Goal: Task Accomplishment & Management: Manage account settings

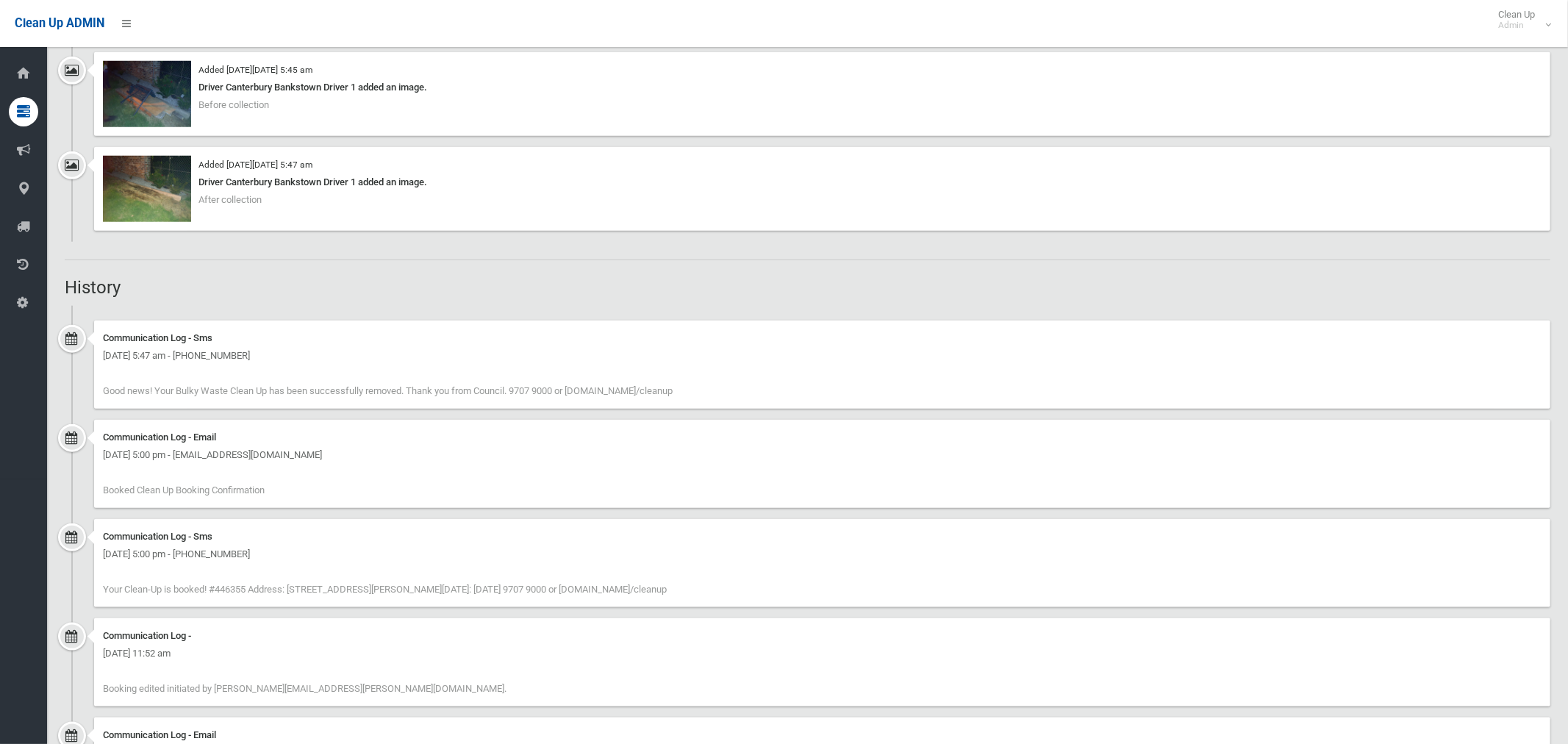
scroll to position [1171, 0]
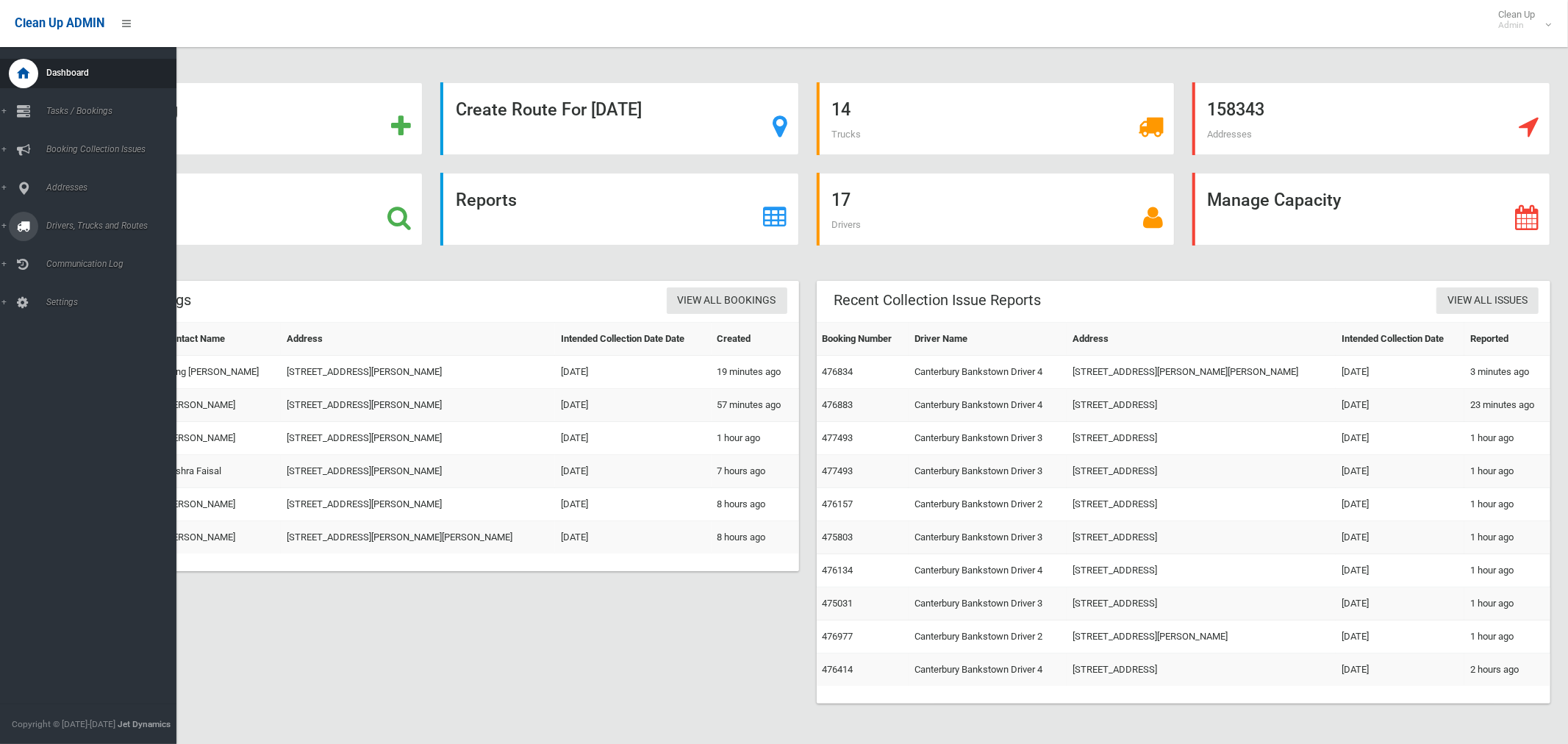
click at [107, 228] on span "Drivers, Trucks and Routes" at bounding box center [109, 226] width 135 height 10
click at [76, 295] on span "Driver Rostering / Shifts" at bounding box center [102, 292] width 122 height 10
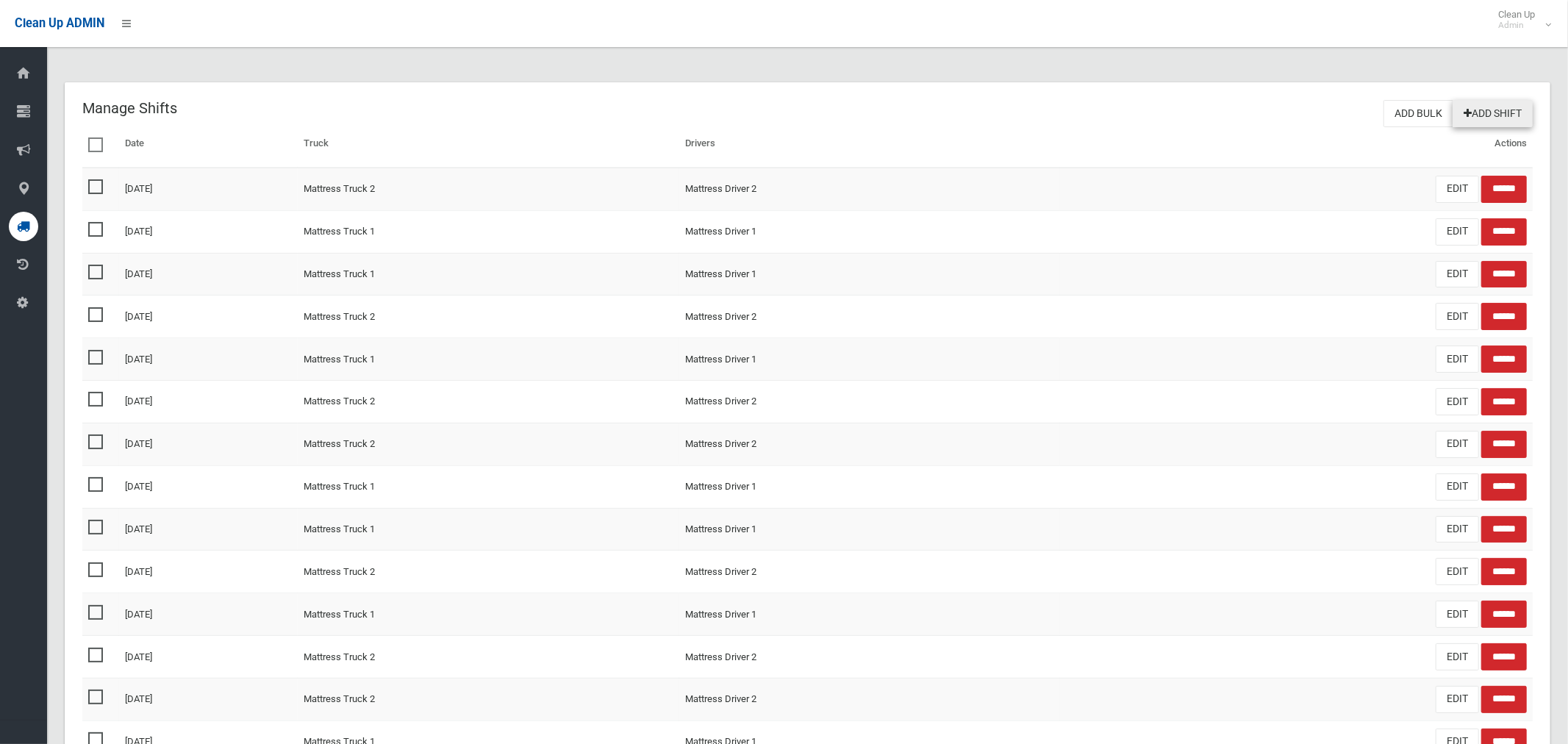
click at [1492, 106] on link "Add Shift" at bounding box center [1493, 113] width 80 height 27
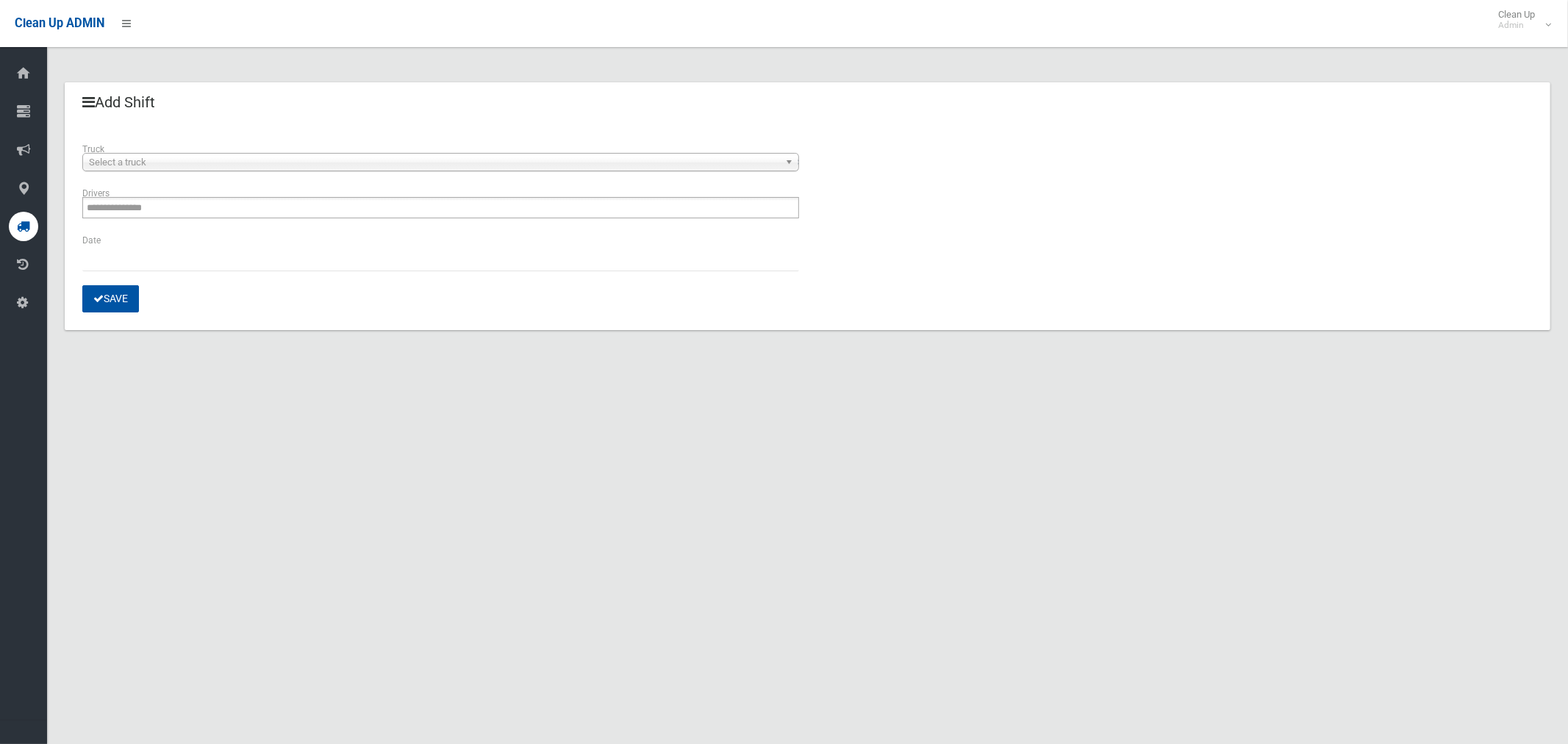
click at [183, 164] on span "Select a truck" at bounding box center [434, 163] width 690 height 17
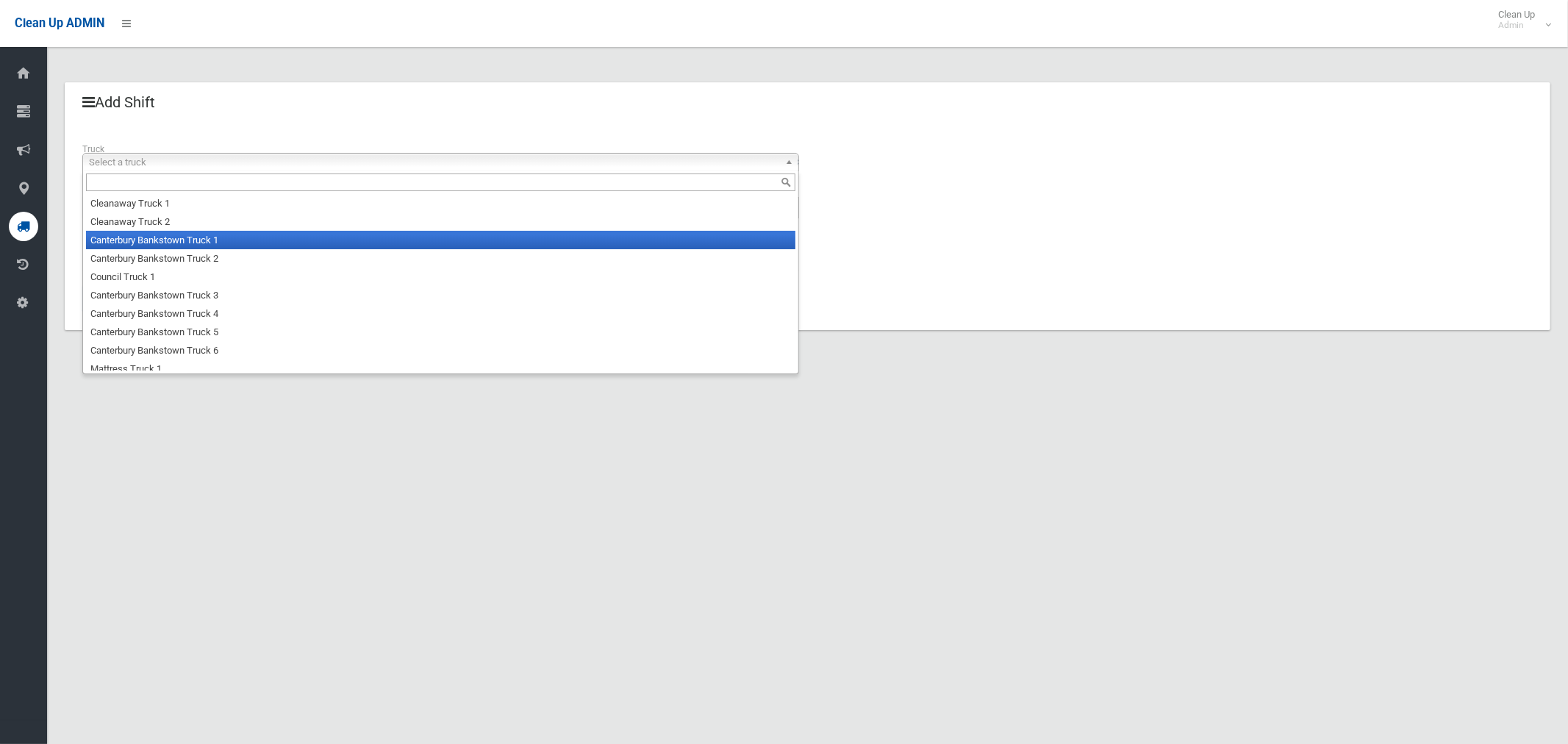
click at [189, 244] on li "Canterbury Bankstown Truck 1" at bounding box center [440, 240] width 709 height 18
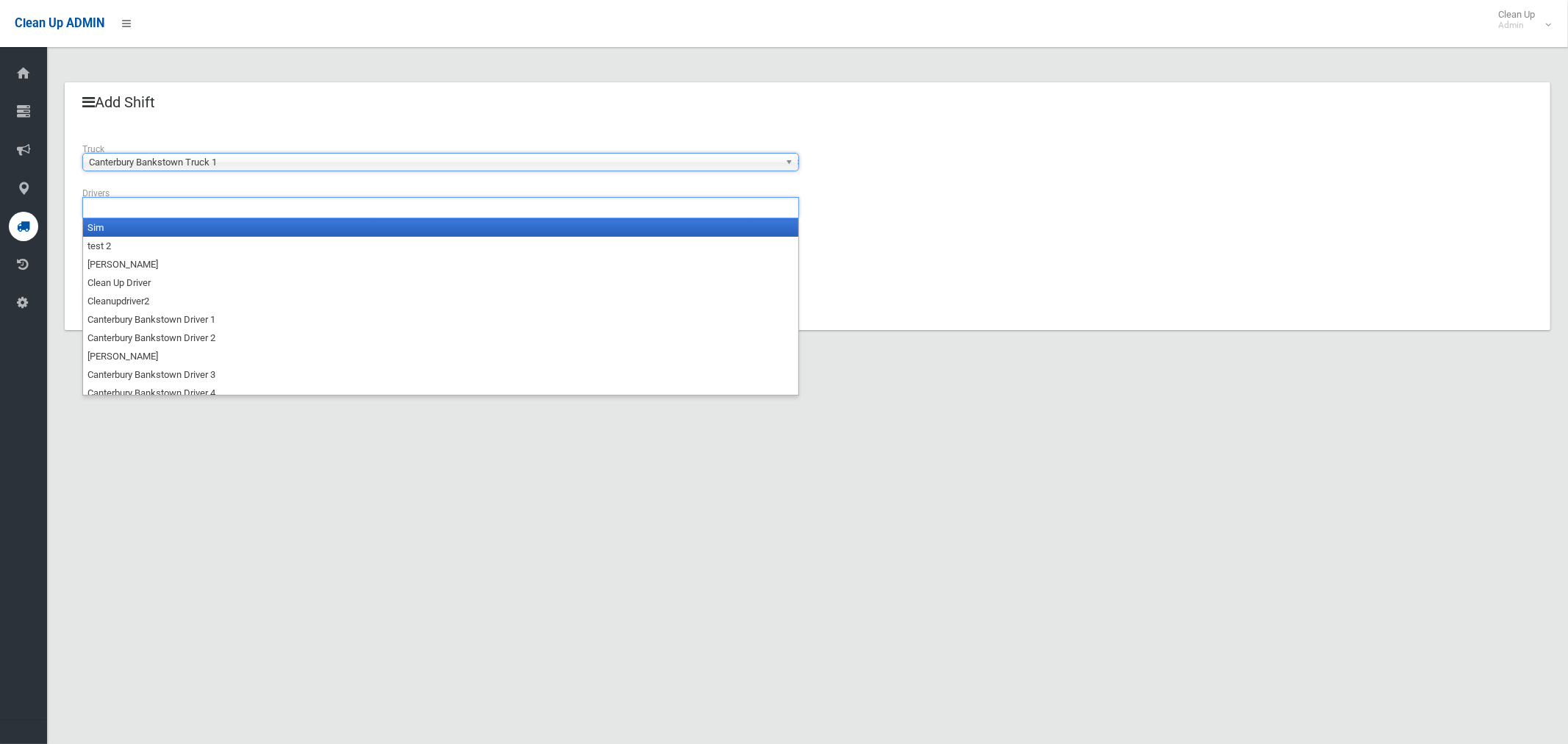
click at [194, 210] on ul at bounding box center [440, 208] width 717 height 22
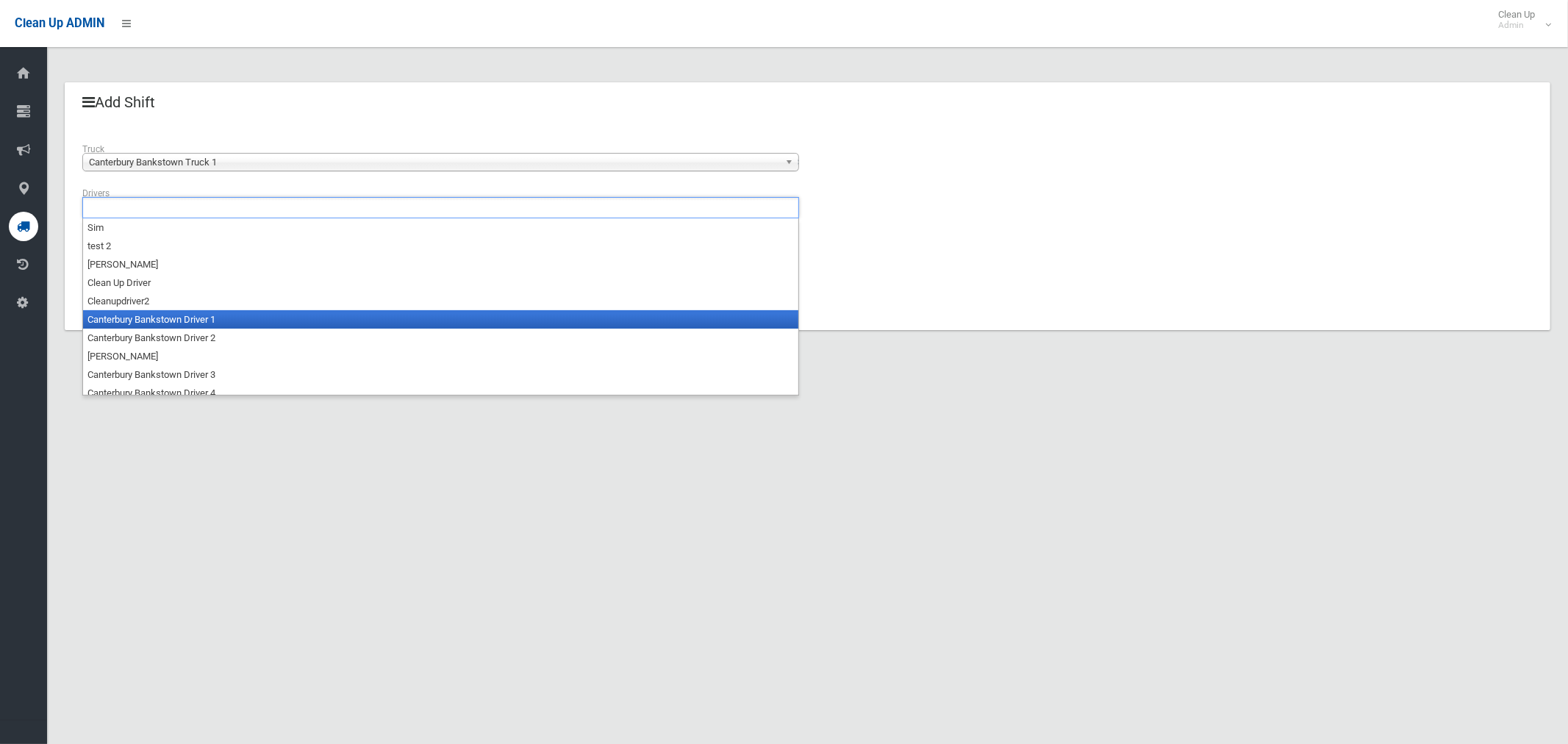
click at [202, 322] on li "Canterbury Bankstown Driver 1" at bounding box center [440, 319] width 715 height 18
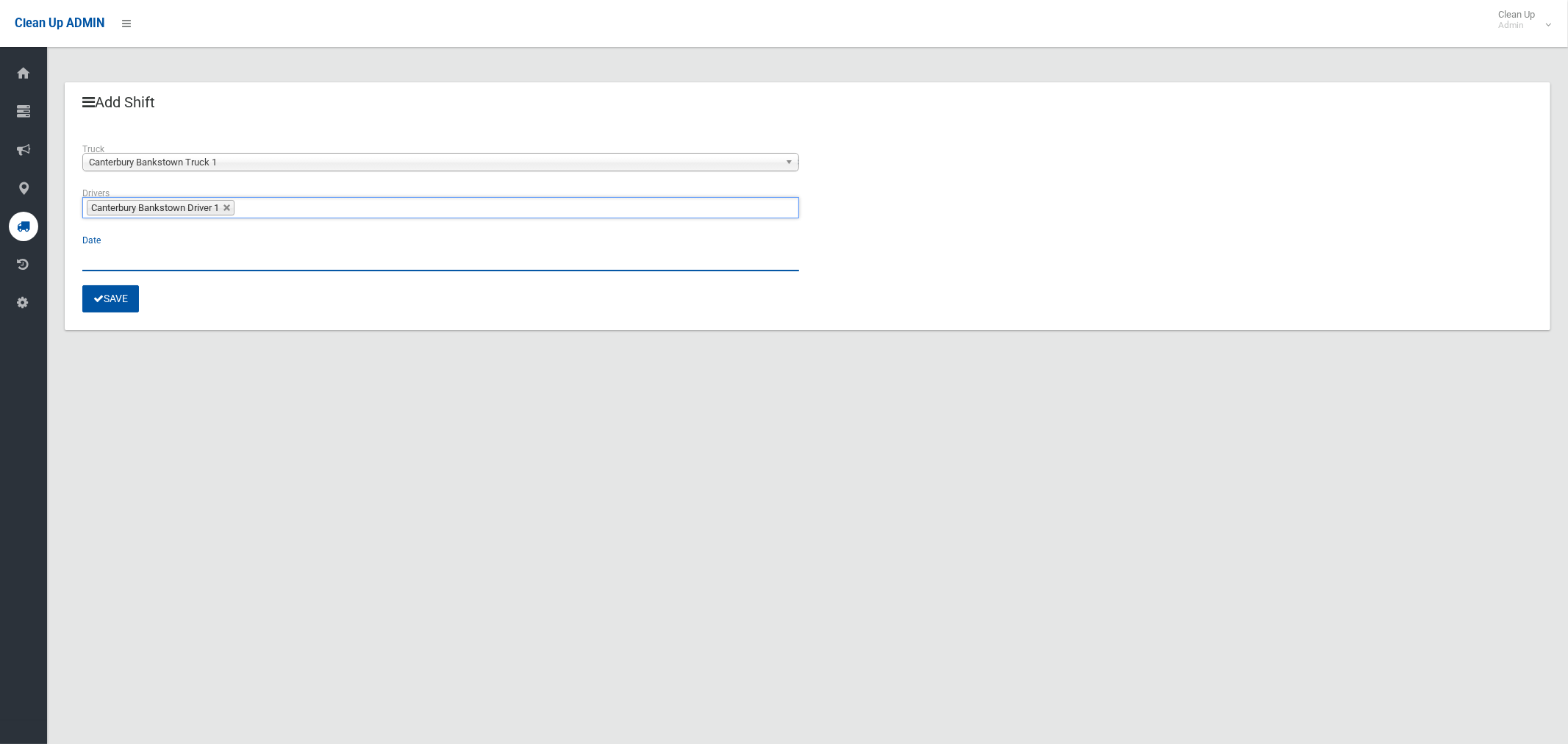
click at [133, 257] on input "text" at bounding box center [440, 257] width 717 height 27
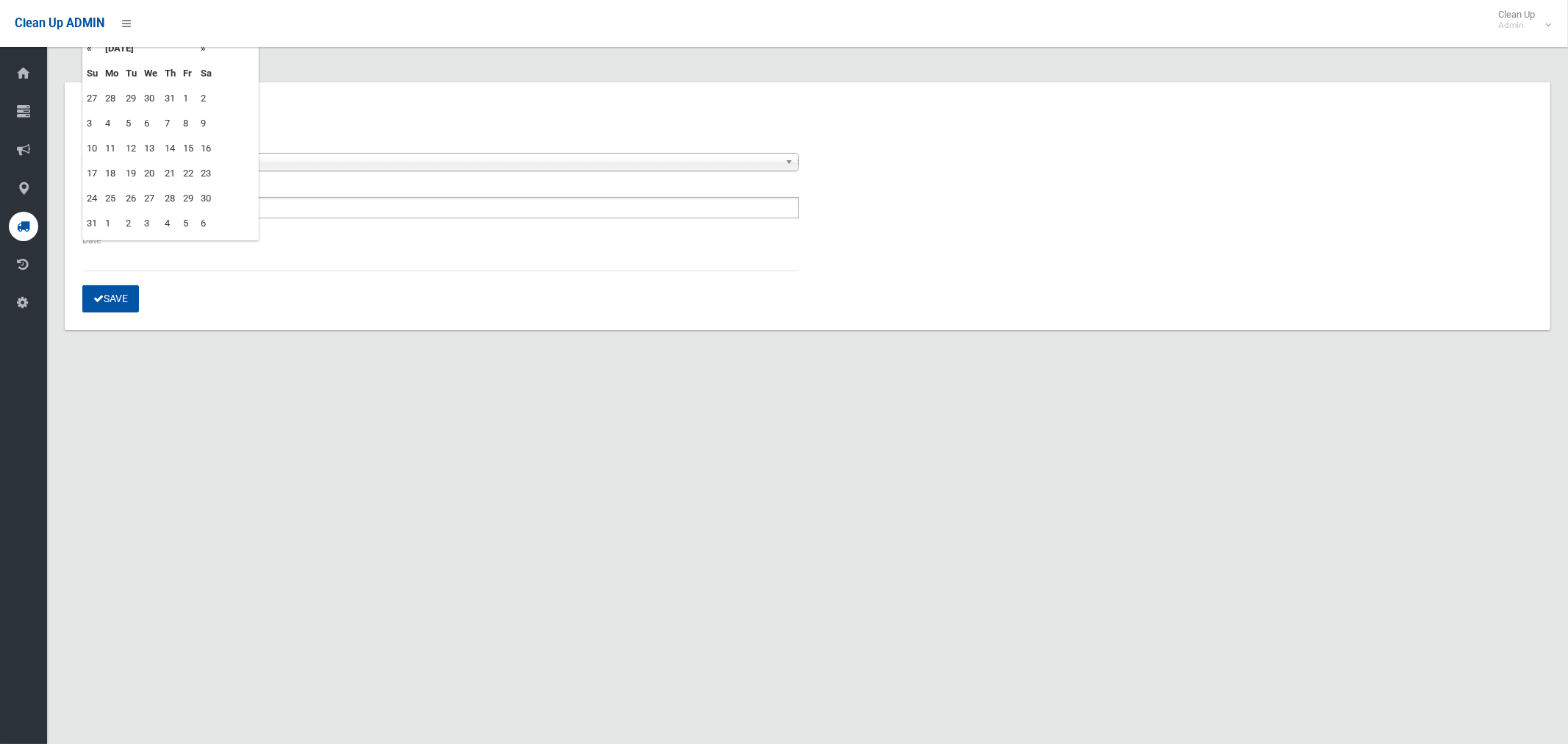
click at [135, 171] on td "19" at bounding box center [131, 173] width 18 height 25
type input "**********"
click at [120, 301] on button "Save" at bounding box center [110, 298] width 56 height 27
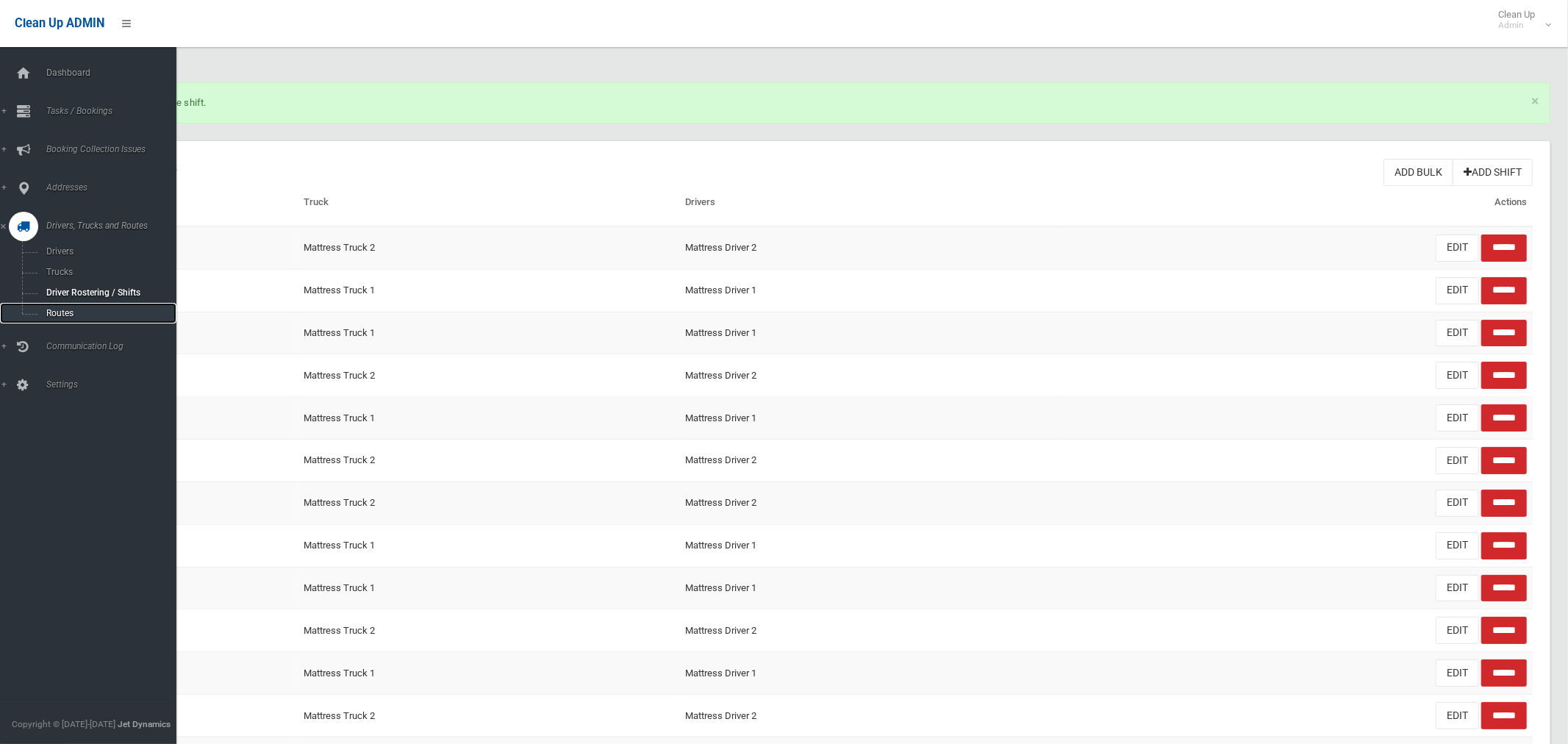
click at [52, 311] on span "Routes" at bounding box center [102, 313] width 122 height 10
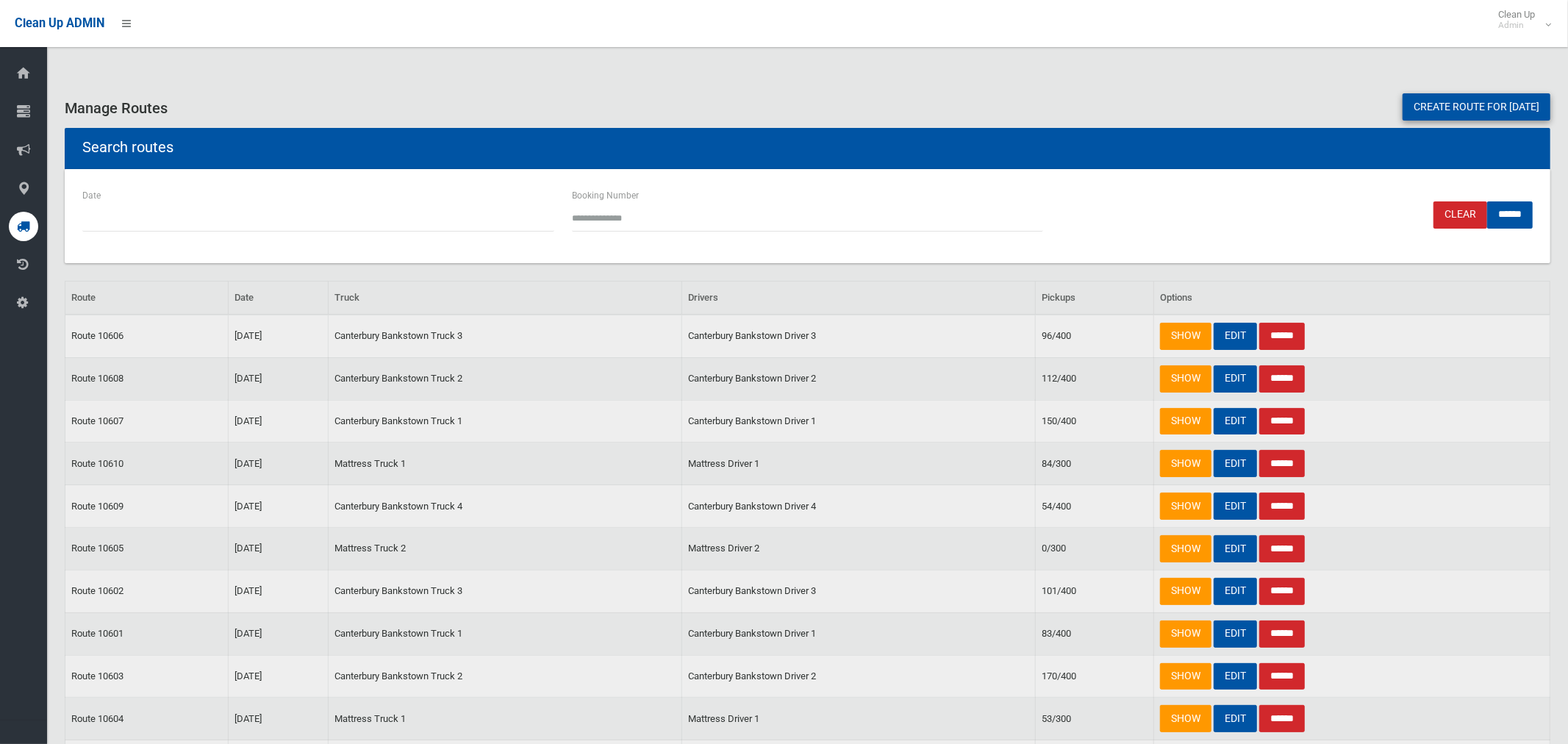
click at [1416, 115] on link "Create route for tomorrow" at bounding box center [1476, 106] width 148 height 27
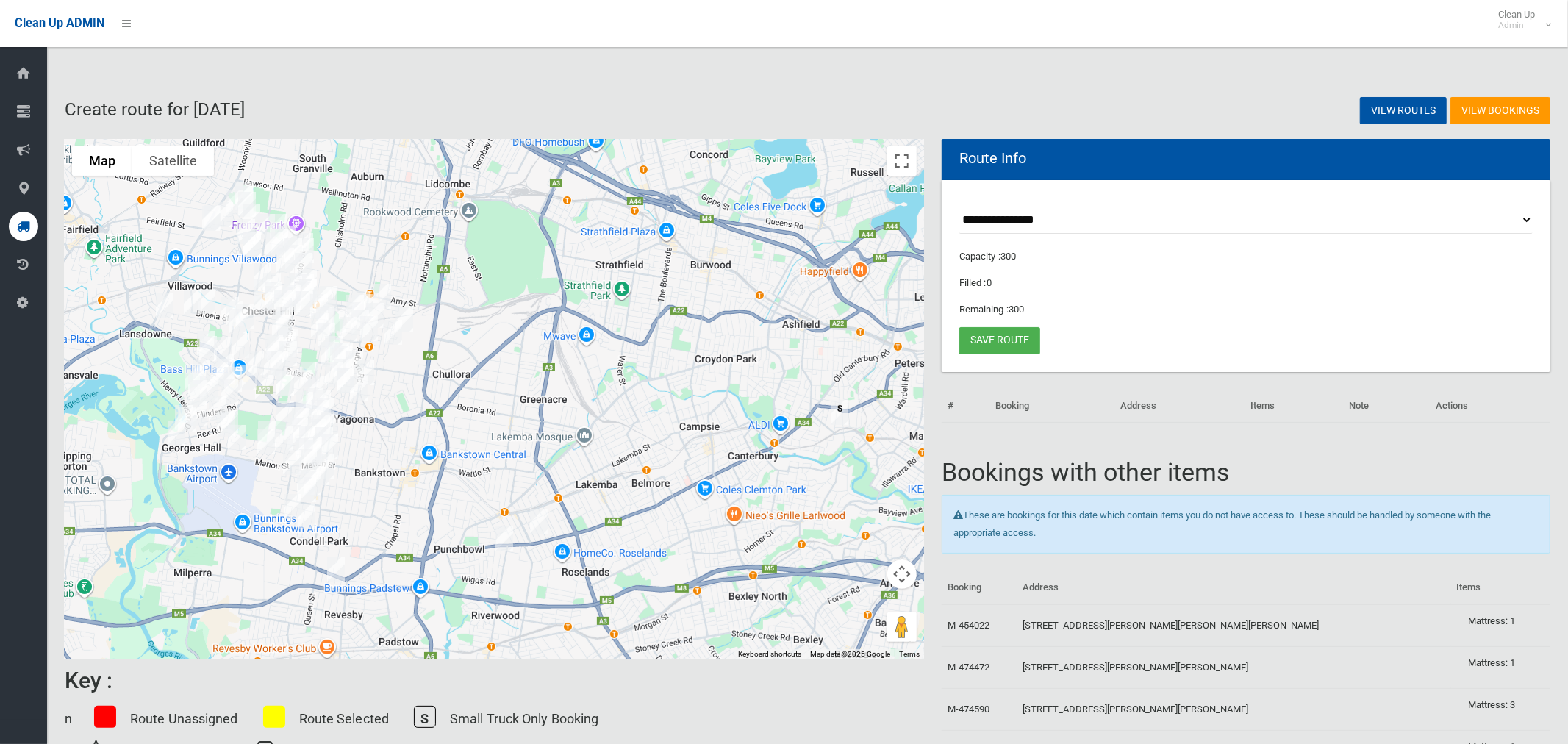
click at [989, 221] on select "**********" at bounding box center [1245, 220] width 573 height 27
select select "*****"
click at [959, 207] on select "**********" at bounding box center [1245, 220] width 573 height 27
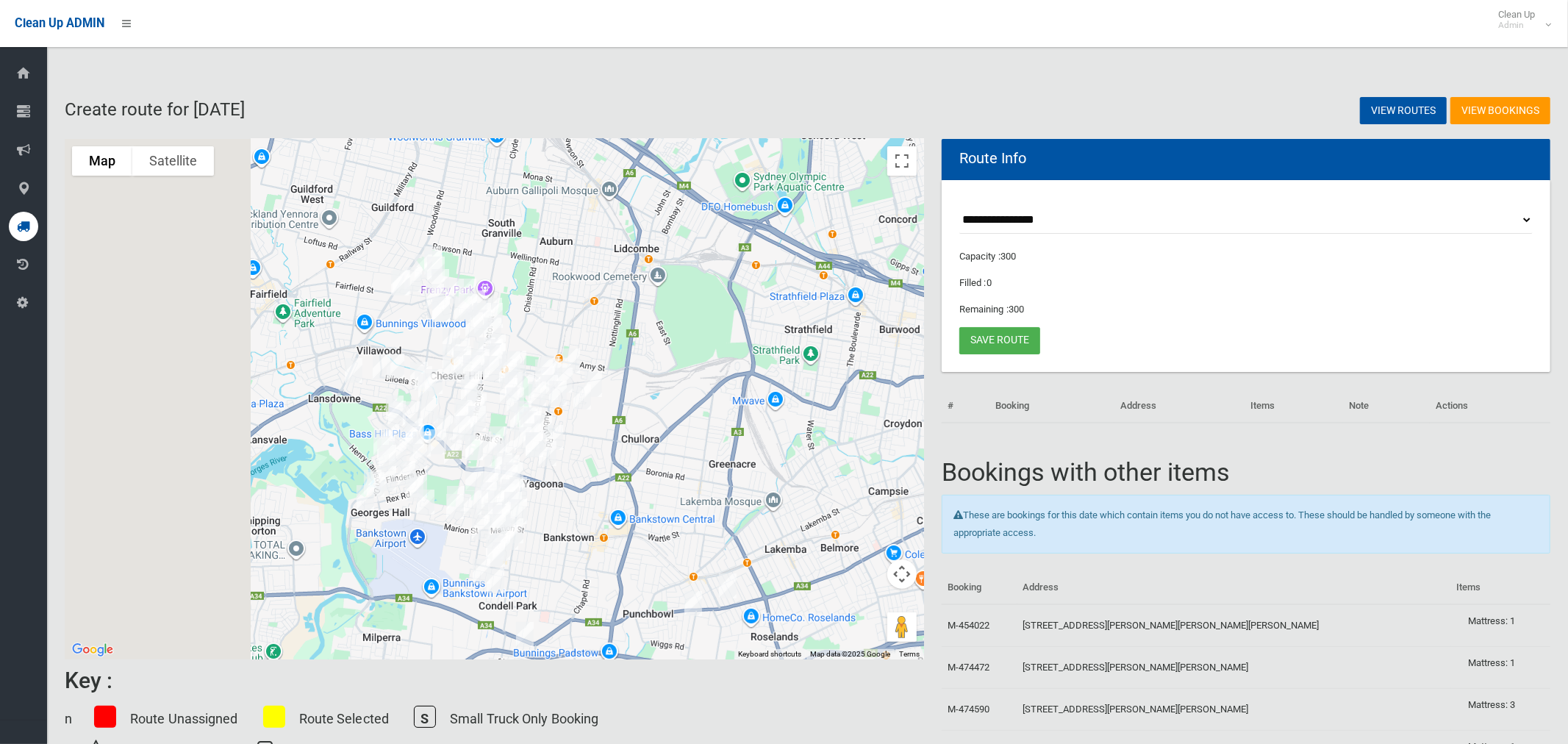
drag, startPoint x: 502, startPoint y: 266, endPoint x: 629, endPoint y: 301, distance: 131.7
click at [629, 301] on div at bounding box center [495, 400] width 860 height 521
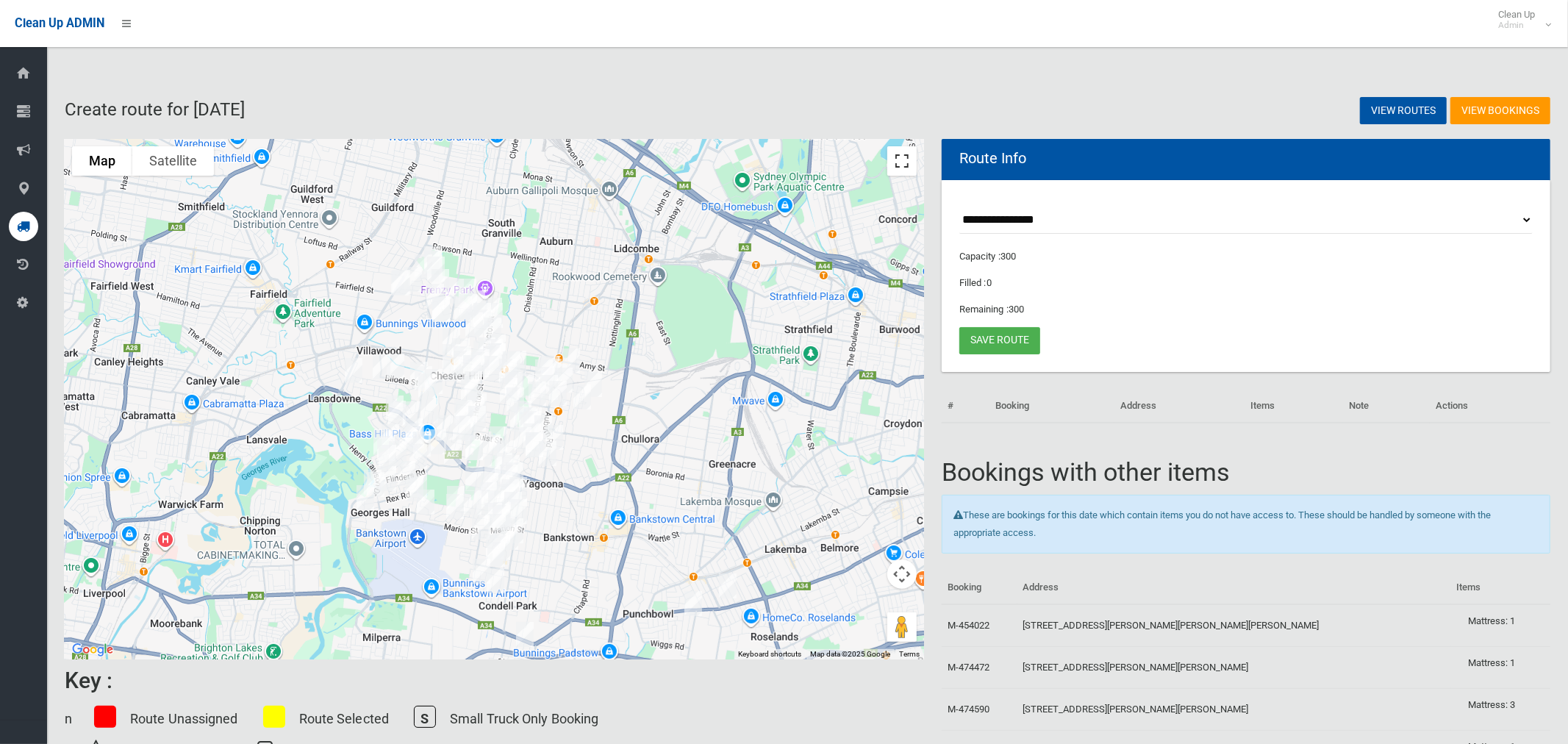
click at [901, 166] on button "Toggle fullscreen view" at bounding box center [902, 161] width 29 height 29
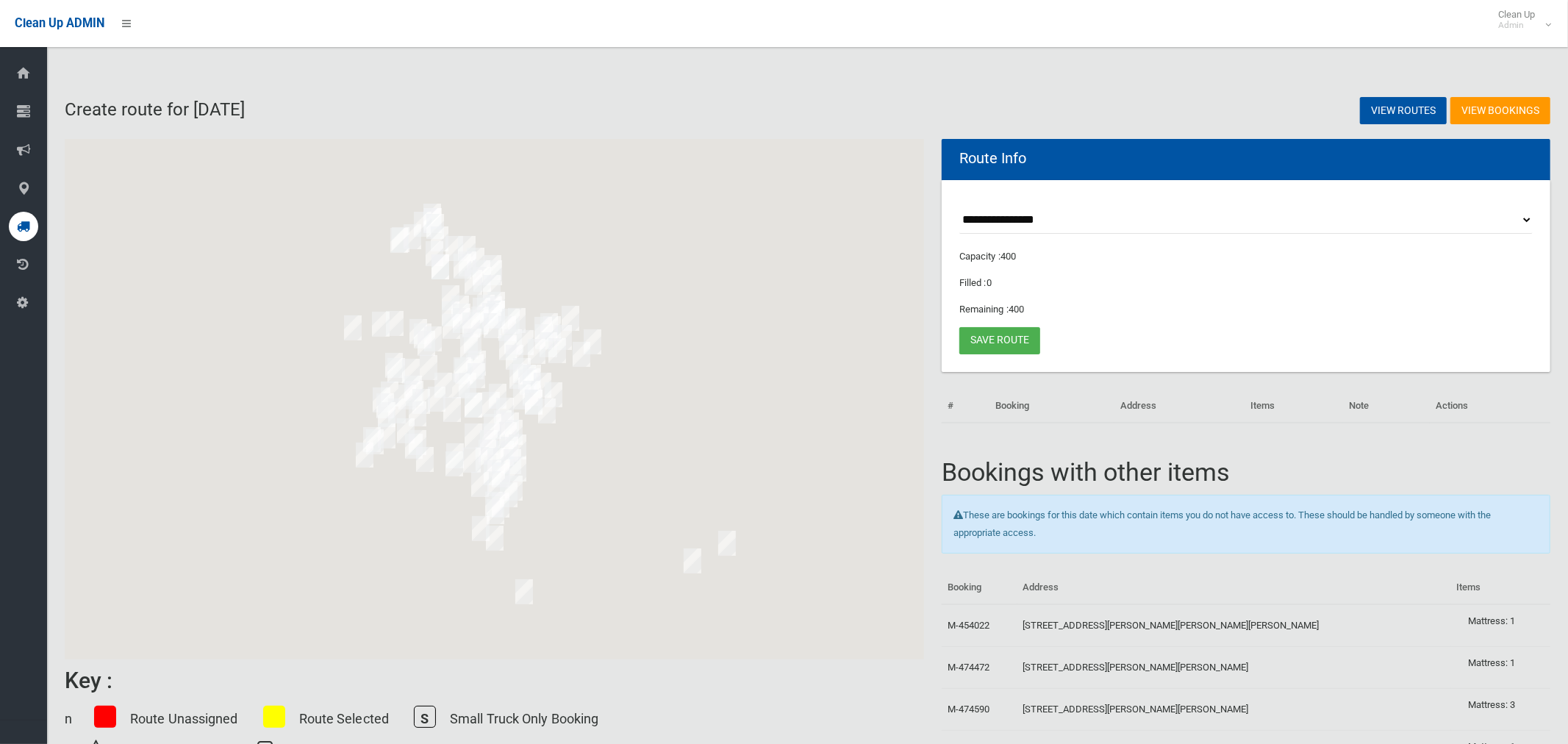
drag, startPoint x: 596, startPoint y: 218, endPoint x: 773, endPoint y: 237, distance: 178.0
click at [773, 237] on div at bounding box center [495, 400] width 860 height 521
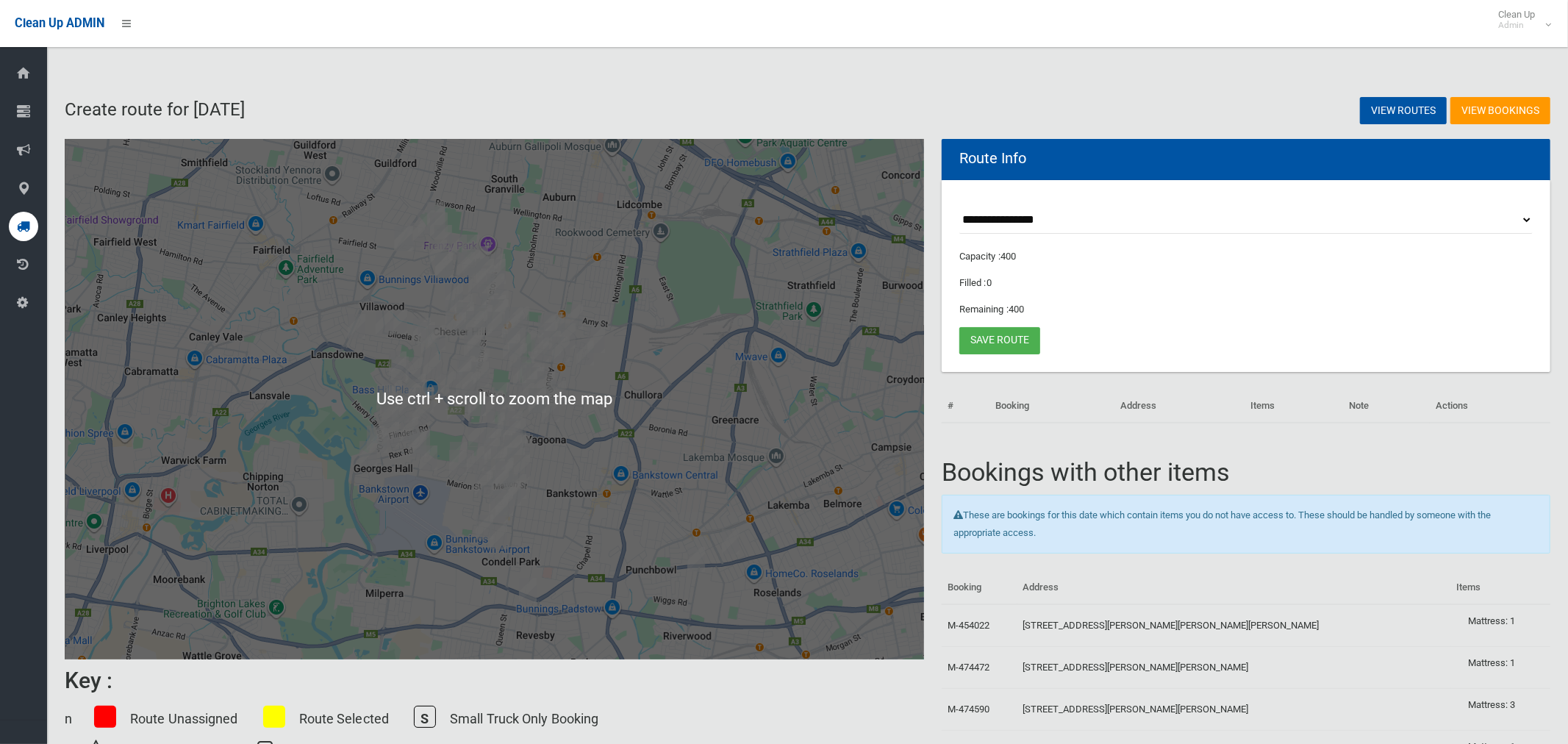
click at [906, 159] on div at bounding box center [495, 400] width 860 height 521
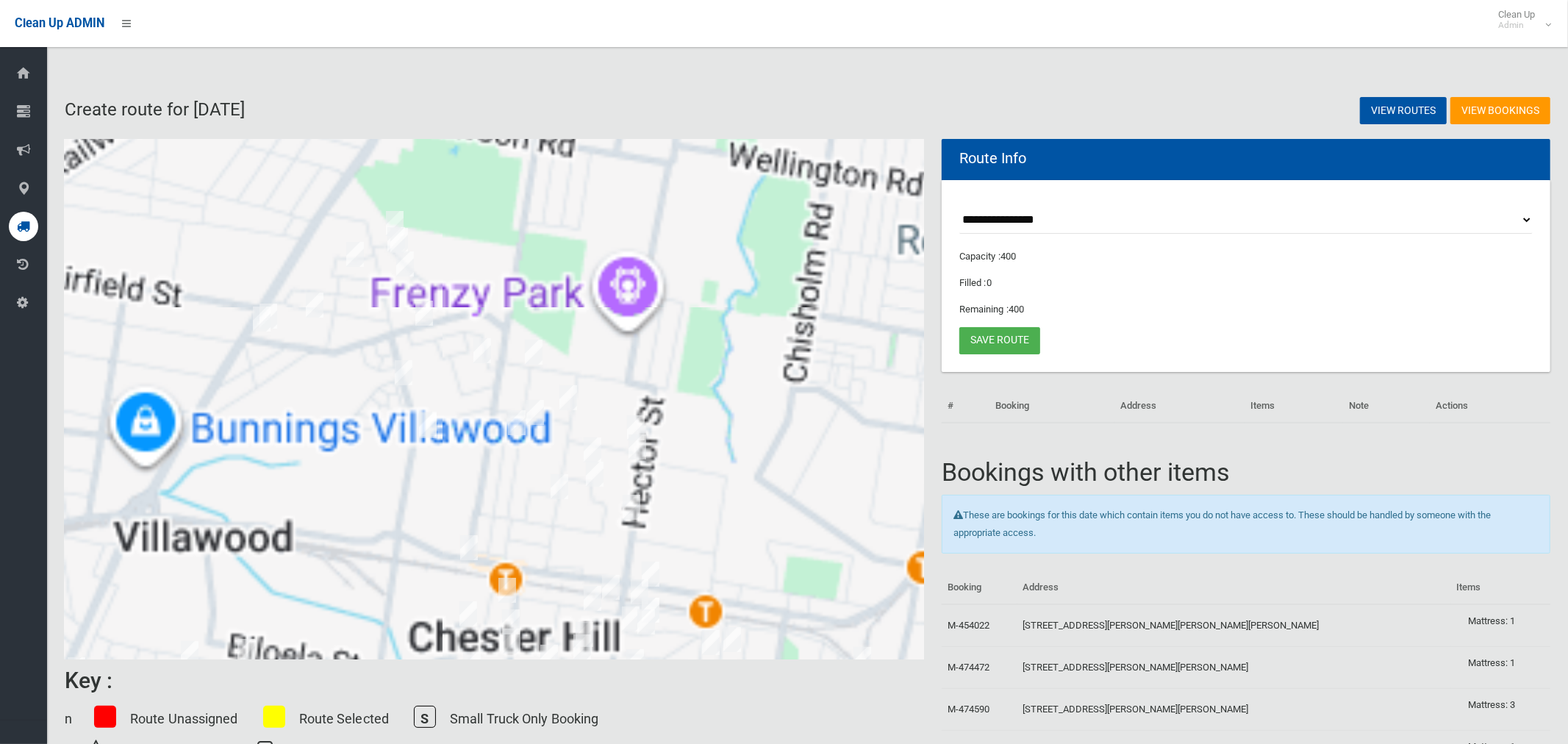
click at [395, 218] on img "71 Ian Crescent, CHESTER HILL NSW 2162" at bounding box center [395, 223] width 29 height 37
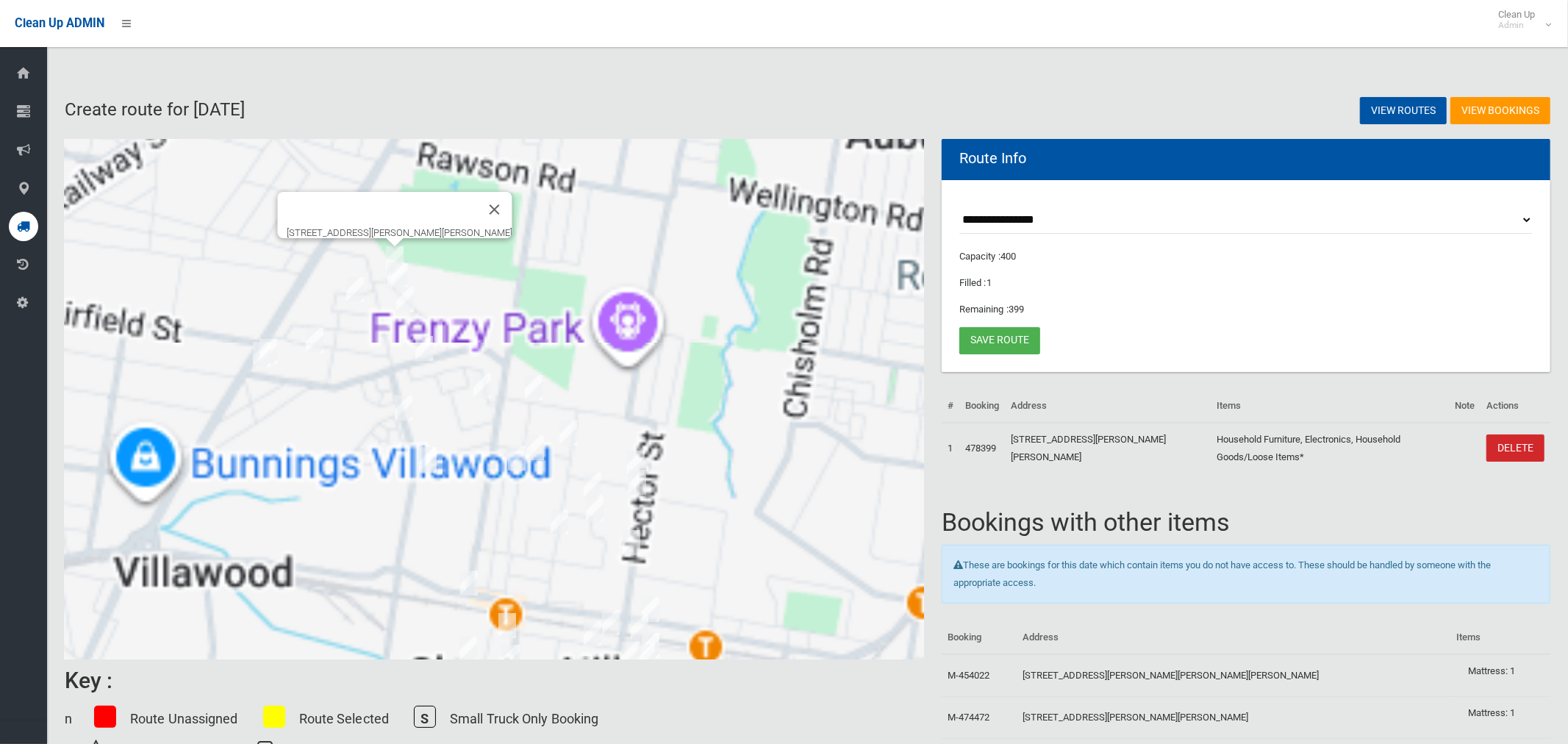
click at [357, 288] on img "16 Fuller Street, CHESTER HILL NSW 2162" at bounding box center [355, 290] width 29 height 37
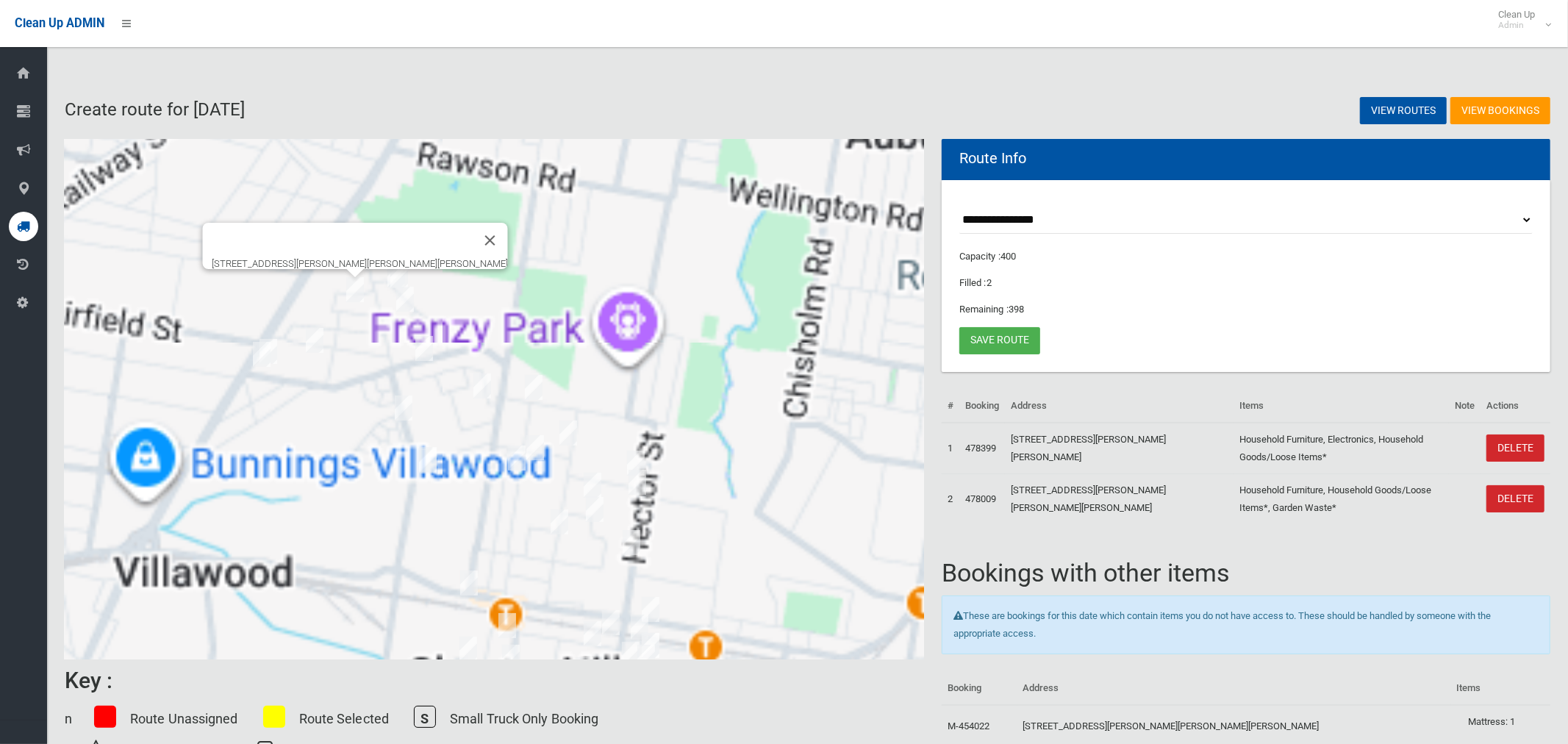
click at [317, 341] on img "18 St Pauls Place, CHESTER HILL NSW 2162" at bounding box center [315, 340] width 29 height 37
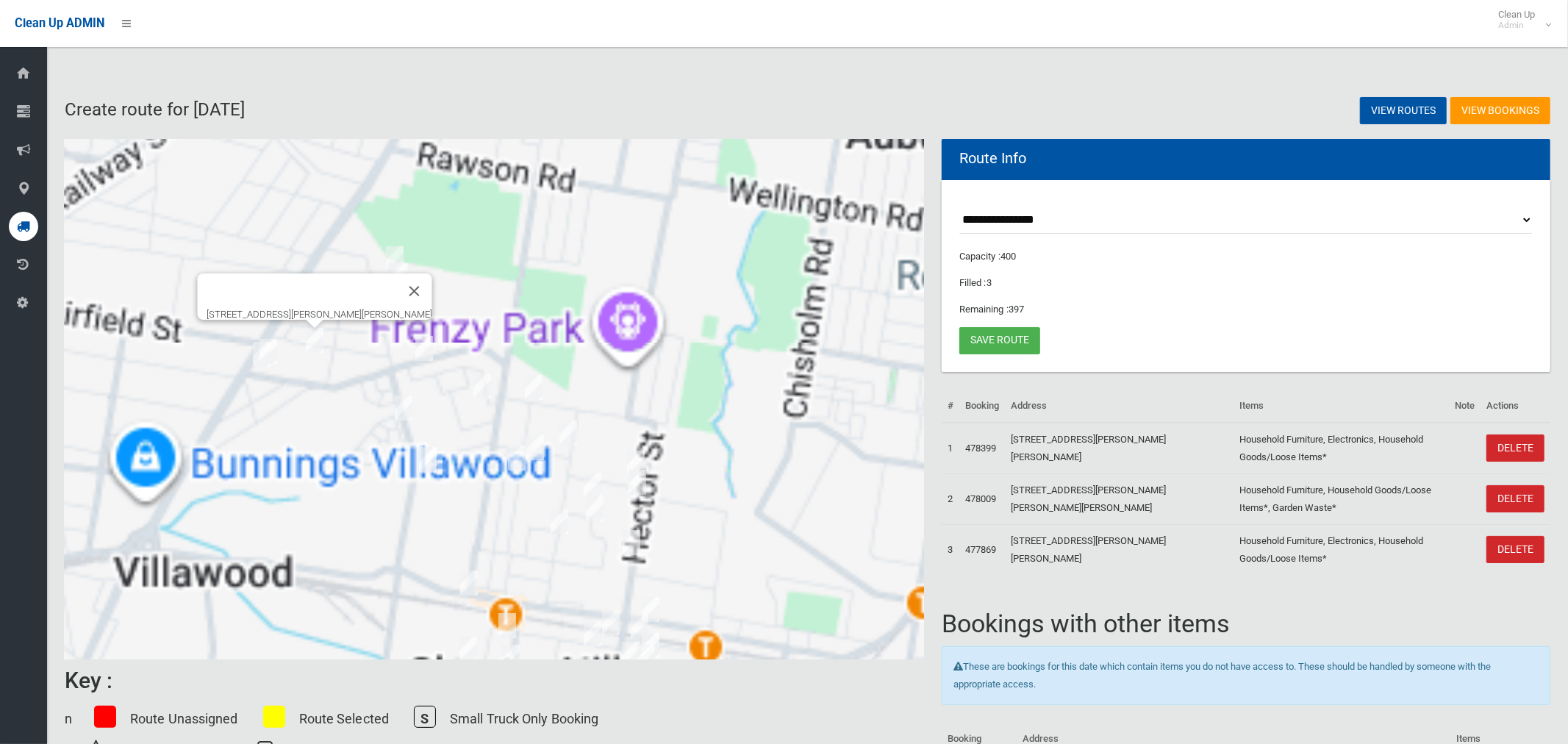
click at [276, 350] on img "134 Gurney Road, CHESTER HILL NSW 2162" at bounding box center [262, 355] width 29 height 37
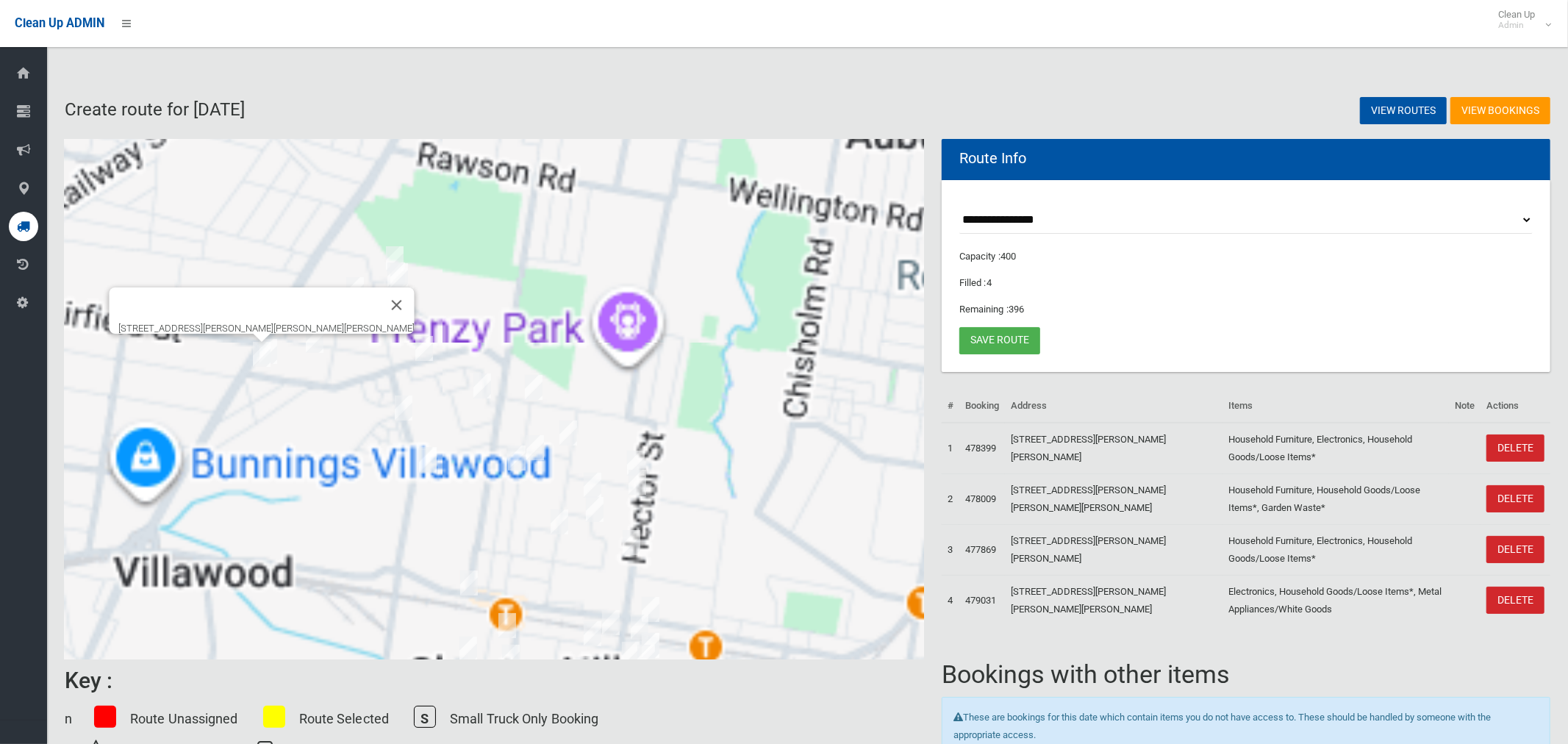
click at [281, 351] on img "130 Gurney Road, CHESTER HILL NSW 2162" at bounding box center [268, 351] width 29 height 37
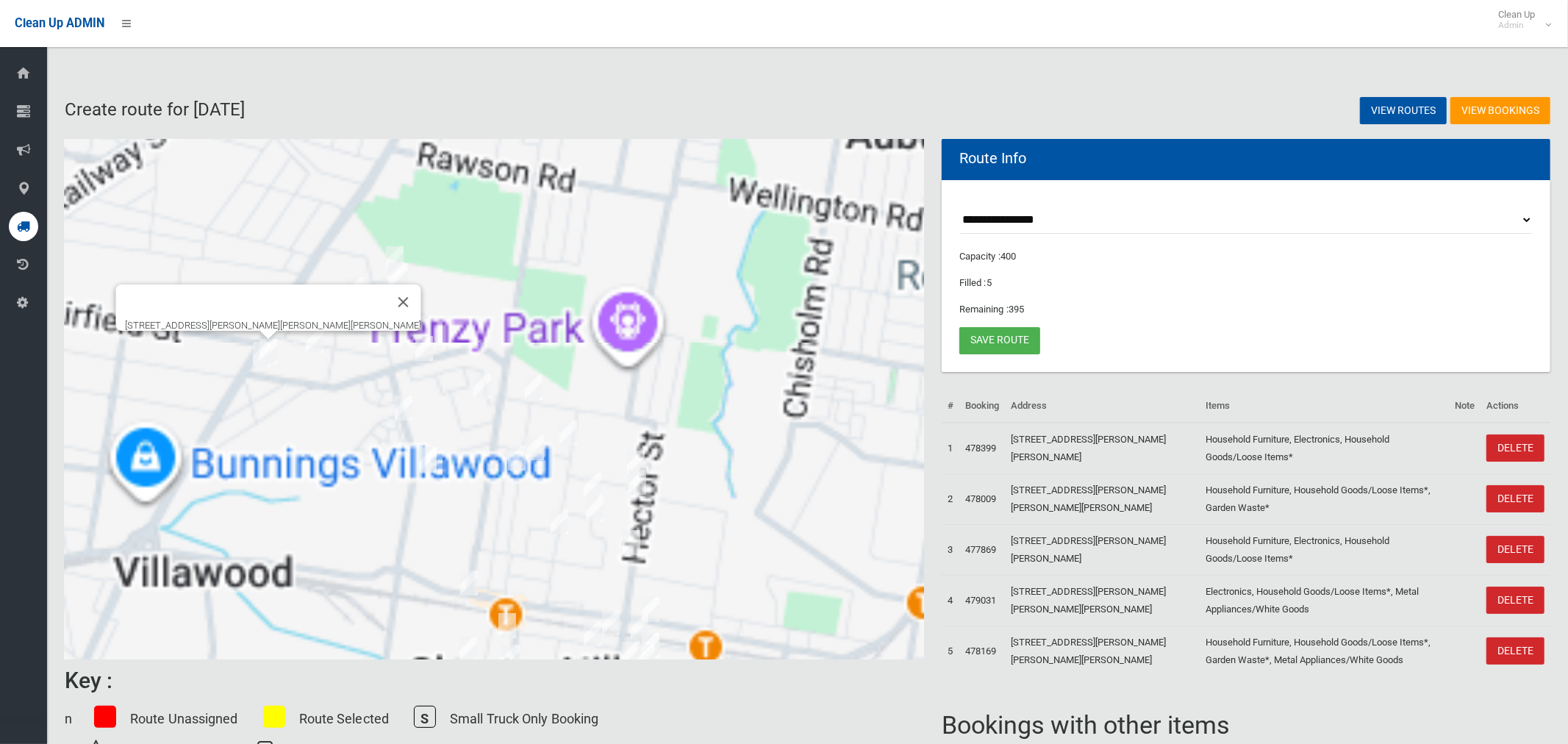
click at [383, 276] on img "50 Ian Crescent, CHESTER HILL NSW 2162" at bounding box center [396, 275] width 29 height 37
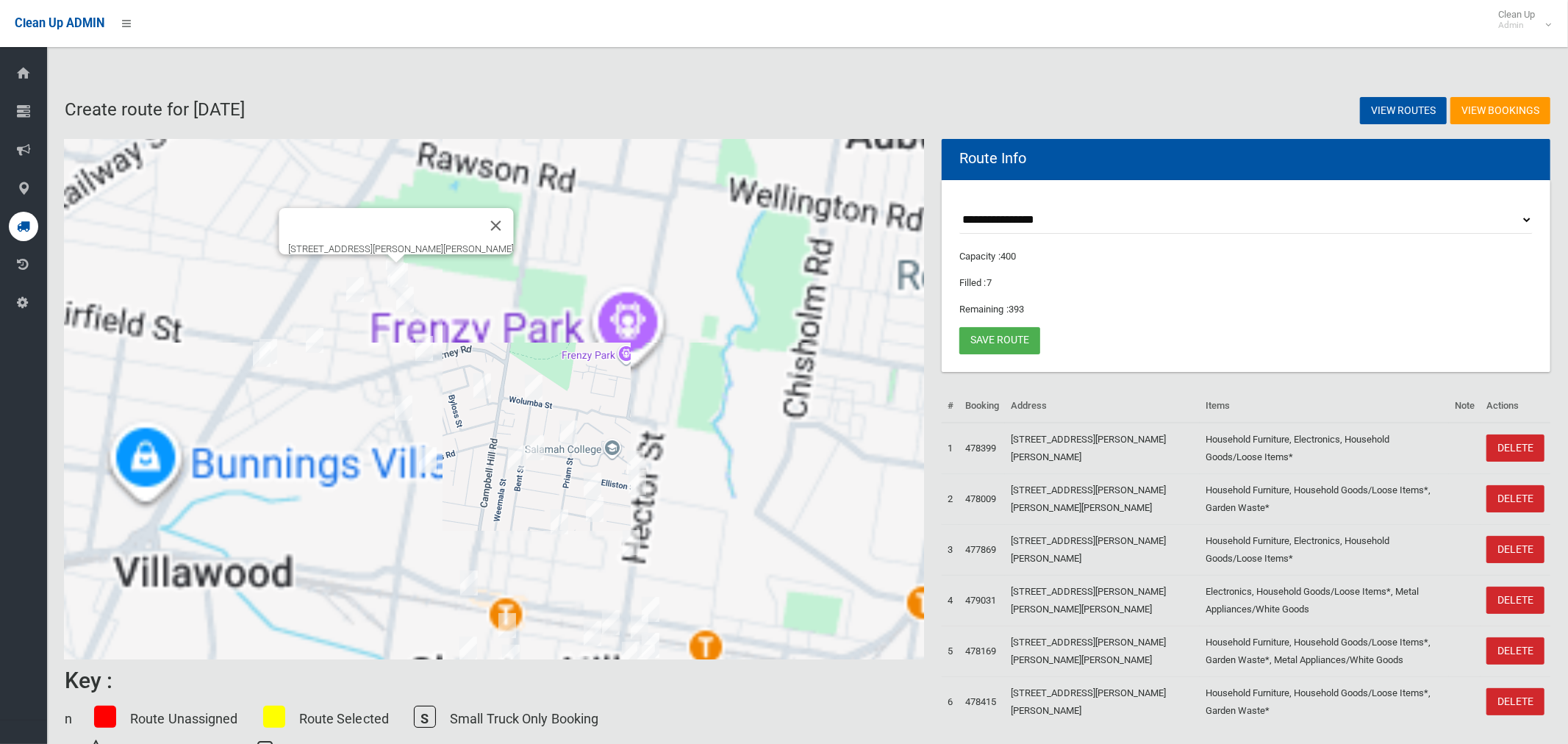
click at [418, 275] on div "[STREET_ADDRESS][PERSON_NAME][PERSON_NAME]" at bounding box center [495, 400] width 860 height 521
click at [406, 275] on img "48 Ian Crescent, CHESTER HILL NSW 2162" at bounding box center [400, 276] width 29 height 37
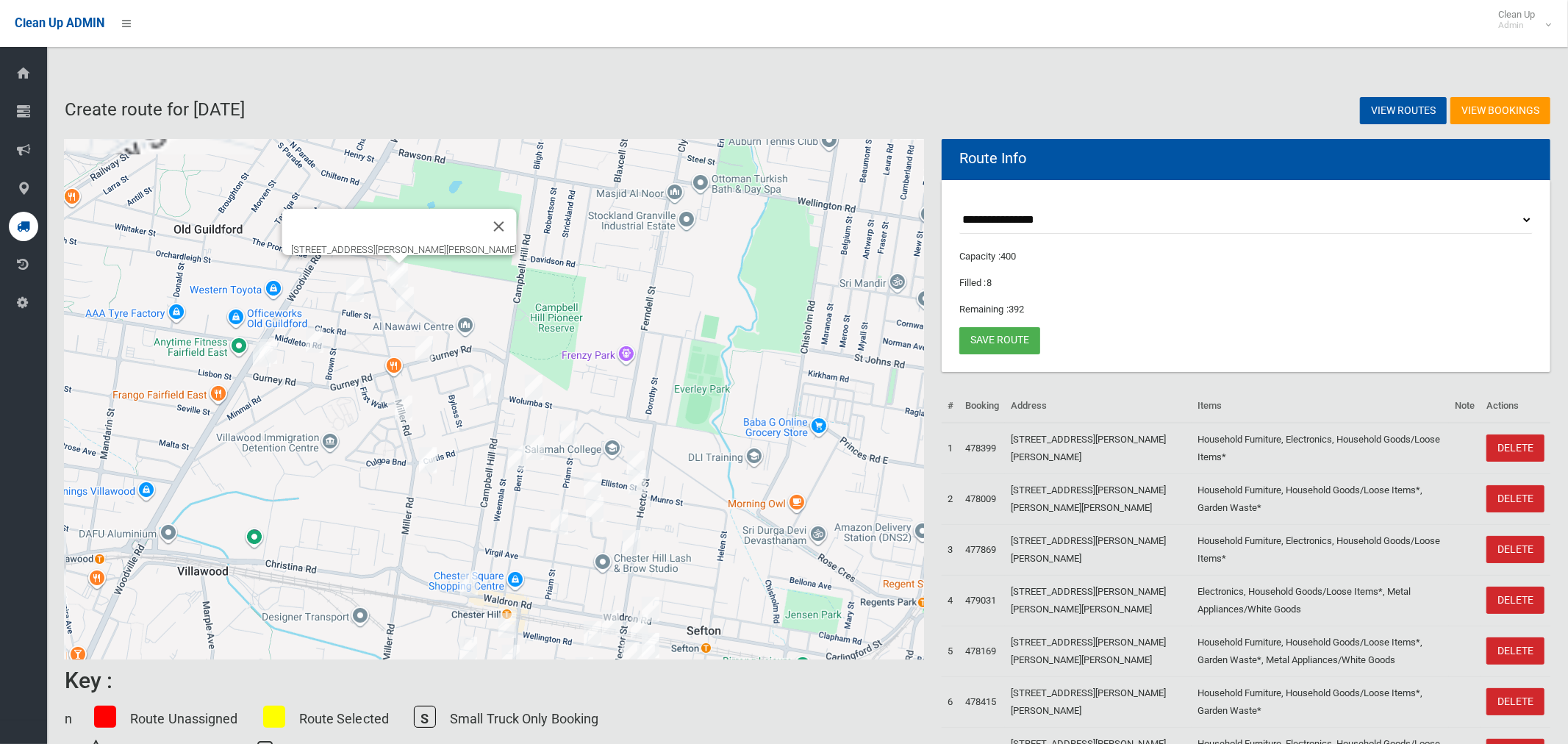
click at [406, 304] on img "8 Mountview Avenue, CHESTER HILL NSW 2162" at bounding box center [405, 299] width 29 height 37
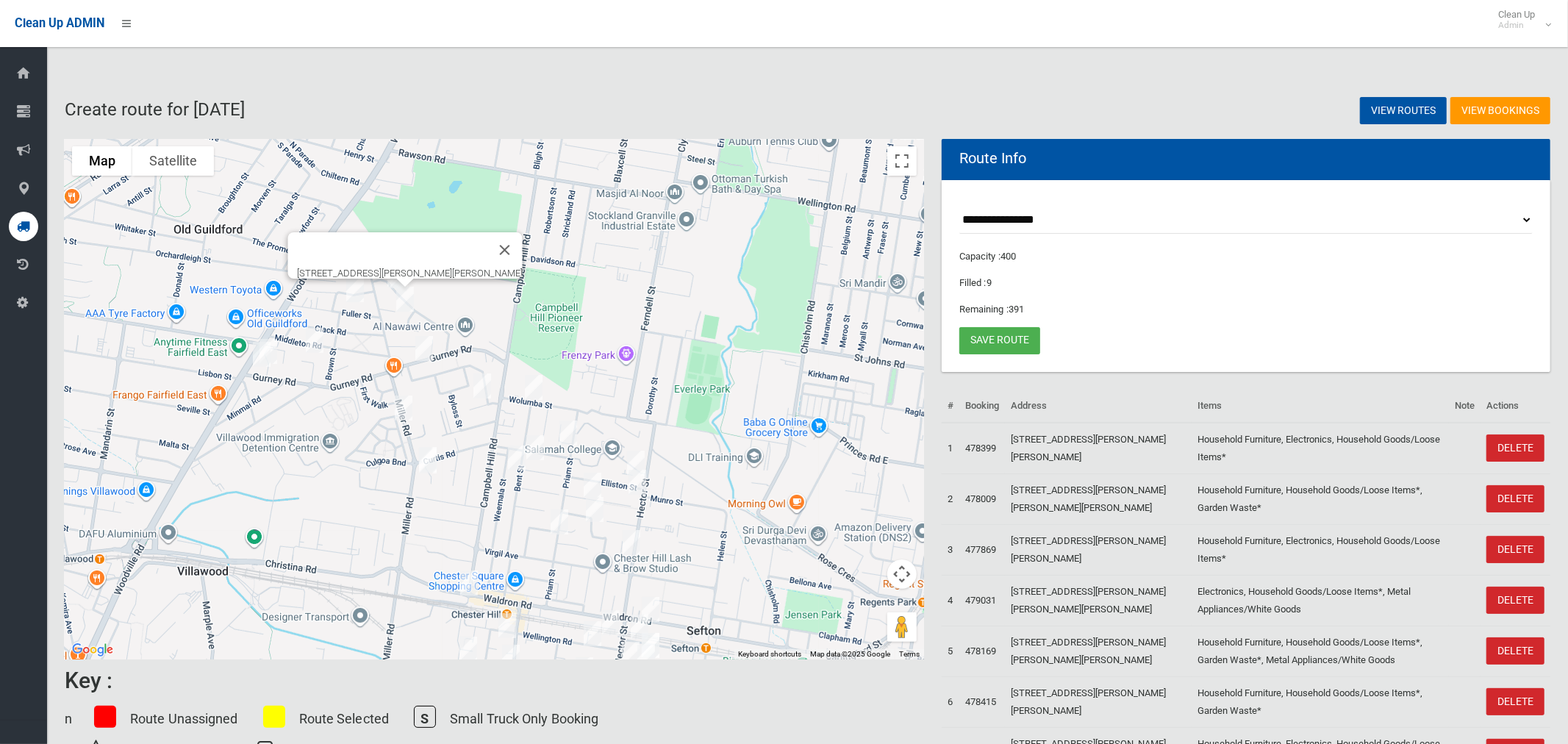
click at [421, 339] on img "47 Gurney Road, CHESTER HILL NSW 2162" at bounding box center [425, 349] width 29 height 37
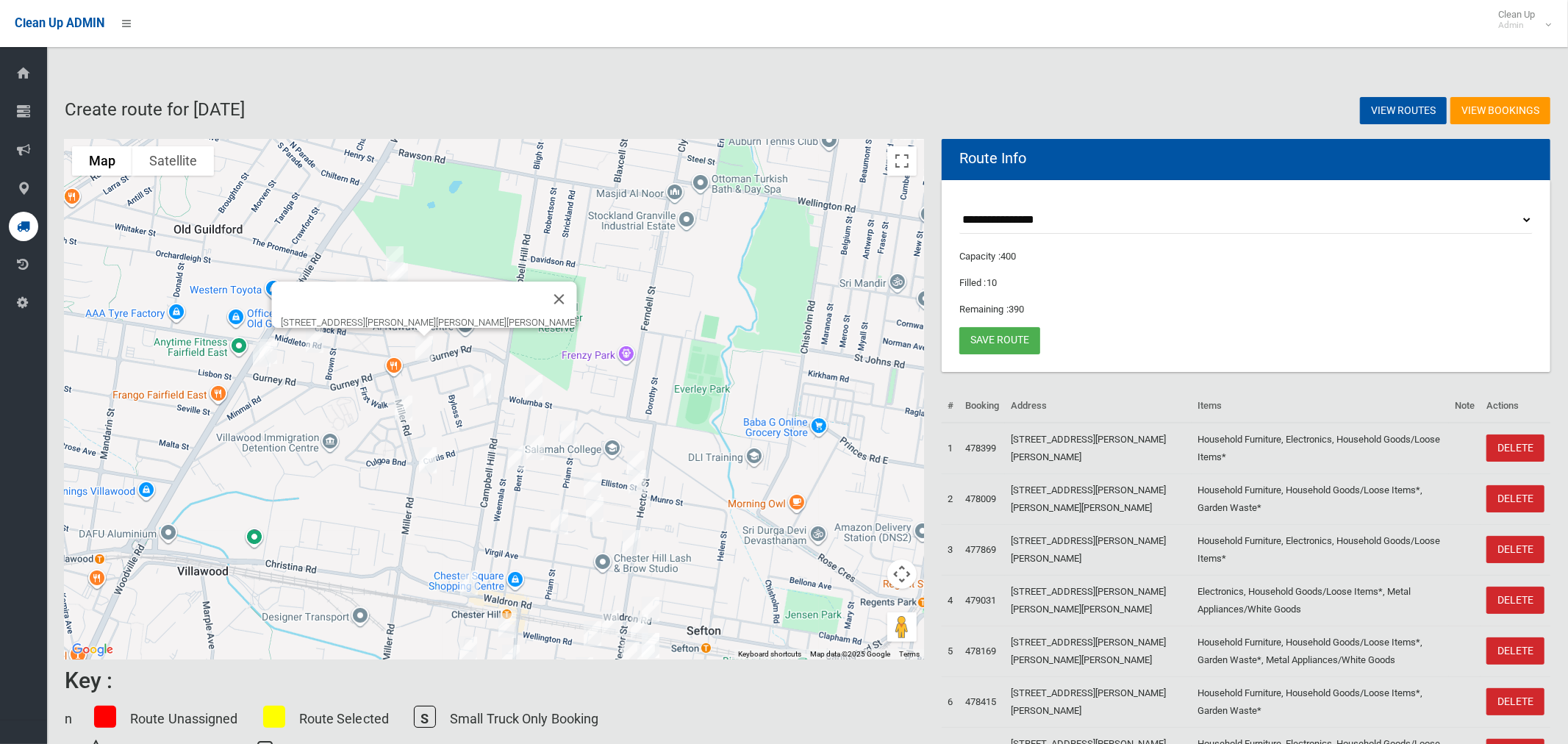
click at [405, 410] on img "6 Barinya Street, VILLAWOOD NSW 2163" at bounding box center [404, 408] width 29 height 37
drag, startPoint x: 426, startPoint y: 461, endPoint x: 434, endPoint y: 459, distance: 8.2
click at [426, 459] on img "147A Miller Road, CHESTER HILL NSW 2162" at bounding box center [428, 461] width 29 height 37
click at [451, 354] on button "Close" at bounding box center [432, 358] width 35 height 35
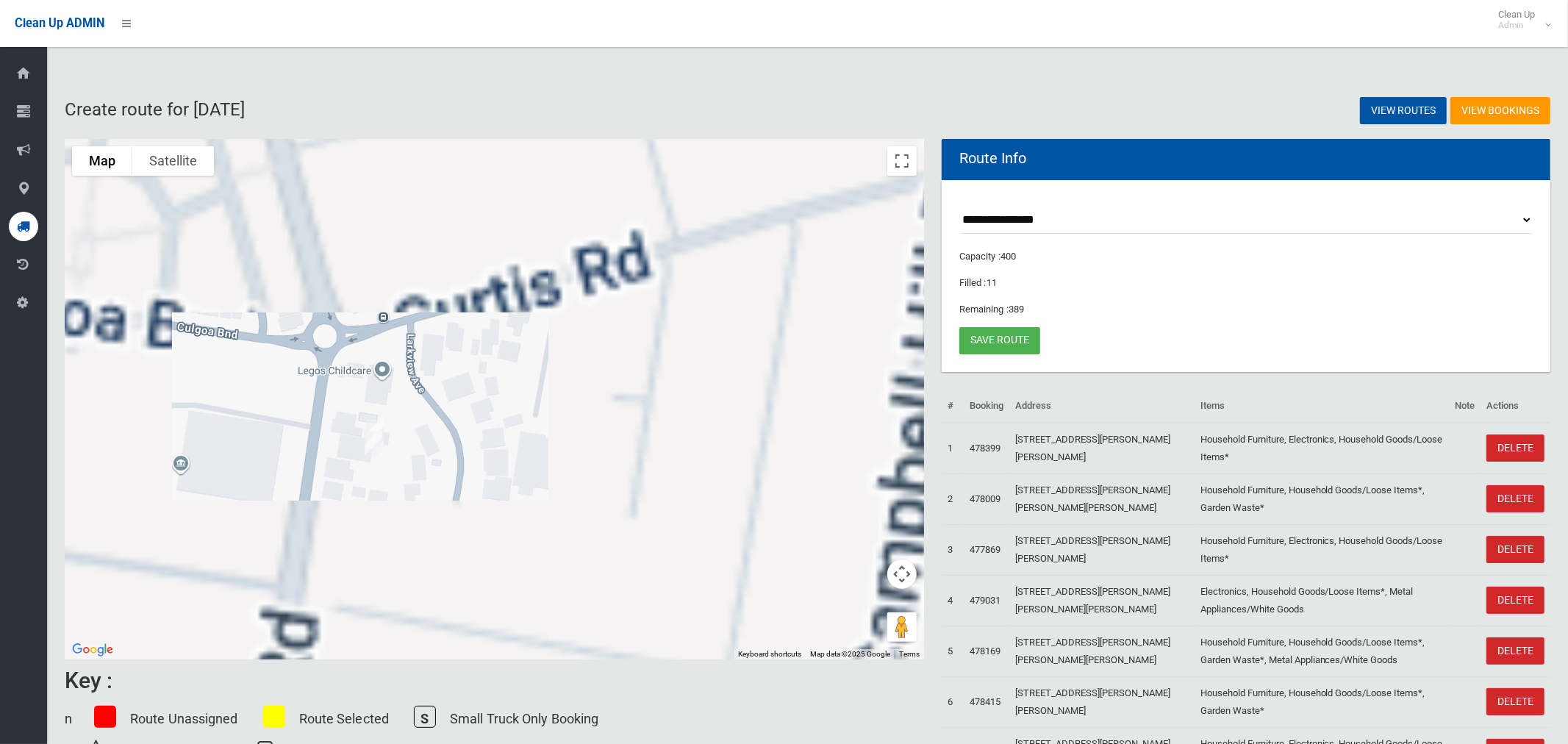
click at [375, 423] on img "147 Miller Road, CHESTER HILL NSW 2162" at bounding box center [375, 433] width 29 height 37
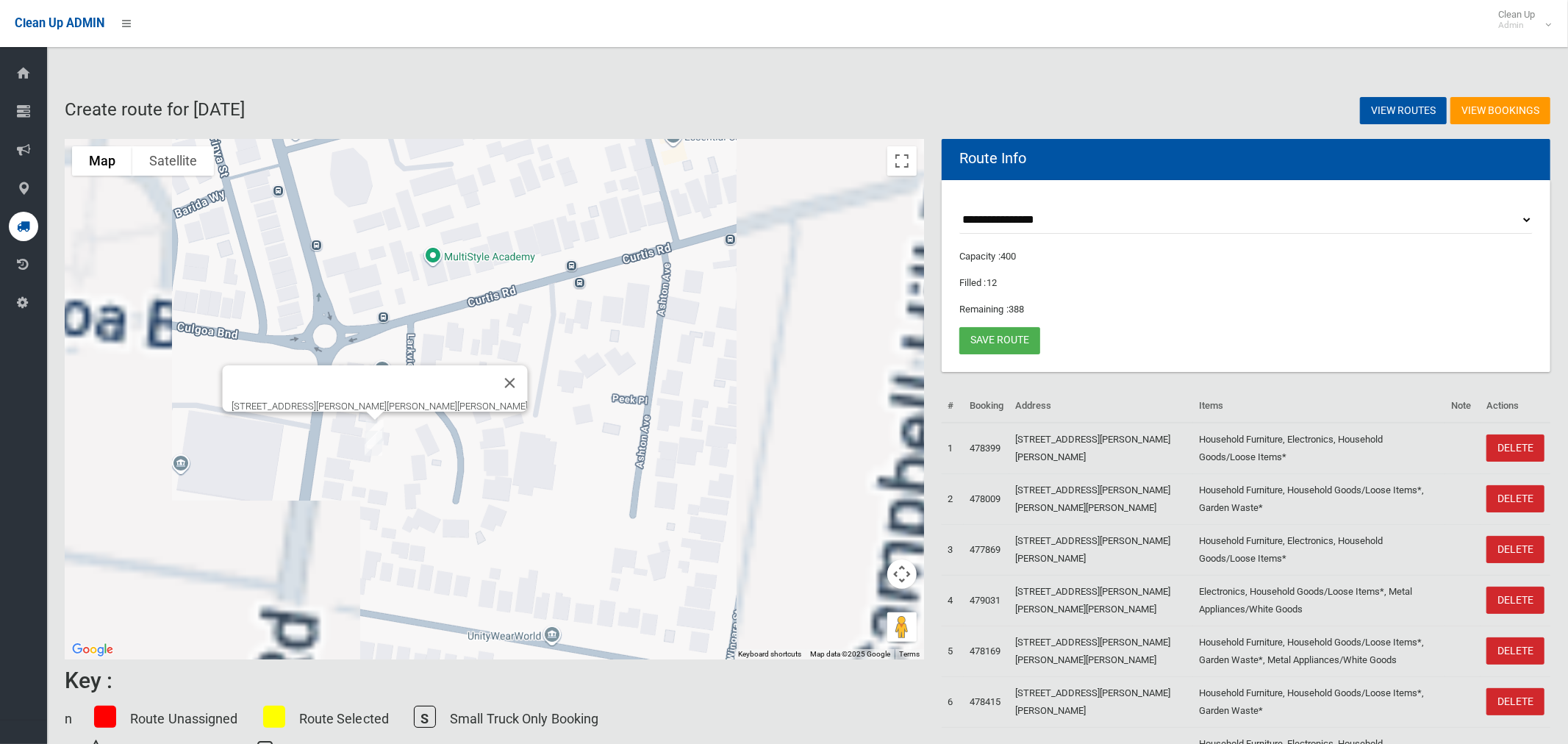
click at [372, 445] on img "147A Miller Road, CHESTER HILL NSW 2162" at bounding box center [374, 443] width 29 height 37
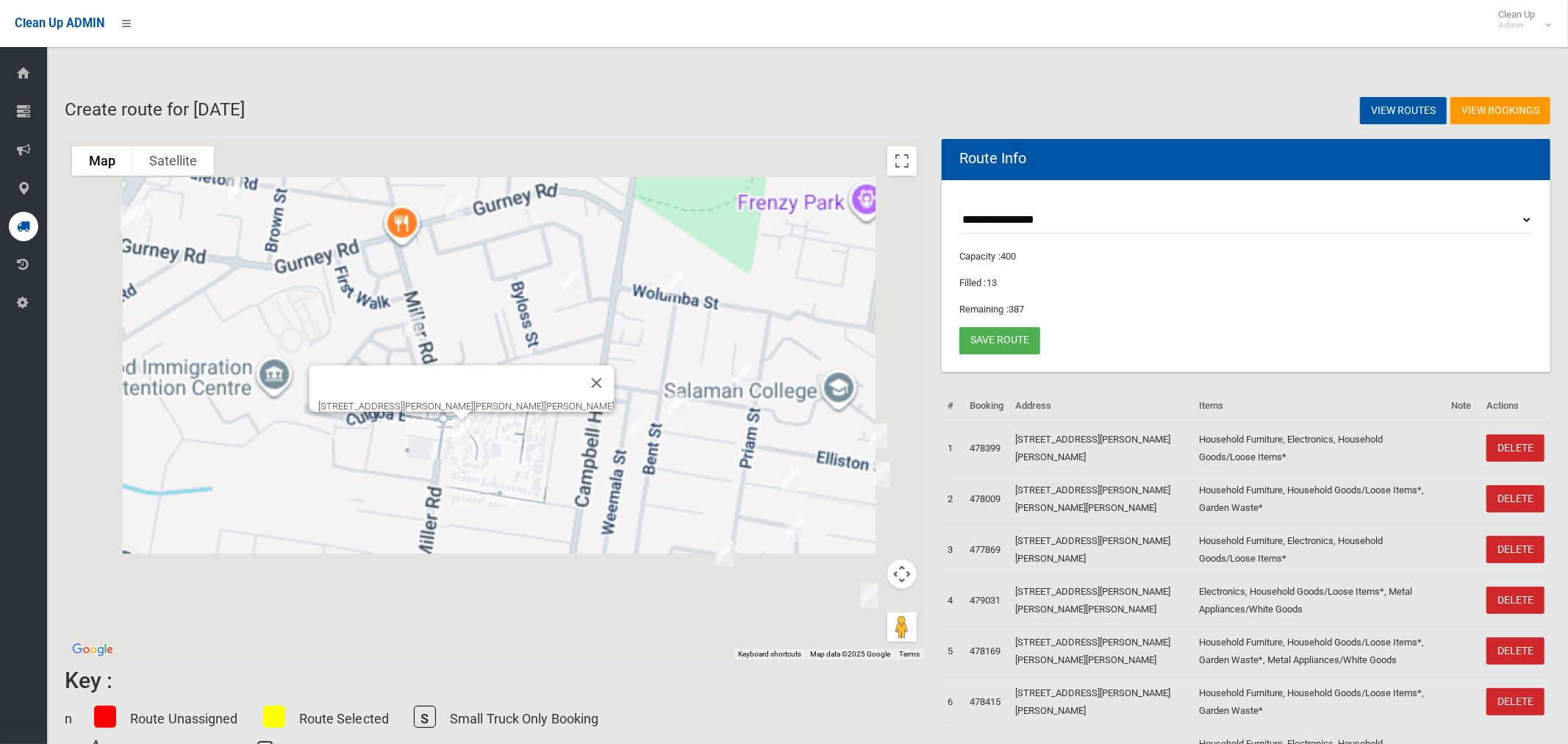
click at [573, 282] on img "11 Burrows Avenue, CHESTER HILL NSW 2162" at bounding box center [571, 281] width 29 height 37
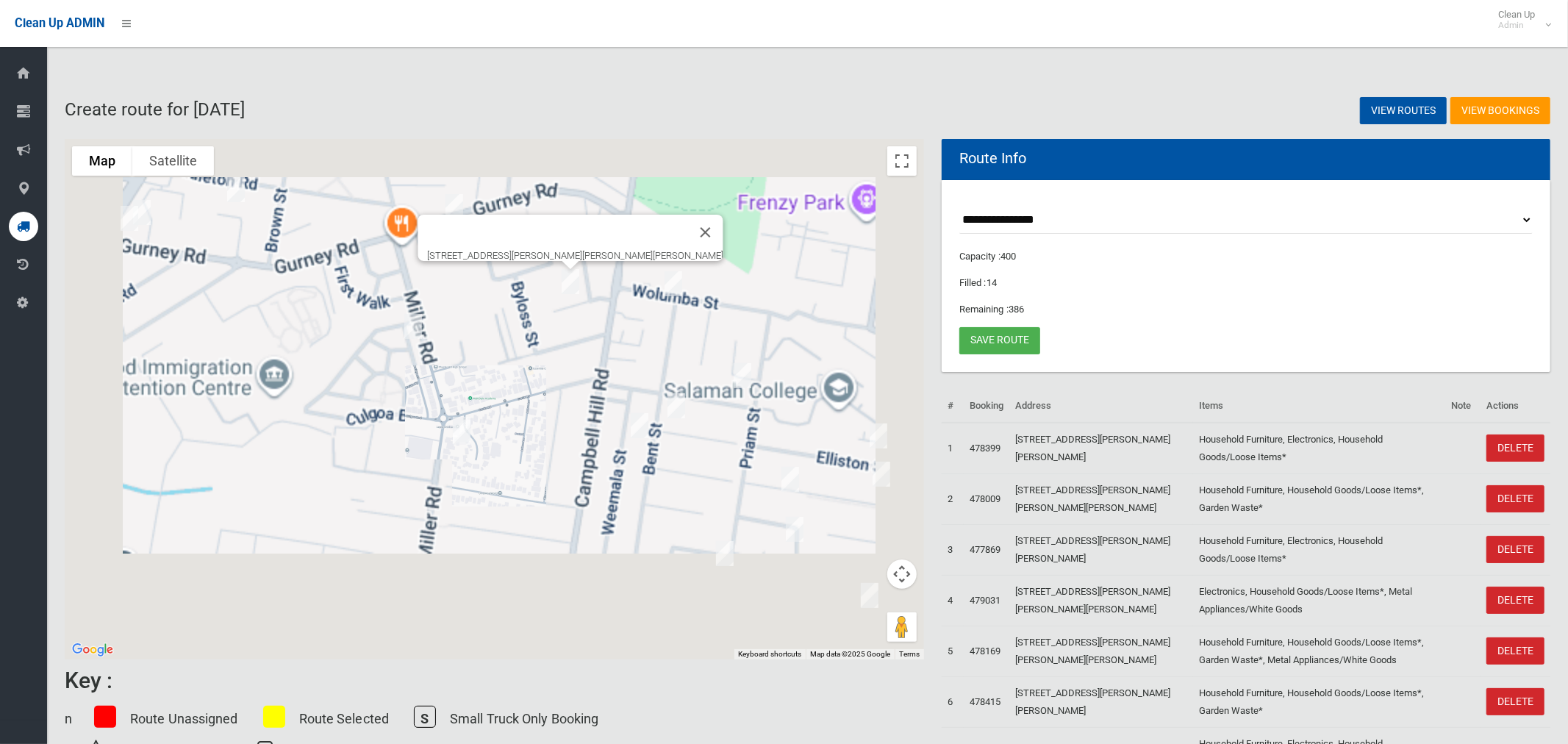
click at [676, 282] on img "111 Bent Street, CHESTER HILL NSW 2162" at bounding box center [674, 284] width 29 height 37
click at [743, 380] on img "2 Arlewis Street, CHESTER HILL NSW 2162" at bounding box center [743, 375] width 29 height 37
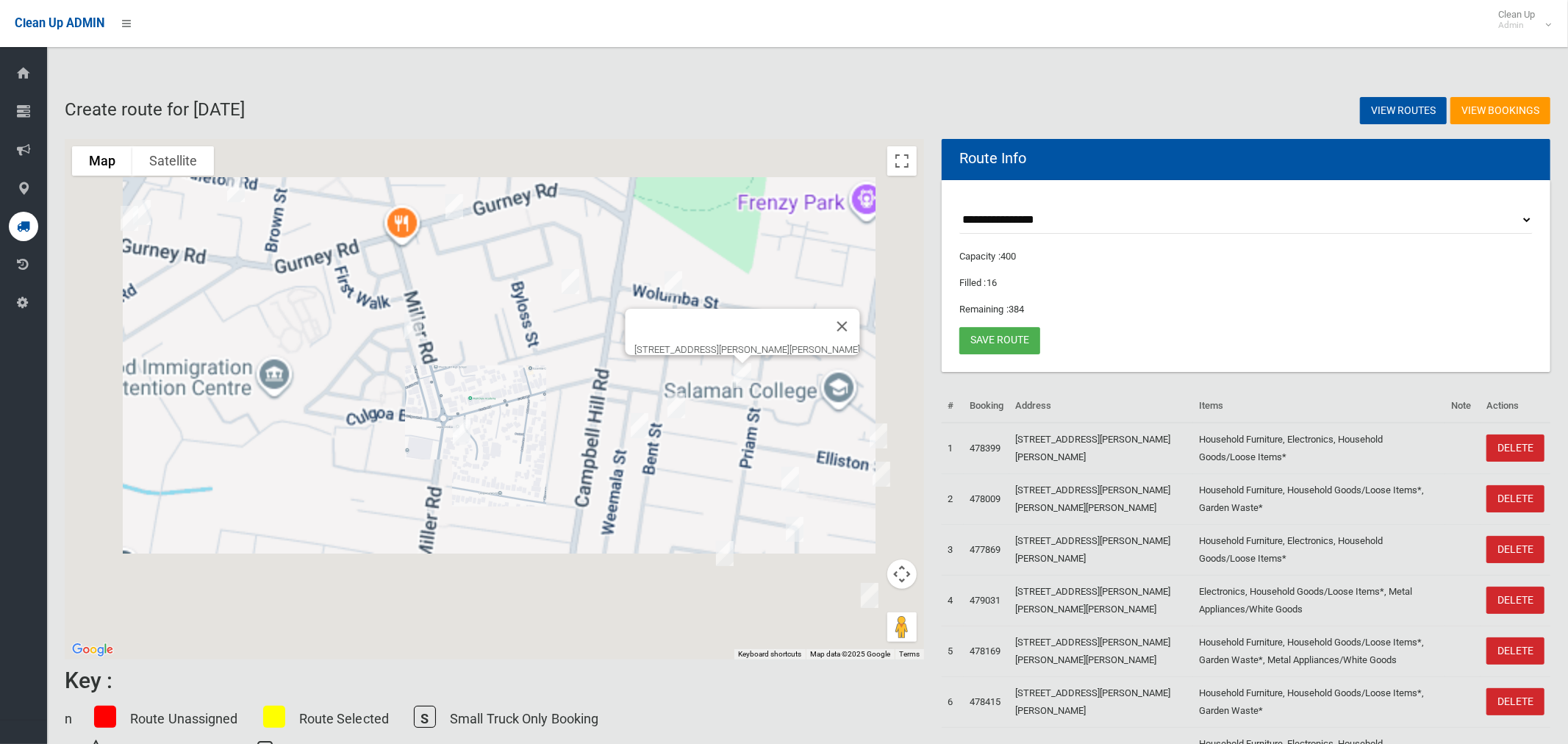
click at [672, 405] on img "74 Elliston Street, CHESTER HILL NSW 2162" at bounding box center [676, 406] width 29 height 37
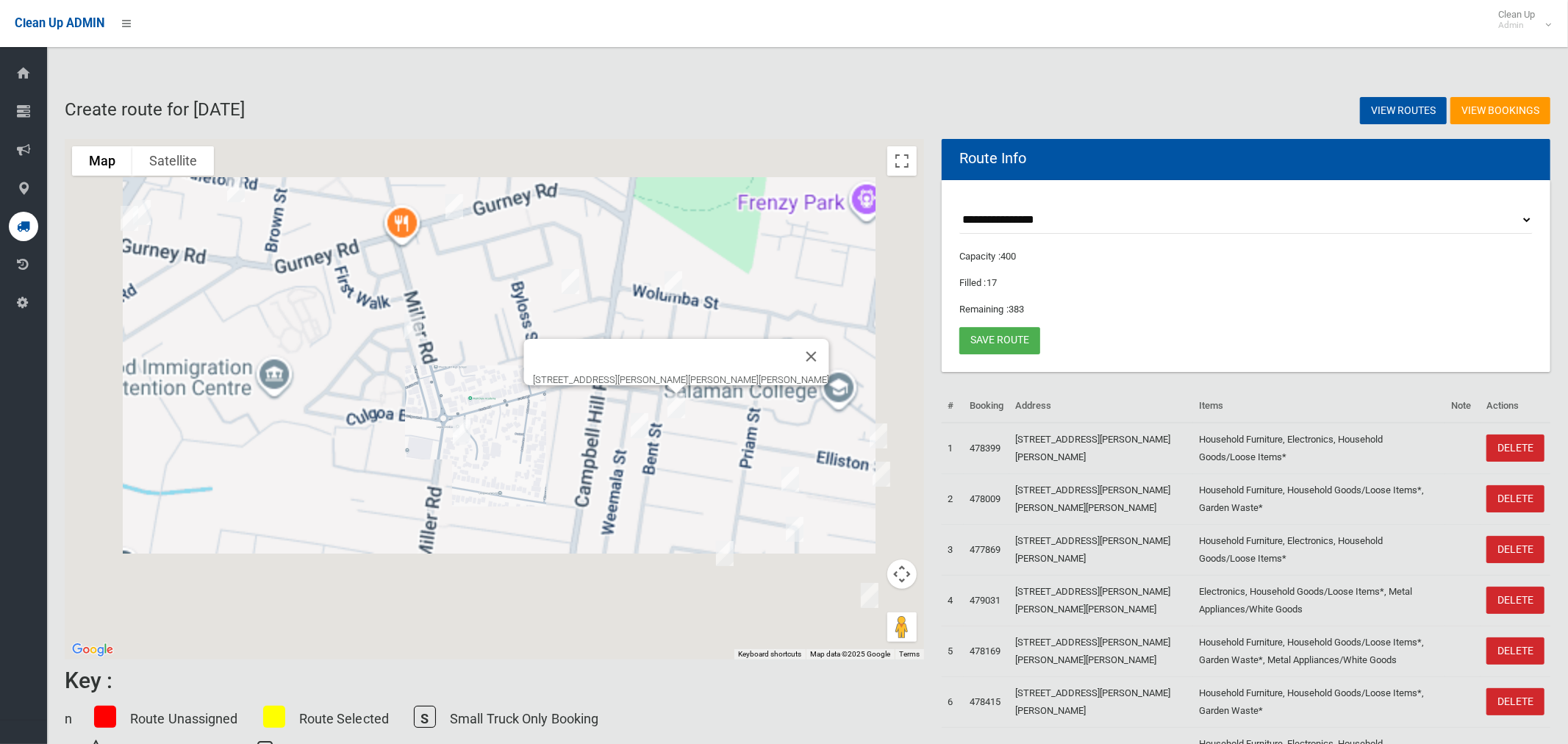
click at [641, 425] on img "72 Weemala Road, CHESTER HILL NSW 2162" at bounding box center [640, 426] width 29 height 37
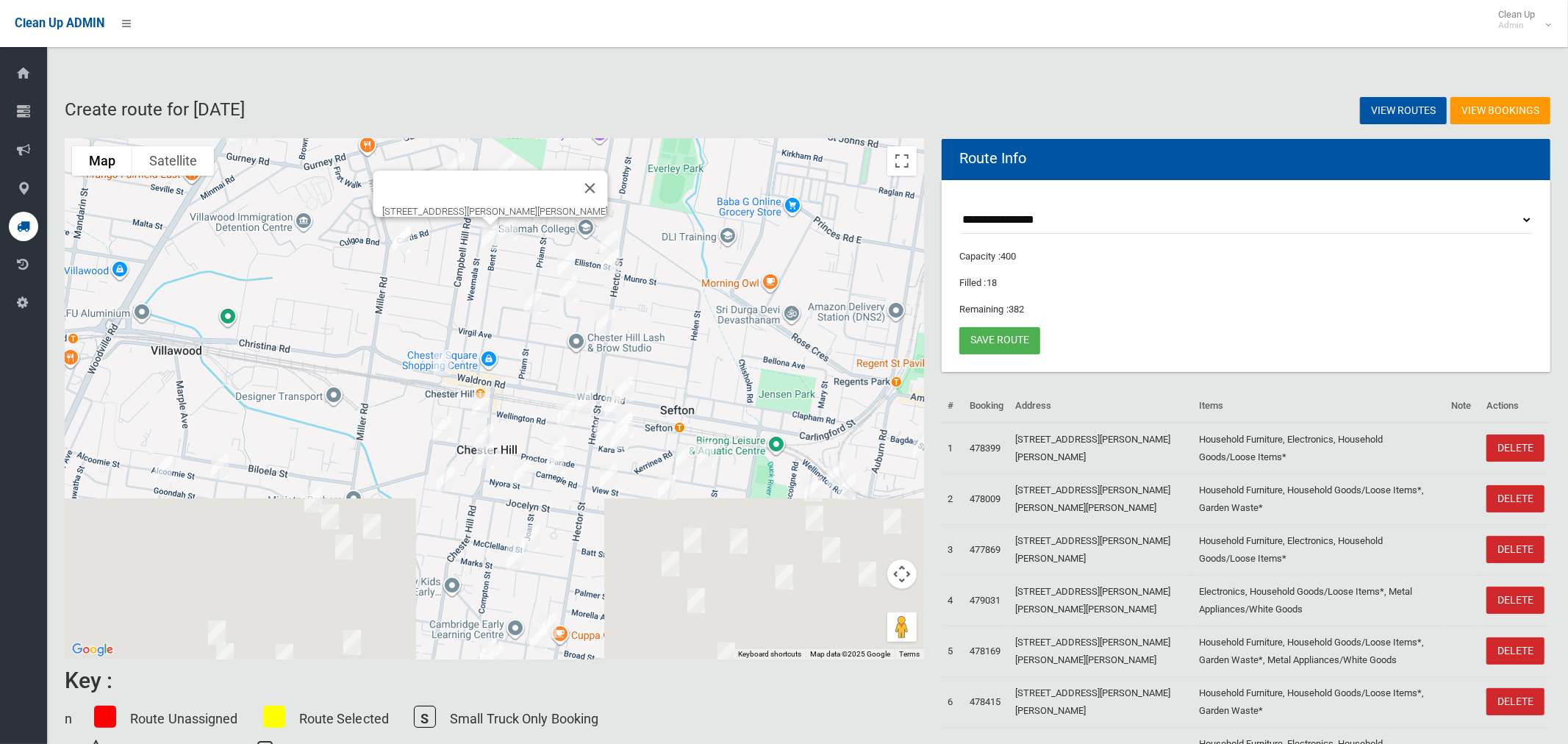
drag, startPoint x: 748, startPoint y: 311, endPoint x: 637, endPoint y: 193, distance: 162.0
click at [637, 193] on div "[STREET_ADDRESS][PERSON_NAME][PERSON_NAME]" at bounding box center [495, 400] width 860 height 521
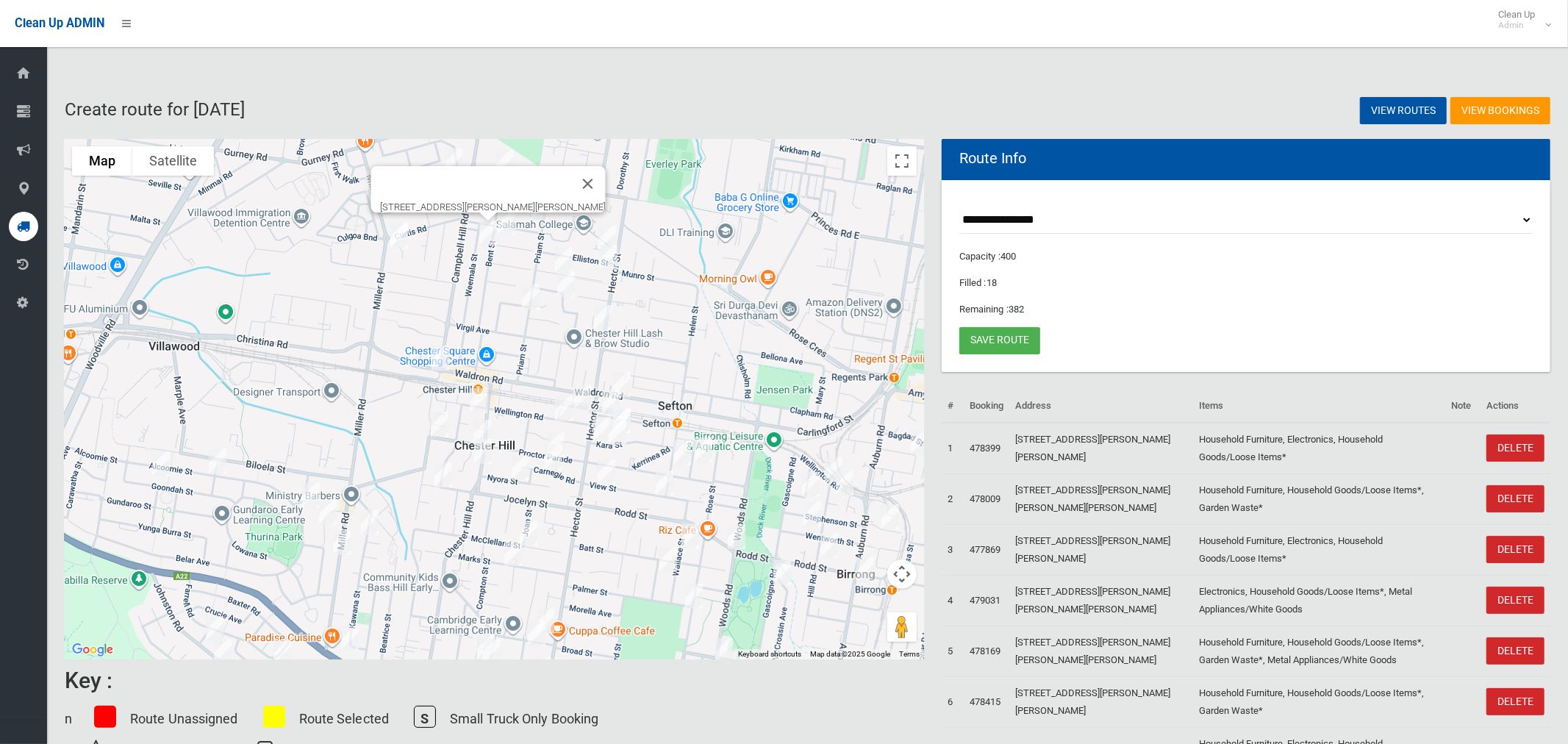
click at [608, 228] on img "6 Elliston Street, CHESTER HILL NSW 2162" at bounding box center [607, 238] width 29 height 37
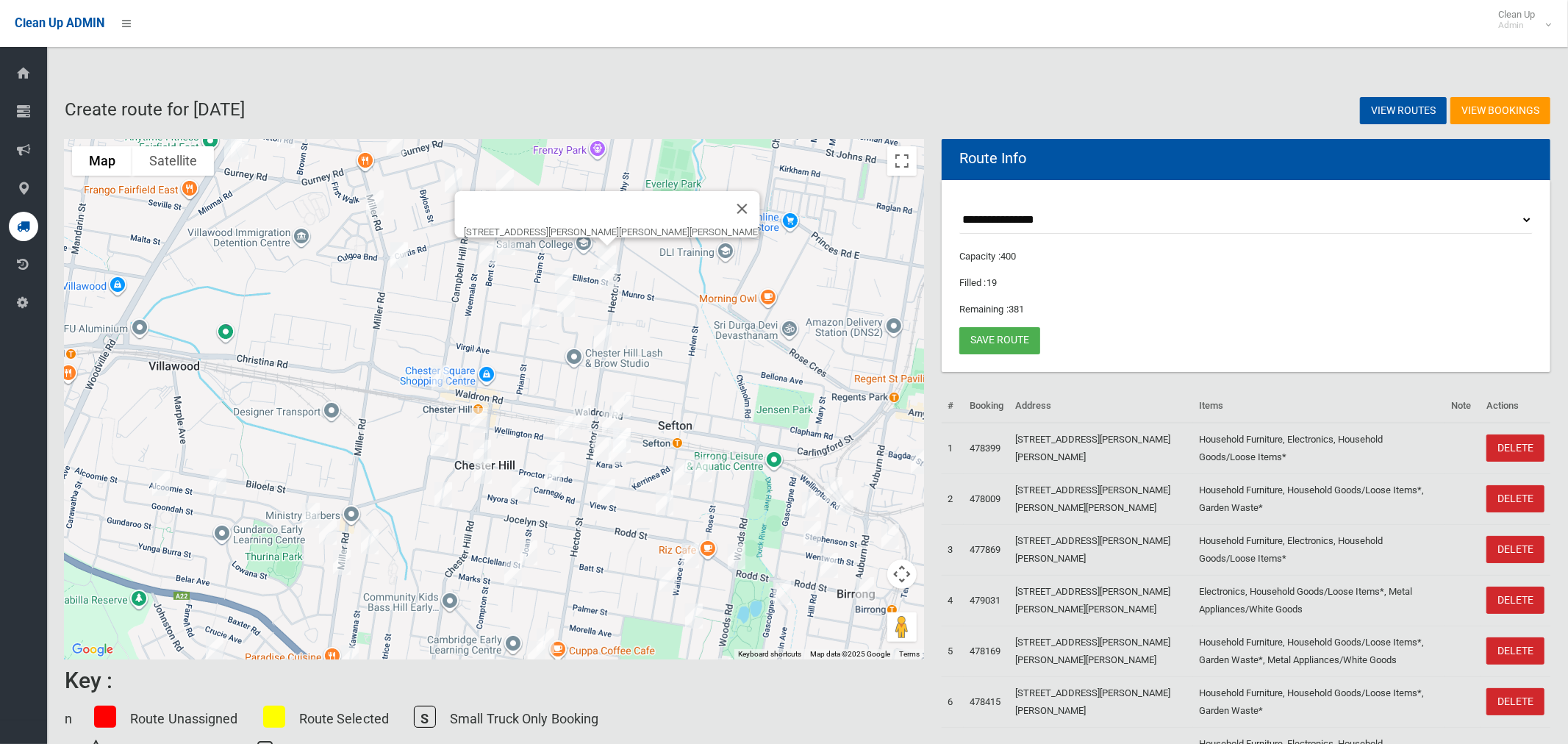
click at [606, 279] on img "4 Esme Avenue, CHESTER HILL NSW 2162" at bounding box center [609, 277] width 29 height 37
click at [561, 278] on img "39 Esme Avenue, CHESTER HILL NSW 2162" at bounding box center [564, 280] width 29 height 37
drag, startPoint x: 566, startPoint y: 302, endPoint x: 554, endPoint y: 307, distance: 13.0
click at [566, 302] on img "14 Burton Avenue, CHESTER HILL NSW 2162" at bounding box center [566, 305] width 29 height 37
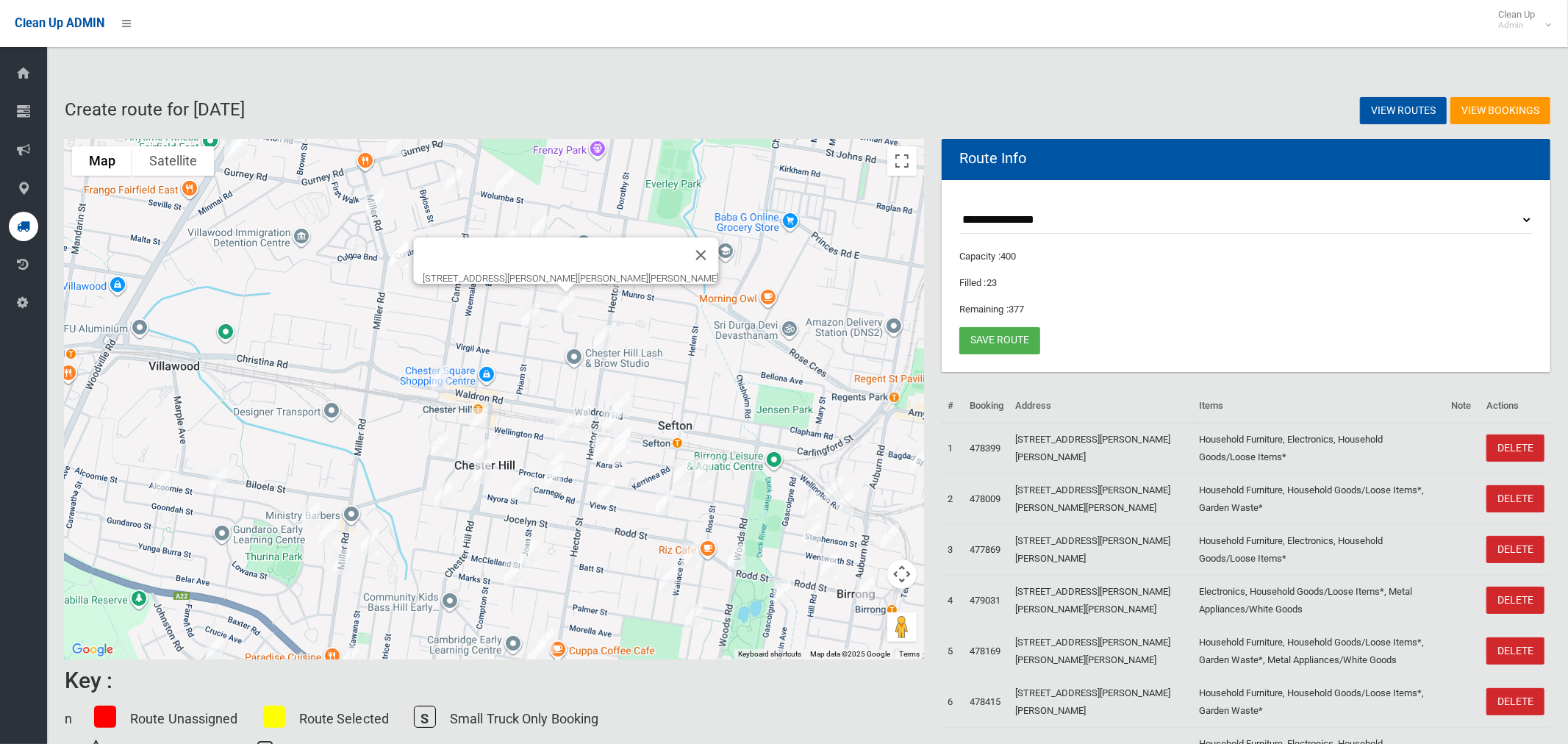
click at [532, 313] on img "84 Priam Street, CHESTER HILL NSW 2162" at bounding box center [531, 317] width 29 height 37
click at [604, 337] on img "6 Freeman Place, CHESTER HILL NSW 2162" at bounding box center [603, 337] width 29 height 37
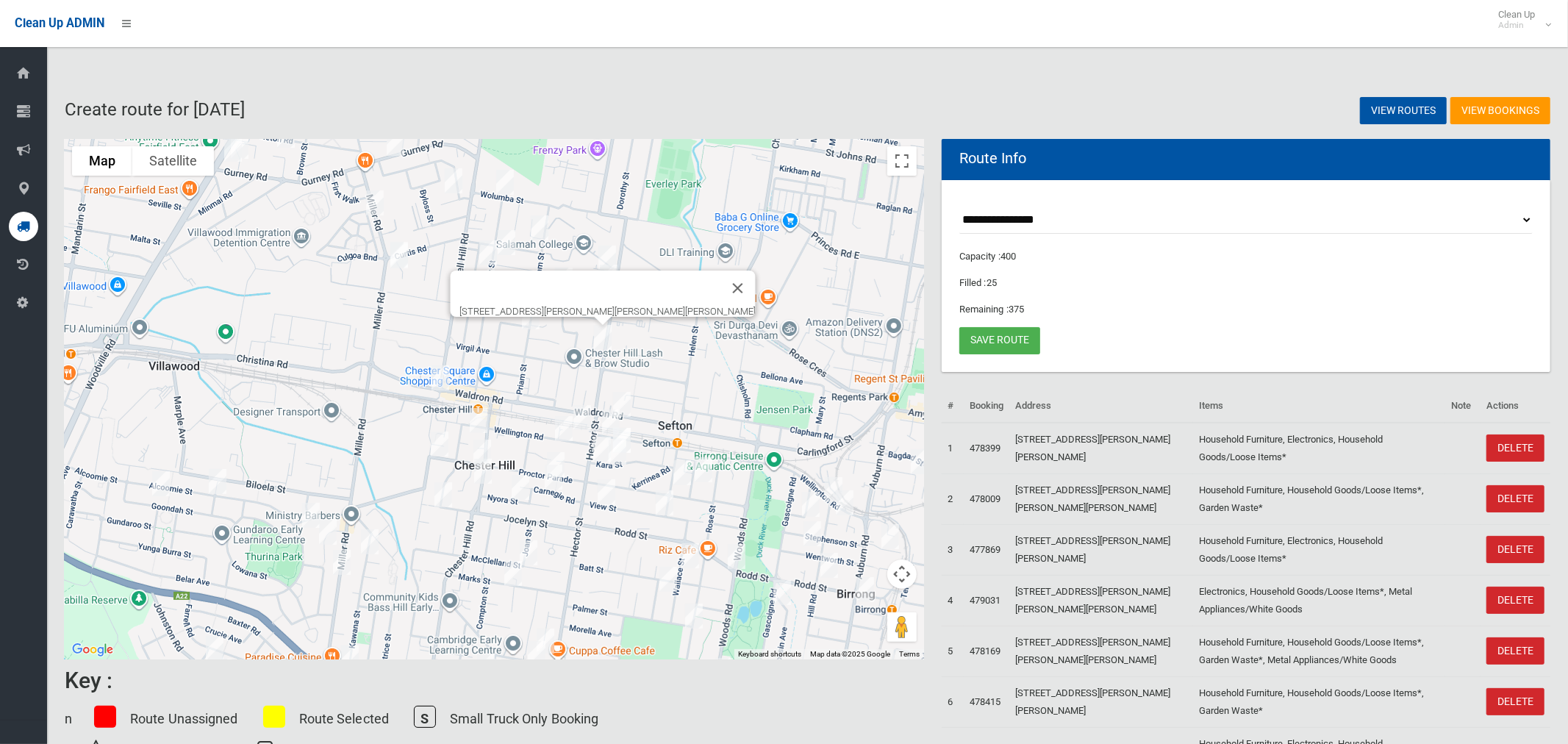
click at [438, 372] on img "147 Waldron Road, CHESTER HILL NSW 2162" at bounding box center [440, 378] width 29 height 37
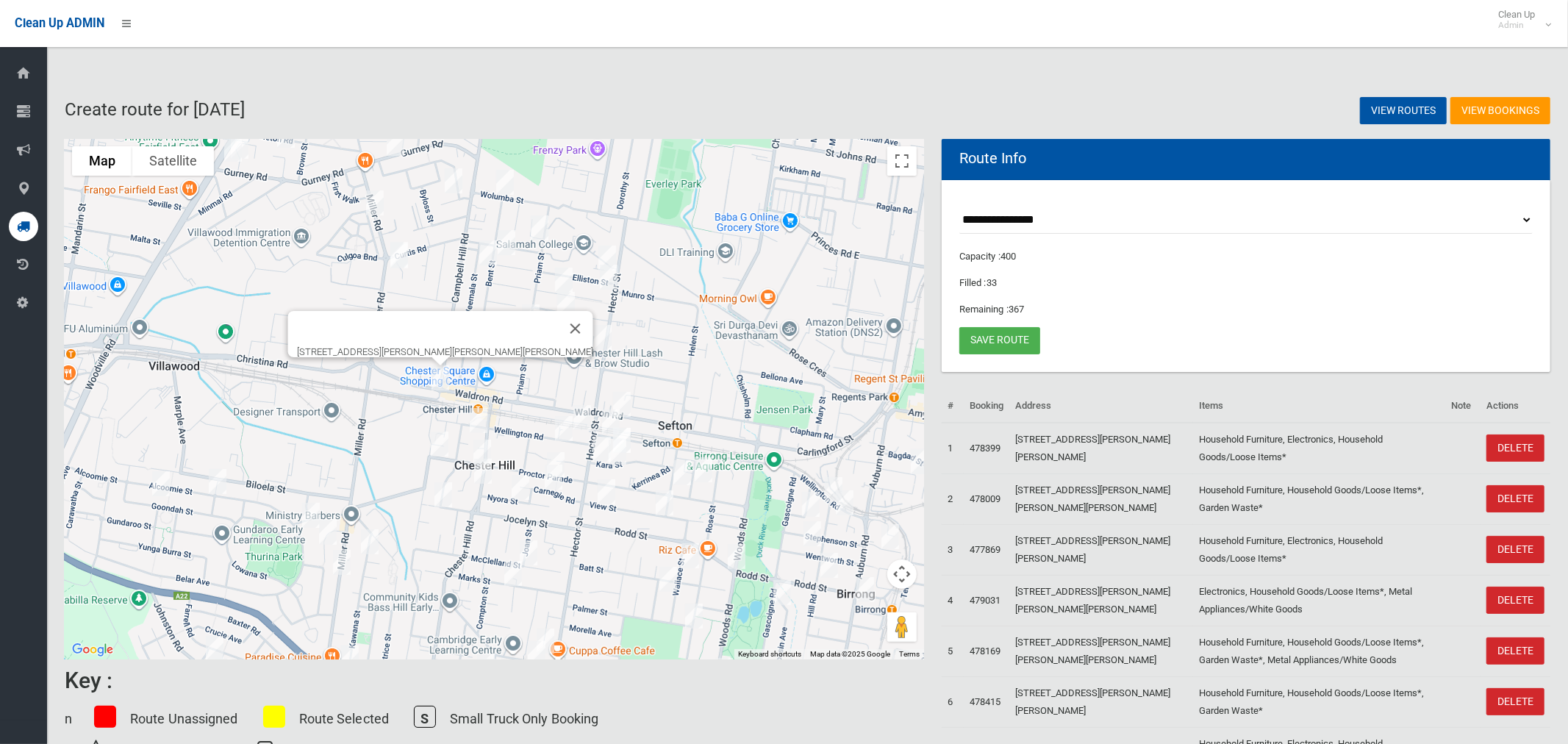
click at [482, 415] on img "2 Birriga Avenue, CHESTER HILL NSW 2162" at bounding box center [478, 420] width 29 height 37
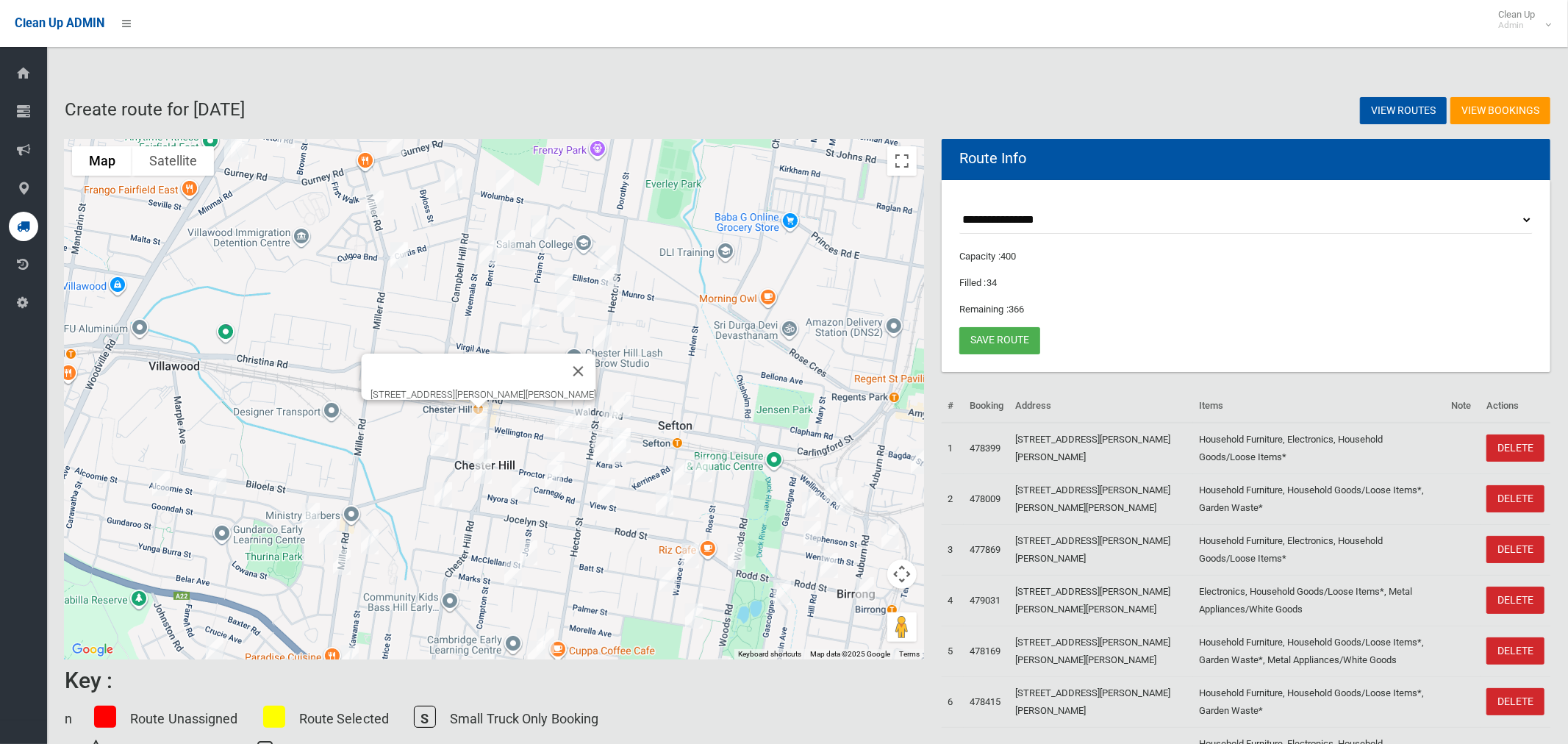
click at [579, 409] on img "14 Wellington Road, CHESTER HILL NSW 2162" at bounding box center [582, 418] width 29 height 37
click at [630, 402] on img "49 Waldron Road, SEFTON NSW 2162" at bounding box center [622, 404] width 29 height 37
click at [611, 417] on img "195 Wellington Road, SEFTON NSW 2162" at bounding box center [611, 422] width 29 height 37
click at [555, 429] on img "215 Wellington Road, CHESTER HILL NSW 2162" at bounding box center [564, 428] width 29 height 37
click at [482, 444] on img "141 Proctor Parade, CHESTER HILL NSW 2162" at bounding box center [483, 452] width 29 height 37
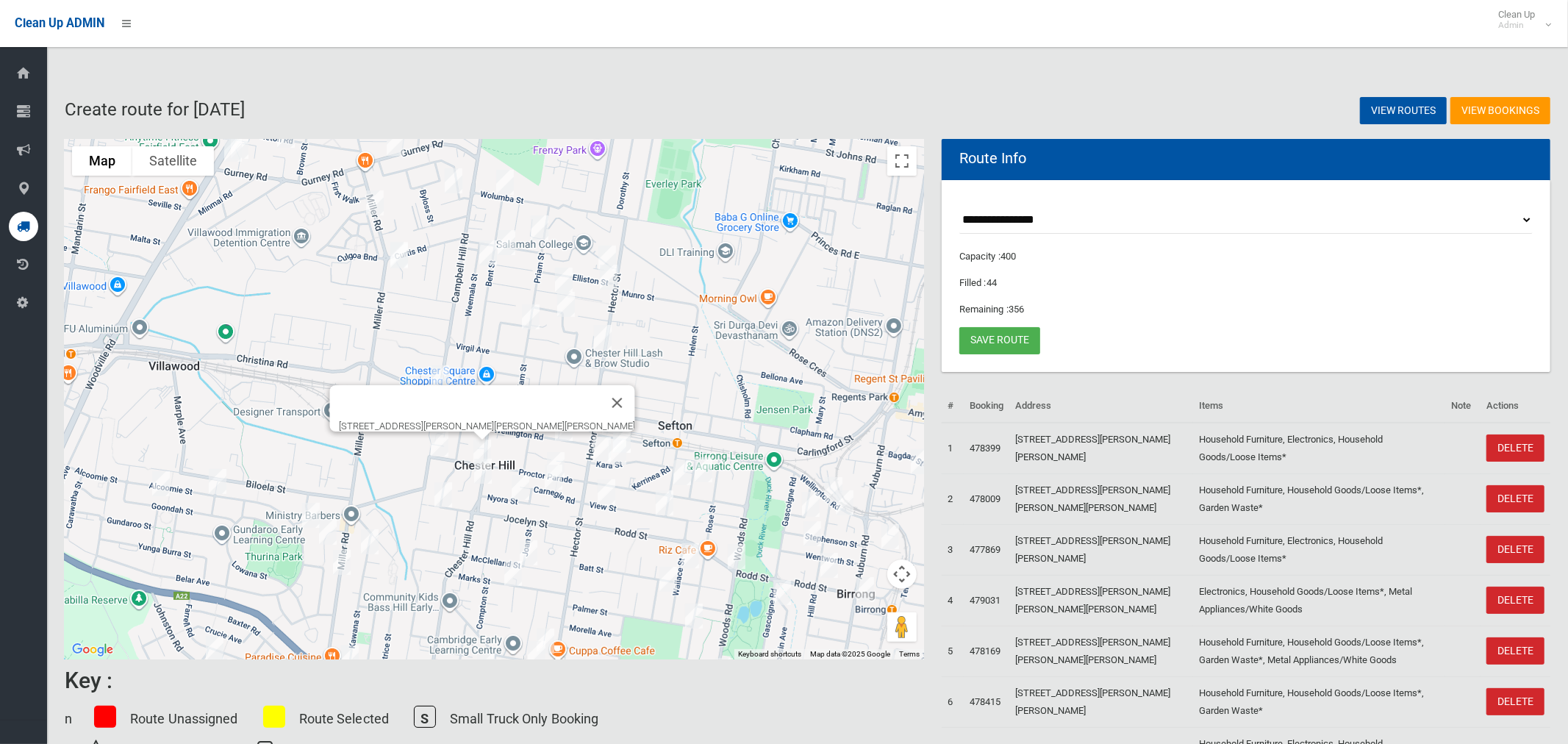
click at [441, 441] on img "171 Proctor Parade, CHESTER HILL NSW 2162" at bounding box center [439, 444] width 29 height 37
click at [487, 476] on img "34 Chester Hill Road, CHESTER HILL NSW 2162" at bounding box center [483, 471] width 29 height 37
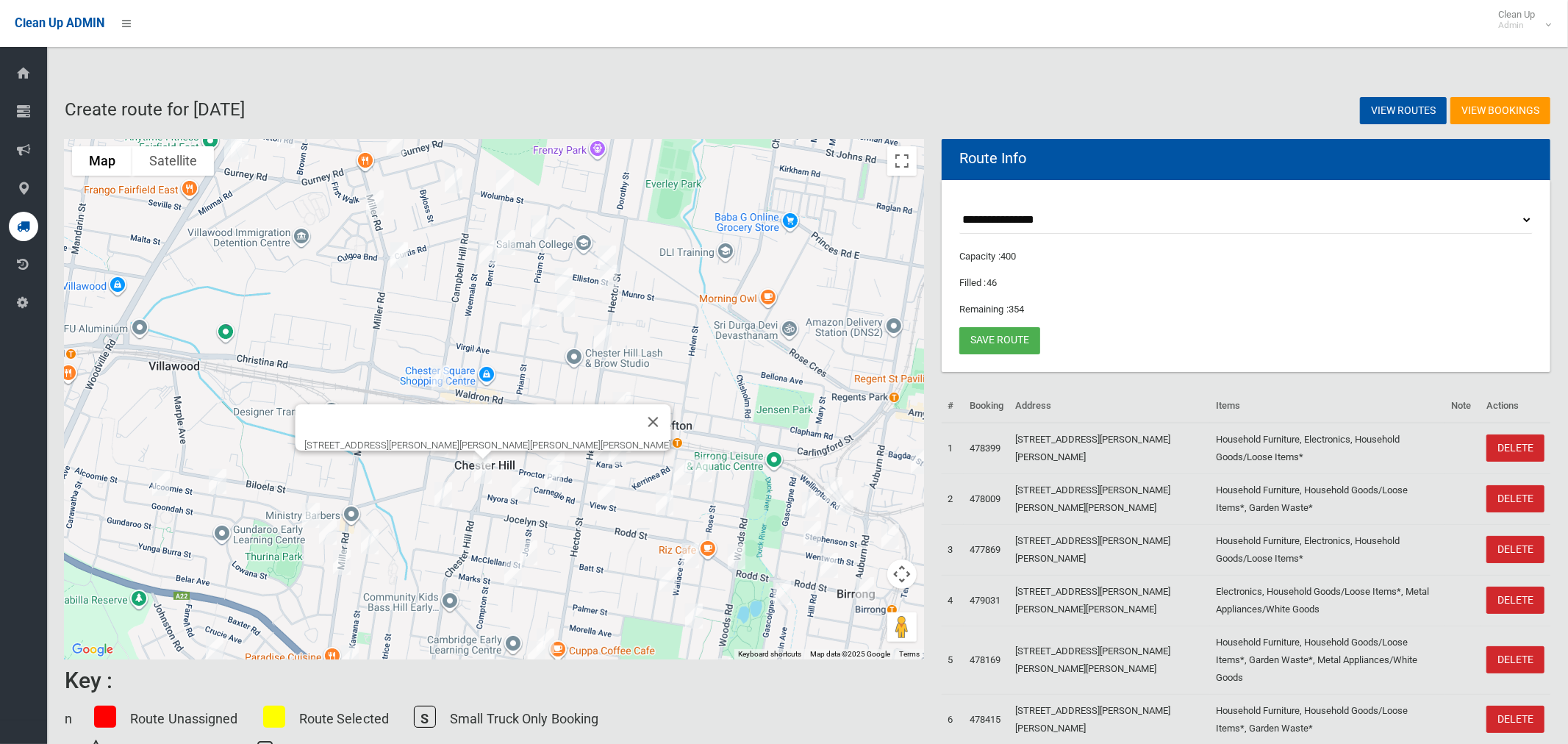
click at [450, 493] on img "97 Jocelyn Street, CHESTER HILL NSW 2162" at bounding box center [444, 495] width 29 height 37
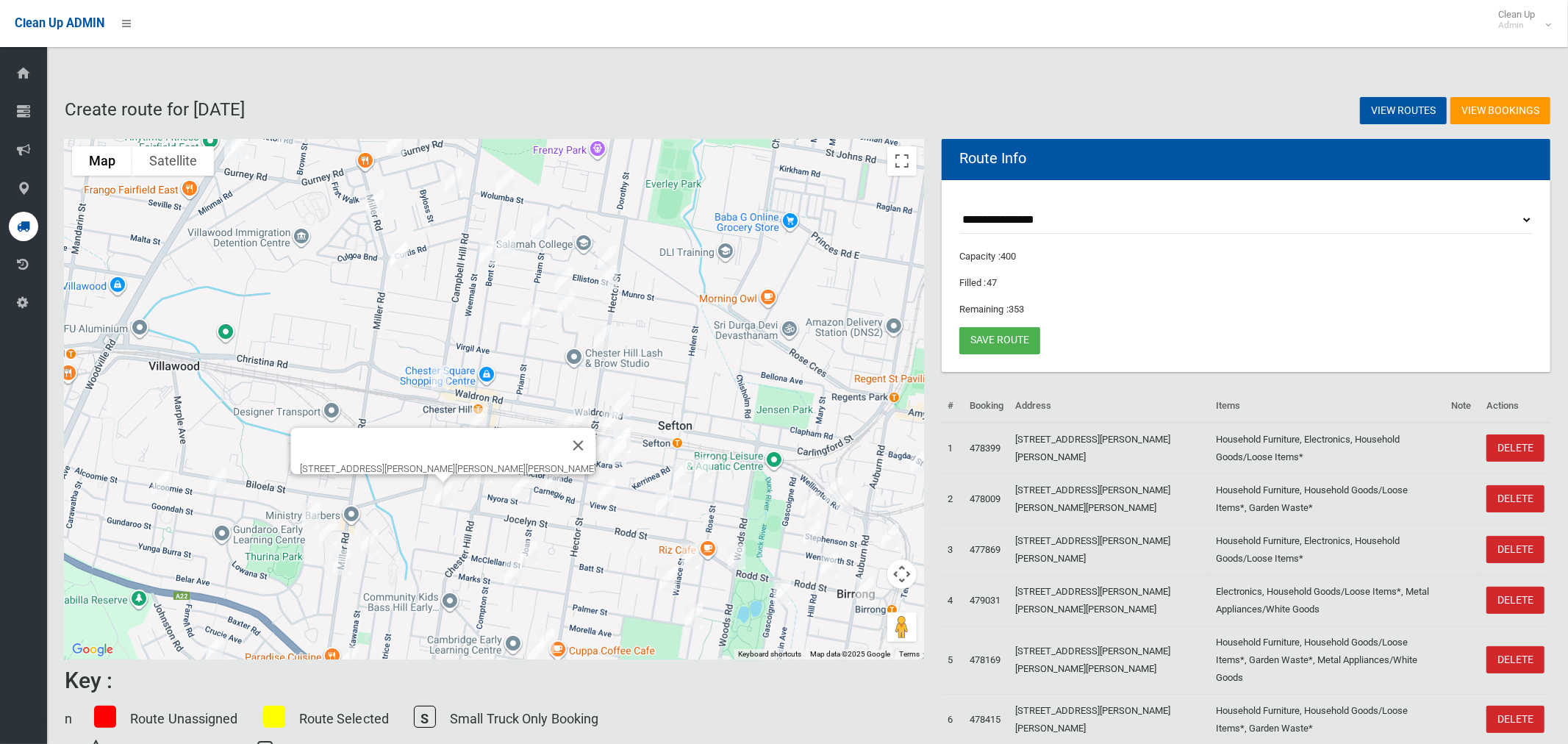
click at [566, 450] on img "91 Proctor Parade, CHESTER HILL NSW 2162" at bounding box center [556, 465] width 29 height 37
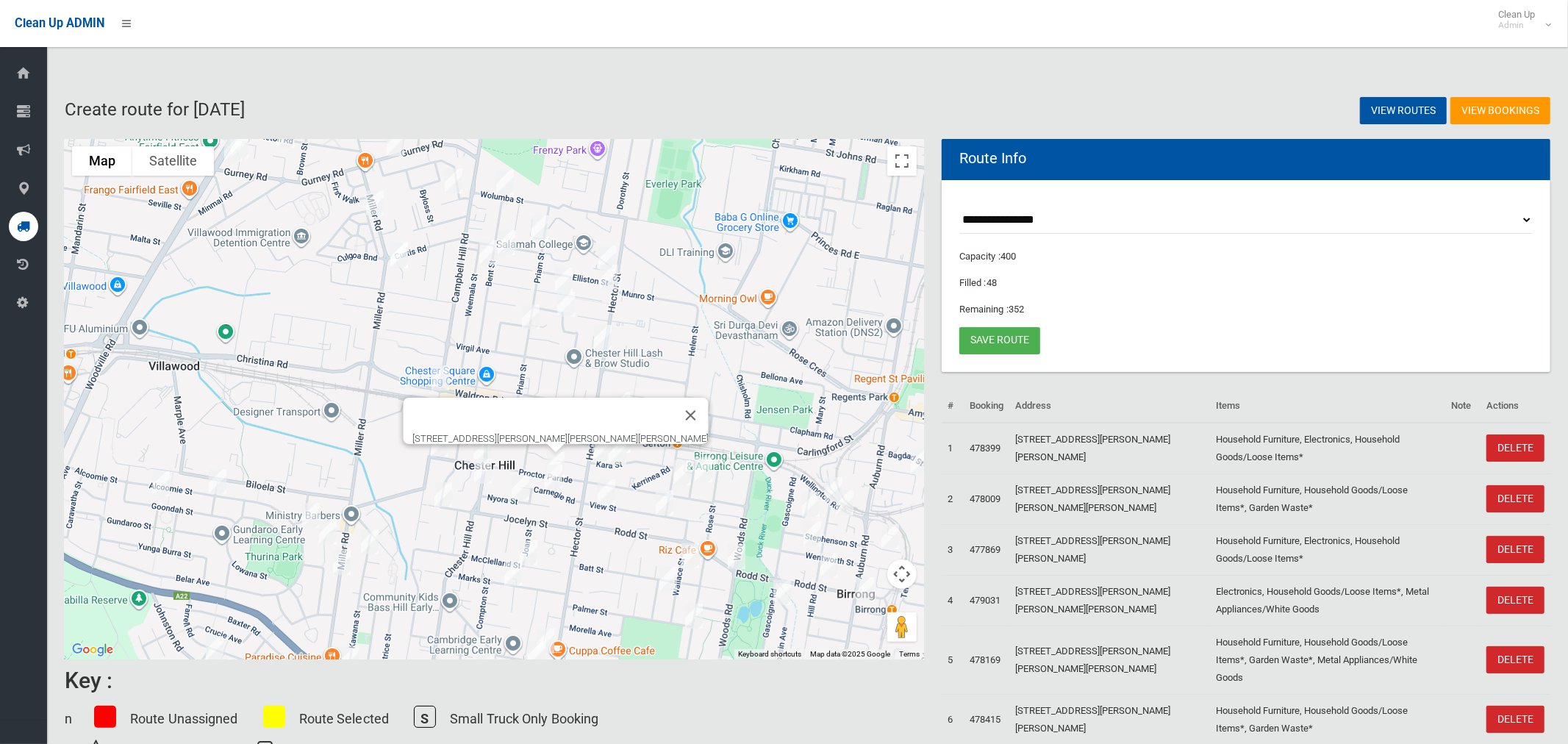
click at [550, 478] on img "18 Carnegie Road, CHESTER HILL NSW 2162" at bounding box center [554, 477] width 29 height 37
click at [516, 489] on img "21 Nyora Street, CHESTER HILL NSW 2162" at bounding box center [521, 487] width 29 height 37
click at [224, 482] on img "51 Alcoomie Street, VILLAWOOD NSW 2163" at bounding box center [218, 482] width 29 height 37
click at [158, 489] on img "50 Goondah Street, VILLAWOOD NSW 2163" at bounding box center [161, 484] width 29 height 37
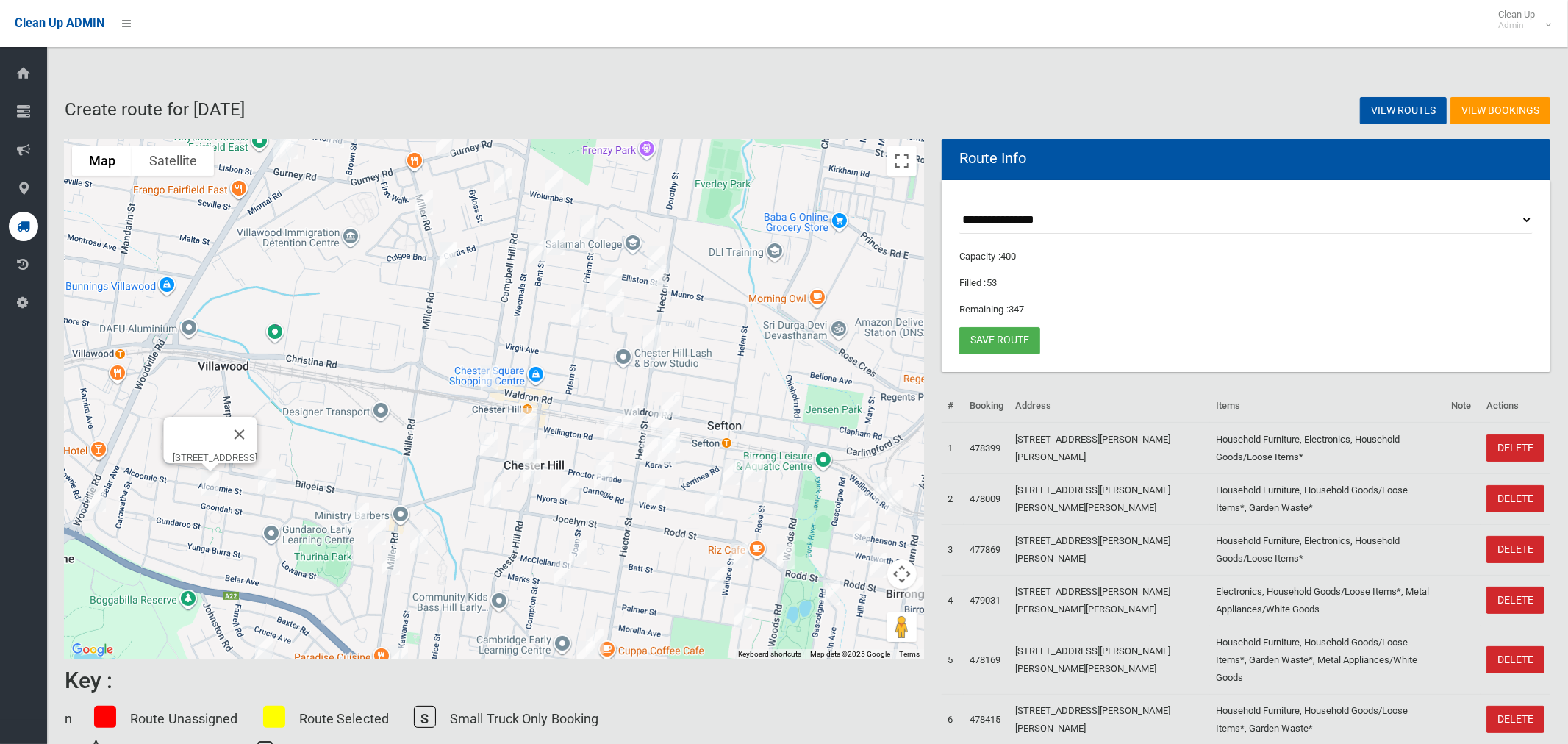
drag, startPoint x: 91, startPoint y: 498, endPoint x: 194, endPoint y: 516, distance: 104.6
click at [92, 499] on img "74 Belar Avenue, VILLAWOOD NSW 2163" at bounding box center [97, 500] width 29 height 37
click at [101, 501] on img "74 Belar Avenue, VILLAWOOD NSW 2163" at bounding box center [97, 500] width 29 height 37
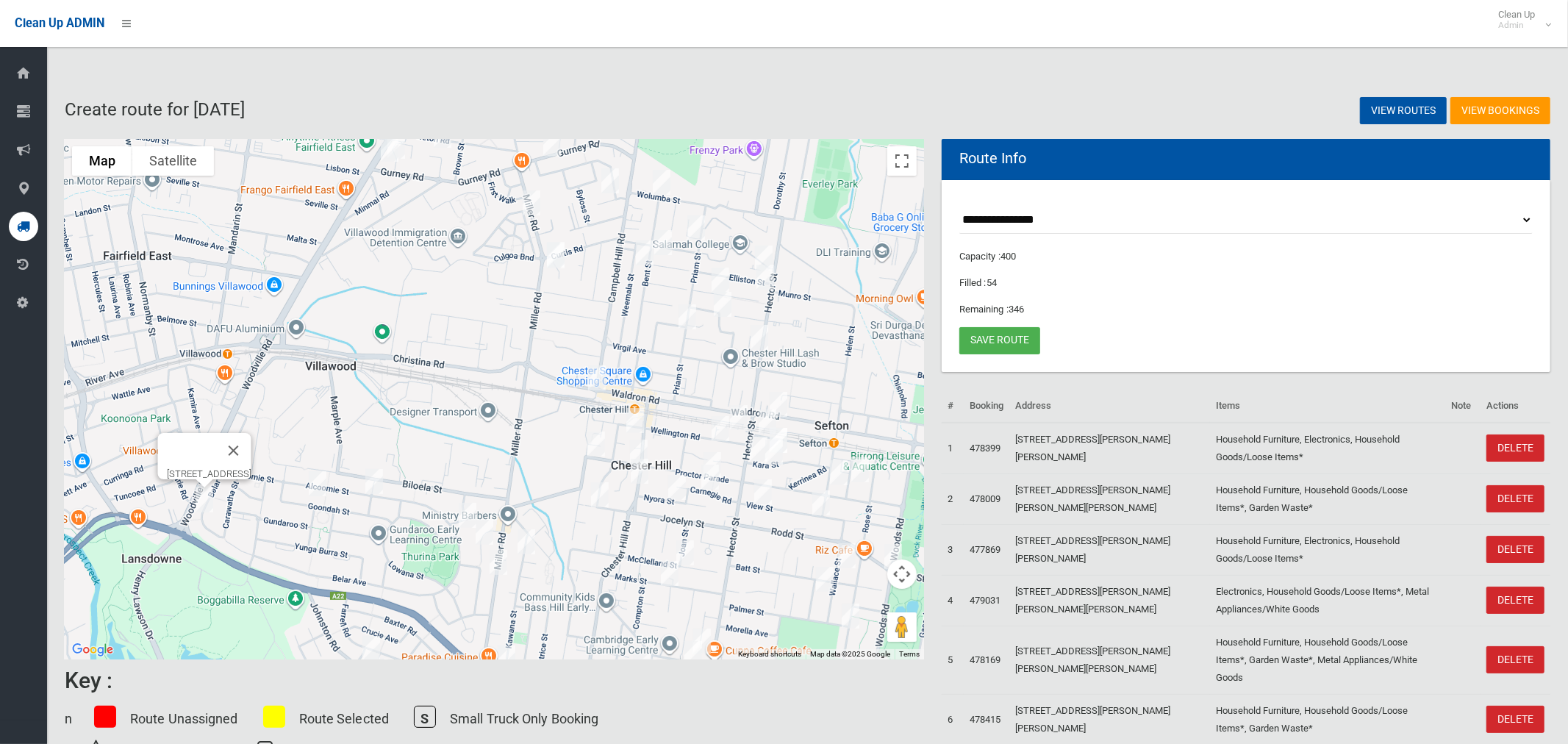
drag, startPoint x: 465, startPoint y: 508, endPoint x: 475, endPoint y: 513, distance: 11.2
click at [467, 509] on img "24 Alcoomie Street, VILLAWOOD NSW 2163" at bounding box center [468, 516] width 29 height 37
click at [484, 528] on img "26A Goonaroi Street, VILLAWOOD NSW 2163" at bounding box center [484, 532] width 29 height 37
drag, startPoint x: 532, startPoint y: 536, endPoint x: 497, endPoint y: 556, distance: 40.3
click at [531, 536] on img "16 Kawana Street, BASS HILL NSW 2197" at bounding box center [527, 542] width 29 height 37
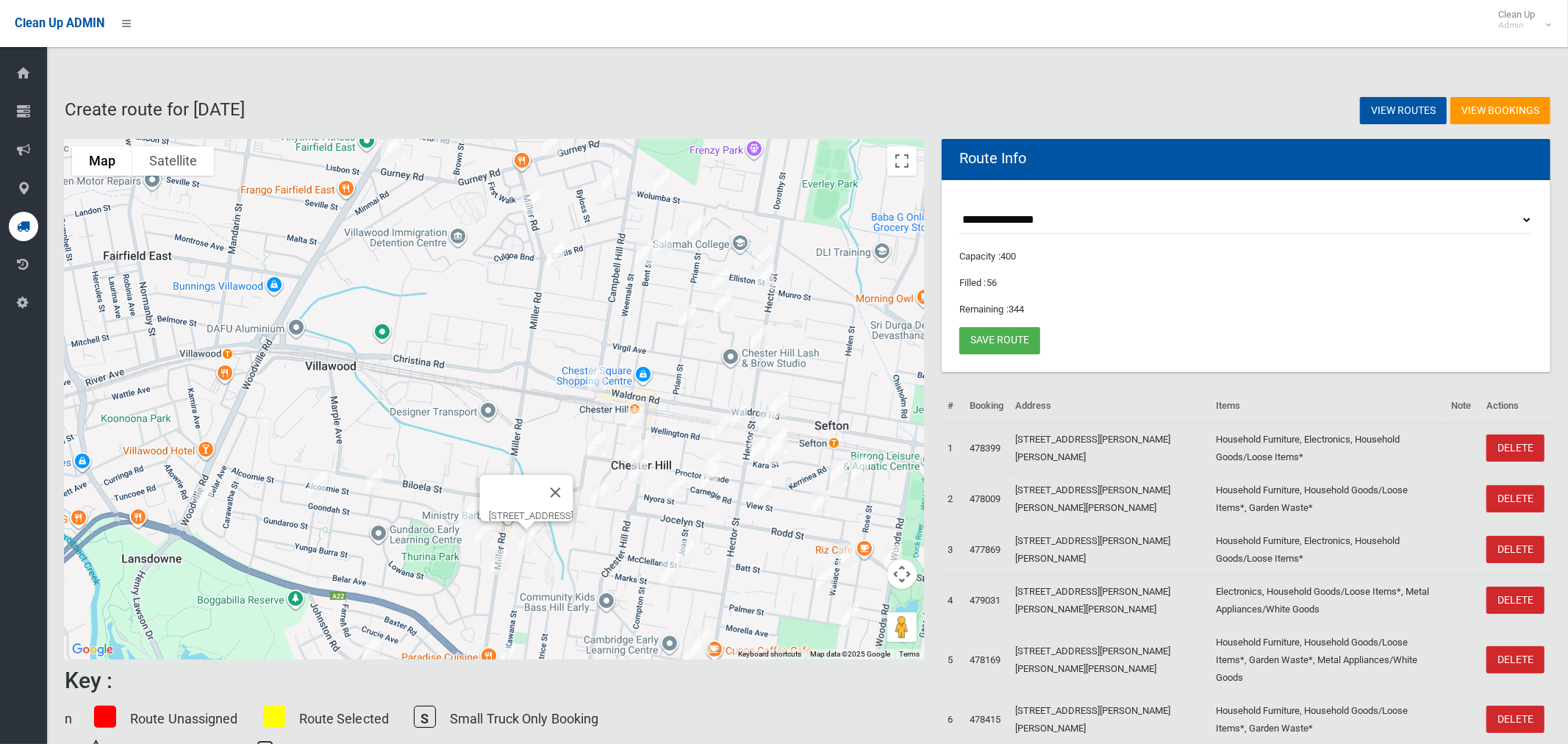
click at [494, 560] on img "316 Miller Road, VILLAWOOD NSW 2163" at bounding box center [498, 562] width 29 height 37
click at [577, 503] on button "Close" at bounding box center [563, 513] width 35 height 35
click at [471, 514] on img "26A Goonaroi Street, VILLAWOOD NSW 2163" at bounding box center [484, 532] width 29 height 37
click at [483, 530] on img "26A Goonaroi Street, VILLAWOOD NSW 2163" at bounding box center [484, 532] width 29 height 37
click at [532, 473] on button "Close" at bounding box center [514, 483] width 35 height 35
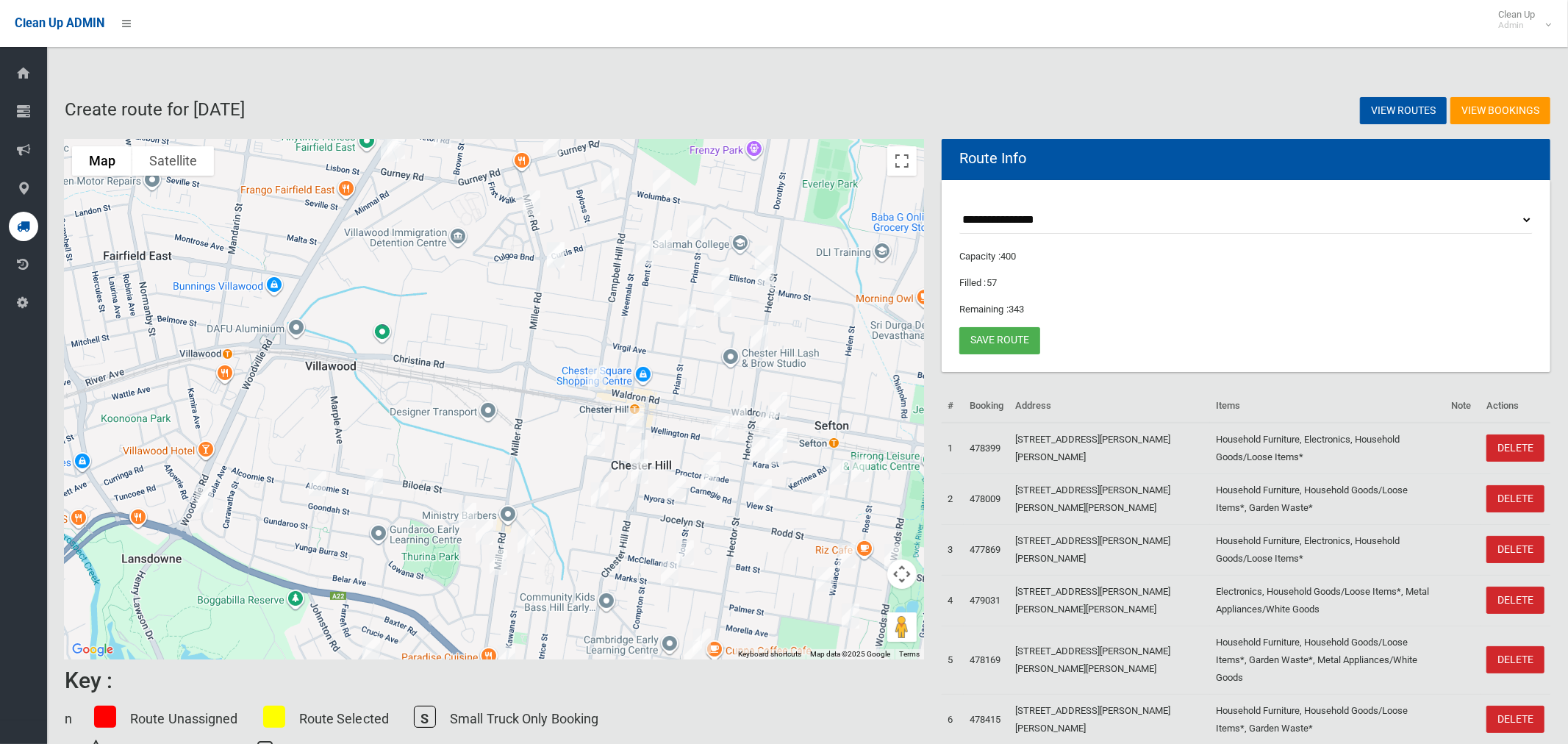
click at [459, 513] on img "24 Alcoomie Street, VILLAWOOD NSW 2163" at bounding box center [468, 516] width 29 height 37
click at [367, 645] on img "148 Johnston Road, BASS HILL NSW 2197" at bounding box center [371, 649] width 29 height 37
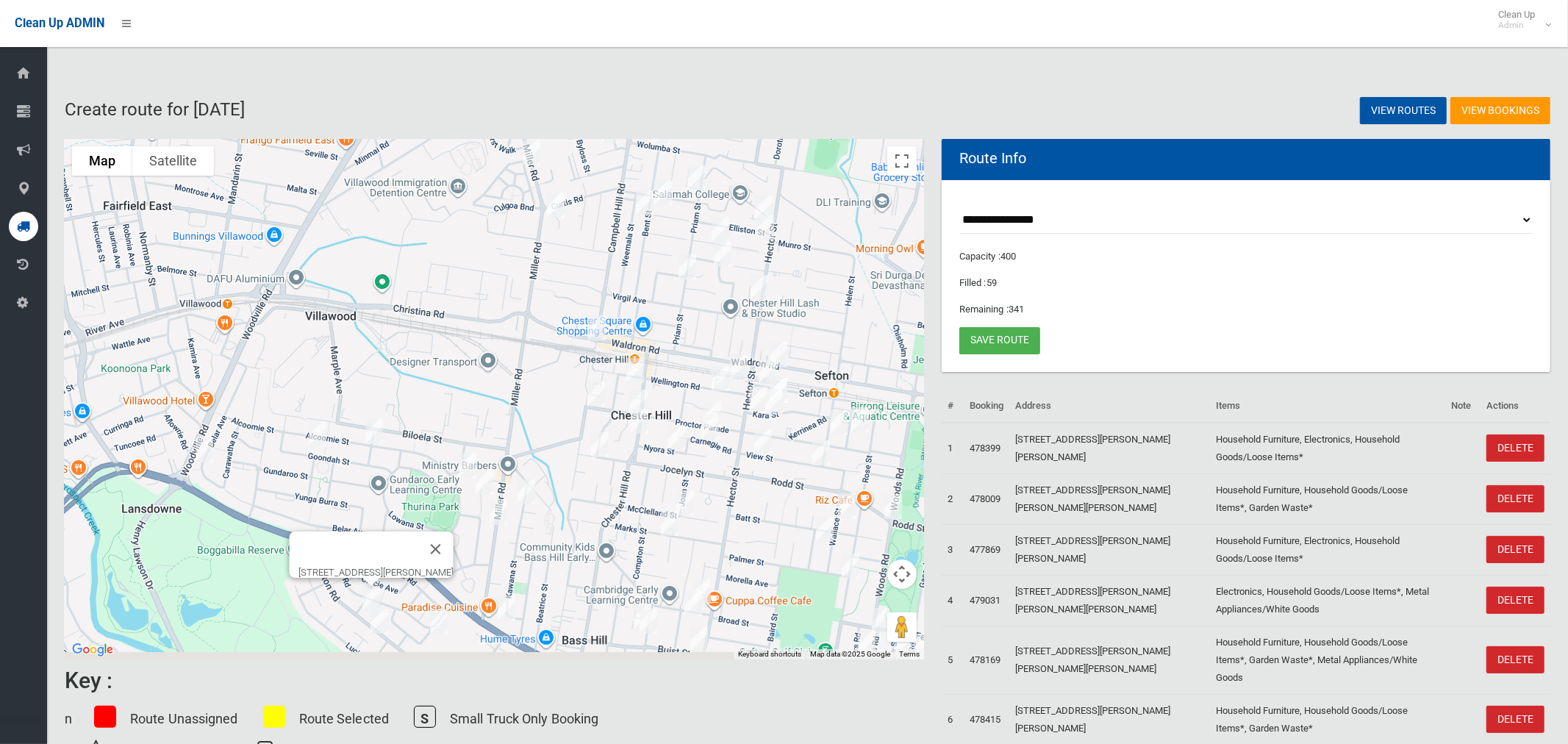
click at [757, 395] on img "123 Hector Street, SEFTON NSW 2162" at bounding box center [758, 399] width 29 height 37
click at [789, 385] on img "46 Kara Street, SEFTON NSW 2162" at bounding box center [778, 390] width 29 height 37
click at [776, 409] on img "23 Kara Street, SEFTON NSW 2162" at bounding box center [774, 402] width 29 height 37
click at [757, 442] on img "71 View Street, SEFTON NSW 2162" at bounding box center [763, 442] width 29 height 37
click at [864, 424] on img "23 Torrington Avenue, SEFTON NSW 2162" at bounding box center [861, 420] width 29 height 37
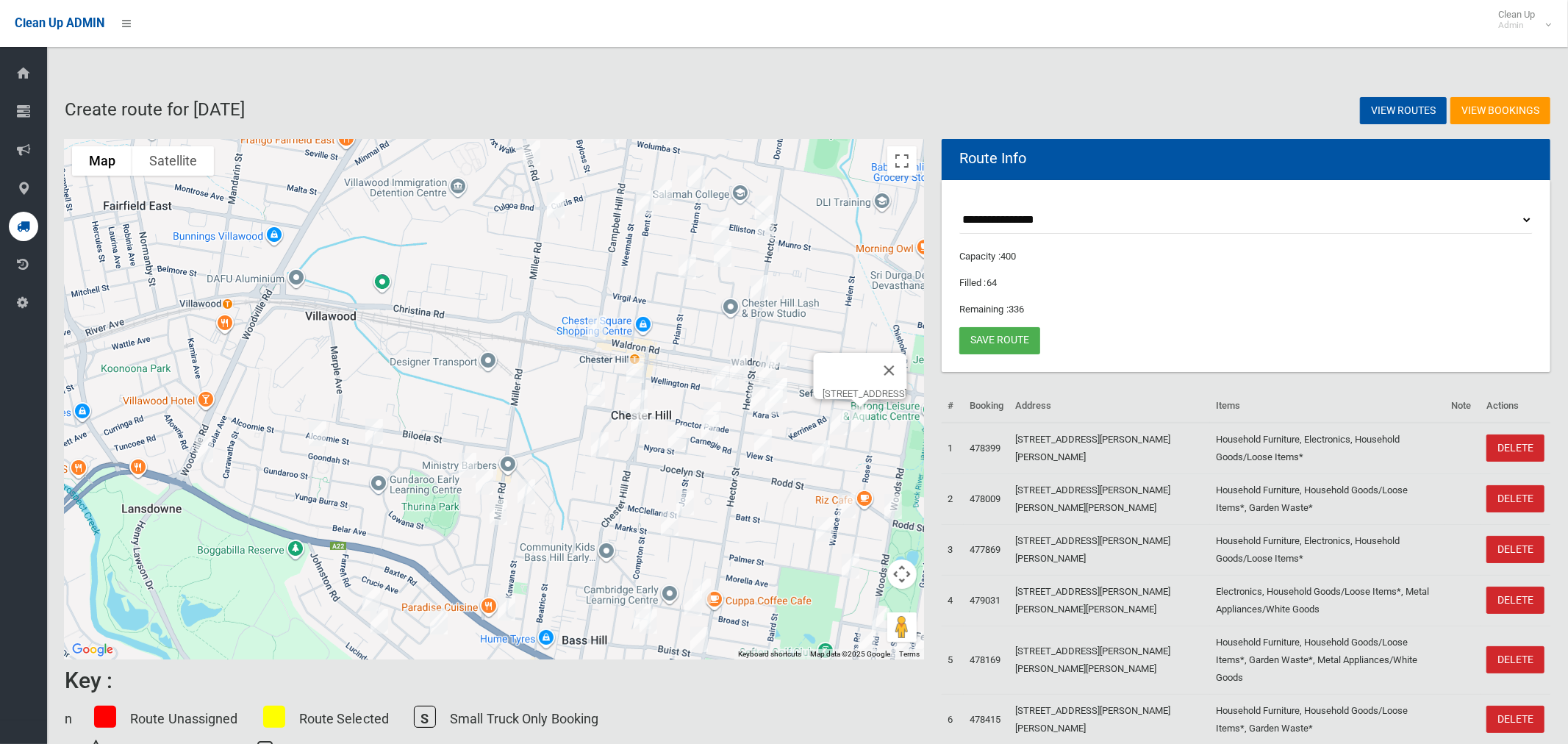
click at [841, 426] on div "[STREET_ADDRESS]" at bounding box center [495, 400] width 860 height 521
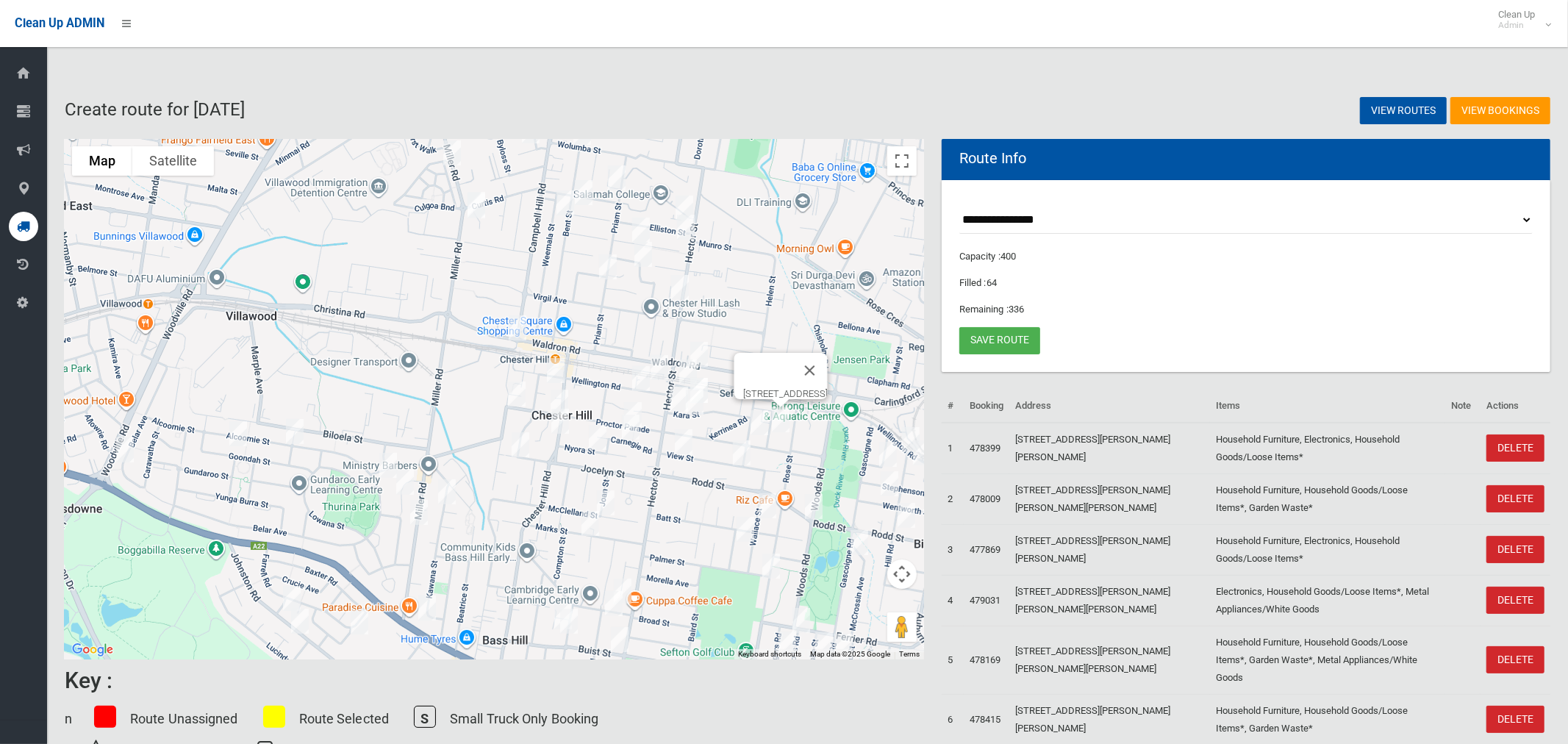
click at [758, 422] on img "18 Helen Street, SEFTON NSW 2162" at bounding box center [759, 423] width 29 height 37
click at [742, 448] on img "23 View Street, SEFTON NSW 2162" at bounding box center [742, 452] width 29 height 37
click at [610, 497] on img "35 Mc Clelland Street, CHESTER HILL NSW 2162" at bounding box center [606, 503] width 29 height 37
click at [590, 519] on img "33 Marks Street, CHESTER HILL NSW 2162" at bounding box center [591, 523] width 29 height 37
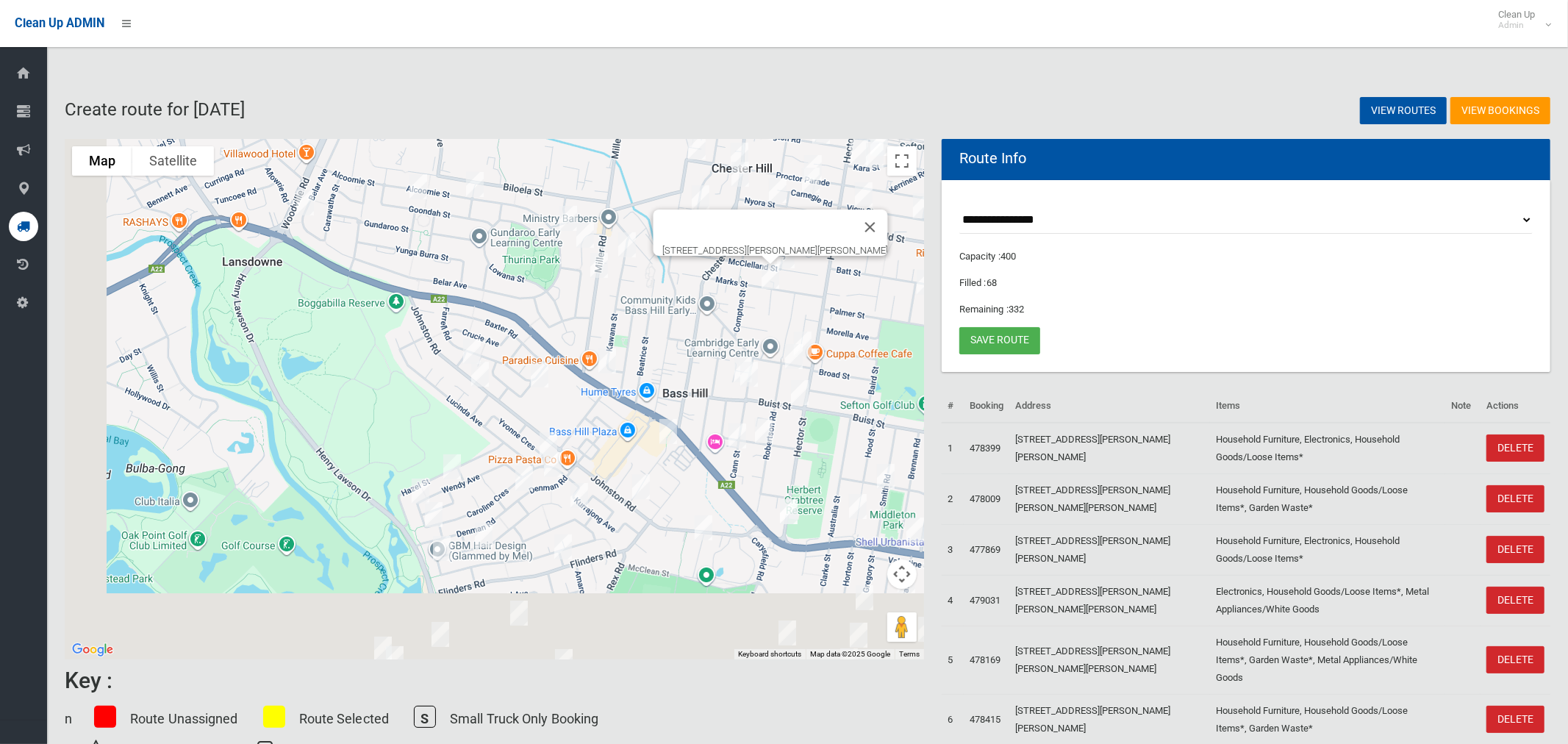
drag, startPoint x: 477, startPoint y: 547, endPoint x: 643, endPoint y: 279, distance: 315.2
click at [650, 267] on div "33 Marks Street, CHESTER HILL NSW 2162" at bounding box center [495, 400] width 860 height 521
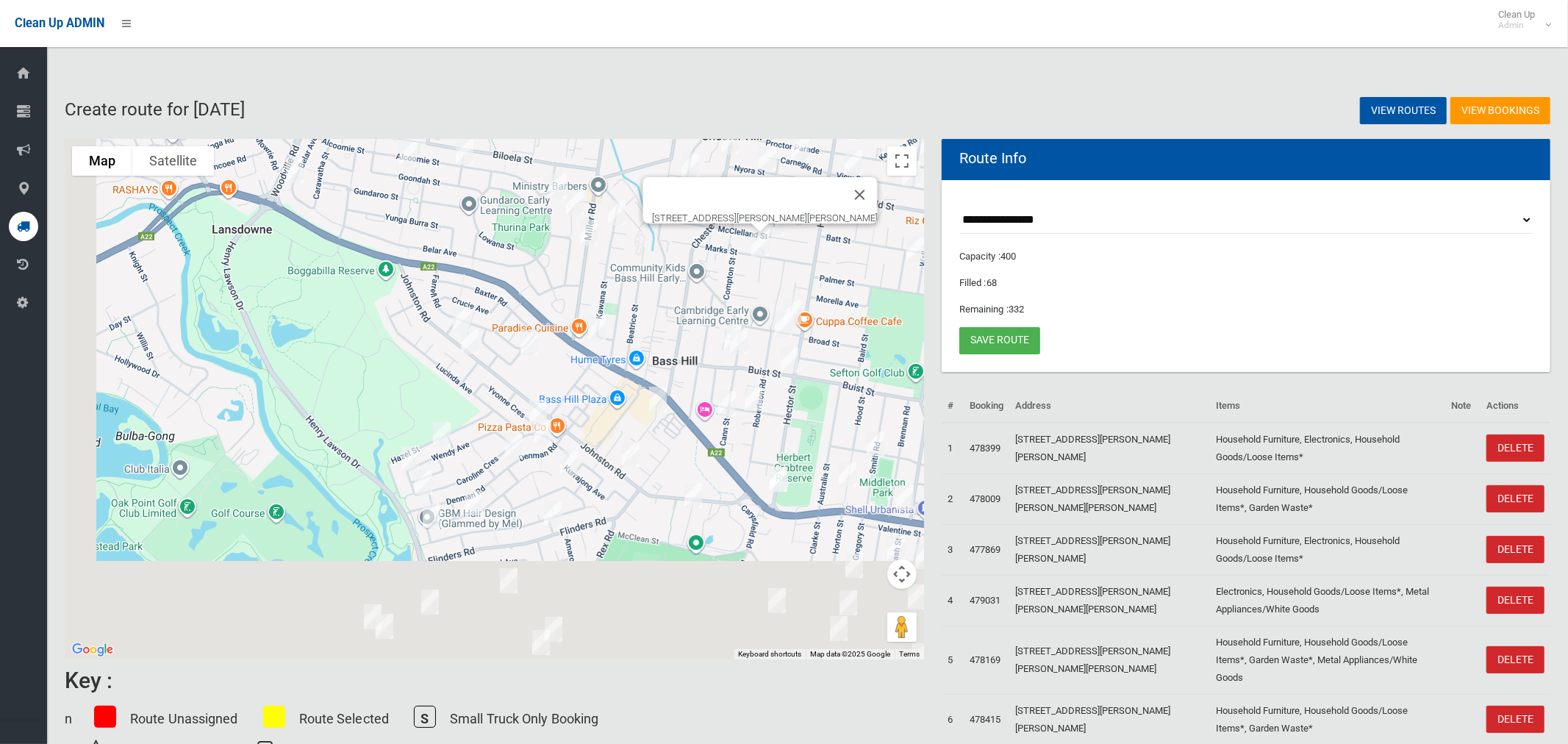
click at [597, 328] on img "964 Hume Highway, BASS HILL NSW 2197" at bounding box center [597, 329] width 29 height 37
click at [537, 341] on img "5 Sevenoaks Crescent, BASS HILL NSW 2197" at bounding box center [529, 343] width 29 height 37
click at [469, 340] on img "1 Amber Place, BASS HILL NSW 2197" at bounding box center [470, 342] width 29 height 37
click at [534, 409] on img "14 Caroline Crescent, GEORGES HALL NSW 2198" at bounding box center [538, 413] width 29 height 37
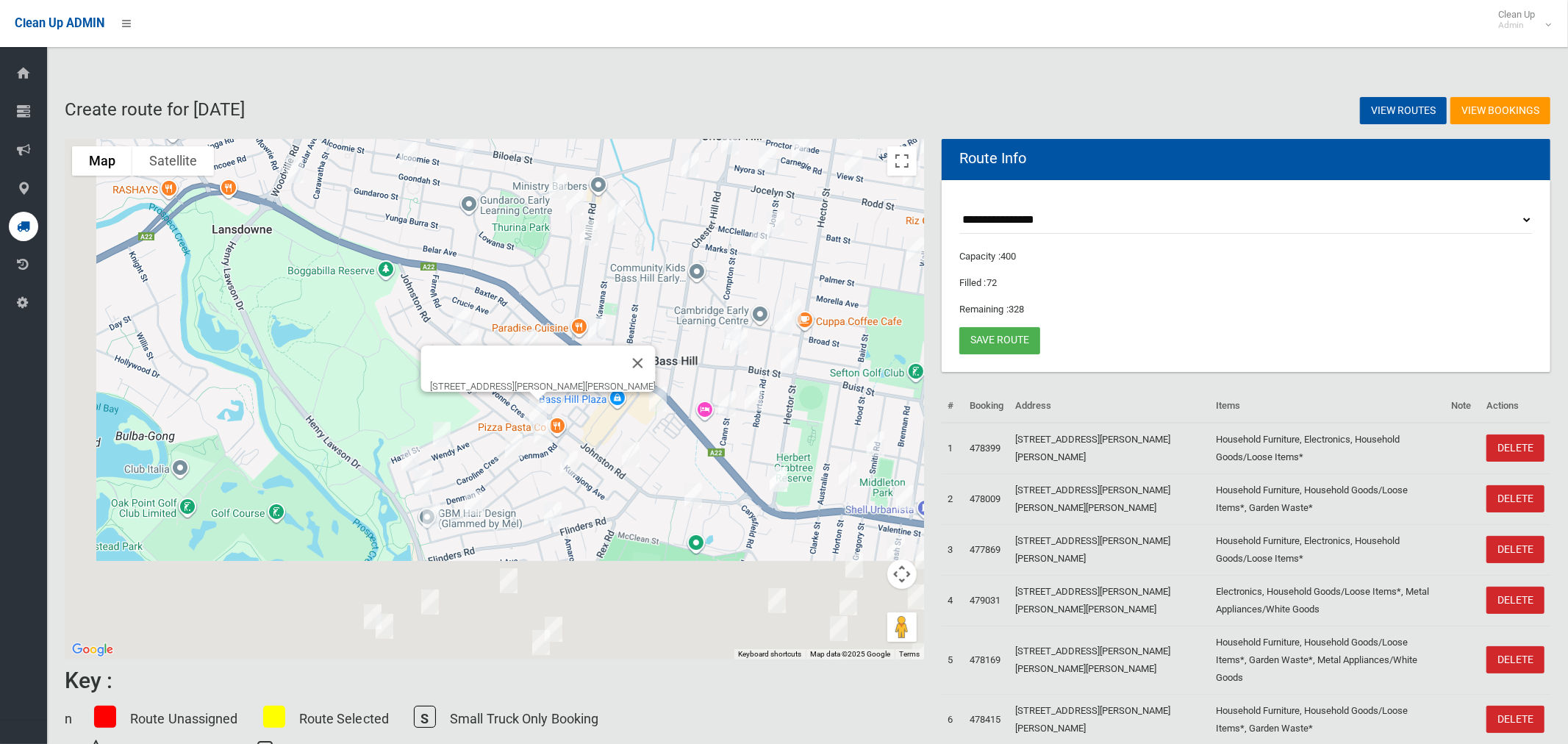
click at [538, 433] on img "81 Denman Road, GEORGES HALL NSW 2198" at bounding box center [542, 433] width 29 height 37
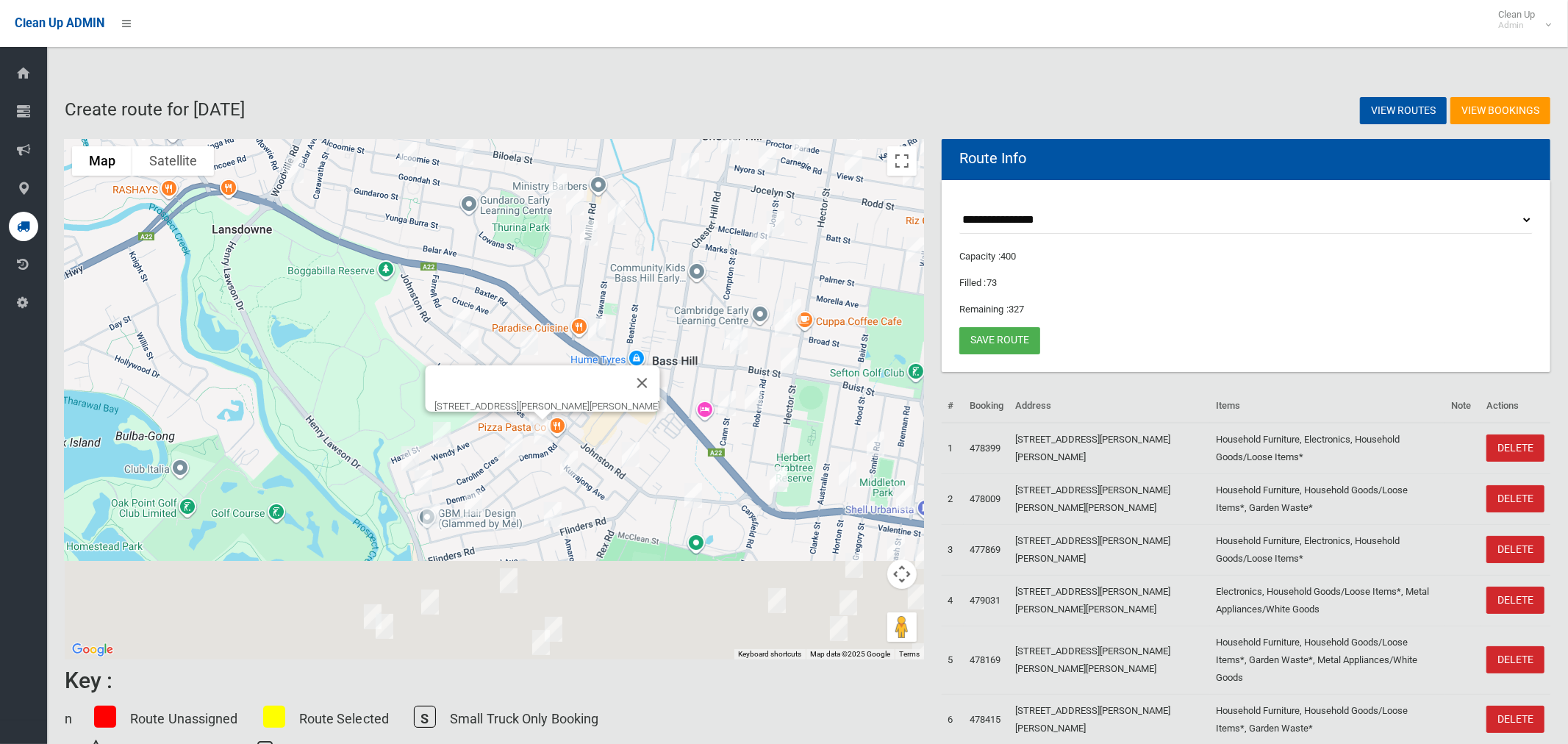
click at [508, 446] on img "61a Denman Road, GEORGES HALL NSW 2198" at bounding box center [514, 446] width 29 height 37
click at [445, 442] on img "58 Wendy Avenue, GEORGES HALL NSW 2198" at bounding box center [442, 434] width 29 height 37
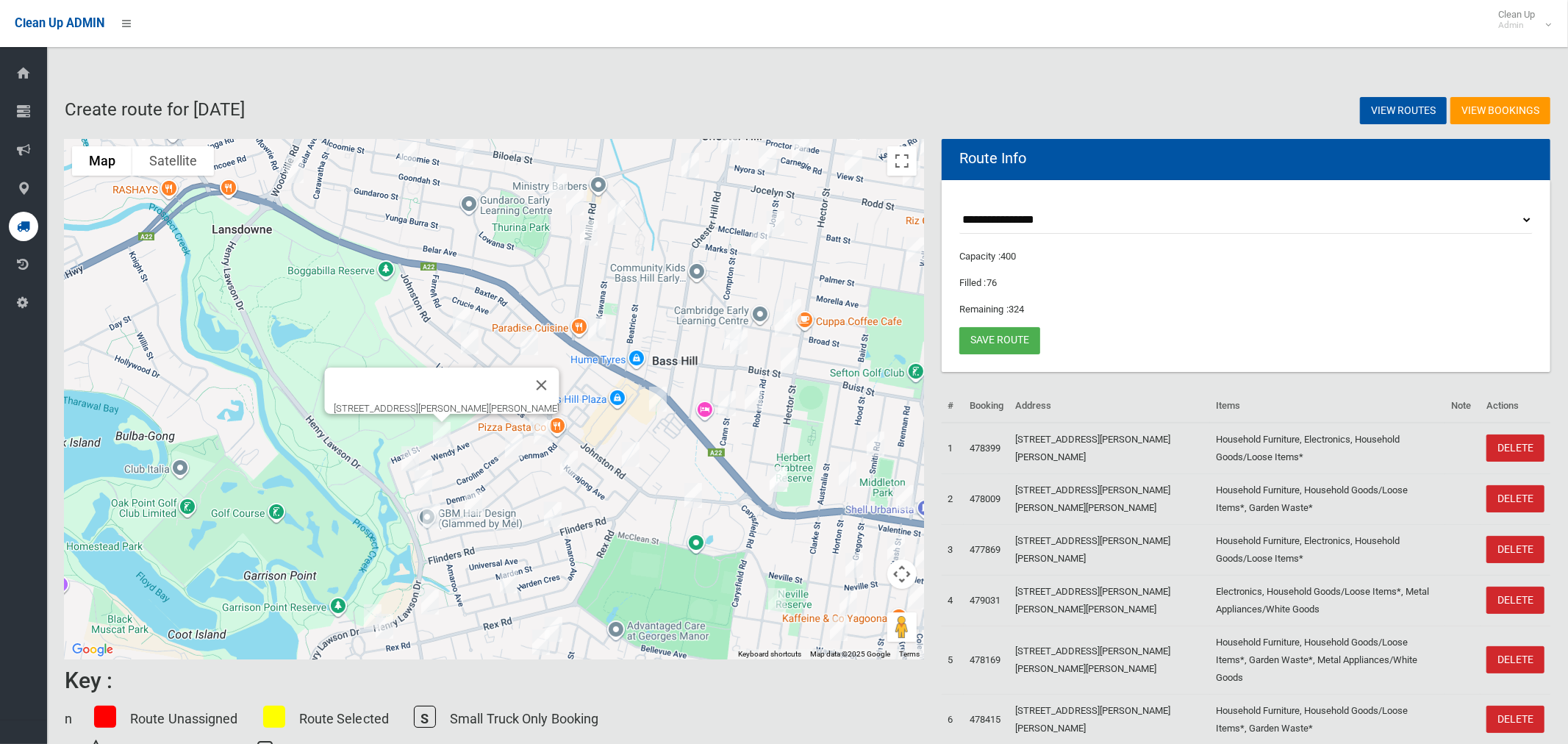
click at [409, 449] on img "82 Wendy Avenue, GEORGES HALL NSW 2198" at bounding box center [410, 459] width 29 height 37
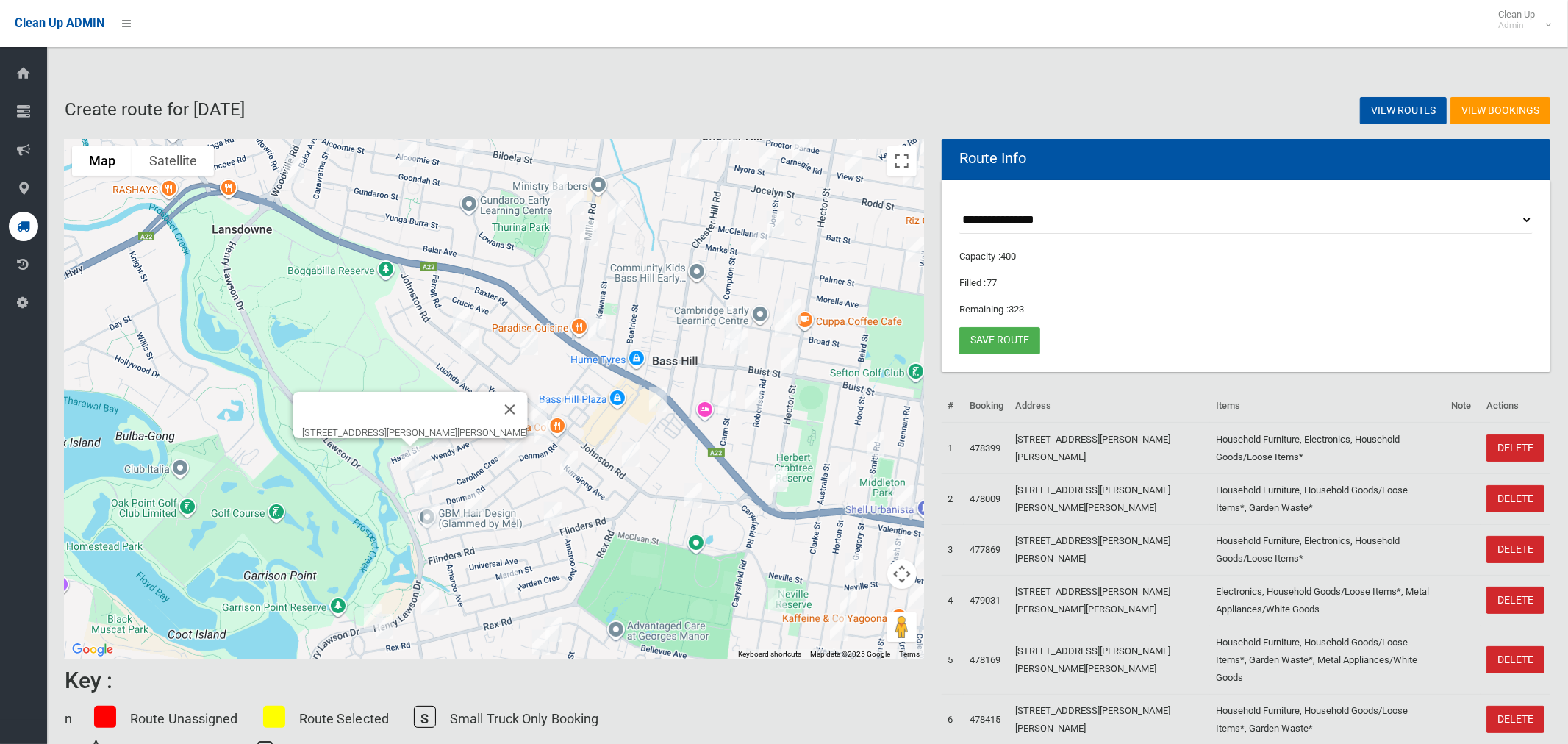
click at [425, 476] on img "98 Wendy Avenue, GEORGES HALL NSW 2198" at bounding box center [424, 482] width 29 height 37
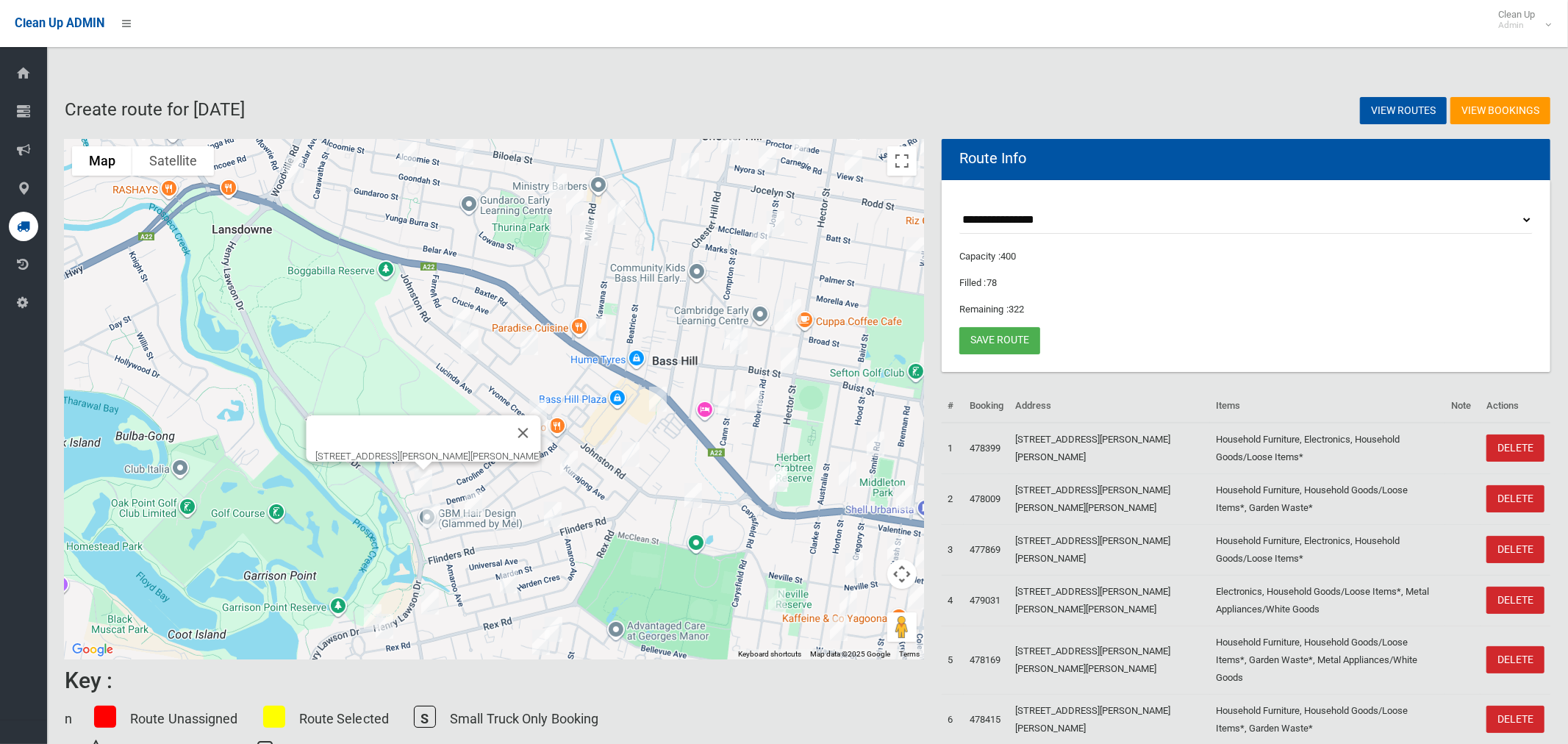
click at [420, 511] on img "6 Ash Street, GEORGES HALL NSW 2198" at bounding box center [432, 516] width 29 height 37
click at [476, 510] on img "26 Jacaranda Drive, GEORGES HALL NSW 2198" at bounding box center [473, 503] width 29 height 37
click at [363, 606] on img "30 Ashcroft Street, GEORGES HALL NSW 2198" at bounding box center [373, 617] width 29 height 37
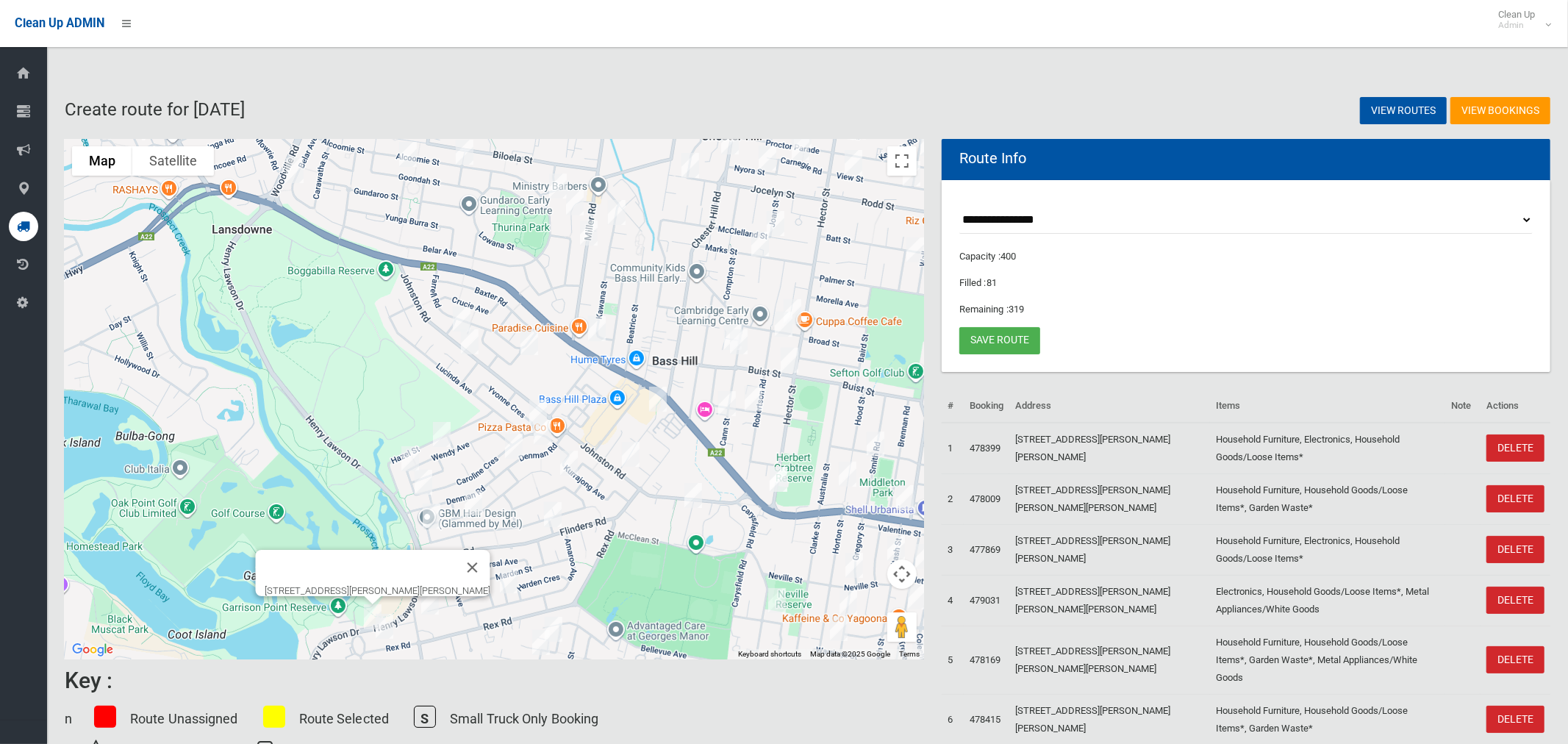
click at [385, 624] on img "172 Rex Road, GEORGES HALL NSW 2198" at bounding box center [385, 626] width 29 height 37
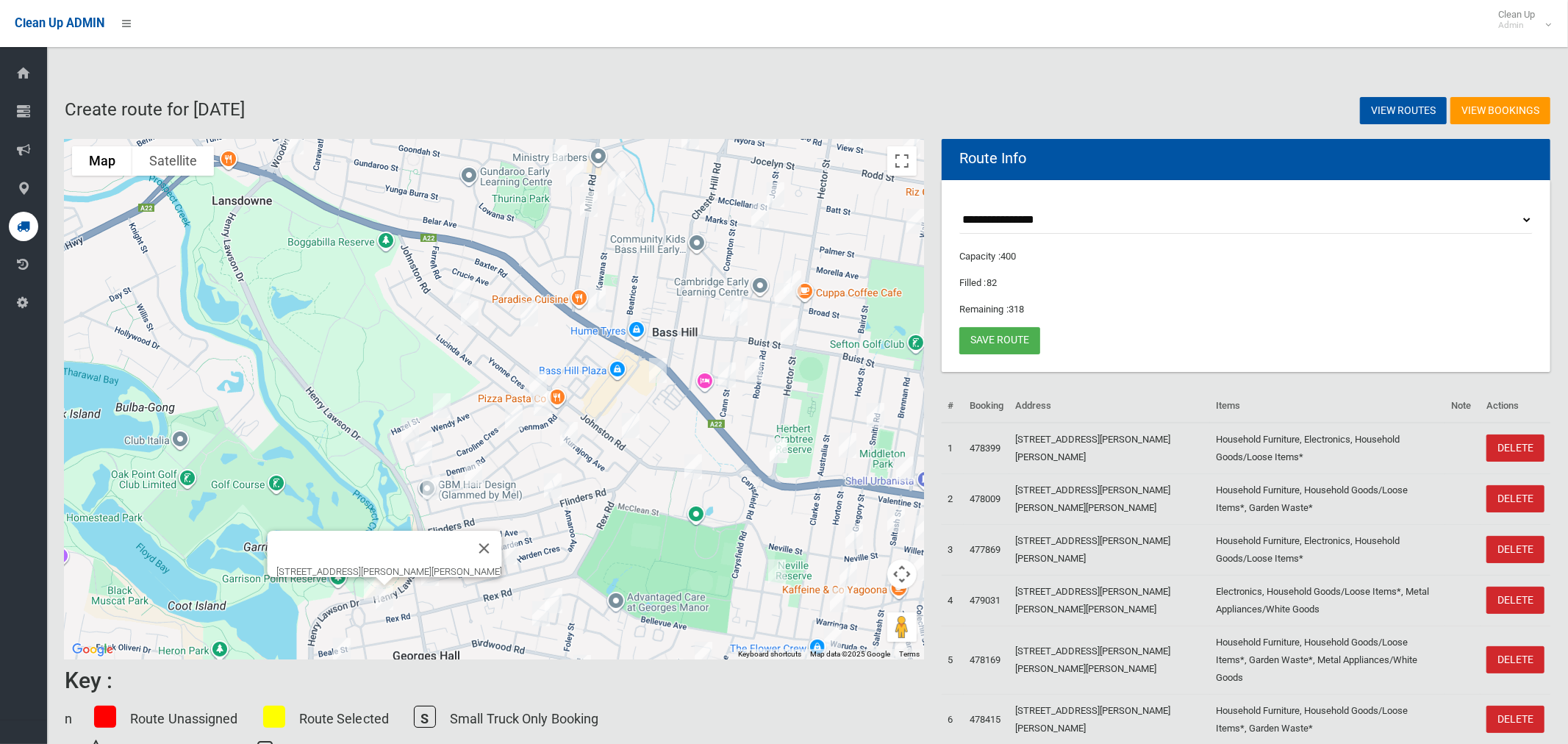
click at [432, 587] on img "13 Georges Crescent, GEORGES HALL NSW 2198" at bounding box center [430, 574] width 29 height 37
click at [346, 651] on img "46 Haig Avenue, GEORGES HALL NSW 2198" at bounding box center [342, 651] width 29 height 37
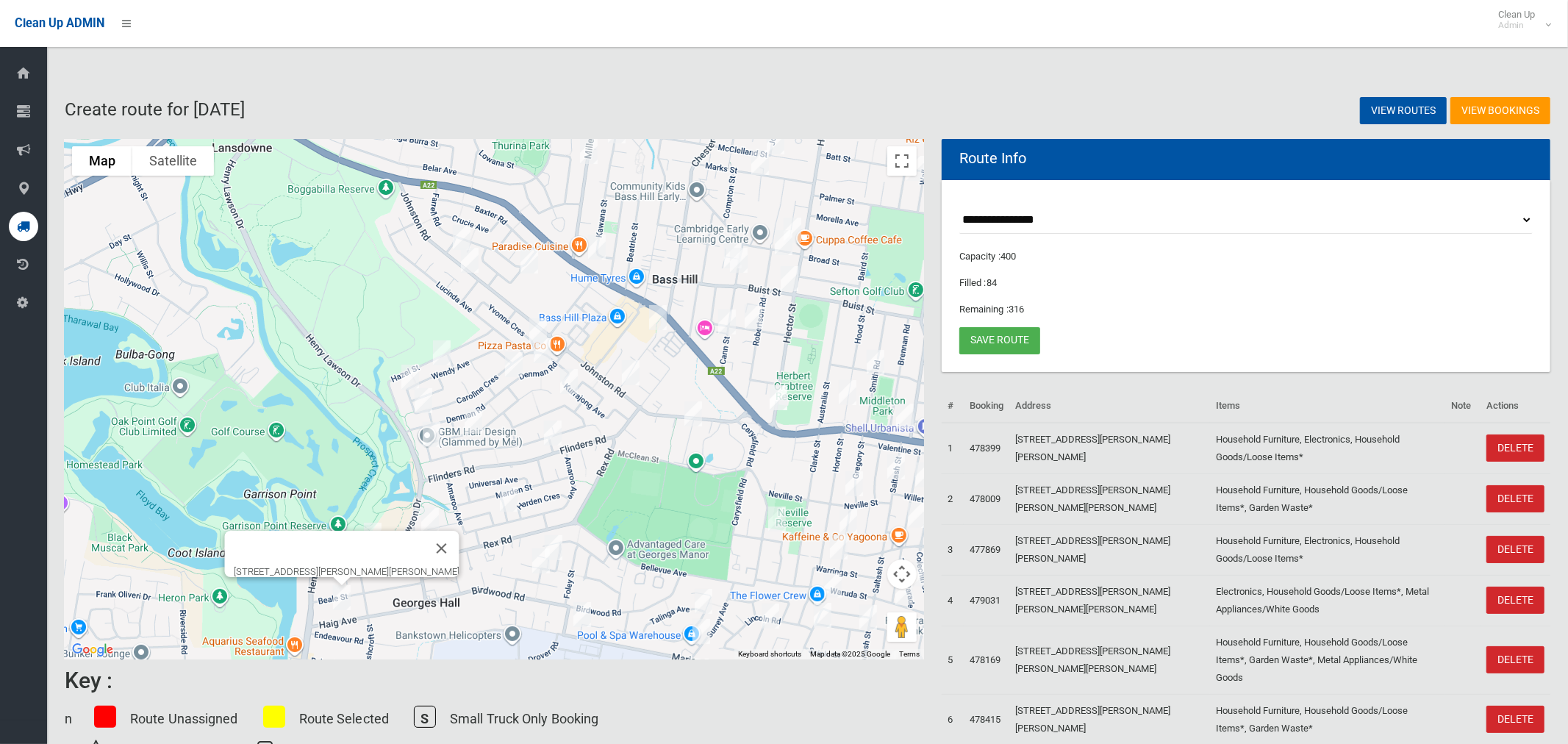
click at [569, 383] on img "20 Binalong Avenue, GEORGES HALL NSW 2198" at bounding box center [569, 382] width 29 height 37
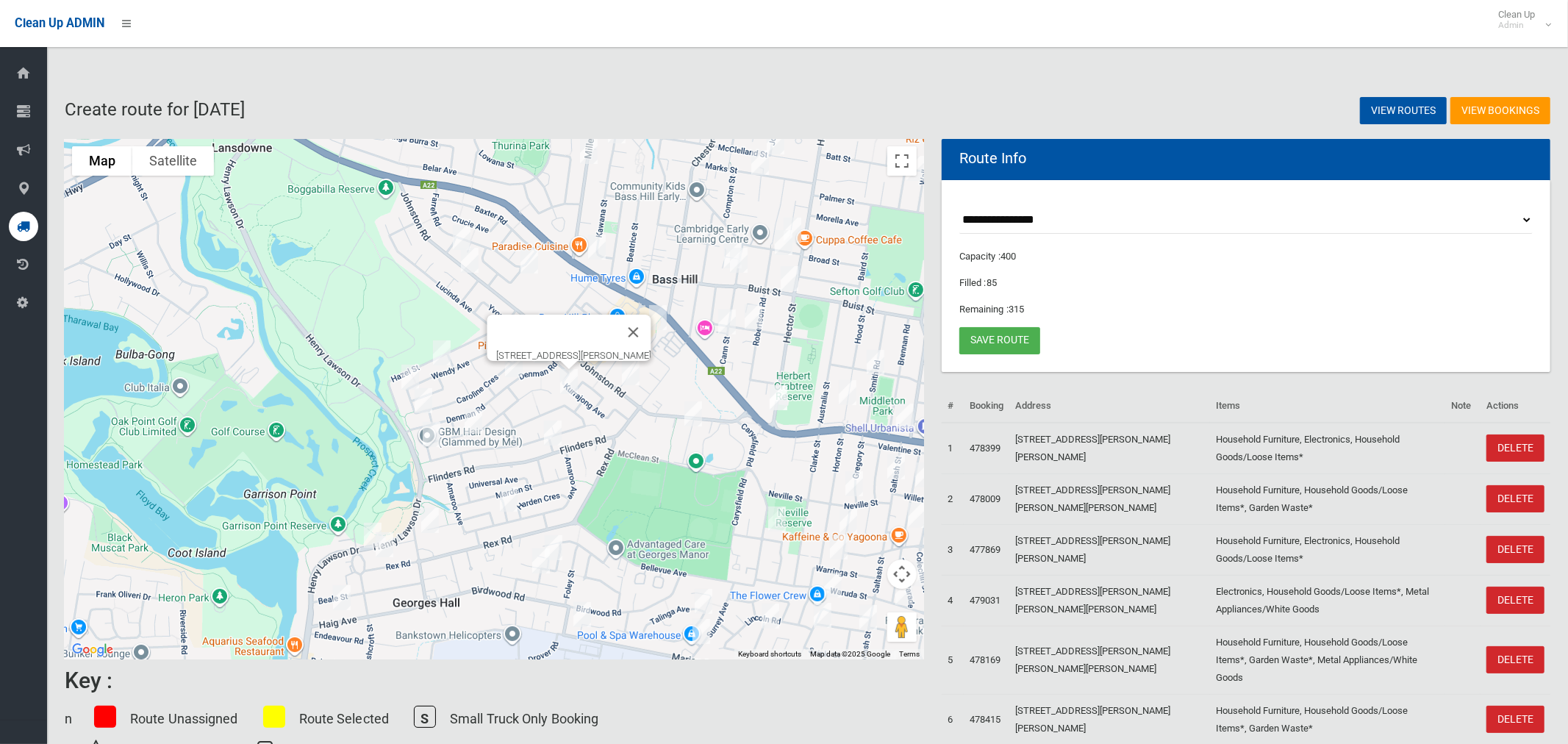
click at [632, 373] on img "2 Carey Street, BASS HILL NSW 2197" at bounding box center [630, 373] width 29 height 37
click at [687, 408] on img "4 Quentin Street, BASS HILL NSW 2197" at bounding box center [694, 414] width 29 height 37
click at [696, 409] on img "4 Quentin Street, BASS HILL NSW 2197" at bounding box center [694, 414] width 29 height 37
click at [557, 431] on img "64 Flinders Road, GEORGES HALL NSW 2198" at bounding box center [553, 433] width 29 height 37
click at [509, 491] on img "13 Orison Street, GEORGES HALL NSW 2198" at bounding box center [509, 499] width 29 height 37
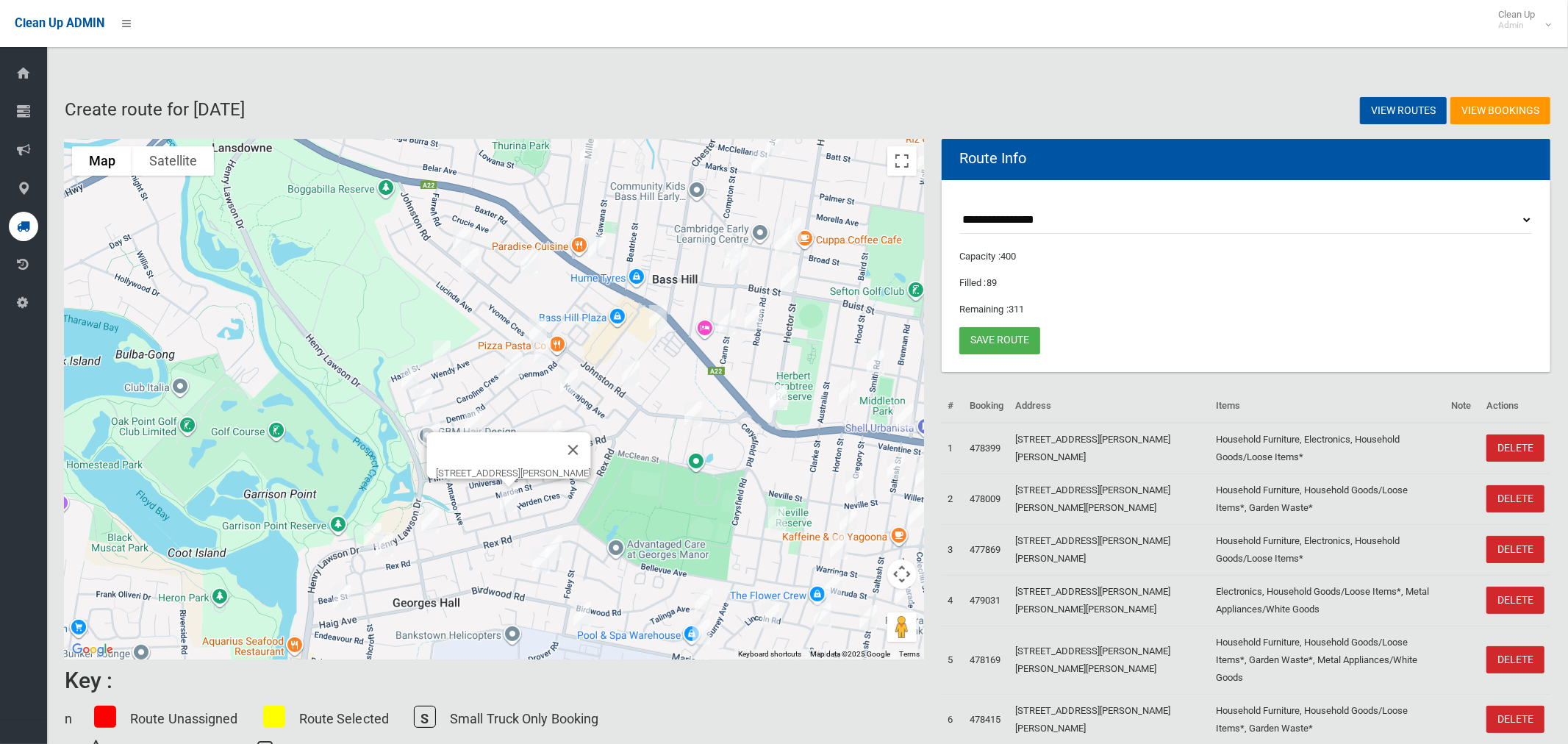
click at [555, 542] on img "24 Keswick Street, GEORGES HALL NSW 2198" at bounding box center [541, 561] width 29 height 37
click at [539, 560] on img "24 Keswick Street, GEORGES HALL NSW 2198" at bounding box center [541, 561] width 29 height 37
click at [592, 611] on img "483 Marion Street, GEORGES HALL NSW 2198" at bounding box center [582, 614] width 29 height 37
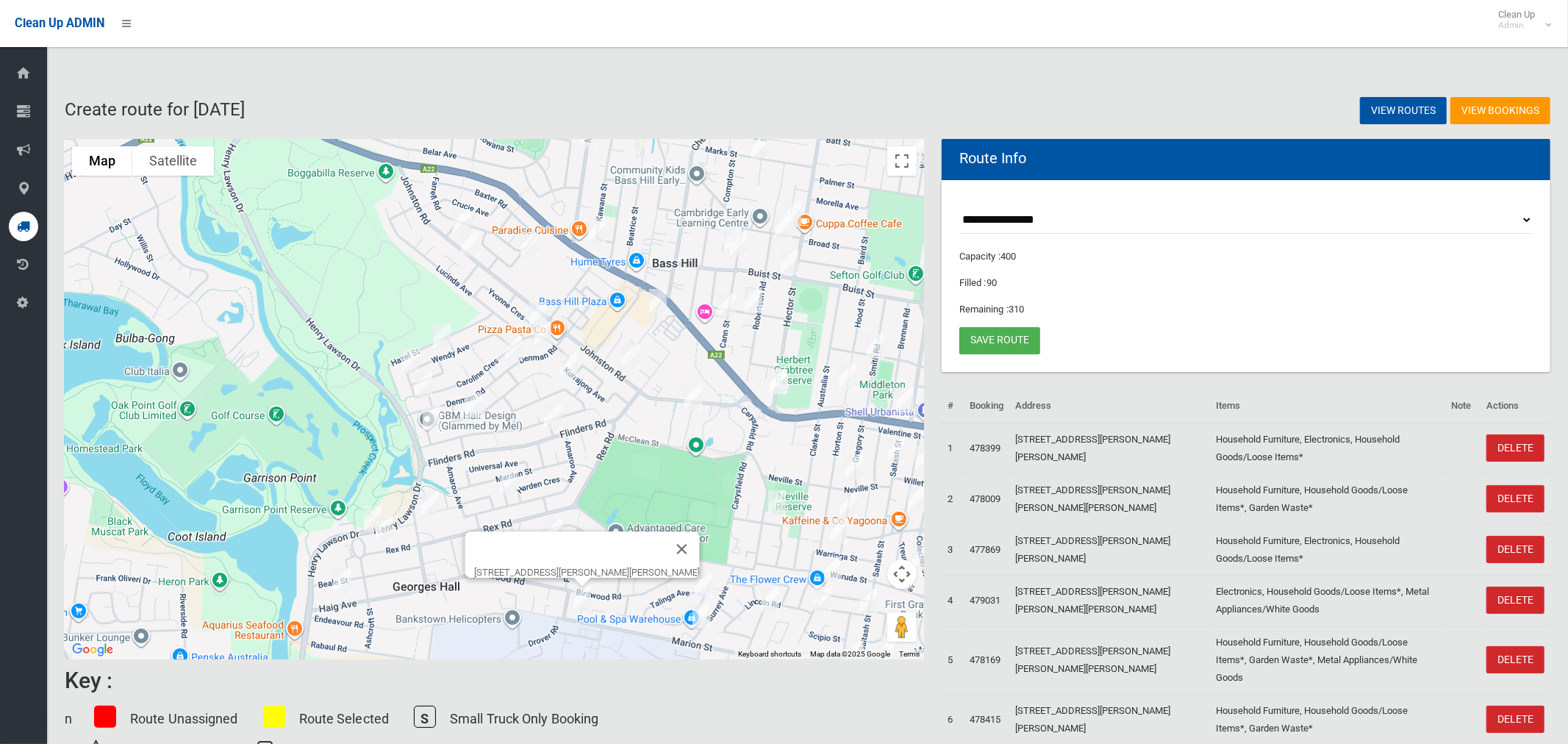
drag, startPoint x: 671, startPoint y: 536, endPoint x: 561, endPoint y: 537, distance: 110.0
click at [669, 537] on button "Close" at bounding box center [682, 549] width 35 height 35
click at [541, 541] on img "24 Keswick Street, GEORGES HALL NSW 2198" at bounding box center [541, 545] width 29 height 37
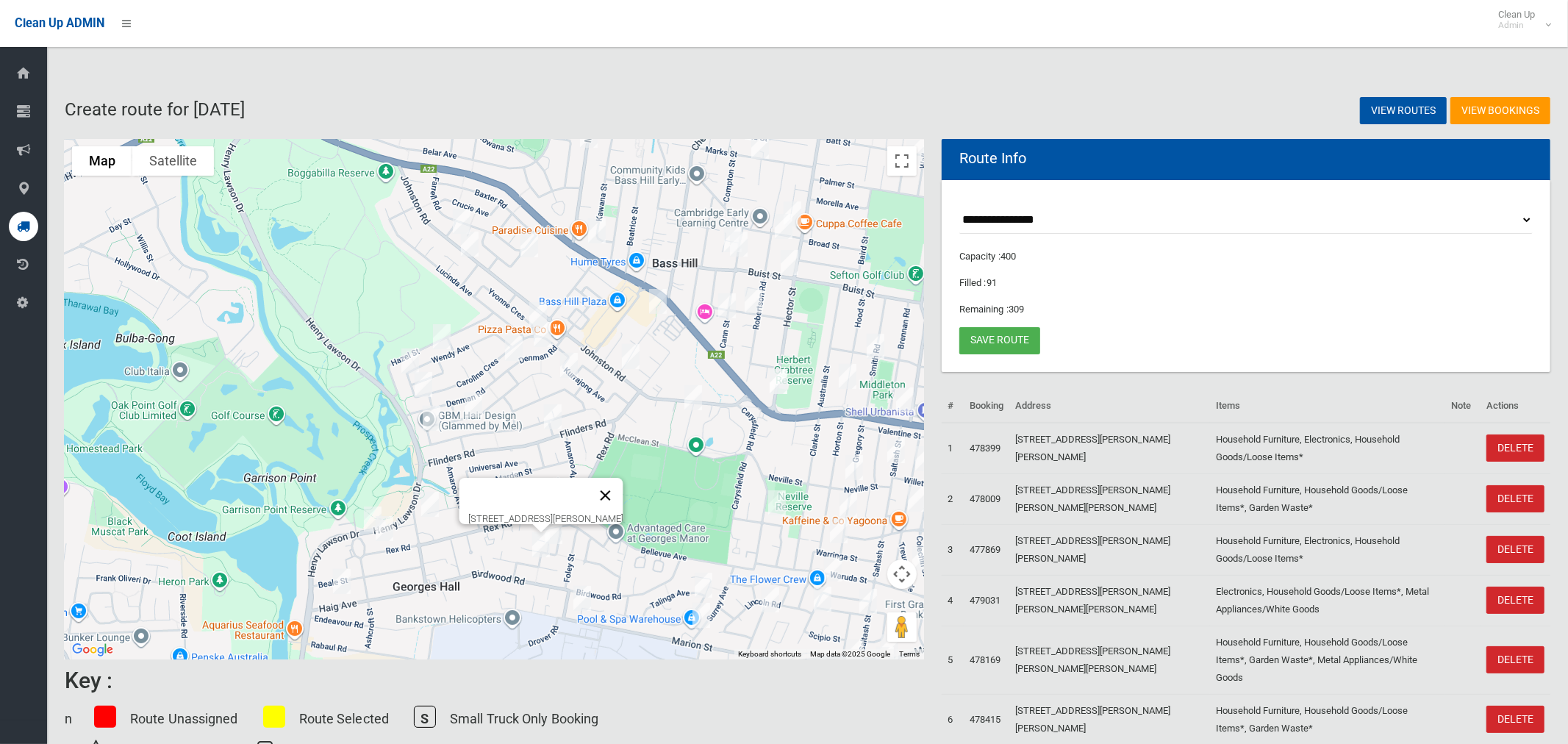
click at [624, 486] on button "Close" at bounding box center [605, 496] width 35 height 35
click at [567, 514] on img "18A Balmoral Crescent, GEORGES HALL NSW 2198" at bounding box center [554, 531] width 29 height 37
click at [696, 574] on img "48 Sturt Avenue, GEORGES HALL NSW 2198" at bounding box center [704, 585] width 29 height 37
drag, startPoint x: 699, startPoint y: 613, endPoint x: 707, endPoint y: 607, distance: 10.0
click at [699, 612] on img "5 Eldon Avenue, GEORGES HALL NSW 2198" at bounding box center [701, 615] width 29 height 37
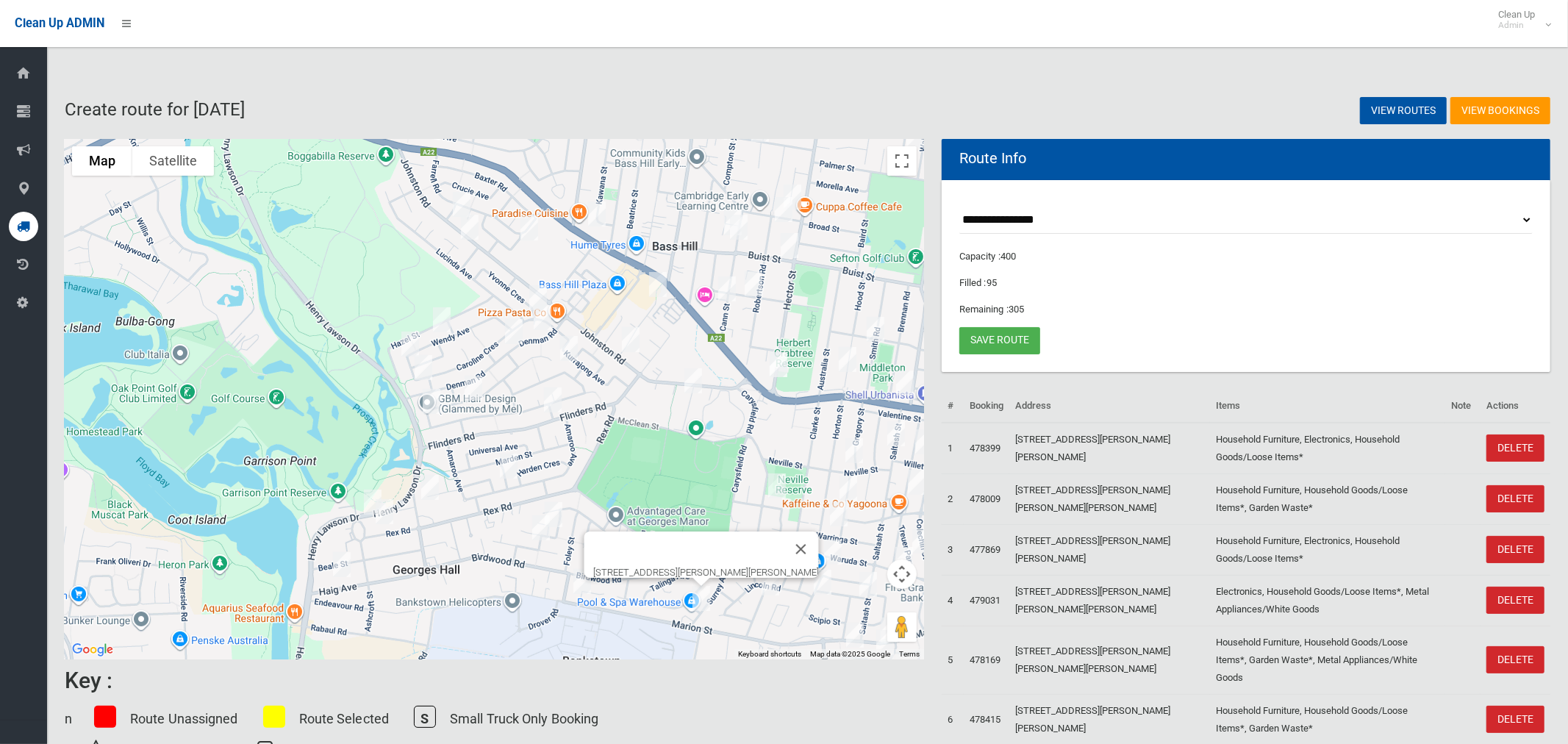
drag, startPoint x: 802, startPoint y: 185, endPoint x: 799, endPoint y: 196, distance: 11.4
click at [801, 185] on img "6 Doust Street, BASS HILL NSW 2197" at bounding box center [792, 197] width 29 height 37
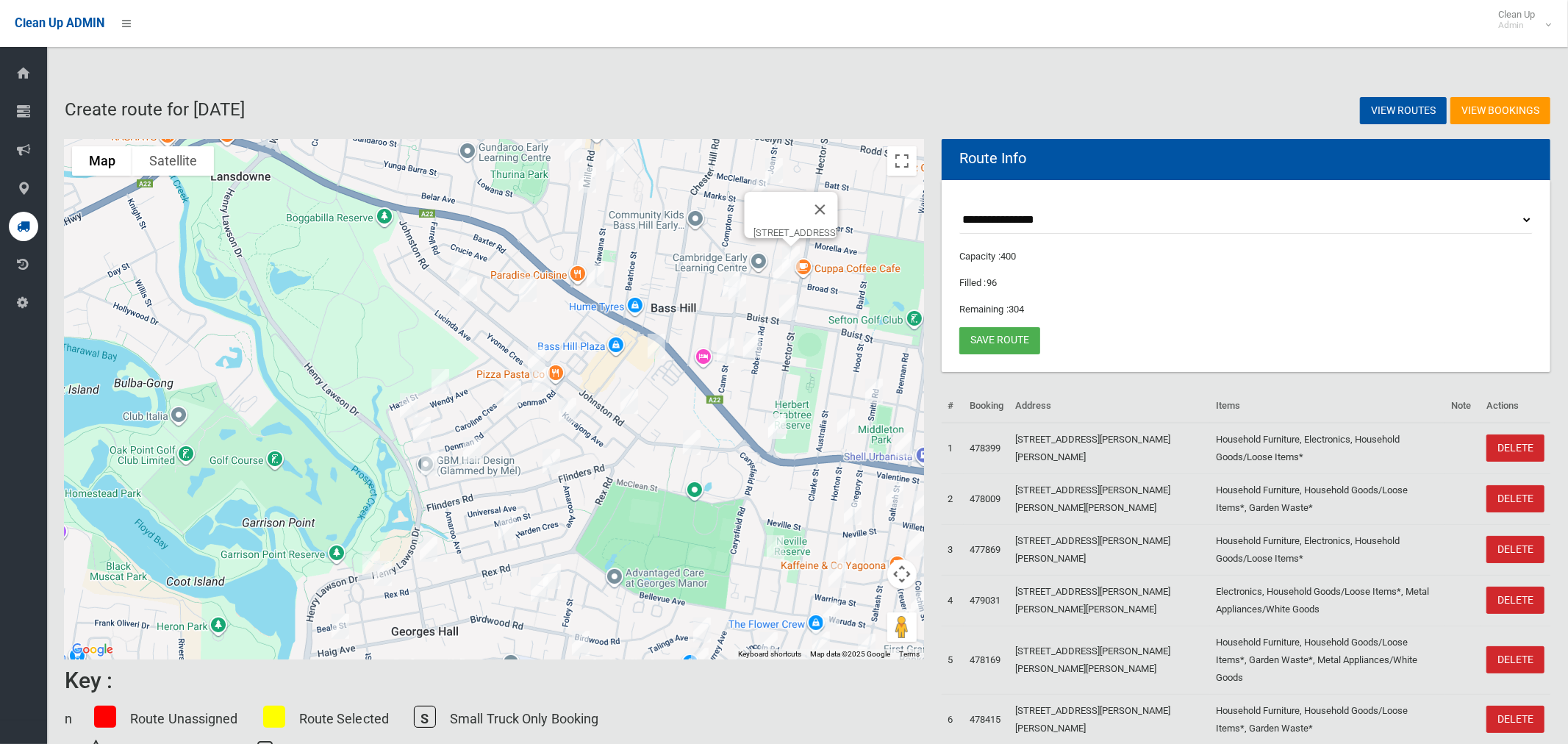
click at [780, 276] on img "43A Robertson Road, BASS HILL NSW 2197" at bounding box center [783, 271] width 29 height 37
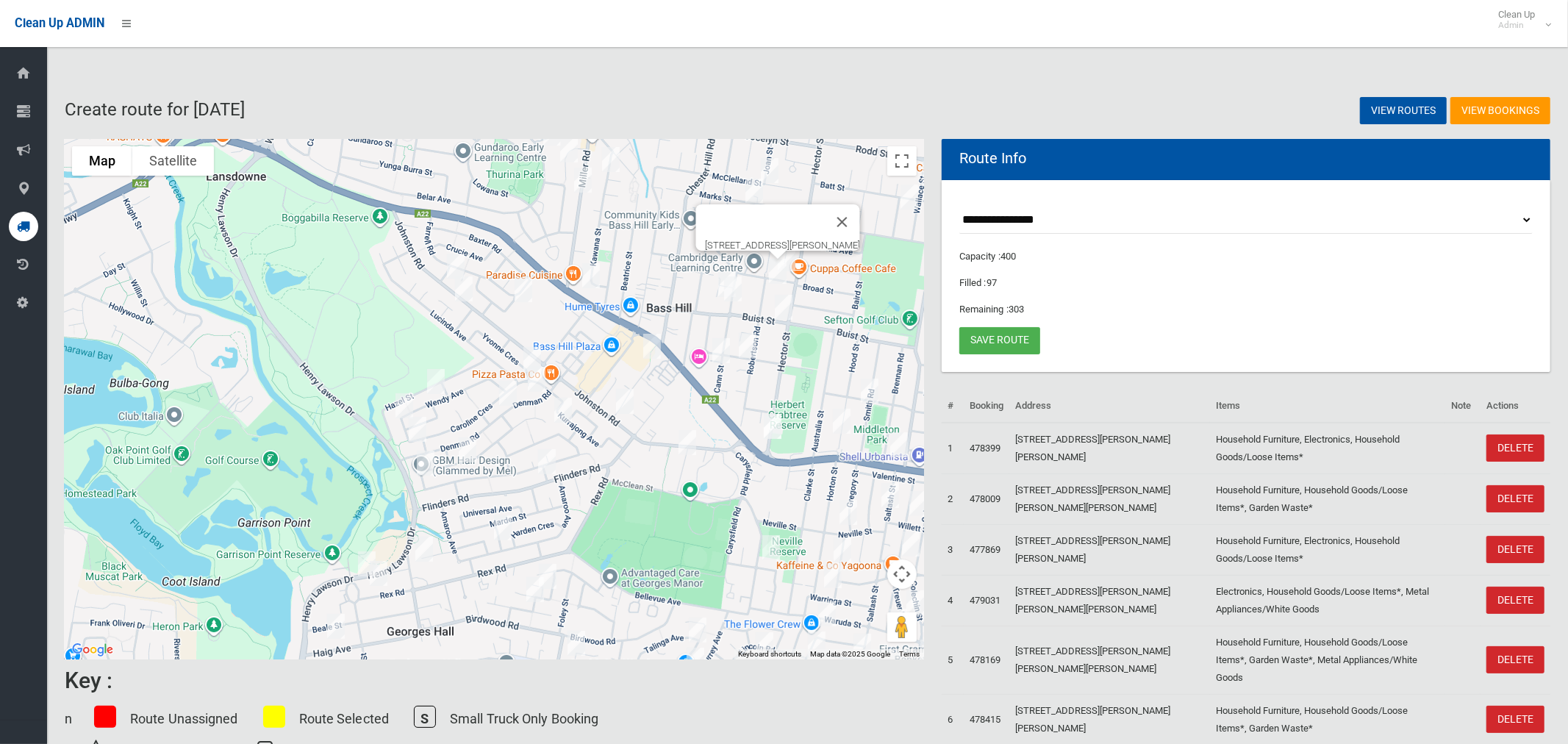
click at [711, 272] on div "43A Robertson Road, BASS HILL NSW 2197" at bounding box center [495, 400] width 860 height 521
click at [713, 400] on div "Cambridge Early Learning Centre Cambridge Early Learning Centre 10 Doust St Bas…" at bounding box center [924, 400] width 860 height 0
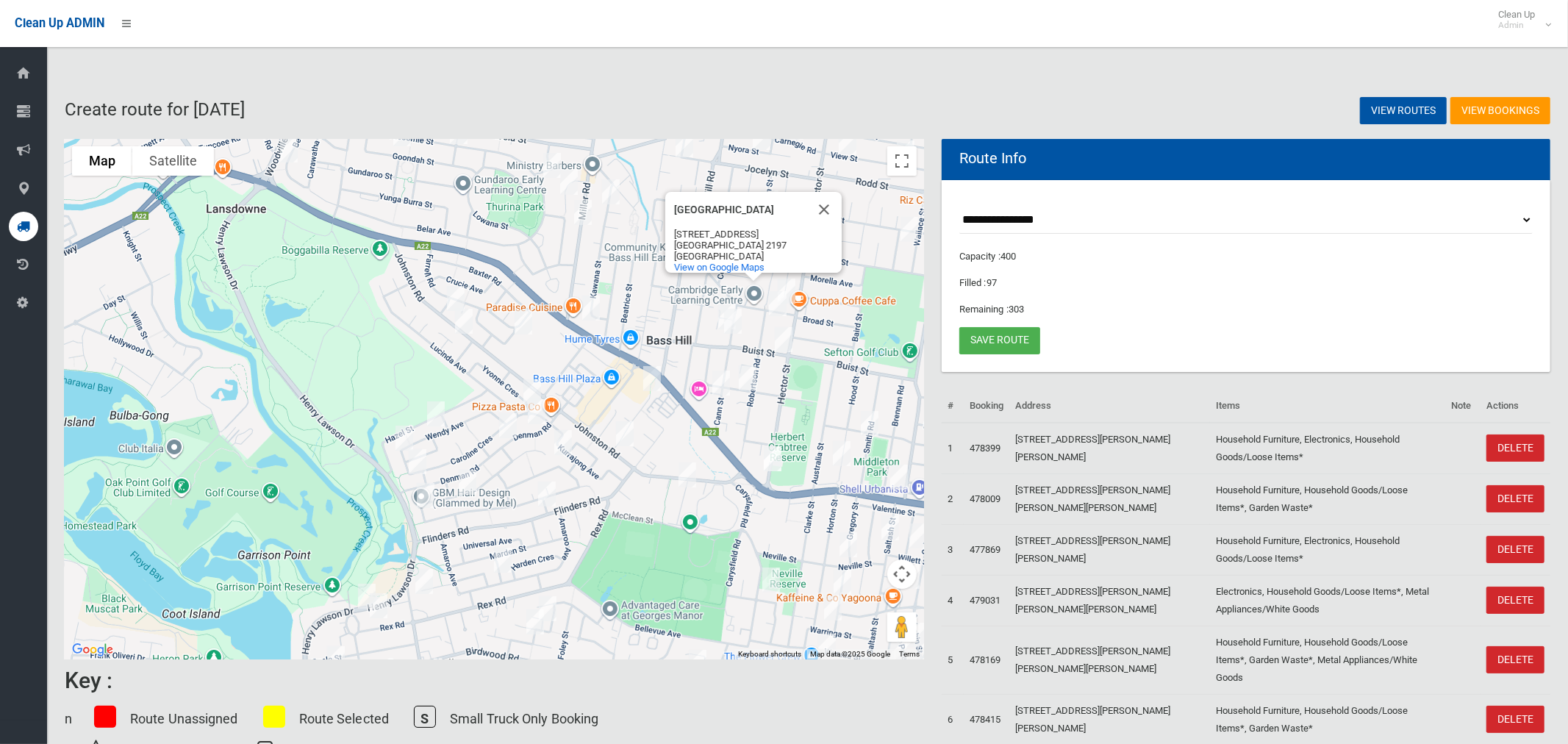
click at [719, 303] on img "66 Cann Street, BASS HILL NSW 2197" at bounding box center [733, 321] width 29 height 37
click at [660, 375] on img "35 Carey Street, BASS HILL NSW 2197" at bounding box center [652, 379] width 29 height 37
click at [780, 336] on img "11 Buist Street, BASS HILL NSW 2197" at bounding box center [784, 340] width 29 height 37
click at [745, 375] on img "23B Trebartha Street, BASS HILL NSW 2197" at bounding box center [748, 378] width 29 height 37
drag, startPoint x: 717, startPoint y: 382, endPoint x: 742, endPoint y: 371, distance: 27.3
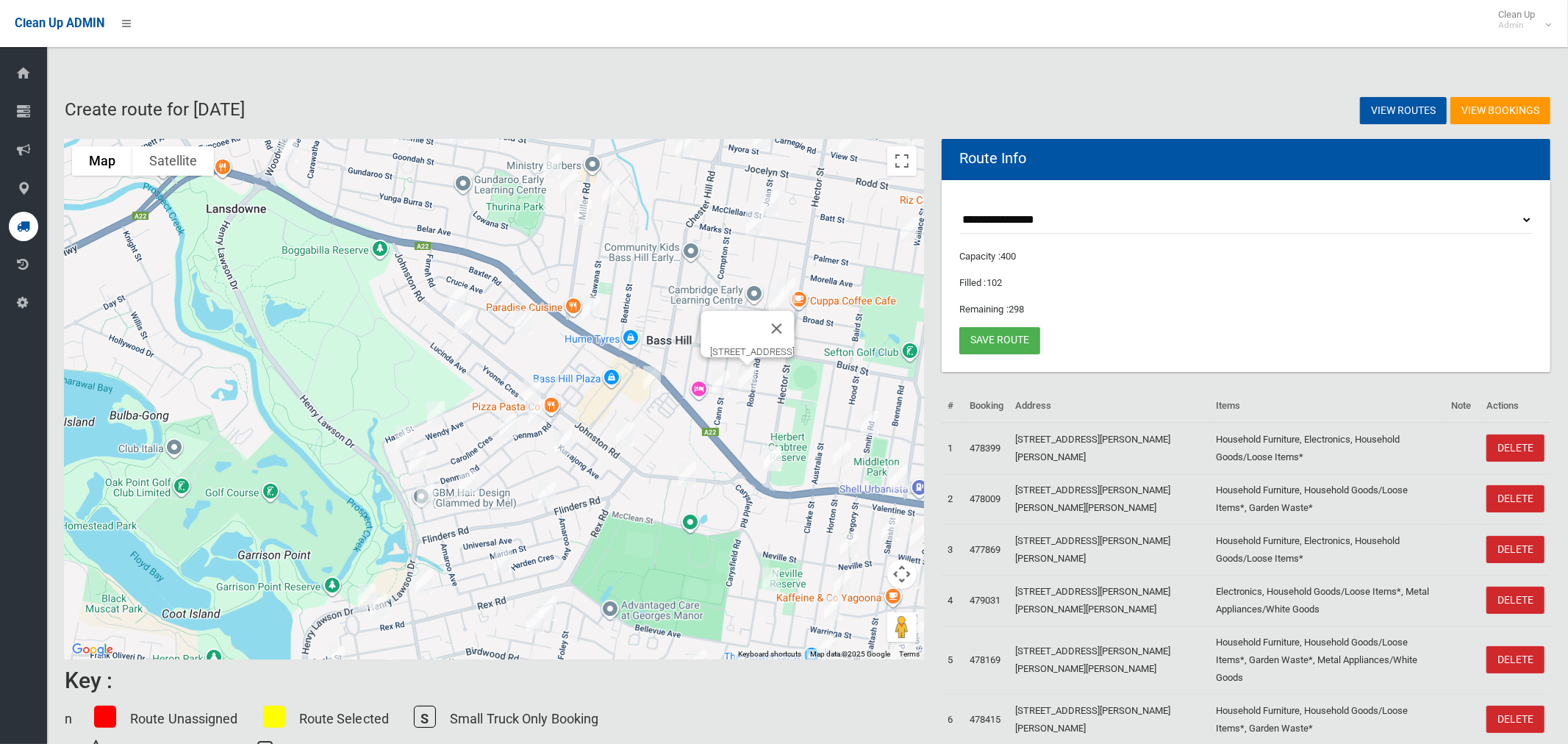
click at [718, 381] on img "108 Cann Street, BASS HILL NSW 2197" at bounding box center [721, 383] width 29 height 37
click at [793, 324] on button "Close" at bounding box center [785, 334] width 35 height 35
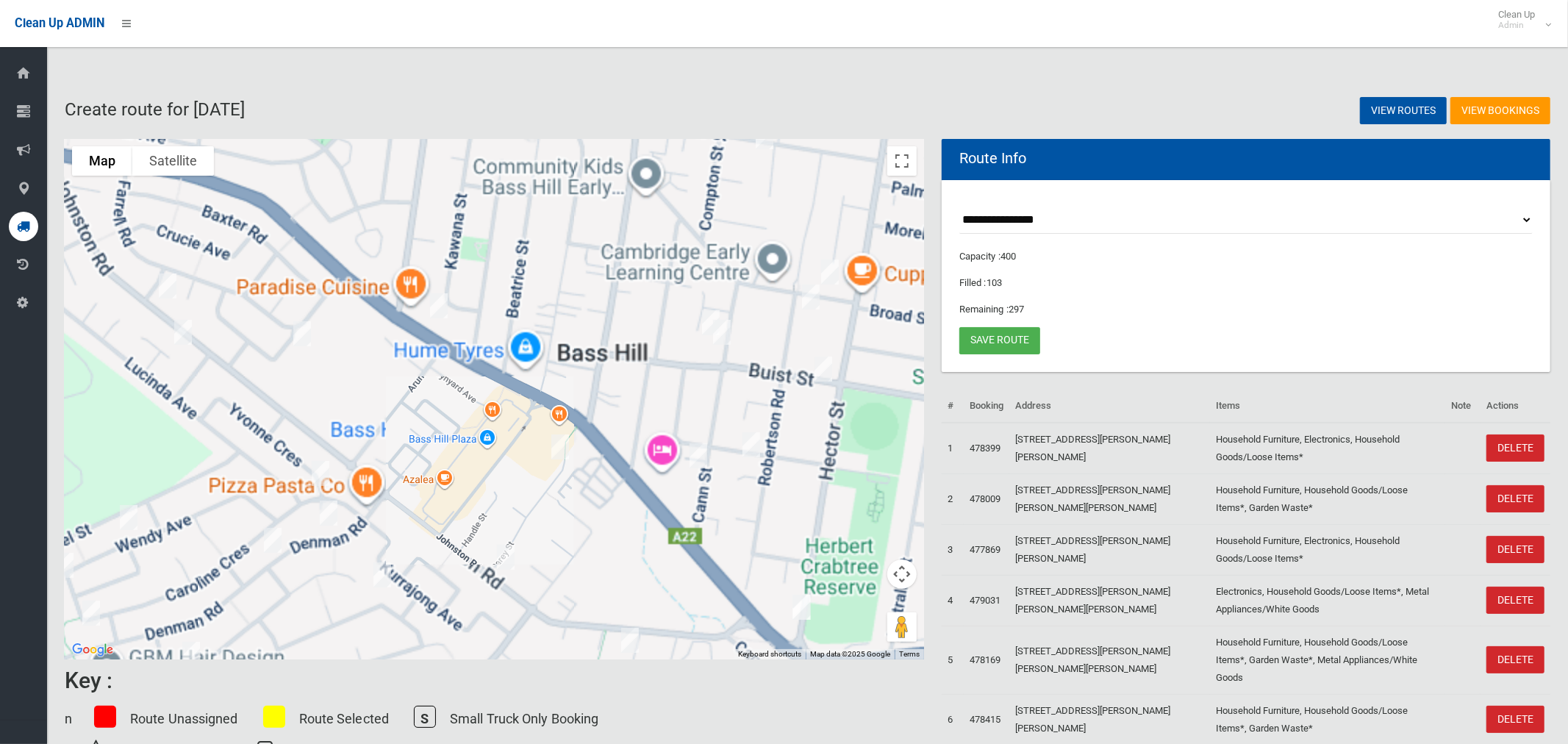
click at [704, 316] on img "24 Hitter Avenue, BASS HILL NSW 2197" at bounding box center [711, 323] width 29 height 37
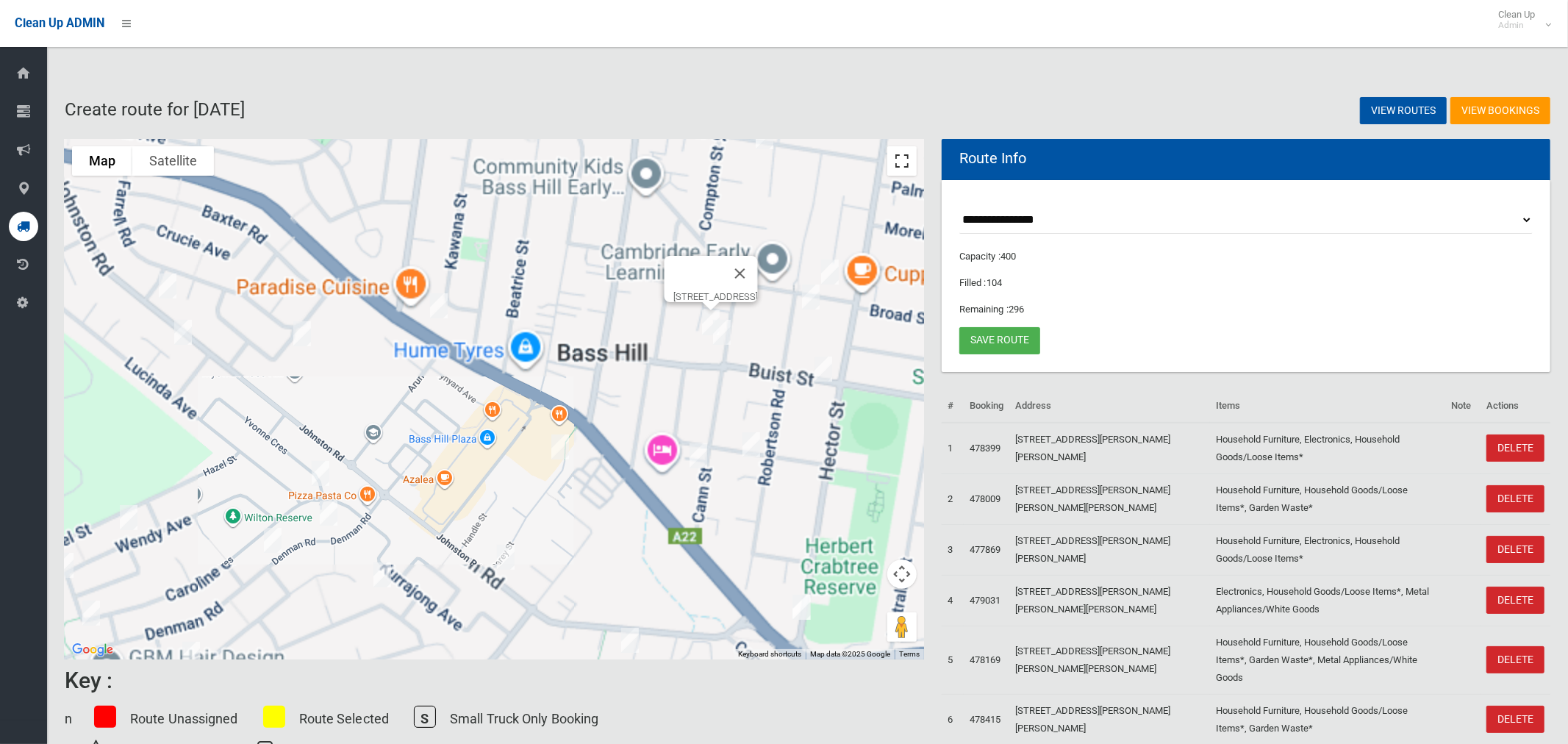
click at [901, 163] on button "Toggle fullscreen view" at bounding box center [902, 161] width 29 height 29
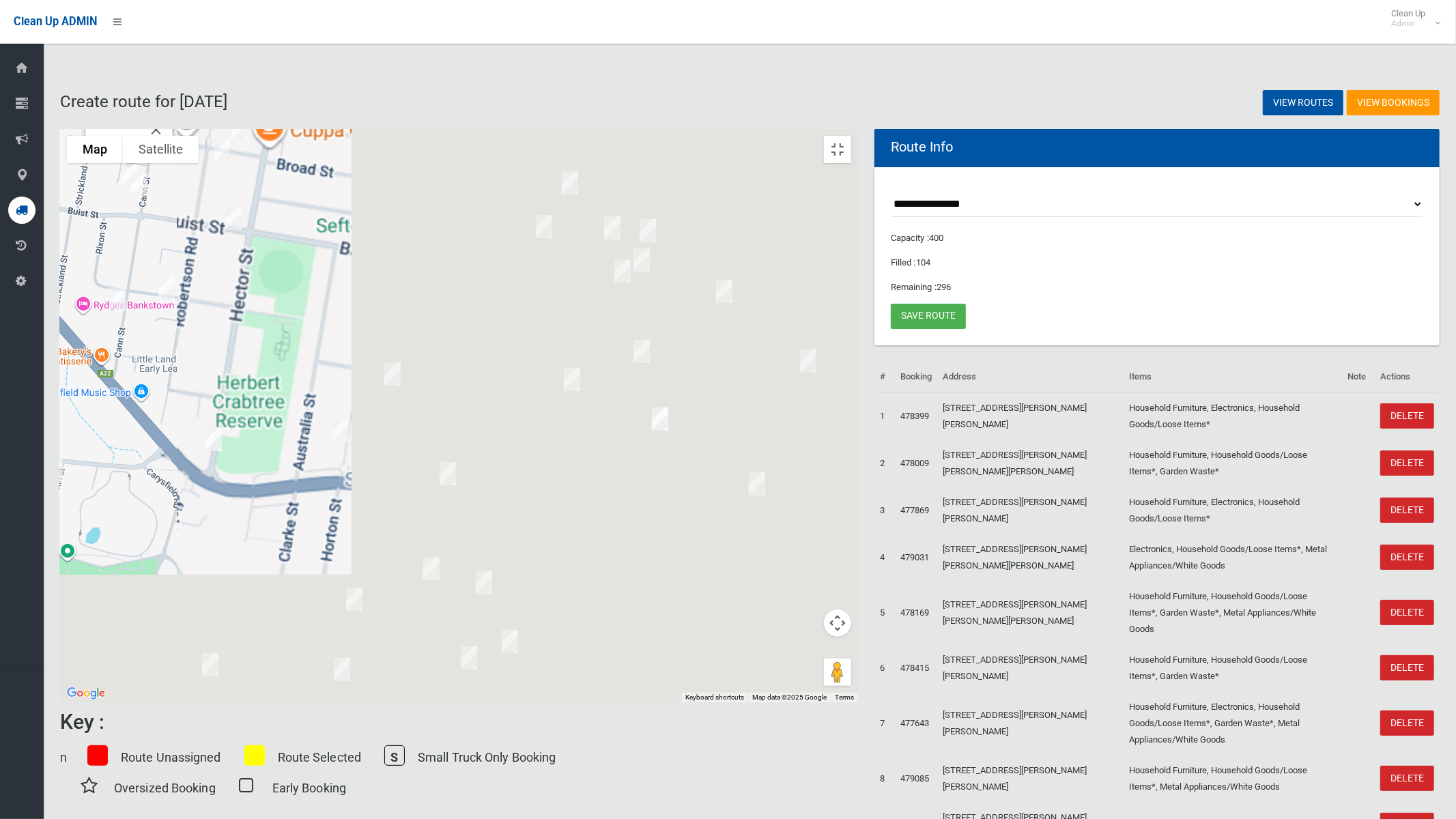
drag, startPoint x: 714, startPoint y: 363, endPoint x: 401, endPoint y: 267, distance: 327.4
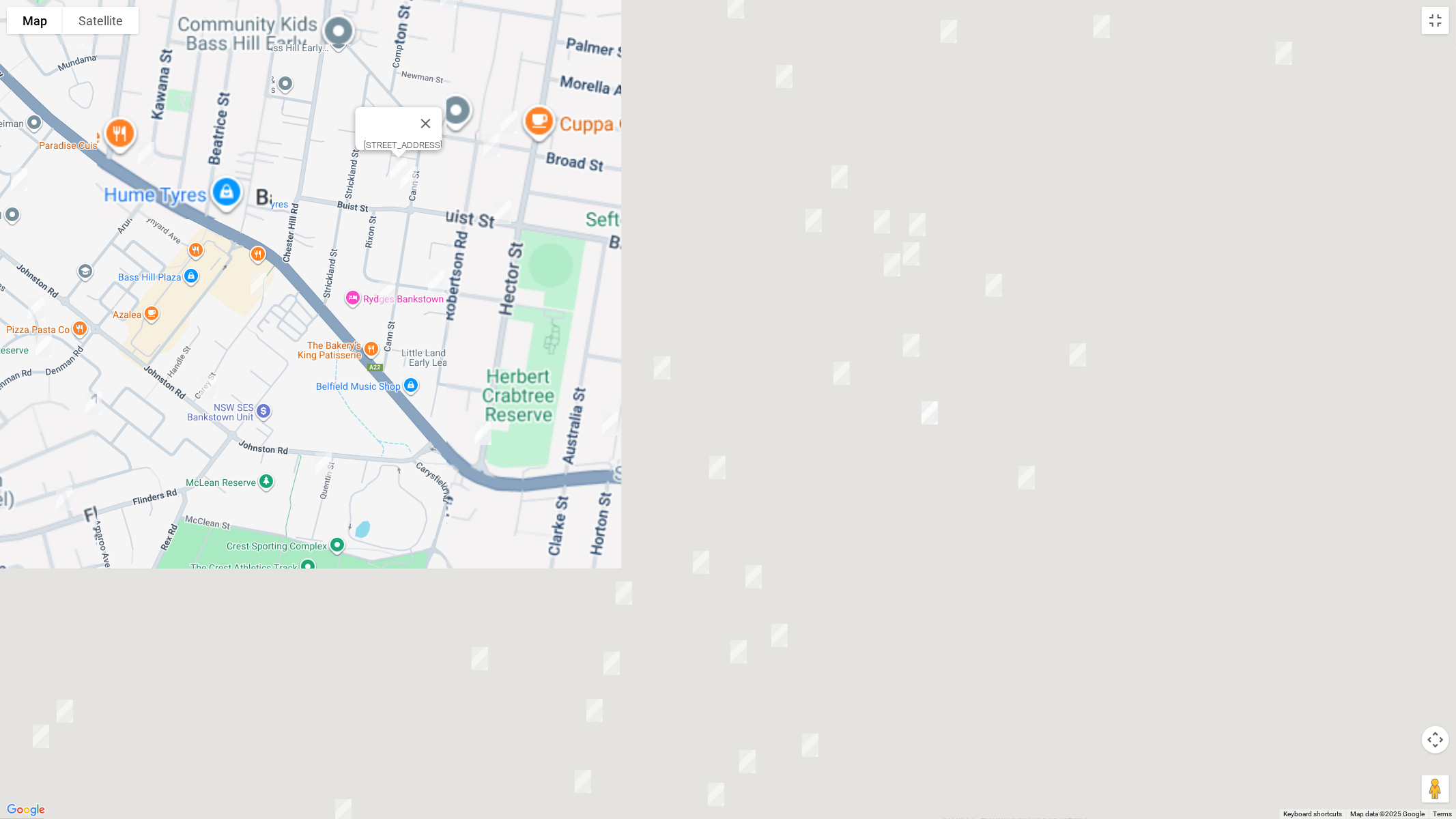
click at [394, 275] on img "108 Cann Street, BASS HILL NSW 2197" at bounding box center [387, 292] width 27 height 35
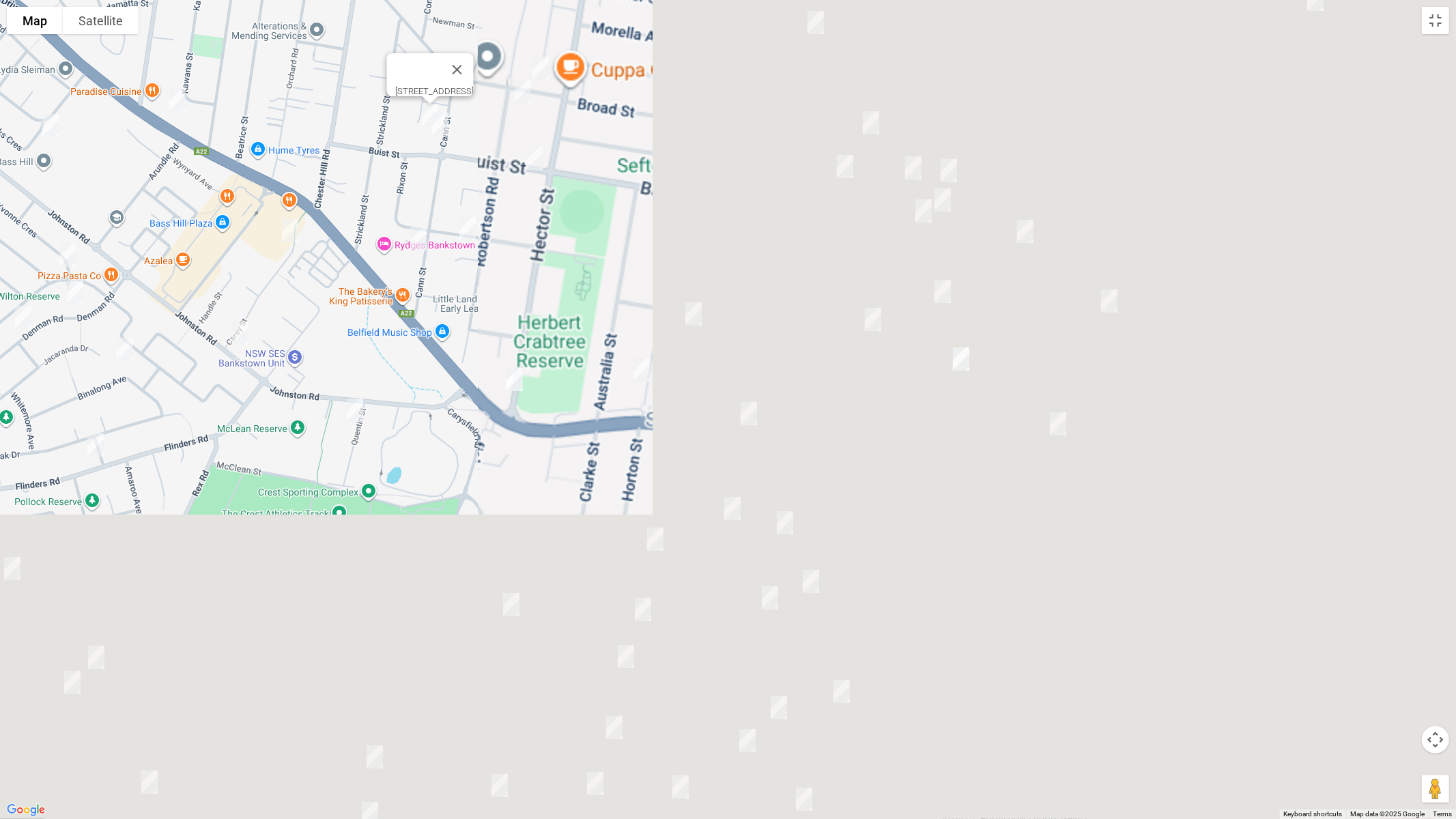
click at [692, 311] on img "46 Smith Road, YAGOONA NSW 2199" at bounding box center [694, 314] width 27 height 35
click at [636, 371] on img "80 Hood Street, YAGOONA NSW 2199" at bounding box center [642, 370] width 27 height 35
click at [512, 374] on img "364A Hector Street, BASS HILL NSW 2197" at bounding box center [515, 379] width 27 height 35
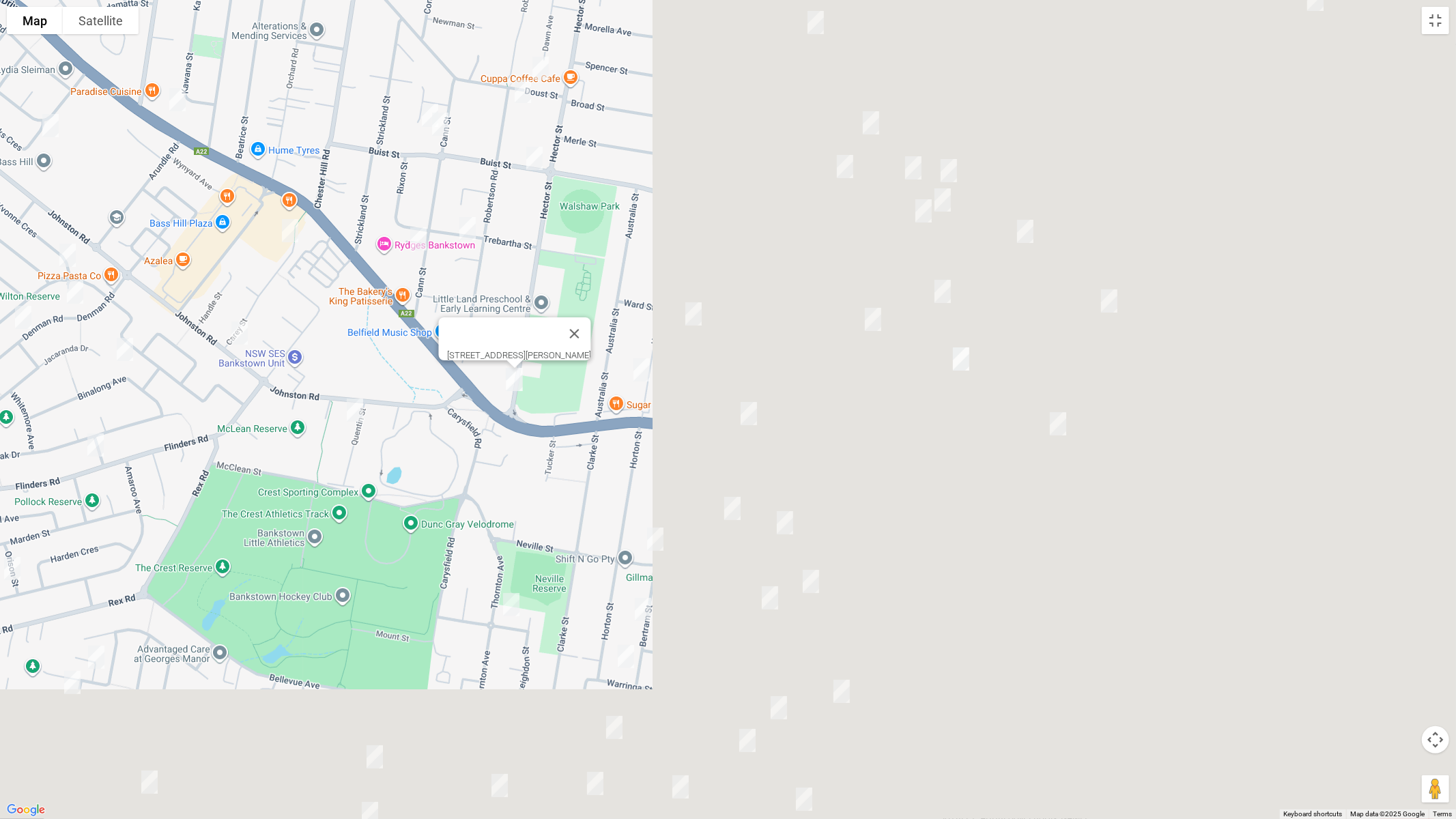
drag, startPoint x: 593, startPoint y: 326, endPoint x: 569, endPoint y: 335, distance: 25.6
click at [590, 326] on button "Close" at bounding box center [574, 333] width 33 height 33
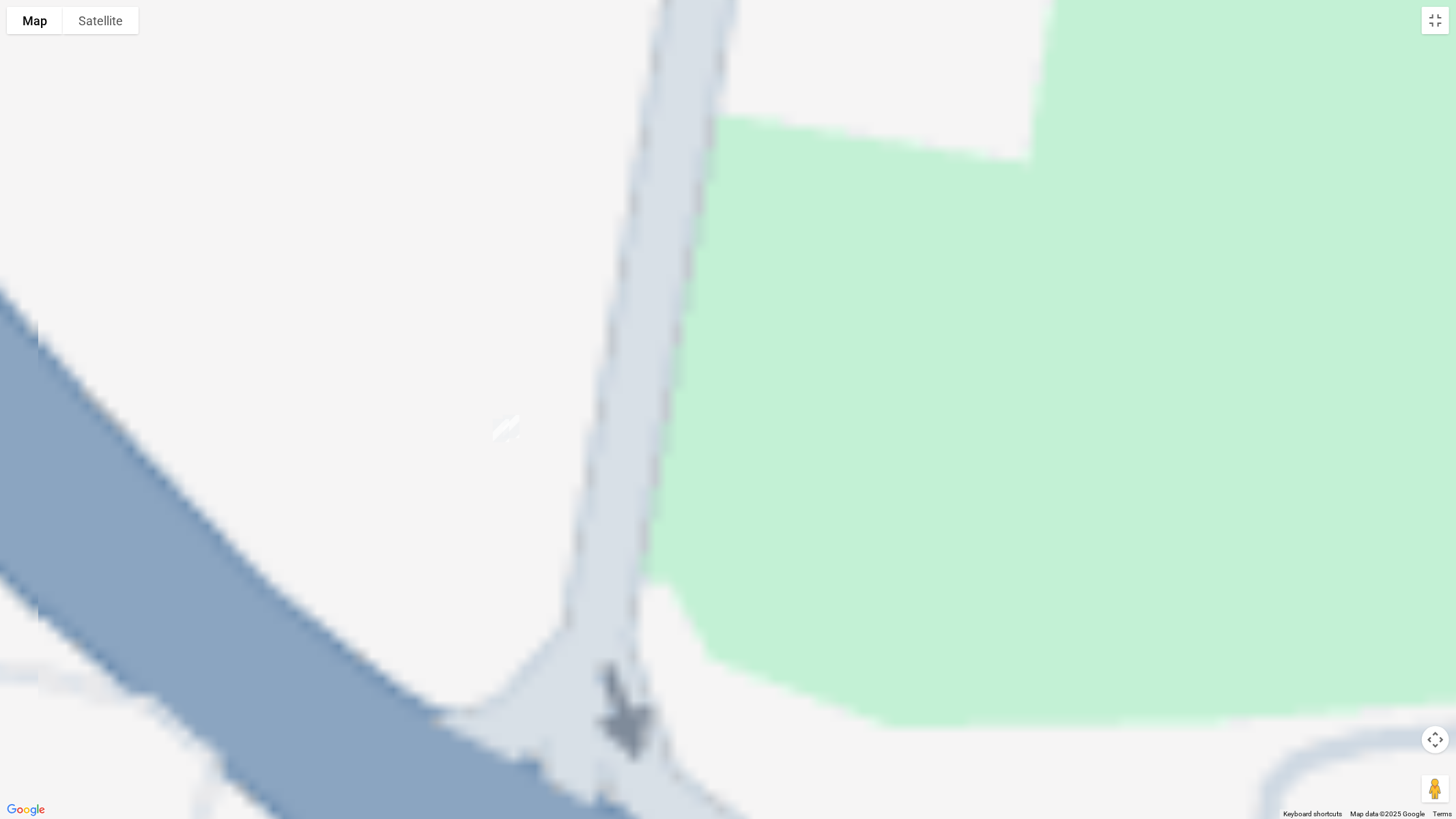
click at [503, 440] on img "364 Hector Street, BASS HILL NSW 2197" at bounding box center [501, 430] width 27 height 35
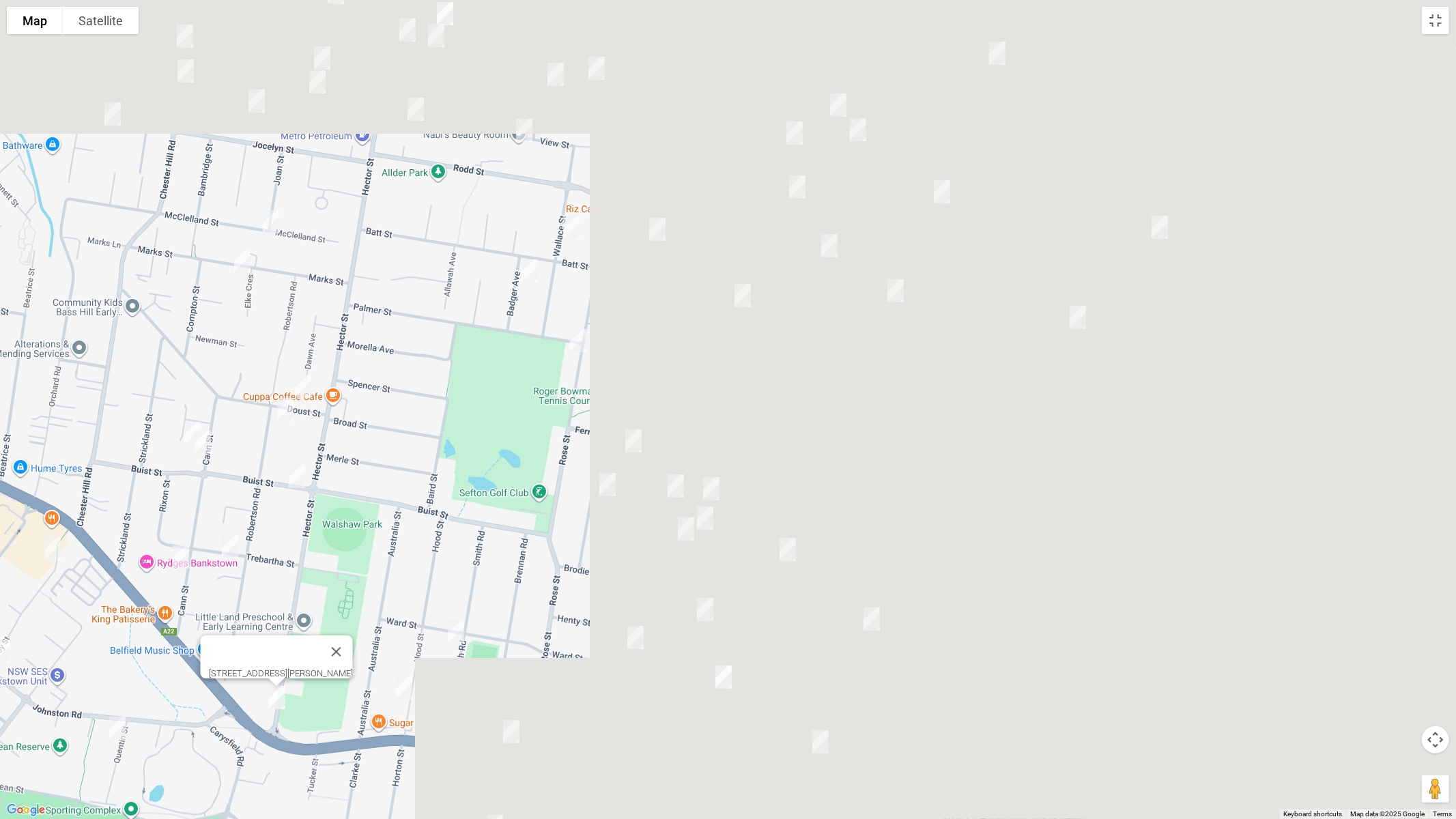
drag, startPoint x: 835, startPoint y: 273, endPoint x: 595, endPoint y: 445, distance: 295.3
click at [482, 541] on div "364 Hector Street, BASS HILL NSW 2197" at bounding box center [728, 410] width 1456 height 819
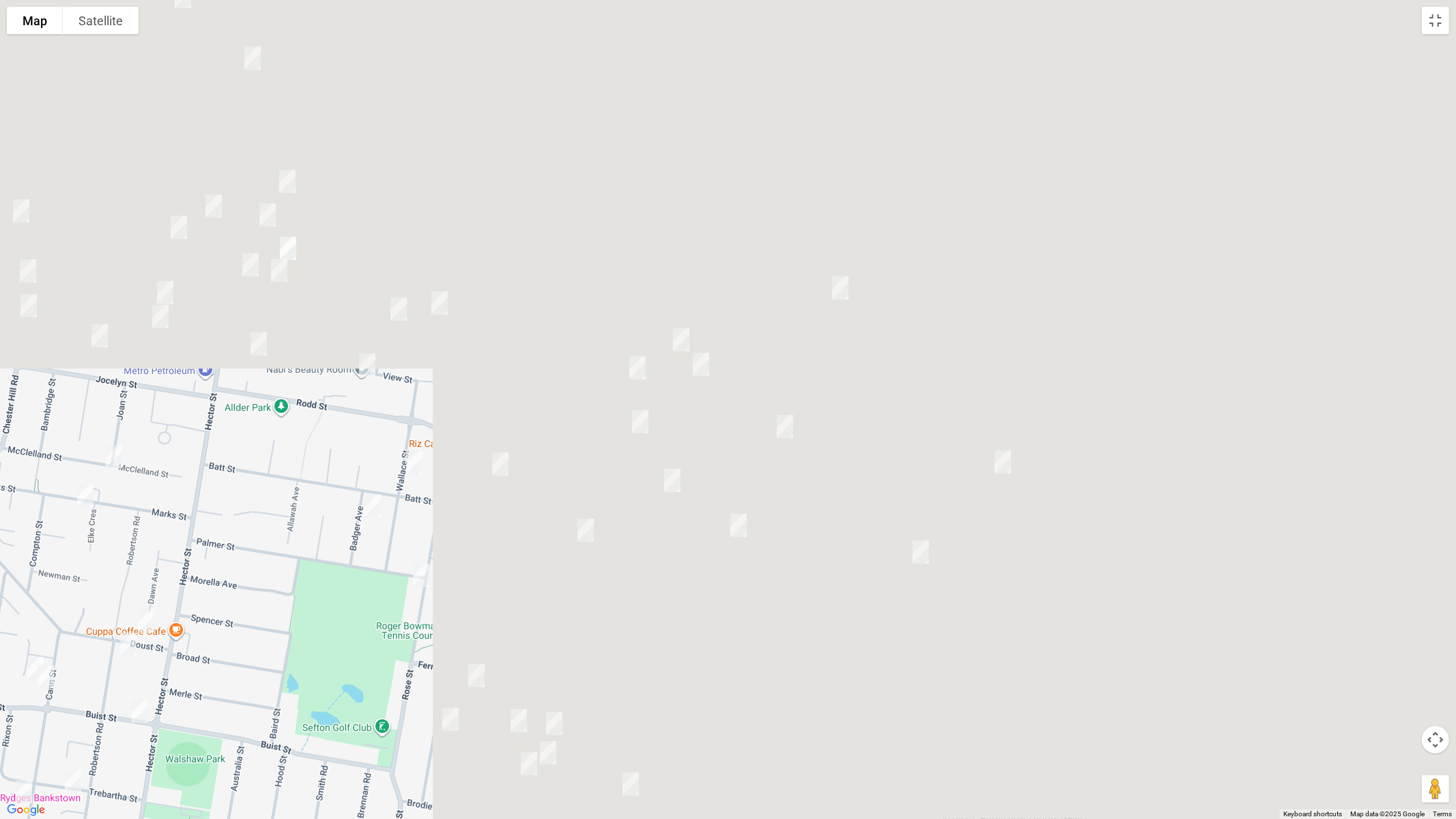
drag, startPoint x: 823, startPoint y: 227, endPoint x: 751, endPoint y: 388, distance: 176.4
click at [751, 388] on div "364 Hector Street, BASS HILL NSW 2197" at bounding box center [728, 410] width 1456 height 819
click at [843, 280] on img "3 Magney Avenue, REGENTS PARK NSW 2143" at bounding box center [841, 285] width 27 height 35
click at [679, 338] on img "31 Wellington Road, BIRRONG NSW 2143" at bounding box center [681, 337] width 27 height 35
click at [641, 361] on img "19 Royal Avenue, BIRRONG NSW 2143" at bounding box center [638, 365] width 27 height 35
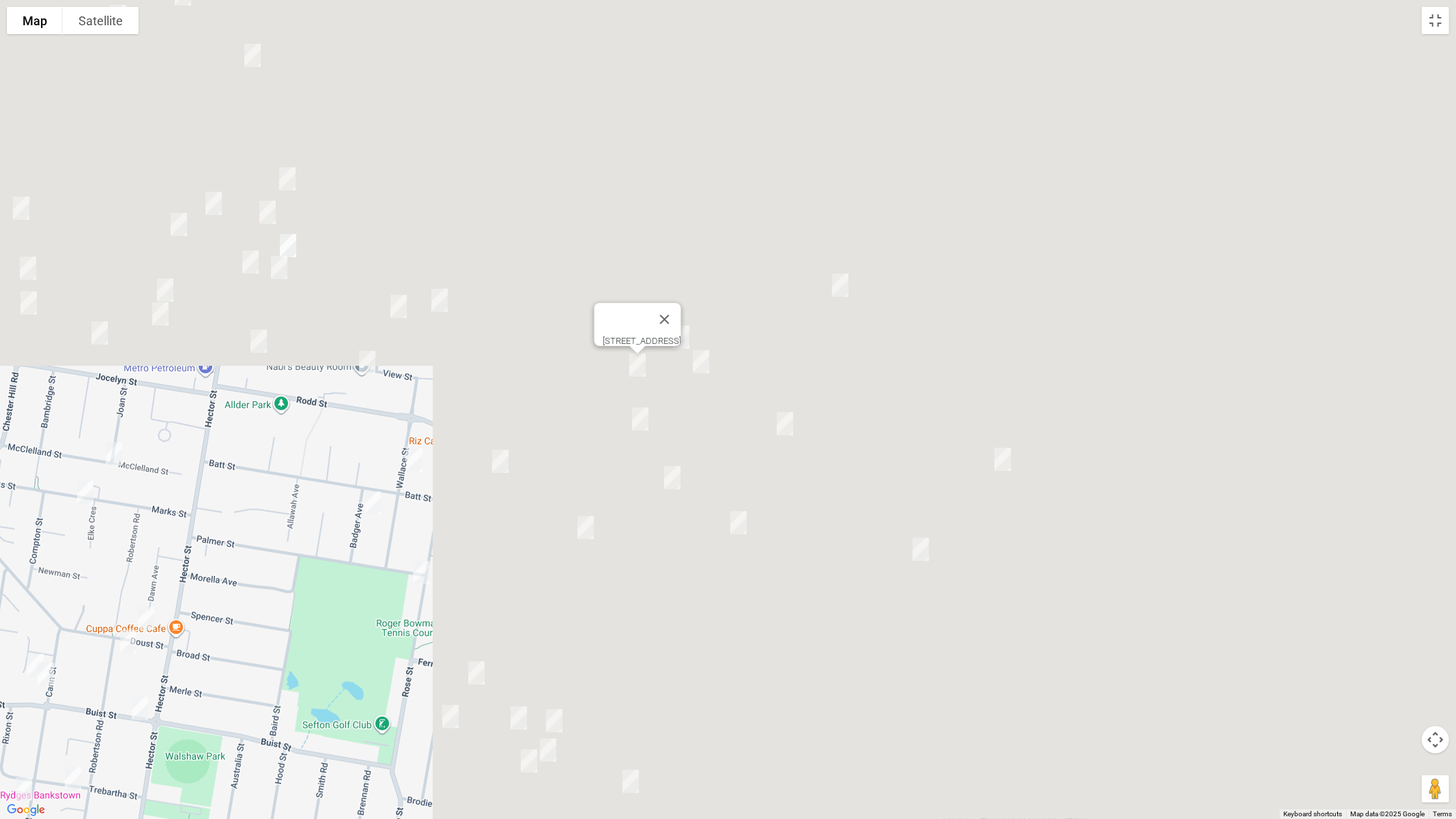
click at [703, 365] on img "1 Andrew Place, BIRRONG NSW 2143" at bounding box center [701, 361] width 27 height 35
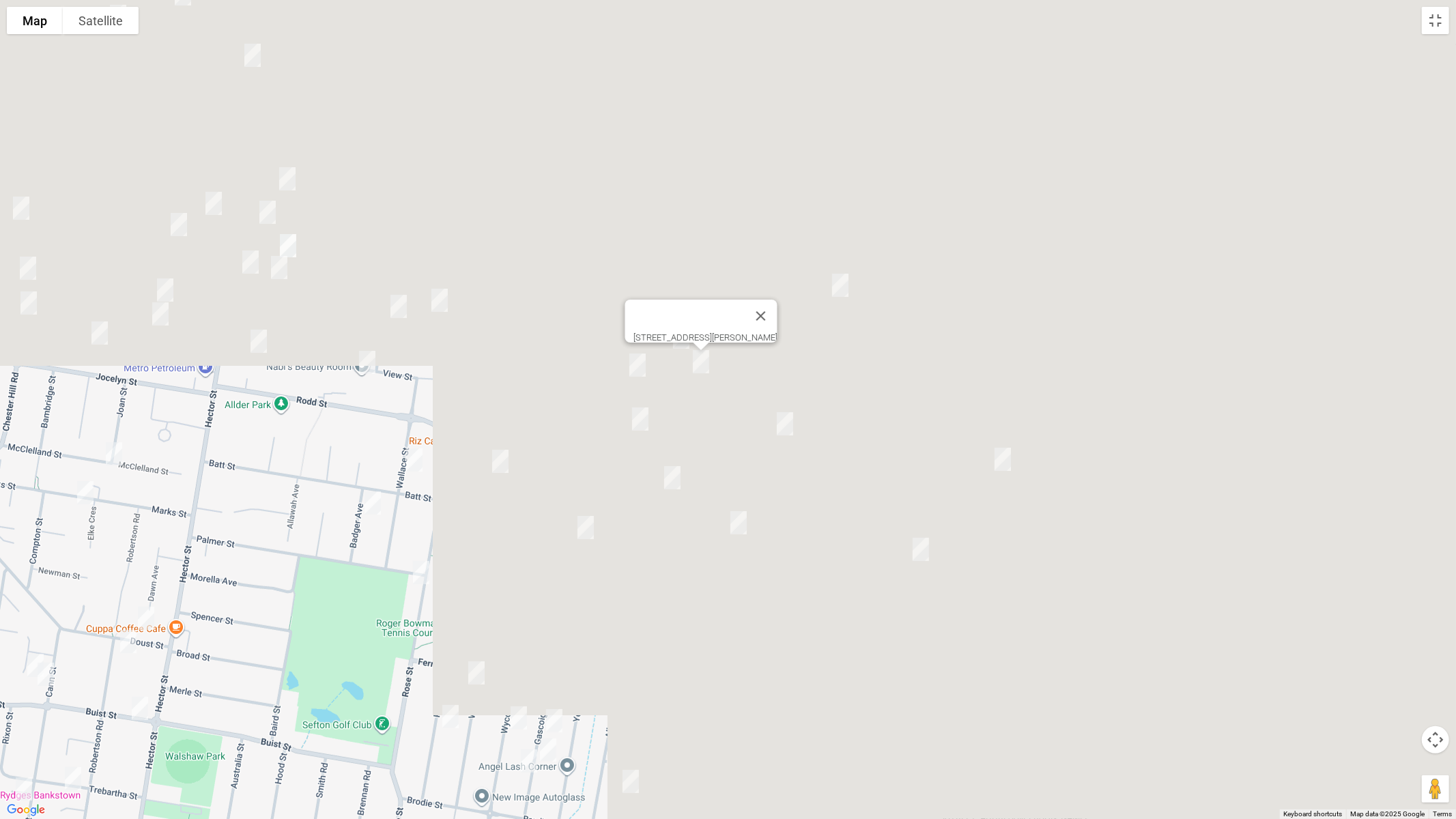
click at [783, 418] on img "11 Neutral Avenue, BIRRONG NSW 2143" at bounding box center [785, 424] width 27 height 35
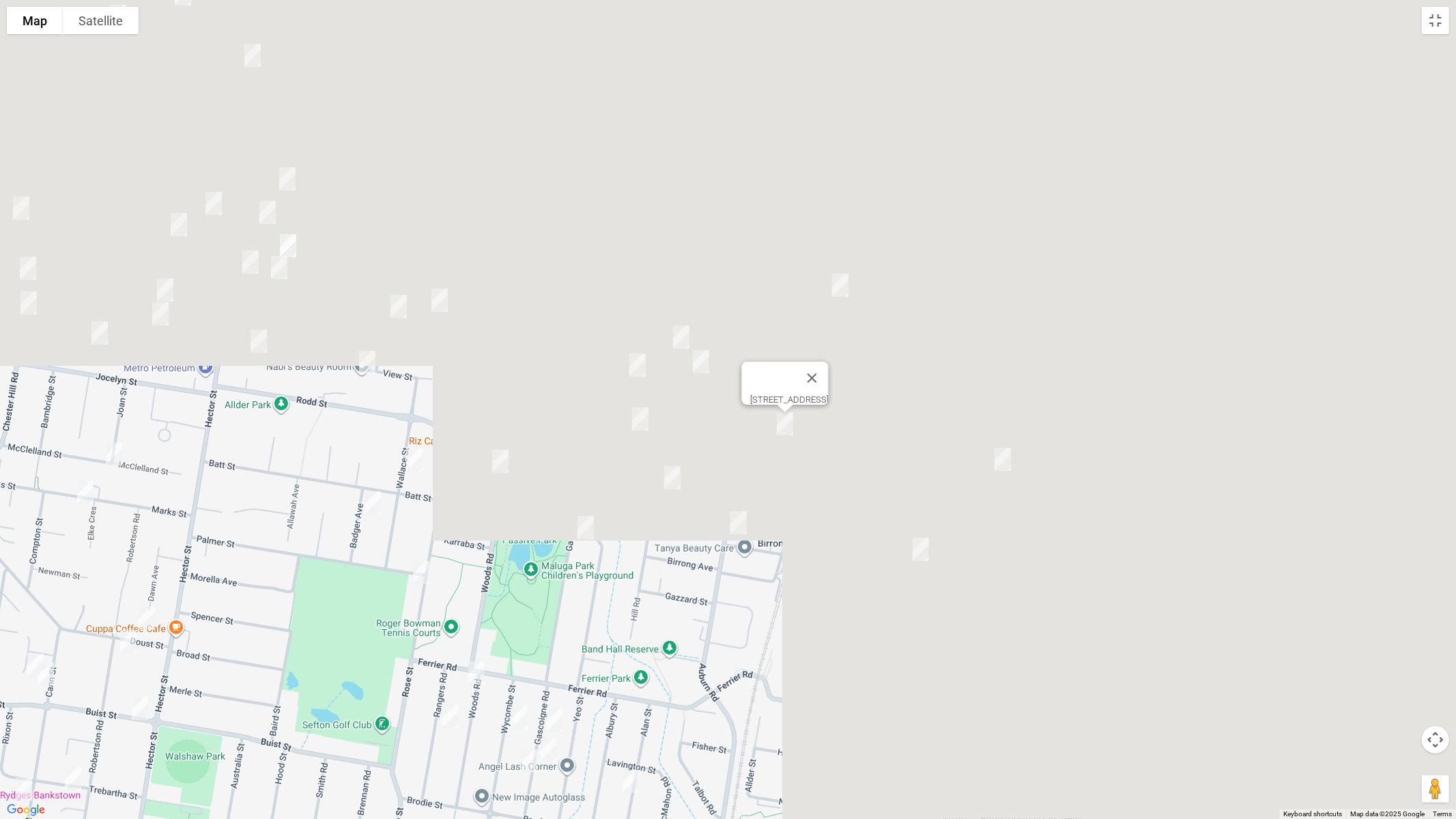
click at [1013, 464] on img "38 Potts Lane, POTTS HILL NSW 2143" at bounding box center [1003, 459] width 27 height 35
click at [913, 548] on img "20 Jones Avenue, POTTS HILL NSW 2143" at bounding box center [921, 549] width 27 height 35
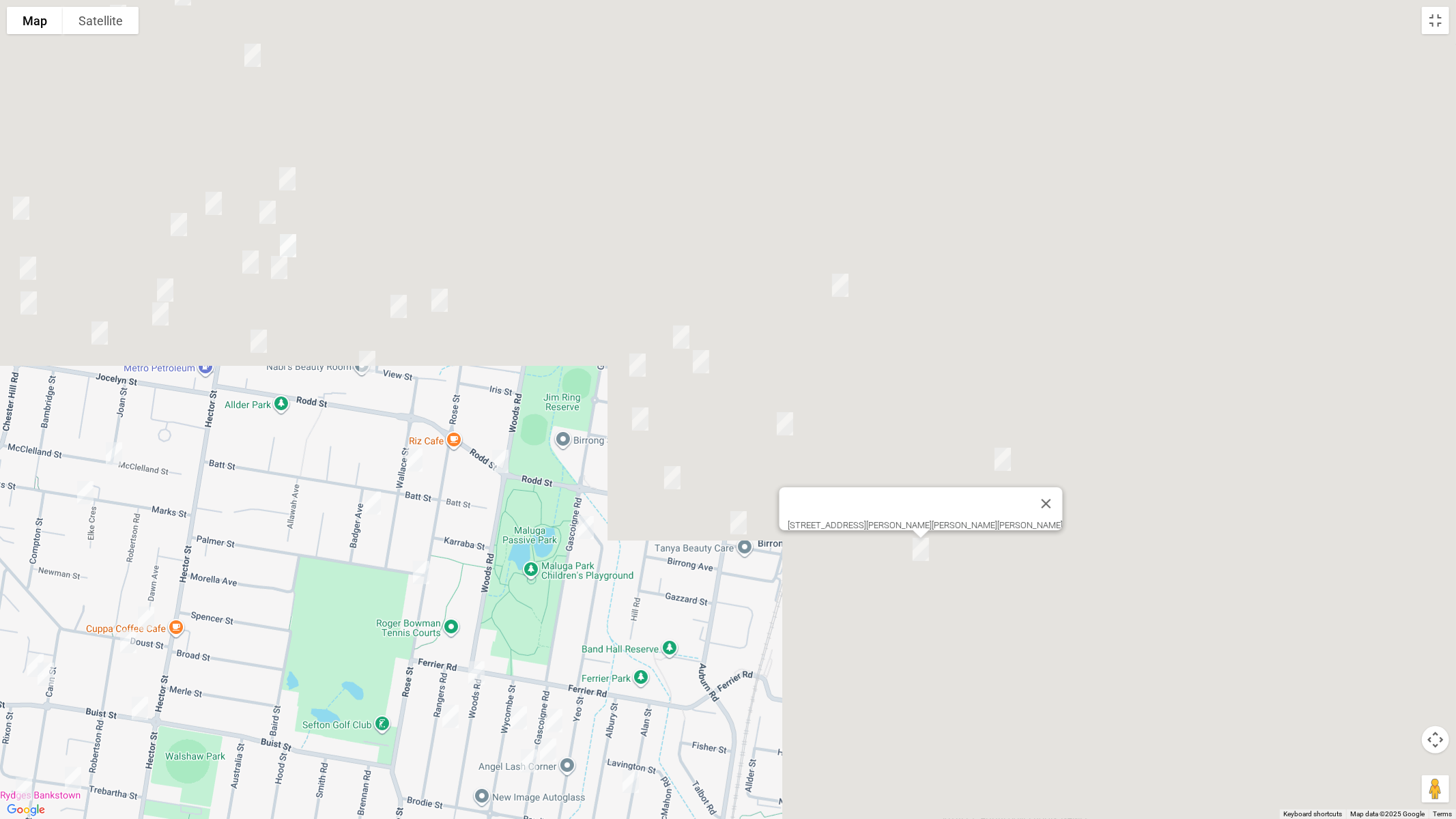
click at [639, 419] on img "48 Wentworth Street, BIRRONG NSW 2143" at bounding box center [640, 419] width 27 height 35
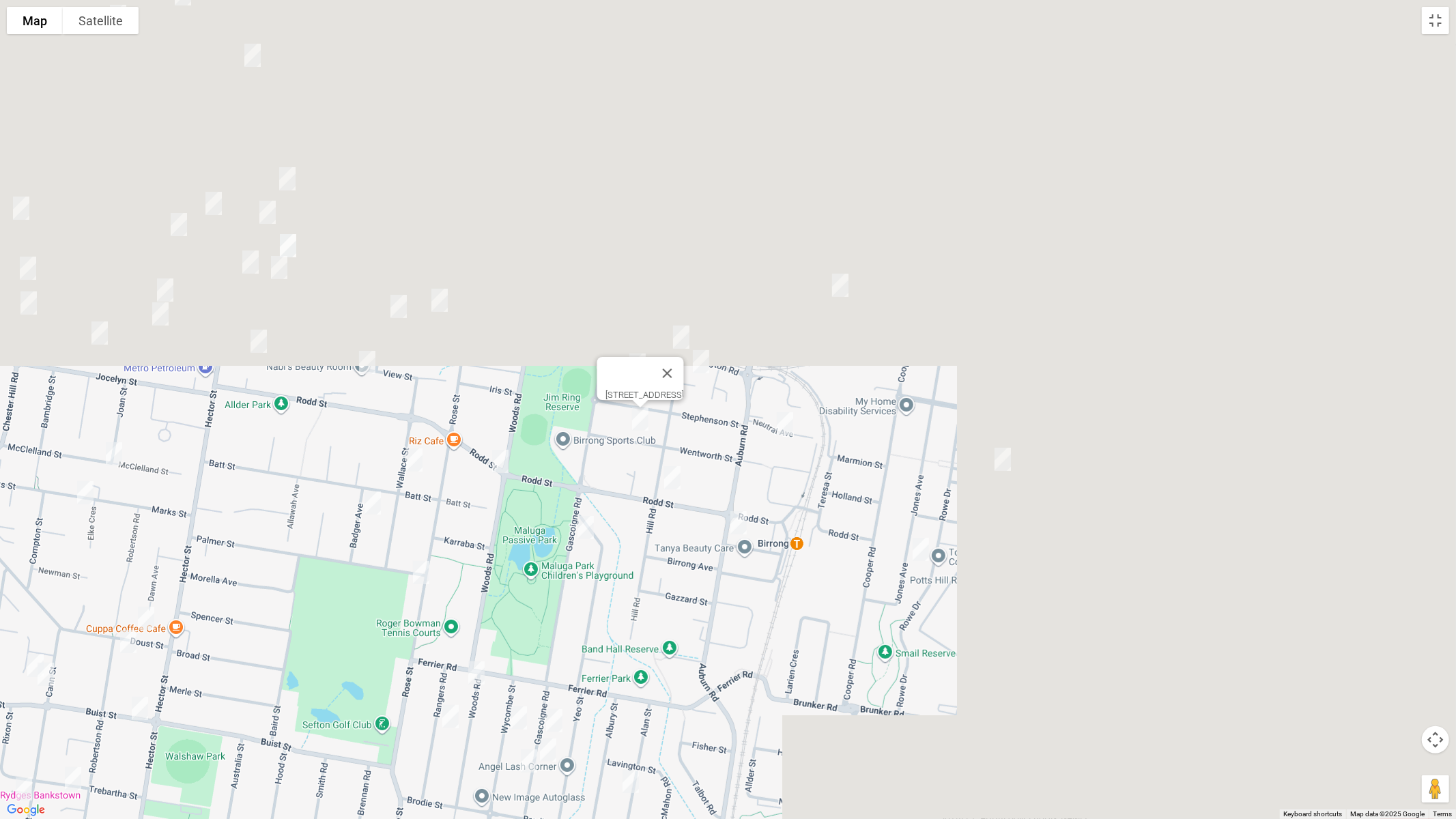
click at [673, 477] on img "48 Hill Road, BIRRONG NSW 2143" at bounding box center [672, 478] width 27 height 35
click at [738, 524] on img "16 Foyle Avenue, BIRRONG NSW 2143" at bounding box center [739, 523] width 27 height 35
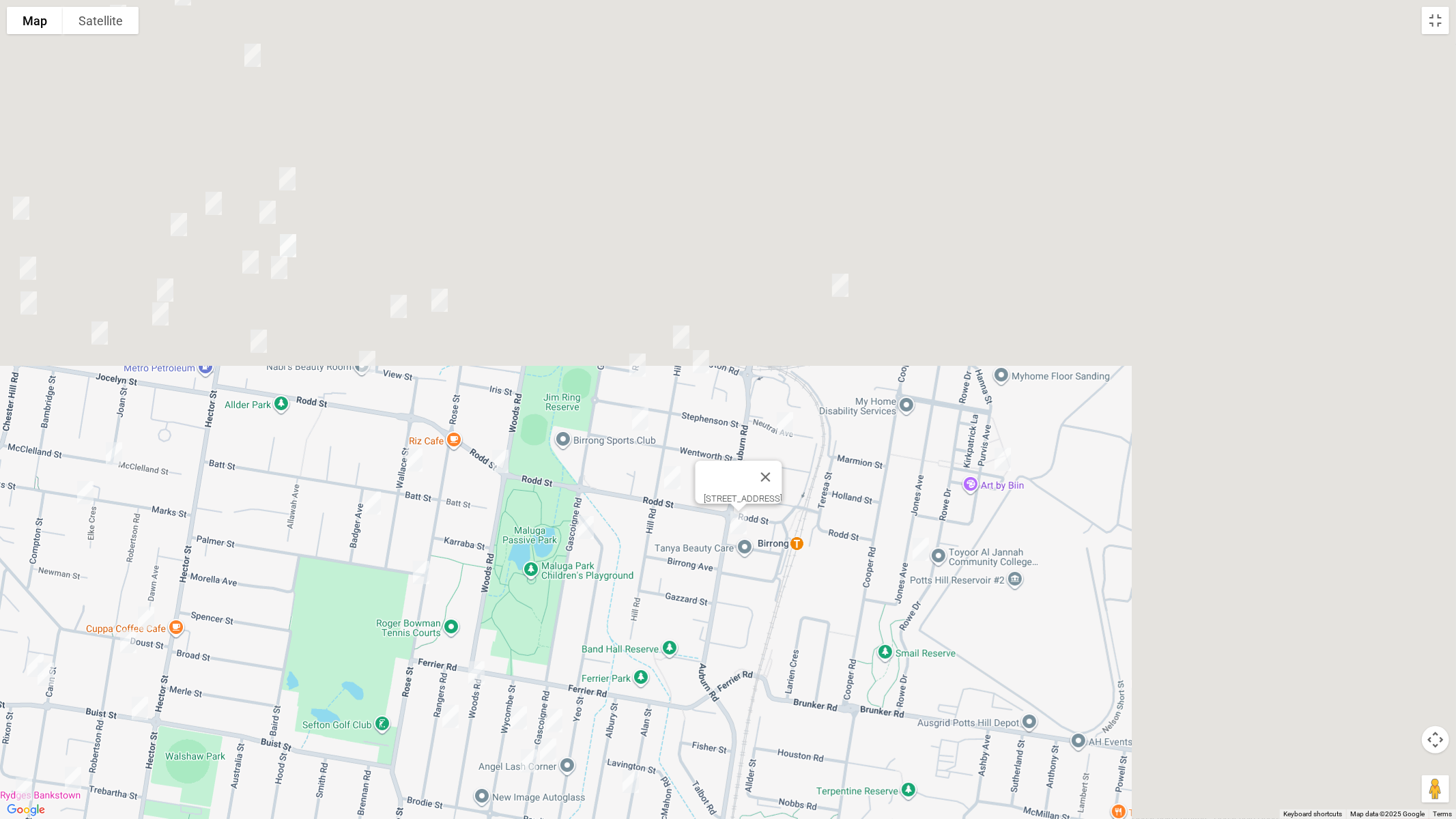
click at [491, 454] on img "139 Rodd Street, SEFTON NSW 2162" at bounding box center [500, 461] width 27 height 35
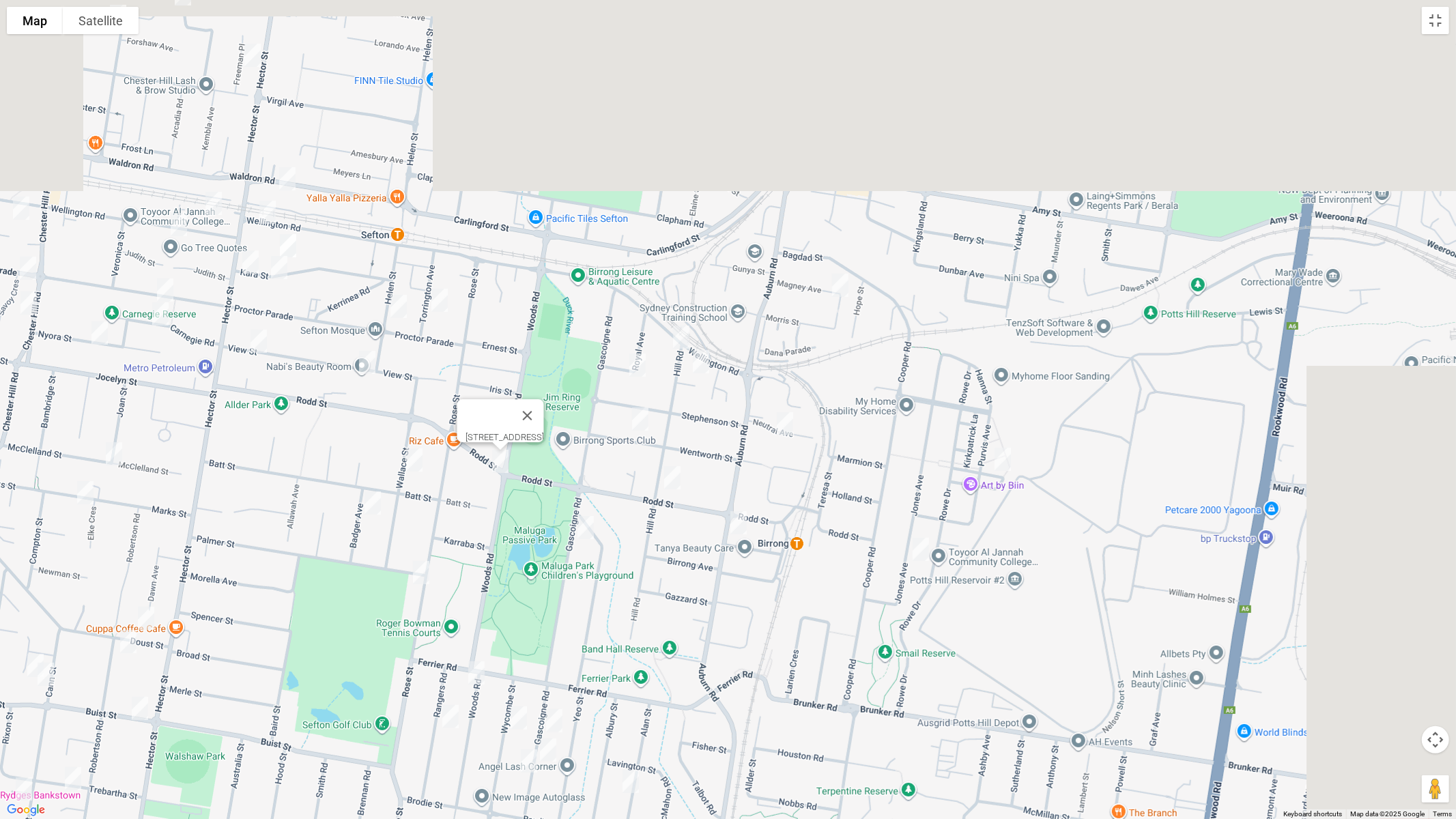
click at [588, 531] on img "75 Gascoigne Road, BIRRONG NSW 2143" at bounding box center [585, 528] width 27 height 35
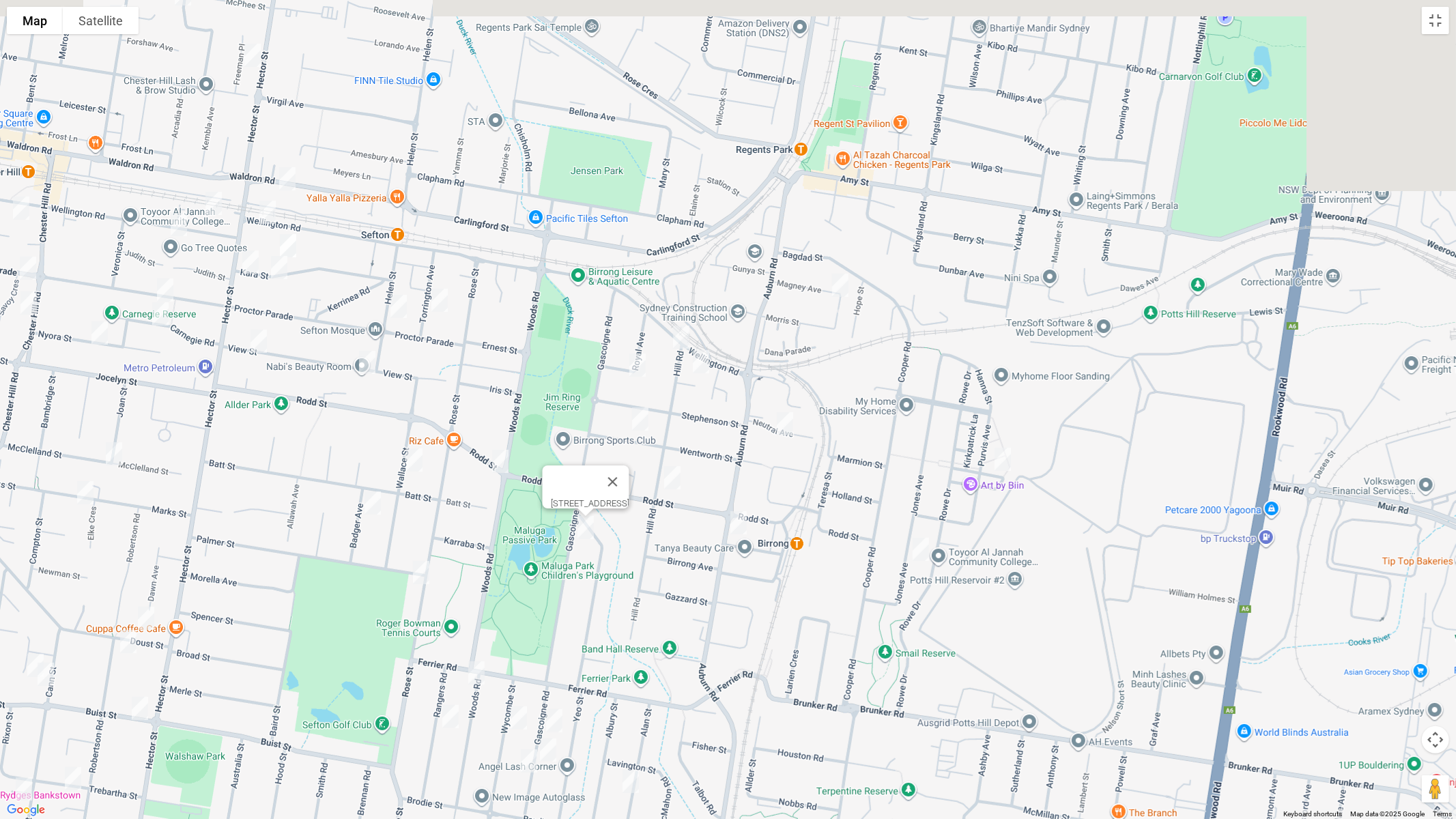
drag, startPoint x: 414, startPoint y: 461, endPoint x: 373, endPoint y: 487, distance: 48.5
click at [412, 461] on img "31 Wallace Street, SEFTON NSW 2162" at bounding box center [414, 460] width 27 height 35
click at [373, 500] on img "5 Badger Avenue, SEFTON NSW 2162" at bounding box center [372, 503] width 27 height 35
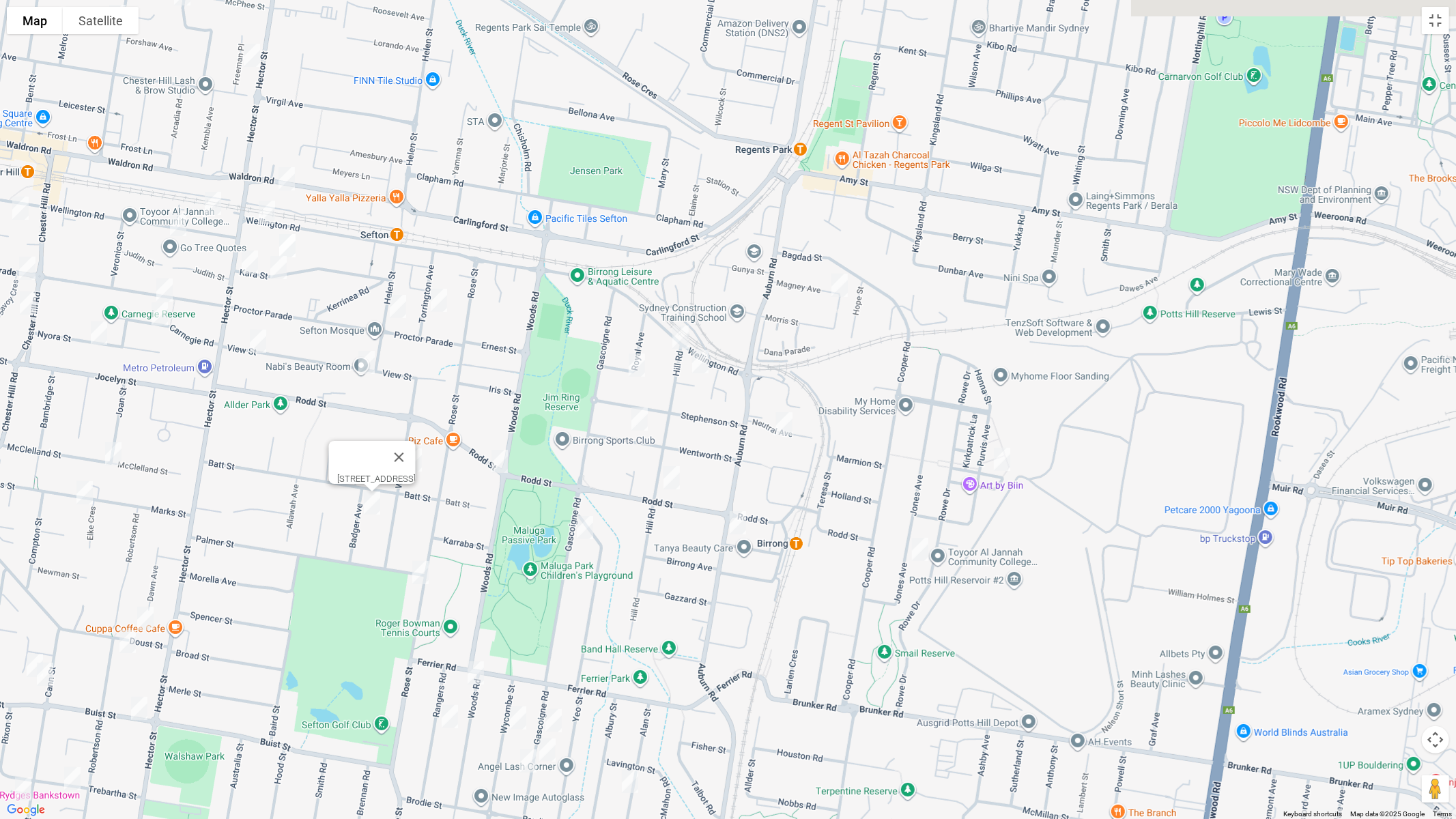
click at [418, 567] on img "108 Rose Street, SEFTON NSW 2162" at bounding box center [421, 572] width 27 height 35
click at [407, 457] on img "31 Wallace Street, SEFTON NSW 2162" at bounding box center [414, 460] width 27 height 35
click at [475, 669] on img "112 Woods Road, YAGOONA NSW 2199" at bounding box center [476, 673] width 27 height 35
click at [452, 690] on img "23 Rangers Road, YAGOONA NSW 2199" at bounding box center [450, 716] width 27 height 35
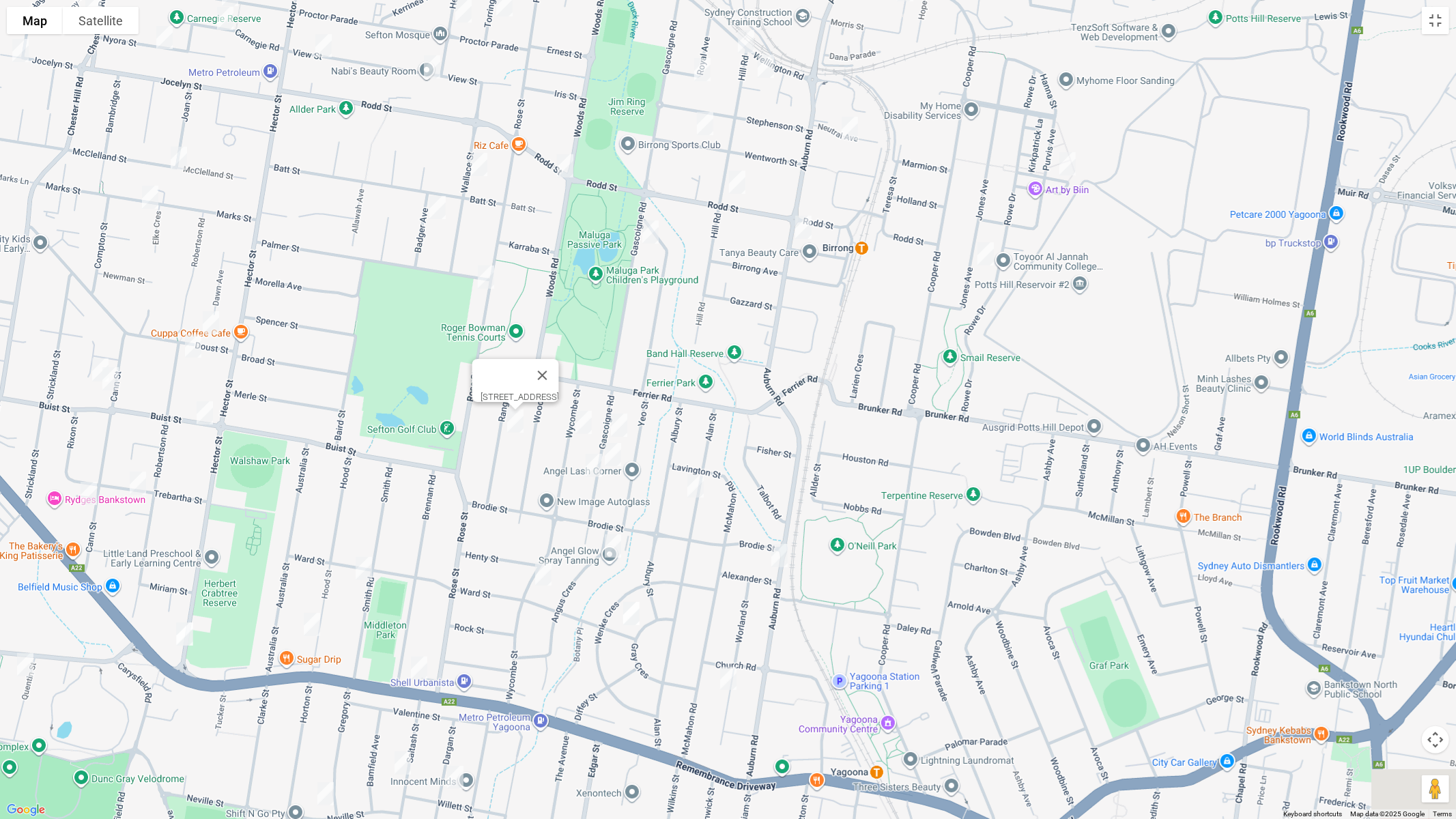
drag, startPoint x: 613, startPoint y: 564, endPoint x: 691, endPoint y: 210, distance: 362.5
click at [691, 210] on div "23 Rangers Road, YAGOONA NSW 2199" at bounding box center [728, 410] width 1456 height 819
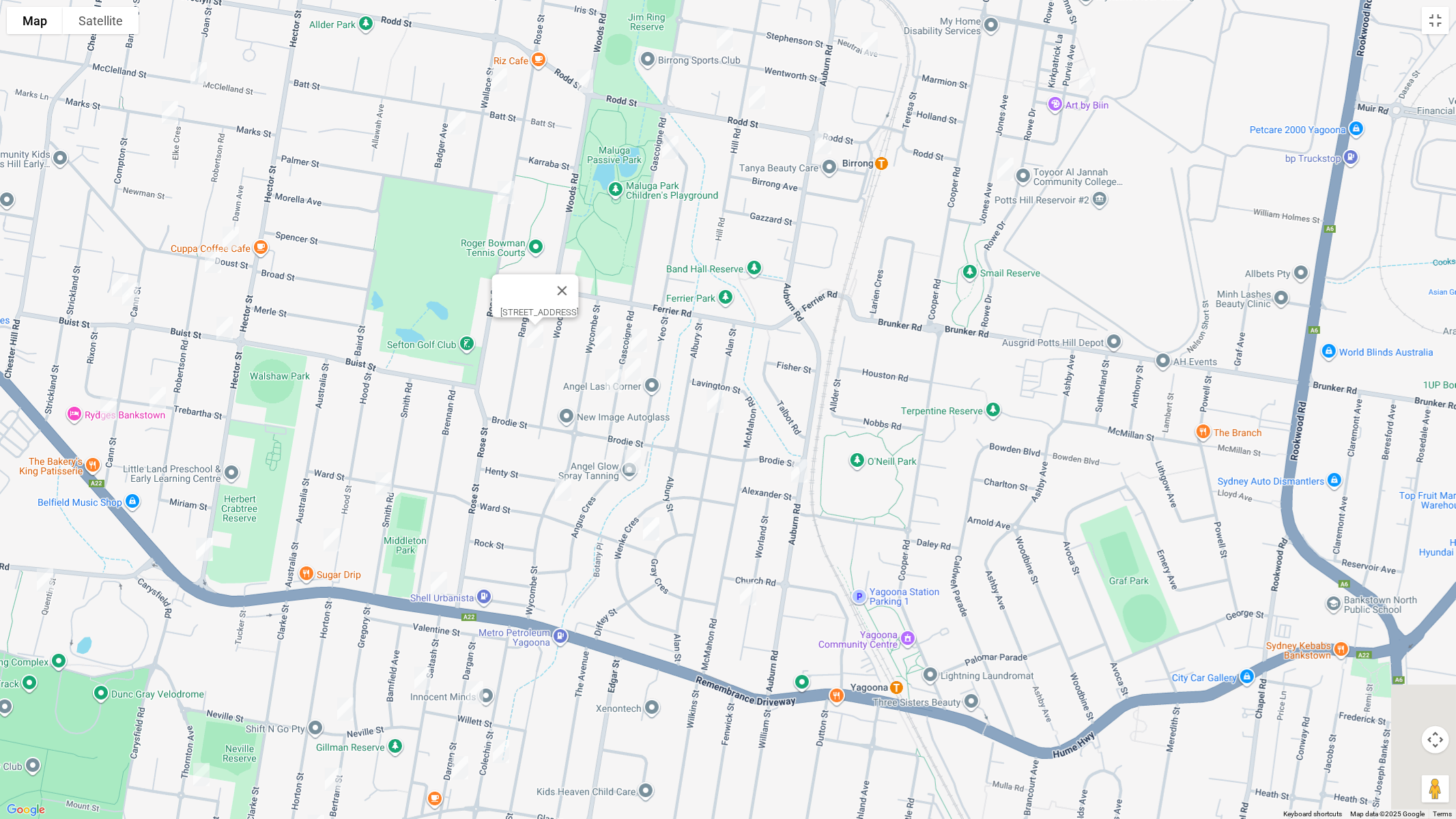
click at [602, 335] on img "85 Wycombe Street, YAGOONA NSW 2199" at bounding box center [604, 338] width 27 height 35
click at [636, 336] on img "139 Gascoigne Road, YAGOONA NSW 2199" at bounding box center [639, 340] width 27 height 35
click at [634, 369] on img "151 Gascoigne Road, YAGOONA NSW 2199" at bounding box center [633, 370] width 27 height 35
click at [610, 383] on img "188 Gascoigne Road, YAGOONA NSW 2199" at bounding box center [614, 381] width 27 height 35
click at [713, 396] on img "34 Alan Street, YAGOONA NSW 2199" at bounding box center [716, 401] width 27 height 35
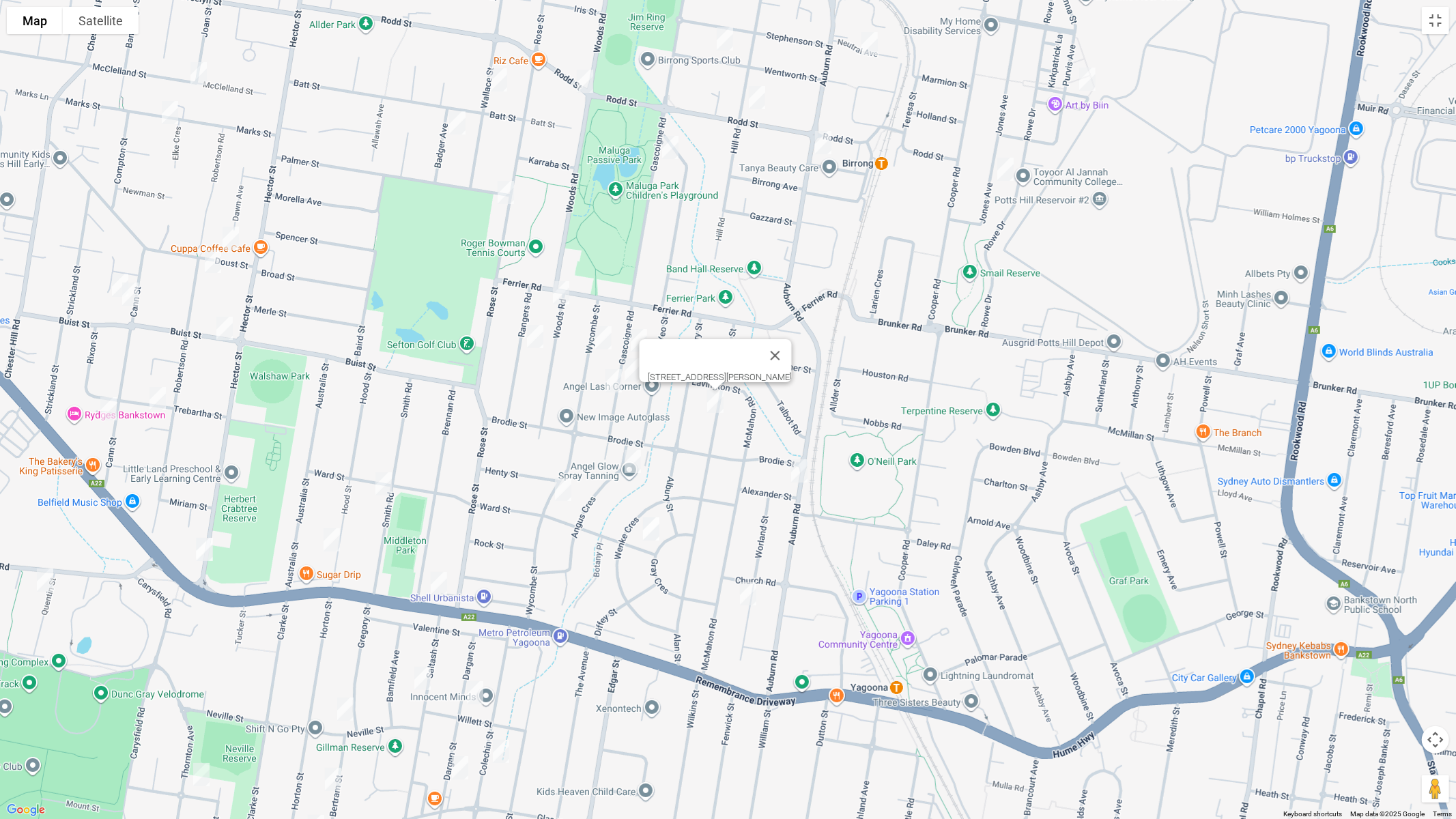
click at [802, 467] on img "242 Auburn Road, YAGOONA NSW 2199" at bounding box center [799, 471] width 27 height 35
click at [638, 454] on img "3/13 Angus Crescent, YAGOONA NSW 2199" at bounding box center [633, 461] width 27 height 35
click at [567, 485] on img "151 Wycombe Street, YAGOONA NSW 2199" at bounding box center [563, 489] width 27 height 35
click at [655, 526] on img "3/18 Gray Crescent, YAGOONA NSW 2199" at bounding box center [651, 529] width 27 height 35
click at [744, 591] on img "44 Worland Street, YAGOONA NSW 2199" at bounding box center [748, 593] width 27 height 35
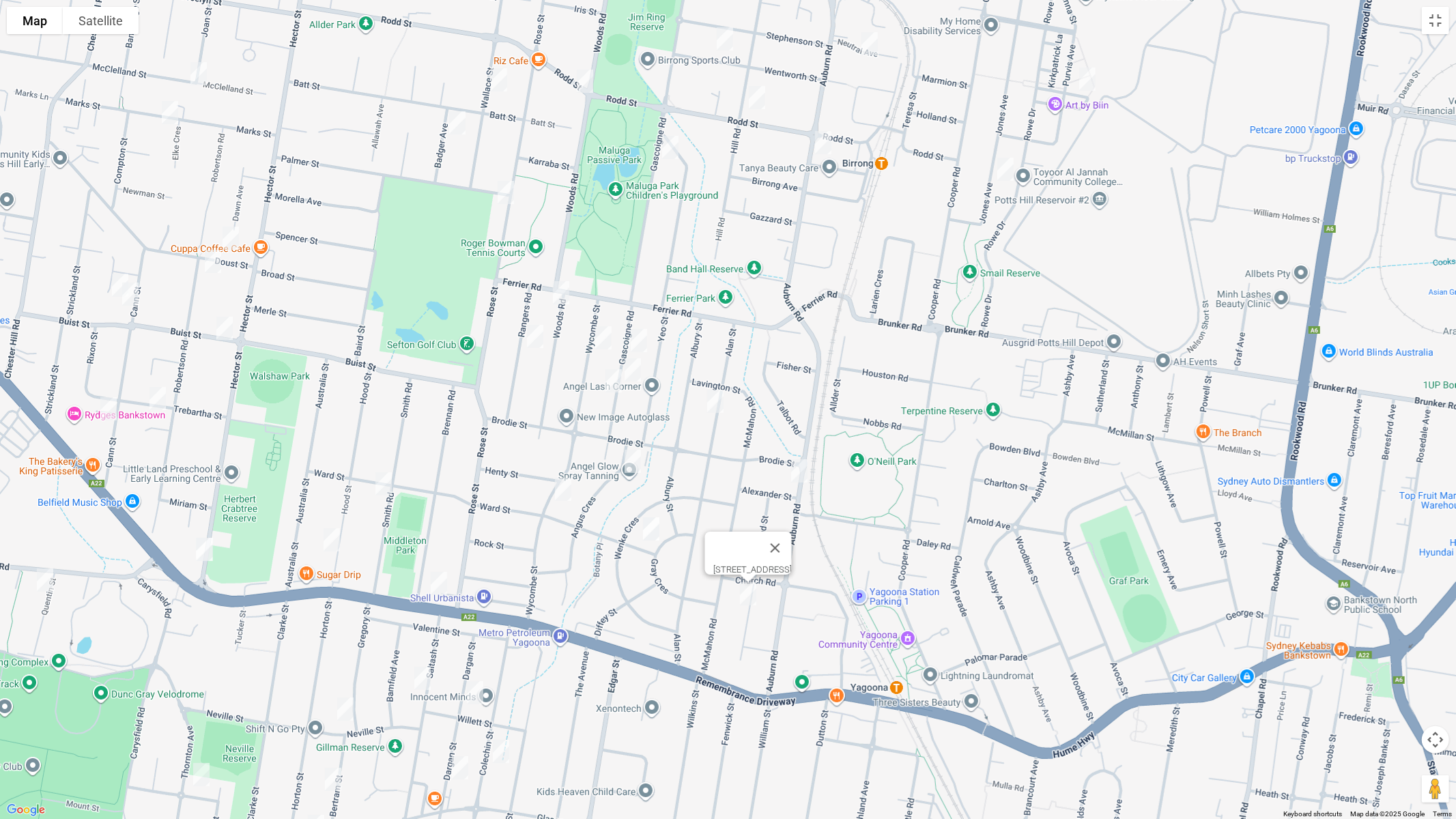
click at [435, 585] on img "760 Hume Highway, YAGOONA NSW 2199" at bounding box center [439, 584] width 27 height 35
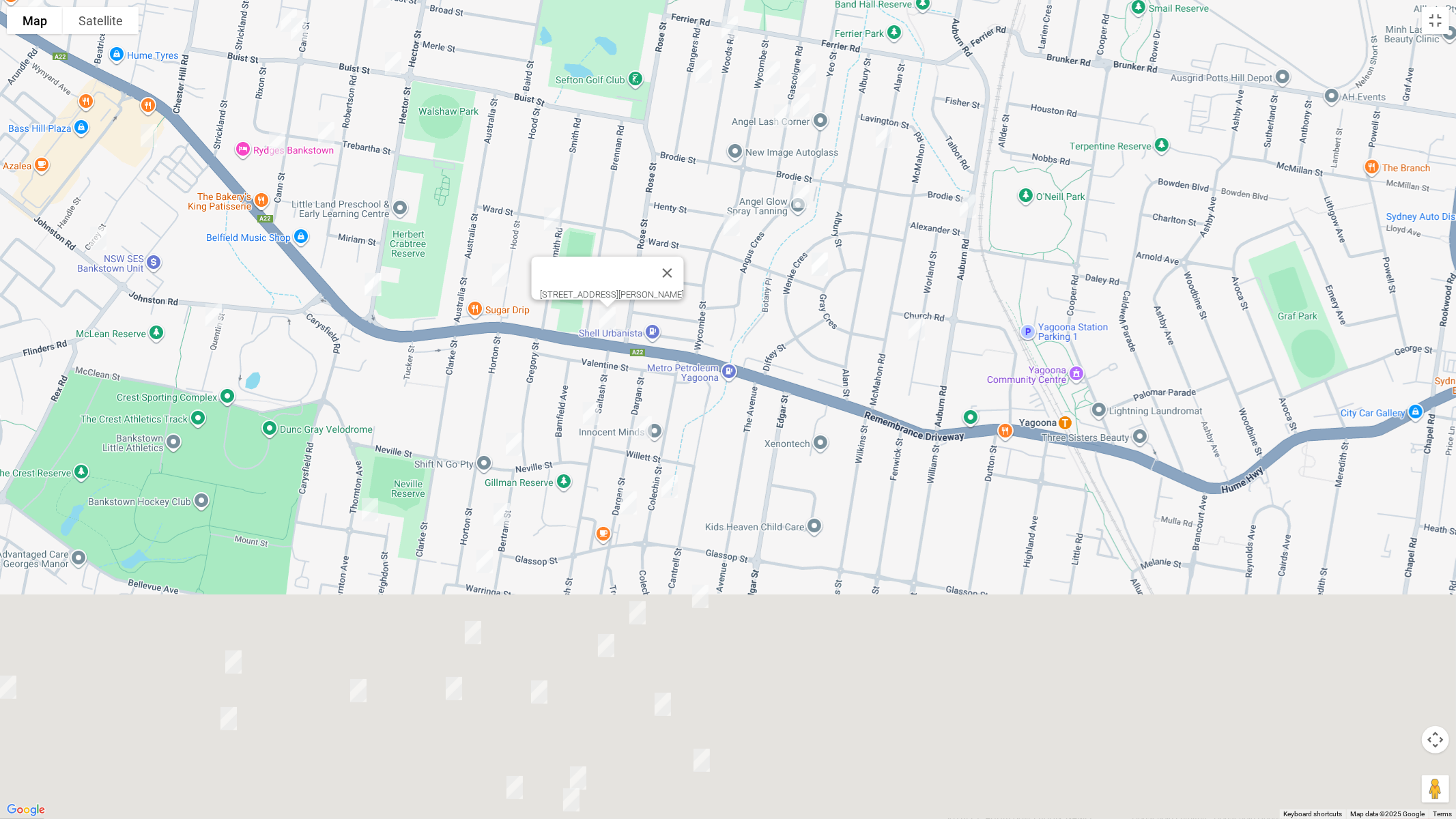
drag, startPoint x: 553, startPoint y: 612, endPoint x: 759, endPoint y: 249, distance: 417.4
click at [759, 249] on div "760 Hume Highway, YAGOONA NSW 2199" at bounding box center [728, 410] width 1456 height 819
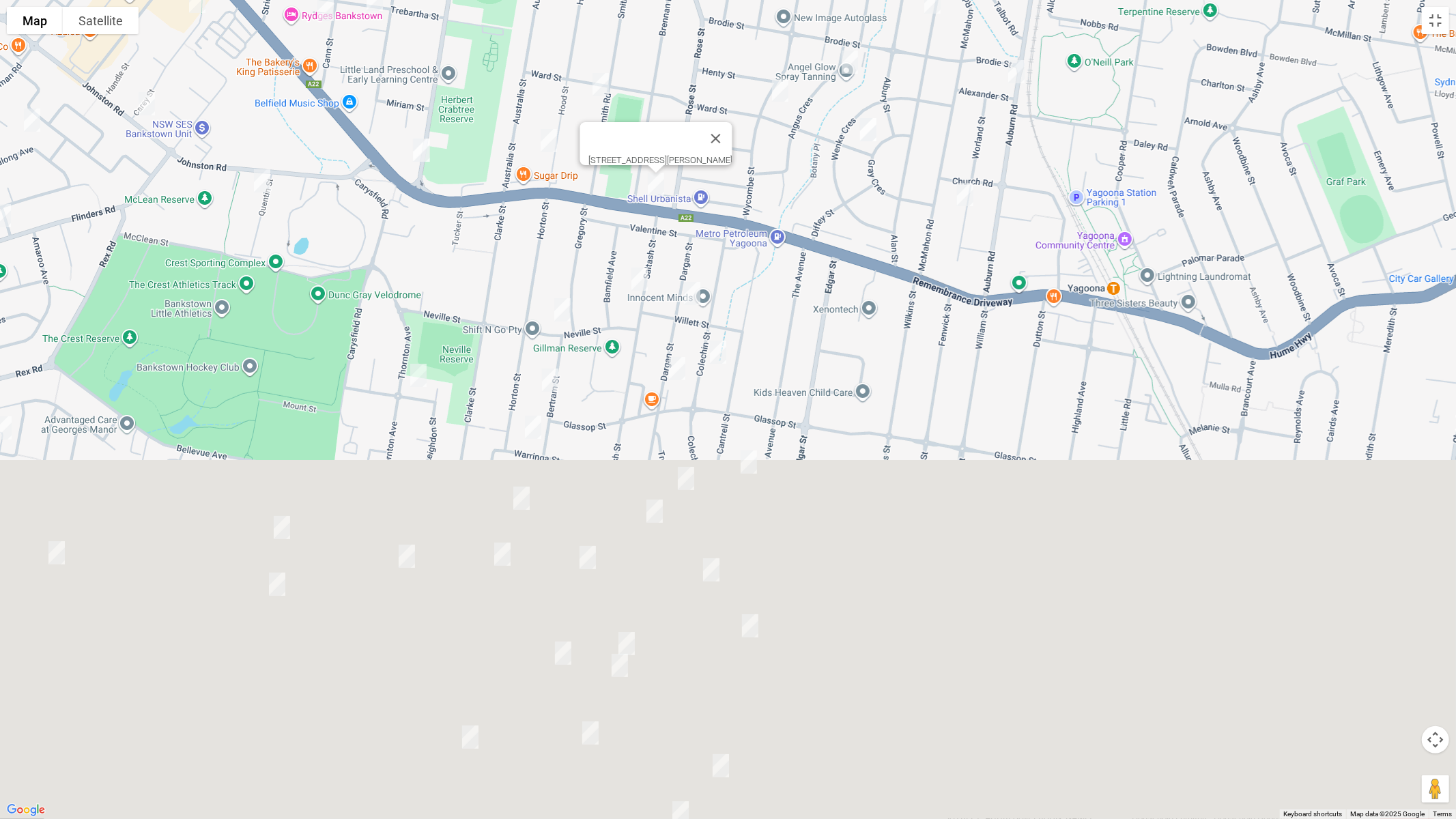
click at [641, 280] on img "22 Saltash Street, YAGOONA NSW 2199" at bounding box center [640, 279] width 27 height 35
click at [696, 290] on img "19 Dargan Street, YAGOONA NSW 2199" at bounding box center [692, 293] width 27 height 35
drag, startPoint x: 724, startPoint y: 348, endPoint x: 713, endPoint y: 354, distance: 12.5
click at [723, 350] on img "37a Colechin Street, YAGOONA NSW 2199" at bounding box center [718, 352] width 27 height 35
click at [558, 308] on img "20 Neville Street, YAGOONA NSW 2199" at bounding box center [563, 310] width 27 height 35
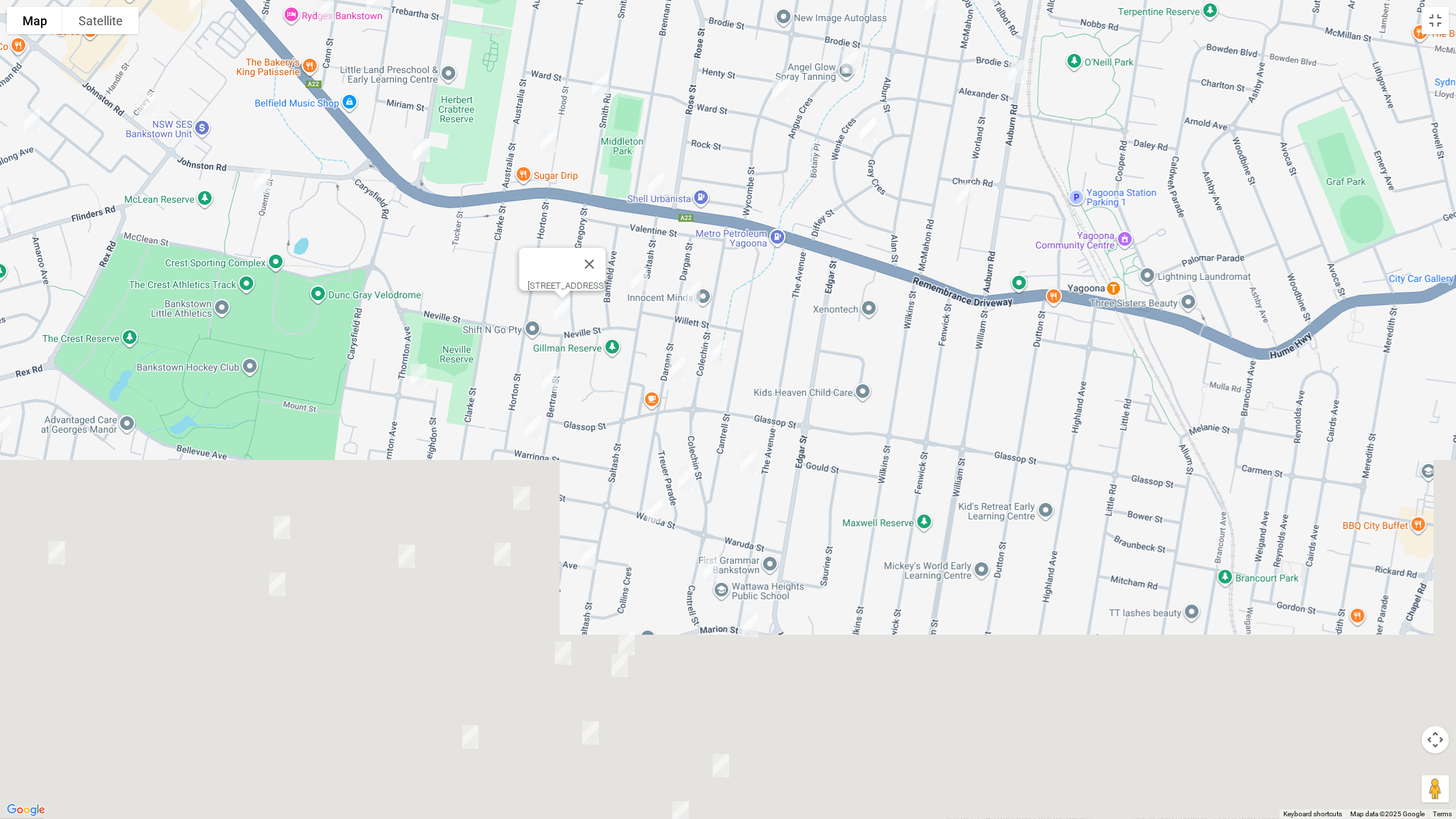
click at [716, 351] on img "37a Colechin Street, YAGOONA NSW 2199" at bounding box center [718, 352] width 27 height 35
click at [675, 367] on img "2/37 Dargan Street, YAGOONA NSW 2199" at bounding box center [677, 369] width 27 height 35
click at [544, 376] on img "18 Bertram Street, YAGOONA NSW 2199" at bounding box center [550, 380] width 27 height 35
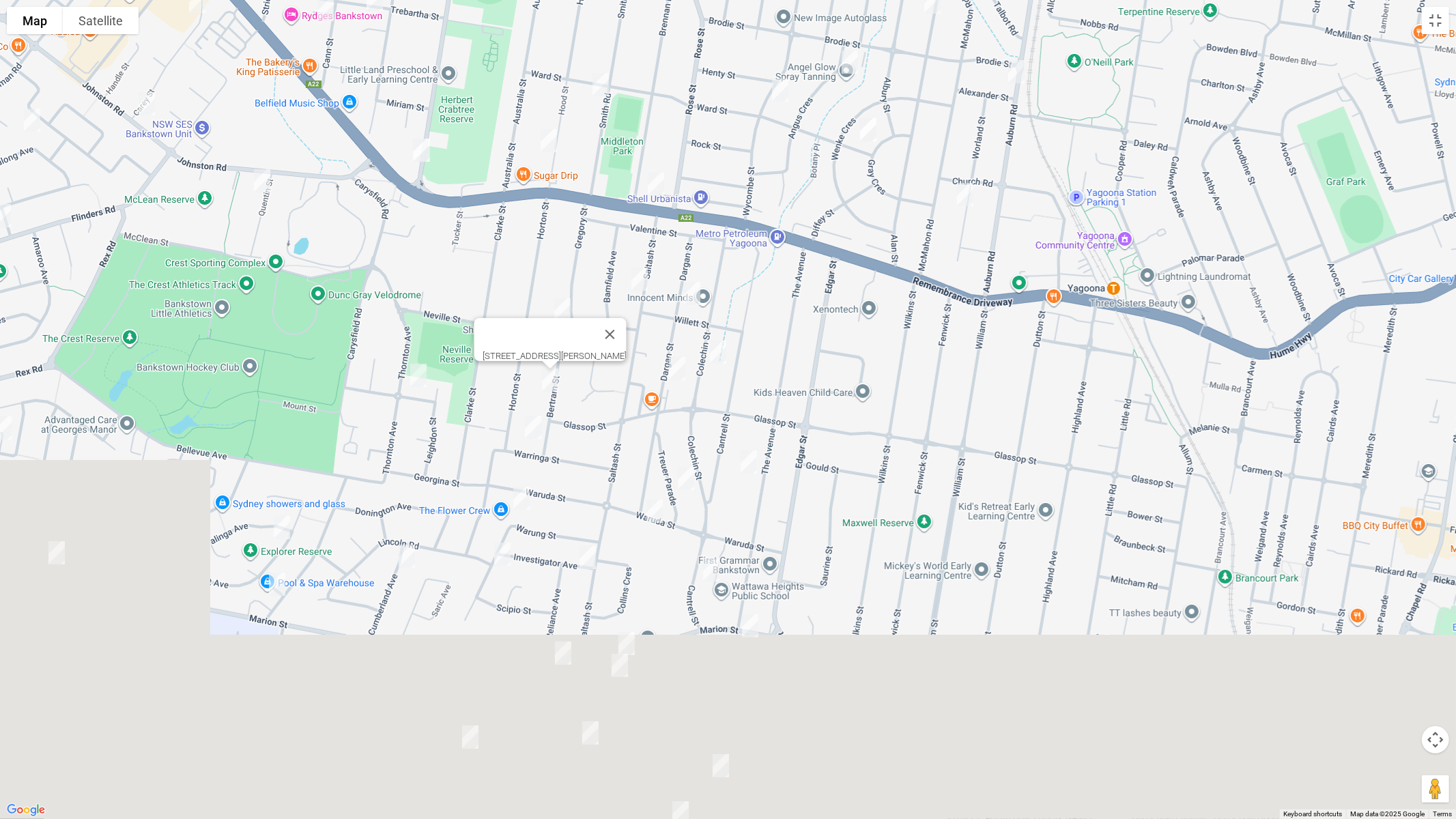
click at [418, 373] on img "29 Thornton Avenue, BASS HILL NSW 2197" at bounding box center [418, 375] width 27 height 35
click at [533, 424] on img "20 Warringa Street, YAGOONA NSW 2199" at bounding box center [533, 427] width 27 height 35
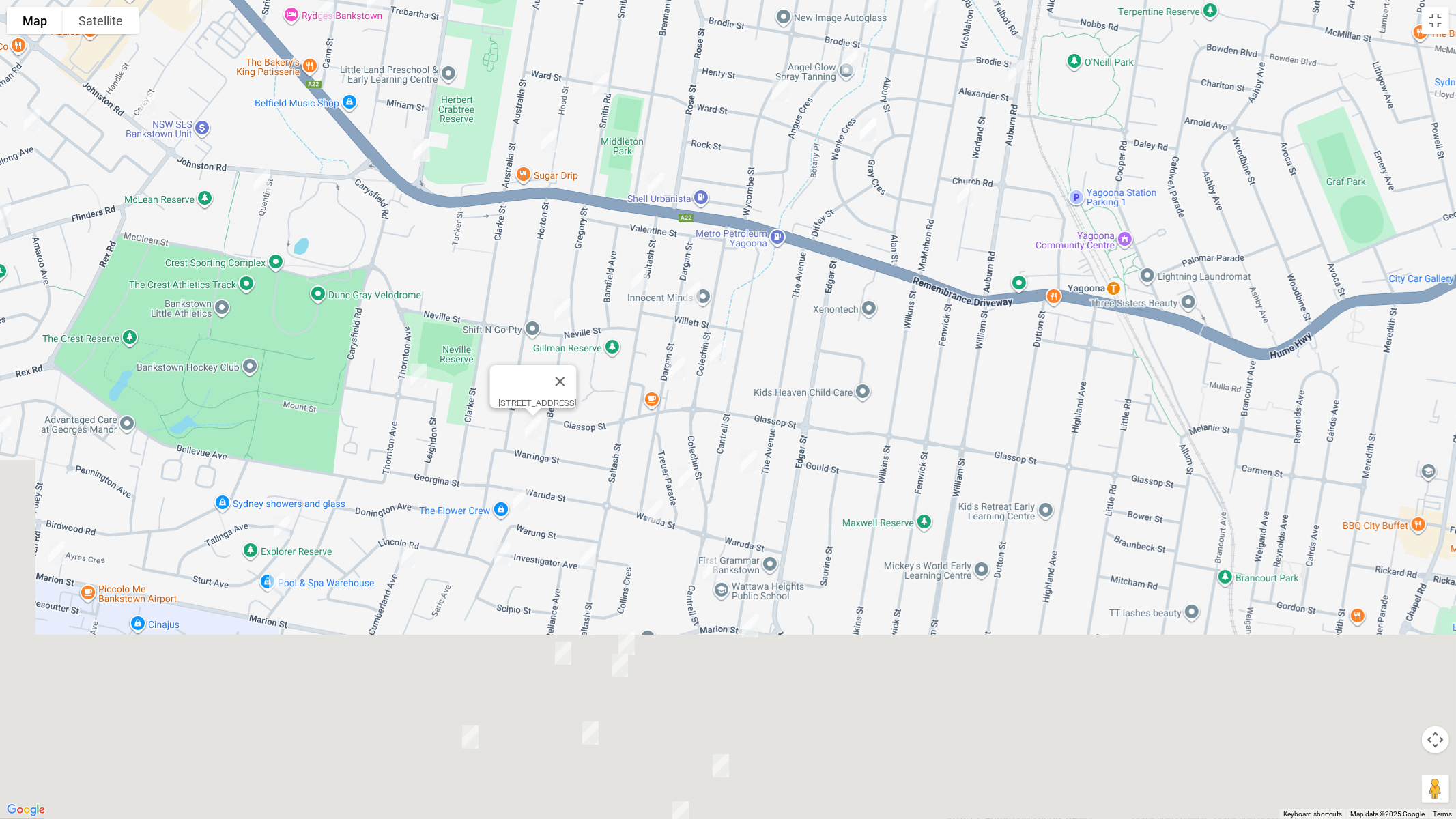
click at [522, 492] on img "30 Warung Street, YAGOONA NSW 2199" at bounding box center [521, 498] width 27 height 35
click at [501, 550] on img "33 Warung Street, YAGOONA NSW 2199" at bounding box center [503, 554] width 27 height 35
click at [403, 560] on img "22 Cumberland Avenue, GEORGES HALL NSW 2198" at bounding box center [407, 556] width 27 height 35
click at [749, 462] on img "84 The Avenue, BANKSTOWN NSW 2200" at bounding box center [749, 462] width 27 height 35
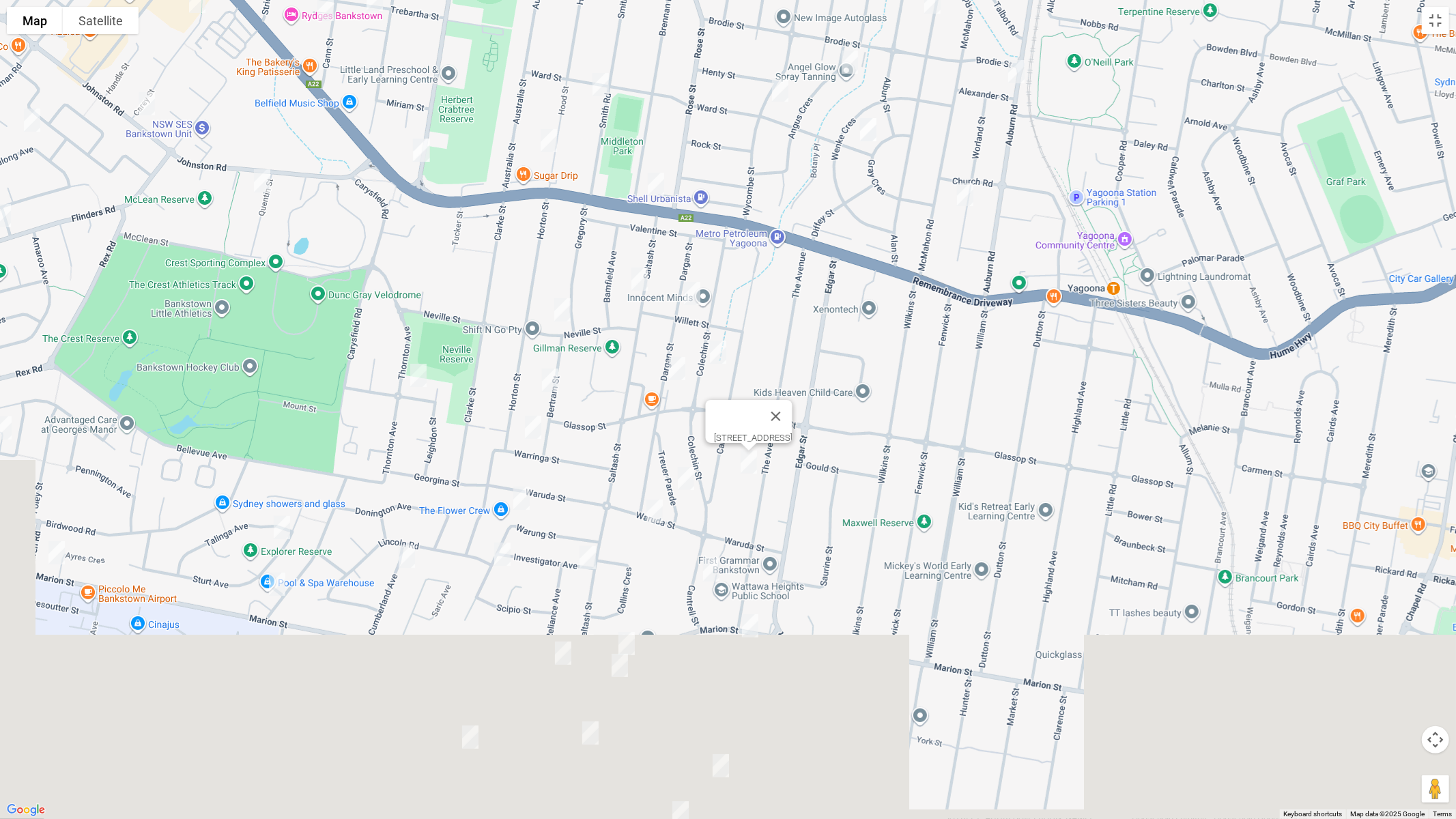
click at [686, 475] on img "26 Treuer Parade, YAGOONA NSW 2199" at bounding box center [686, 479] width 27 height 35
click at [656, 510] on img "41 Waruda Street, YAGOONA NSW 2199" at bounding box center [655, 511] width 27 height 35
click at [588, 556] on img "3 Investigator Avenue, YAGOONA NSW 2199" at bounding box center [588, 557] width 27 height 35
click at [710, 569] on img "113 Cantrell Street, YAGOONA NSW 2199" at bounding box center [712, 570] width 27 height 35
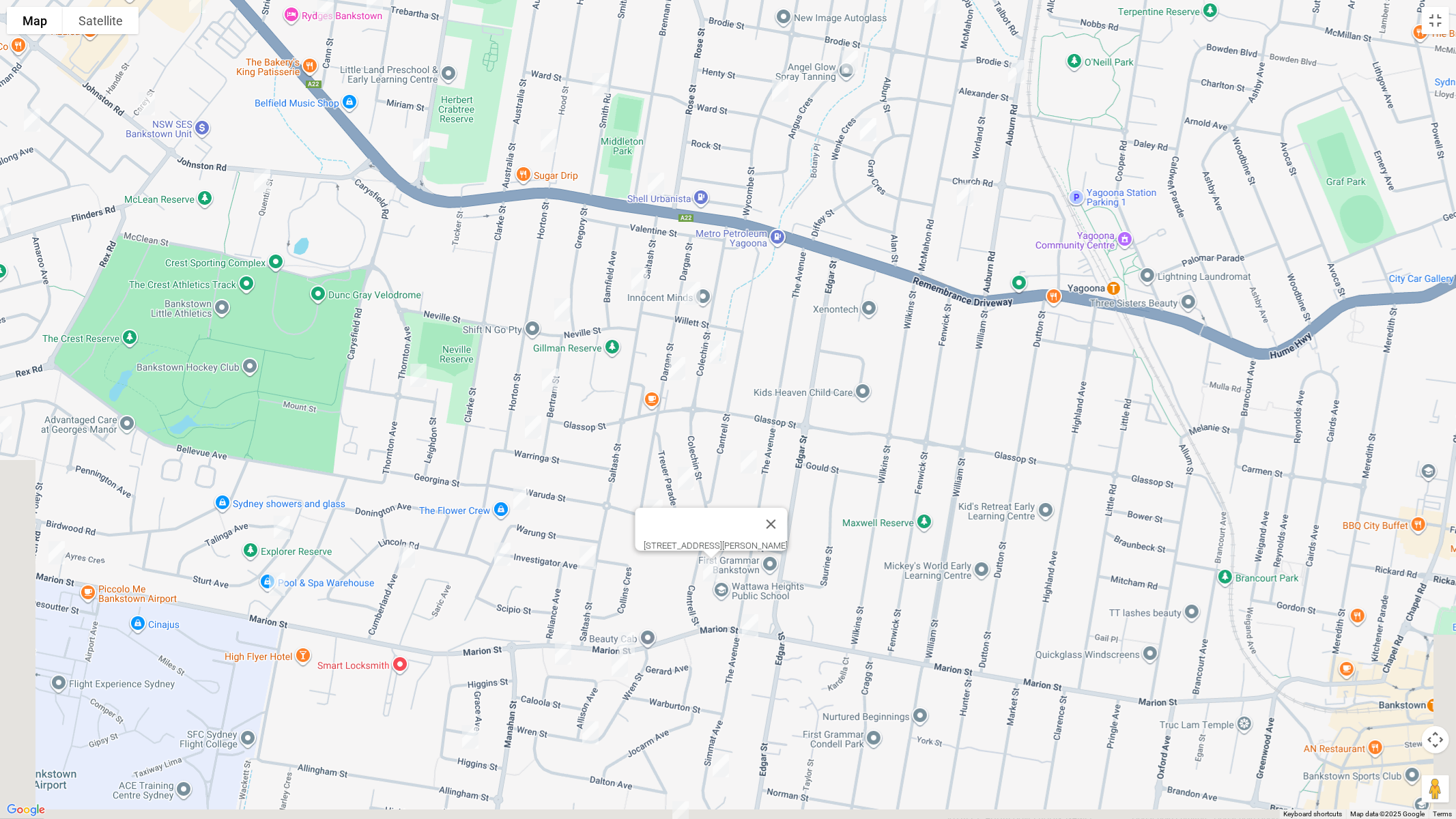
drag, startPoint x: 751, startPoint y: 625, endPoint x: 763, endPoint y: 625, distance: 12.0
click at [750, 625] on img "288B Marion Street, CONDELL PARK NSW 2200" at bounding box center [750, 625] width 27 height 35
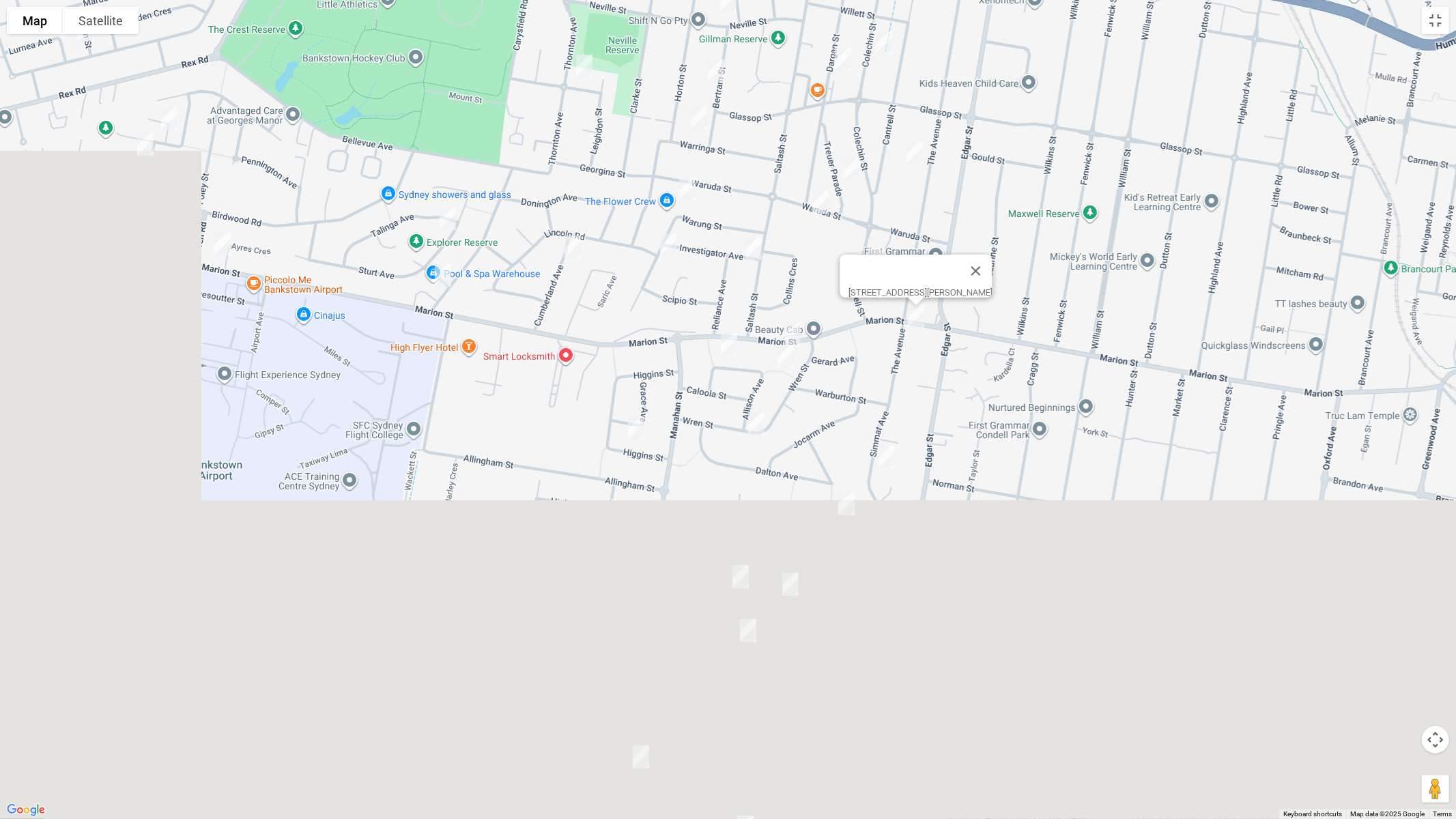
drag, startPoint x: 830, startPoint y: 617, endPoint x: 1021, endPoint y: 216, distance: 444.2
click at [1021, 216] on div "288B Marion Street, CONDELL PARK NSW 2200" at bounding box center [728, 410] width 1456 height 819
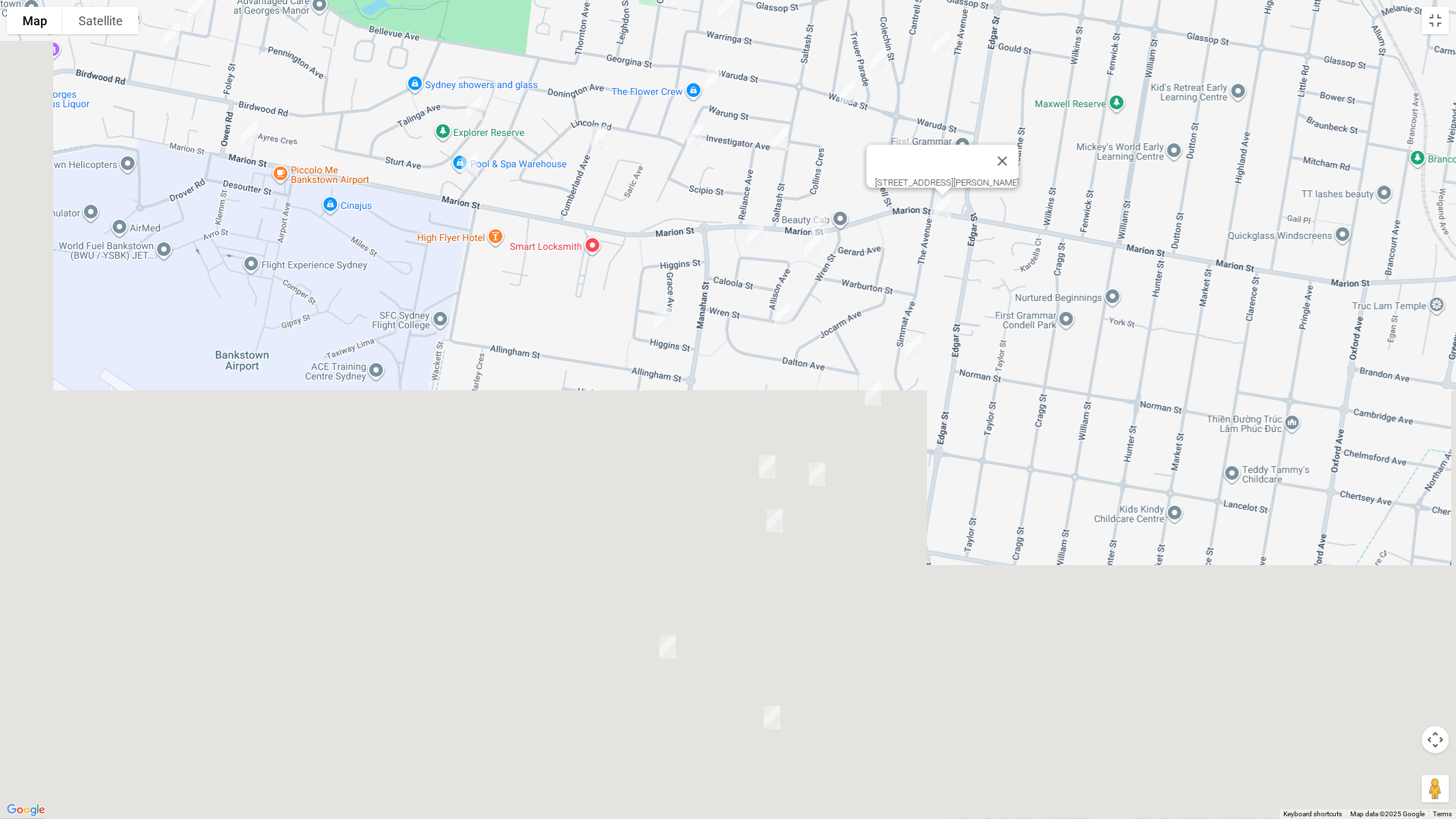
drag, startPoint x: 826, startPoint y: 222, endPoint x: 806, endPoint y: 223, distance: 20.0
click at [826, 221] on img "312 Marion Street, CONDELL PARK NSW 2200" at bounding box center [819, 224] width 27 height 35
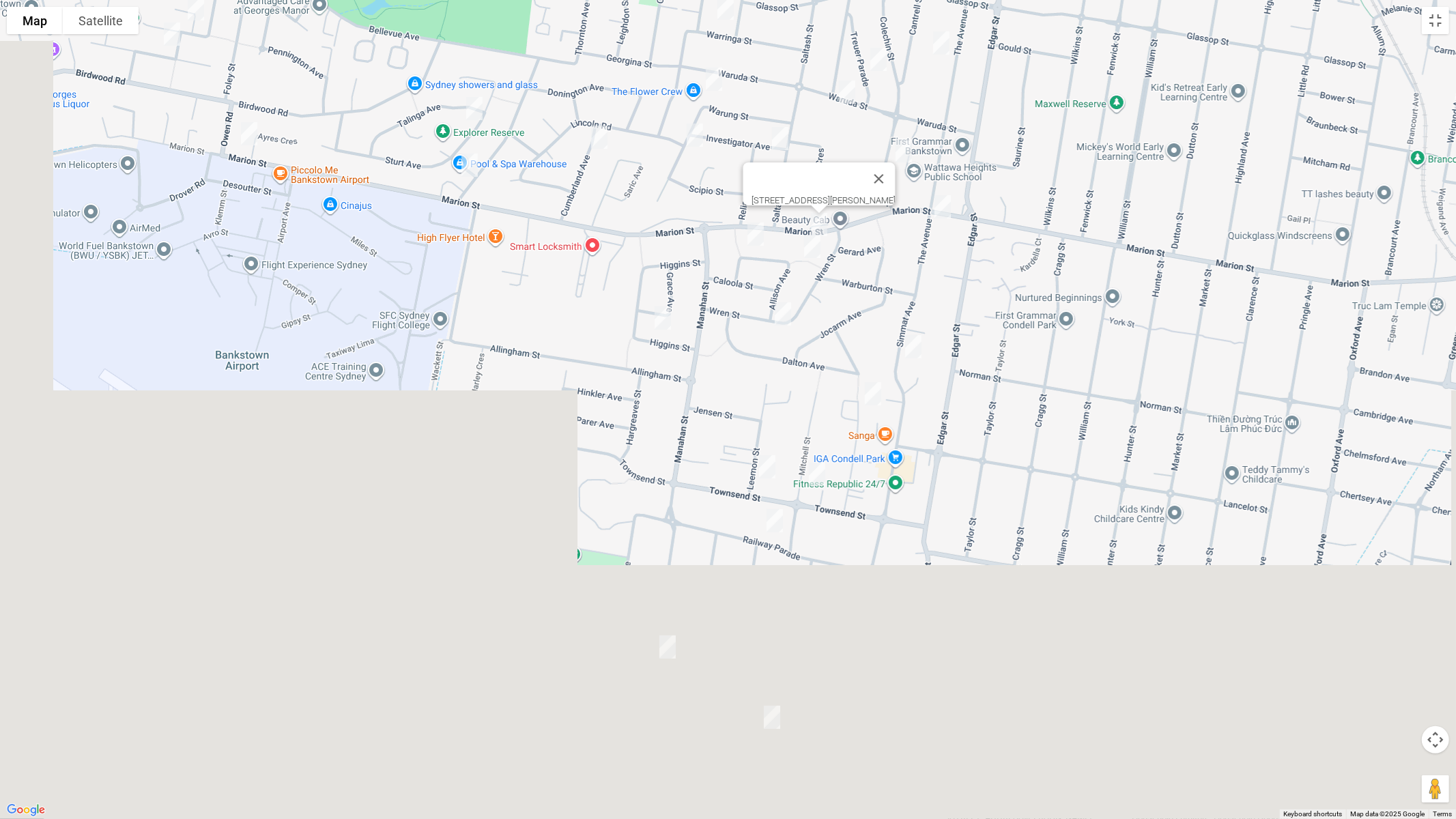
drag, startPoint x: 756, startPoint y: 229, endPoint x: 769, endPoint y: 238, distance: 15.8
click at [755, 229] on img "12 Allison Avenue, CONDELL PARK NSW 2200" at bounding box center [756, 234] width 27 height 35
click at [807, 245] on img "34 Allison Avenue, CONDELL PARK NSW 2200" at bounding box center [813, 247] width 27 height 35
click at [669, 312] on img "14 Higgins Street, CONDELL PARK NSW 2200" at bounding box center [663, 318] width 27 height 35
click at [782, 307] on img "35 Wren Street, CONDELL PARK NSW 2200" at bounding box center [783, 314] width 27 height 35
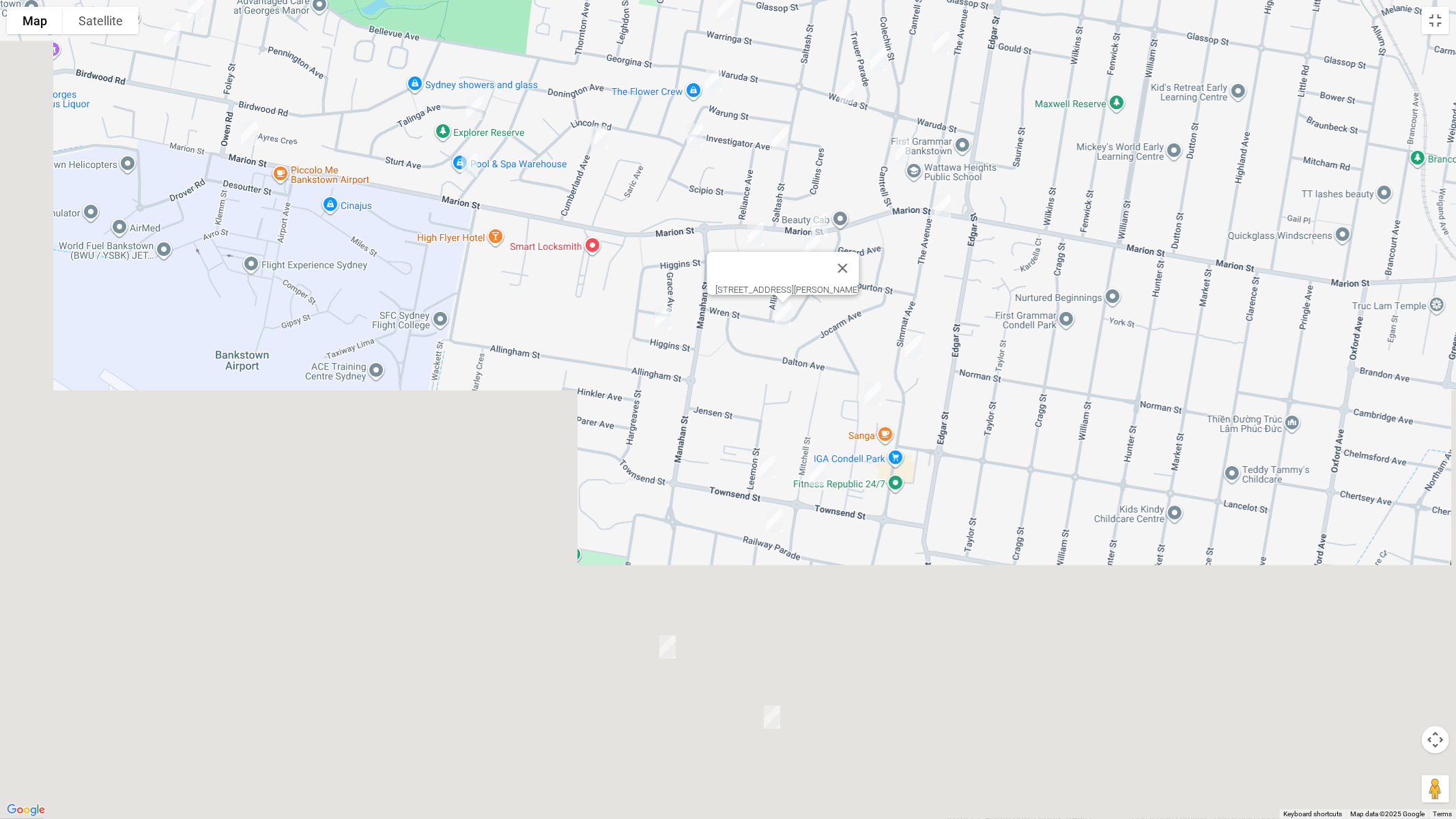
click at [912, 342] on img "19 Simmat Avenue, CONDELL PARK NSW 2200" at bounding box center [913, 347] width 27 height 35
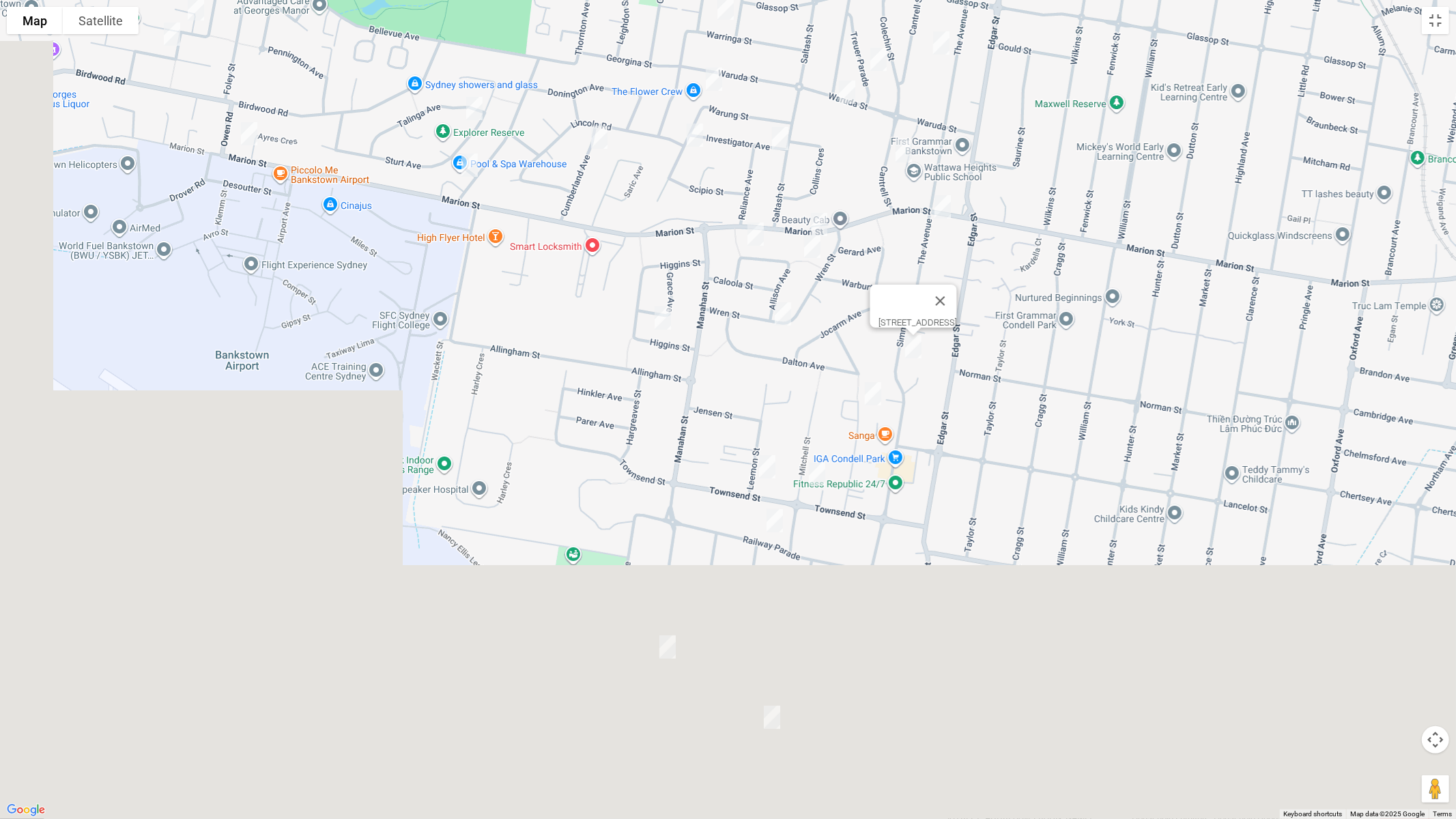
click at [875, 393] on img "35 Lee Street, CONDELL PARK NSW 2200" at bounding box center [873, 393] width 27 height 35
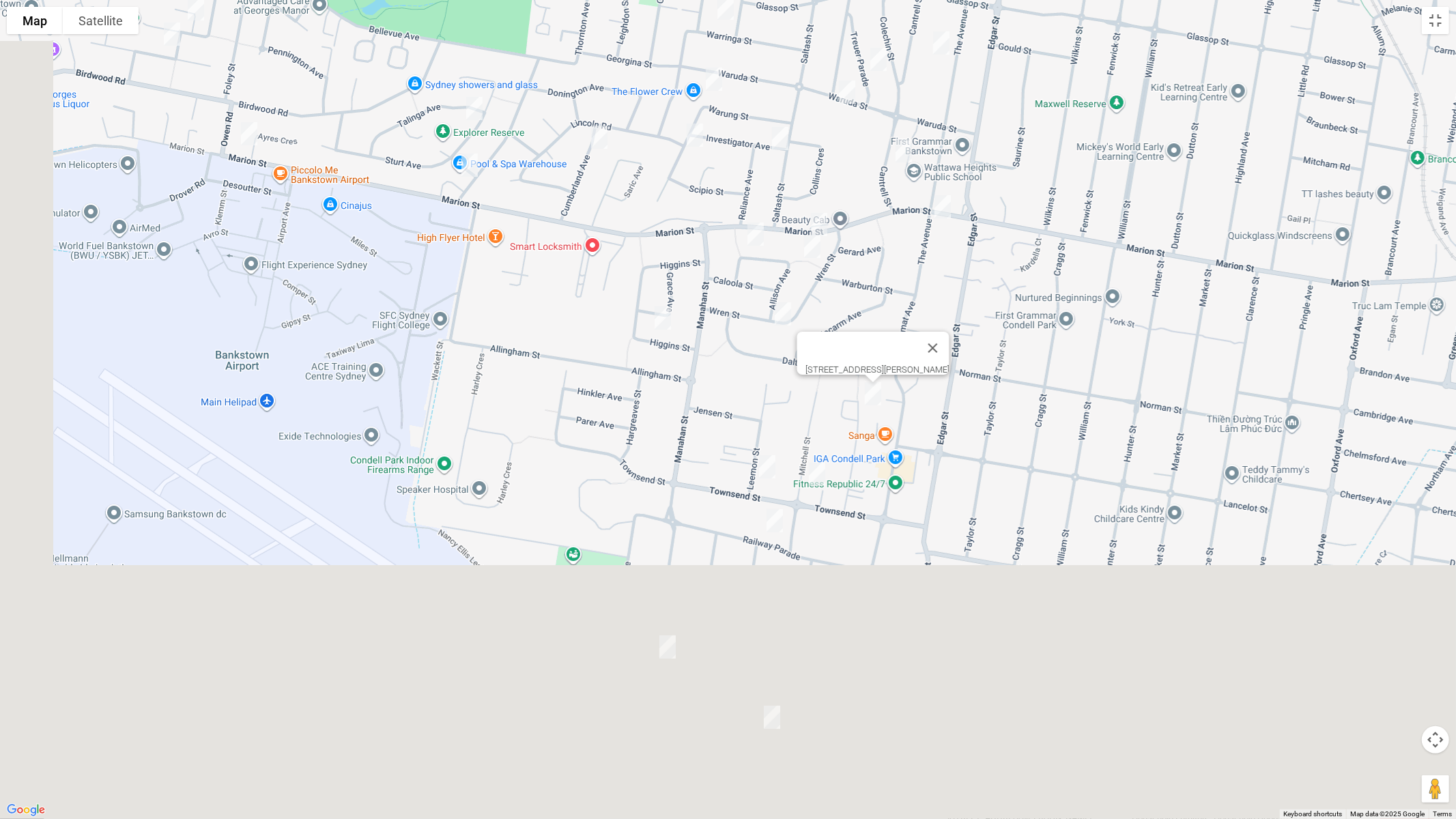
drag, startPoint x: 768, startPoint y: 463, endPoint x: 817, endPoint y: 483, distance: 52.9
click at [768, 464] on img "27 Leemon Street, CONDELL PARK NSW 2200" at bounding box center [768, 467] width 27 height 35
click at [818, 480] on img "33A Mitchell Street, CONDELL PARK NSW 2200" at bounding box center [818, 475] width 27 height 35
click at [769, 519] on img "56A Railway Parade, CONDELL PARK NSW 2200" at bounding box center [775, 520] width 27 height 35
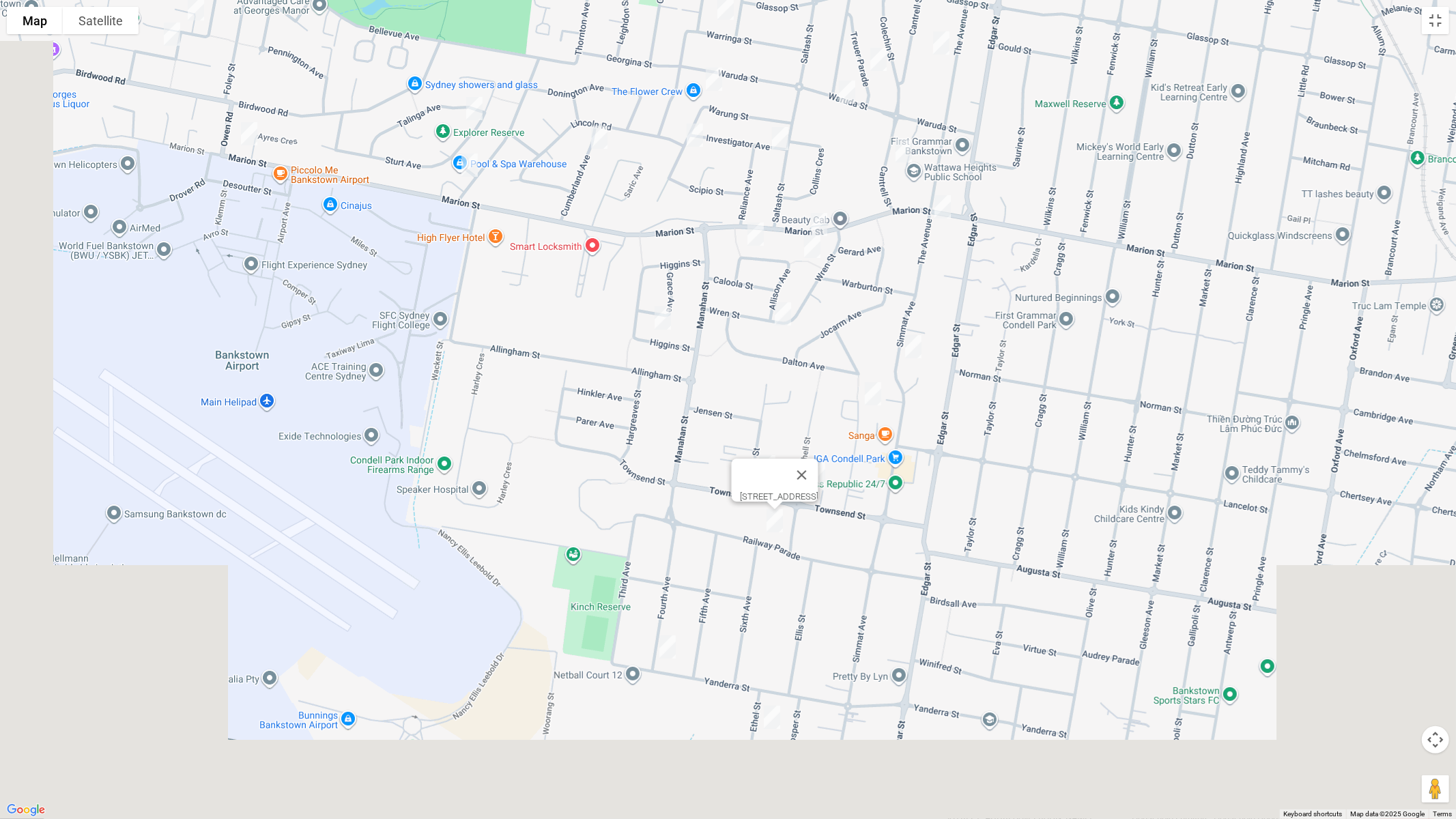
click at [667, 642] on img "108 Yanderra Street, CONDELL PARK NSW 2200" at bounding box center [667, 647] width 27 height 35
click at [776, 690] on img "15 Ethel Street, CONDELL PARK NSW 2200" at bounding box center [772, 717] width 27 height 35
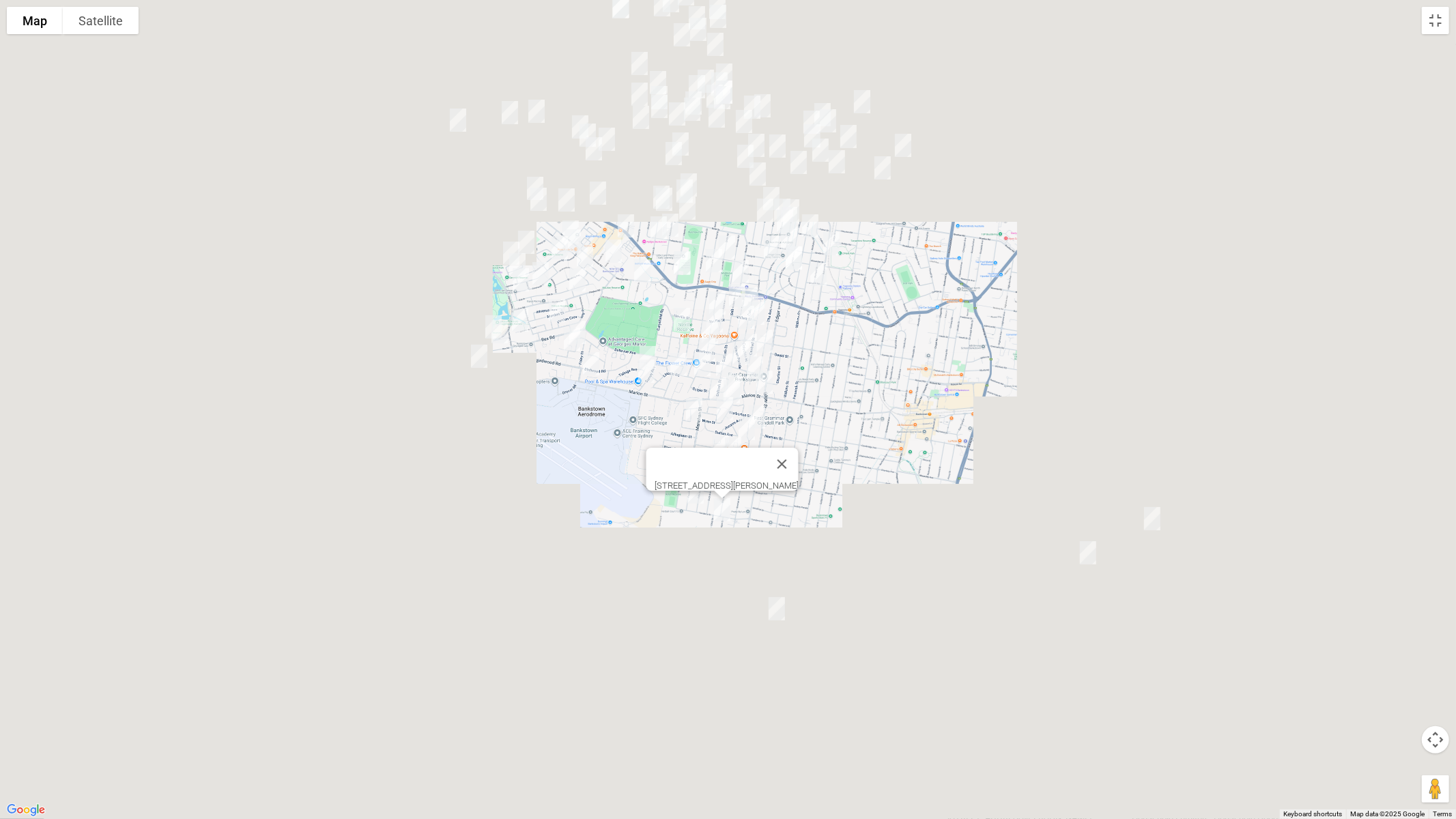
drag, startPoint x: 1066, startPoint y: 450, endPoint x: 871, endPoint y: 405, distance: 200.1
click at [871, 405] on div "15 Ethel Street, CONDELL PARK NSW 2200" at bounding box center [728, 410] width 1456 height 819
click at [781, 603] on img "25 Sherwood Street, REVESBY NSW 2212" at bounding box center [777, 604] width 27 height 35
click at [1090, 547] on img "108-110 Victoria Road, PUNCHBOWL NSW 2196" at bounding box center [1087, 548] width 27 height 35
click at [1131, 486] on button "Close" at bounding box center [1114, 502] width 33 height 33
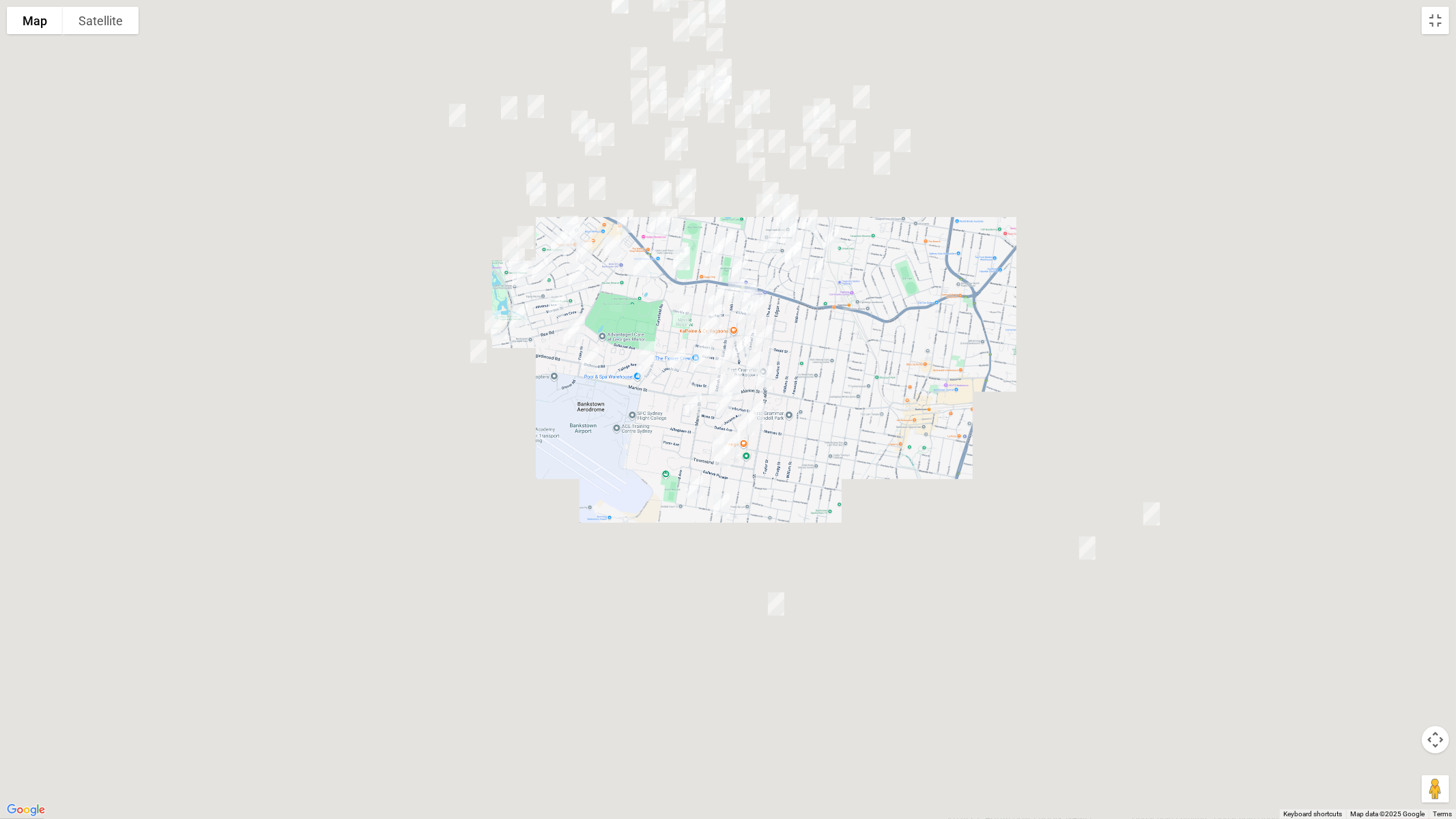
click at [1156, 513] on img "86 Broadway, PUNCHBOWL NSW 2196" at bounding box center [1152, 514] width 27 height 35
click at [1435, 18] on button "Toggle fullscreen view" at bounding box center [1436, 21] width 27 height 27
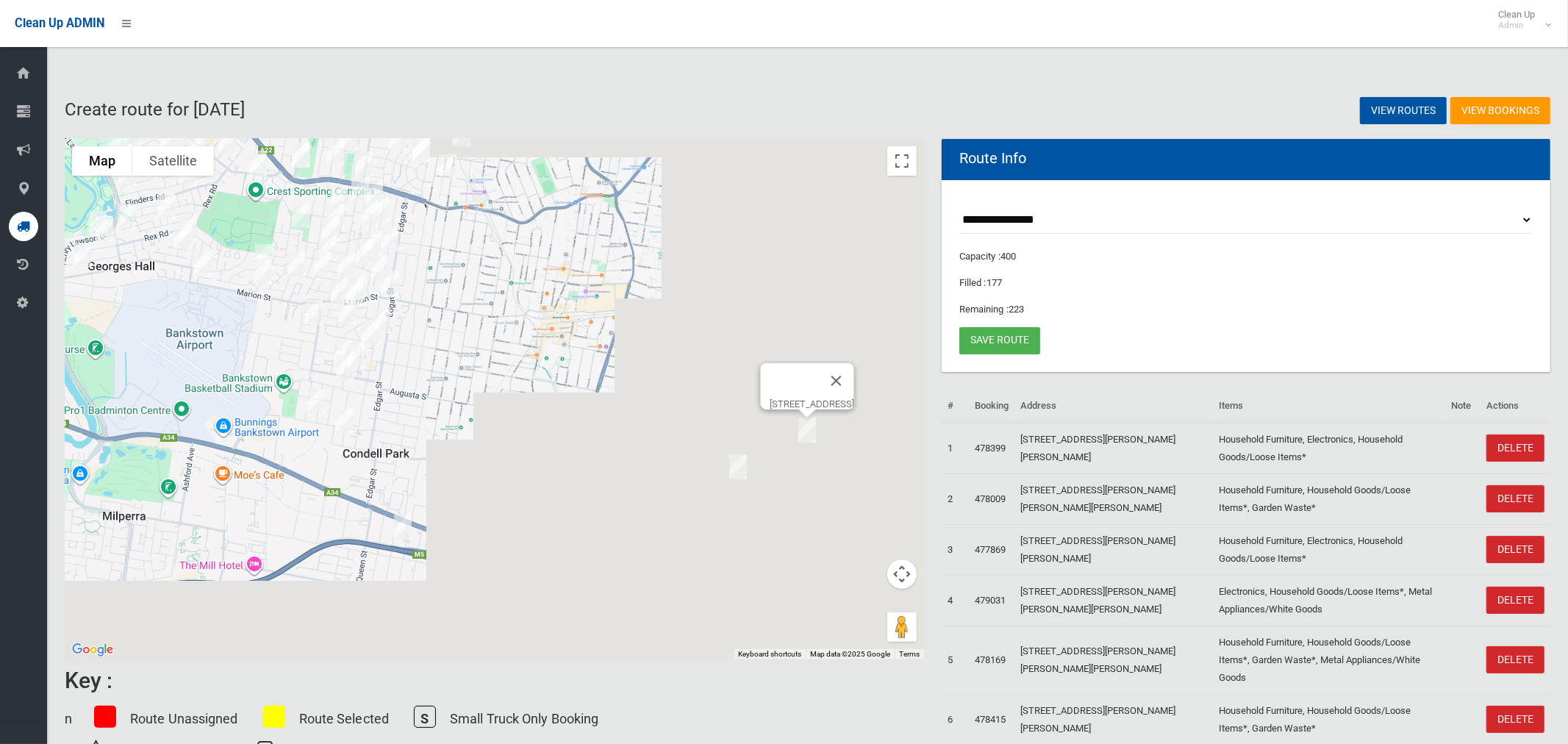
drag, startPoint x: 792, startPoint y: 439, endPoint x: 651, endPoint y: 359, distance: 162.1
click at [651, 359] on div "[STREET_ADDRESS]" at bounding box center [495, 400] width 860 height 521
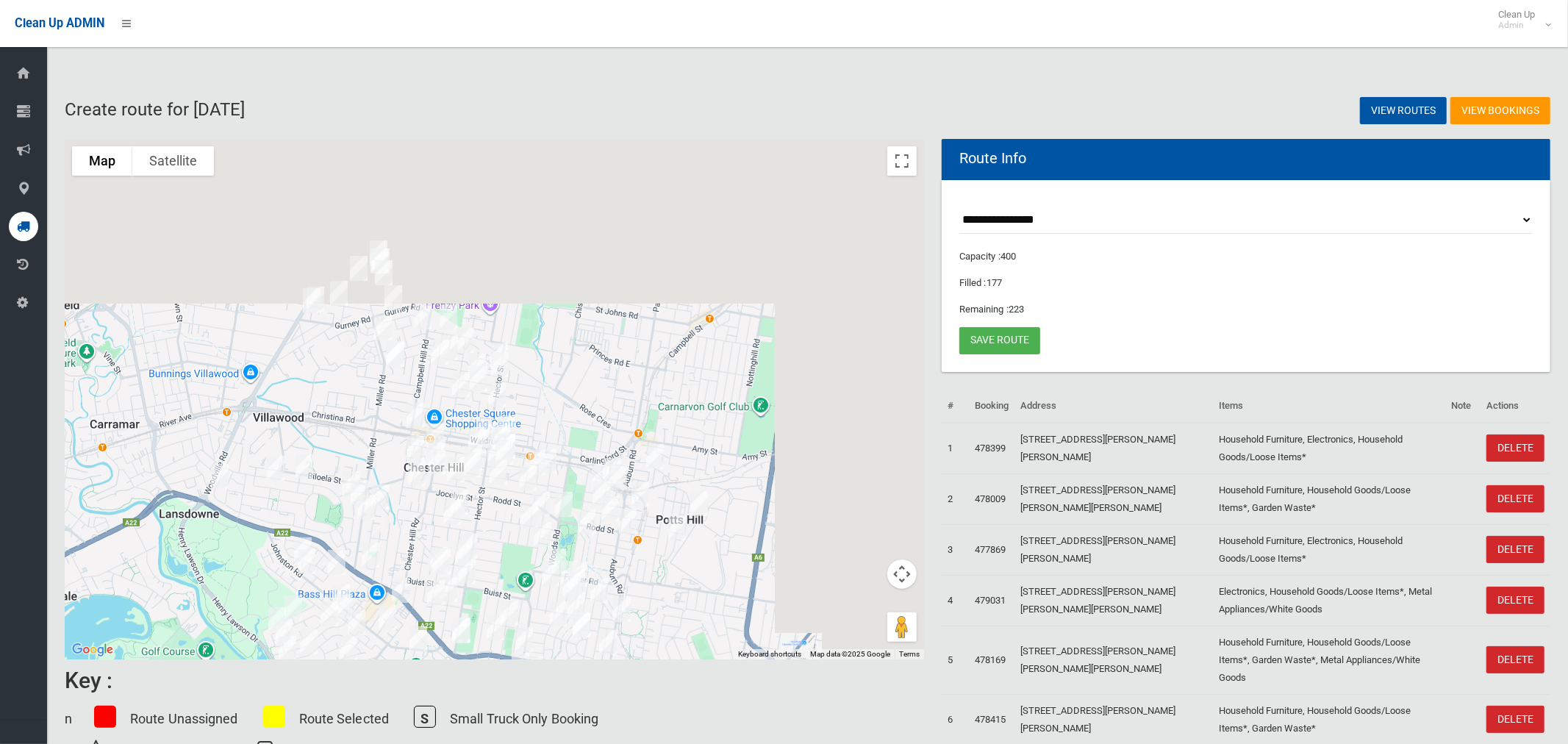
drag, startPoint x: 545, startPoint y: 292, endPoint x: 659, endPoint y: 621, distance: 348.2
click at [701, 743] on html "Clean Up ADMIN Clean Up Admin Logout Create route for 19/08/2025 View Bookings …" at bounding box center [784, 372] width 1568 height 744
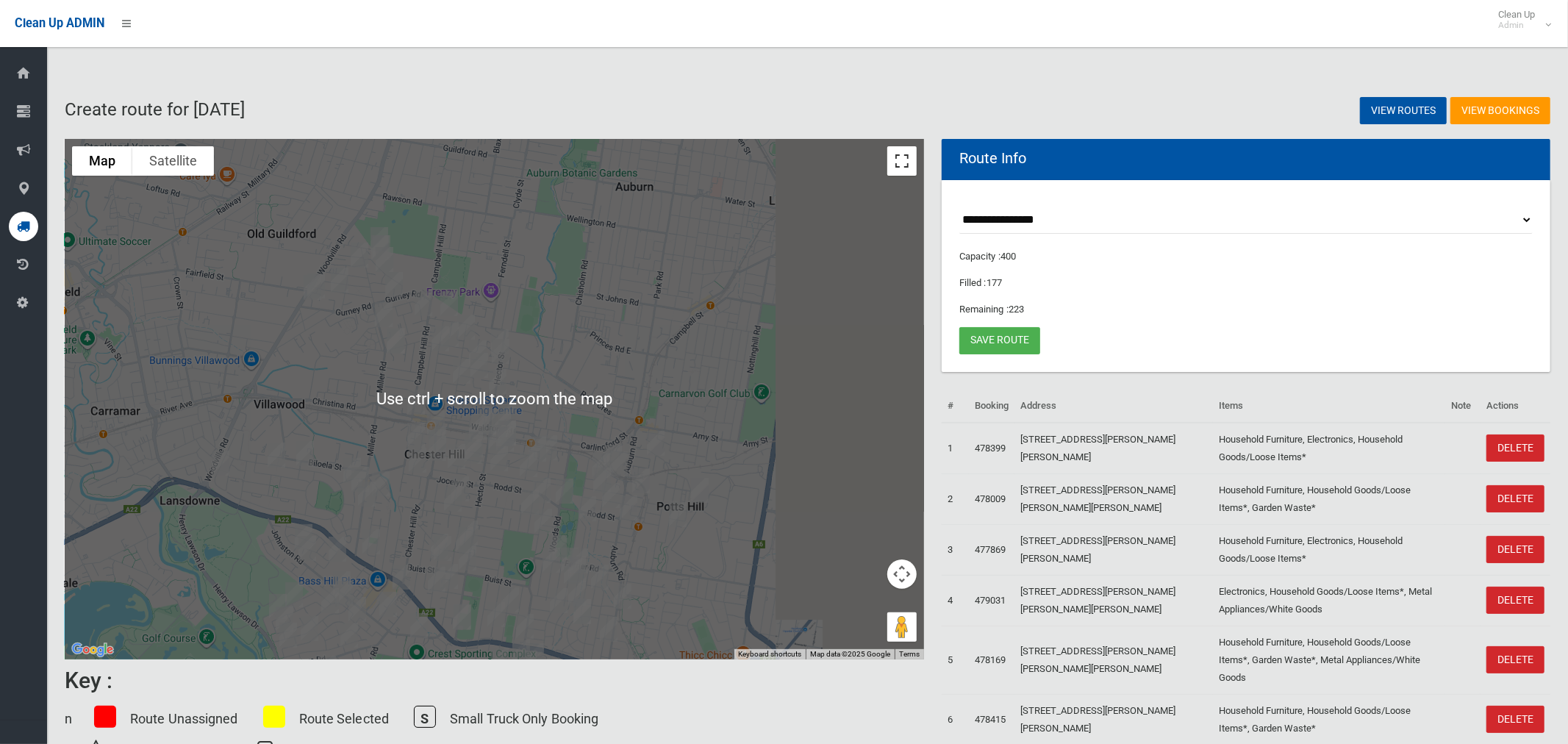
click at [899, 161] on button "Toggle fullscreen view" at bounding box center [902, 161] width 29 height 29
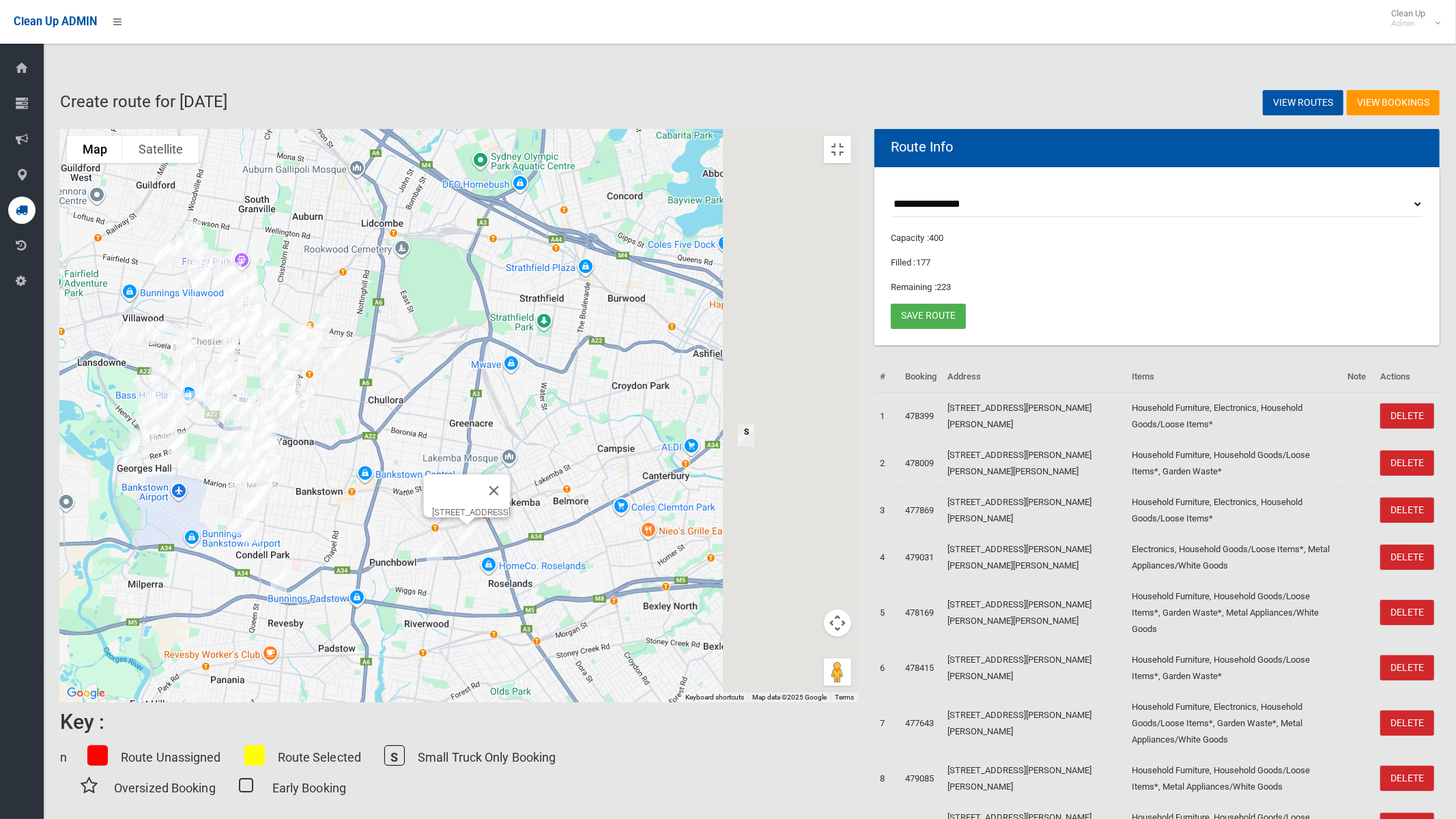
drag, startPoint x: 879, startPoint y: 544, endPoint x: 655, endPoint y: 371, distance: 283.0
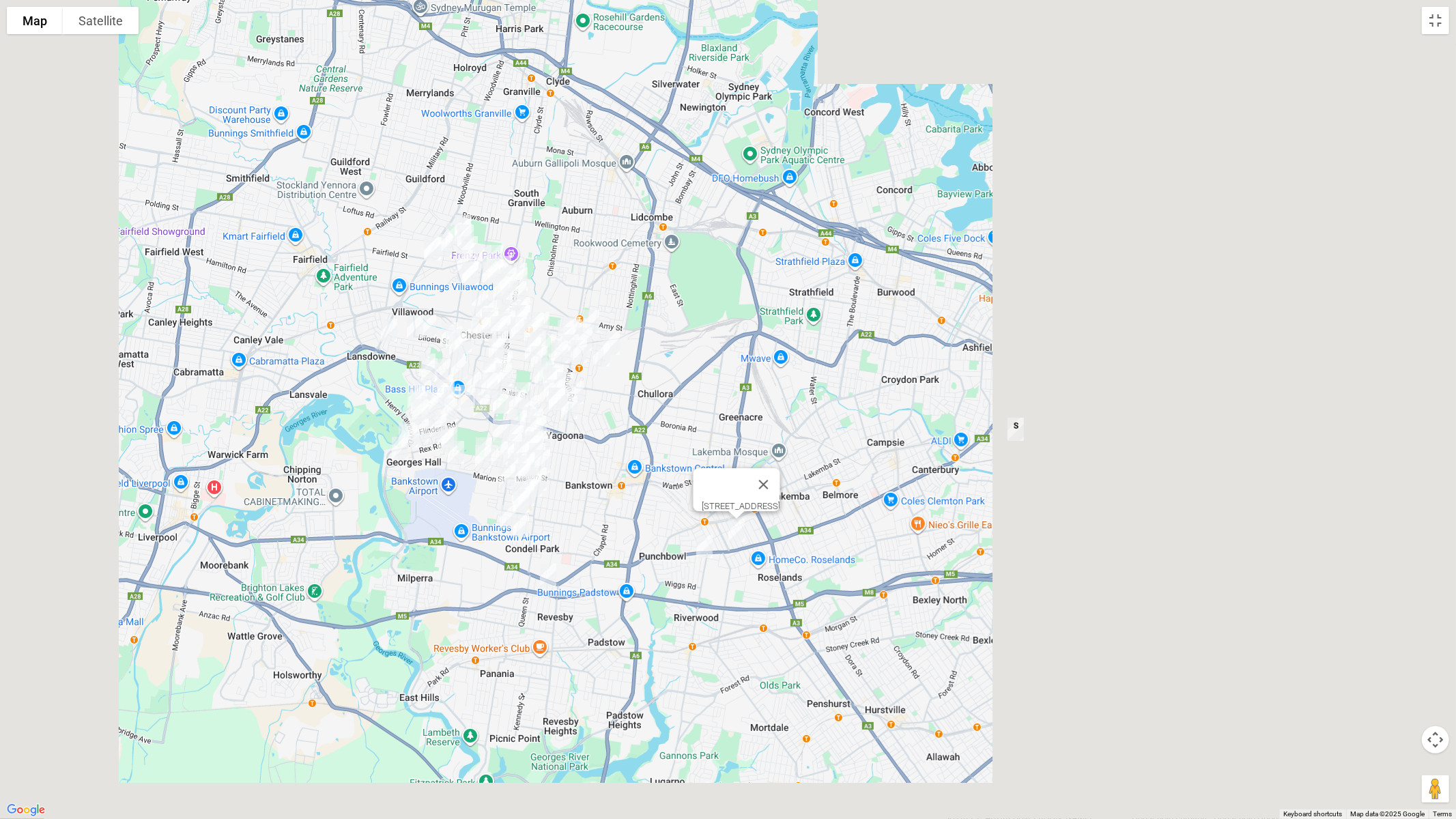
click at [655, 371] on div "[STREET_ADDRESS]" at bounding box center [728, 410] width 1456 height 819
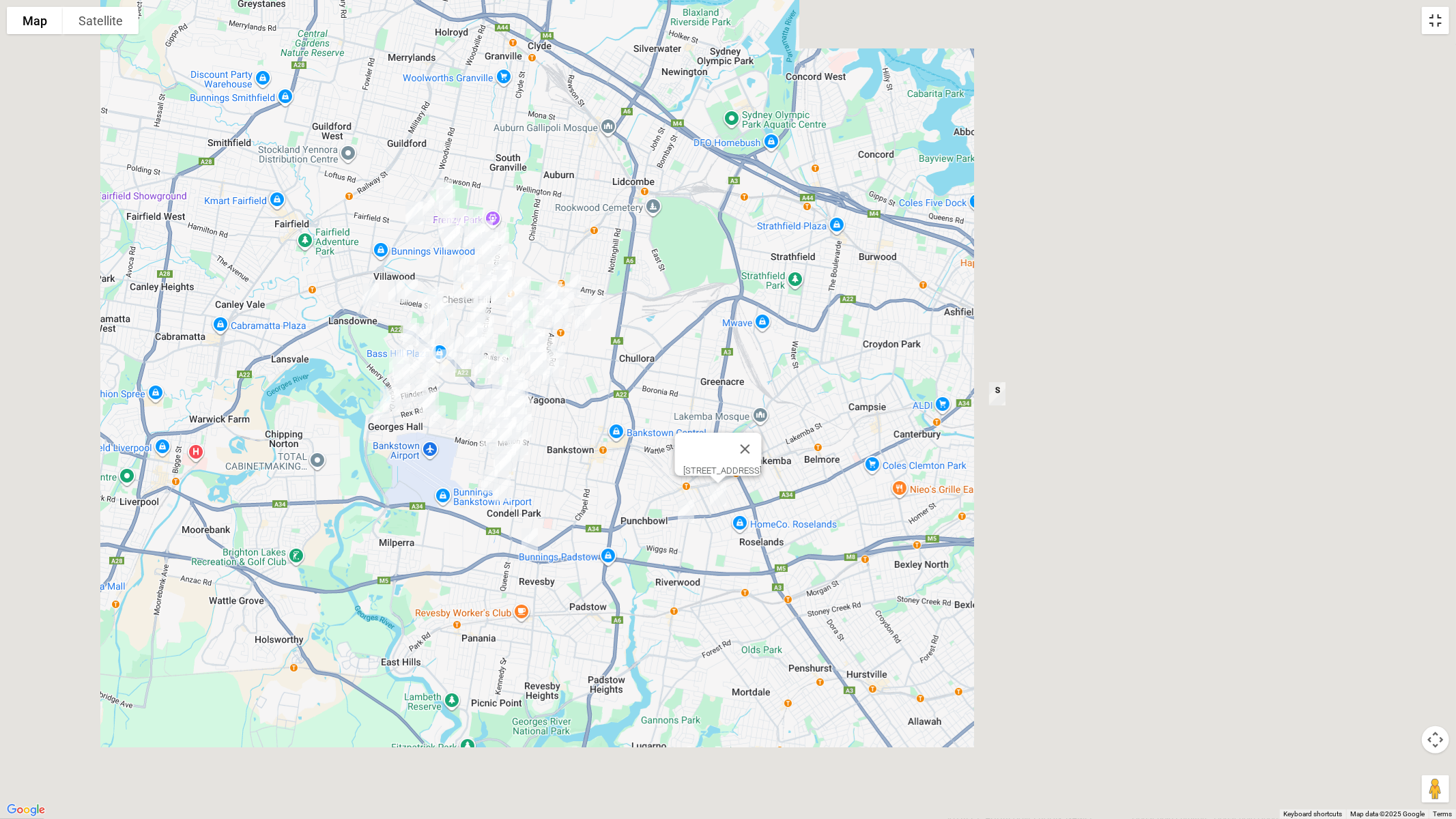
click at [1441, 16] on button "Toggle fullscreen view" at bounding box center [1436, 21] width 27 height 27
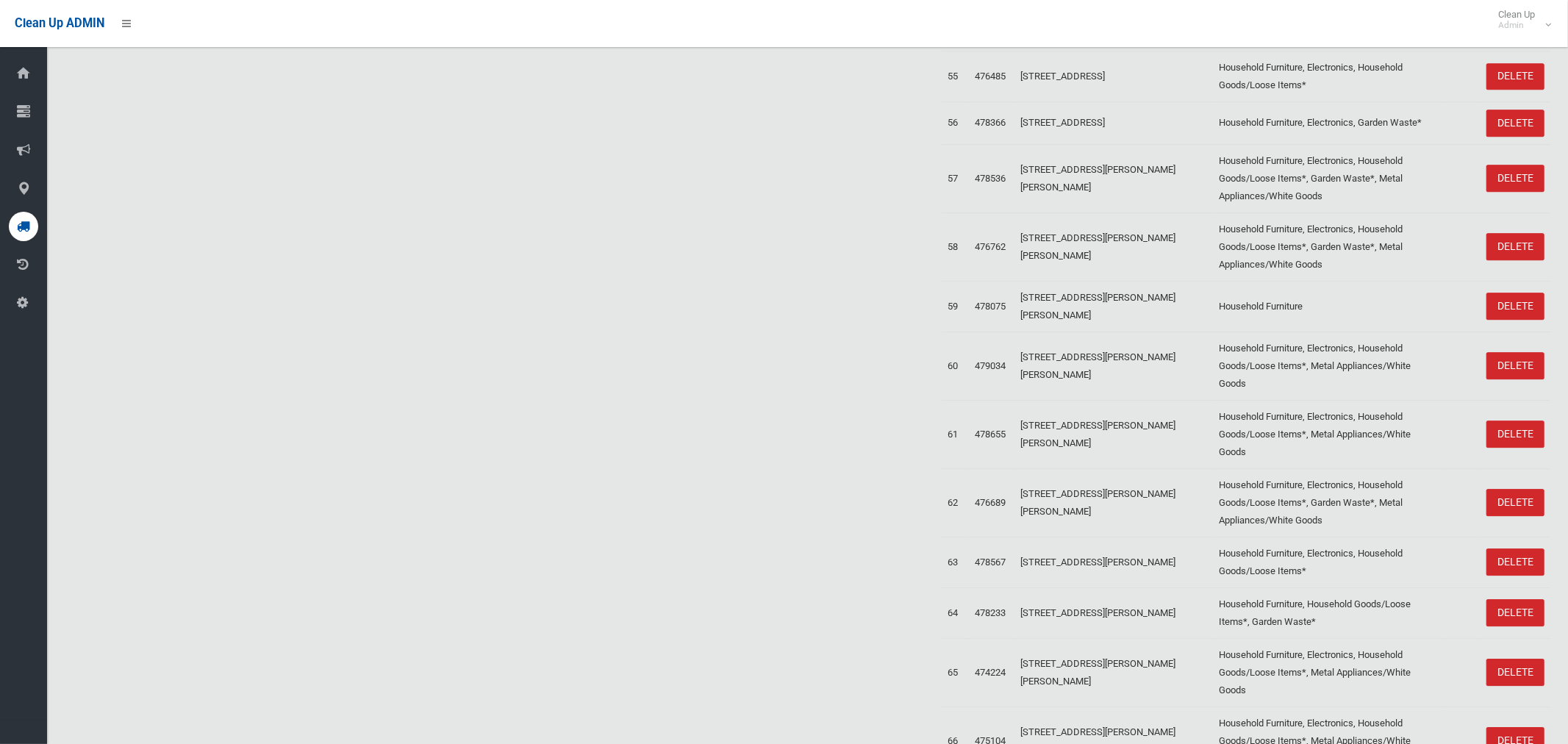
scroll to position [2486, 0]
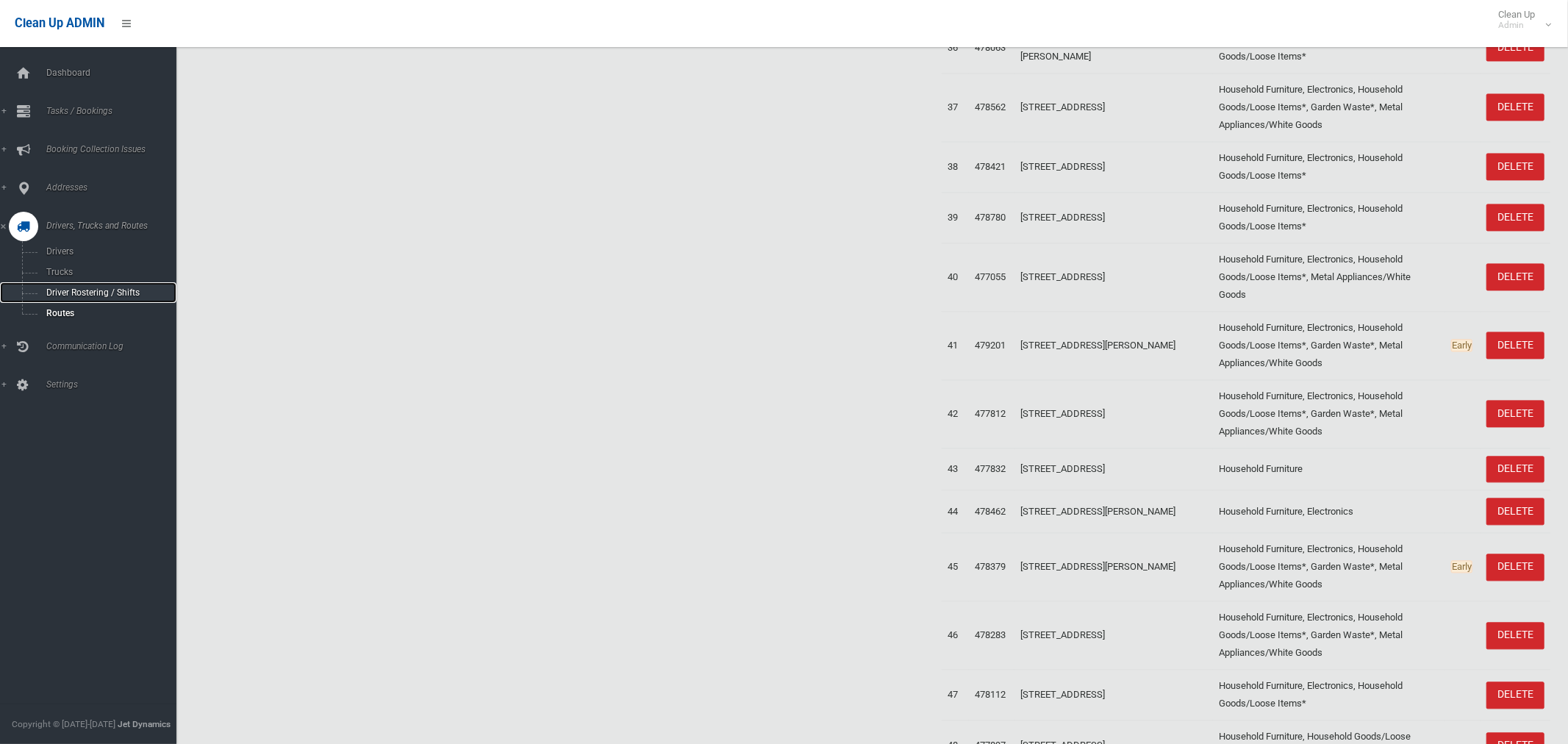
click at [86, 292] on span "Driver Rostering / Shifts" at bounding box center [102, 292] width 122 height 10
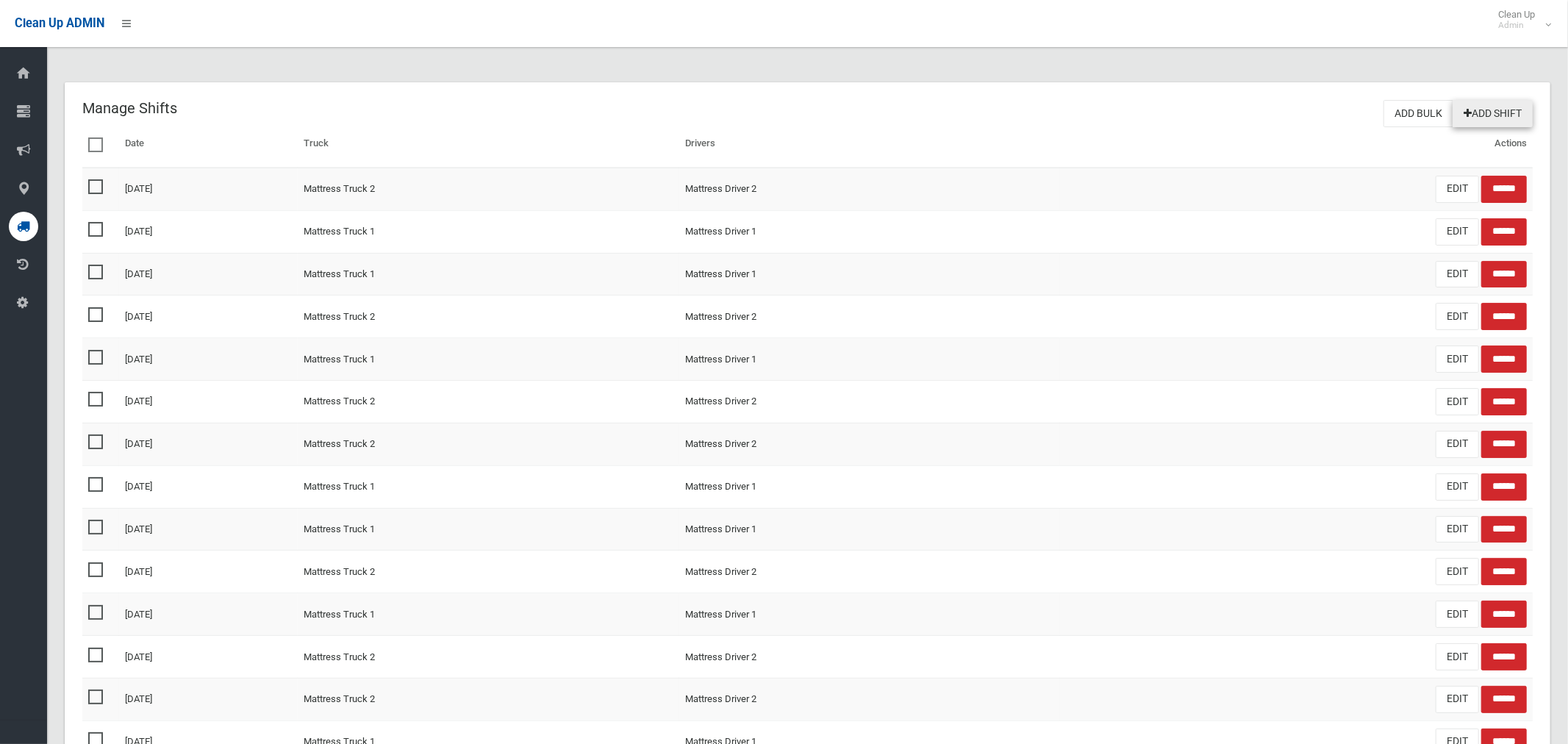
click at [1477, 112] on link "Add Shift" at bounding box center [1493, 113] width 80 height 27
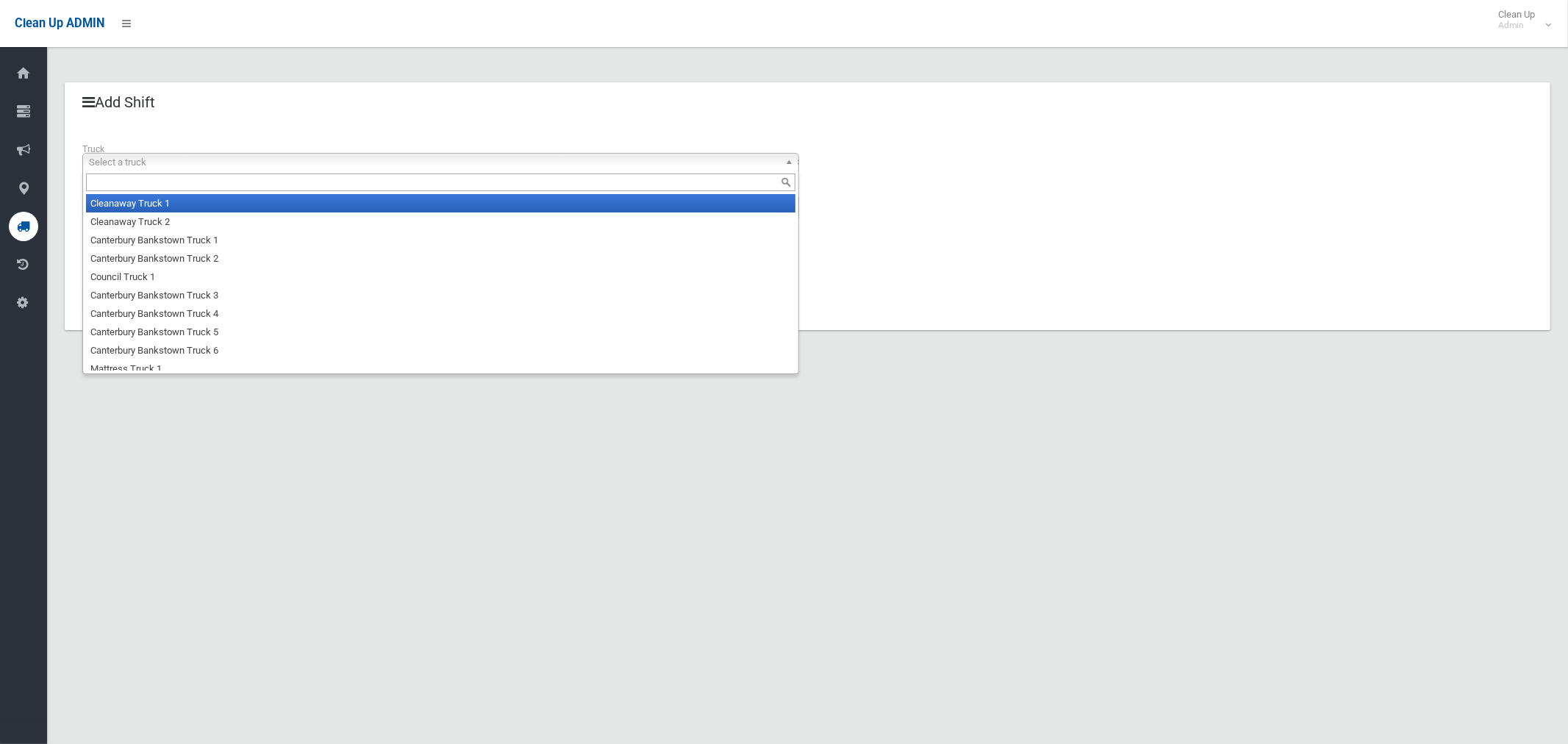
click at [169, 164] on span "Select a truck" at bounding box center [434, 163] width 690 height 17
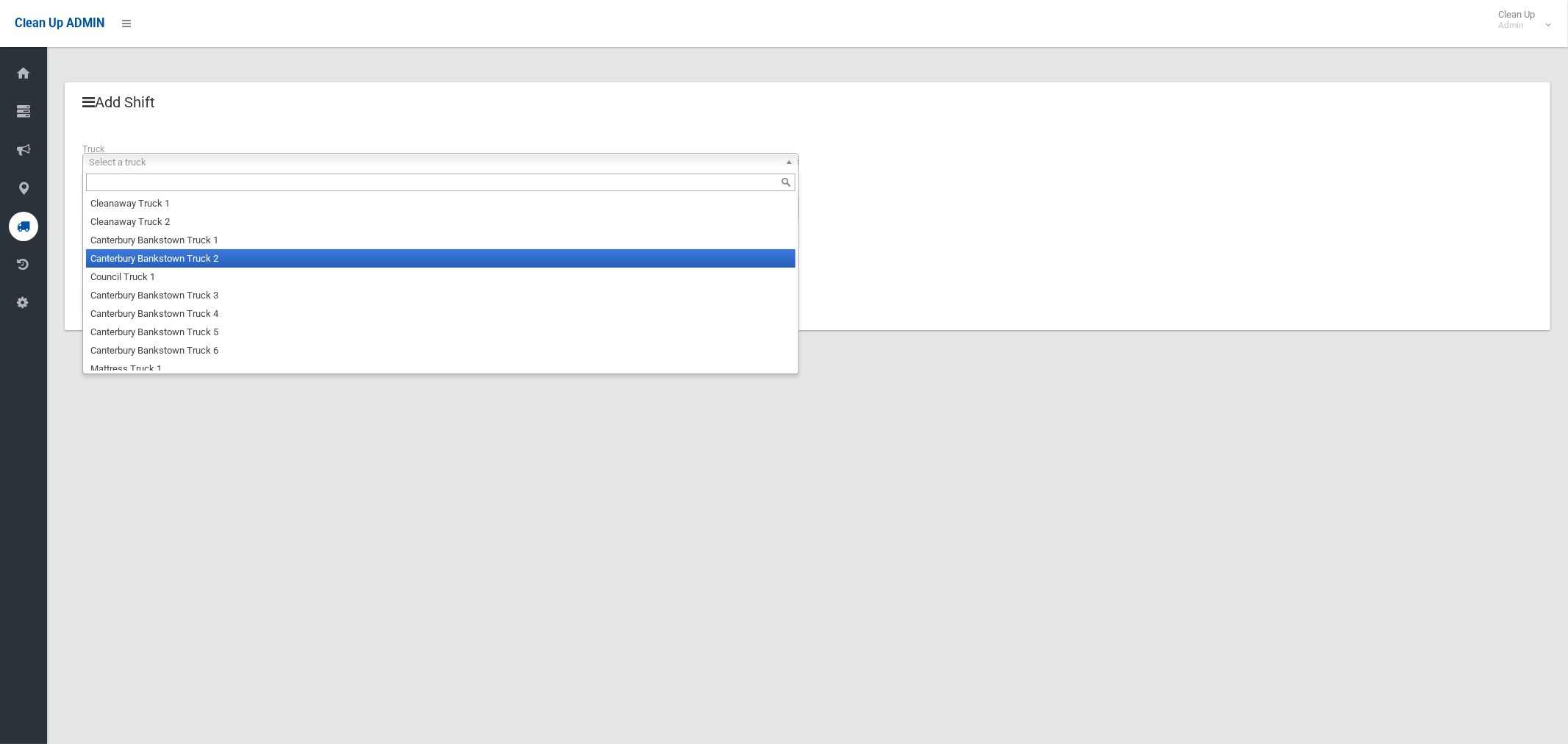
click at [163, 265] on li "Canterbury Bankstown Truck 2" at bounding box center [440, 258] width 709 height 18
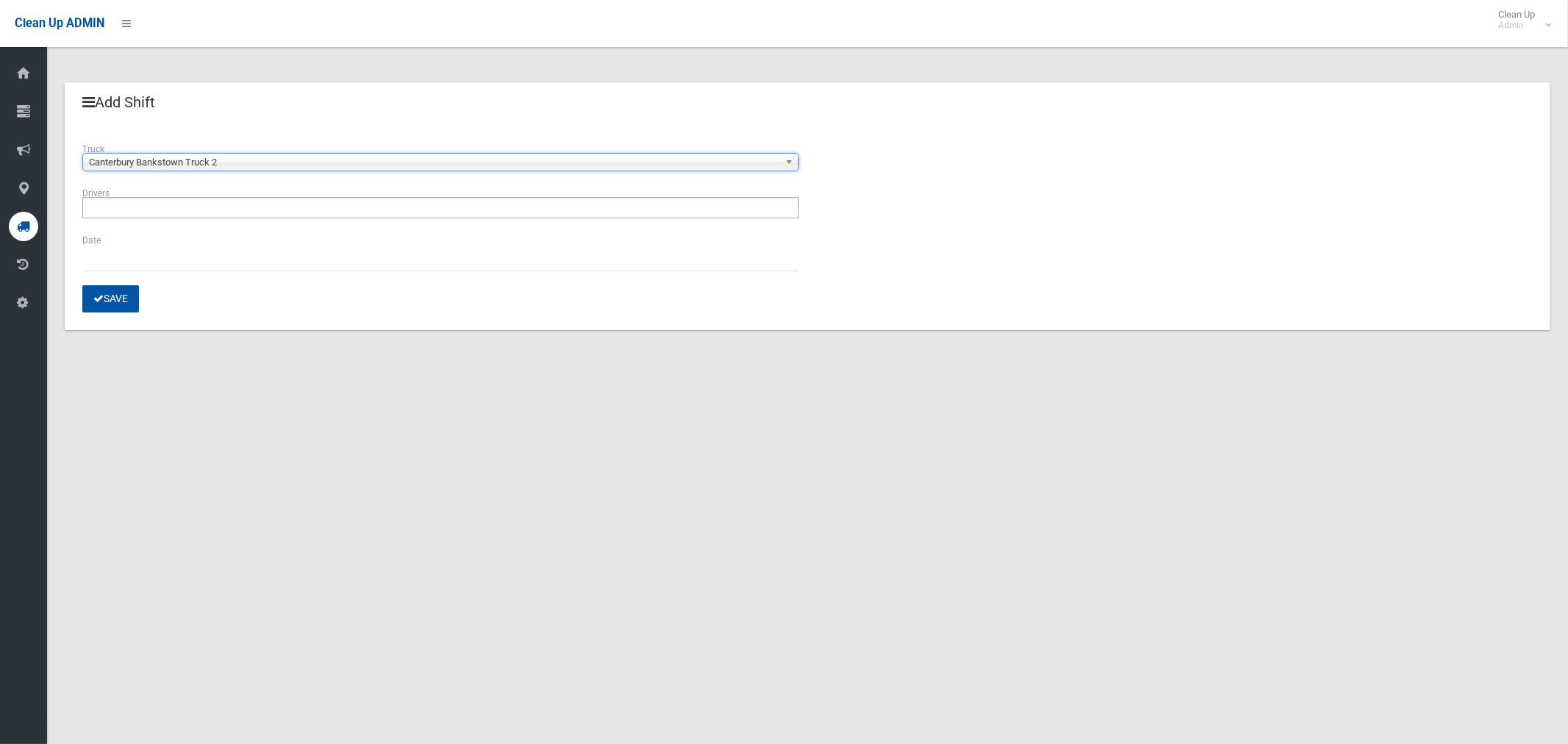
click at [169, 211] on input "text" at bounding box center [127, 208] width 82 height 18
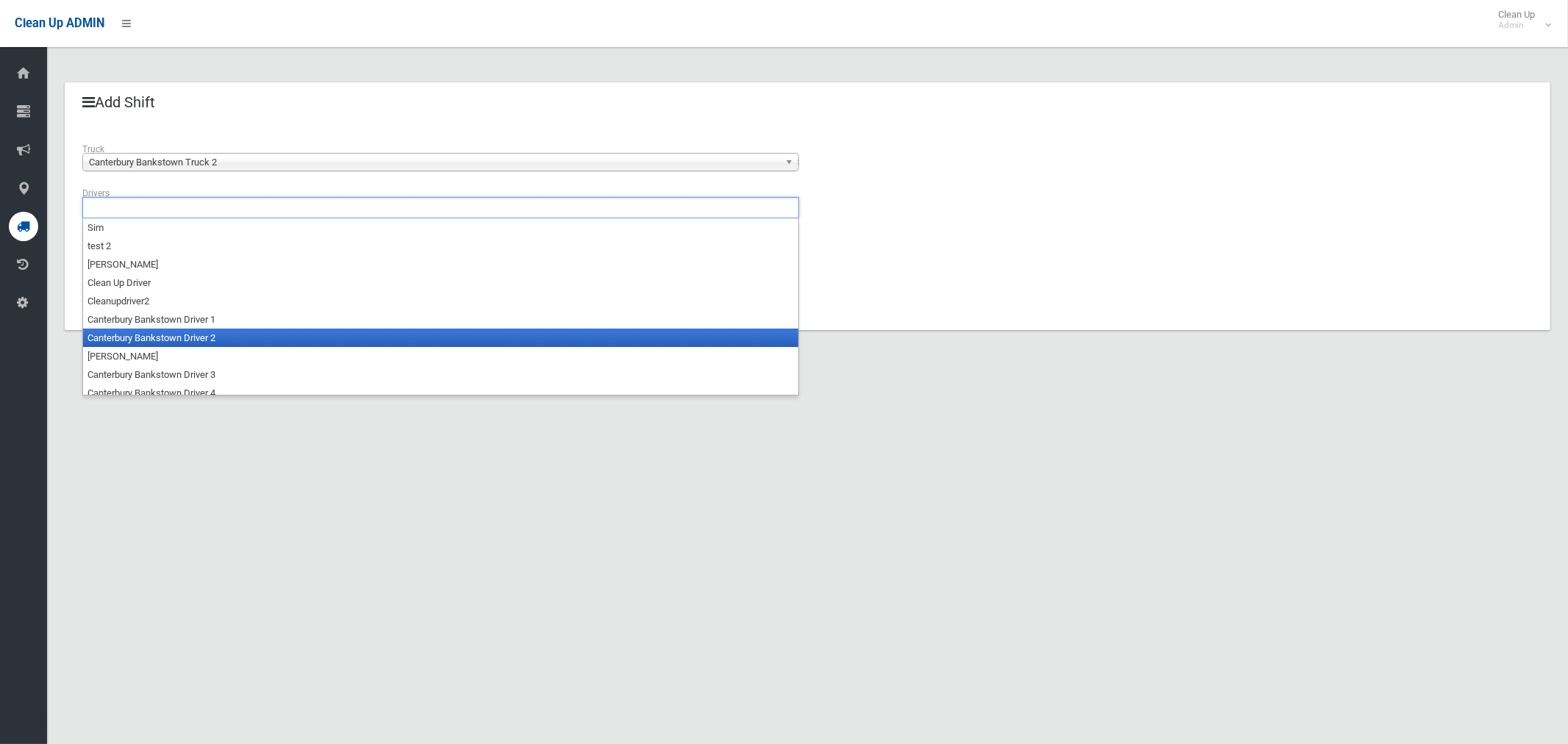
click at [170, 336] on li "Canterbury Bankstown Driver 2" at bounding box center [440, 337] width 715 height 18
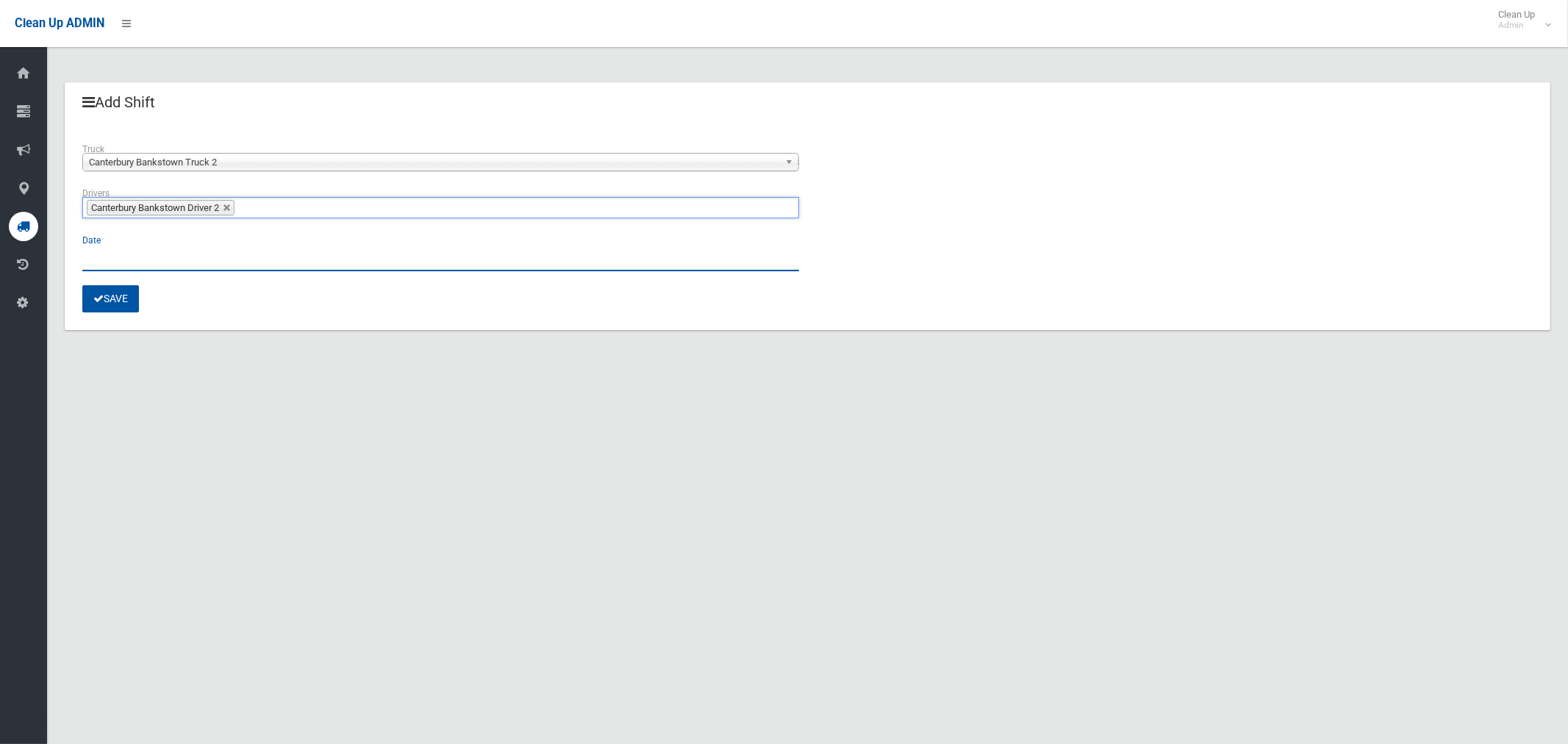
click at [103, 265] on input "text" at bounding box center [440, 257] width 717 height 27
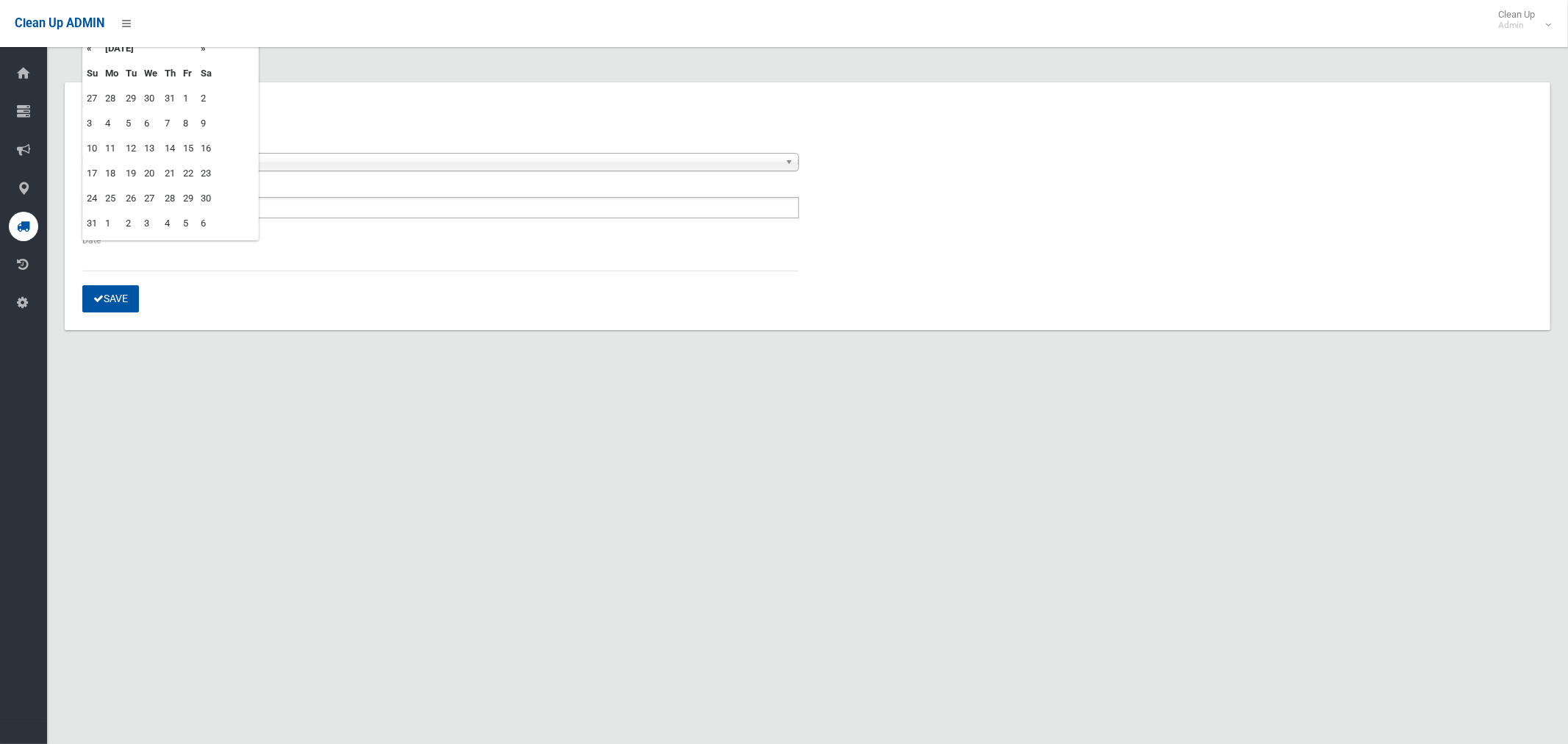
click at [132, 170] on td "19" at bounding box center [131, 173] width 18 height 25
type input "**********"
click at [121, 299] on button "Save" at bounding box center [110, 298] width 56 height 27
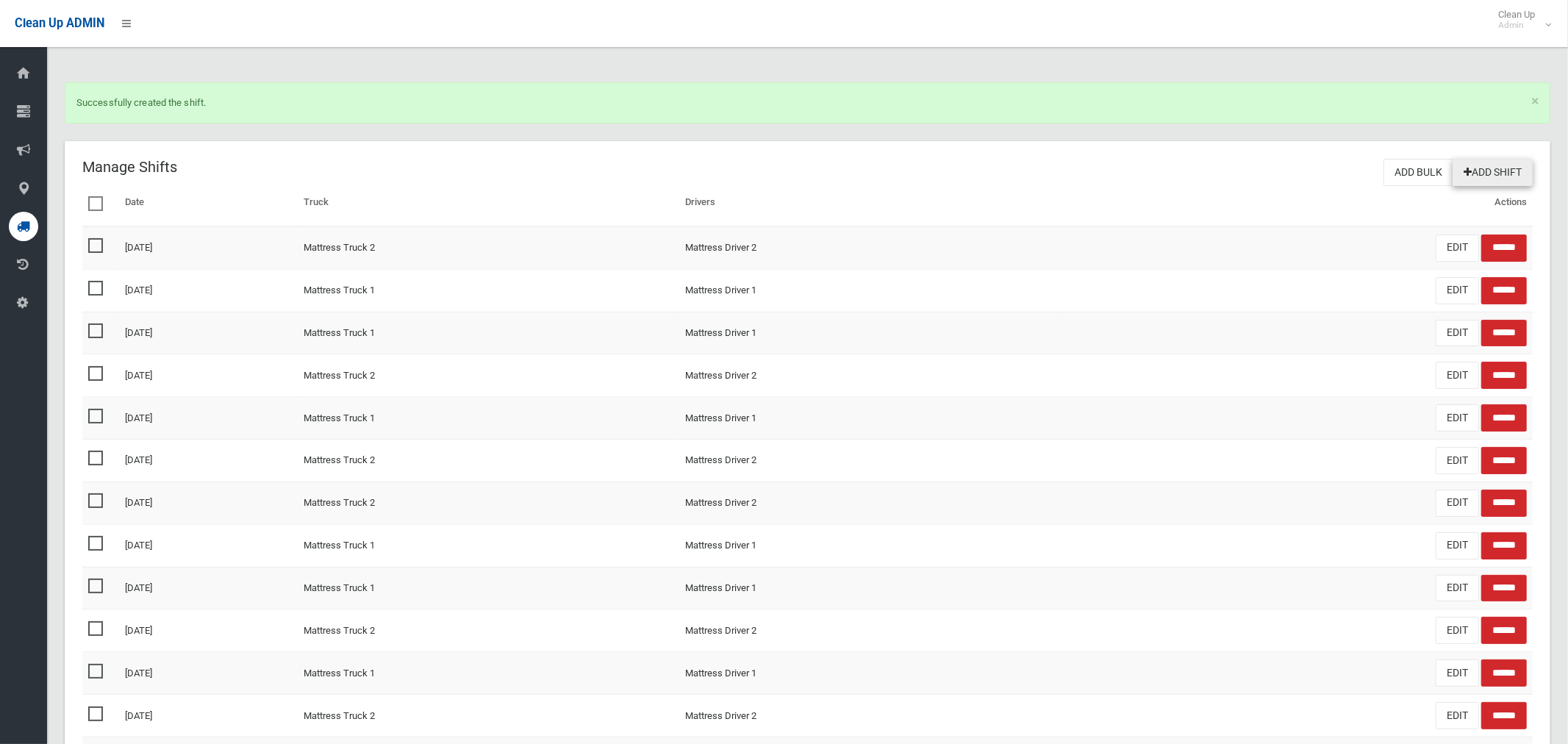
click at [1484, 164] on link "Add Shift" at bounding box center [1493, 172] width 80 height 27
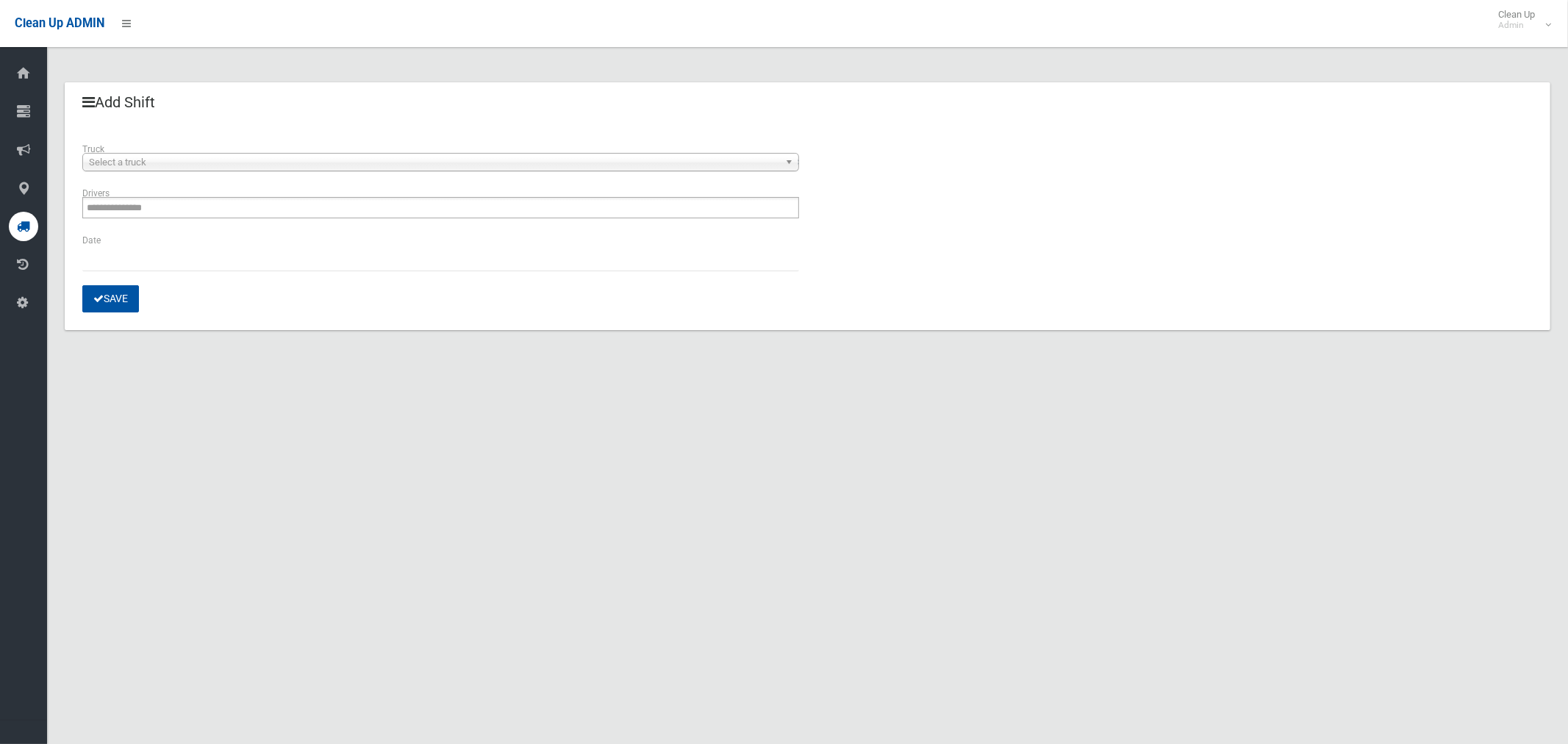
click at [144, 170] on span "Select a truck" at bounding box center [434, 163] width 690 height 17
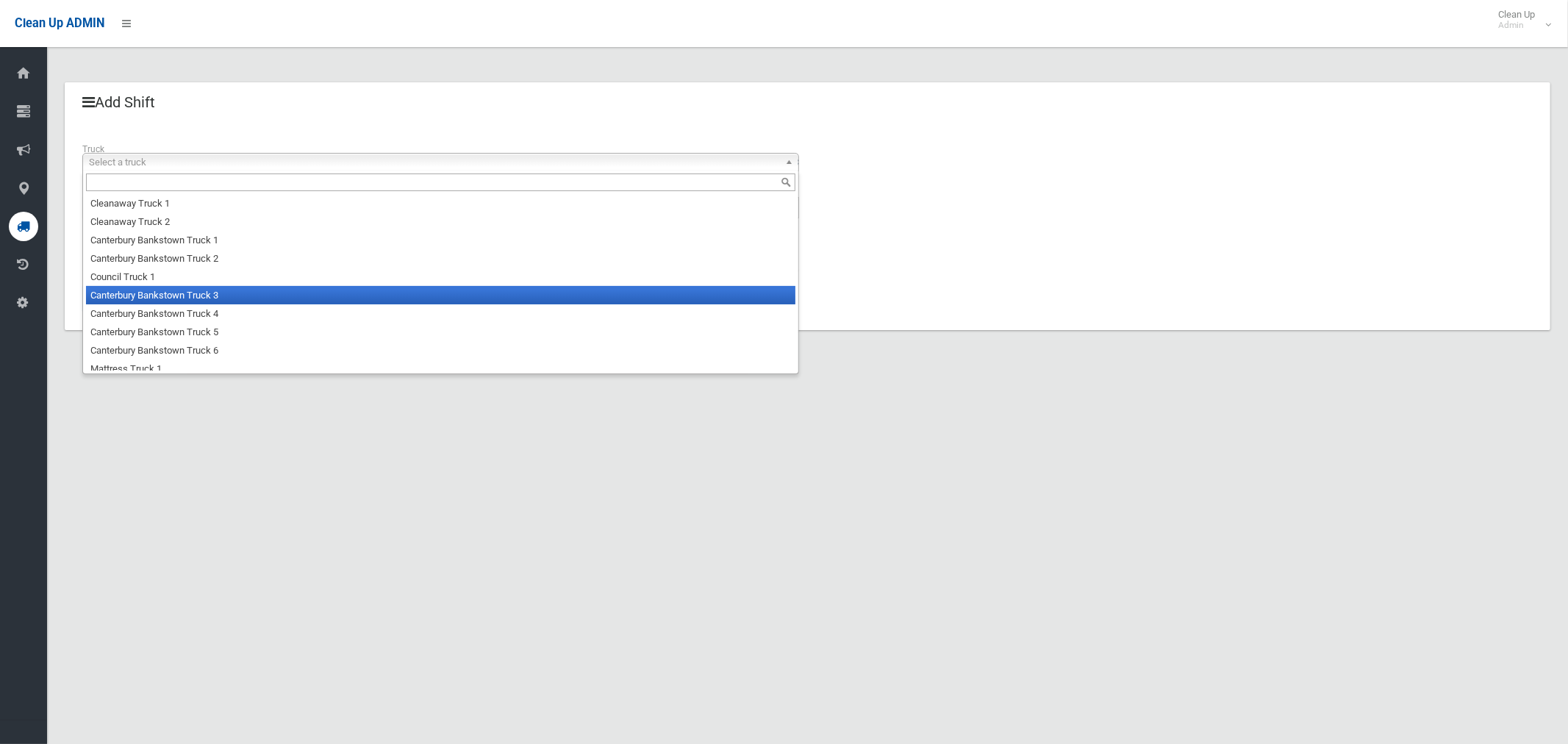
click at [181, 300] on li "Canterbury Bankstown Truck 3" at bounding box center [440, 295] width 709 height 18
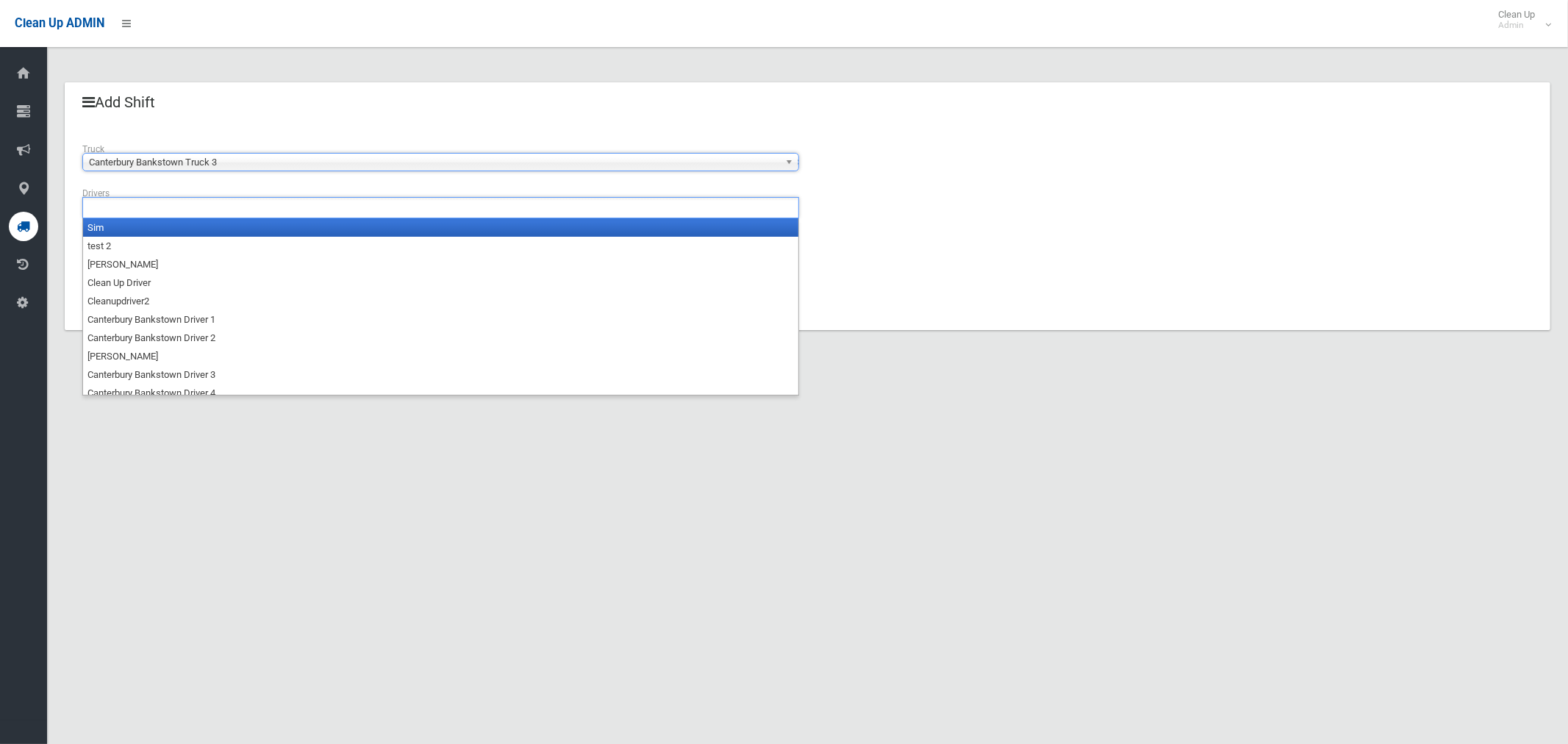
click at [183, 216] on ul at bounding box center [440, 208] width 717 height 22
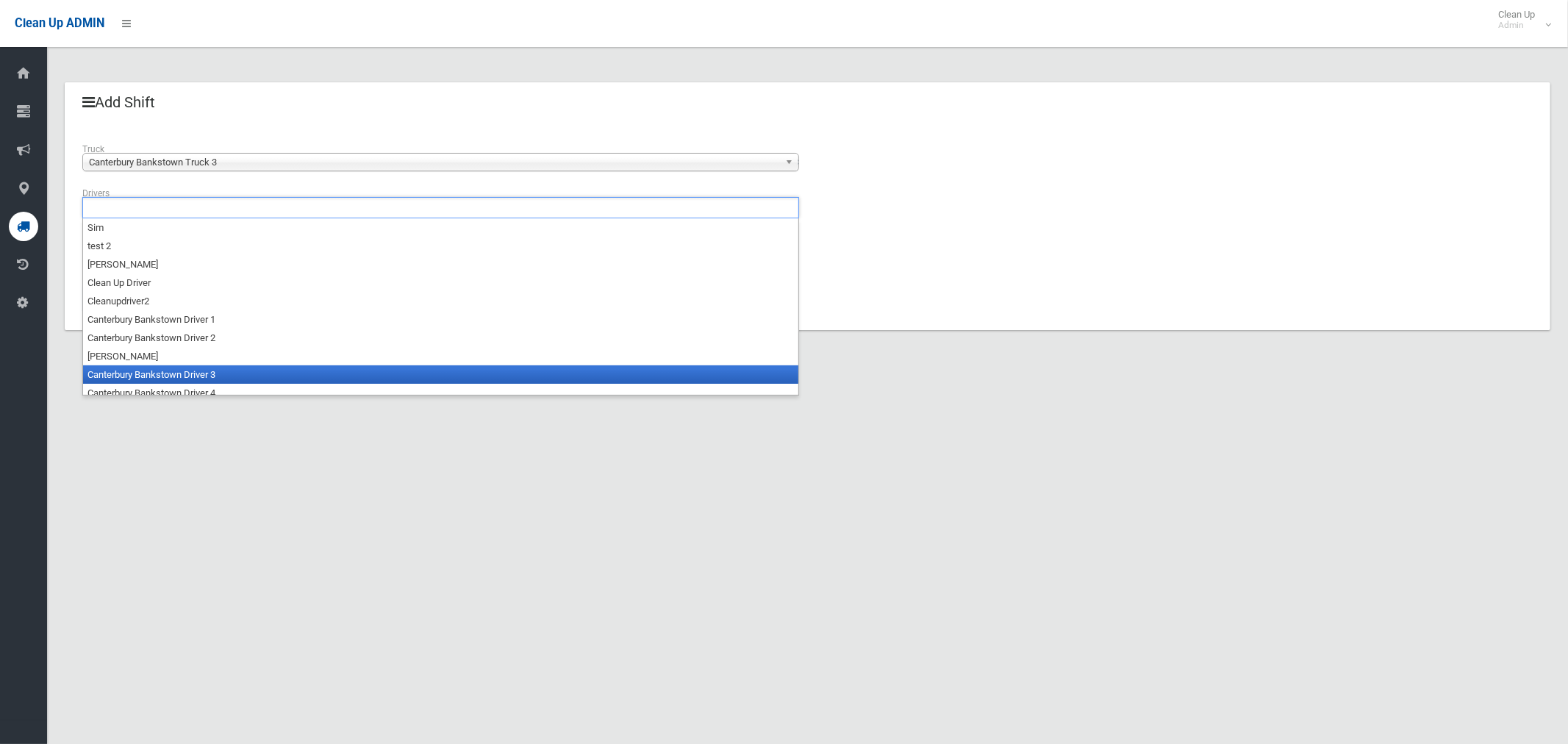
click at [210, 370] on li "Canterbury Bankstown Driver 3" at bounding box center [440, 375] width 715 height 18
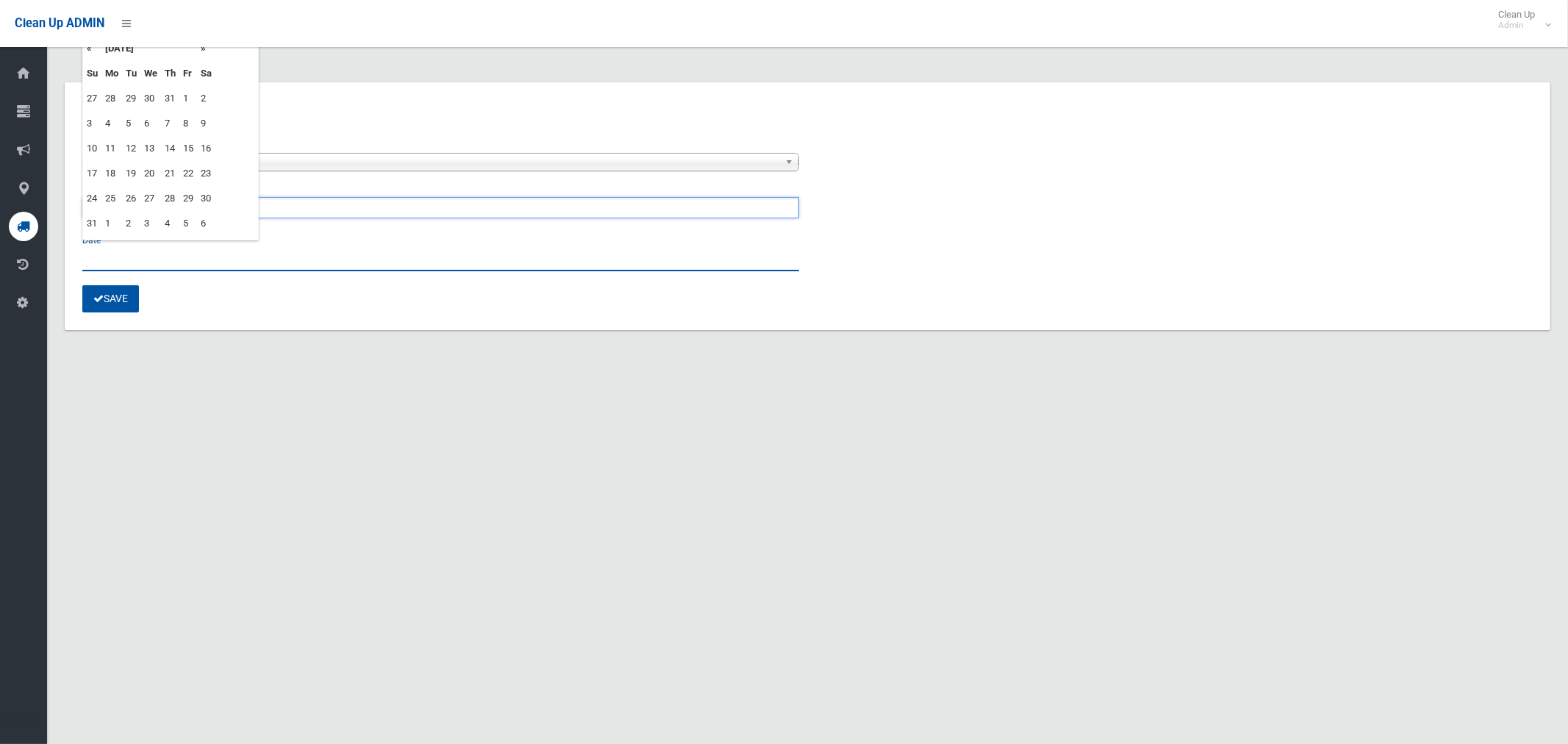
click at [106, 258] on input "text" at bounding box center [440, 257] width 717 height 27
click at [131, 174] on td "19" at bounding box center [131, 173] width 18 height 25
type input "**********"
click at [126, 302] on button "Save" at bounding box center [110, 298] width 56 height 27
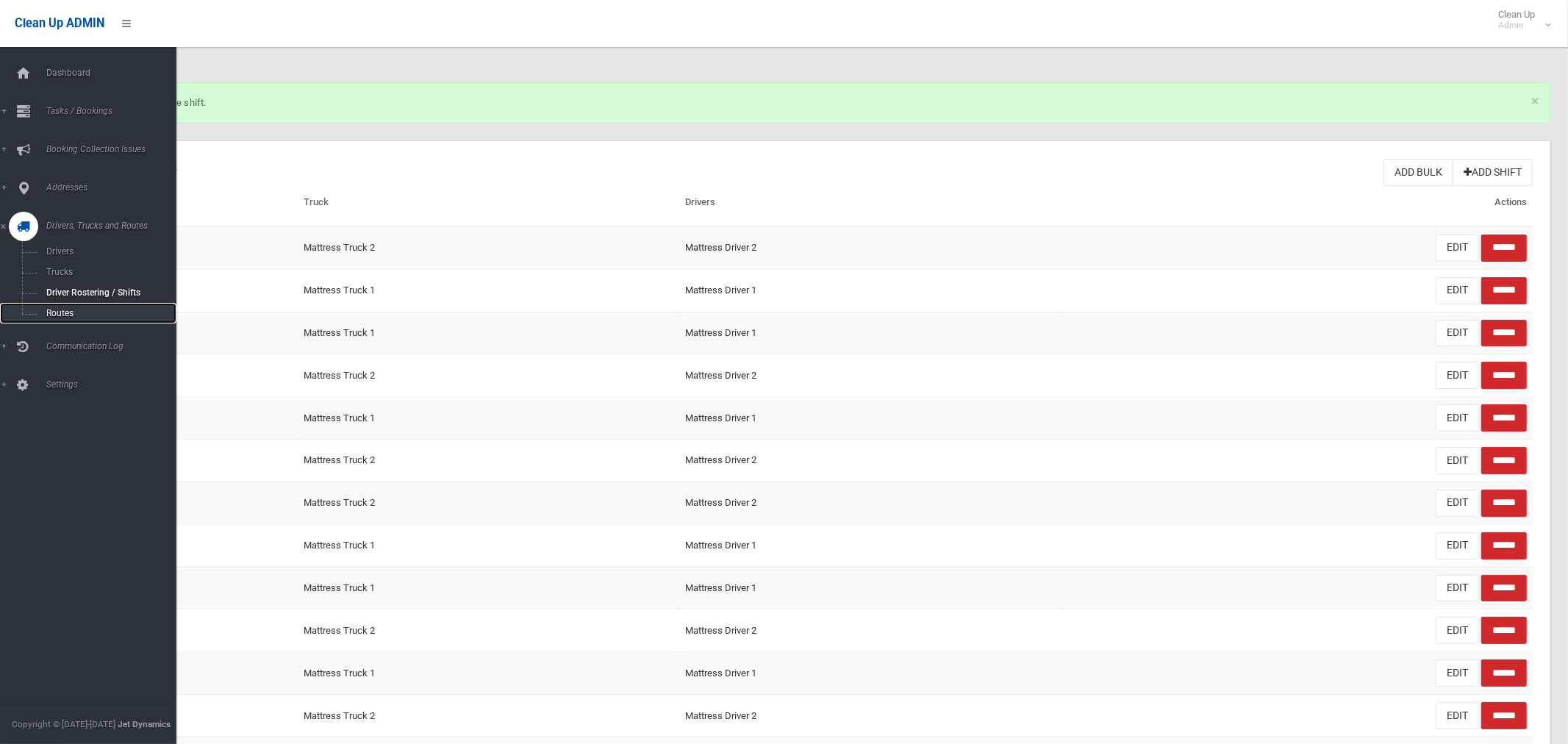
click at [67, 311] on span "Routes" at bounding box center [102, 313] width 122 height 10
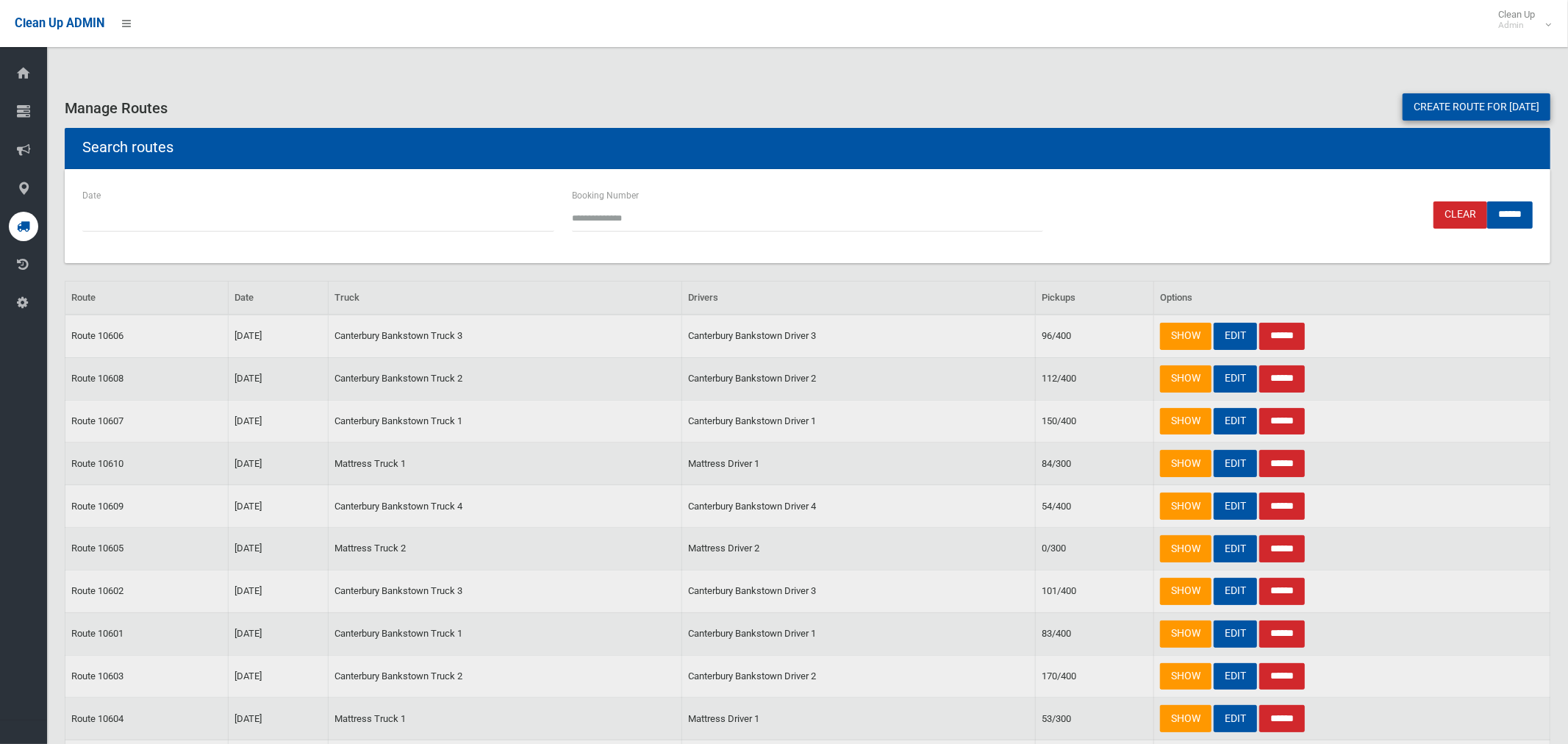
click at [1445, 103] on link "Create route for tomorrow" at bounding box center [1476, 106] width 148 height 27
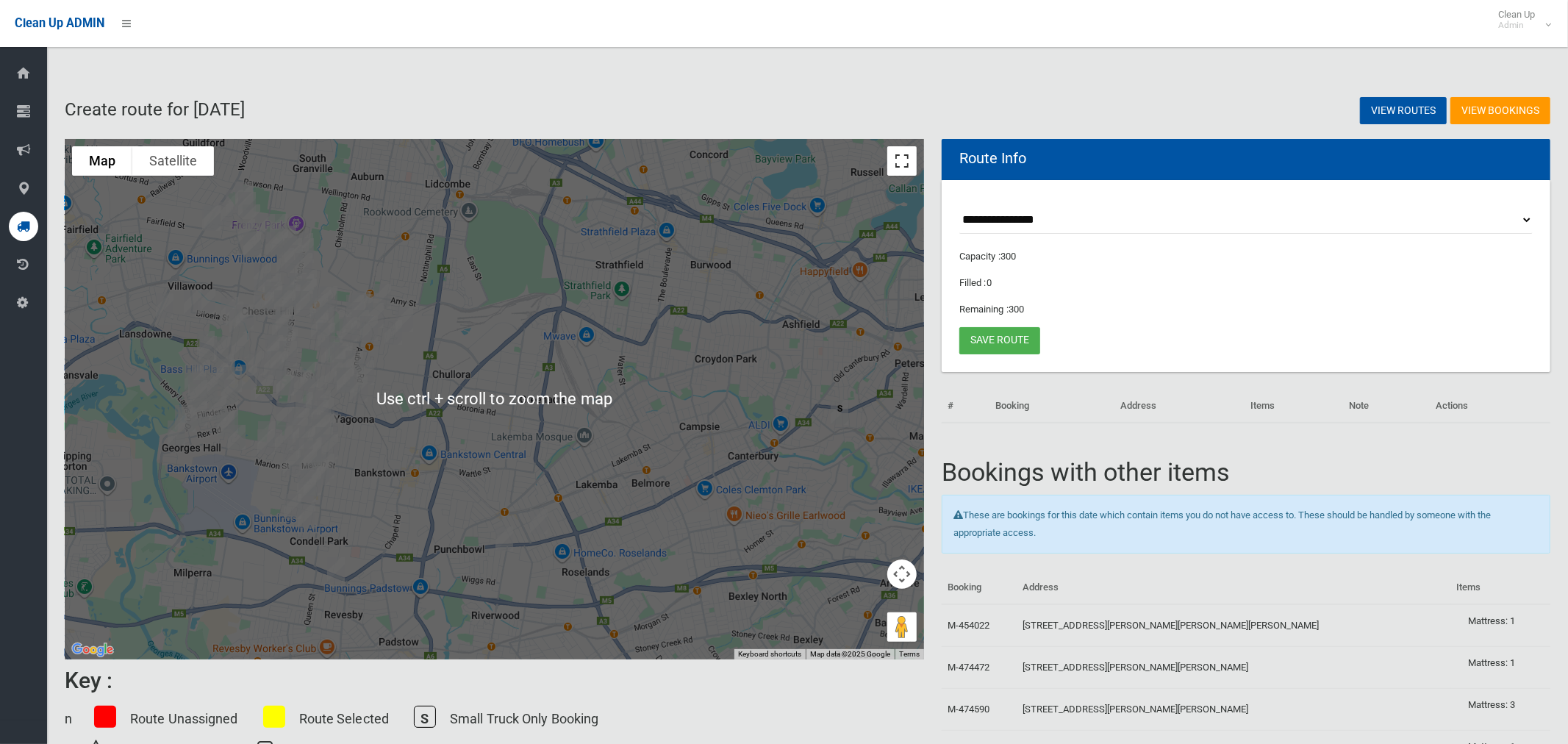
click at [898, 164] on button "Toggle fullscreen view" at bounding box center [902, 161] width 29 height 29
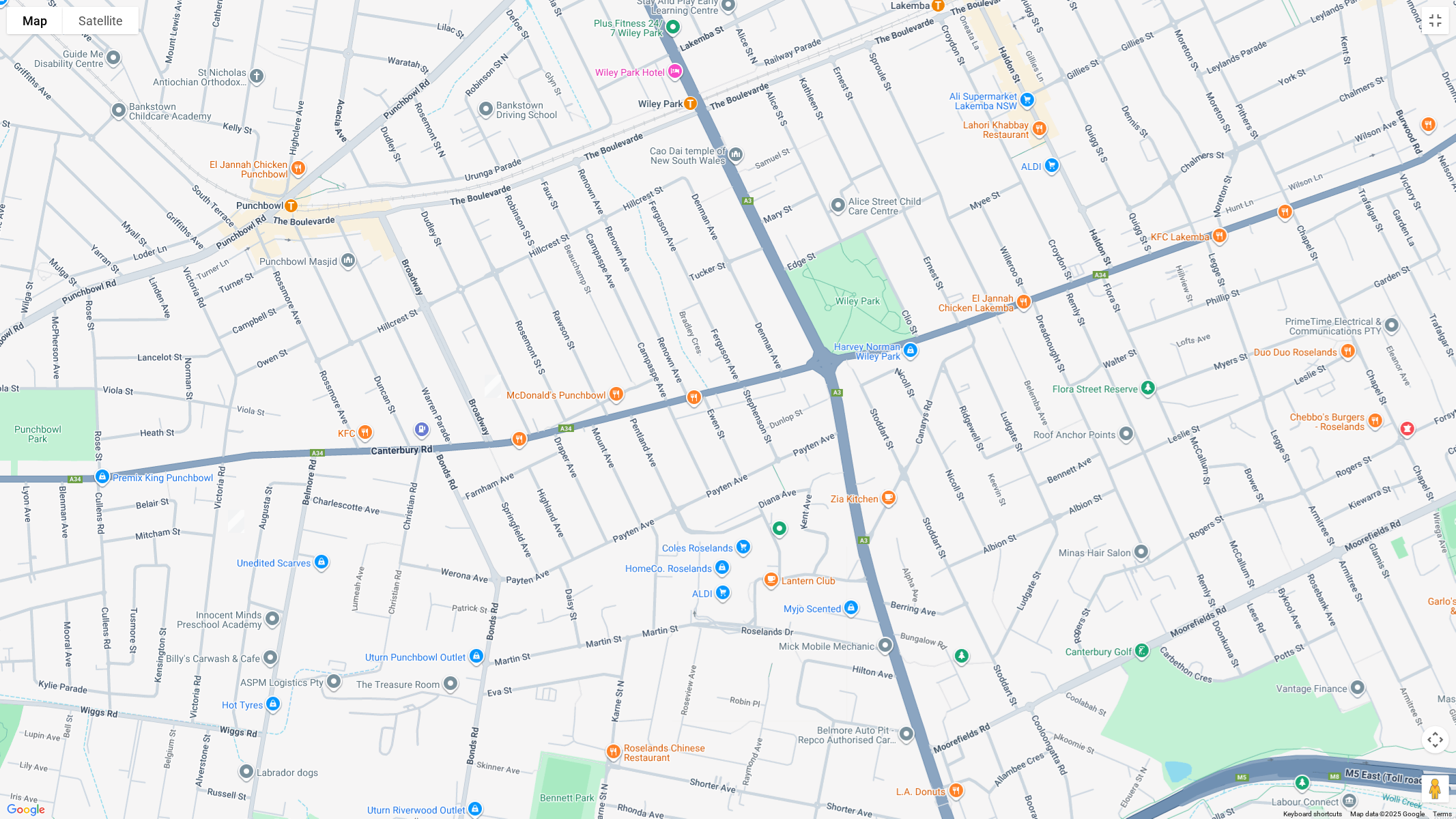
drag, startPoint x: 833, startPoint y: 492, endPoint x: 602, endPoint y: 353, distance: 269.6
click at [585, 363] on div at bounding box center [728, 410] width 1456 height 819
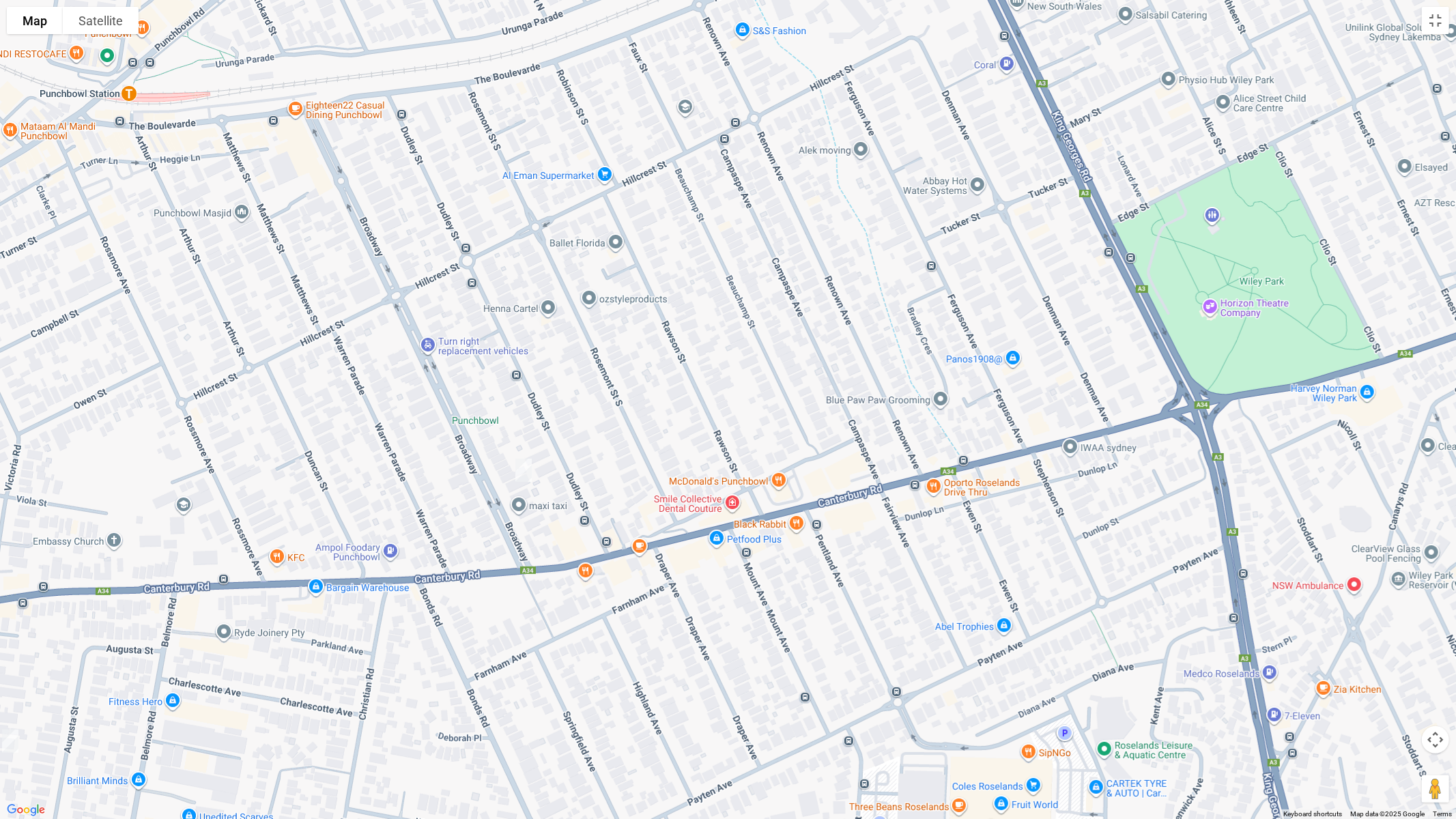
drag, startPoint x: 340, startPoint y: 268, endPoint x: 753, endPoint y: 467, distance: 458.4
click at [799, 483] on div at bounding box center [728, 410] width 1456 height 819
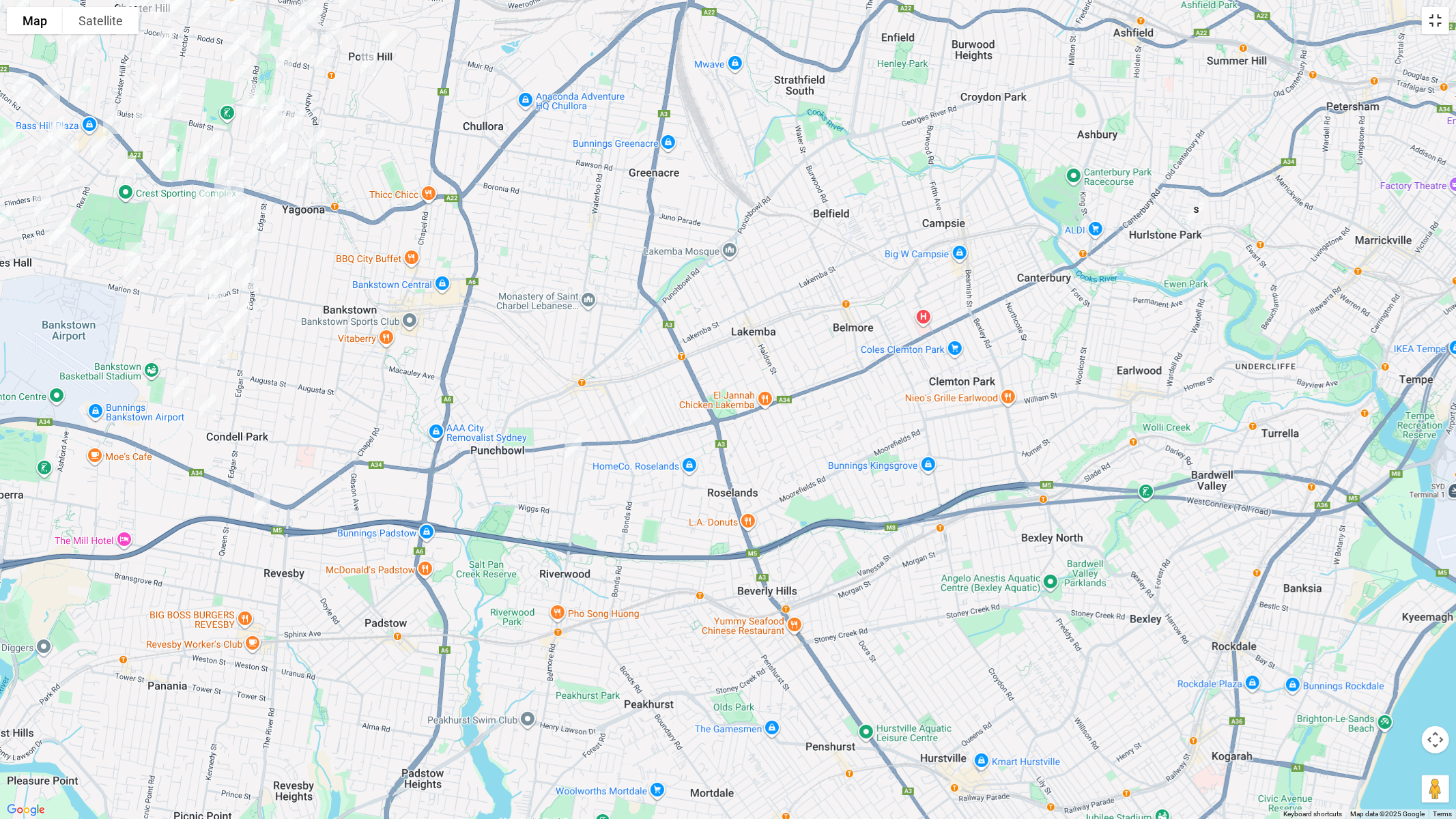
click at [1433, 25] on button "Toggle fullscreen view" at bounding box center [1436, 21] width 27 height 27
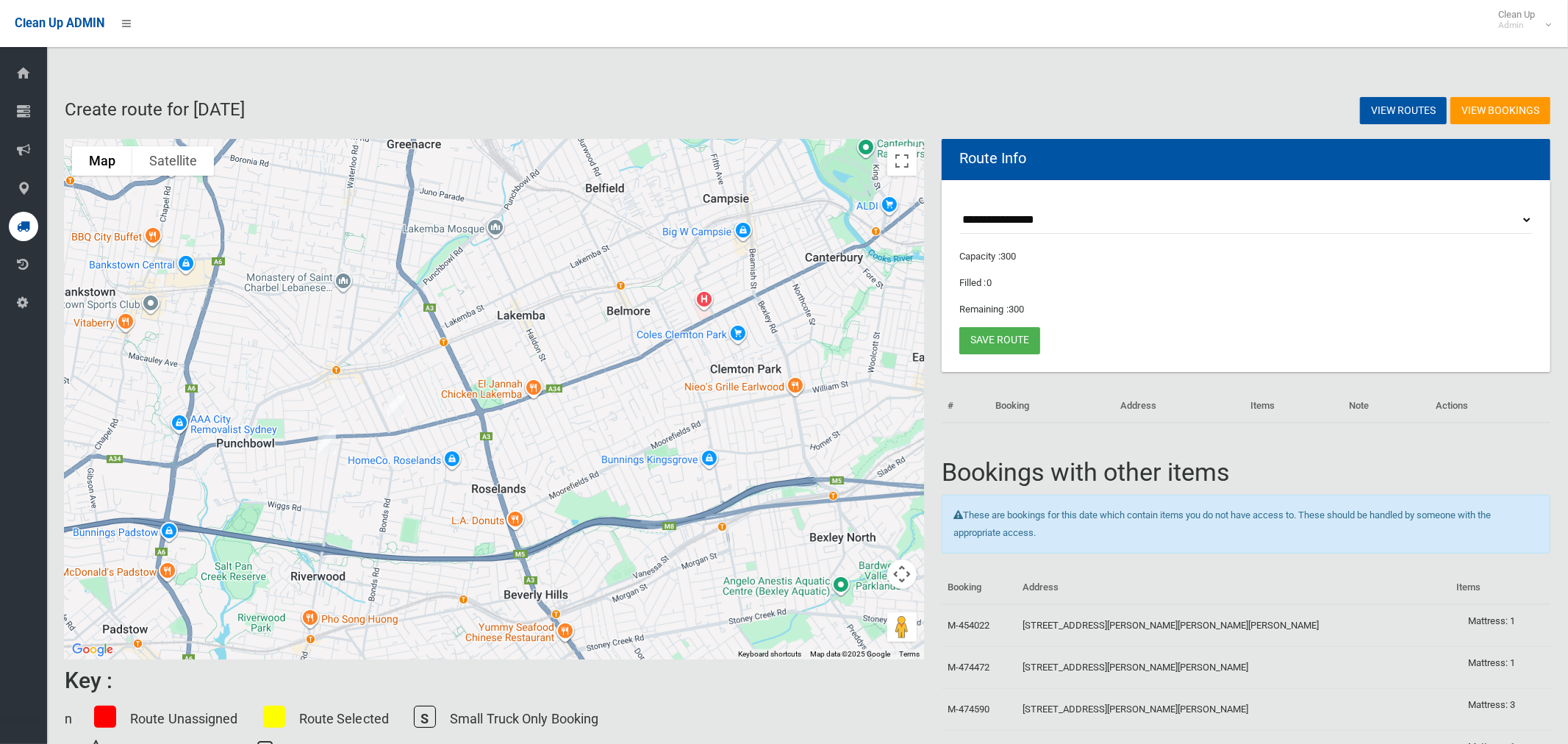
click at [1057, 222] on select "**********" at bounding box center [1245, 220] width 573 height 27
select select "*****"
click at [959, 207] on select "**********" at bounding box center [1245, 220] width 573 height 27
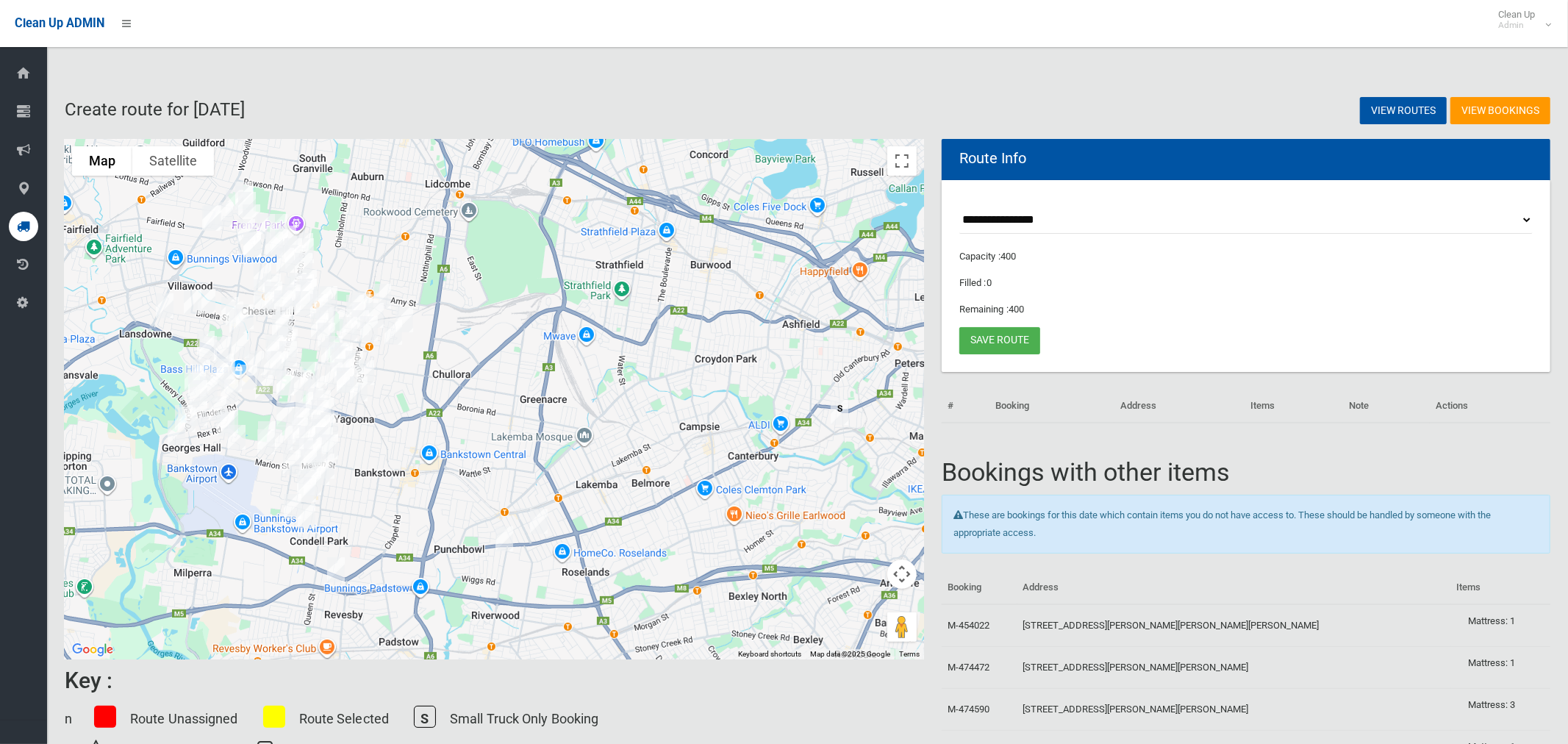
click at [1031, 218] on select "**********" at bounding box center [1245, 220] width 573 height 27
click at [542, 519] on img "86 Broadway, PUNCHBOWL NSW 2196" at bounding box center [539, 521] width 29 height 37
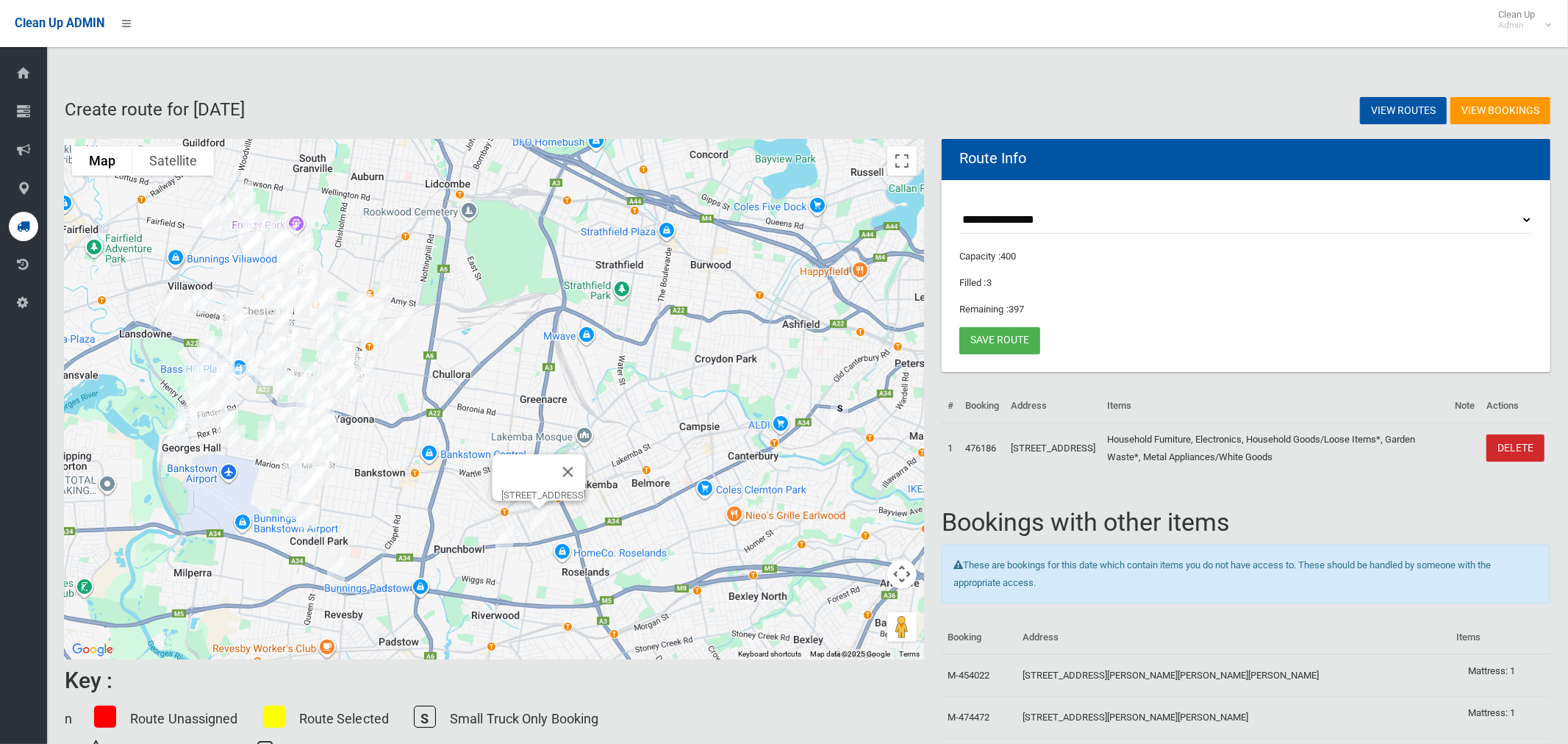
click at [505, 536] on img "108-110 Victoria Road, PUNCHBOWL NSW 2196" at bounding box center [504, 539] width 29 height 37
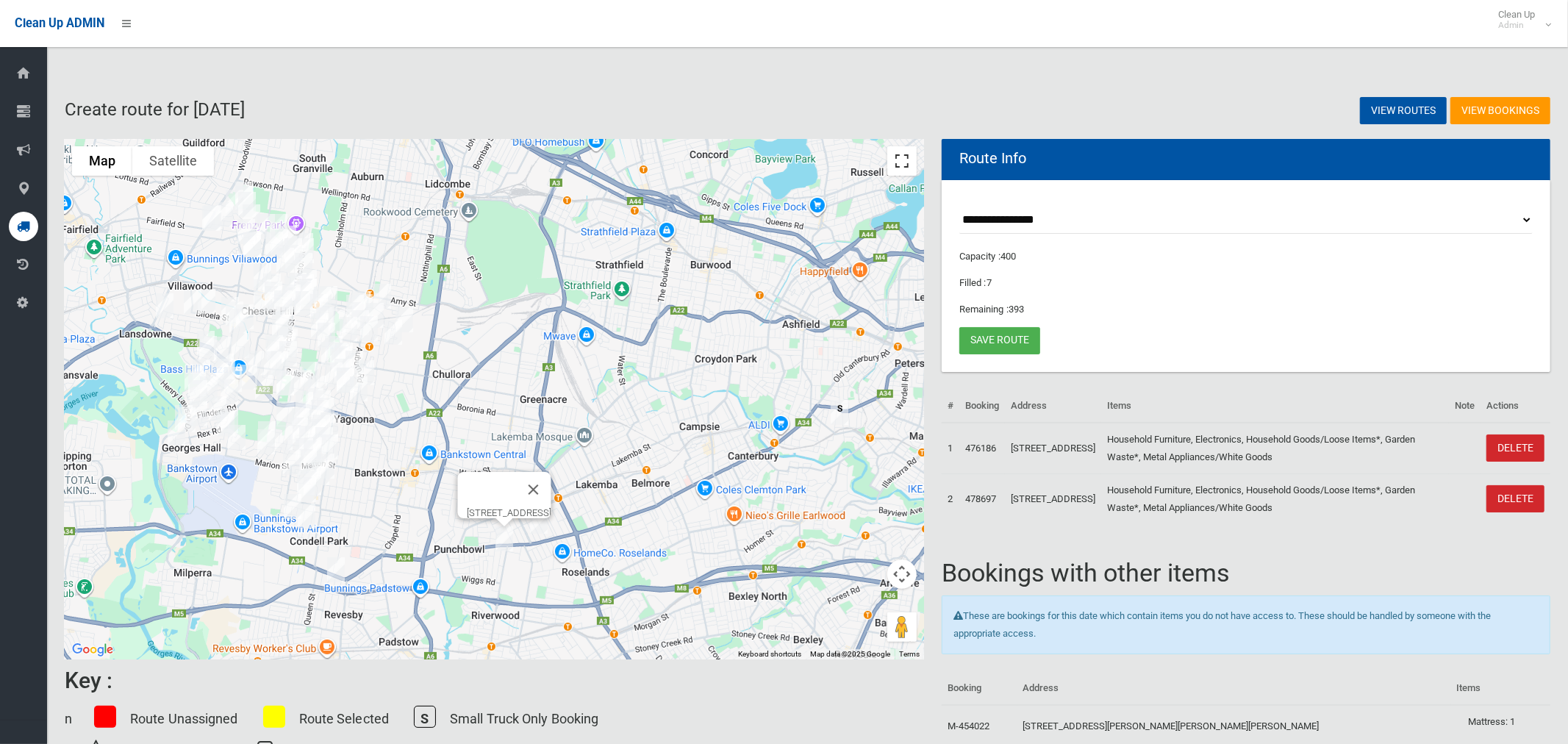
click at [896, 163] on button "Toggle fullscreen view" at bounding box center [902, 161] width 29 height 29
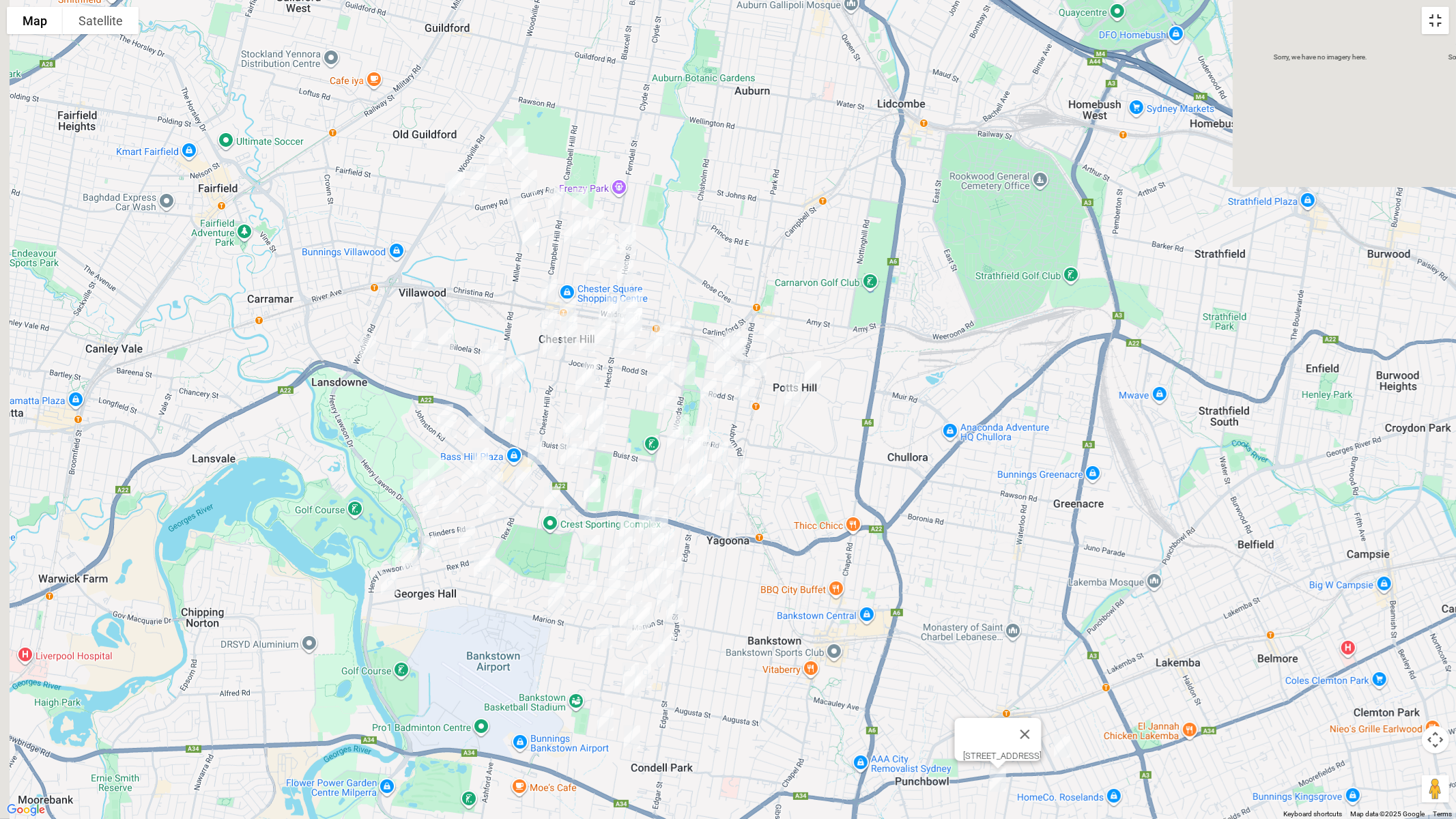
click at [1439, 25] on button "Toggle fullscreen view" at bounding box center [1436, 21] width 27 height 27
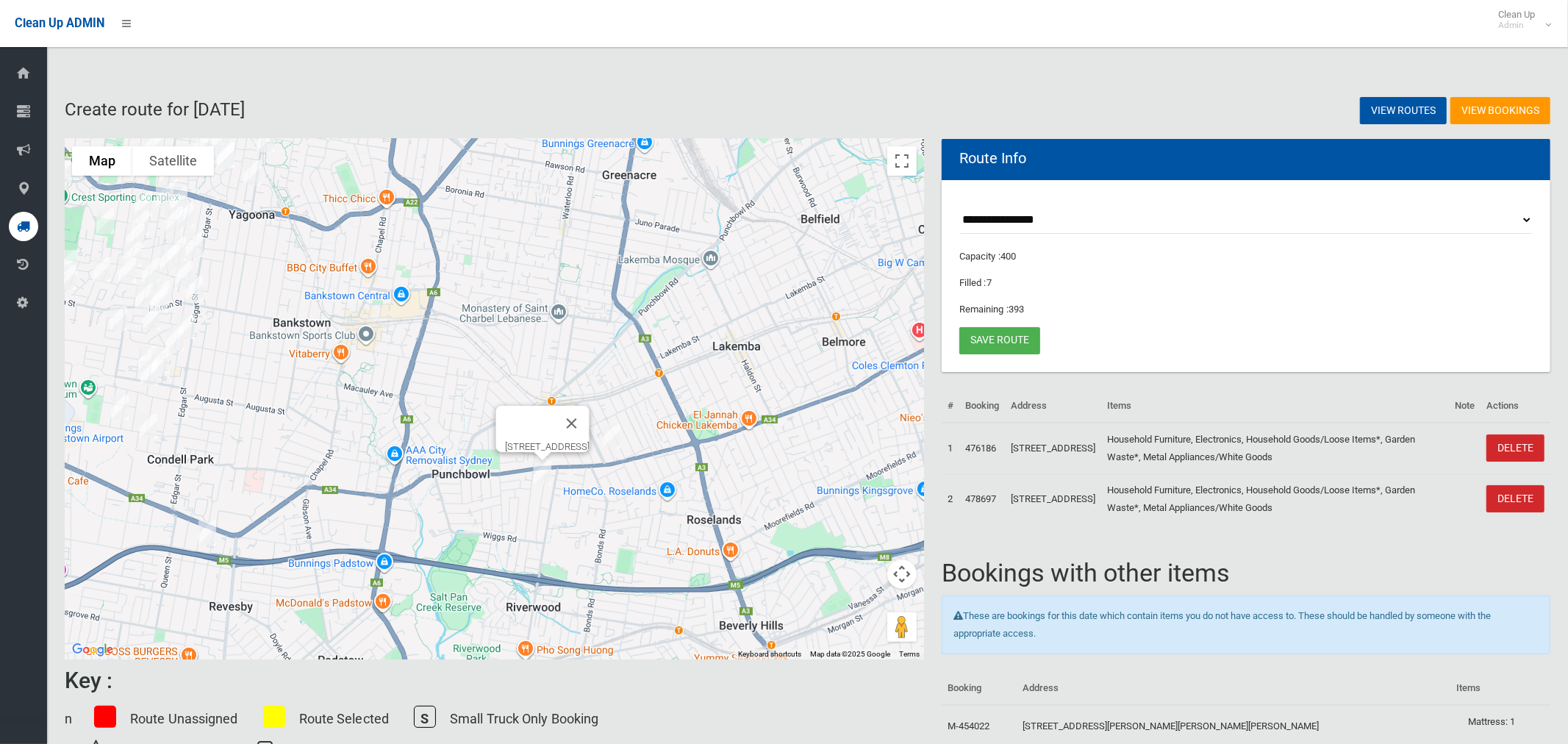
drag, startPoint x: 709, startPoint y: 451, endPoint x: 405, endPoint y: 188, distance: 402.0
click at [405, 188] on div "[STREET_ADDRESS]" at bounding box center [495, 400] width 860 height 521
click at [590, 412] on button "Close" at bounding box center [572, 423] width 35 height 35
click at [616, 439] on img "86 Broadway, PUNCHBOWL NSW 2196" at bounding box center [611, 436] width 29 height 37
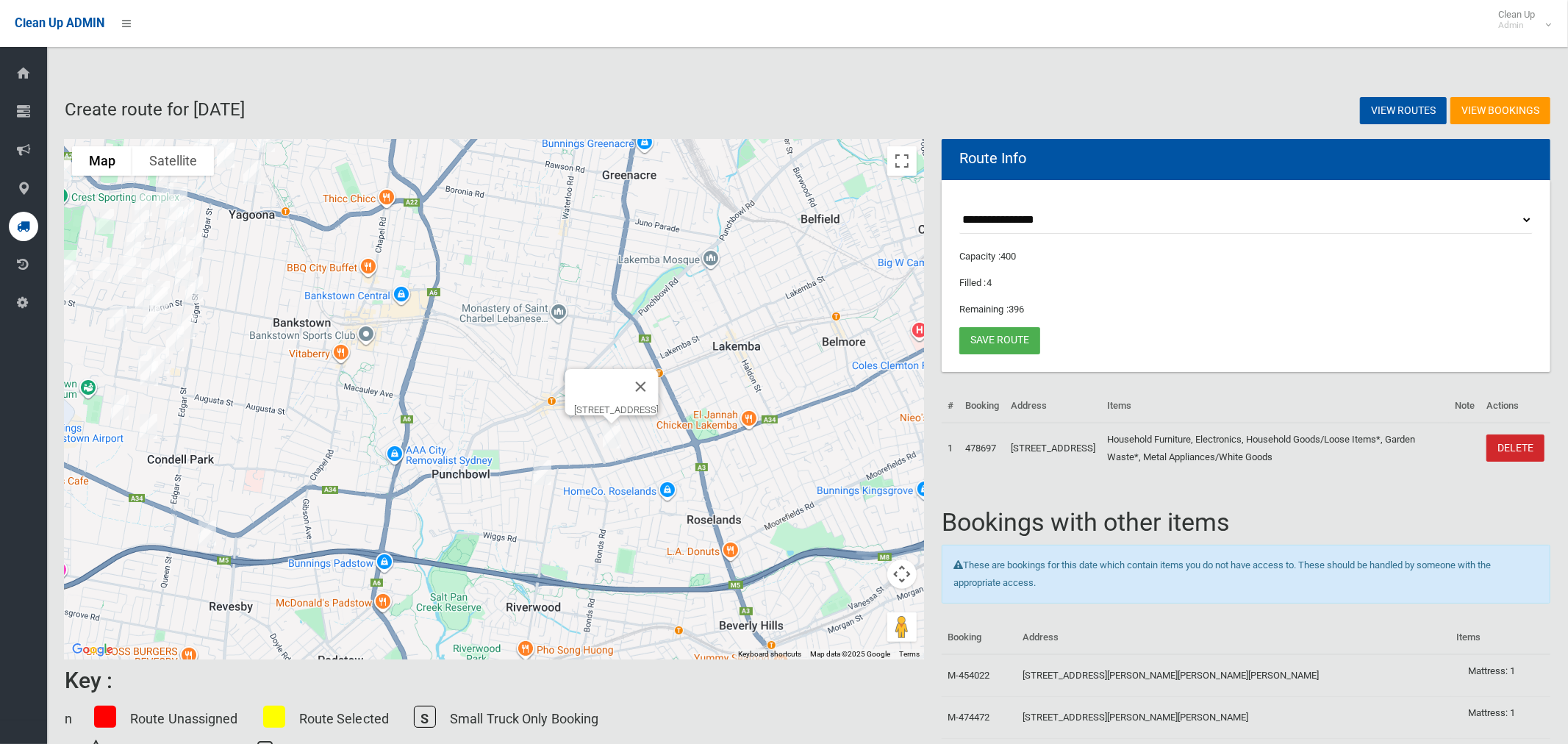
click at [546, 471] on img "108-110 Victoria Road, PUNCHBOWL NSW 2196" at bounding box center [542, 472] width 29 height 37
click at [547, 481] on img "108-110 Victoria Road, PUNCHBOWL NSW 2196" at bounding box center [542, 472] width 29 height 37
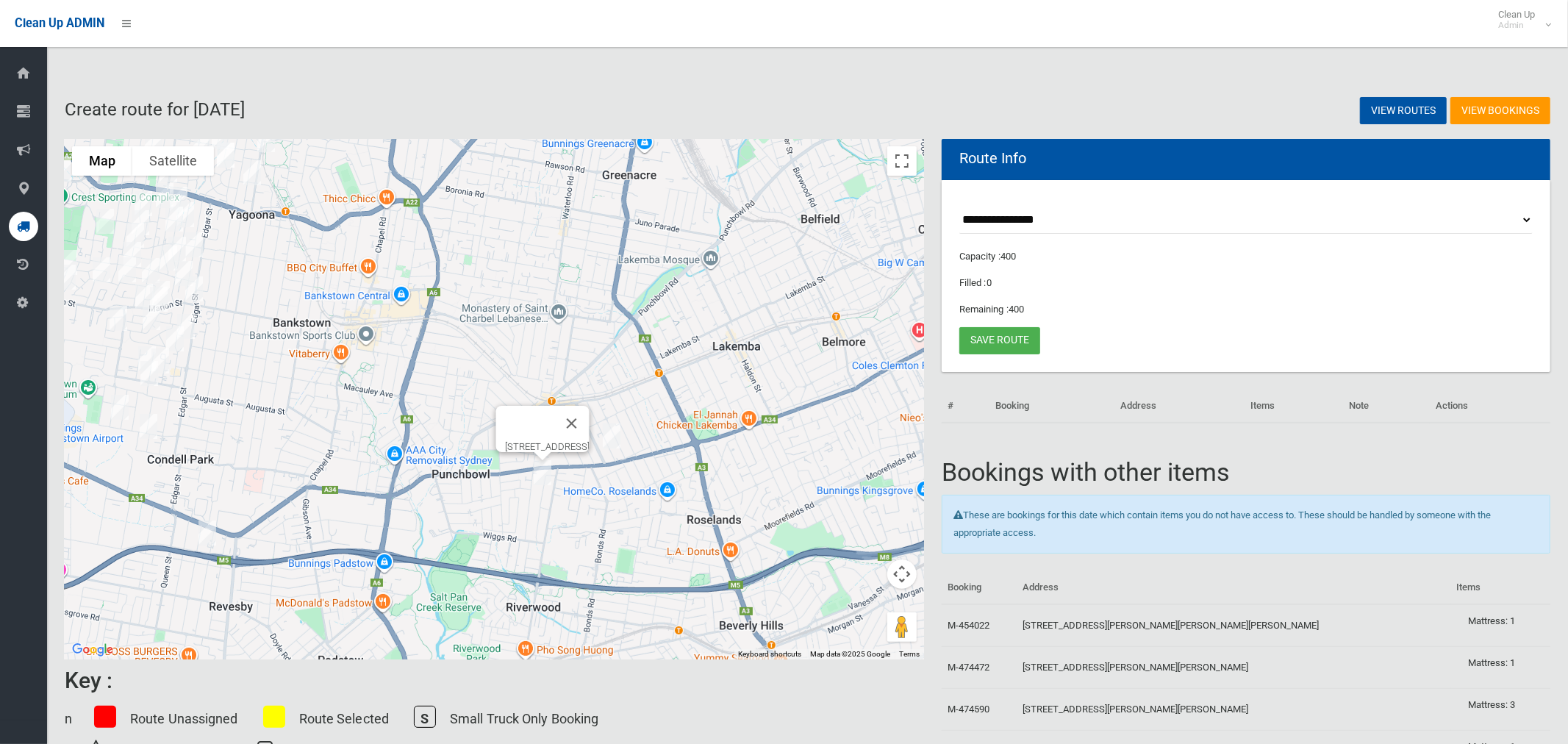
drag, startPoint x: 365, startPoint y: 326, endPoint x: 494, endPoint y: 307, distance: 130.4
click at [629, 349] on div "[STREET_ADDRESS]" at bounding box center [495, 400] width 860 height 521
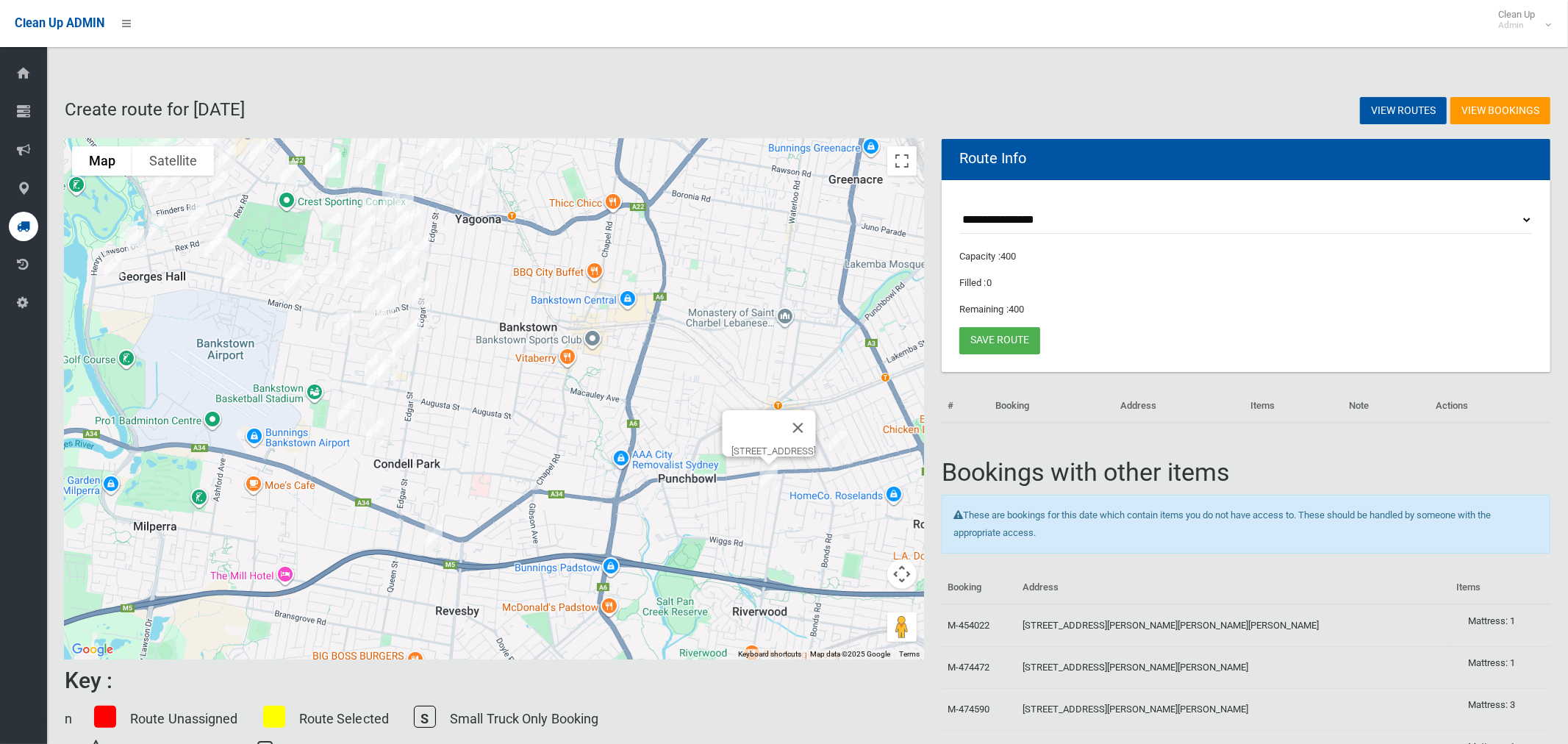
drag, startPoint x: 580, startPoint y: 317, endPoint x: 706, endPoint y: 303, distance: 126.8
click at [706, 303] on div "[STREET_ADDRESS]" at bounding box center [495, 400] width 860 height 521
click at [439, 542] on img "25 Sherwood Street, REVESBY NSW 2212" at bounding box center [435, 536] width 29 height 37
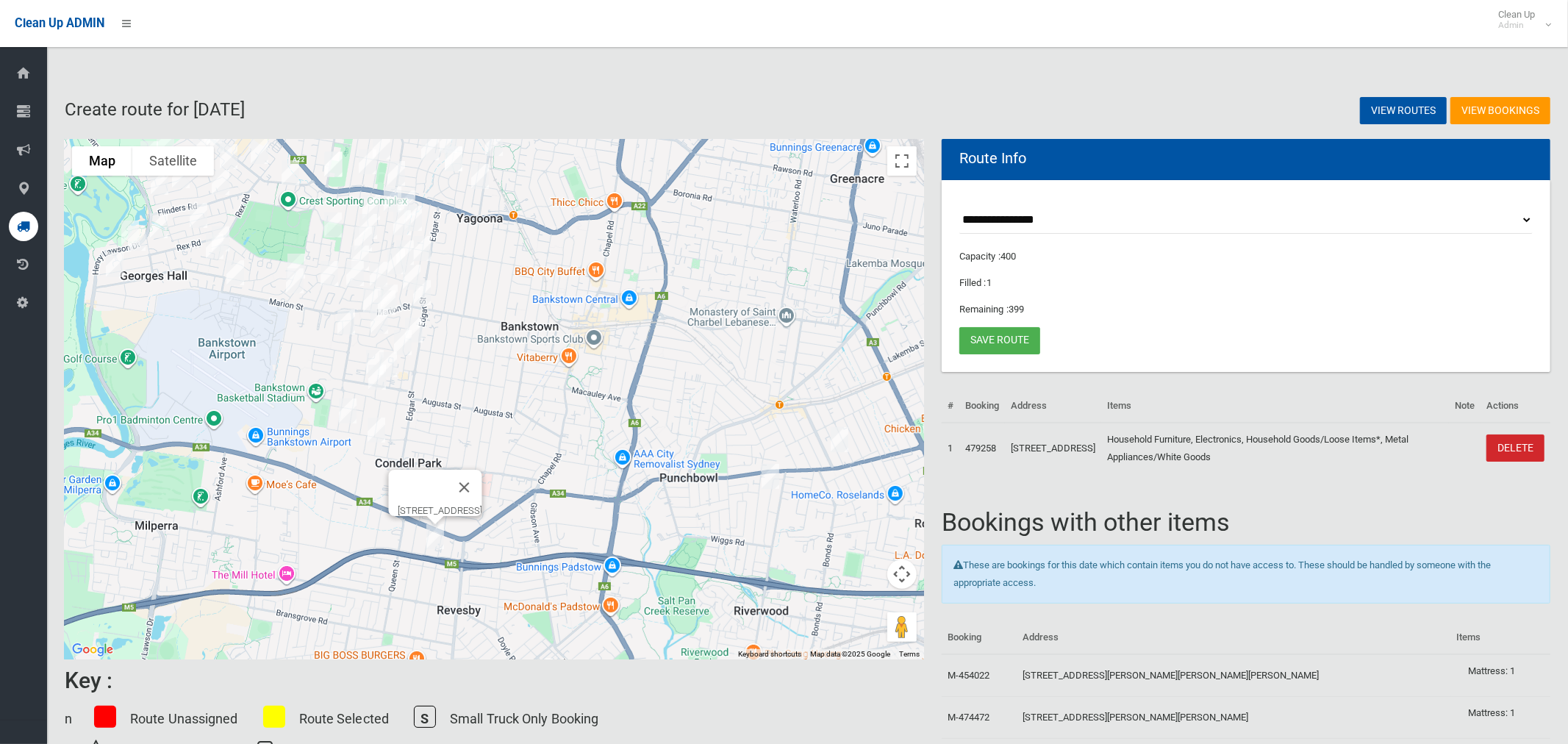
click at [436, 542] on img "25 Sherwood Street, REVESBY NSW 2212" at bounding box center [435, 536] width 29 height 37
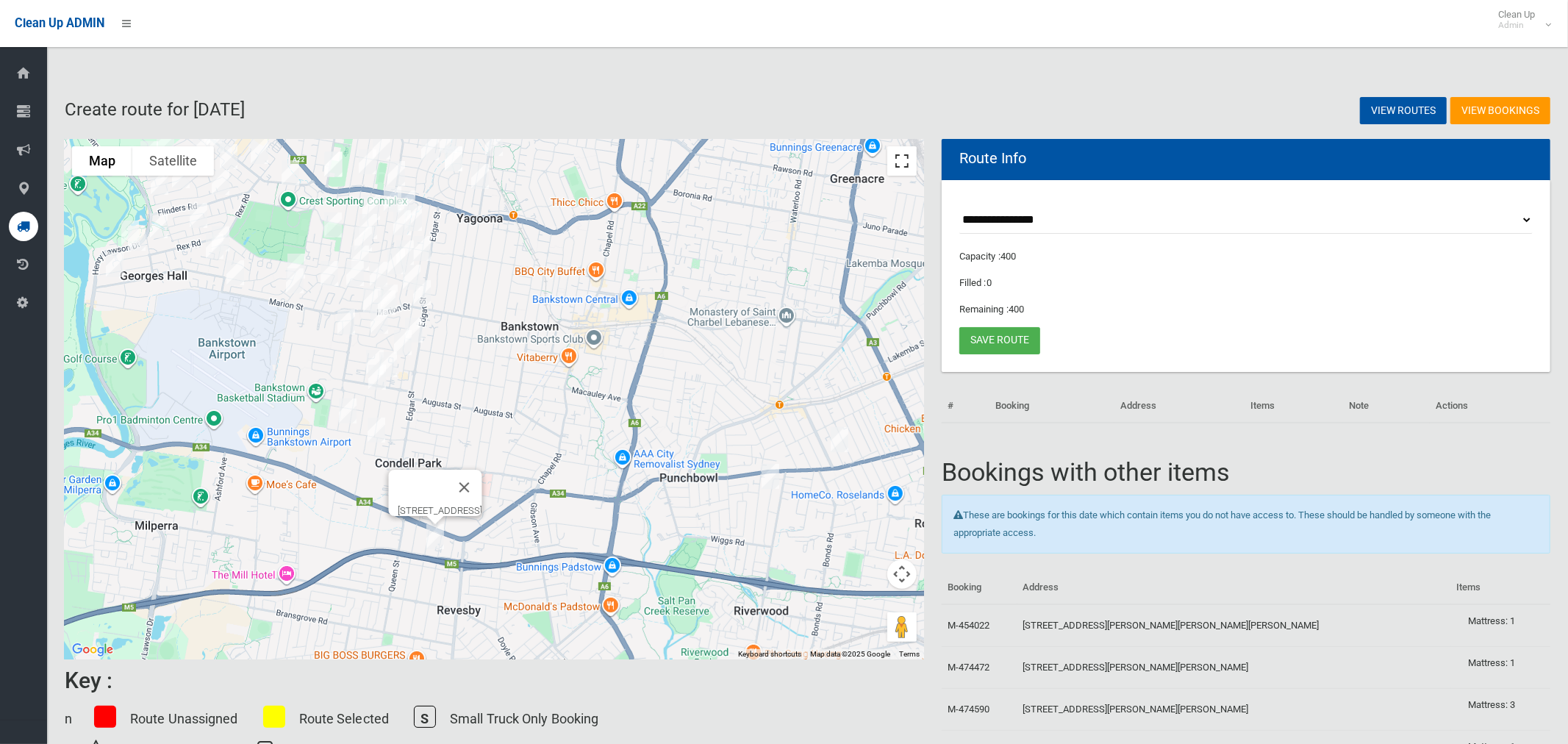
click at [908, 160] on button "Toggle fullscreen view" at bounding box center [902, 161] width 29 height 29
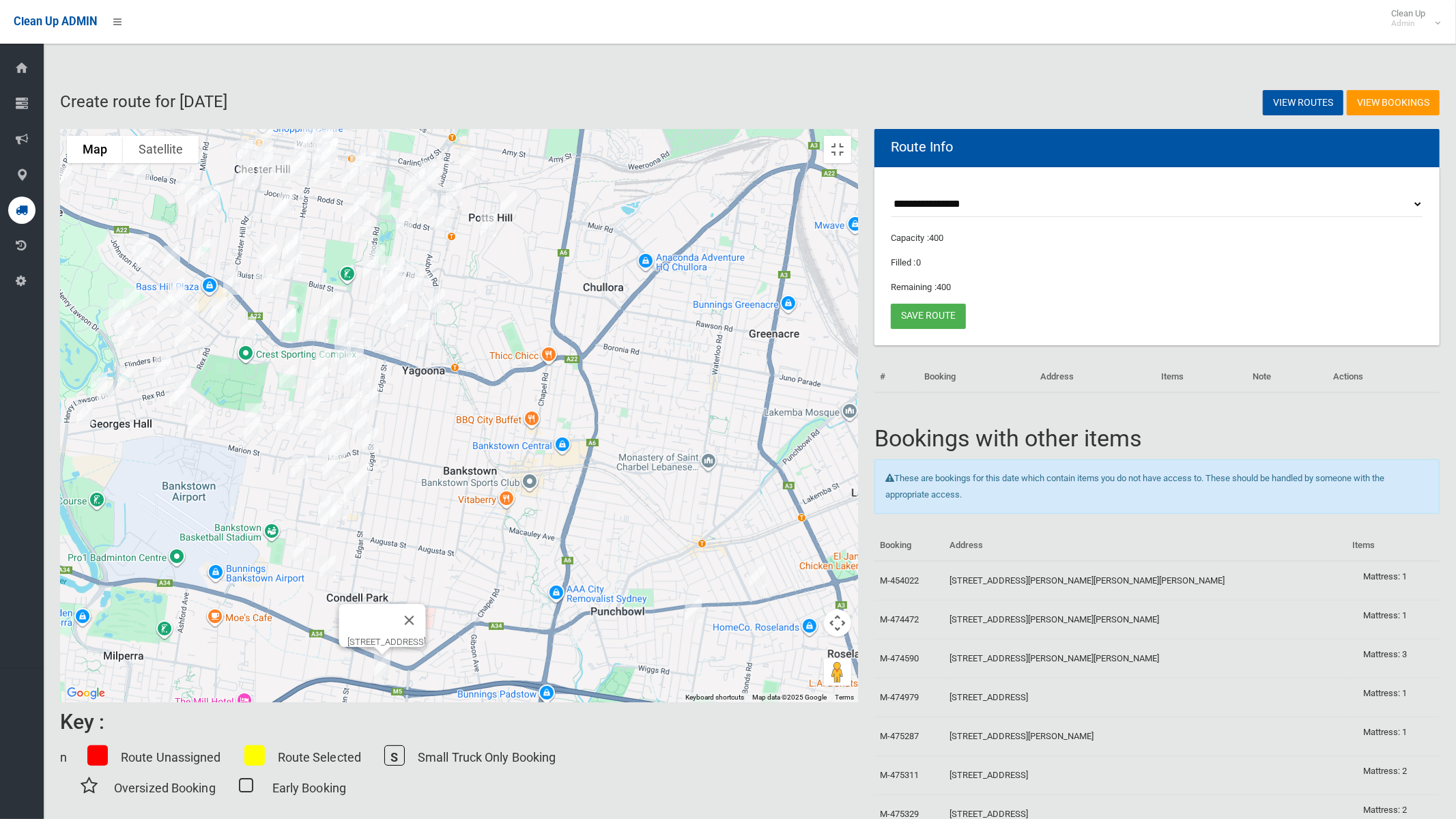
drag, startPoint x: 688, startPoint y: 417, endPoint x: 671, endPoint y: 490, distance: 75.0
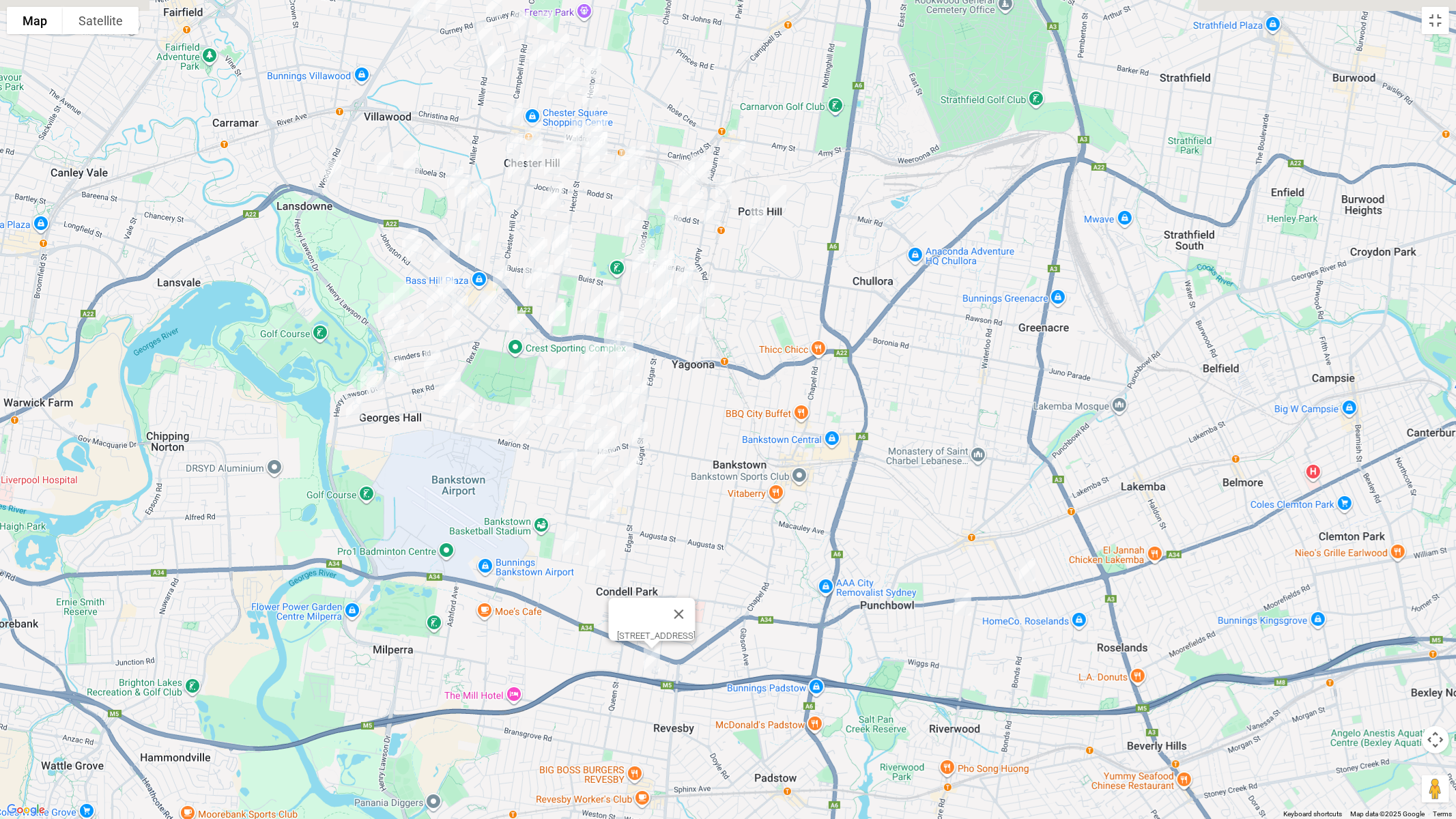
click at [673, 491] on div "[STREET_ADDRESS]" at bounding box center [728, 410] width 1456 height 819
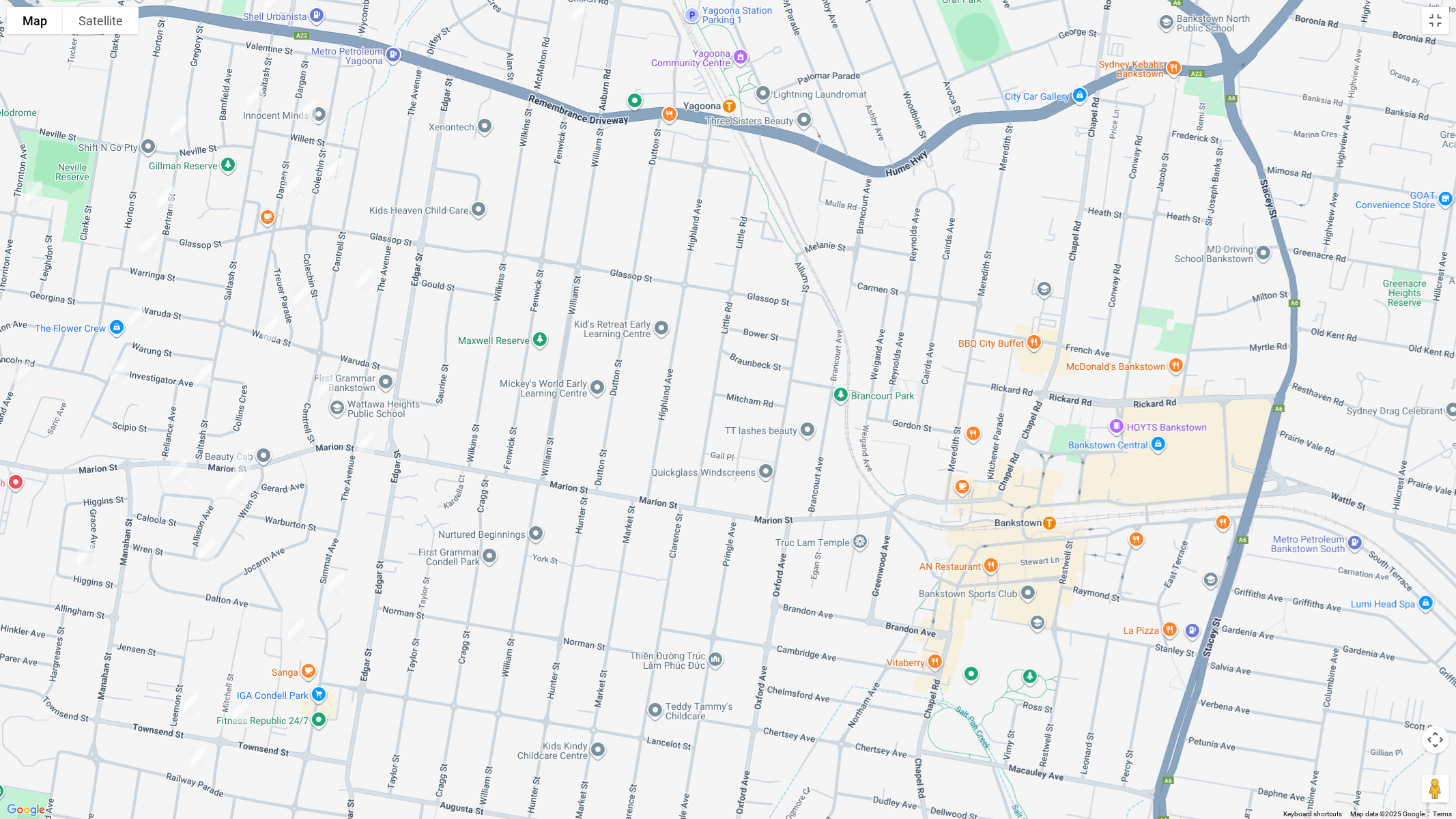
click at [362, 444] on img "288B Marion Street, CONDELL PARK NSW 2200" at bounding box center [366, 443] width 27 height 35
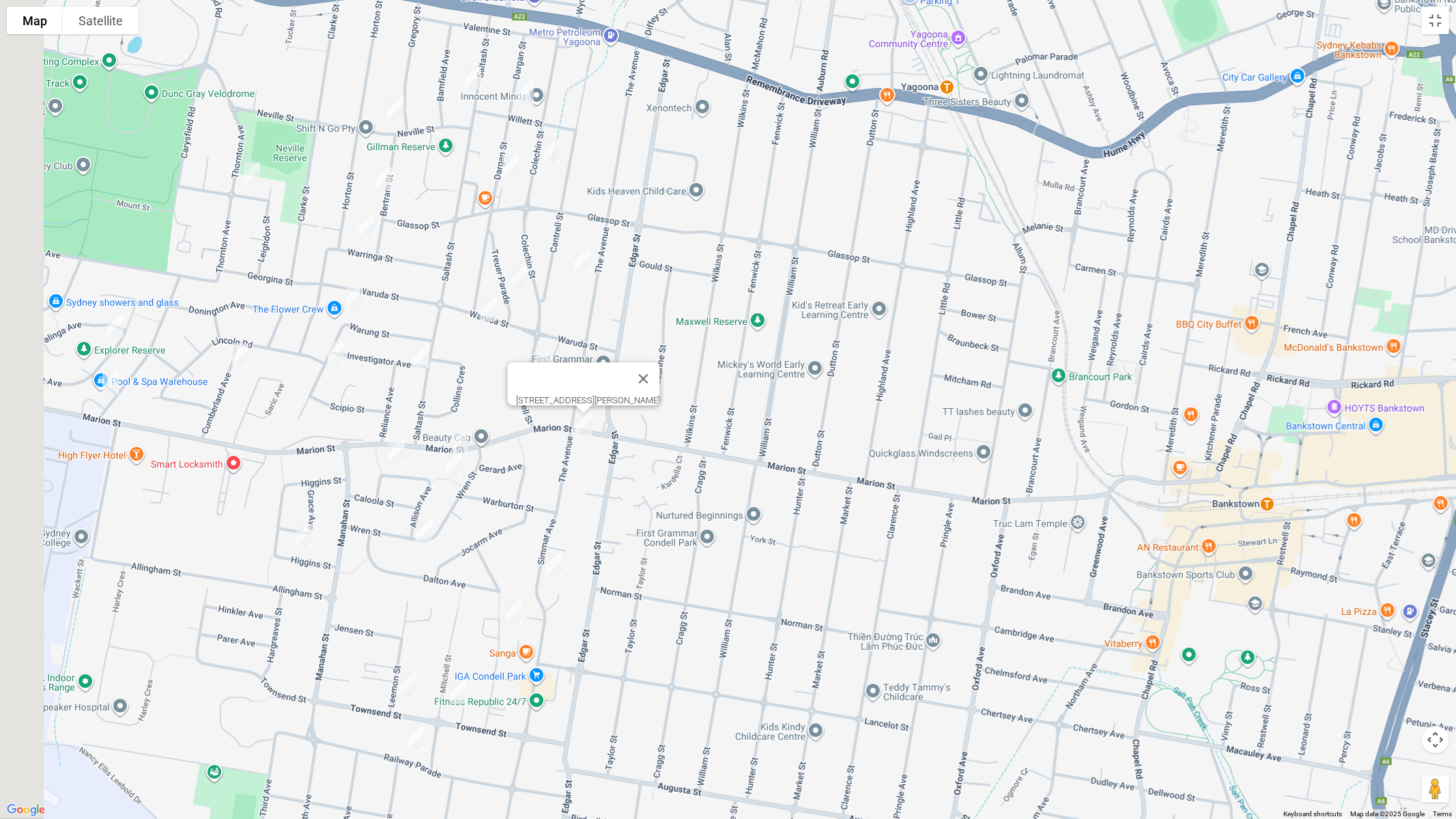
drag, startPoint x: 541, startPoint y: 408, endPoint x: 801, endPoint y: 384, distance: 261.1
click at [801, 384] on div "288B Marion Street, CONDELL PARK NSW 2200" at bounding box center [728, 410] width 1456 height 819
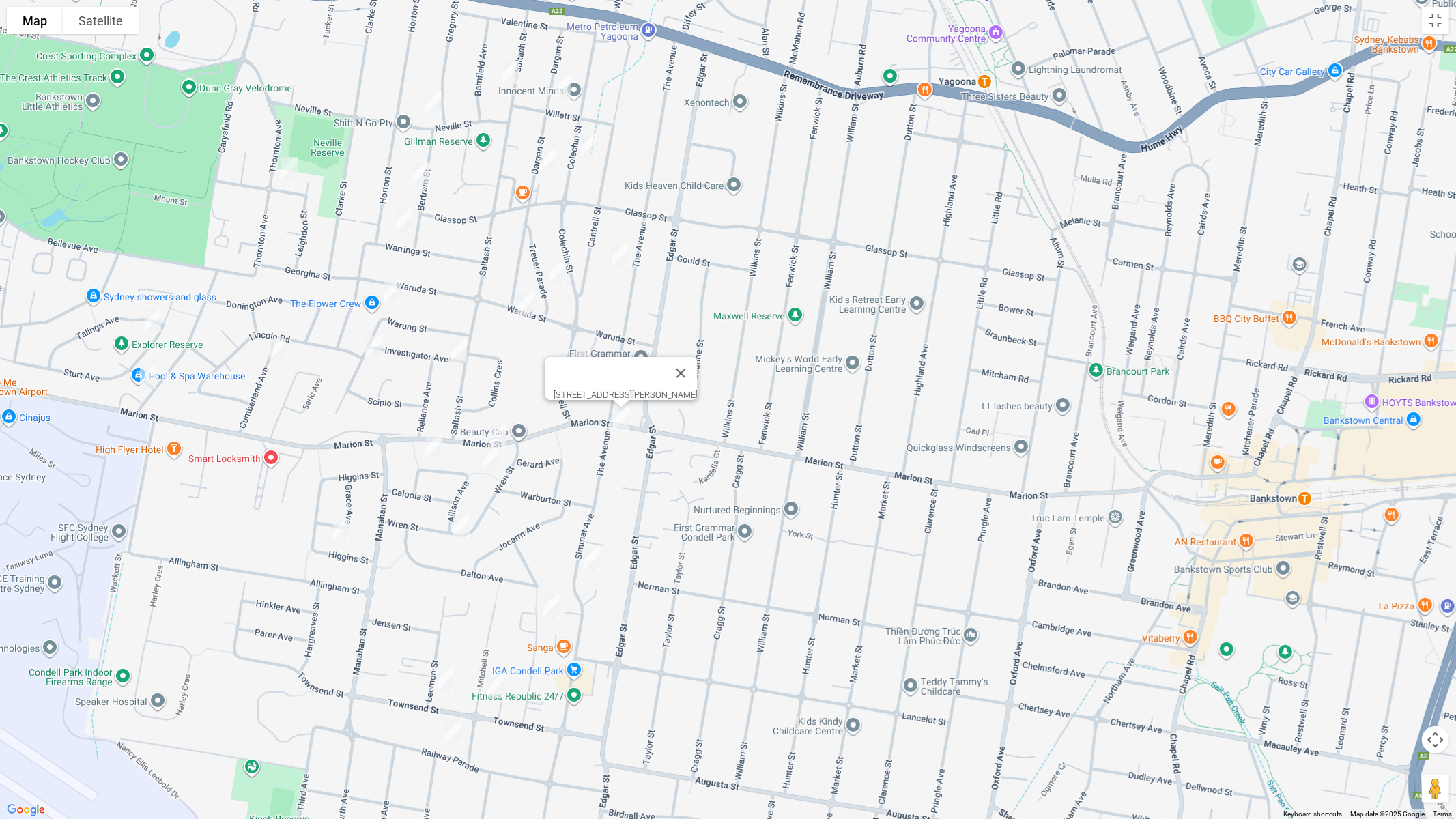
click at [502, 432] on img "312 Marion Street, CONDELL PARK NSW 2200" at bounding box center [498, 437] width 27 height 35
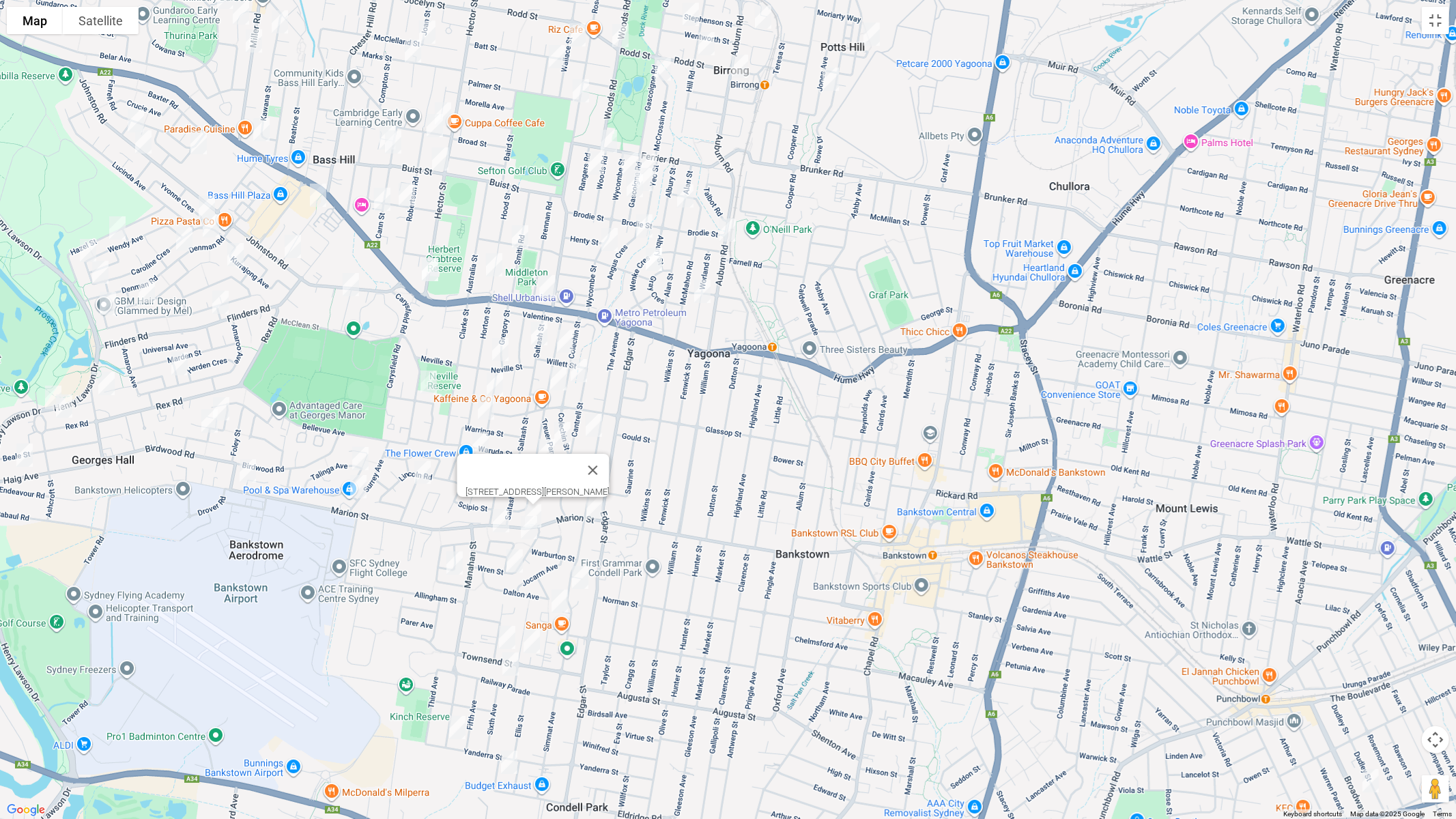
drag, startPoint x: 635, startPoint y: 332, endPoint x: 649, endPoint y: 408, distance: 77.3
click at [649, 408] on div "312 Marion Street, CONDELL PARK NSW 2200" at bounding box center [728, 410] width 1456 height 819
click at [247, 472] on img "483 Marion Street, GEORGES HALL NSW 2198" at bounding box center [249, 472] width 27 height 35
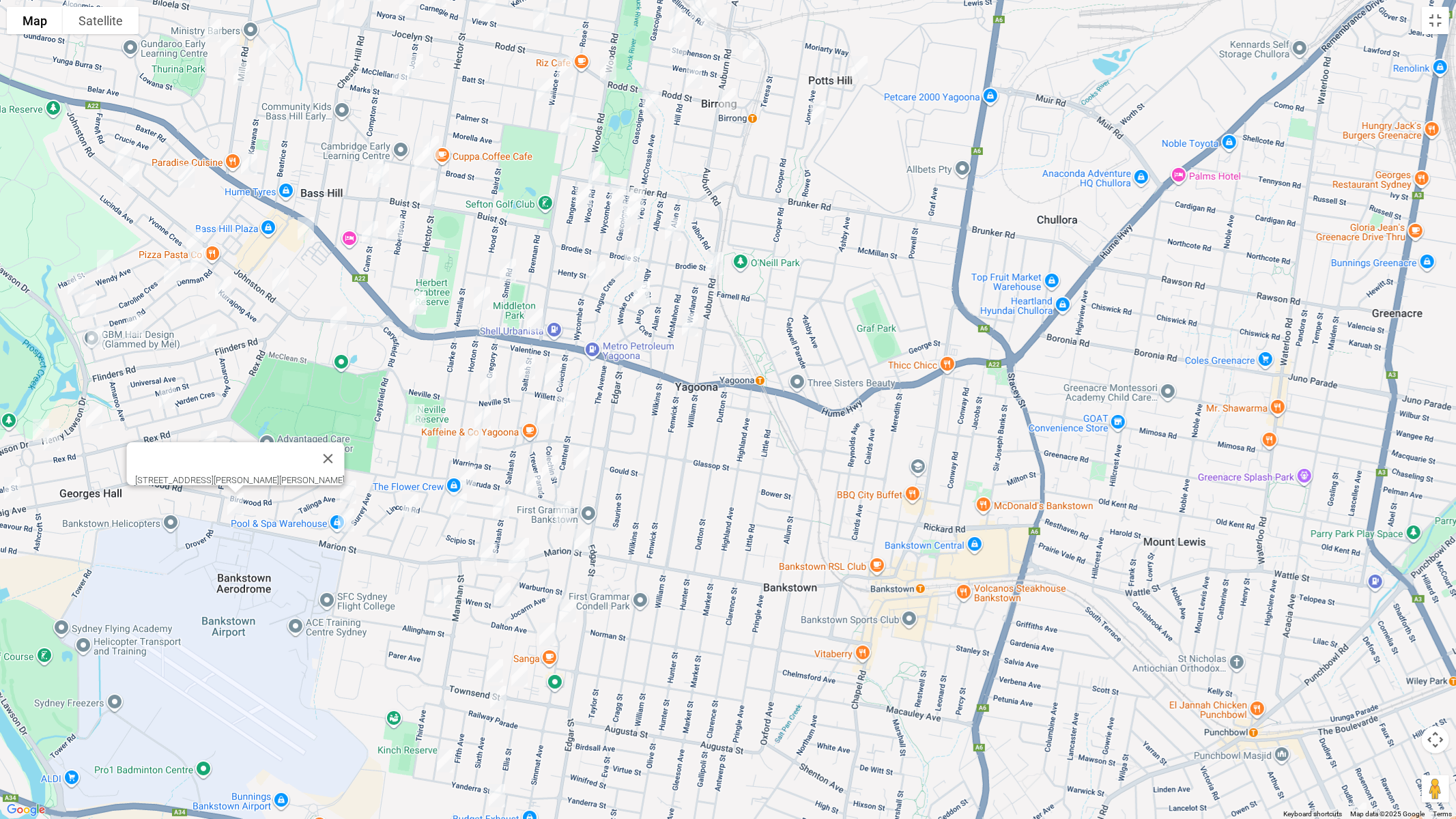
drag, startPoint x: 715, startPoint y: 579, endPoint x: 693, endPoint y: 597, distance: 28.4
click at [704, 624] on div "483 Marion Street, GEORGES HALL NSW 2198" at bounding box center [728, 410] width 1456 height 819
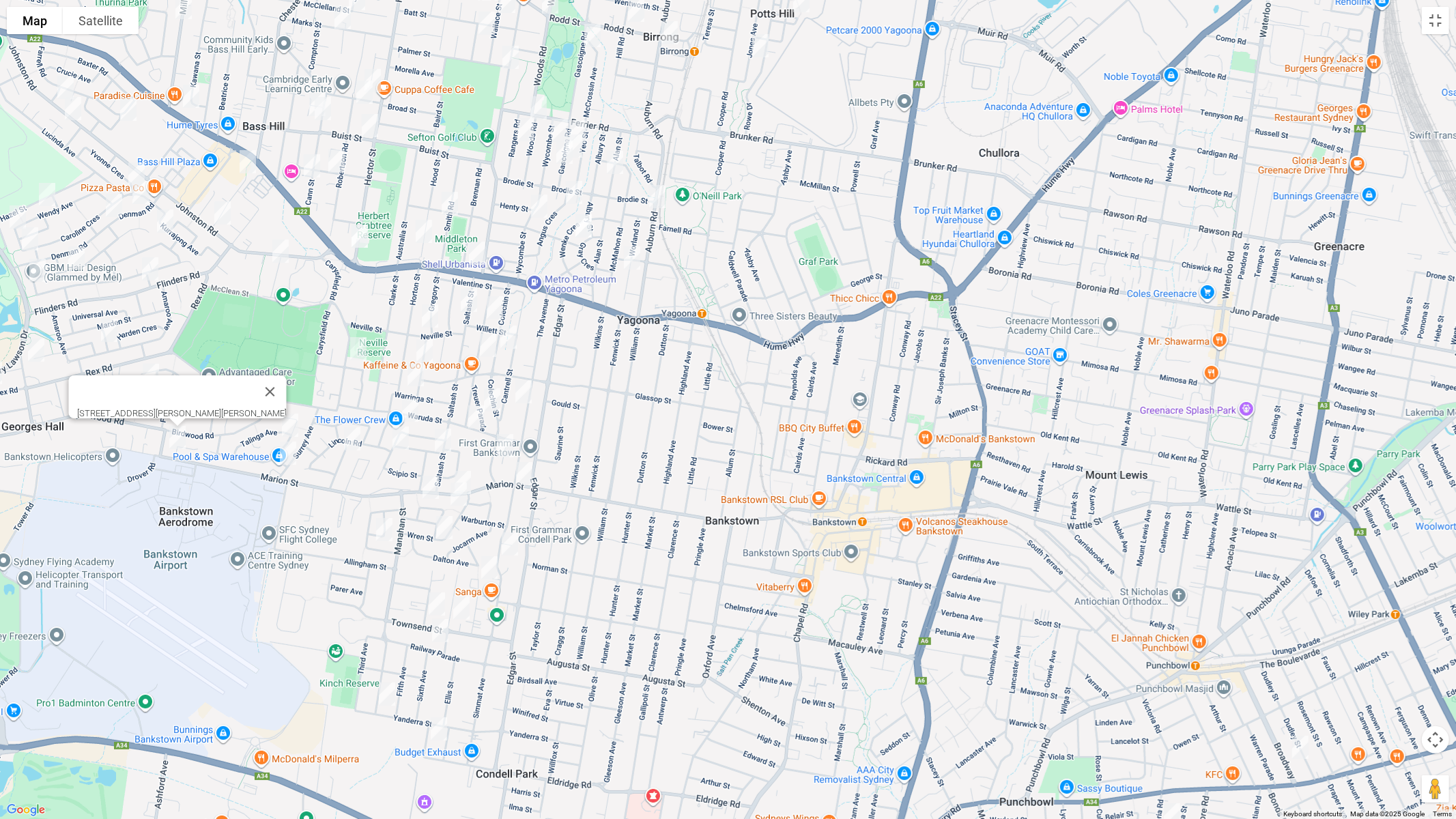
drag, startPoint x: 741, startPoint y: 568, endPoint x: 687, endPoint y: 561, distance: 54.5
click at [687, 561] on div "483 Marion Street, GEORGES HALL NSW 2198" at bounding box center [728, 410] width 1456 height 819
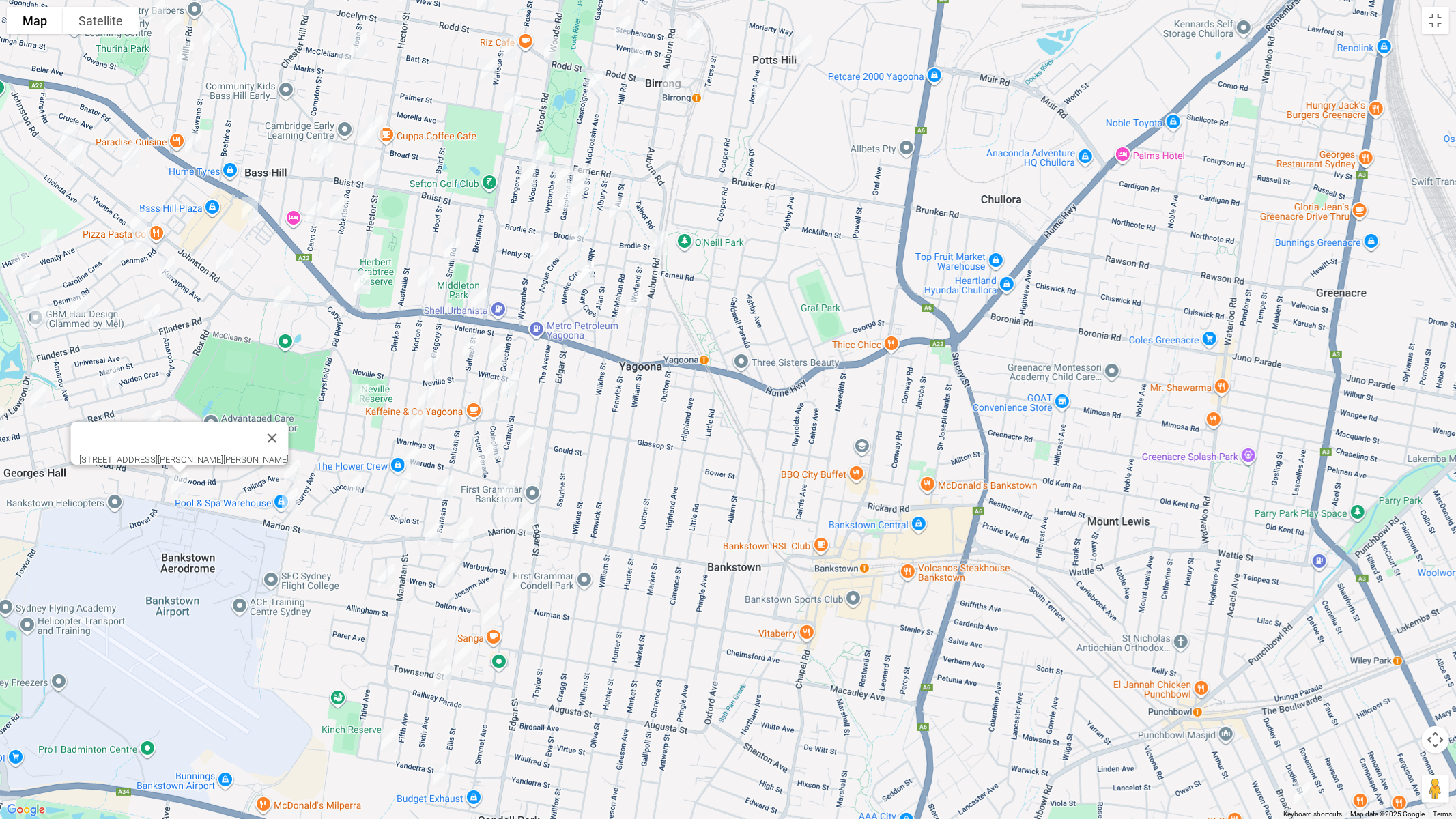
click at [478, 299] on img "760 Hume Highway, YAGOONA NSW 2199" at bounding box center [479, 299] width 27 height 35
click at [364, 281] on img "364A Hector Street, BASS HILL NSW 2197" at bounding box center [362, 283] width 27 height 35
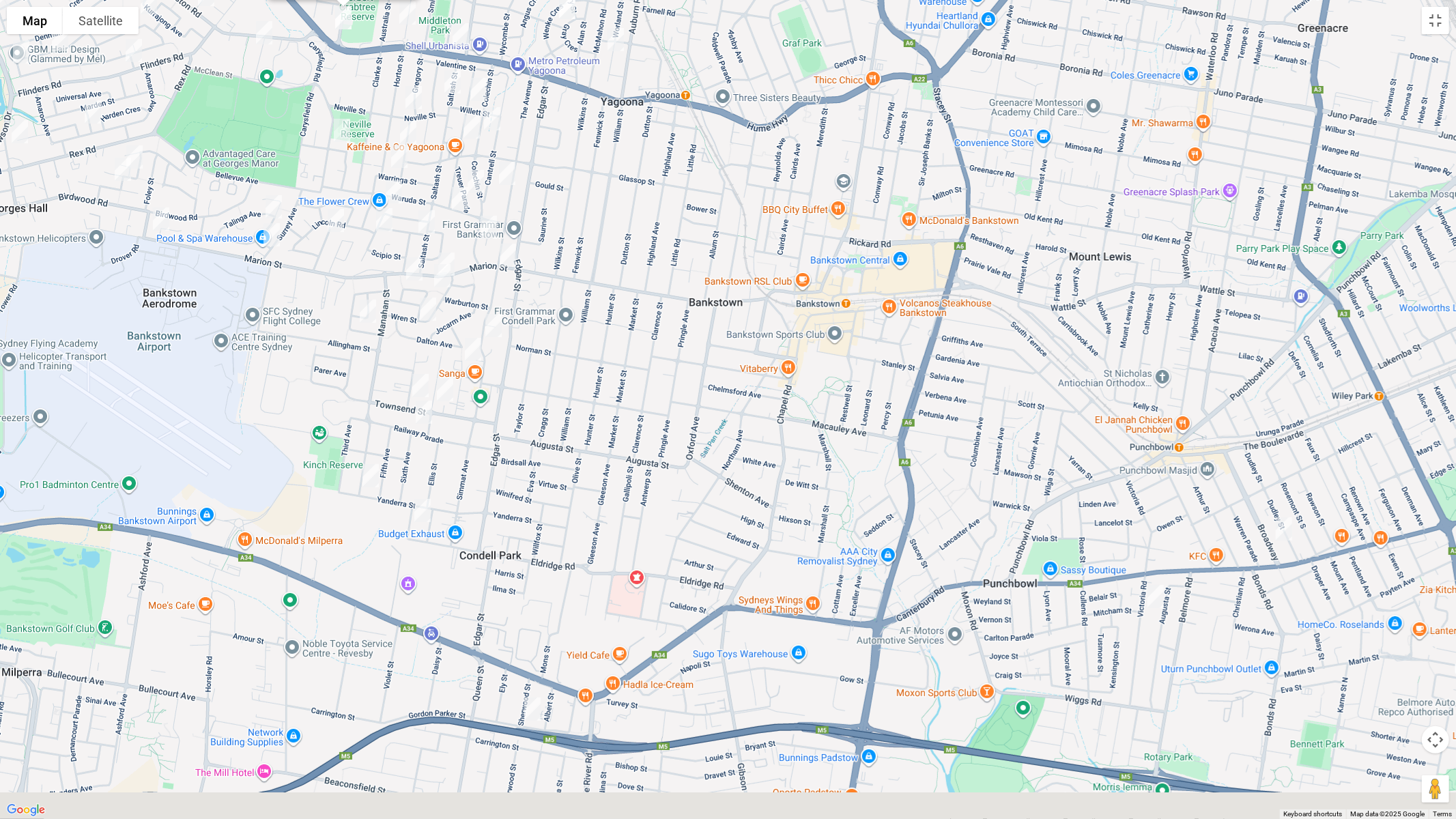
drag, startPoint x: 701, startPoint y: 552, endPoint x: 685, endPoint y: 274, distance: 278.5
click at [685, 274] on div "364A Hector Street, BASS HILL NSW 2197" at bounding box center [728, 410] width 1456 height 819
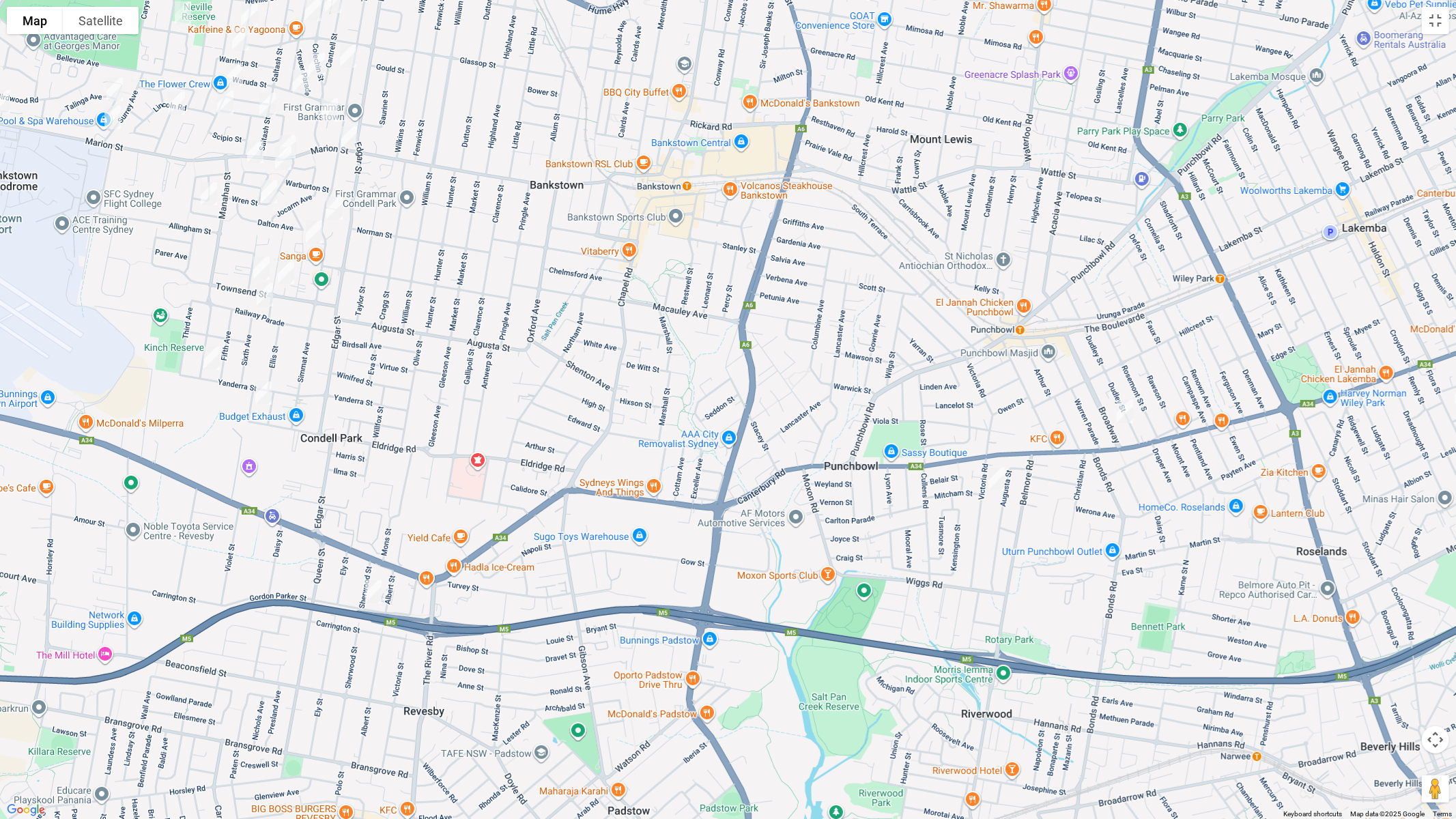
drag, startPoint x: 599, startPoint y: 526, endPoint x: 699, endPoint y: 484, distance: 108.5
click at [478, 485] on div "364A Hector Street, BASS HILL NSW 2197" at bounding box center [728, 410] width 1456 height 819
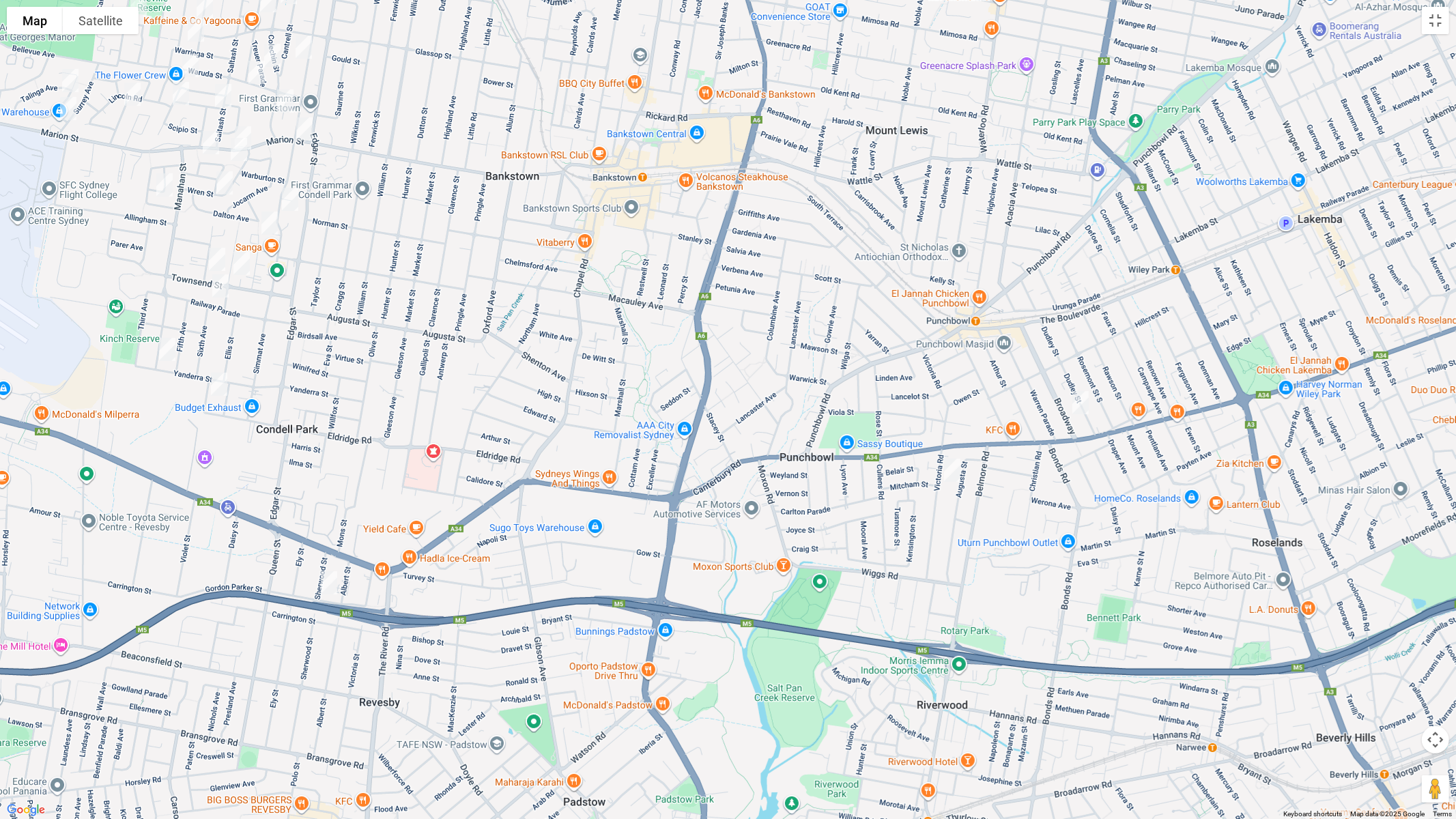
drag, startPoint x: 1081, startPoint y: 400, endPoint x: 1029, endPoint y: 439, distance: 65.0
click at [1081, 400] on img "86 Broadway, PUNCHBOWL NSW 2196" at bounding box center [1081, 402] width 27 height 35
click at [951, 473] on img "108-110 Victoria Road, PUNCHBOWL NSW 2196" at bounding box center [952, 470] width 27 height 35
click at [334, 588] on img "25 Sherwood Street, REVESBY NSW 2212" at bounding box center [329, 583] width 27 height 35
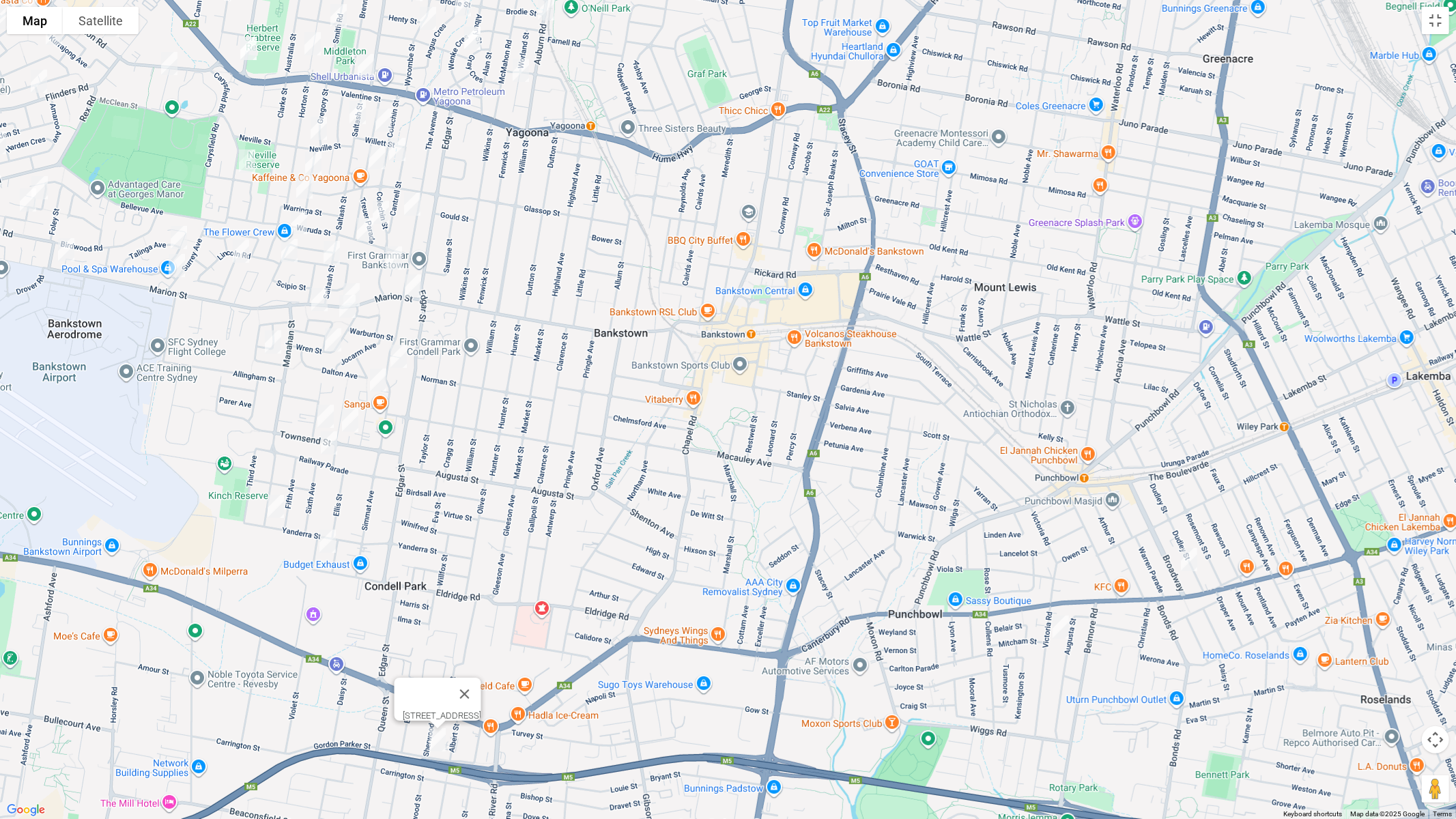
drag, startPoint x: 409, startPoint y: 336, endPoint x: 560, endPoint y: 564, distance: 273.5
click at [560, 564] on div "[STREET_ADDRESS]" at bounding box center [728, 410] width 1456 height 819
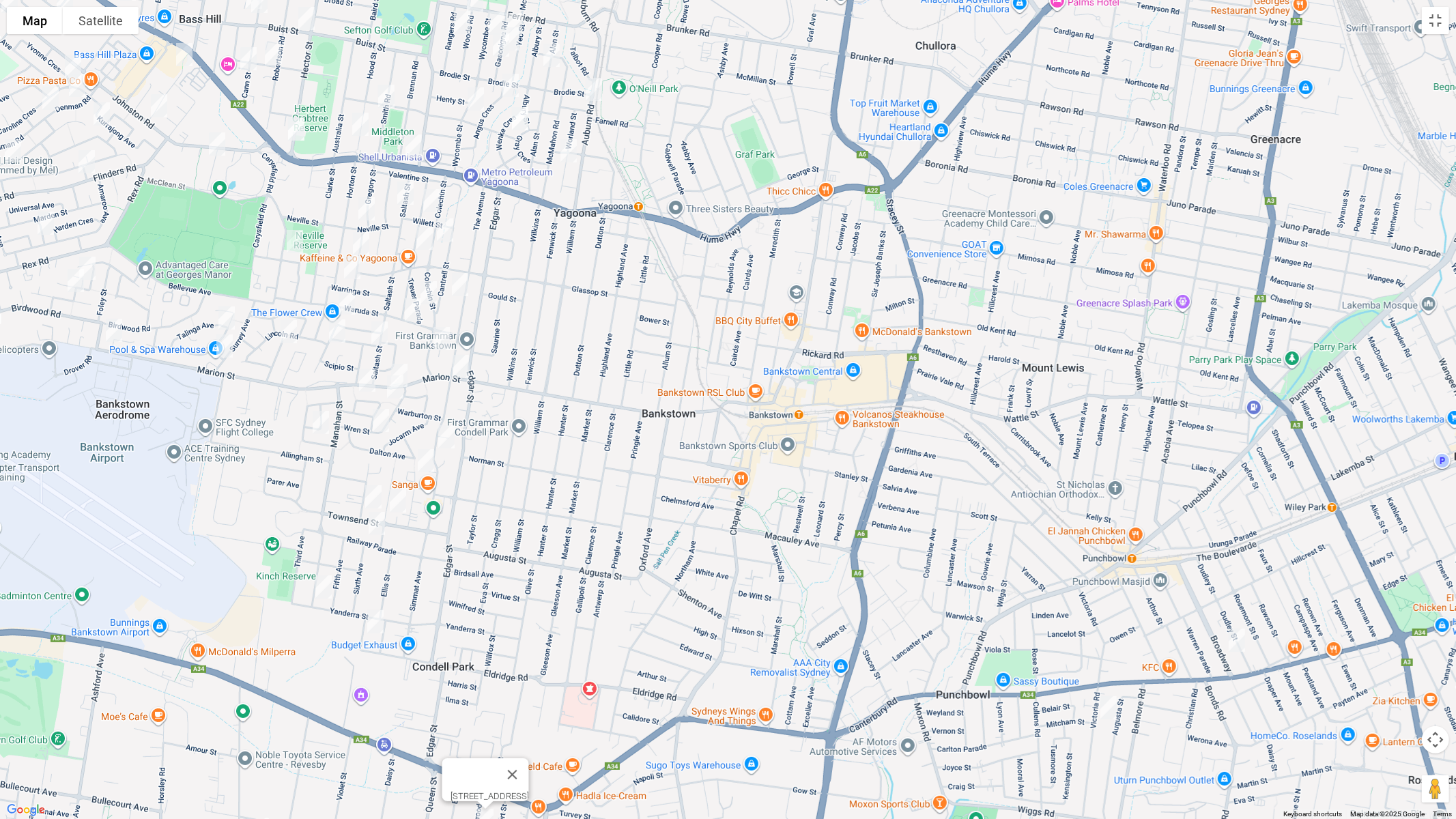
click at [406, 189] on img "22 Saltash Street, YAGOONA NSW 2199" at bounding box center [406, 193] width 27 height 35
drag, startPoint x: 434, startPoint y: 196, endPoint x: 434, endPoint y: 206, distance: 10.0
click at [435, 197] on img "19 Dargan Street, YAGOONA NSW 2199" at bounding box center [431, 201] width 27 height 35
drag, startPoint x: 446, startPoint y: 230, endPoint x: 430, endPoint y: 230, distance: 16.0
click at [446, 230] on img "37a Colechin Street, YAGOONA NSW 2199" at bounding box center [445, 230] width 27 height 35
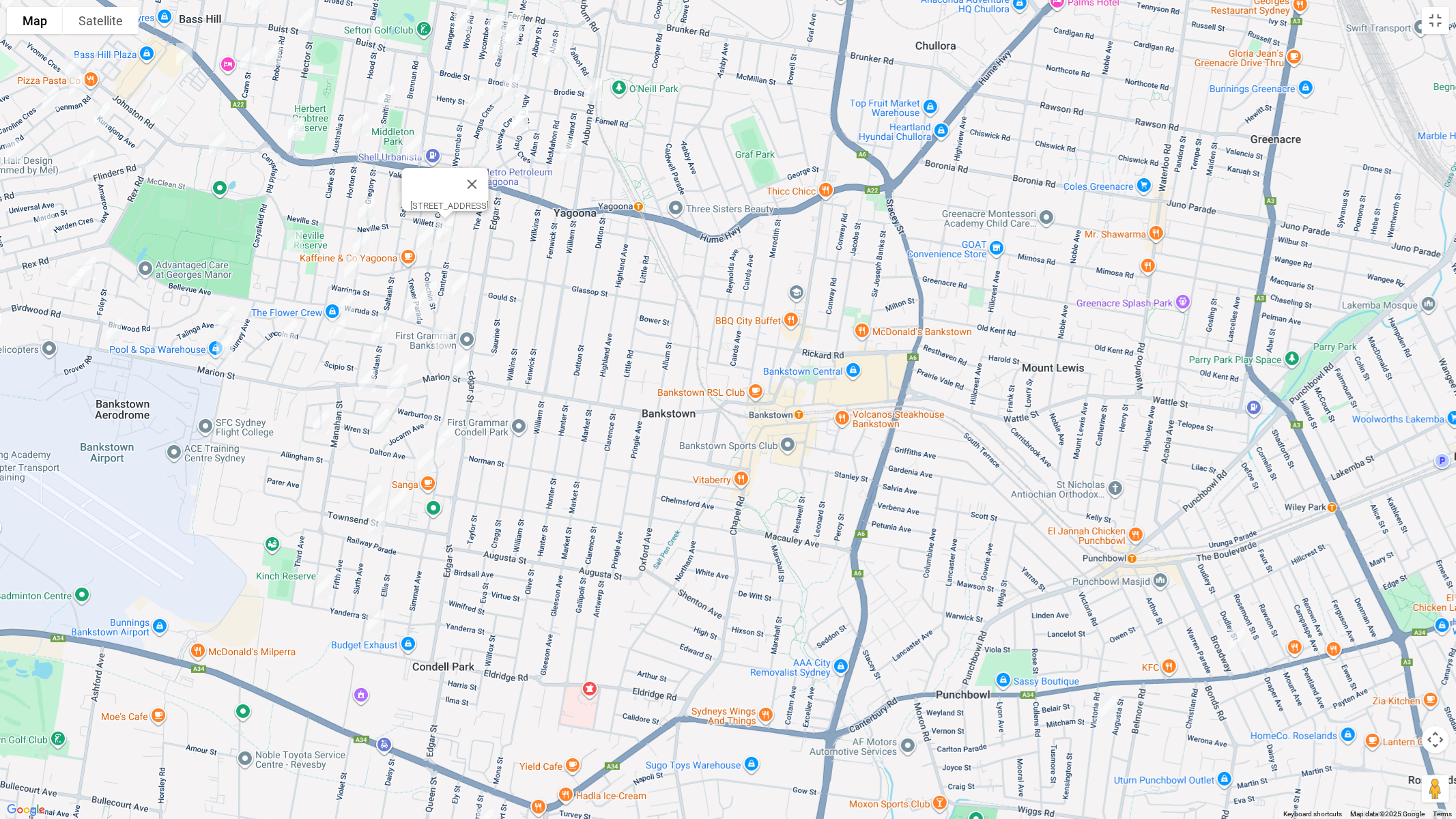
click at [422, 234] on img "2/37 Dargan Street, YAGOONA NSW 2199" at bounding box center [425, 238] width 27 height 35
click at [424, 242] on img "2/37 Dargan Street, YAGOONA NSW 2199" at bounding box center [426, 238] width 27 height 35
click at [467, 286] on img "84 The Avenue, BANKSTOWN NSW 2200" at bounding box center [461, 284] width 27 height 35
drag, startPoint x: 460, startPoint y: 283, endPoint x: 434, endPoint y: 283, distance: 26.0
click at [459, 283] on img "84 The Avenue, BANKSTOWN NSW 2200" at bounding box center [461, 284] width 27 height 35
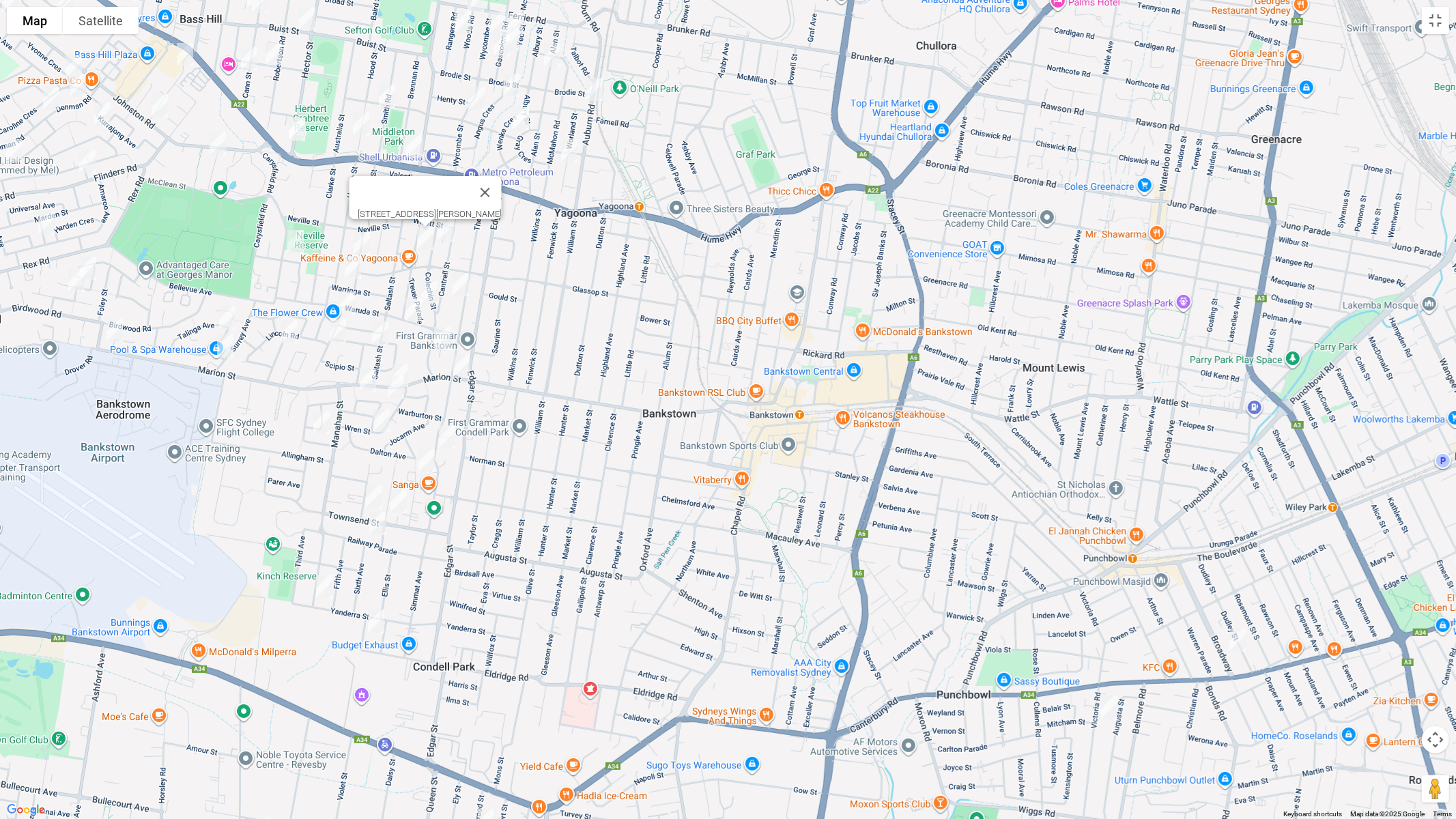
click at [431, 284] on img "26 Treuer Parade, YAGOONA NSW 2199" at bounding box center [430, 292] width 27 height 35
click at [409, 310] on img "41 Waruda Street, YAGOONA NSW 2199" at bounding box center [414, 310] width 27 height 35
click at [458, 287] on img "84 The Avenue, BANKSTOWN NSW 2200" at bounding box center [461, 284] width 27 height 35
click at [416, 305] on img "41 Waruda Street, YAGOONA NSW 2199" at bounding box center [414, 310] width 27 height 35
click at [439, 336] on img "113 Cantrell Street, YAGOONA NSW 2199" at bounding box center [443, 338] width 27 height 35
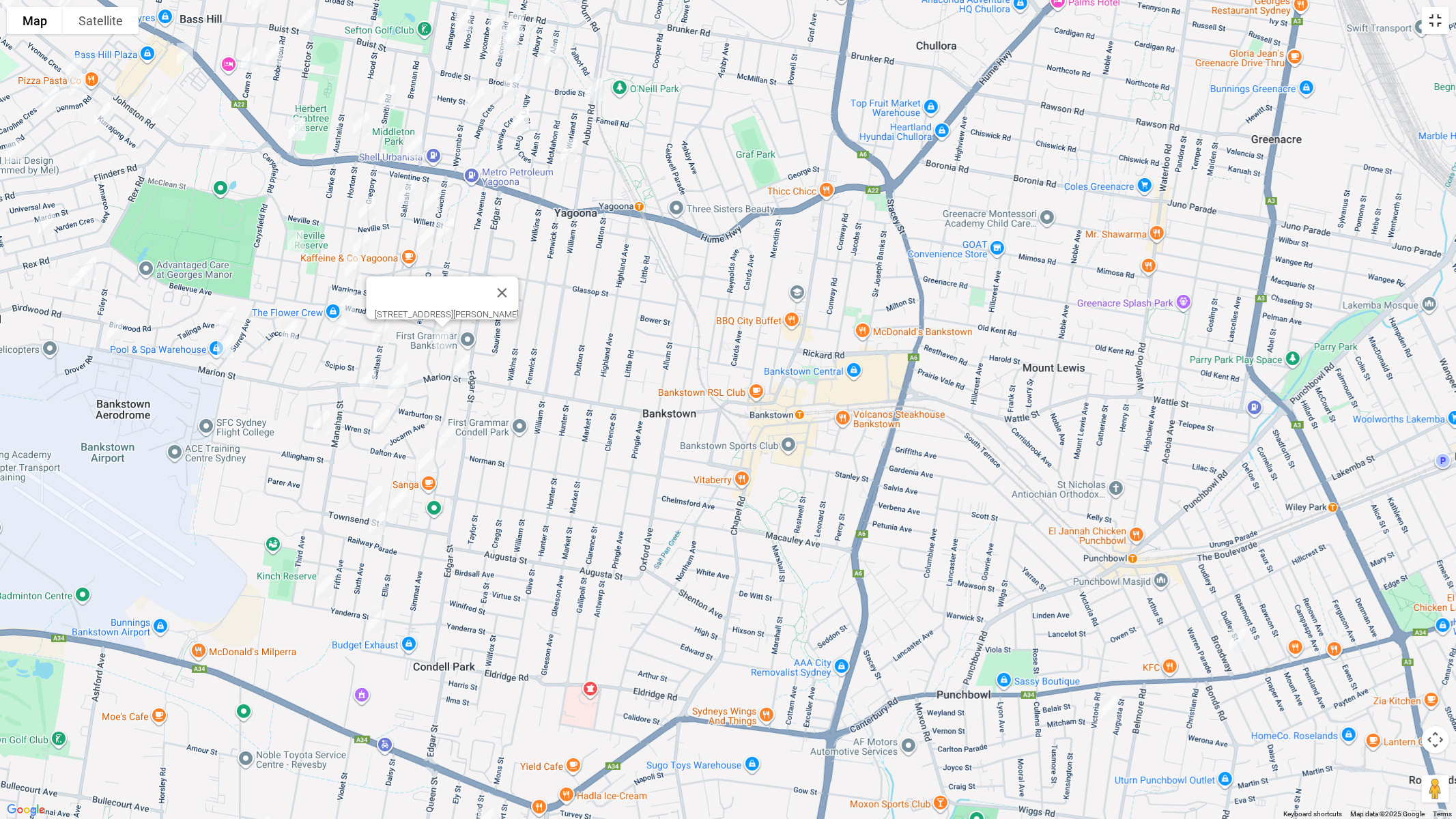
click at [1438, 23] on button "Toggle fullscreen view" at bounding box center [1436, 21] width 27 height 27
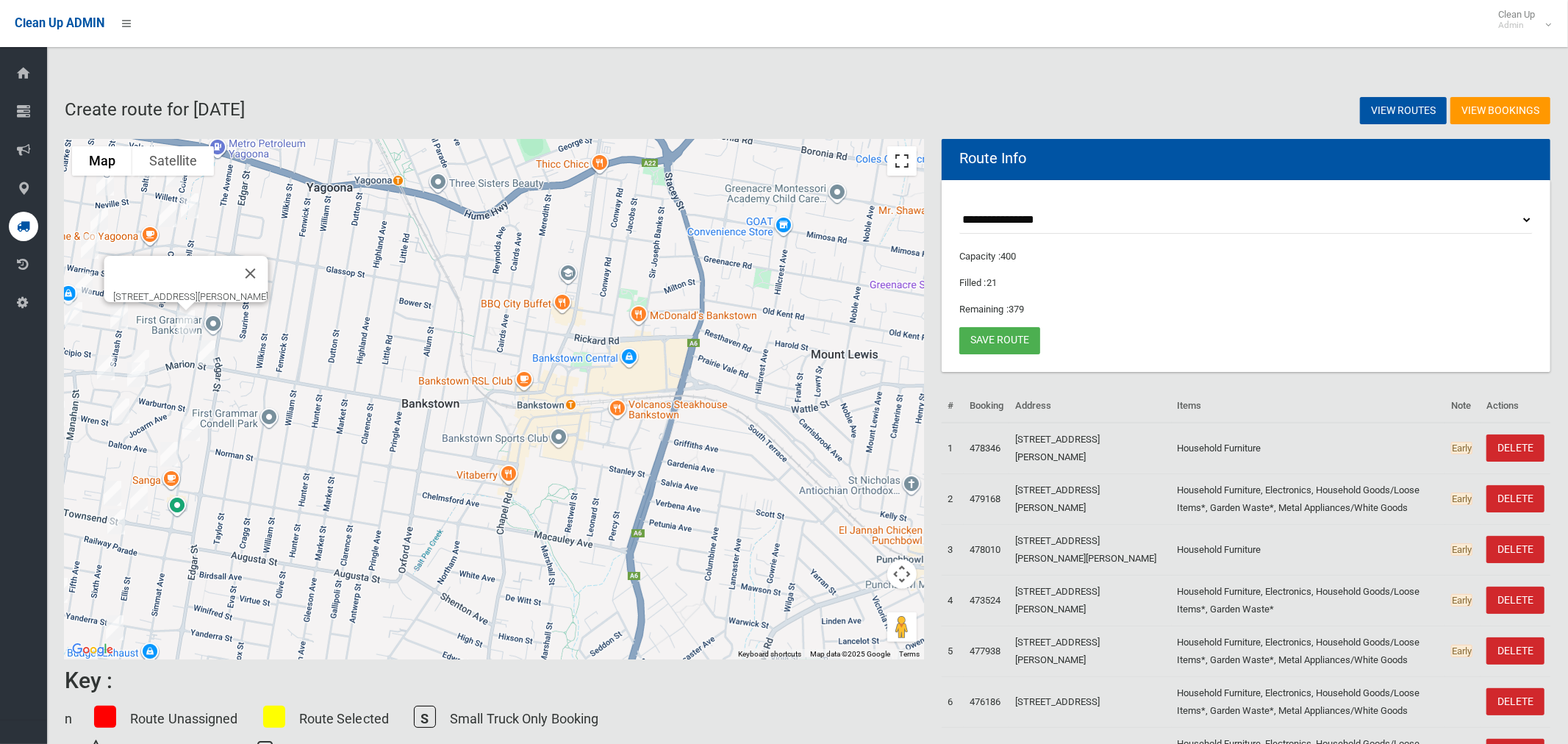
drag, startPoint x: 899, startPoint y: 172, endPoint x: 894, endPoint y: 269, distance: 97.1
click at [899, 172] on button "Toggle fullscreen view" at bounding box center [902, 161] width 29 height 29
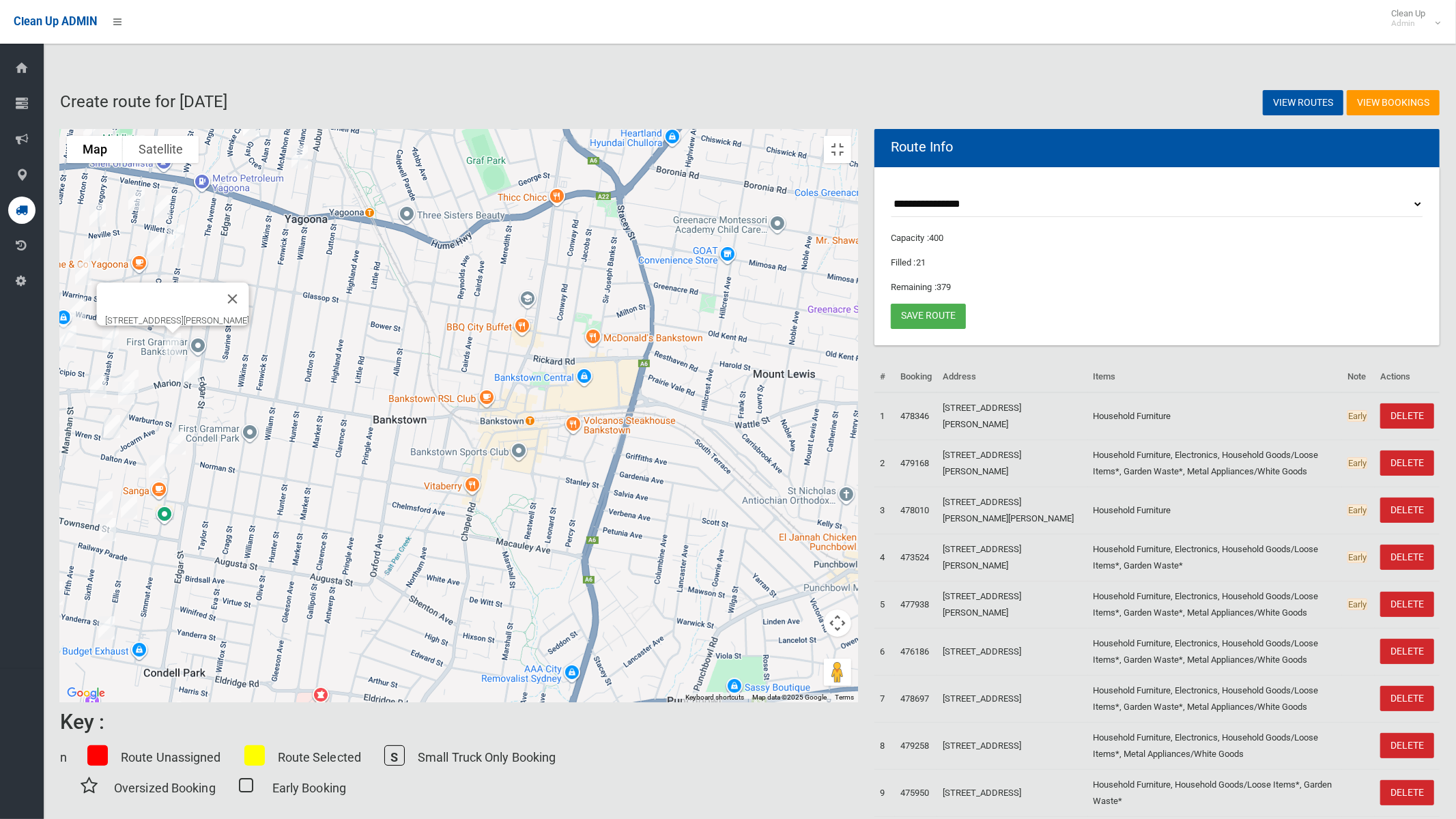
click at [140, 389] on img "34 Allison Avenue, CONDELL PARK NSW 2200" at bounding box center [126, 393] width 27 height 35
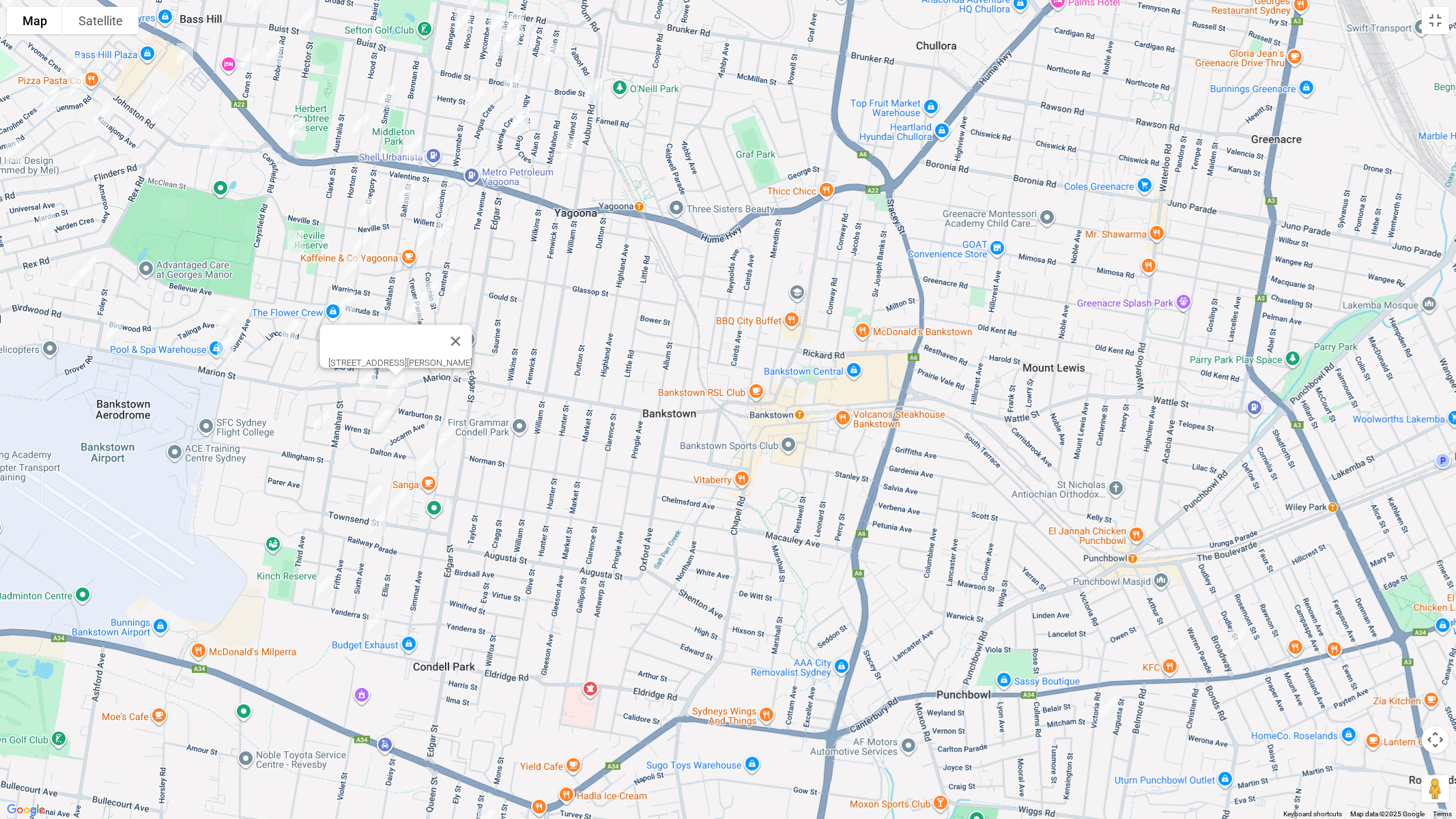
click at [447, 438] on img "19 Simmat Avenue, CONDELL PARK NSW 2200" at bounding box center [447, 437] width 27 height 35
click at [428, 458] on img "35 Lee Street, CONDELL PARK NSW 2200" at bounding box center [426, 461] width 27 height 35
click at [402, 494] on img "33A Mitchell Street, CONDELL PARK NSW 2200" at bounding box center [398, 501] width 27 height 35
click at [371, 493] on img "27 Leemon Street, CONDELL PARK NSW 2200" at bounding box center [374, 497] width 27 height 35
click at [376, 526] on img "56A Railway Parade, CONDELL PARK NSW 2200" at bounding box center [377, 524] width 27 height 35
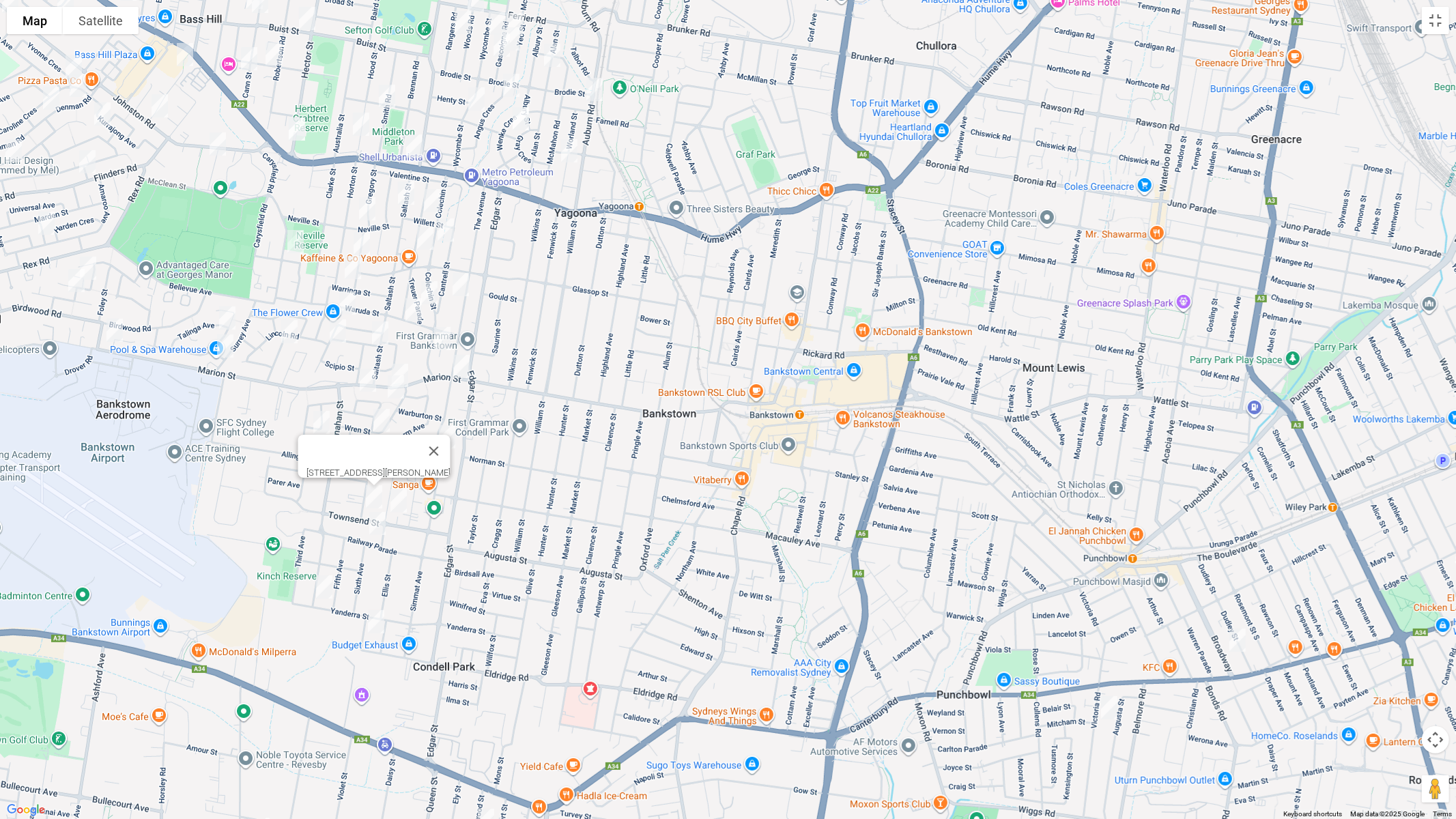
click at [378, 526] on img "56A Railway Parade, CONDELL PARK NSW 2200" at bounding box center [377, 524] width 27 height 35
click at [328, 587] on img "108 Yanderra Street, CONDELL PARK NSW 2200" at bounding box center [324, 587] width 27 height 35
click at [373, 617] on img "15 Ethel Street, CONDELL PARK NSW 2200" at bounding box center [376, 621] width 27 height 35
click at [313, 421] on img "14 Higgins Street, CONDELL PARK NSW 2200" at bounding box center [321, 422] width 27 height 35
click at [380, 328] on img "3 Investigator Avenue, YAGOONA NSW 2199" at bounding box center [381, 333] width 27 height 35
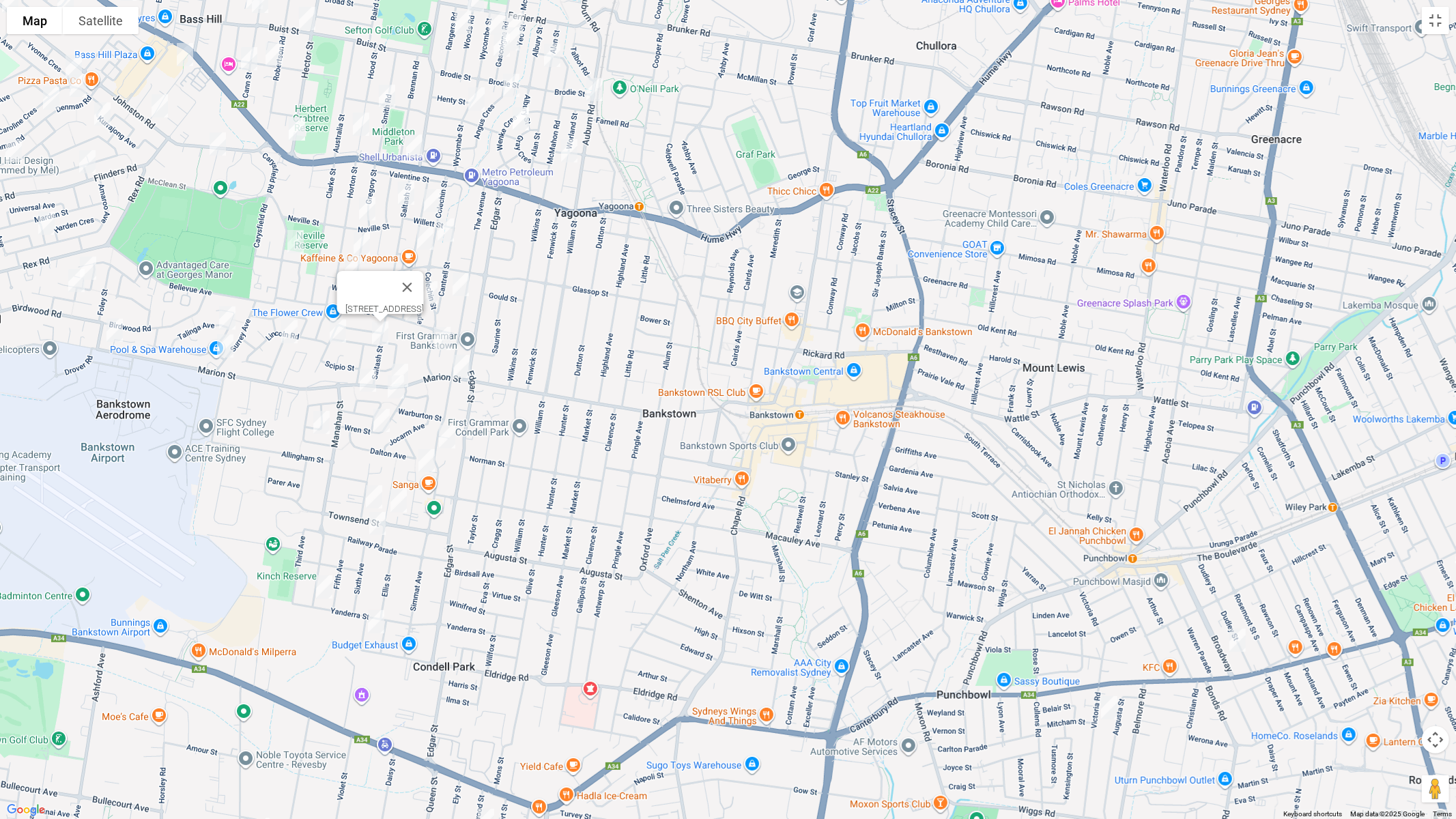
click at [369, 380] on img "12 Allison Avenue, CONDELL PARK NSW 2200" at bounding box center [368, 380] width 27 height 35
click at [385, 426] on img "35 Wren Street, CONDELL PARK NSW 2200" at bounding box center [381, 420] width 27 height 35
click at [363, 206] on img "20 Neville Street, YAGOONA NSW 2199" at bounding box center [367, 209] width 27 height 35
click at [363, 241] on img "18 Bertram Street, YAGOONA NSW 2199" at bounding box center [362, 243] width 27 height 35
click at [357, 268] on img "20 Warringa Street, YAGOONA NSW 2199" at bounding box center [353, 267] width 27 height 35
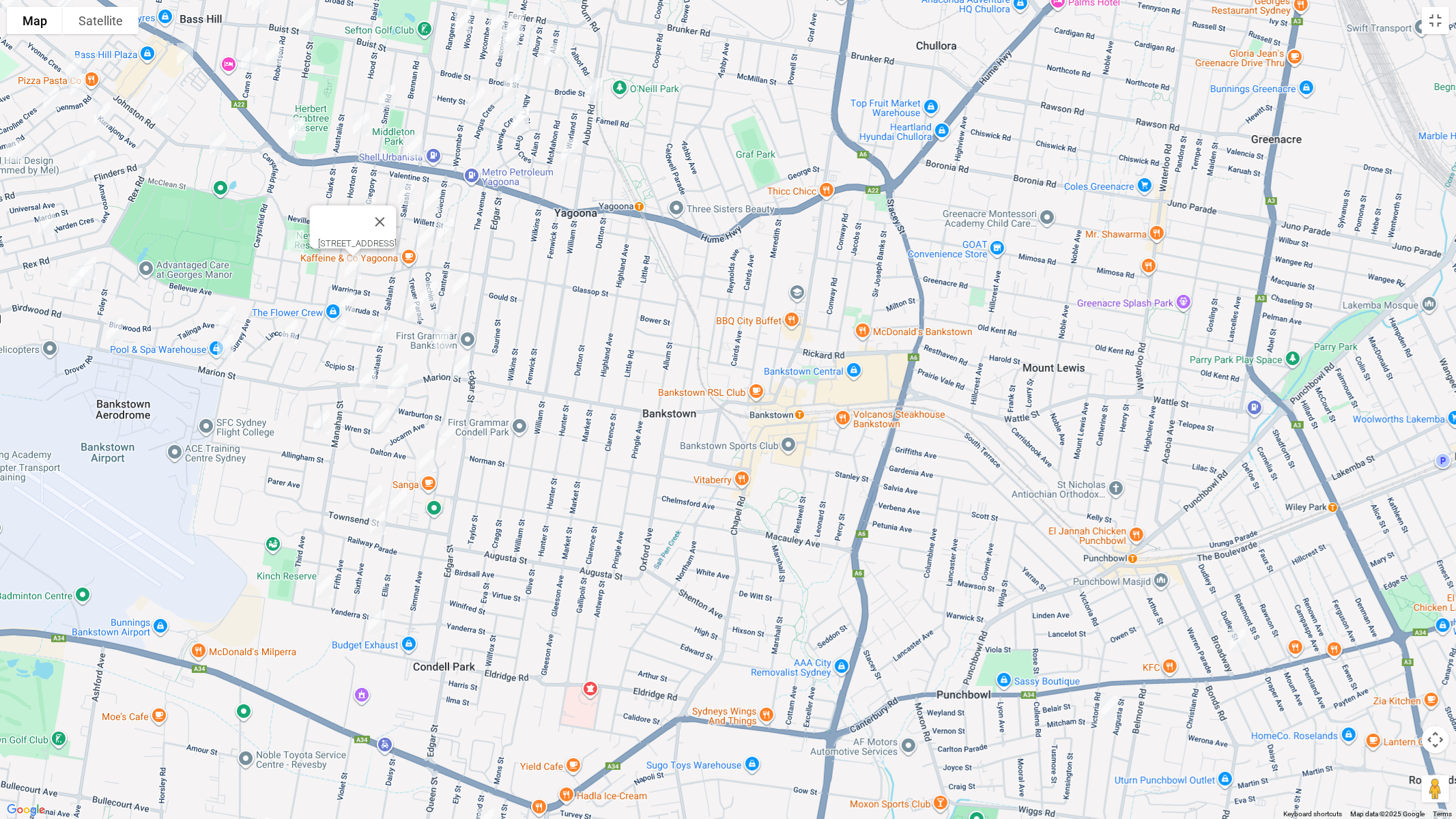
click at [348, 304] on img "30 Warung Street, YAGOONA NSW 2199" at bounding box center [348, 303] width 27 height 35
click at [340, 327] on img "33 Warung Street, YAGOONA NSW 2199" at bounding box center [338, 331] width 27 height 35
click at [299, 243] on img "29 Thornton Avenue, BASS HILL NSW 2197" at bounding box center [296, 242] width 27 height 35
click at [292, 328] on img "22 Cumberland Avenue, GEORGES HALL NSW 2198" at bounding box center [289, 332] width 27 height 35
click at [229, 324] on img "48 Sturt Avenue, GEORGES HALL NSW 2198" at bounding box center [227, 318] width 27 height 35
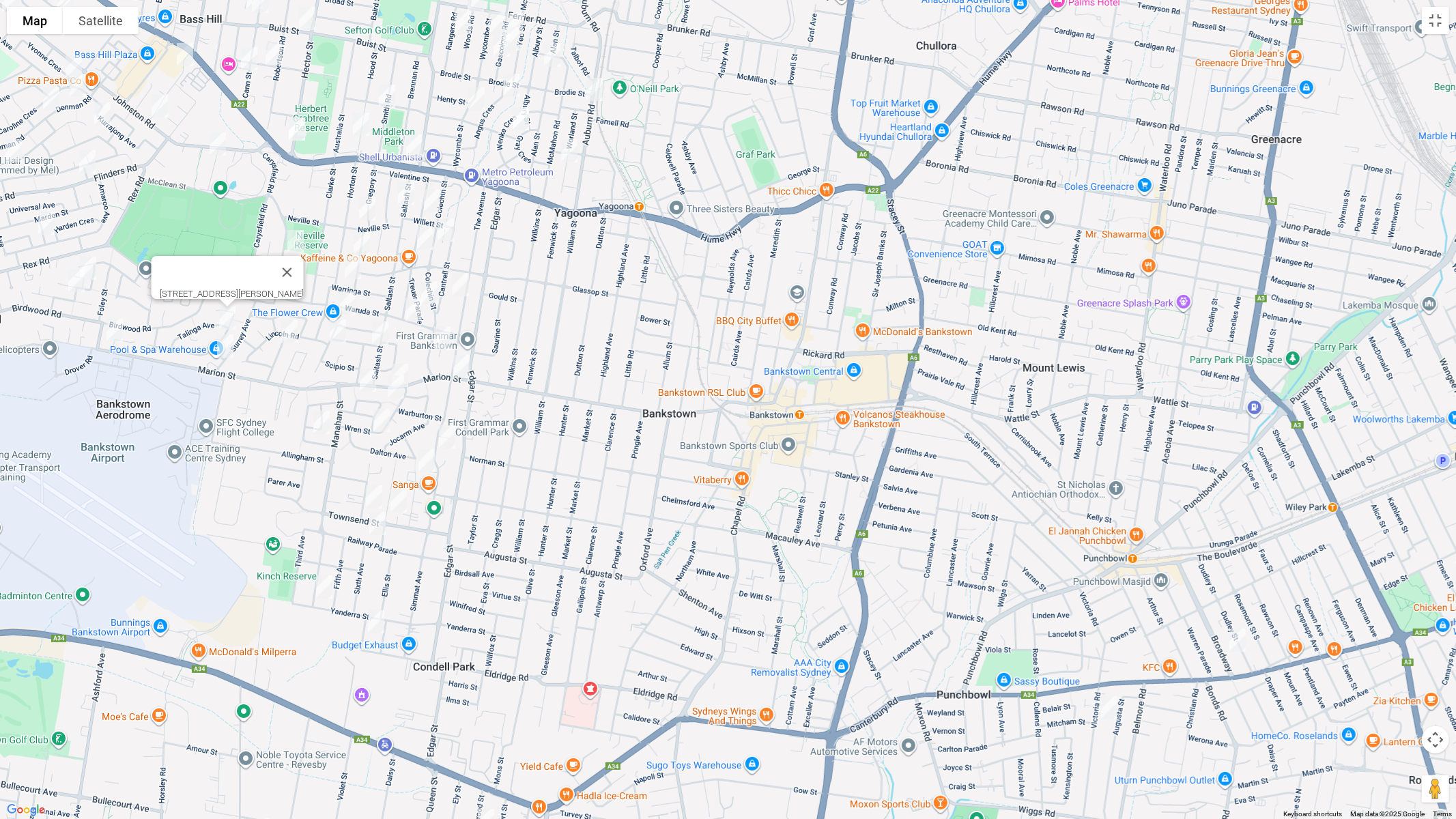
click at [226, 344] on img "5 Eldon Avenue, GEORGES HALL NSW 2198" at bounding box center [226, 346] width 27 height 35
drag, startPoint x: 539, startPoint y: 266, endPoint x: 669, endPoint y: 442, distance: 218.8
click at [679, 452] on div "5 Eldon Avenue, GEORGES HALL NSW 2198" at bounding box center [728, 410] width 1456 height 819
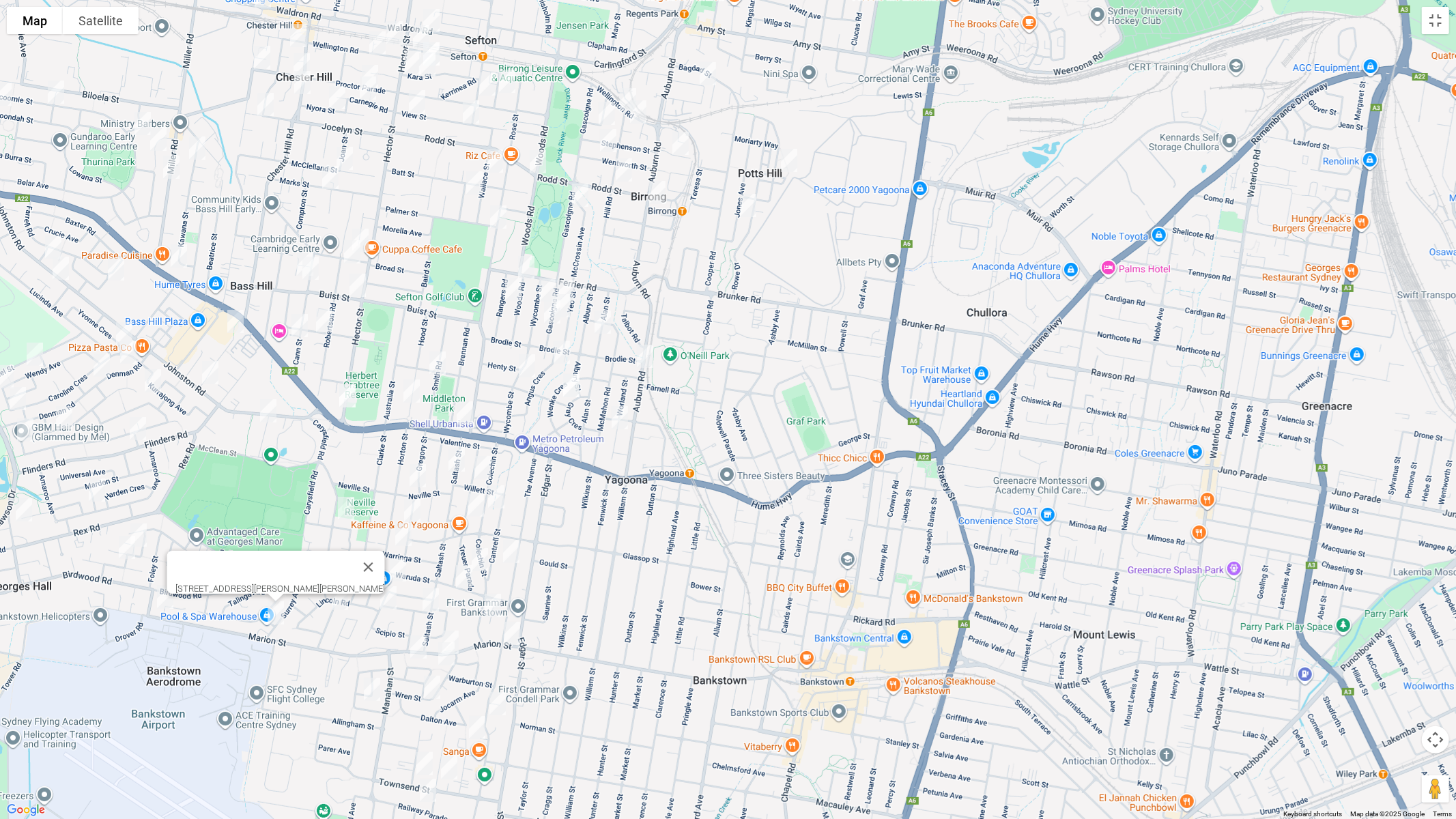
drag, startPoint x: 563, startPoint y: 365, endPoint x: 601, endPoint y: 620, distance: 257.8
click at [608, 631] on div "5 Eldon Avenue, GEORGES HALL NSW 2198" at bounding box center [728, 410] width 1456 height 819
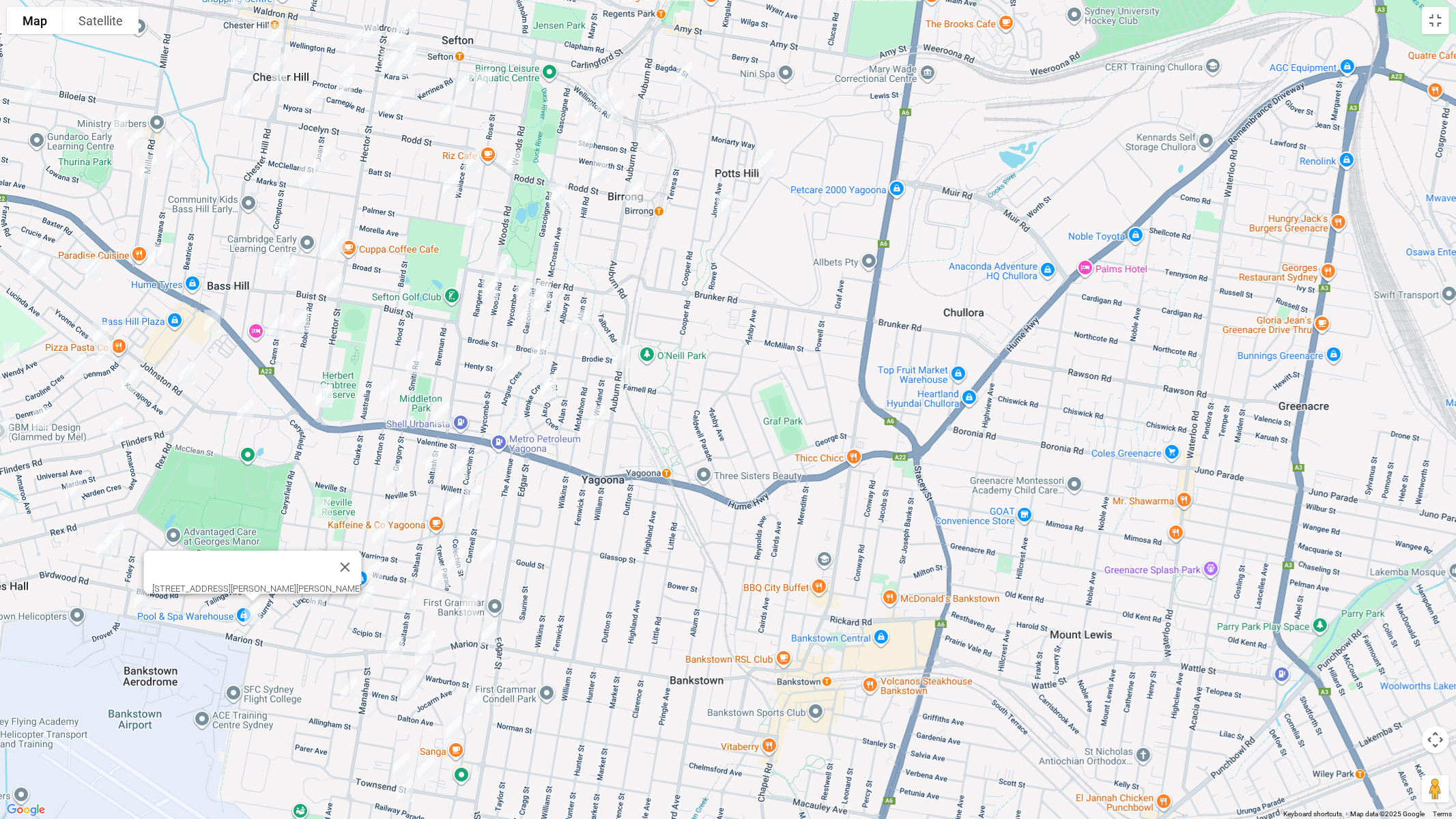
click at [411, 367] on img "46 Smith Road, YAGOONA NSW 2199" at bounding box center [414, 363] width 27 height 35
click at [388, 389] on img "80 Hood Street, YAGOONA NSW 2199" at bounding box center [389, 391] width 27 height 35
drag, startPoint x: 538, startPoint y: 346, endPoint x: 538, endPoint y: 374, distance: 28.0
click at [537, 348] on img "3/13 Angus Crescent, YAGOONA NSW 2199" at bounding box center [539, 352] width 27 height 35
click at [530, 350] on img "3/13 Angus Crescent, YAGOONA NSW 2199" at bounding box center [539, 352] width 27 height 35
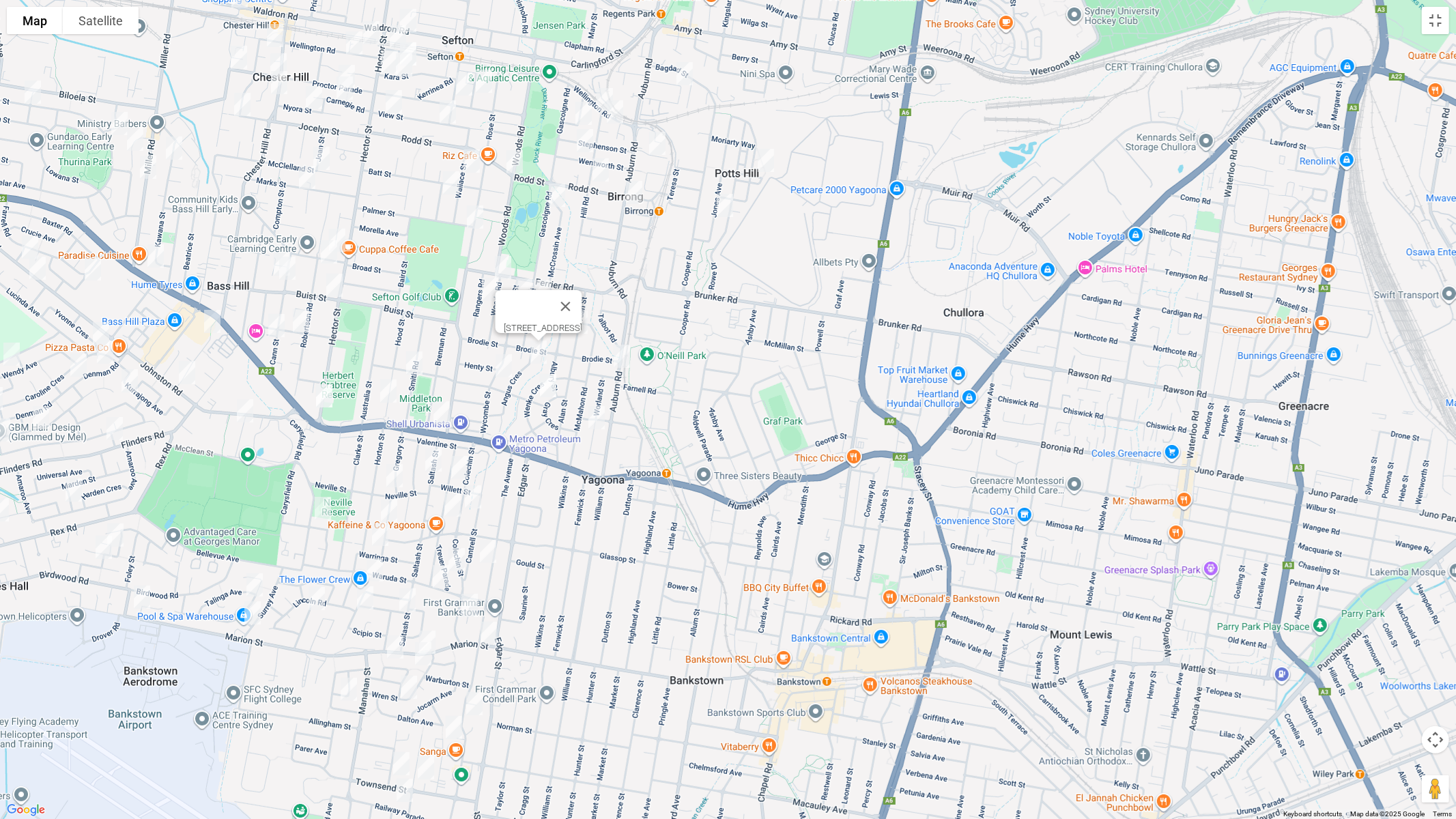
click at [504, 363] on img "151 Wycombe Street, YAGOONA NSW 2199" at bounding box center [504, 365] width 27 height 35
click at [545, 381] on img "3/18 Gray Crescent, YAGOONA NSW 2199" at bounding box center [549, 385] width 27 height 35
click at [596, 414] on img "44 Worland Street, YAGOONA NSW 2199" at bounding box center [597, 418] width 27 height 35
click at [504, 267] on img "112 Woods Road, YAGOONA NSW 2199" at bounding box center [504, 267] width 27 height 35
click at [498, 264] on img "112 Woods Road, YAGOONA NSW 2199" at bounding box center [504, 267] width 27 height 35
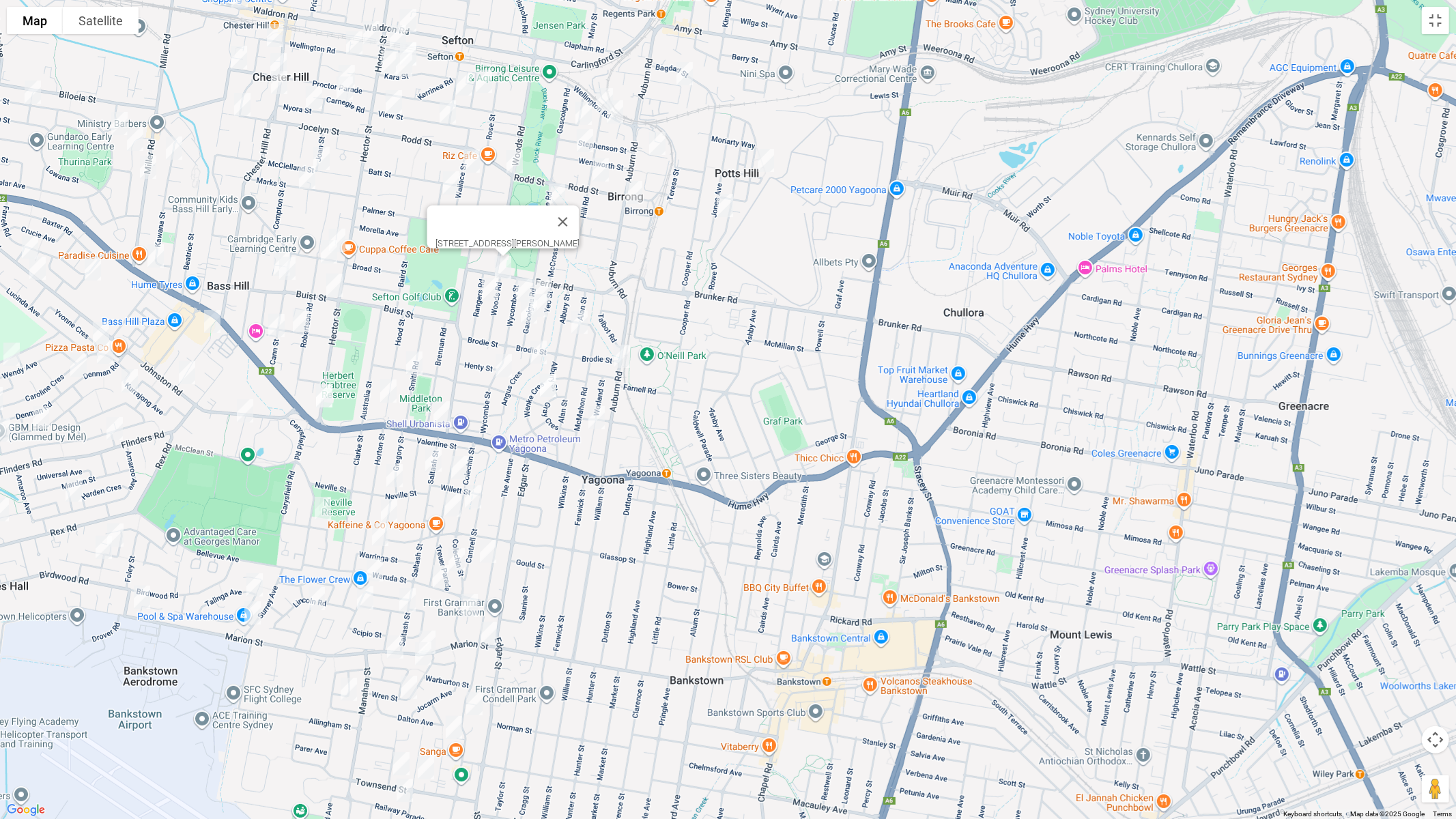
click at [486, 291] on img "23 Rangers Road, YAGOONA NSW 2199" at bounding box center [490, 289] width 27 height 35
click at [524, 286] on img "85 Wycombe Street, YAGOONA NSW 2199" at bounding box center [524, 290] width 27 height 35
click at [548, 286] on img "139 Gascoigne Road, YAGOONA NSW 2199" at bounding box center [542, 291] width 27 height 35
click at [542, 303] on img "188 Gascoigne Road, YAGOONA NSW 2199" at bounding box center [529, 312] width 27 height 35
click at [549, 305] on img "151 Gascoigne Road, YAGOONA NSW 2199" at bounding box center [539, 306] width 27 height 35
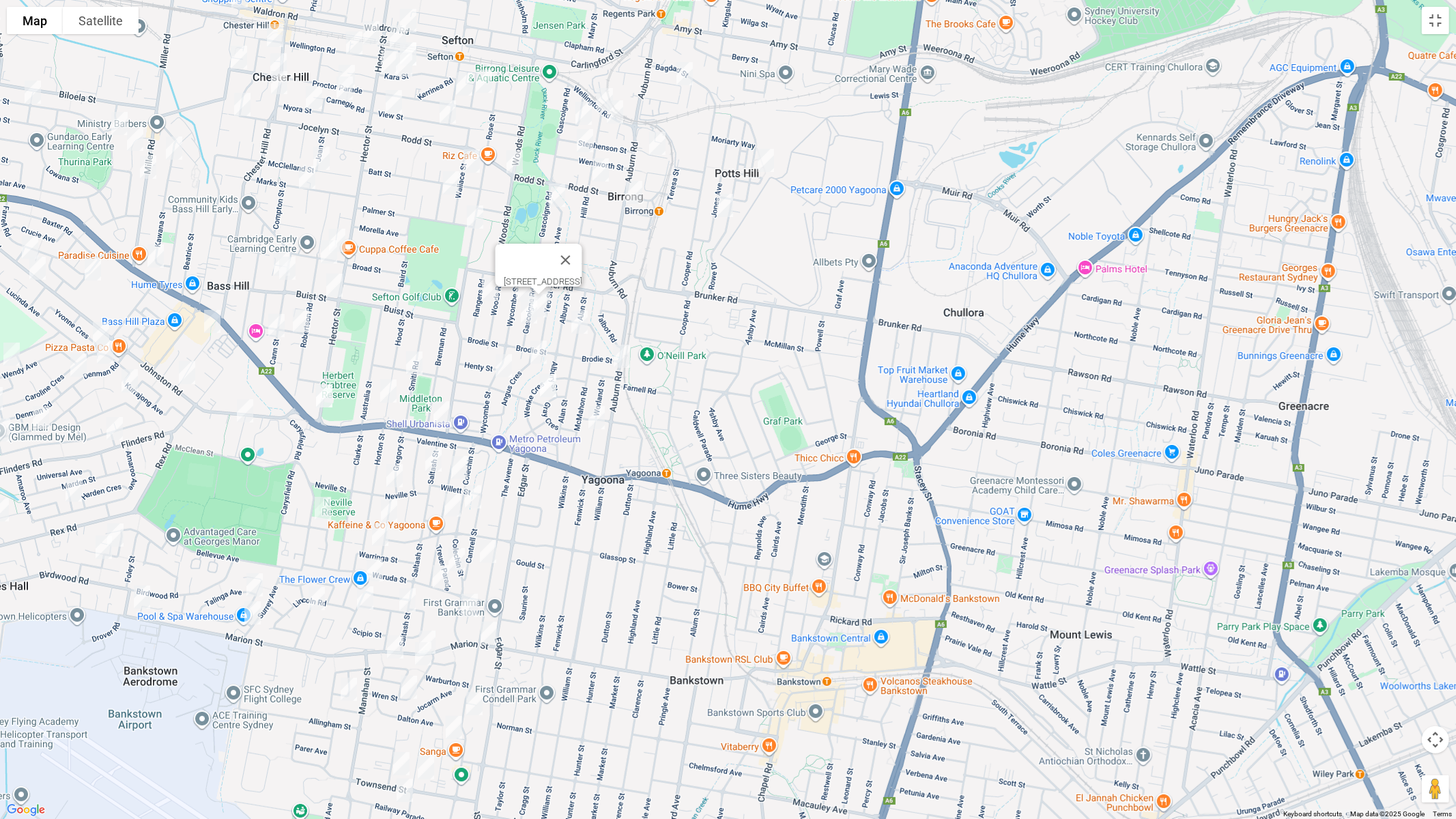
click at [576, 314] on img "34 Alan Street, YAGOONA NSW 2199" at bounding box center [580, 322] width 27 height 35
click at [1434, 23] on button "Toggle fullscreen view" at bounding box center [1436, 21] width 27 height 27
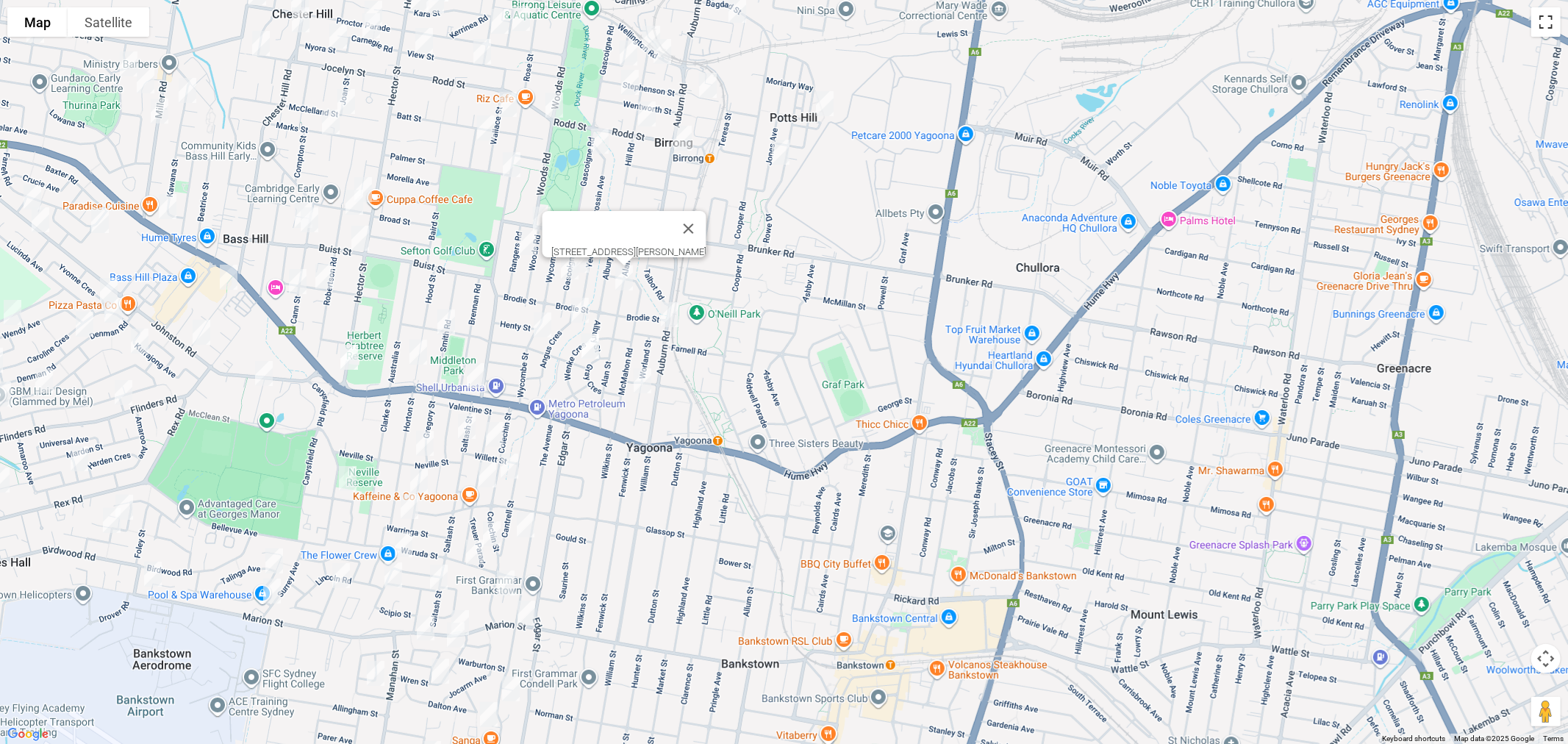
scroll to position [196, 0]
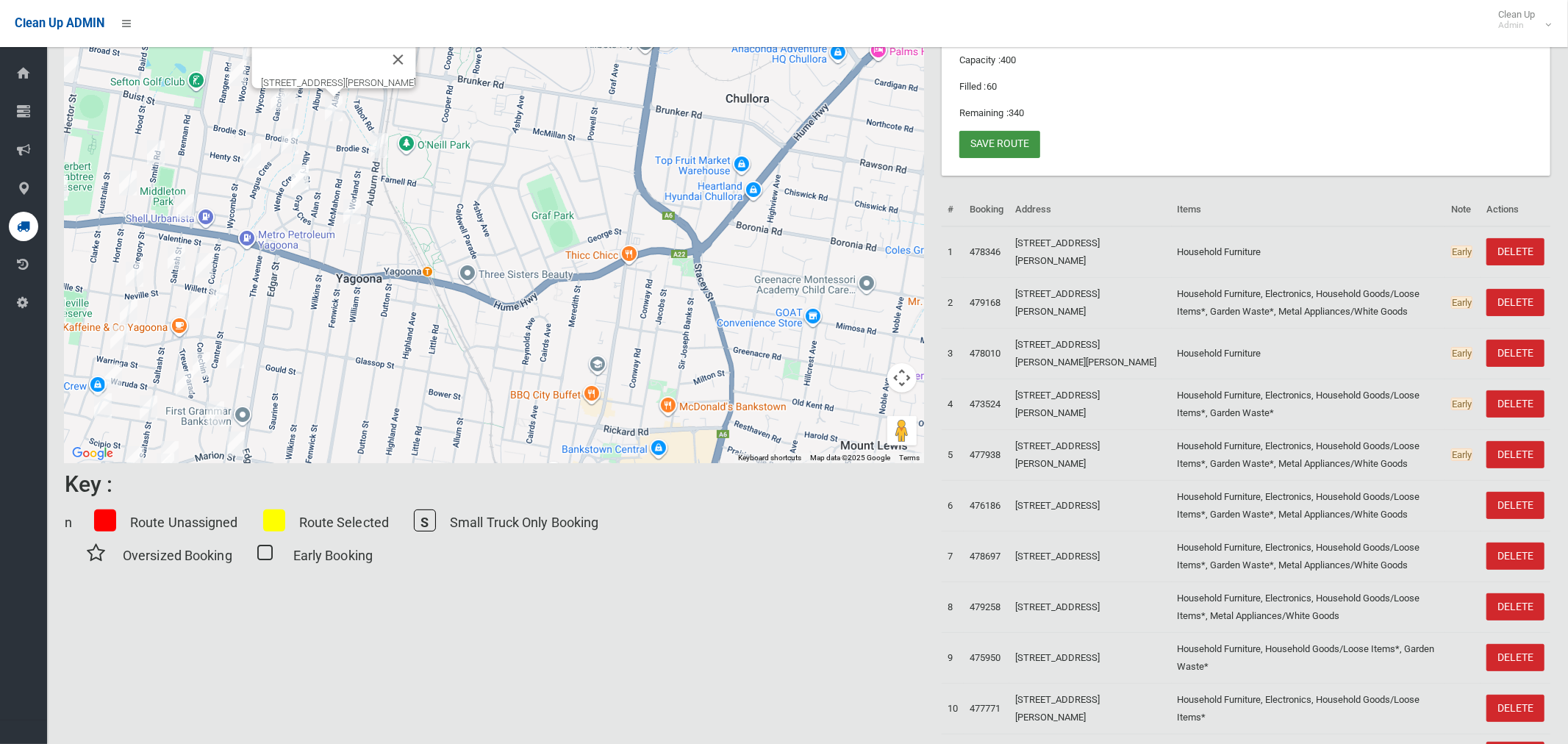
click at [1010, 144] on link "Save route" at bounding box center [1000, 144] width 81 height 27
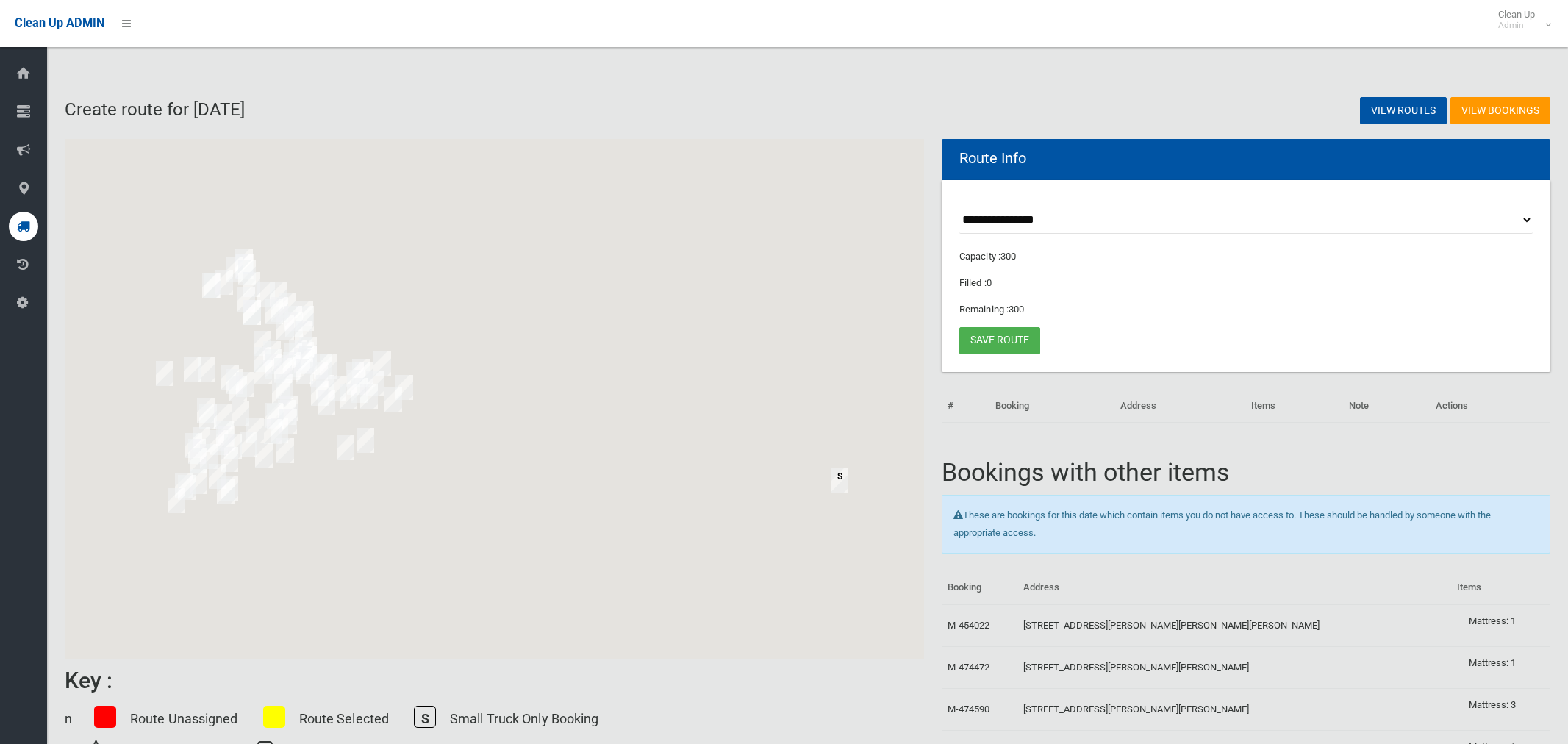
scroll to position [196, 0]
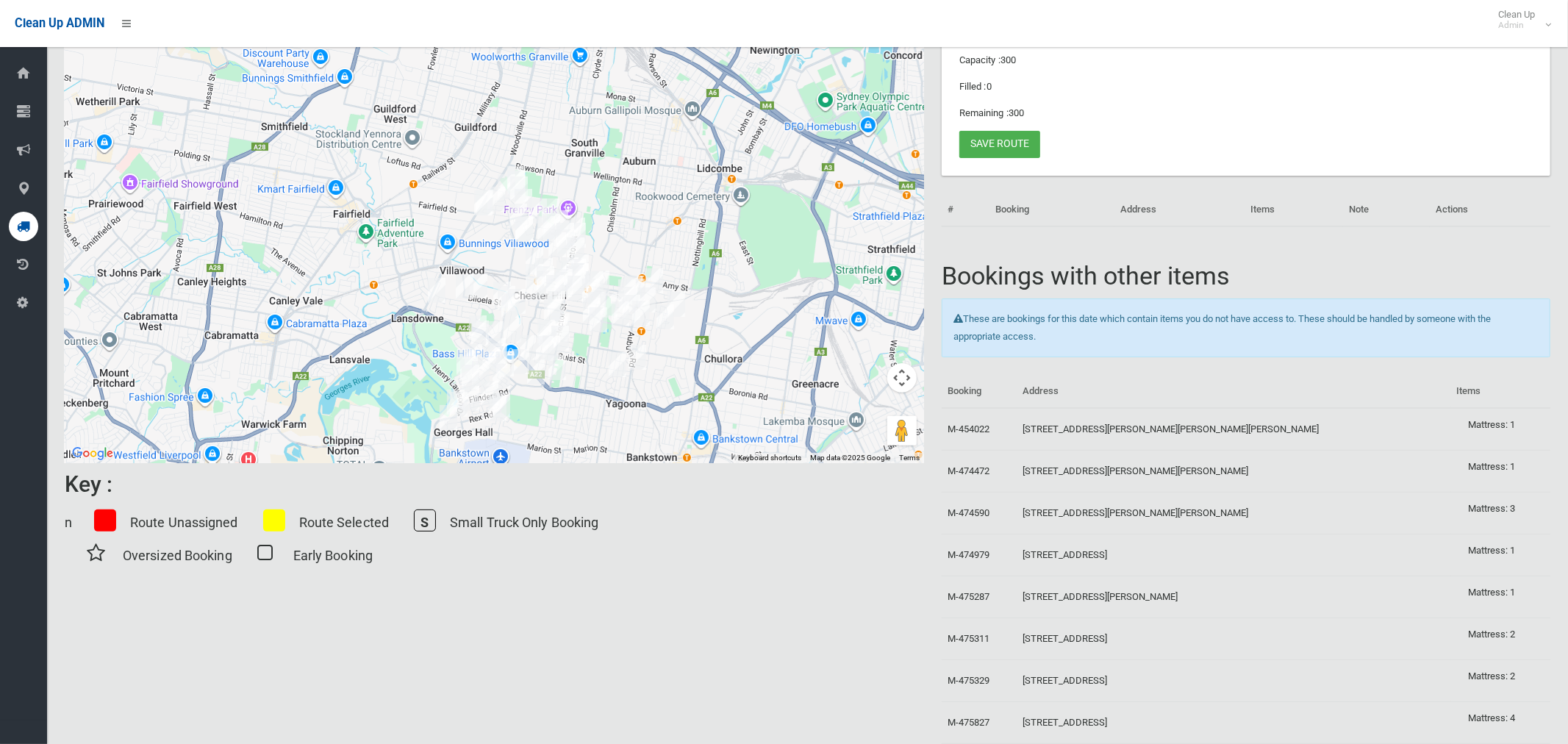
drag, startPoint x: 446, startPoint y: 252, endPoint x: 724, endPoint y: 370, distance: 302.0
click at [724, 370] on div at bounding box center [495, 203] width 860 height 521
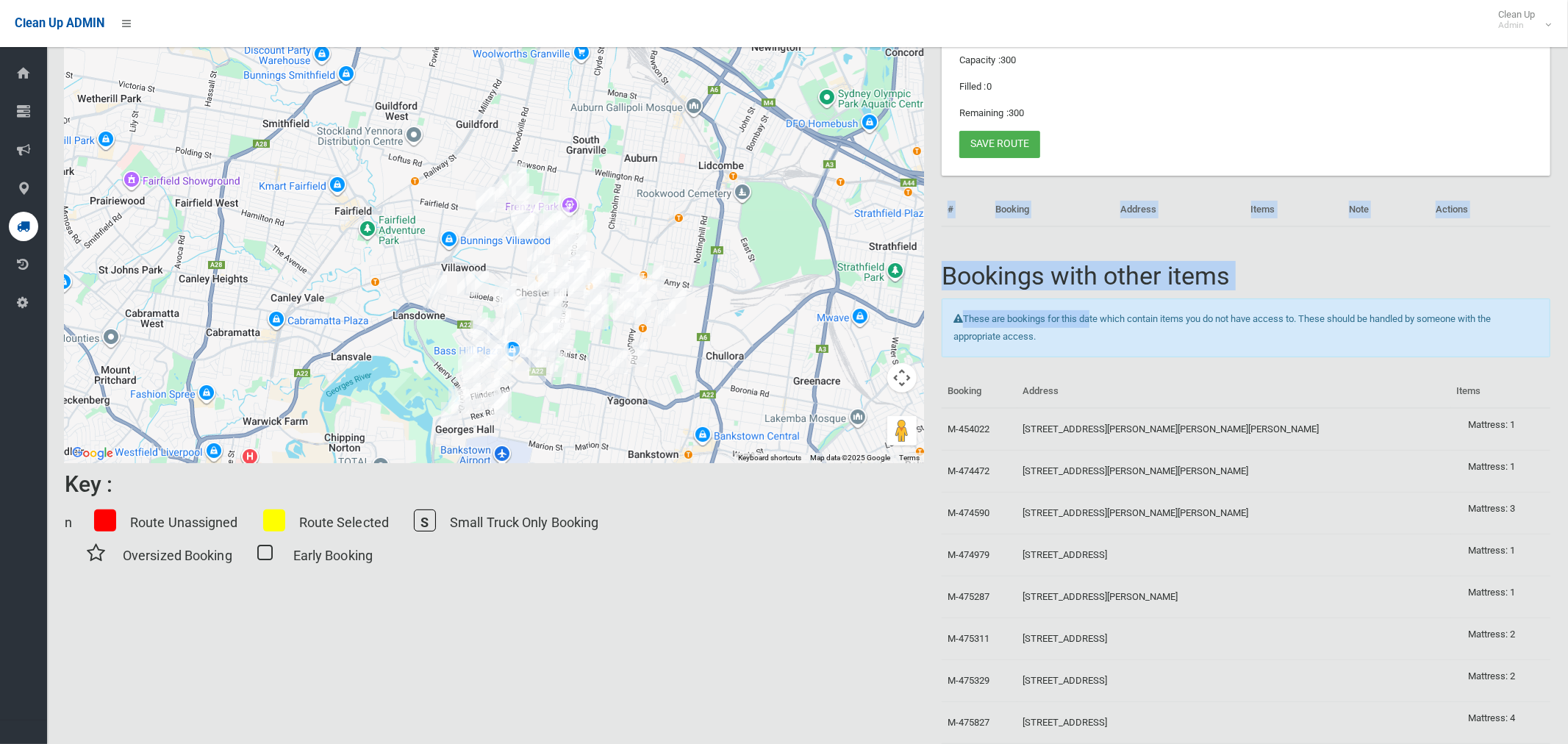
drag, startPoint x: 1101, startPoint y: 144, endPoint x: 1091, endPoint y: 292, distance: 148.3
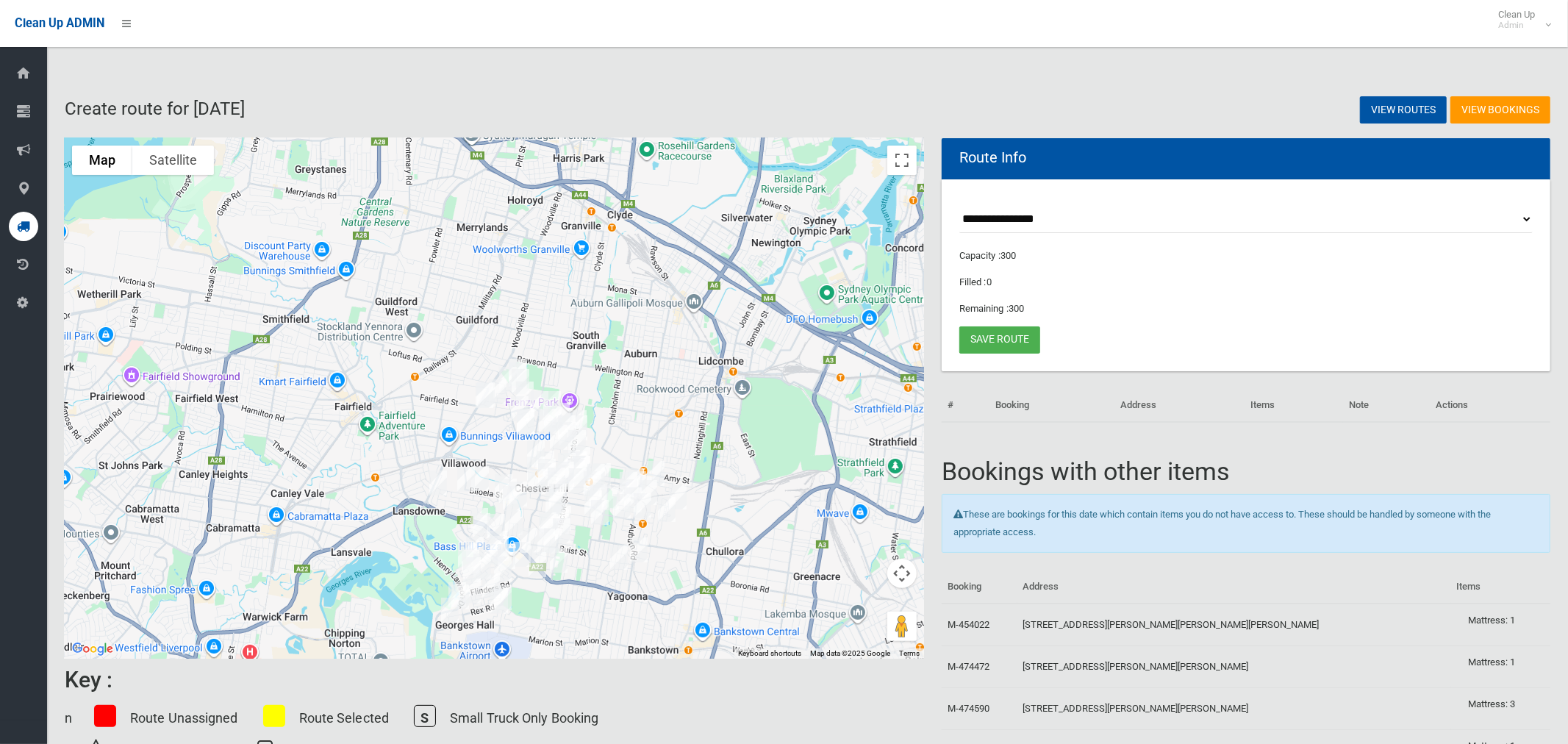
scroll to position [0, 0]
click at [1044, 221] on select "**********" at bounding box center [1245, 220] width 573 height 27
select select "*****"
click at [959, 207] on select "**********" at bounding box center [1245, 220] width 573 height 27
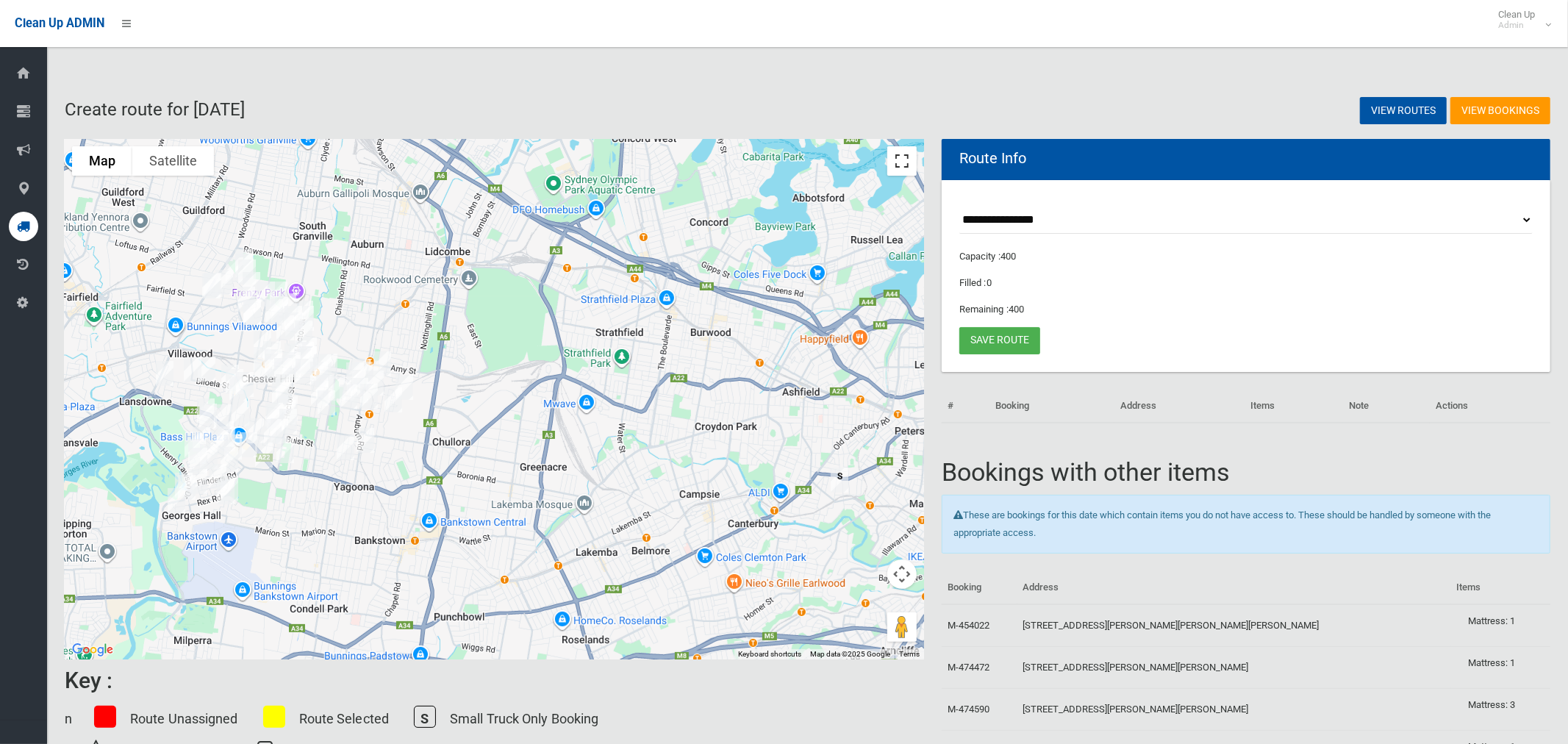
click at [909, 160] on button "Toggle fullscreen view" at bounding box center [902, 161] width 29 height 29
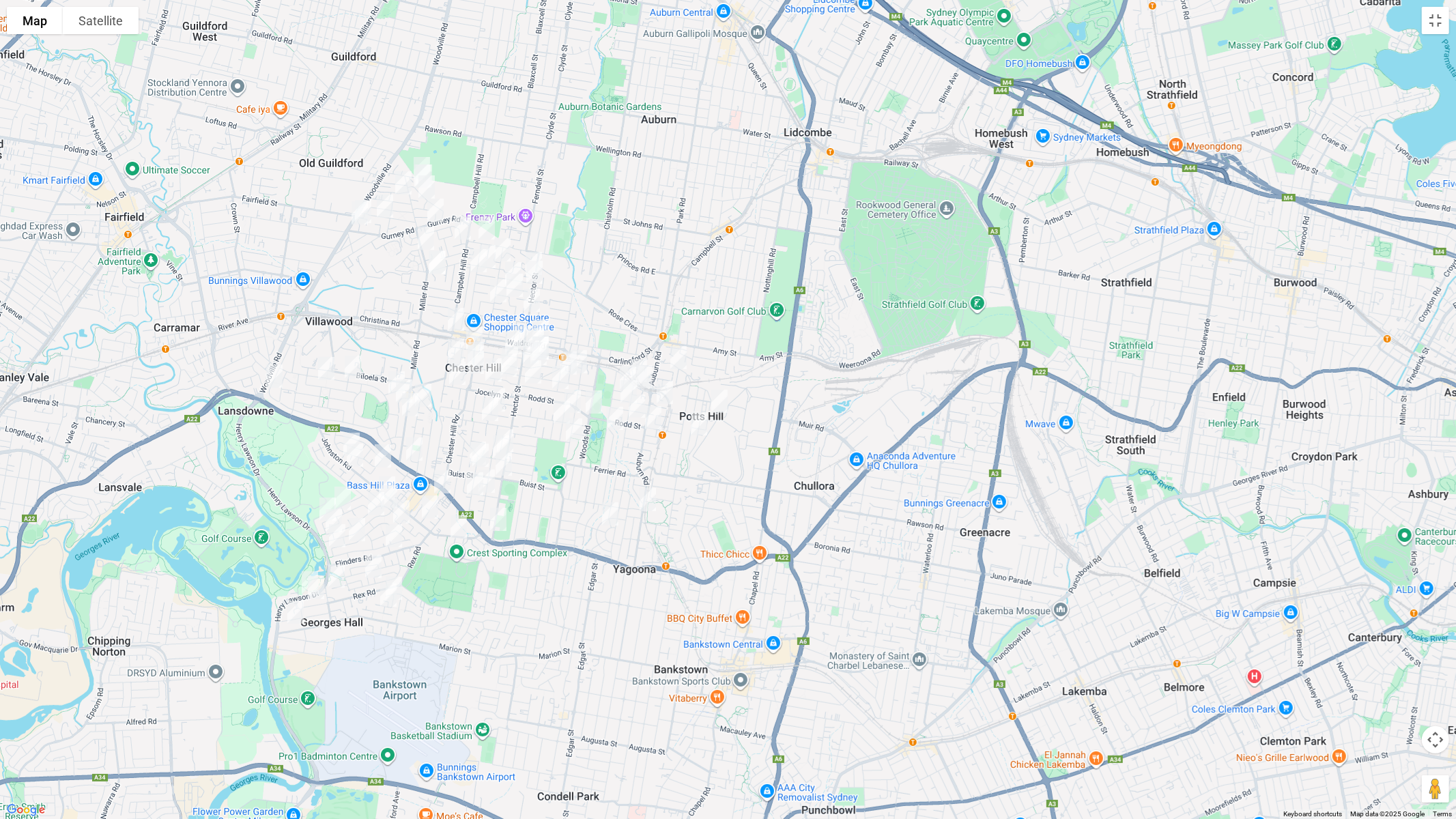
click at [573, 430] on img "108 Rose Street, SEFTON NSW 2162" at bounding box center [574, 430] width 27 height 35
click at [651, 499] on img "242 Auburn Road, YAGOONA NSW 2199" at bounding box center [648, 499] width 27 height 35
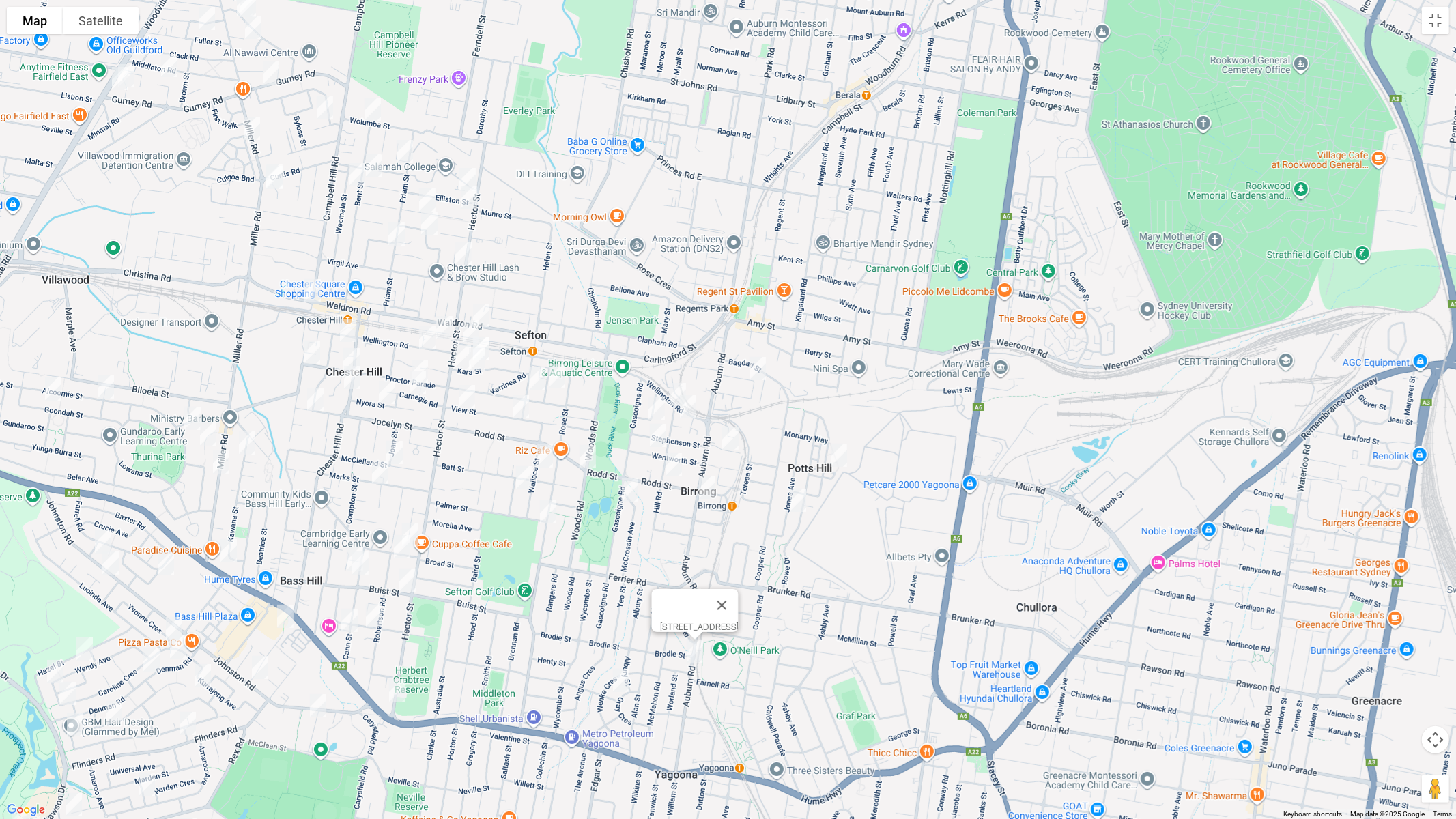
click at [462, 353] on img "123 Hector Street, SEFTON NSW 2162" at bounding box center [463, 357] width 27 height 35
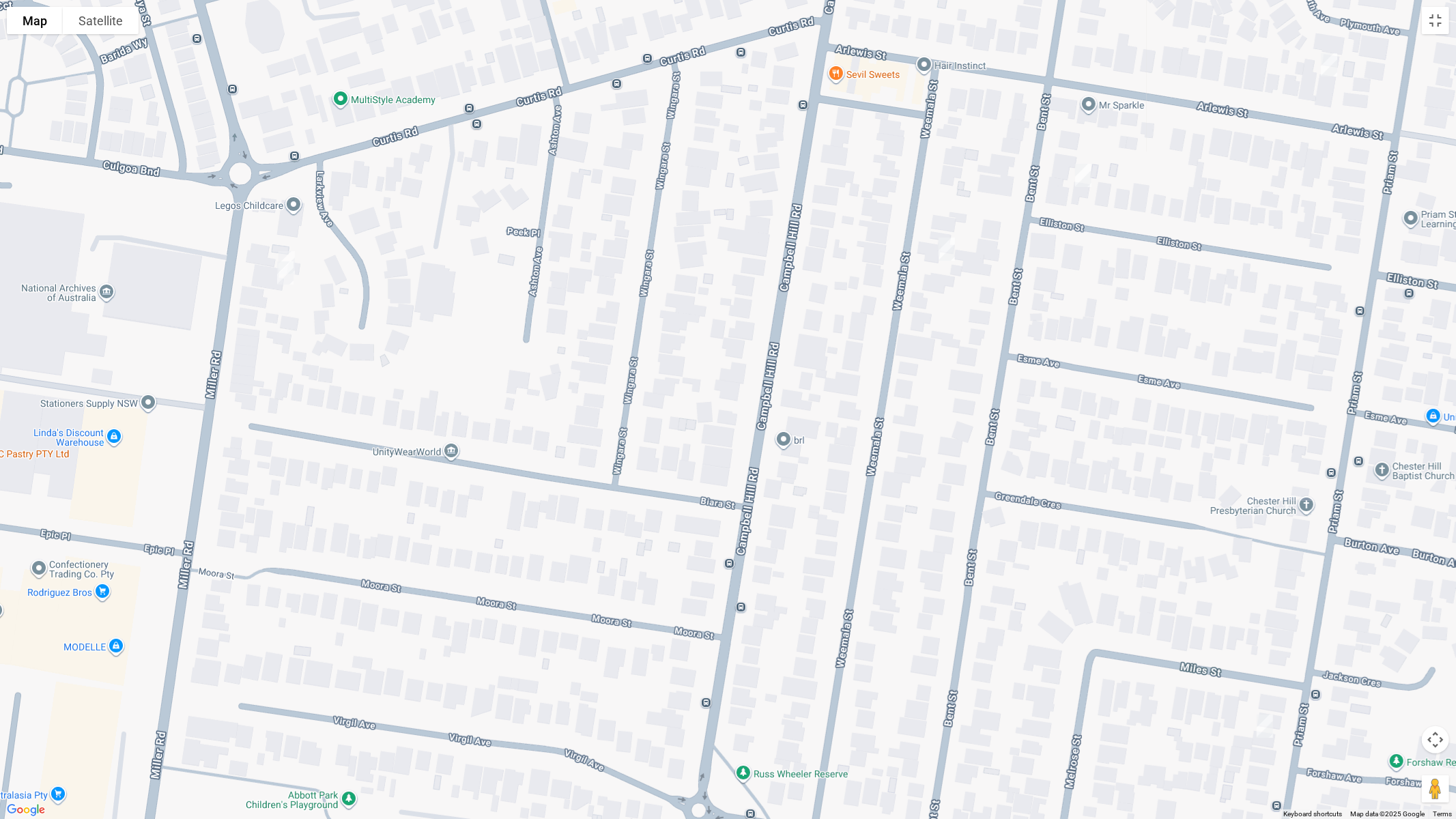
click at [290, 249] on img "147 Miller Road, CHESTER HILL NSW 2162" at bounding box center [287, 263] width 27 height 35
click at [287, 275] on img "147A Miller Road, CHESTER HILL NSW 2162" at bounding box center [285, 273] width 27 height 35
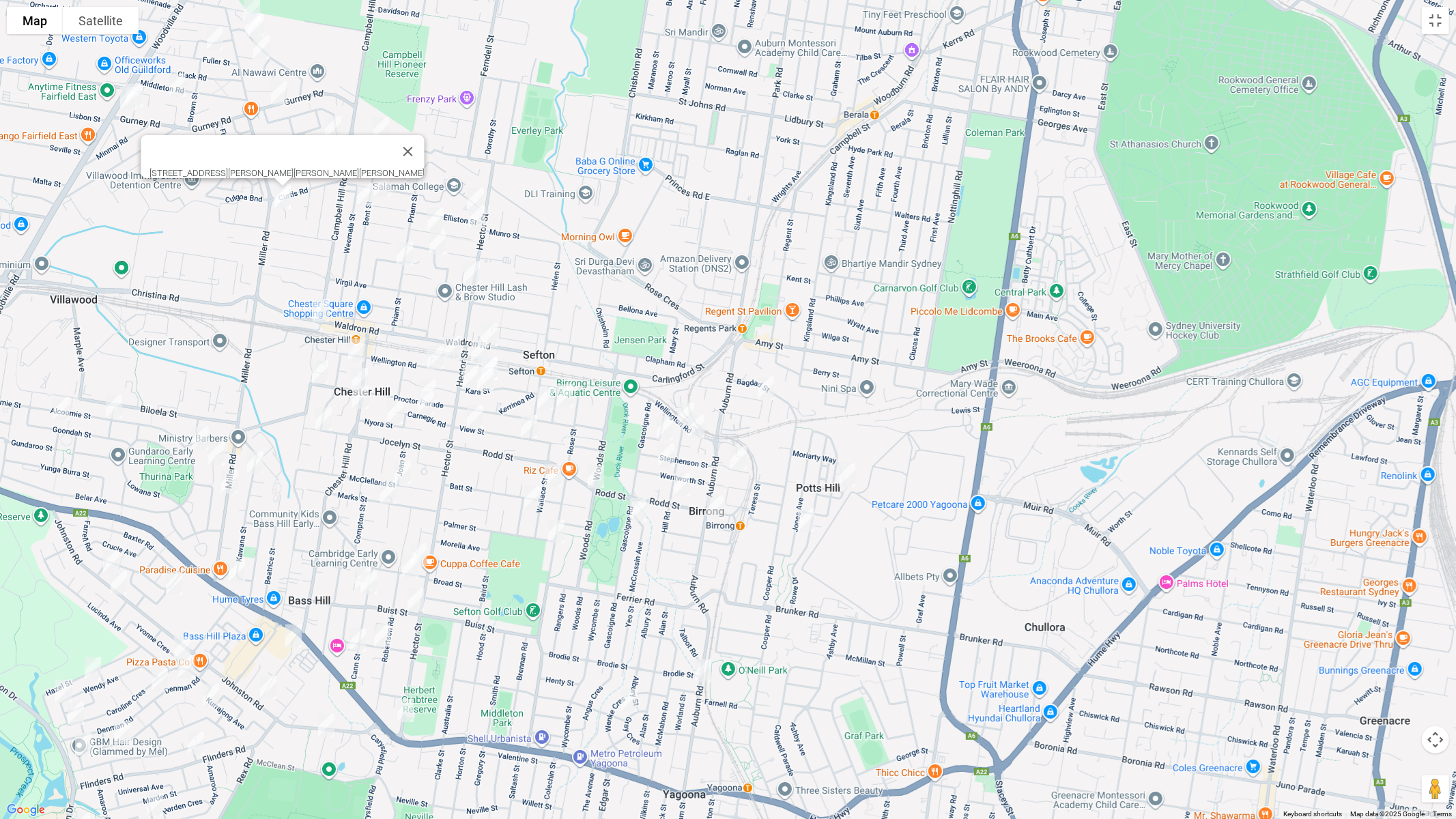
drag, startPoint x: 593, startPoint y: 420, endPoint x: 372, endPoint y: 243, distance: 283.1
click at [372, 243] on div "147A Miller Road, CHESTER HILL NSW 2162" at bounding box center [728, 410] width 1456 height 819
click at [768, 389] on img "3 Magney Avenue, REGENTS PARK NSW 2143" at bounding box center [765, 388] width 27 height 35
click at [845, 472] on img "38 Potts Lane, POTTS HILL NSW 2143" at bounding box center [846, 475] width 27 height 35
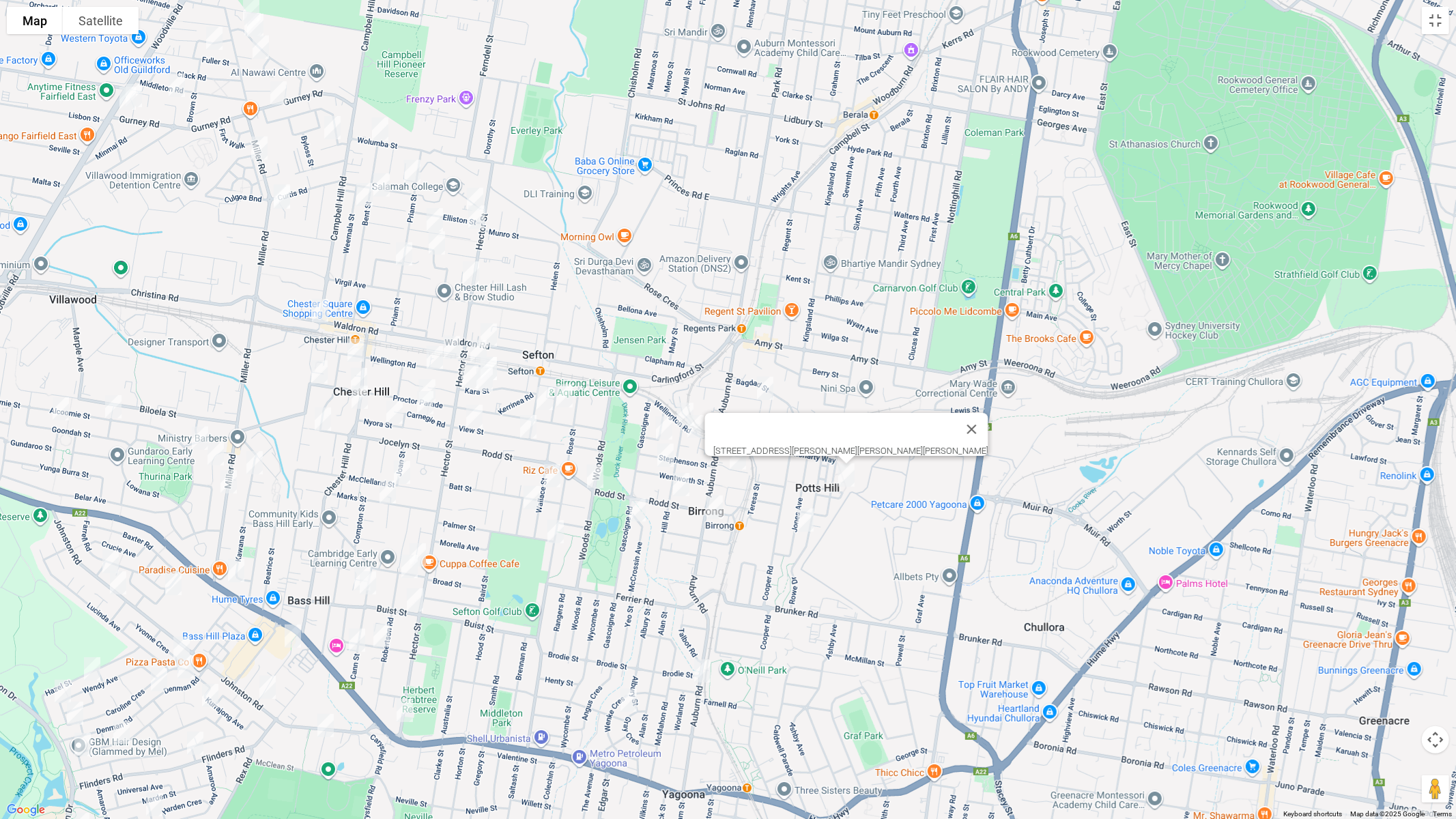
click at [805, 524] on img "20 Jones Avenue, POTTS HILL NSW 2143" at bounding box center [805, 520] width 27 height 35
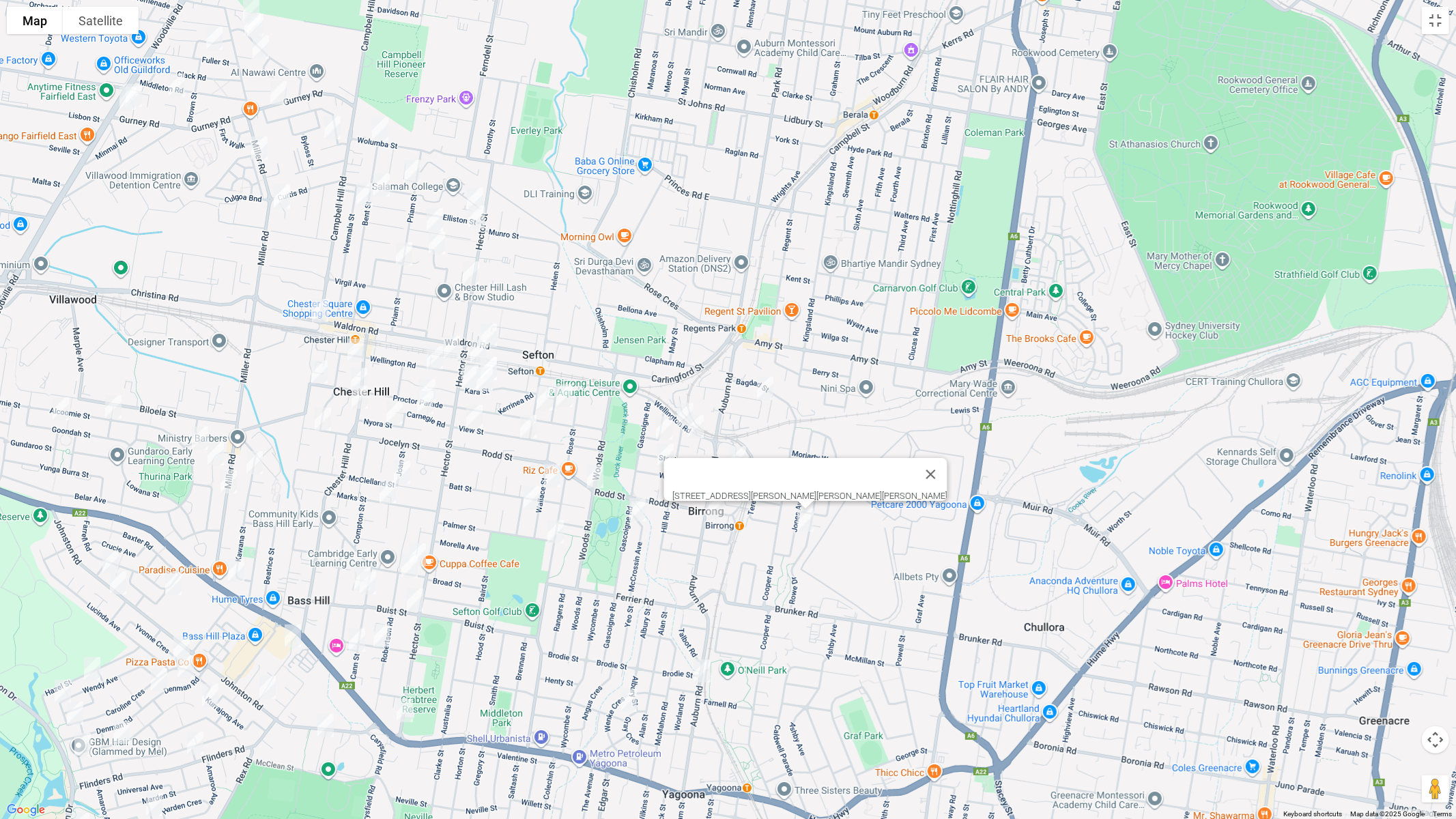
click at [628, 690] on img "1/18 Gray Crescent, YAGOONA NSW 2199" at bounding box center [629, 700] width 27 height 35
click at [679, 401] on img "31 Wellington Road, BIRRONG NSW 2143" at bounding box center [686, 414] width 27 height 35
click at [697, 426] on img "1 Andrew Place, BIRRONG NSW 2143" at bounding box center [695, 426] width 27 height 35
drag, startPoint x: 744, startPoint y: 457, endPoint x: 695, endPoint y: 450, distance: 49.5
click at [743, 457] on img "11 Neutral Avenue, BIRRONG NSW 2143" at bounding box center [738, 458] width 27 height 35
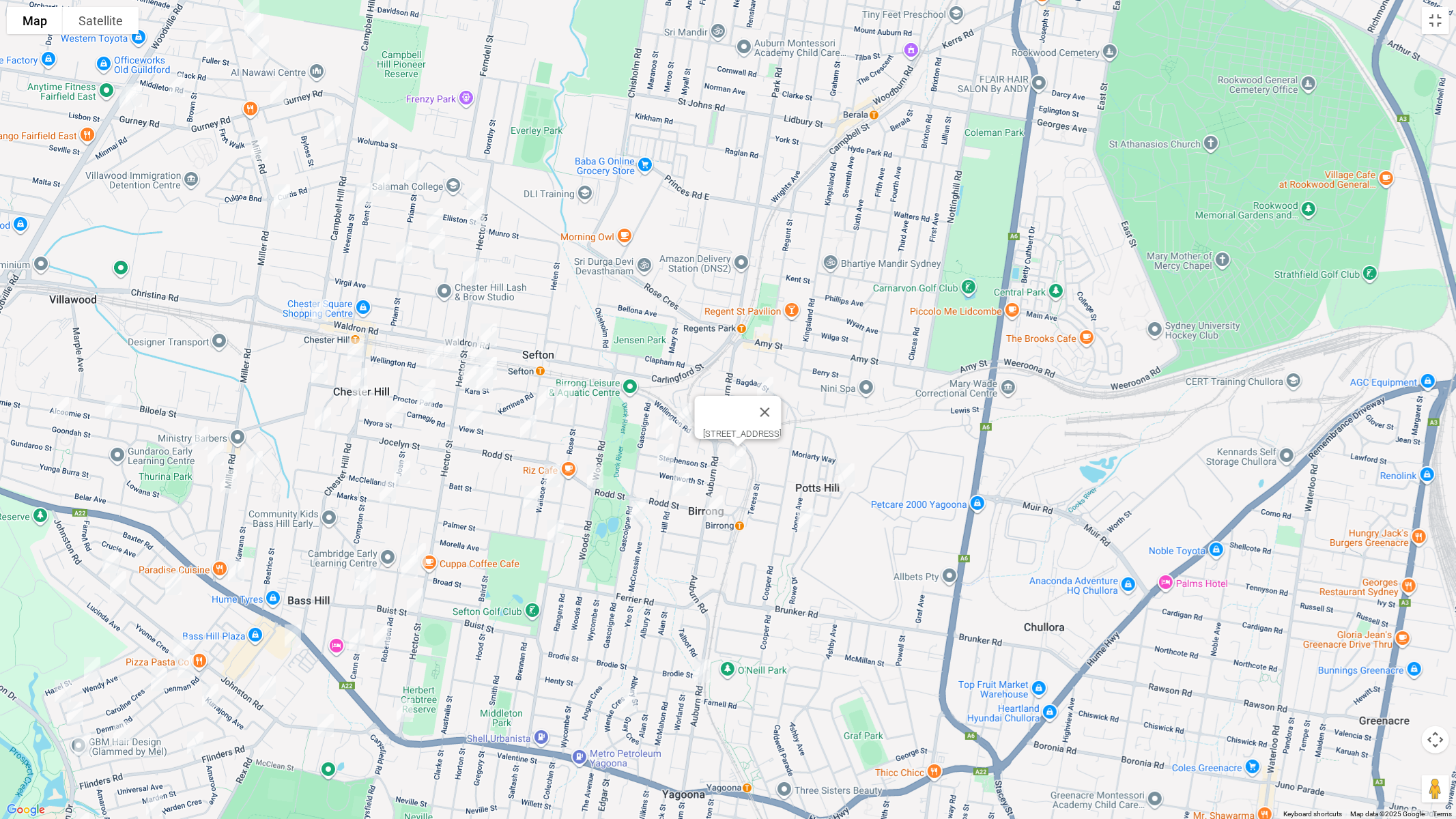
click at [665, 454] on img "48 Wentworth Street, BIRRONG NSW 2143" at bounding box center [666, 455] width 27 height 35
click at [683, 483] on img "48 Hill Road, BIRRONG NSW 2143" at bounding box center [681, 484] width 27 height 35
drag, startPoint x: 719, startPoint y: 506, endPoint x: 651, endPoint y: 511, distance: 68.2
click at [718, 506] on img "16 Foyle Avenue, BIRRONG NSW 2143" at bounding box center [715, 507] width 27 height 35
click at [634, 512] on img "75 Gascoigne Road, BIRRONG NSW 2143" at bounding box center [638, 510] width 27 height 35
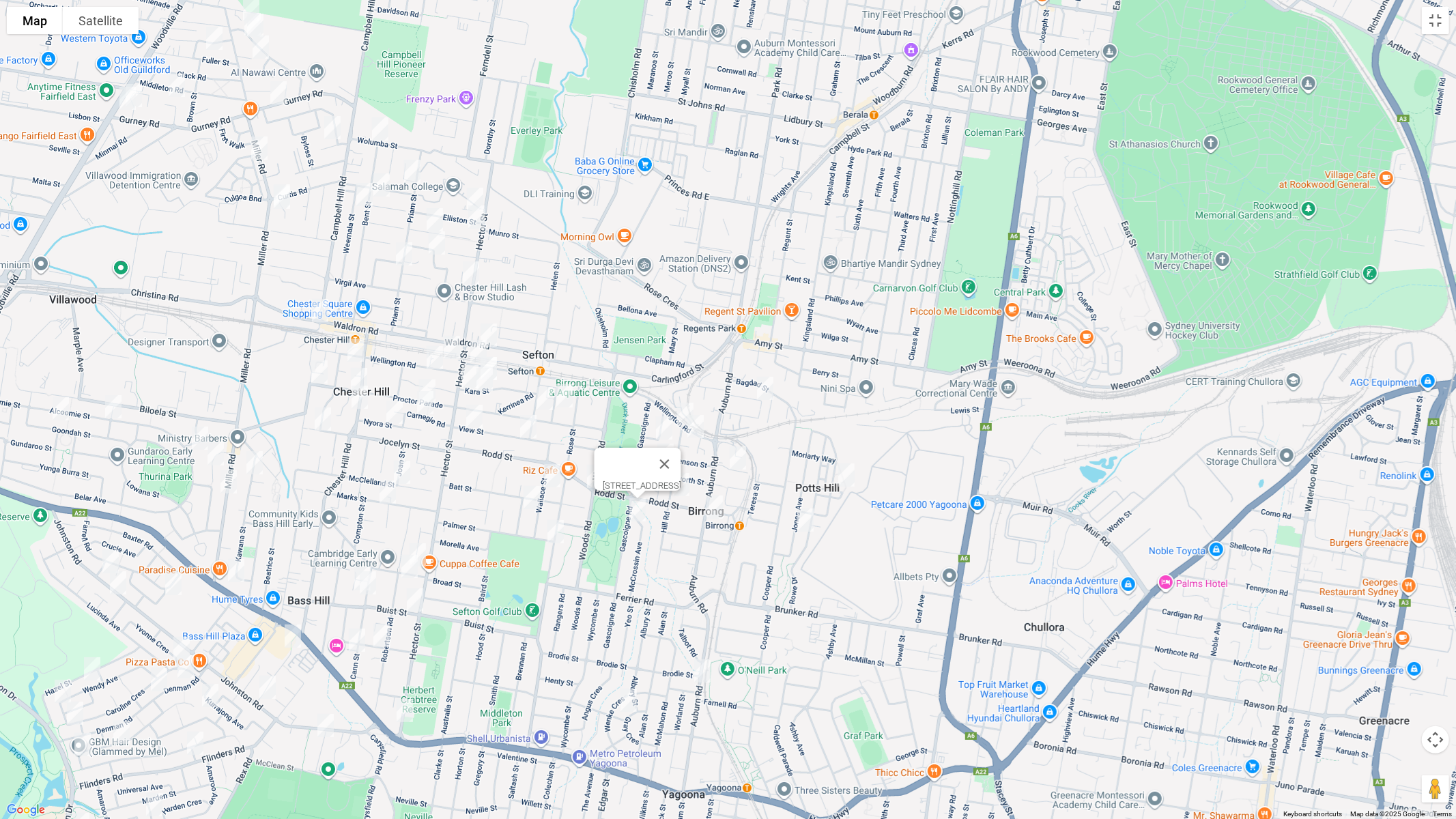
click at [670, 422] on img "19 Royal Avenue, BIRRONG NSW 2143" at bounding box center [664, 428] width 27 height 35
click at [546, 469] on img "31 Wallace Street, SEFTON NSW 2162" at bounding box center [553, 475] width 27 height 35
click at [602, 471] on img "139 Rodd Street, SEFTON NSW 2162" at bounding box center [595, 476] width 27 height 35
click at [531, 498] on img "5 Badger Avenue, SEFTON NSW 2162" at bounding box center [532, 497] width 27 height 35
click at [567, 399] on img "23 Torrington Avenue, SEFTON NSW 2162" at bounding box center [565, 396] width 27 height 35
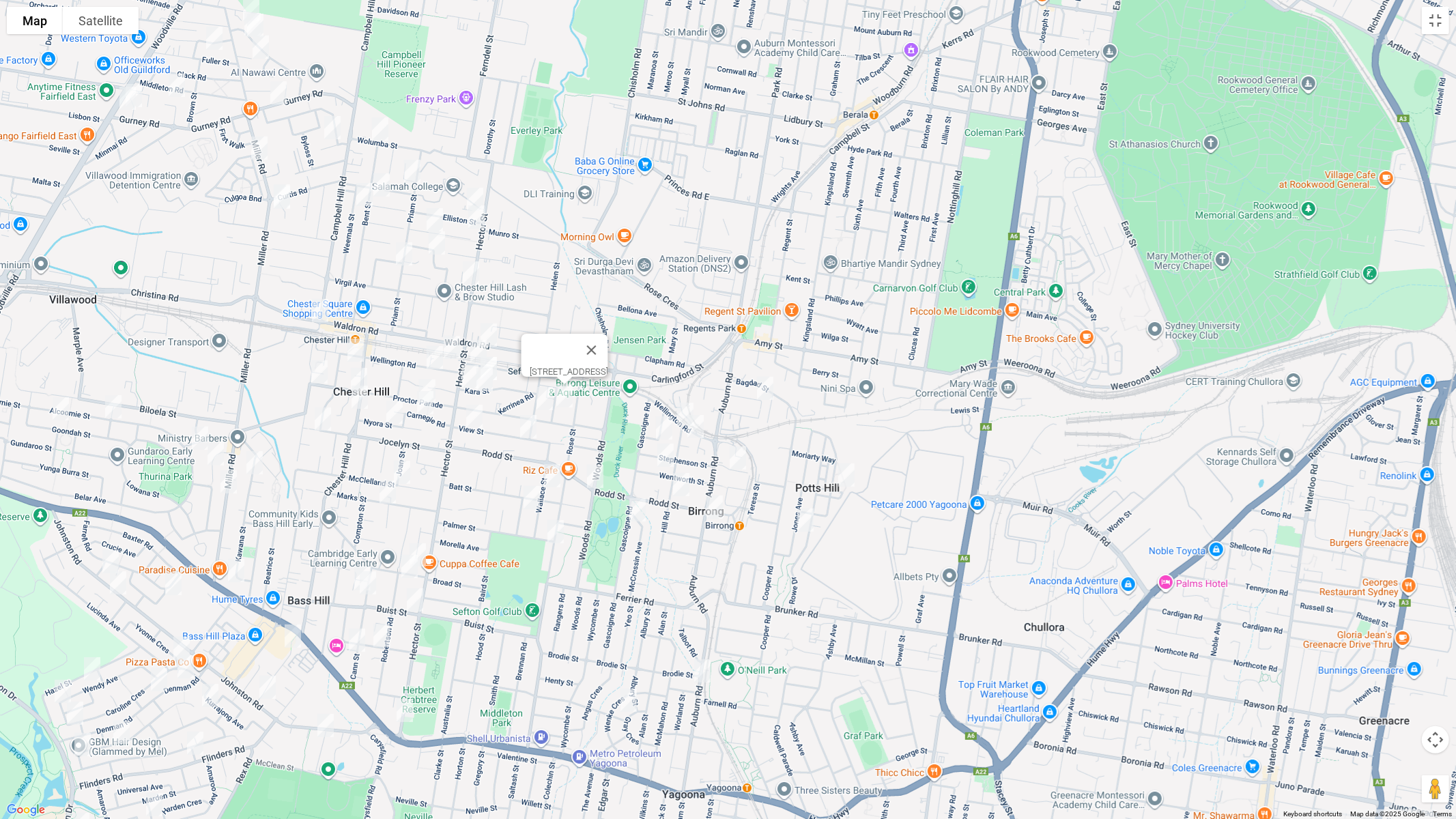
click at [544, 401] on img "18 Helen Street, SEFTON NSW 2162" at bounding box center [544, 398] width 27 height 35
click at [520, 432] on img "23 View Street, SEFTON NSW 2162" at bounding box center [528, 426] width 27 height 35
click at [475, 419] on img "71 View Street, SEFTON NSW 2162" at bounding box center [475, 416] width 27 height 35
drag, startPoint x: 539, startPoint y: 363, endPoint x: 530, endPoint y: 364, distance: 9.1
click at [517, 362] on button "Close" at bounding box center [501, 370] width 33 height 33
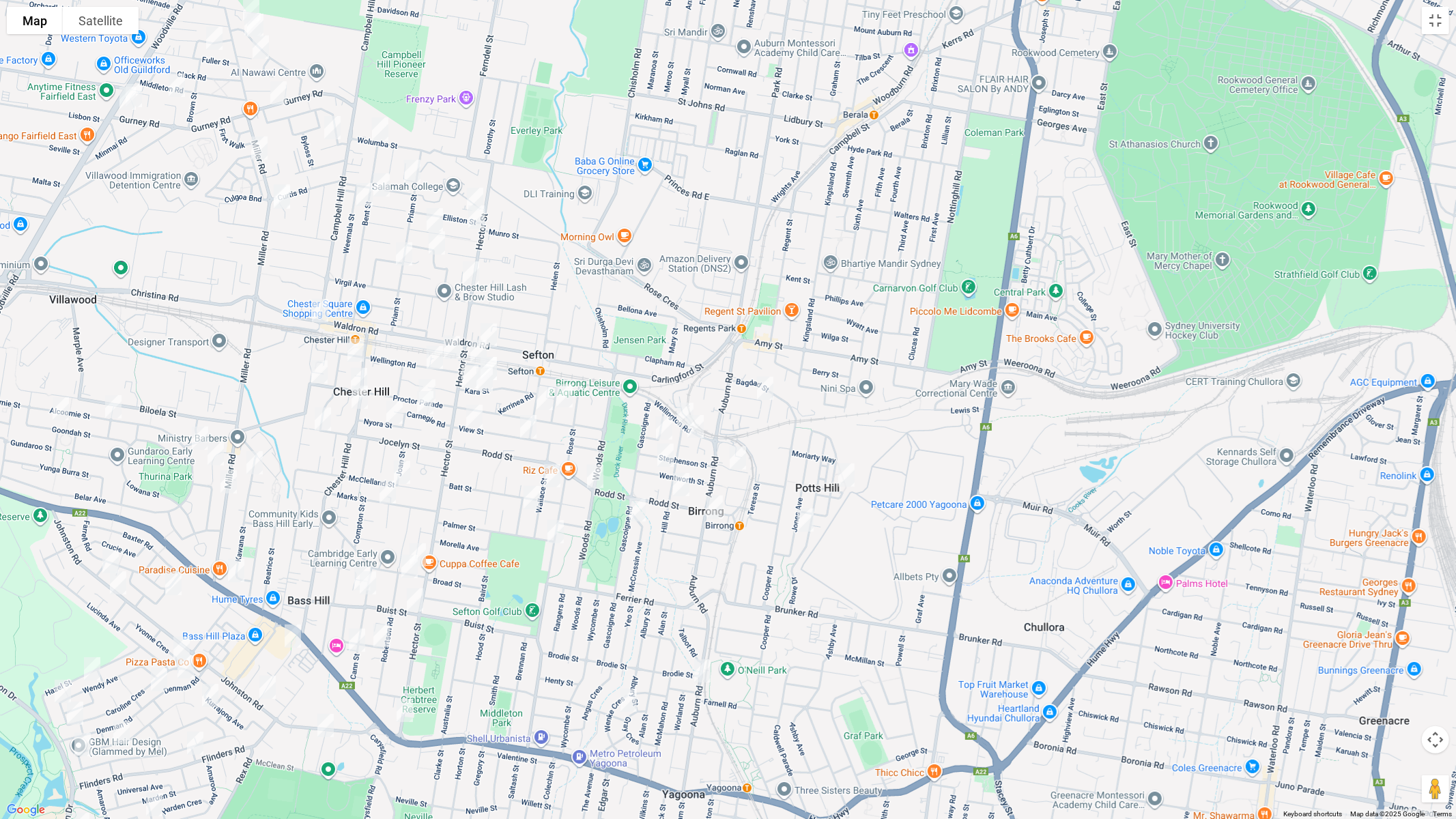
click at [490, 337] on img "195 Wellington Road, SEFTON NSW 2162" at bounding box center [479, 352] width 27 height 35
click at [475, 349] on img "195 Wellington Road, SEFTON NSW 2162" at bounding box center [479, 352] width 27 height 35
click at [521, 299] on button "Close" at bounding box center [505, 305] width 33 height 33
click at [491, 330] on img "49 Waldron Road, SEFTON NSW 2162" at bounding box center [489, 335] width 27 height 35
click at [501, 357] on img "46 Kara Street, SEFTON NSW 2162" at bounding box center [489, 369] width 27 height 35
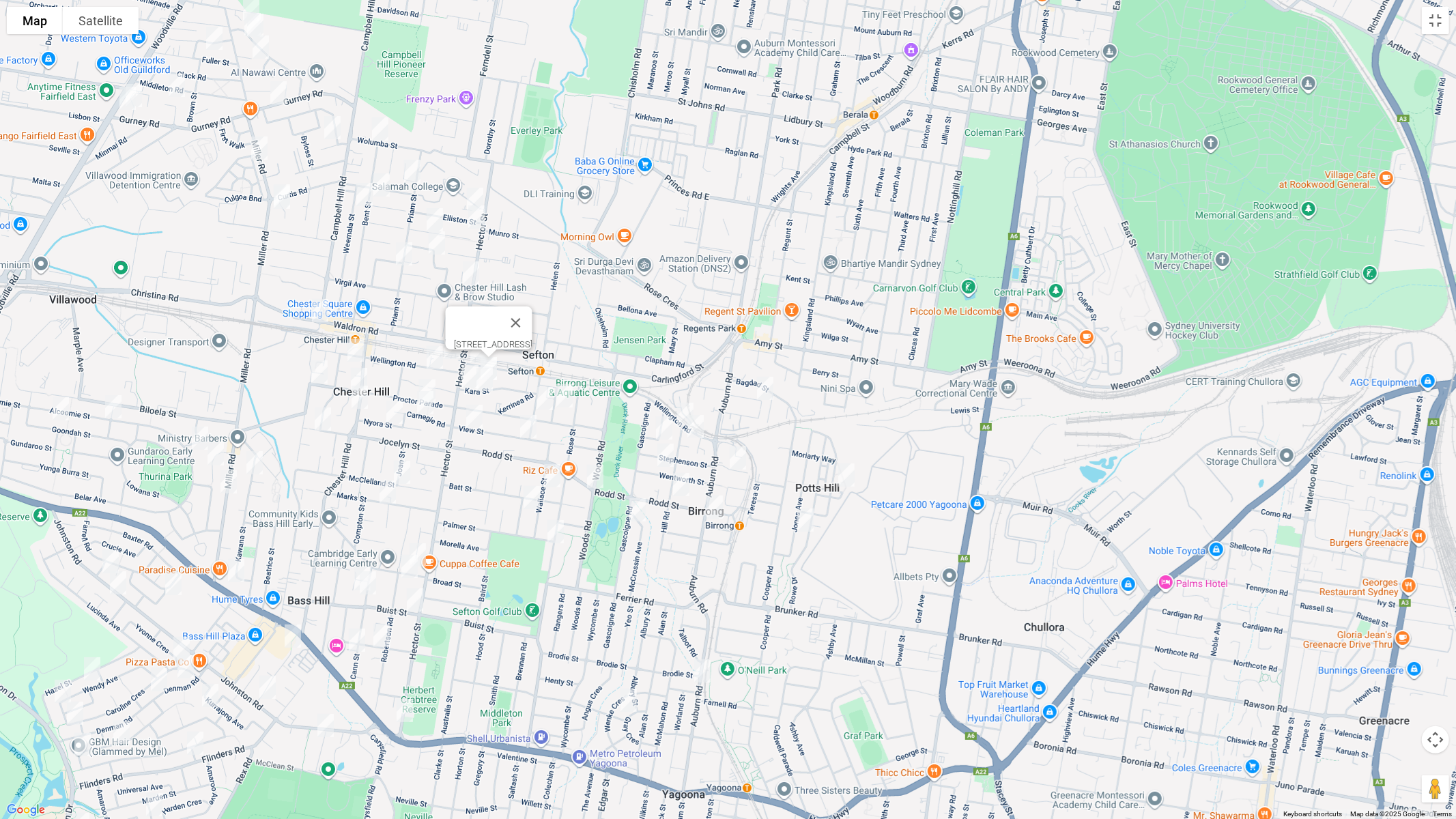
click at [489, 383] on img "23 Kara Street, SEFTON NSW 2162" at bounding box center [485, 379] width 27 height 35
click at [1433, 19] on button "Toggle fullscreen view" at bounding box center [1436, 21] width 27 height 27
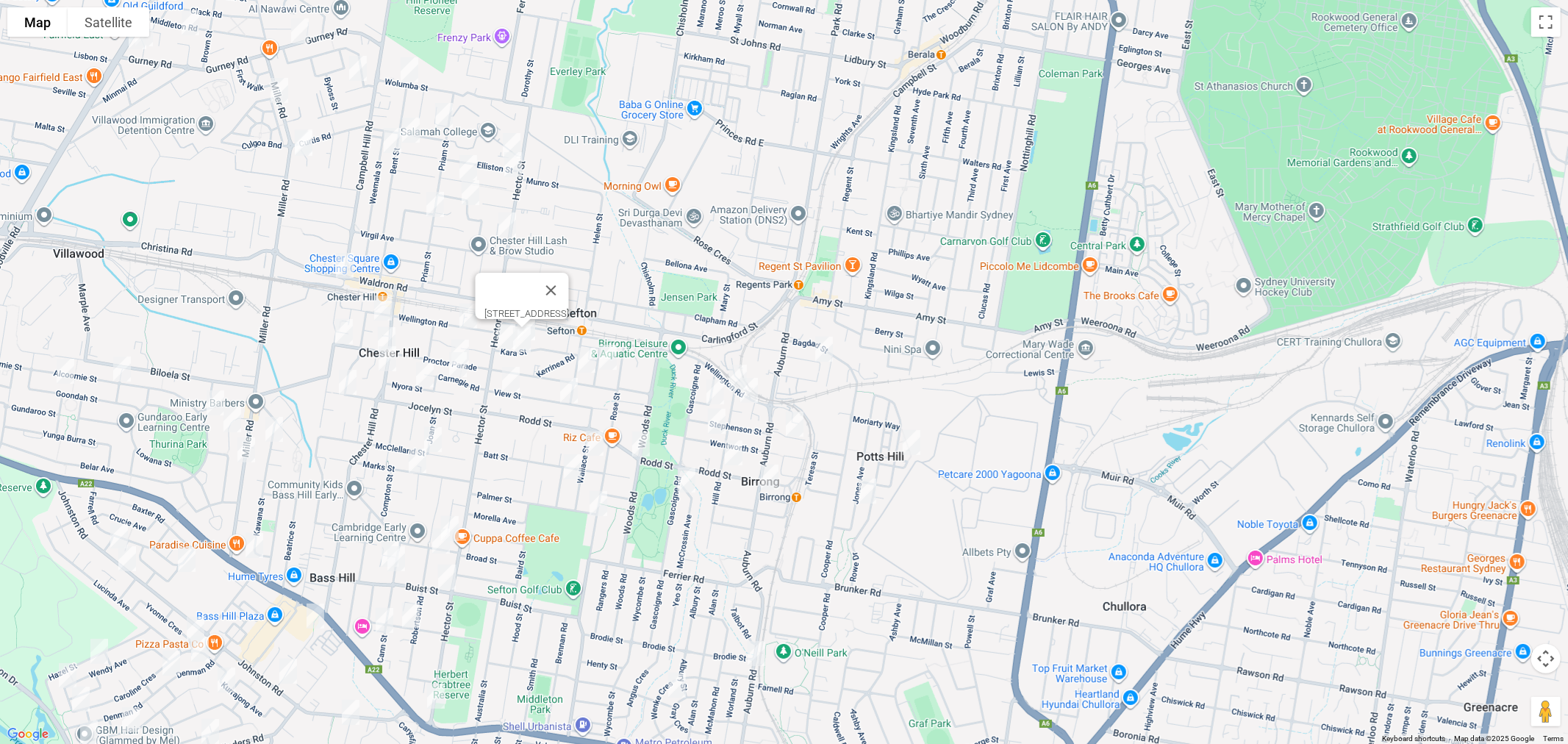
click at [533, 304] on button "Close" at bounding box center [550, 290] width 35 height 35
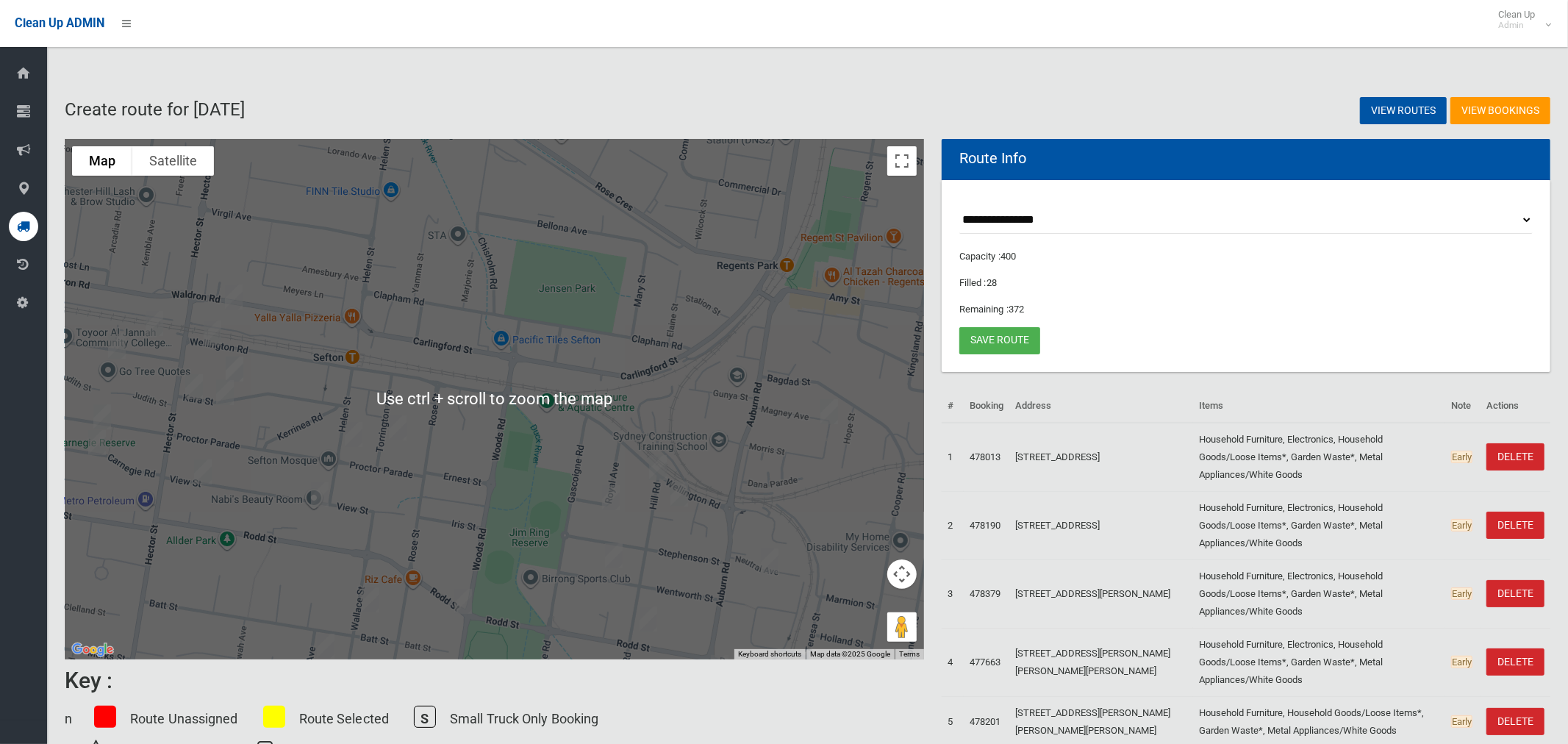
click at [240, 364] on img "46 Kara Street, SEFTON NSW 2162" at bounding box center [234, 369] width 29 height 37
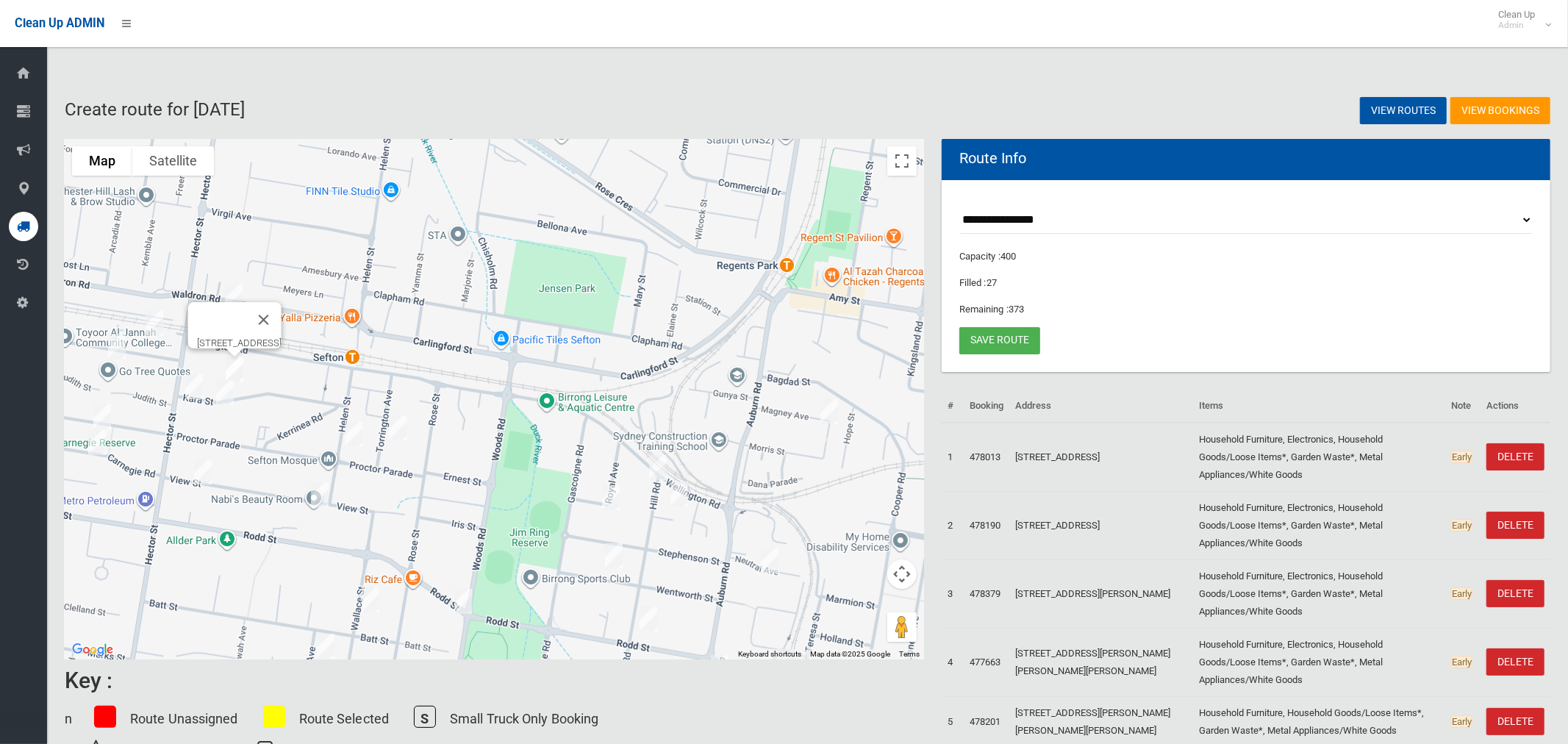
click at [240, 364] on img "46 Kara Street, SEFTON NSW 2162" at bounding box center [234, 369] width 29 height 37
click at [239, 364] on img "46 Kara Street, SEFTON NSW 2162" at bounding box center [234, 369] width 29 height 37
click at [906, 159] on button "Toggle fullscreen view" at bounding box center [902, 161] width 29 height 29
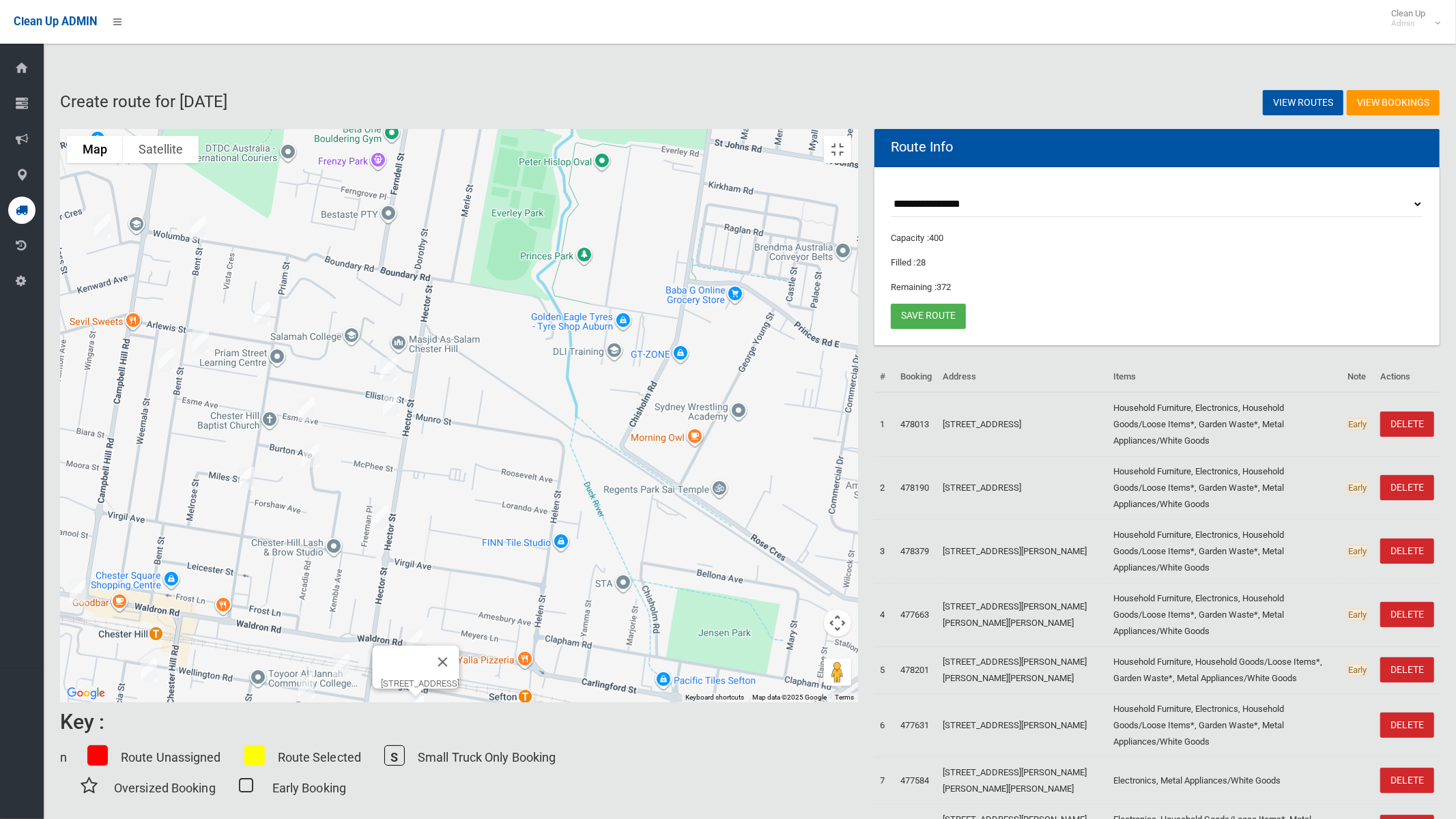
drag, startPoint x: 519, startPoint y: 254, endPoint x: 712, endPoint y: 558, distance: 360.1
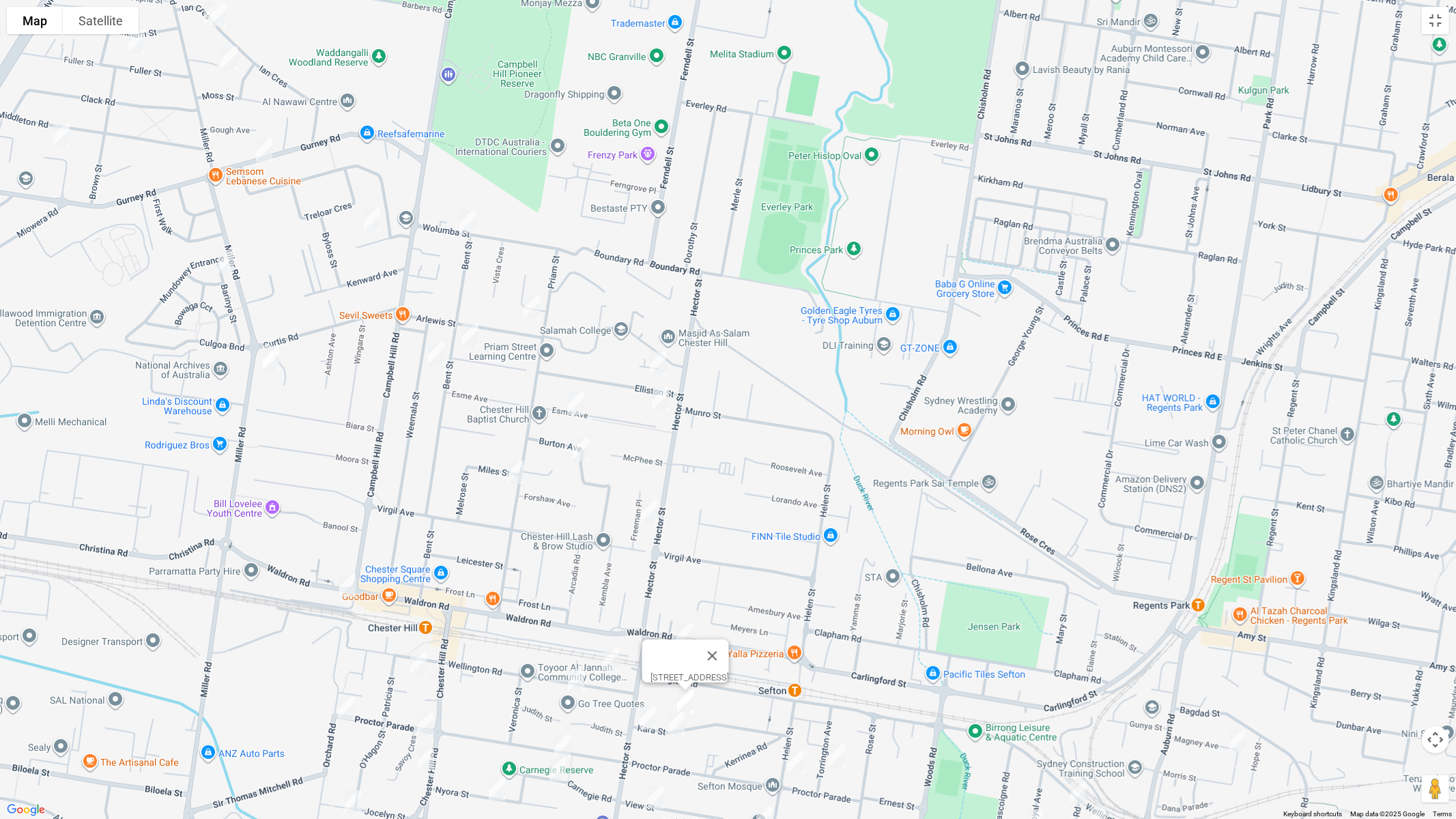
click at [717, 574] on div "[STREET_ADDRESS]" at bounding box center [728, 410] width 1456 height 819
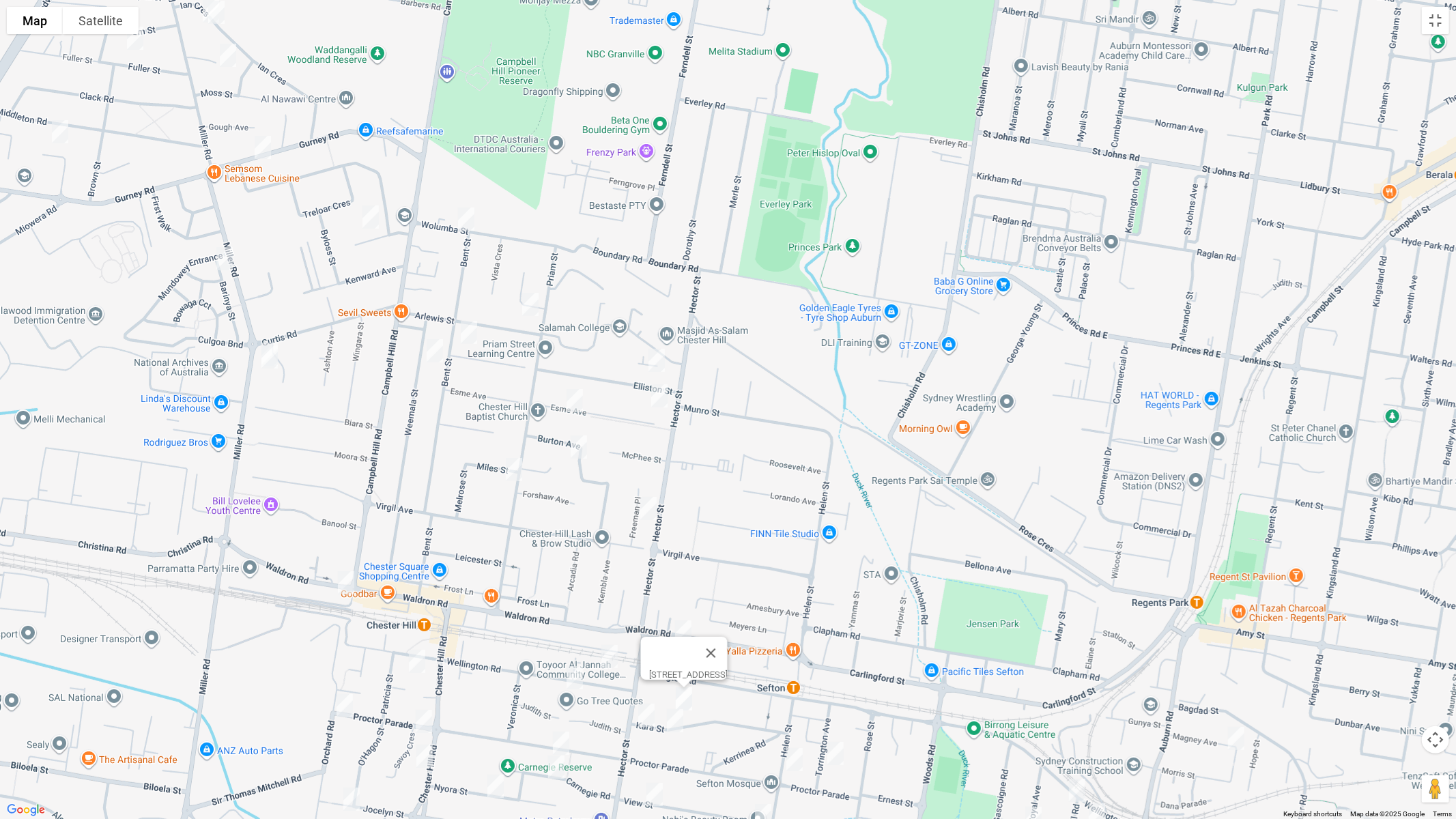
click at [664, 357] on img "6 Elliston Street, CHESTER HILL NSW 2162" at bounding box center [657, 361] width 27 height 35
click at [662, 388] on img "4 Esme Avenue, CHESTER HILL NSW 2162" at bounding box center [659, 396] width 27 height 35
click at [646, 508] on img "6 Freeman Place, CHESTER HILL NSW 2162" at bounding box center [649, 508] width 27 height 35
click at [572, 397] on img "39 Esme Avenue, CHESTER HILL NSW 2162" at bounding box center [575, 401] width 27 height 35
click at [579, 442] on img "14 Burton Avenue, CHESTER HILL NSW 2162" at bounding box center [579, 447] width 27 height 35
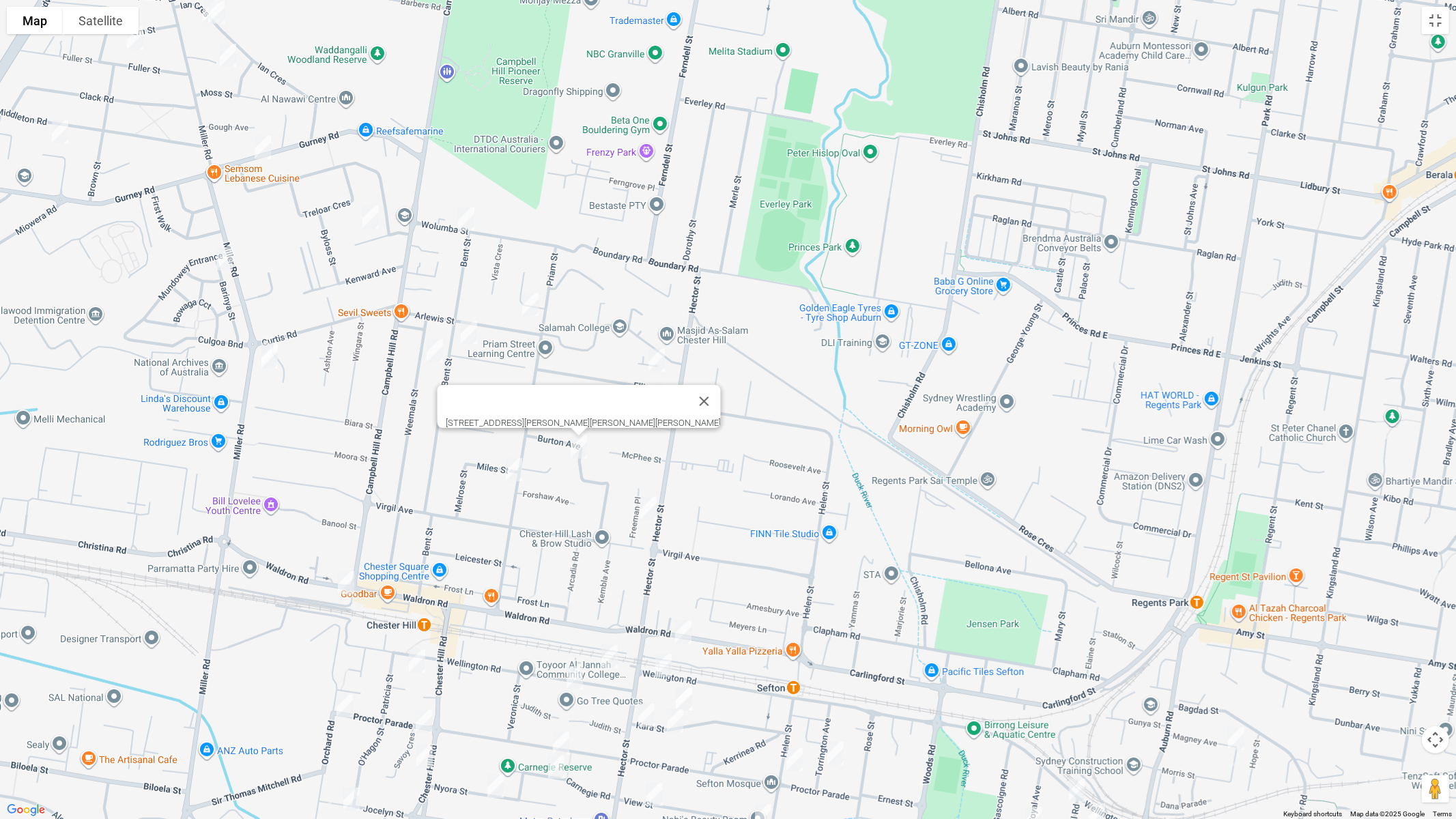
click at [512, 471] on img "84 Priam Street, CHESTER HILL NSW 2162" at bounding box center [514, 470] width 27 height 35
click at [611, 659] on img "14 Wellington Road, CHESTER HILL NSW 2162" at bounding box center [610, 657] width 27 height 35
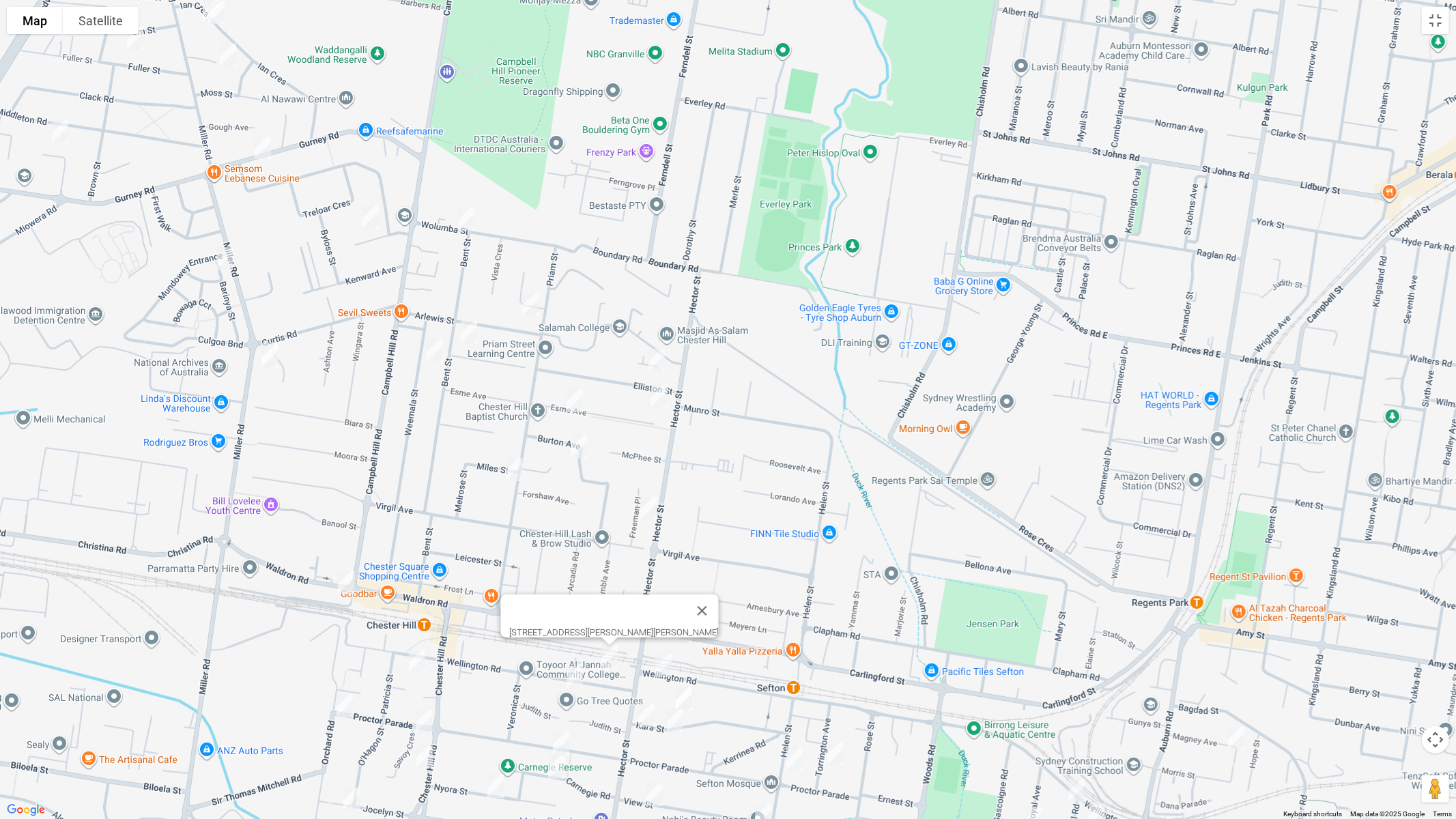
click at [577, 678] on img "215 Wellington Road, CHESTER HILL NSW 2162" at bounding box center [575, 678] width 27 height 35
click at [471, 221] on img "111 Bent Street, CHESTER HILL NSW 2162" at bounding box center [467, 219] width 27 height 35
click at [526, 303] on img "2 Arlewis Street, CHESTER HILL NSW 2162" at bounding box center [531, 304] width 27 height 35
click at [471, 332] on img "74 Elliston Street, CHESTER HILL NSW 2162" at bounding box center [469, 332] width 27 height 35
click at [435, 348] on img "72 Weemala Road, CHESTER HILL NSW 2162" at bounding box center [435, 351] width 27 height 35
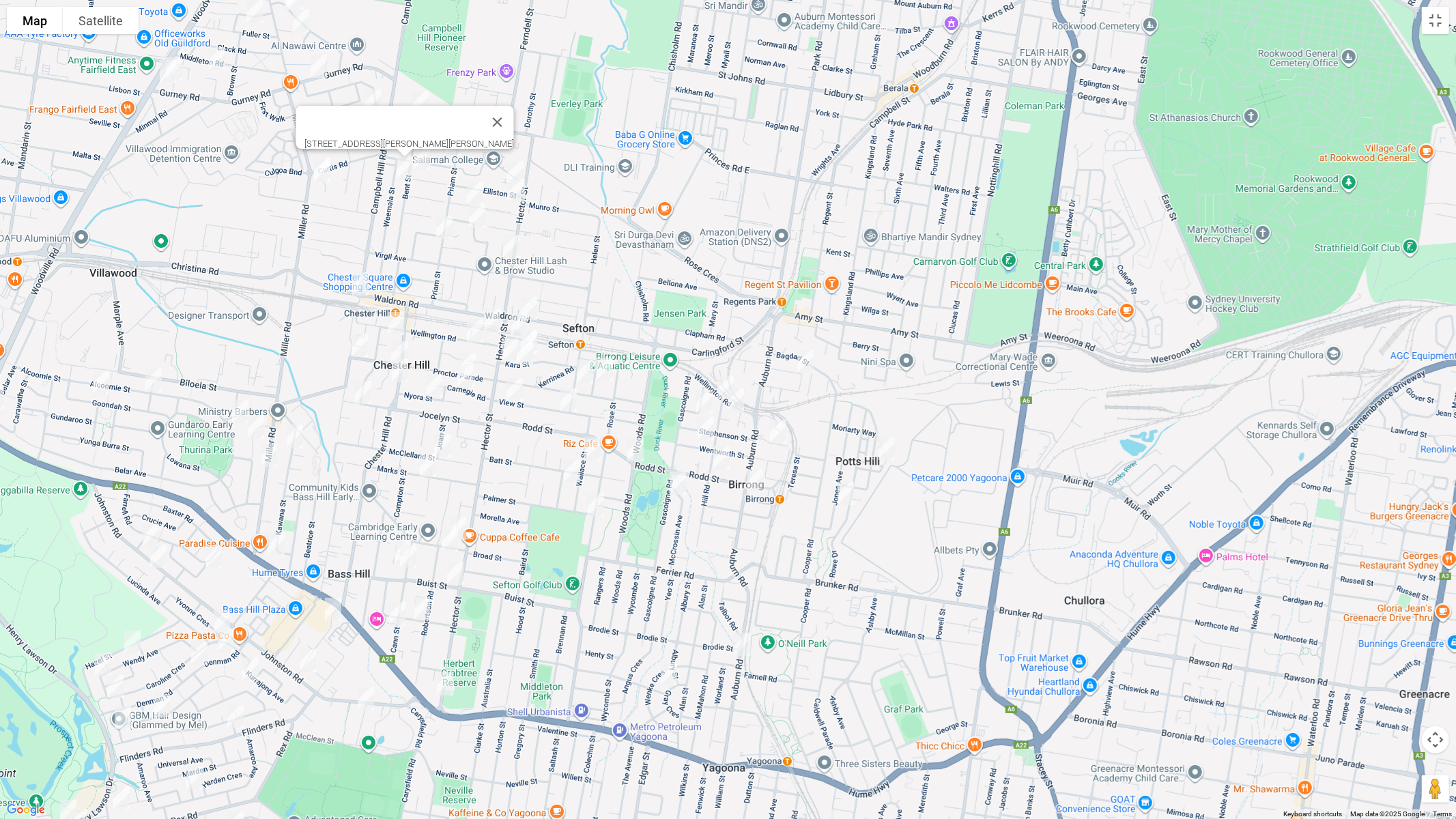
drag, startPoint x: 474, startPoint y: 419, endPoint x: 459, endPoint y: 256, distance: 163.7
click at [459, 256] on div "72 Weemala Road, CHESTER HILL NSW 2162" at bounding box center [728, 410] width 1456 height 819
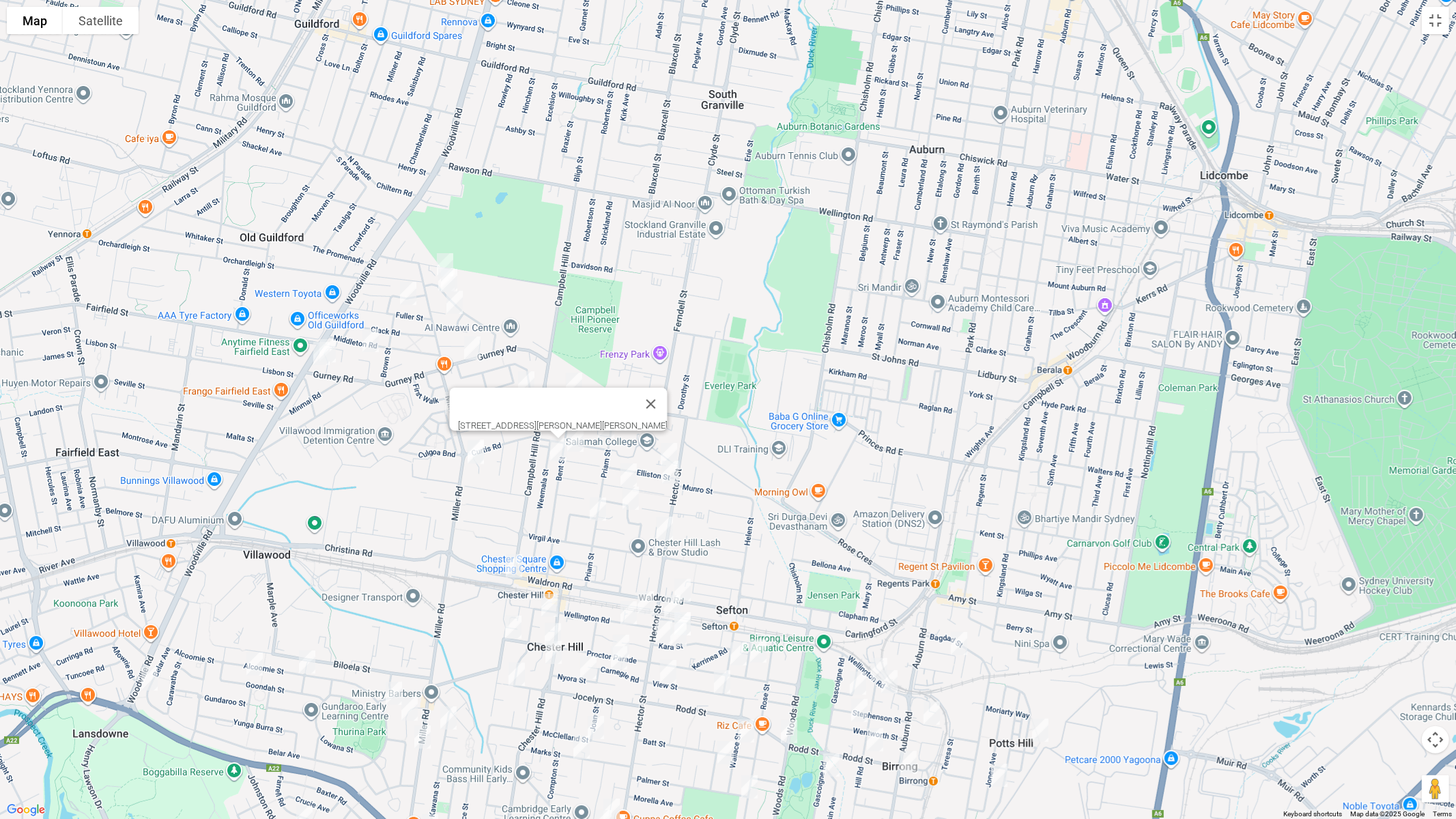
drag, startPoint x: 526, startPoint y: 415, endPoint x: 509, endPoint y: 403, distance: 20.8
click at [681, 690] on div "72 Weemala Road, CHESTER HILL NSW 2162" at bounding box center [728, 410] width 1456 height 819
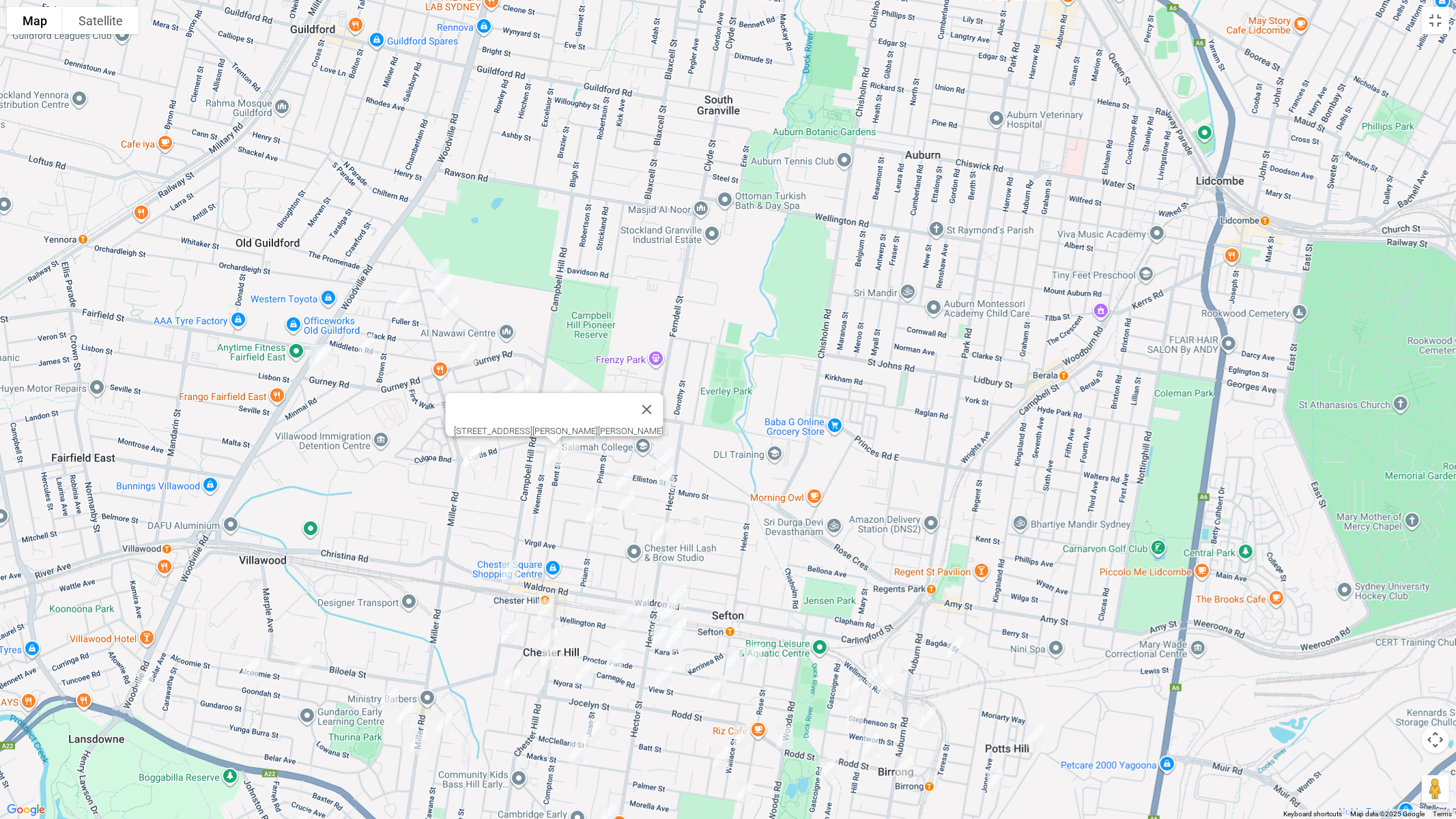
click at [441, 260] on img "71 Ian Crescent, CHESTER HILL NSW 2162" at bounding box center [441, 270] width 27 height 35
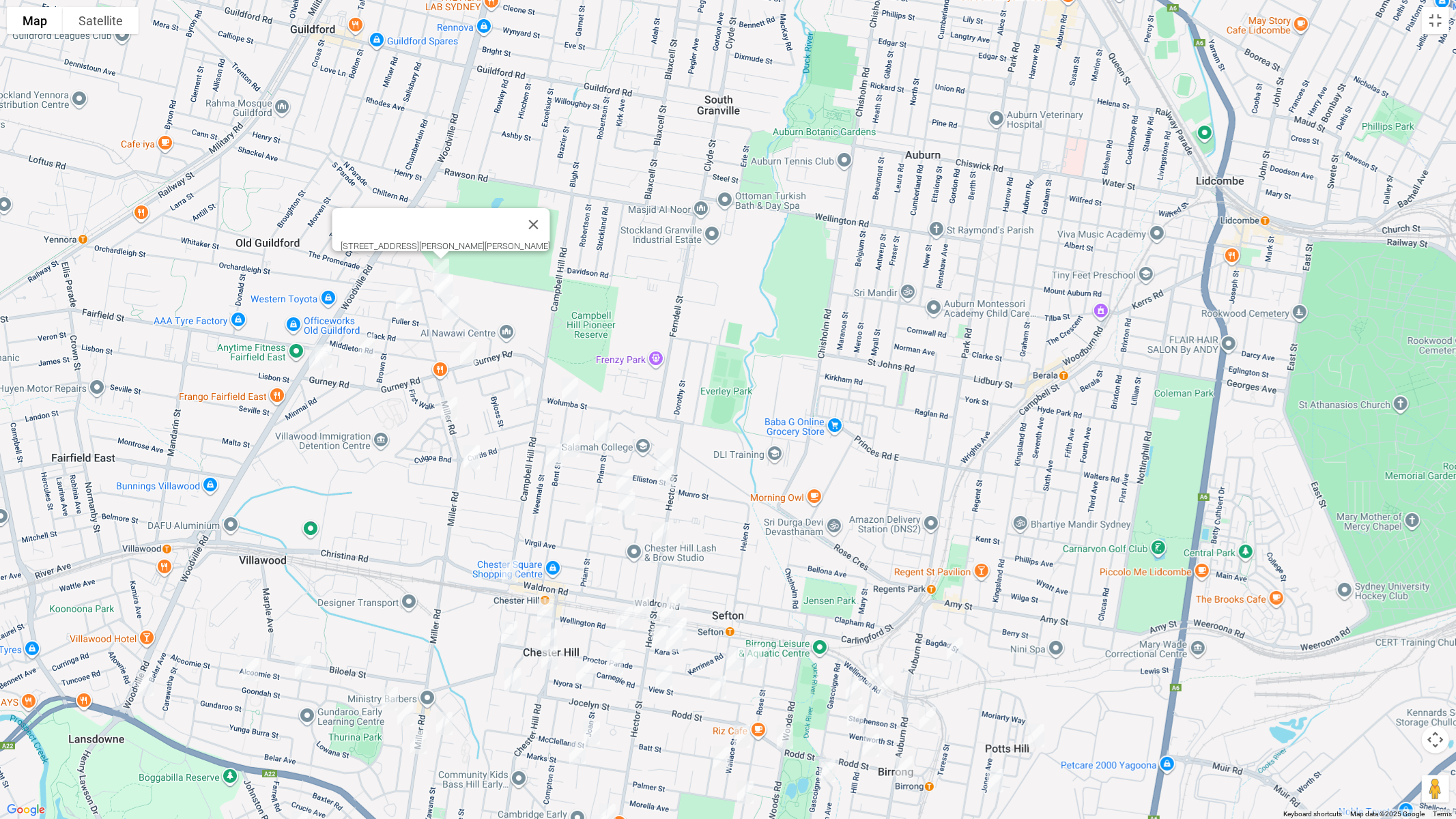
click at [402, 295] on img "16 Fuller Street, CHESTER HILL NSW 2162" at bounding box center [404, 299] width 27 height 35
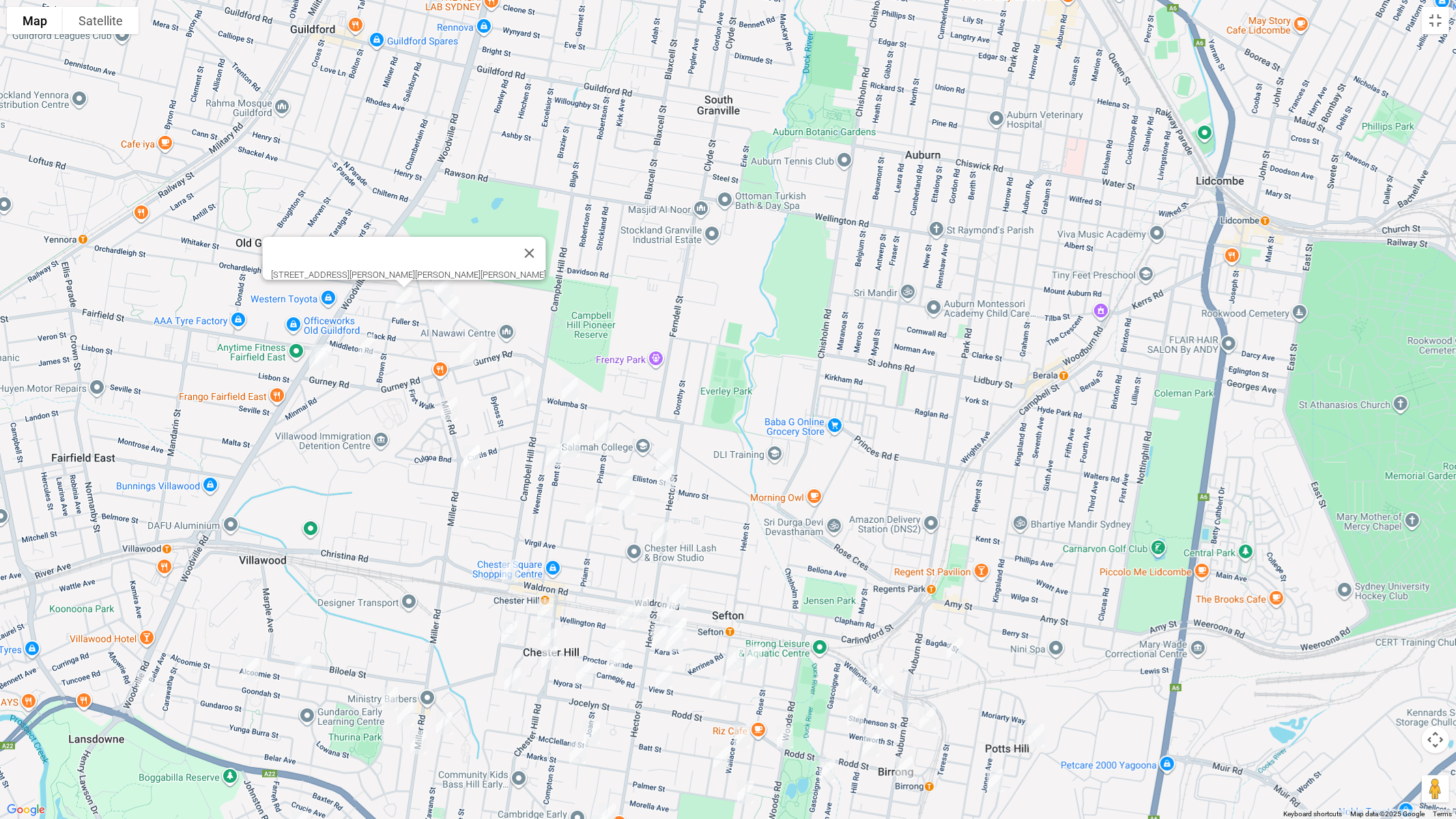
click at [431, 286] on img "48 Ian Crescent, CHESTER HILL NSW 2162" at bounding box center [445, 286] width 27 height 35
click at [453, 309] on img "8 Mountview Avenue, CHESTER HILL NSW 2162" at bounding box center [451, 308] width 27 height 35
click at [469, 353] on img "47 Gurney Road, CHESTER HILL NSW 2162" at bounding box center [468, 353] width 27 height 35
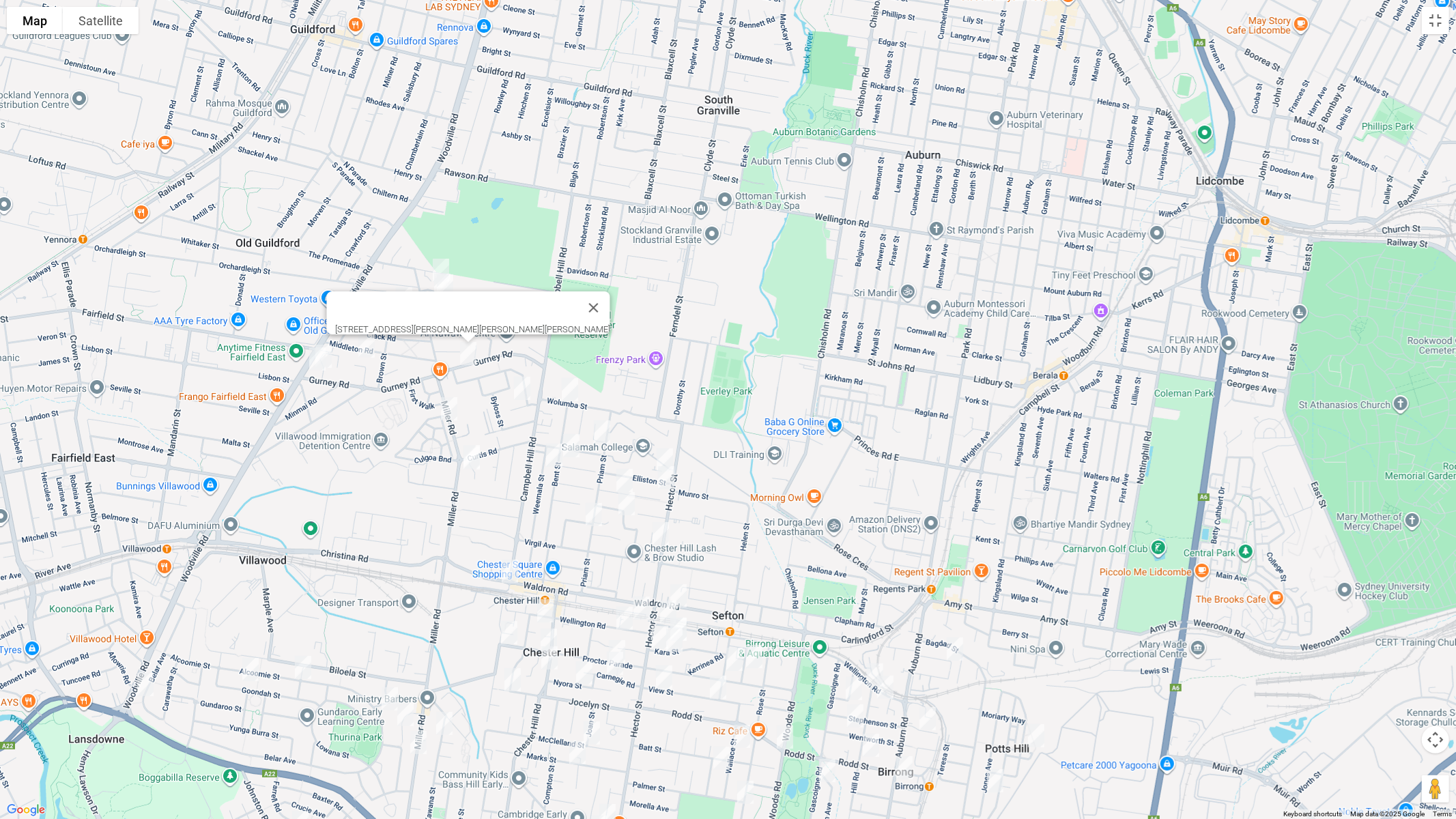
click at [524, 388] on img "11 Burrows Avenue, CHESTER HILL NSW 2162" at bounding box center [522, 388] width 27 height 35
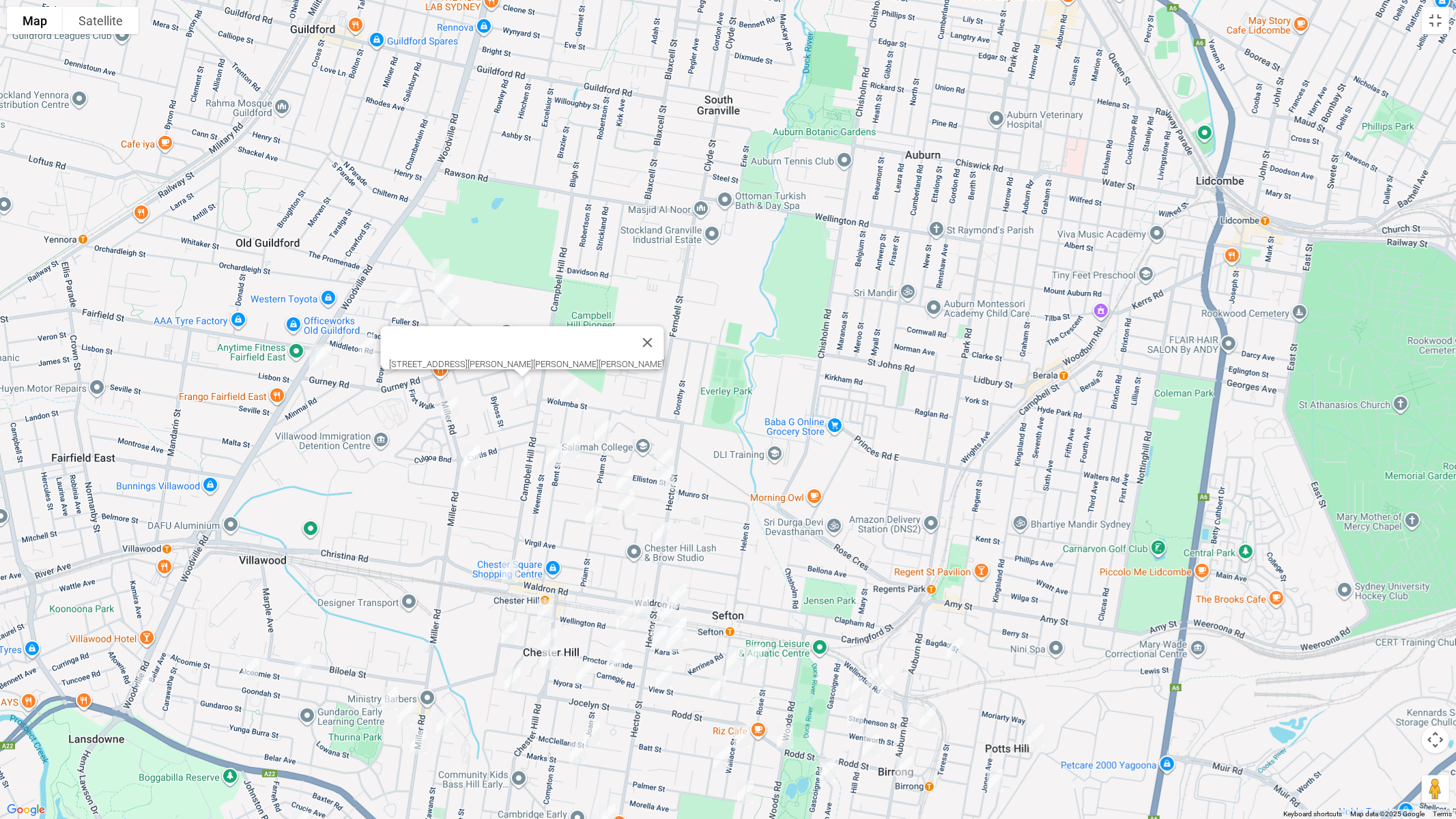
click at [449, 412] on img "6 Barinya Street, VILLAWOOD NSW 2163" at bounding box center [449, 409] width 27 height 35
click at [316, 361] on img "134 Gurney Road, CHESTER HILL NSW 2162" at bounding box center [317, 359] width 27 height 35
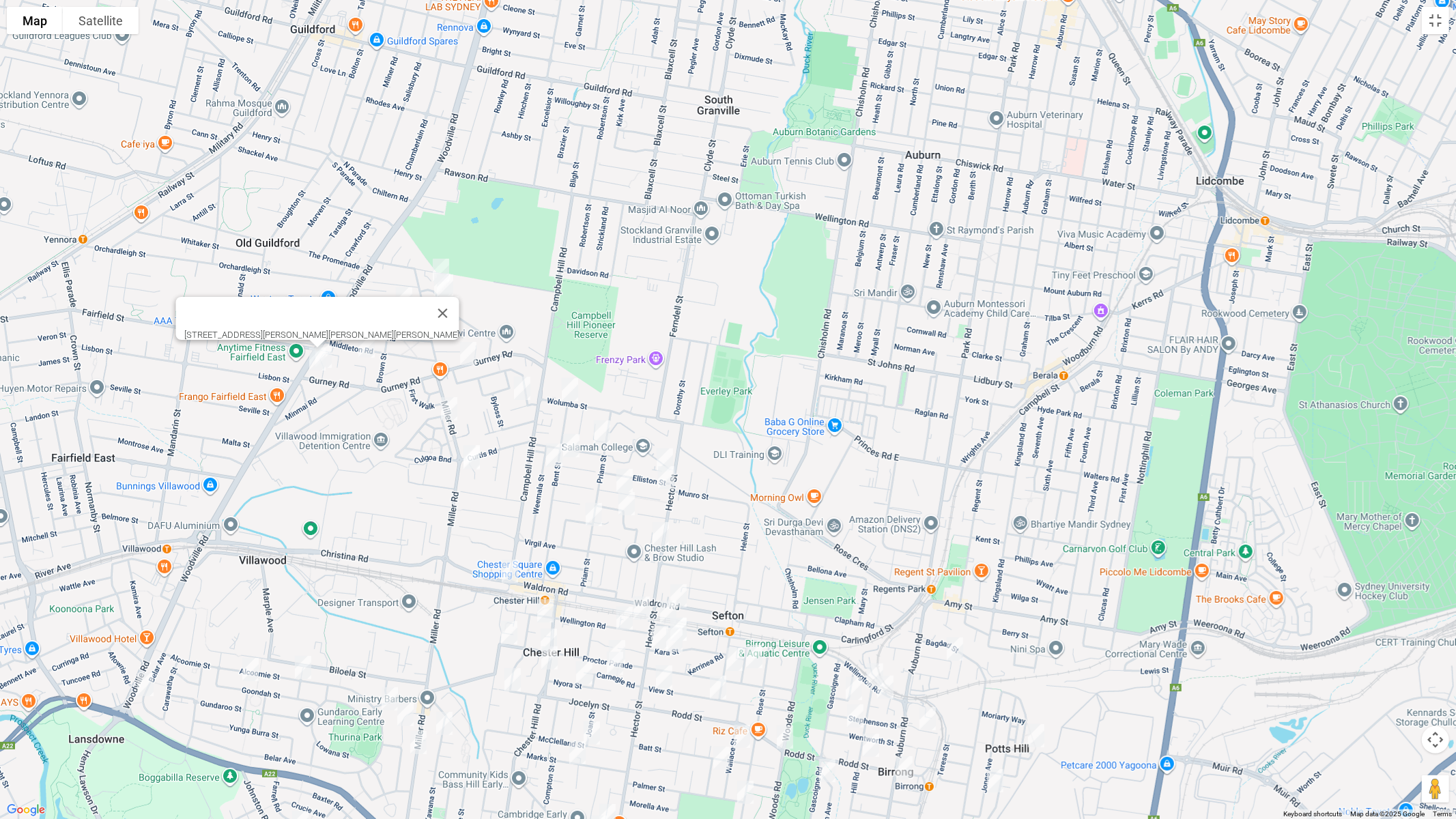
click at [335, 359] on img "130 Gurney Road, CHESTER HILL NSW 2162" at bounding box center [324, 357] width 27 height 35
click at [370, 353] on img "18 St Pauls Place, CHESTER HILL NSW 2162" at bounding box center [367, 346] width 27 height 35
click at [443, 293] on button "Close" at bounding box center [459, 300] width 33 height 33
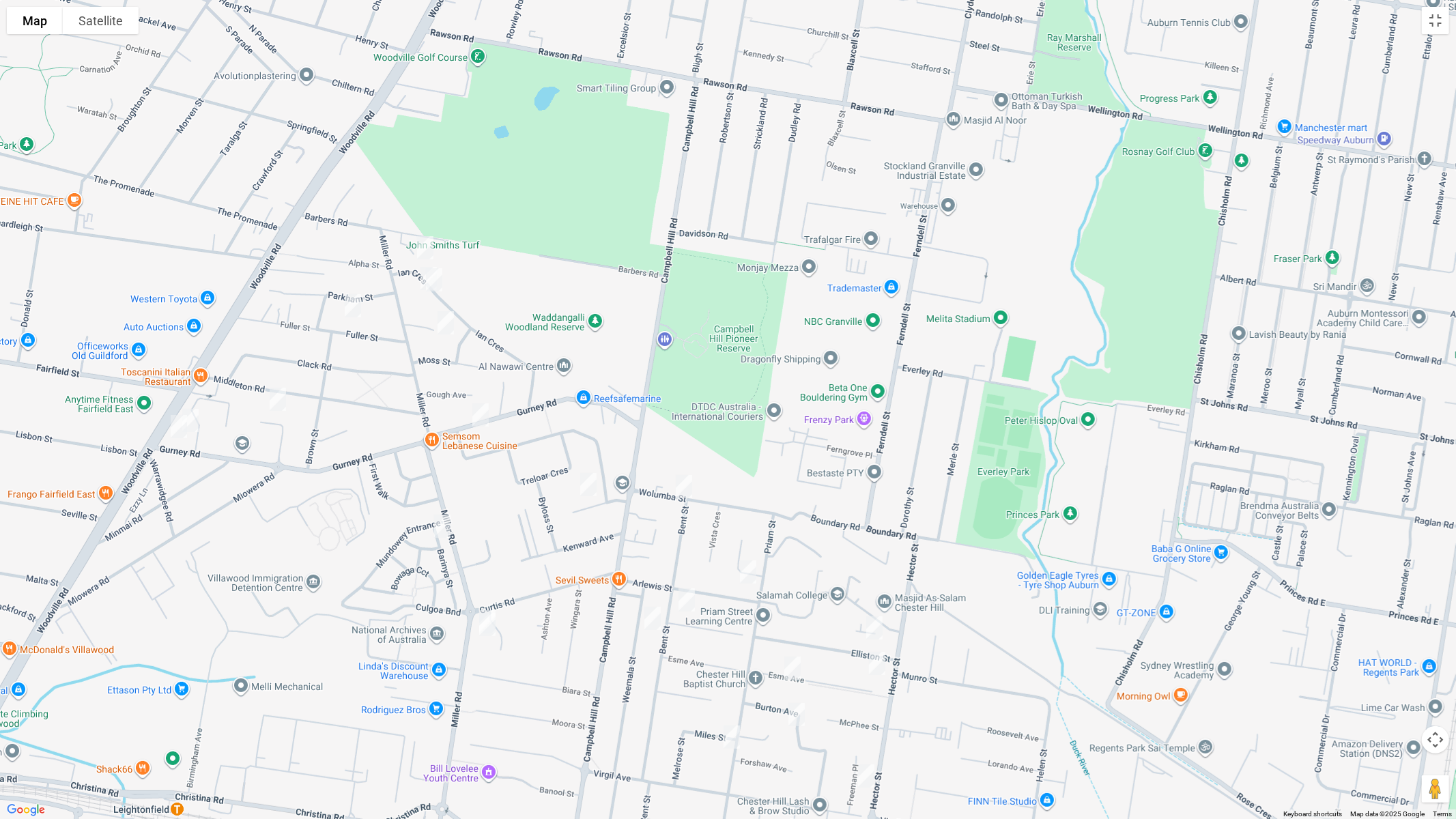
click at [415, 280] on img "50 Ian Crescent, CHESTER HILL NSW 2162" at bounding box center [429, 279] width 27 height 35
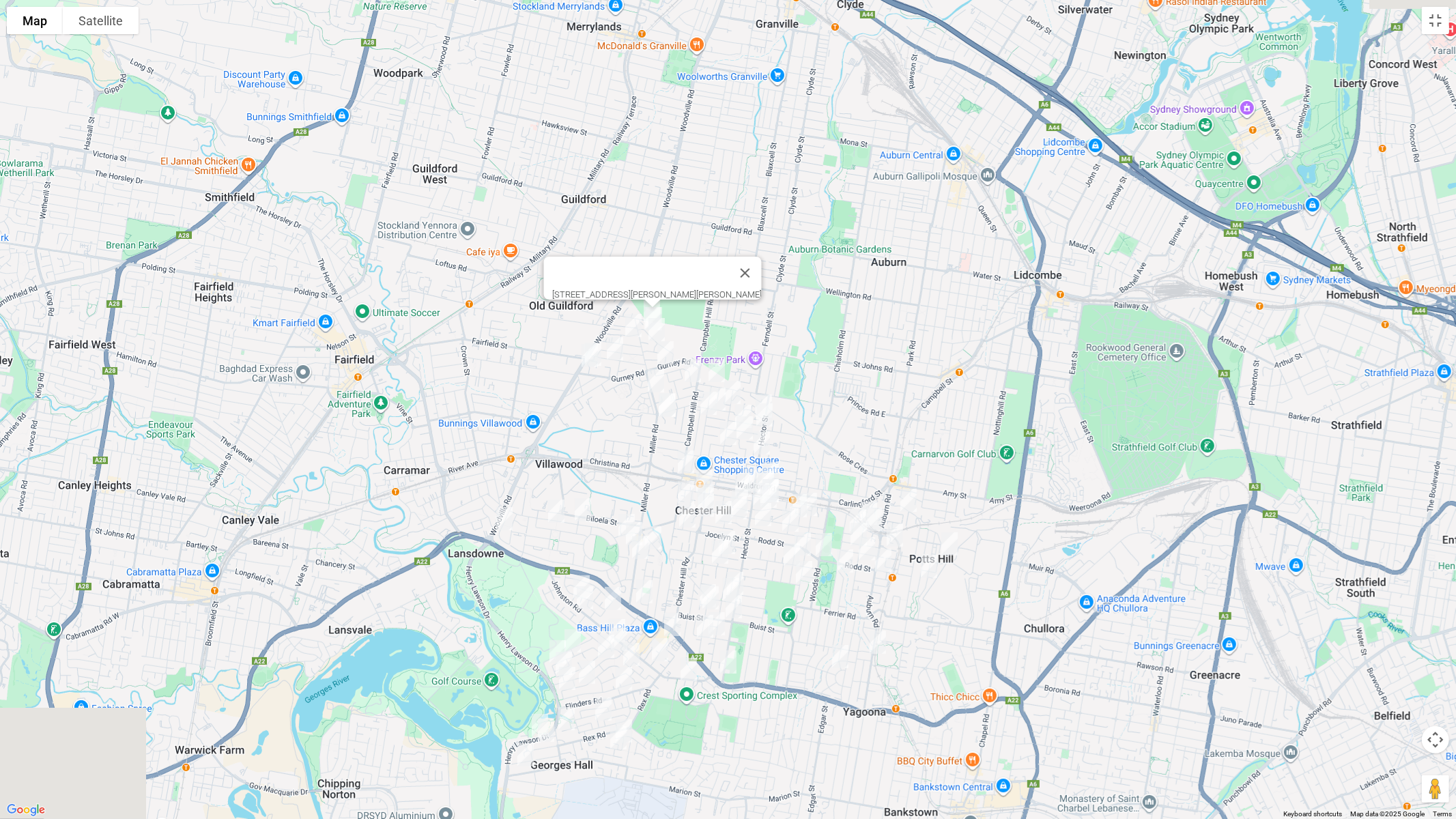
drag, startPoint x: 962, startPoint y: 538, endPoint x: 834, endPoint y: 397, distance: 190.4
click at [847, 404] on div "50 Ian Crescent, CHESTER HILL NSW 2162" at bounding box center [728, 410] width 1456 height 819
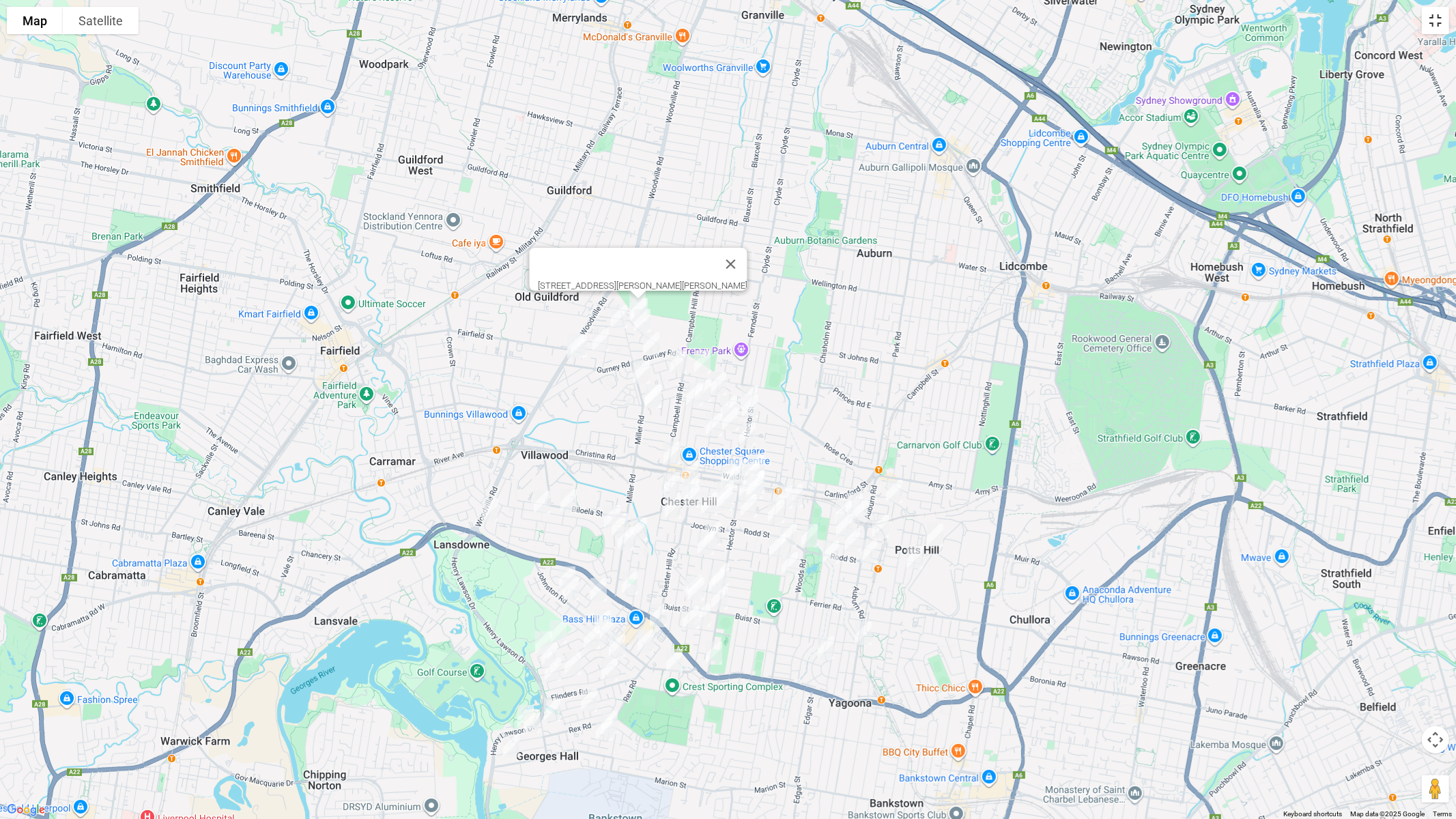
click at [1429, 18] on button "Toggle fullscreen view" at bounding box center [1436, 21] width 27 height 27
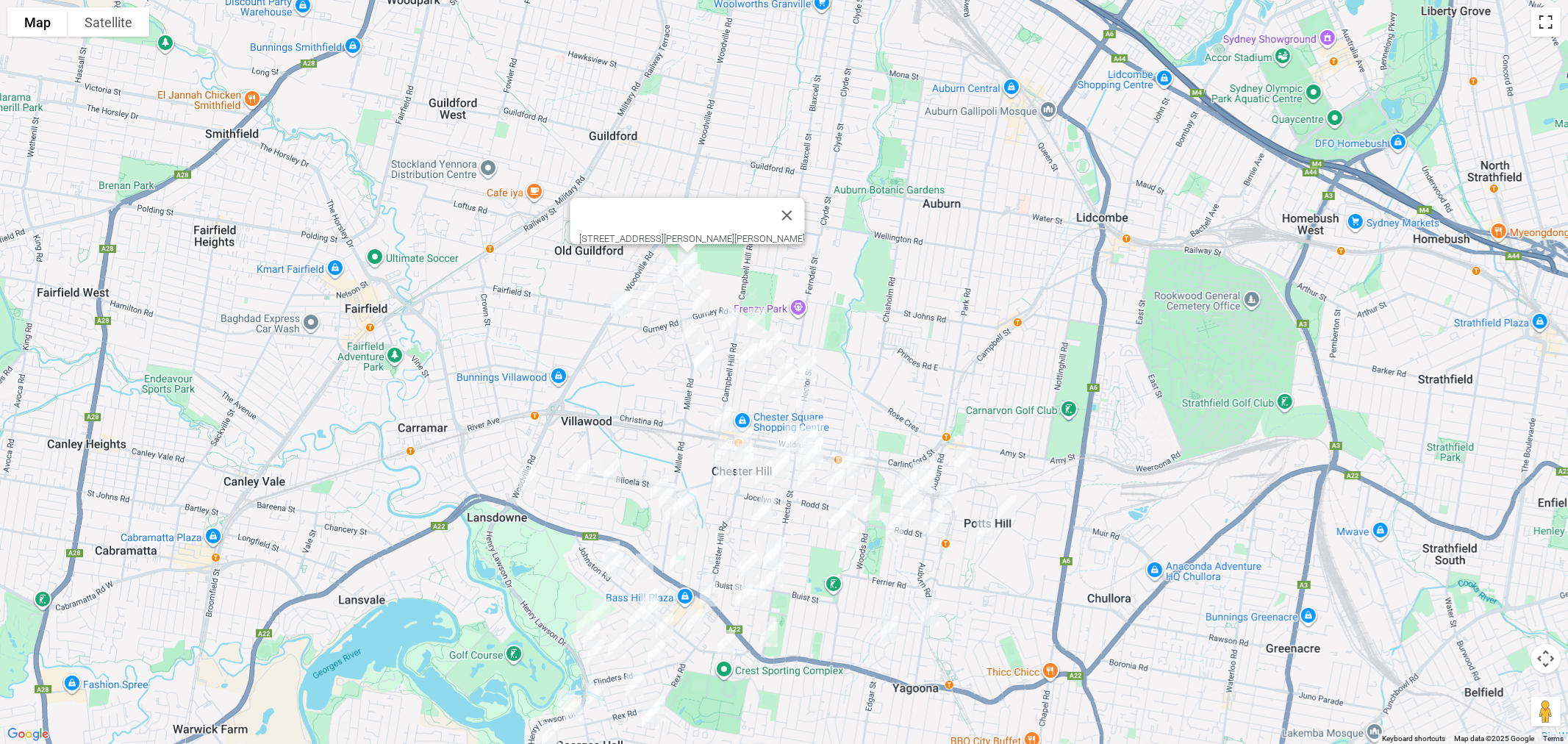
scroll to position [3, 0]
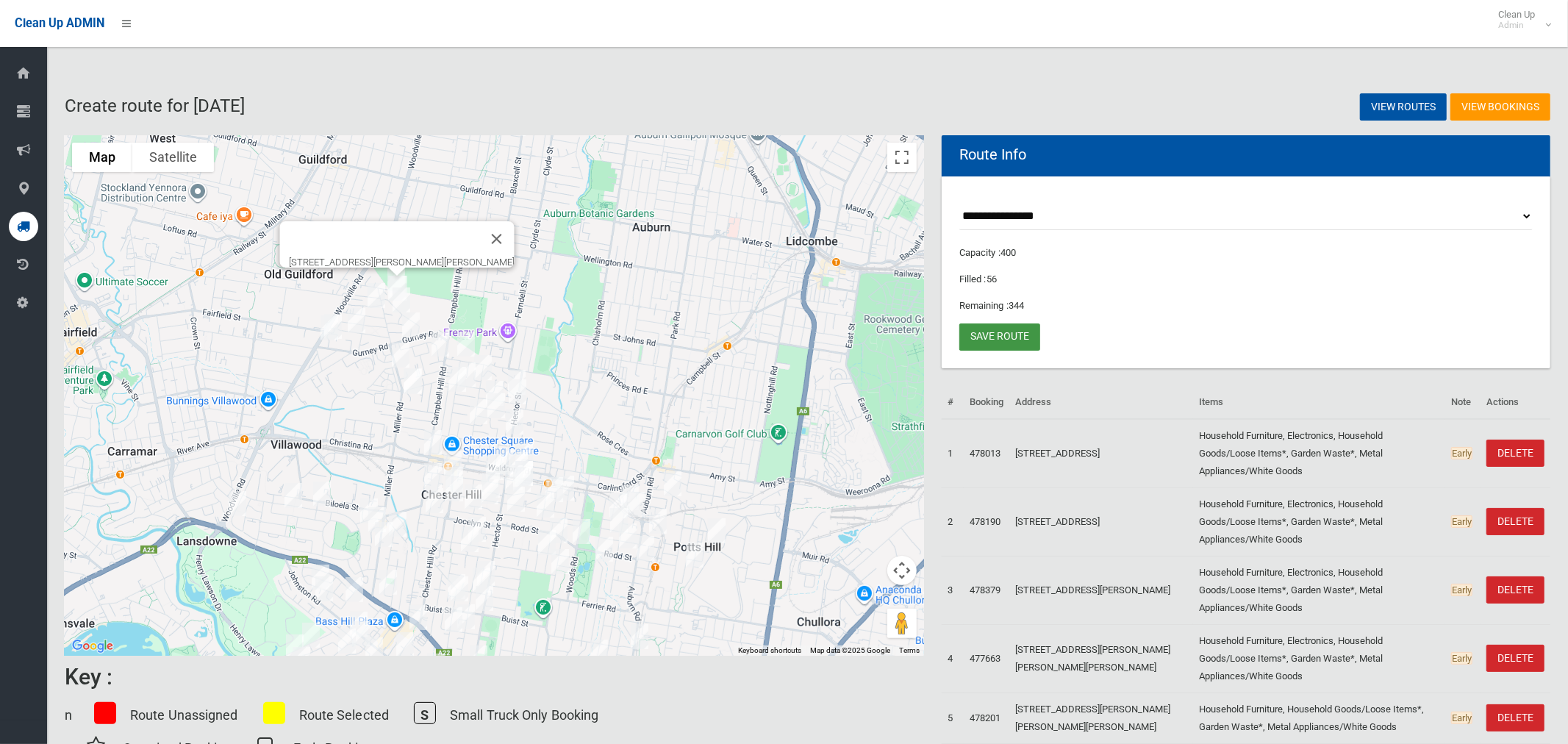
click at [1002, 330] on link "Save route" at bounding box center [1000, 337] width 81 height 27
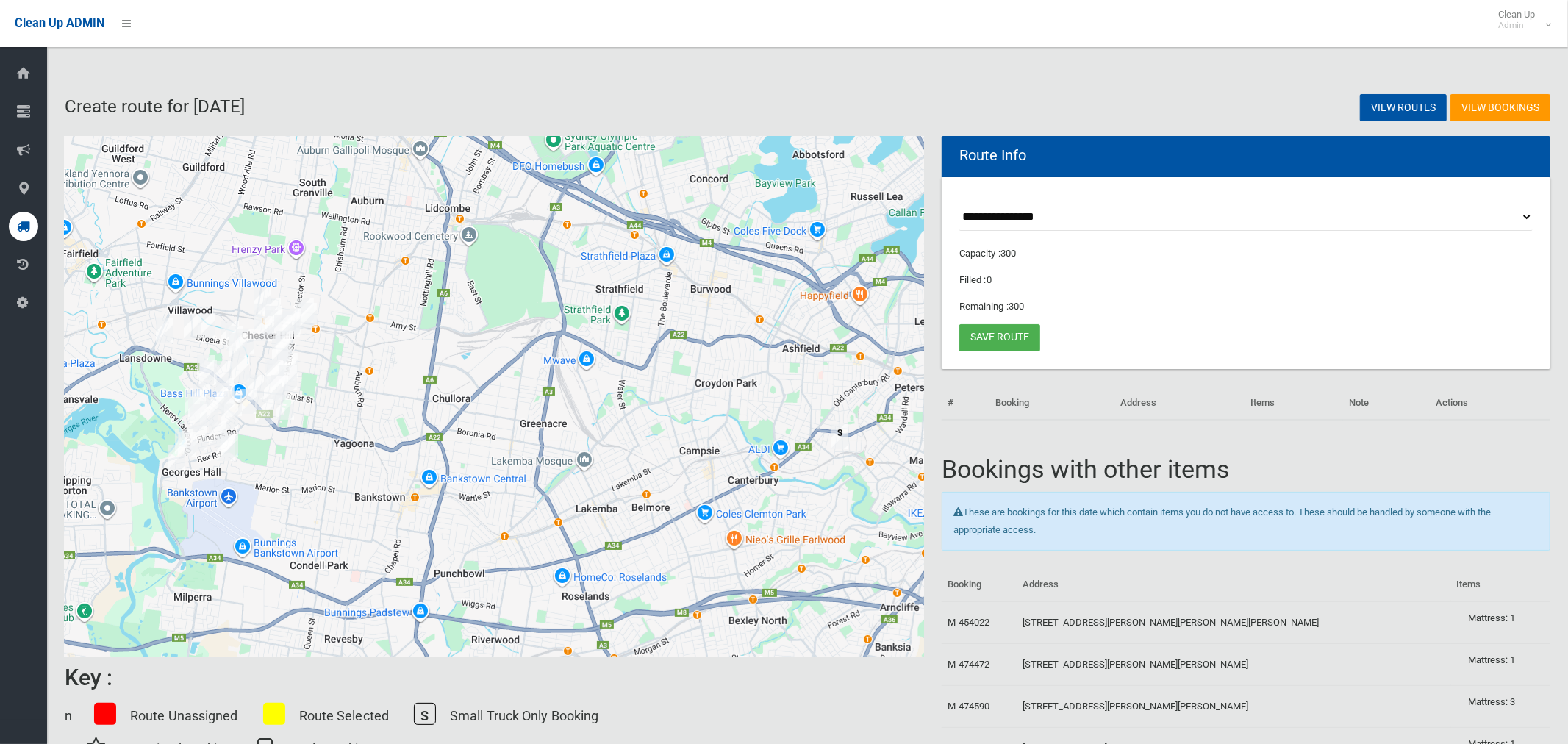
scroll to position [3, 0]
click at [1002, 218] on select "**********" at bounding box center [1245, 216] width 573 height 27
select select "*****"
click at [959, 203] on select "**********" at bounding box center [1245, 216] width 573 height 27
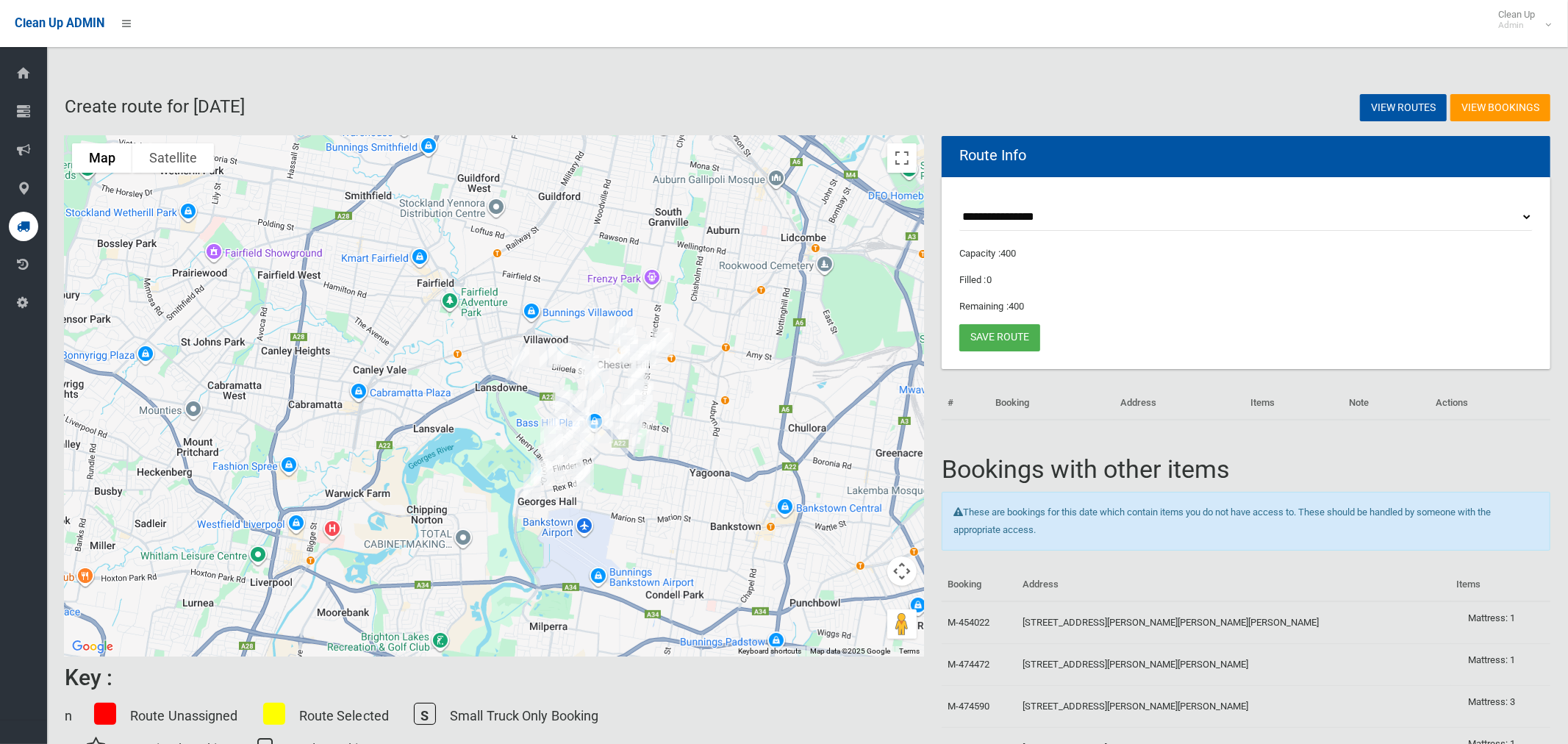
drag, startPoint x: 361, startPoint y: 403, endPoint x: 836, endPoint y: 345, distance: 478.5
click at [699, 429] on div at bounding box center [495, 396] width 860 height 521
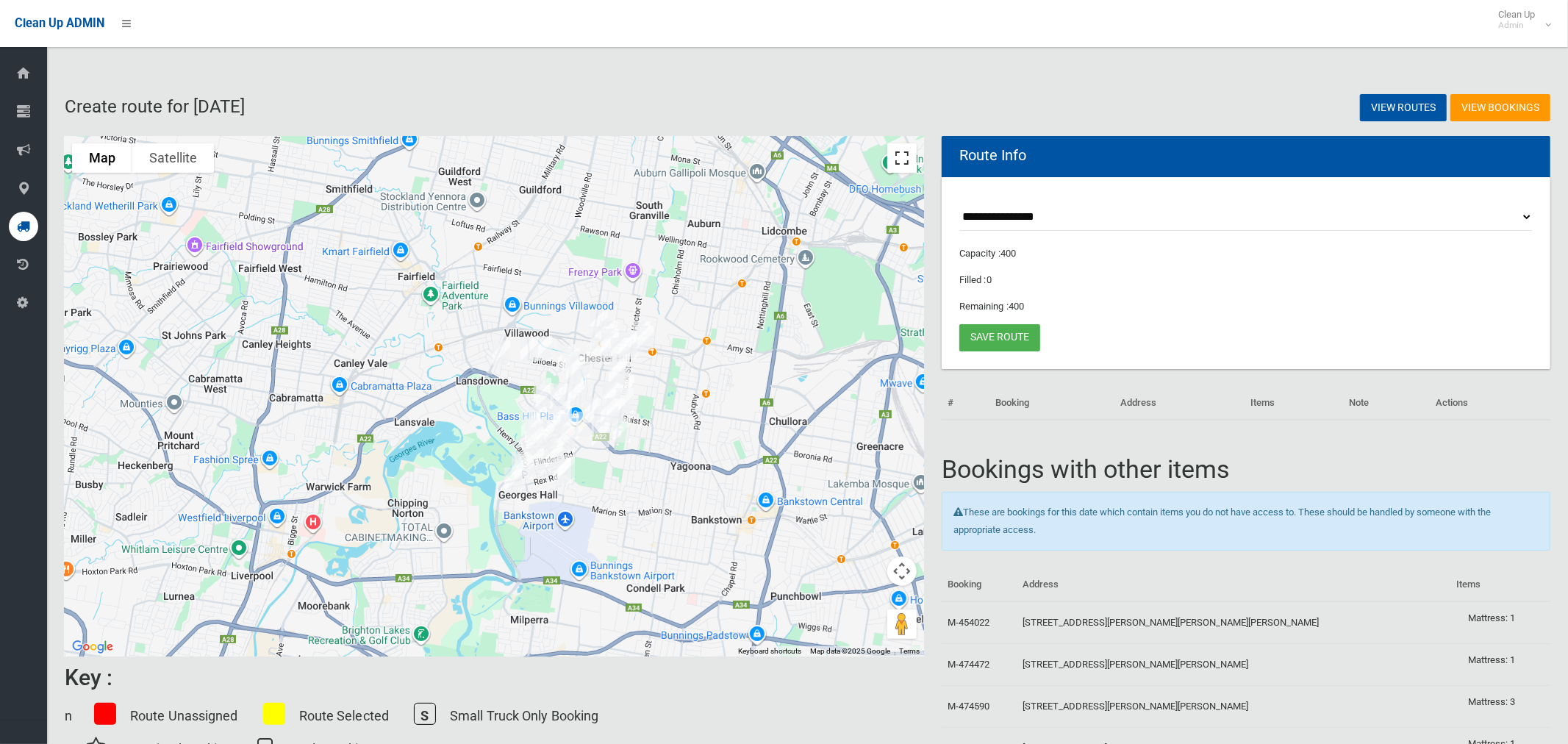
click at [900, 151] on button "Toggle fullscreen view" at bounding box center [902, 158] width 29 height 29
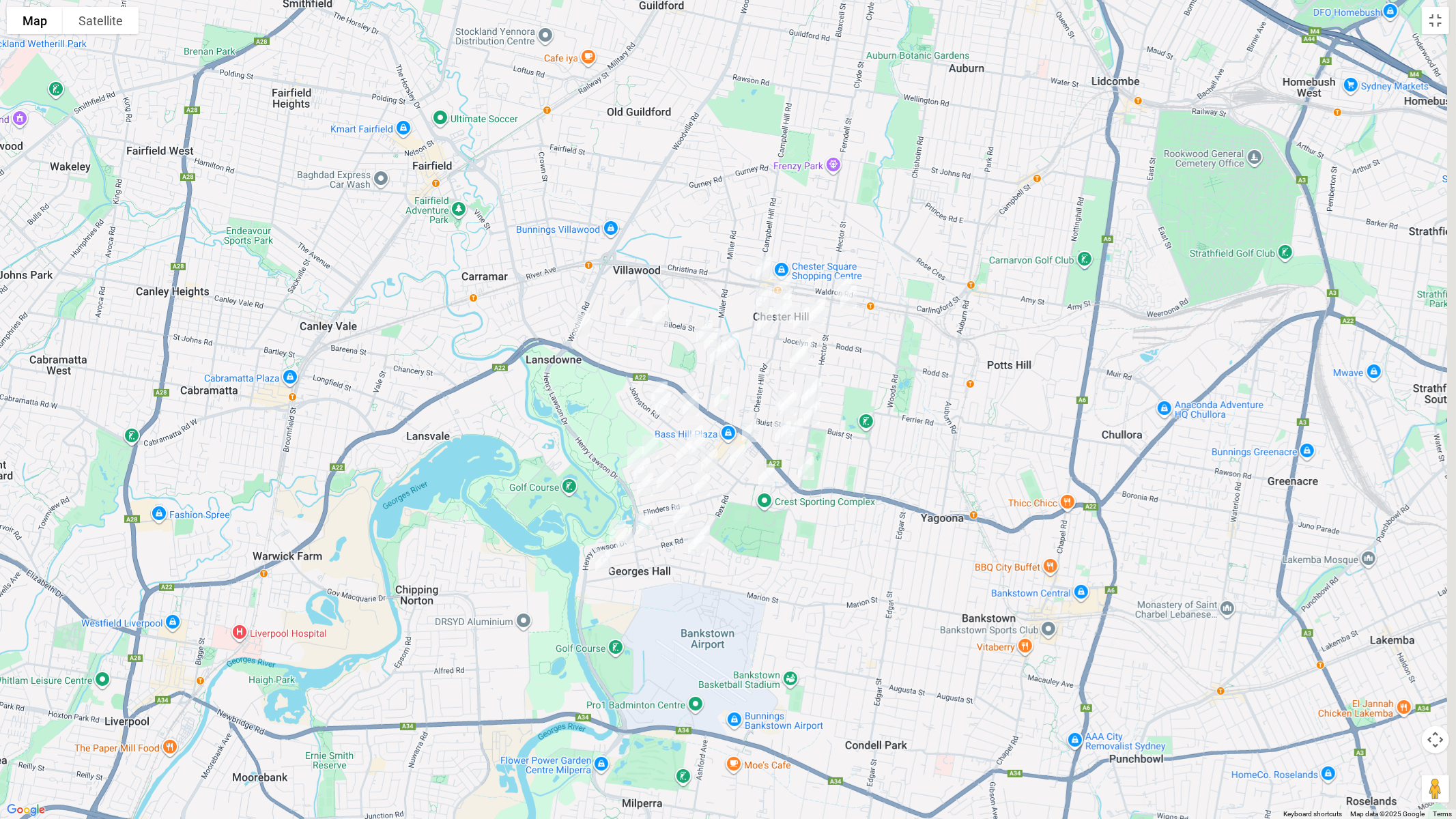
drag, startPoint x: 924, startPoint y: 332, endPoint x: 793, endPoint y: 403, distance: 149.0
click at [859, 373] on div at bounding box center [728, 410] width 1456 height 819
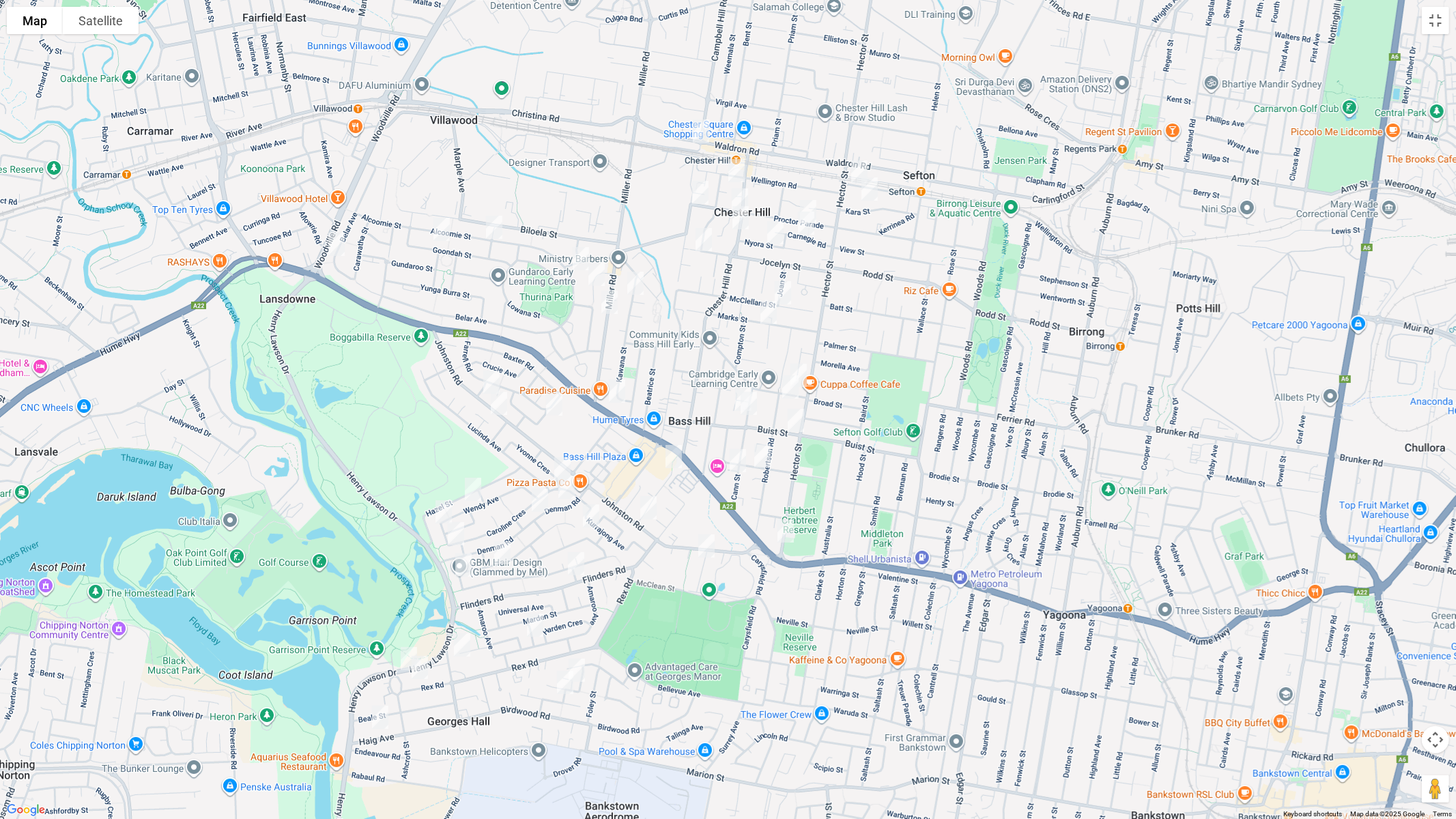
click at [608, 299] on img "316 Miller Road, VILLAWOOD NSW 2163" at bounding box center [610, 302] width 27 height 35
click at [618, 386] on img "964 Hume Highway, BASS HILL NSW 2197" at bounding box center [618, 391] width 27 height 35
click at [786, 532] on img "364 Hector Street, BASS HILL NSW 2197" at bounding box center [785, 531] width 27 height 35
click at [402, 649] on img "30 Ashcroft Street, GEORGES HALL NSW 2198" at bounding box center [409, 658] width 27 height 35
click at [423, 670] on img "172 Rex Road, GEORGES HALL NSW 2198" at bounding box center [420, 667] width 27 height 35
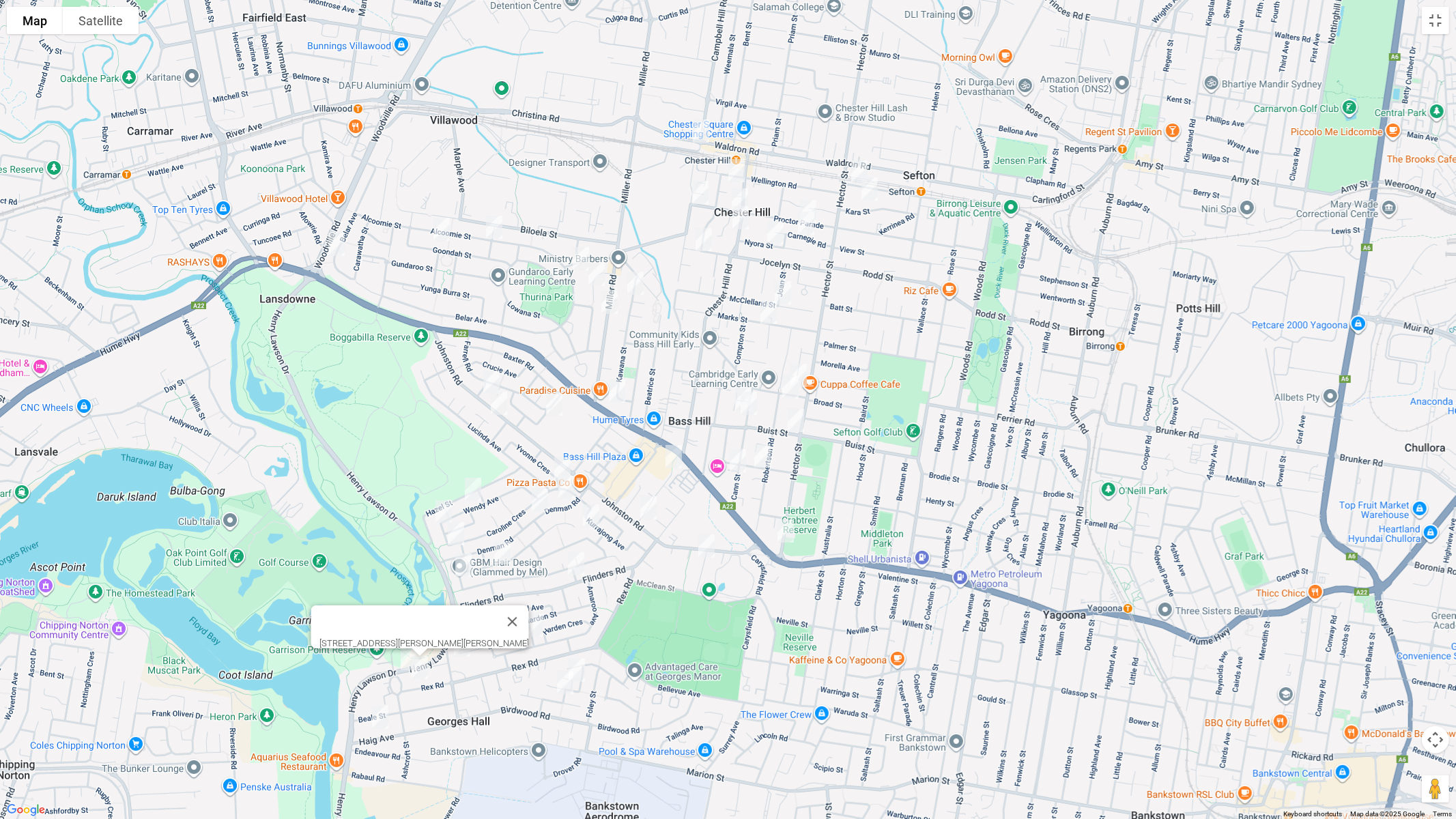
drag, startPoint x: 381, startPoint y: 719, endPoint x: 406, endPoint y: 699, distance: 32.0
click at [381, 690] on img "46 Haig Avenue, GEORGES HALL NSW 2198" at bounding box center [381, 717] width 27 height 35
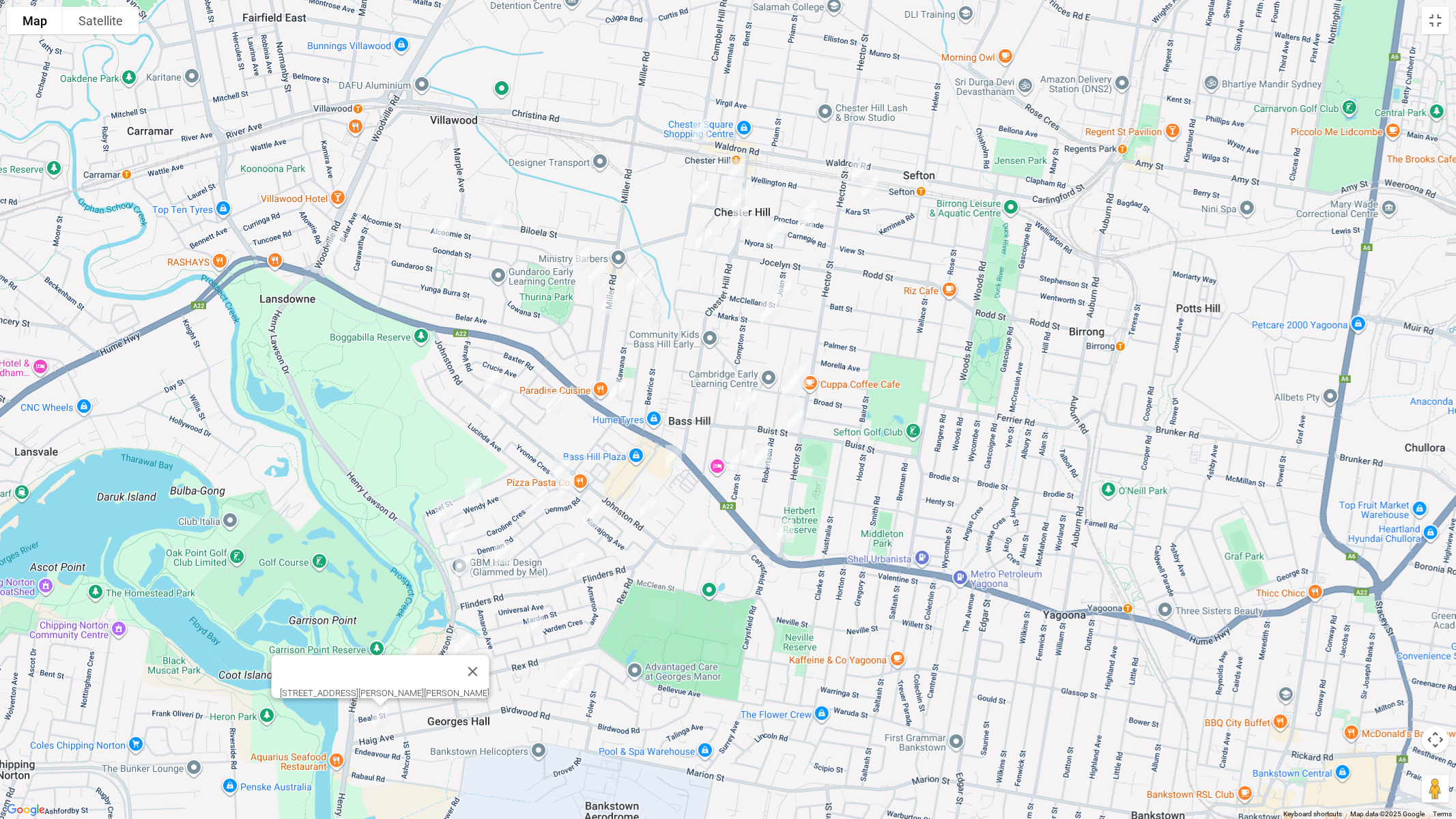
click at [463, 633] on img "13 Georges Crescent, GEORGES HALL NSW 2198" at bounding box center [463, 645] width 27 height 35
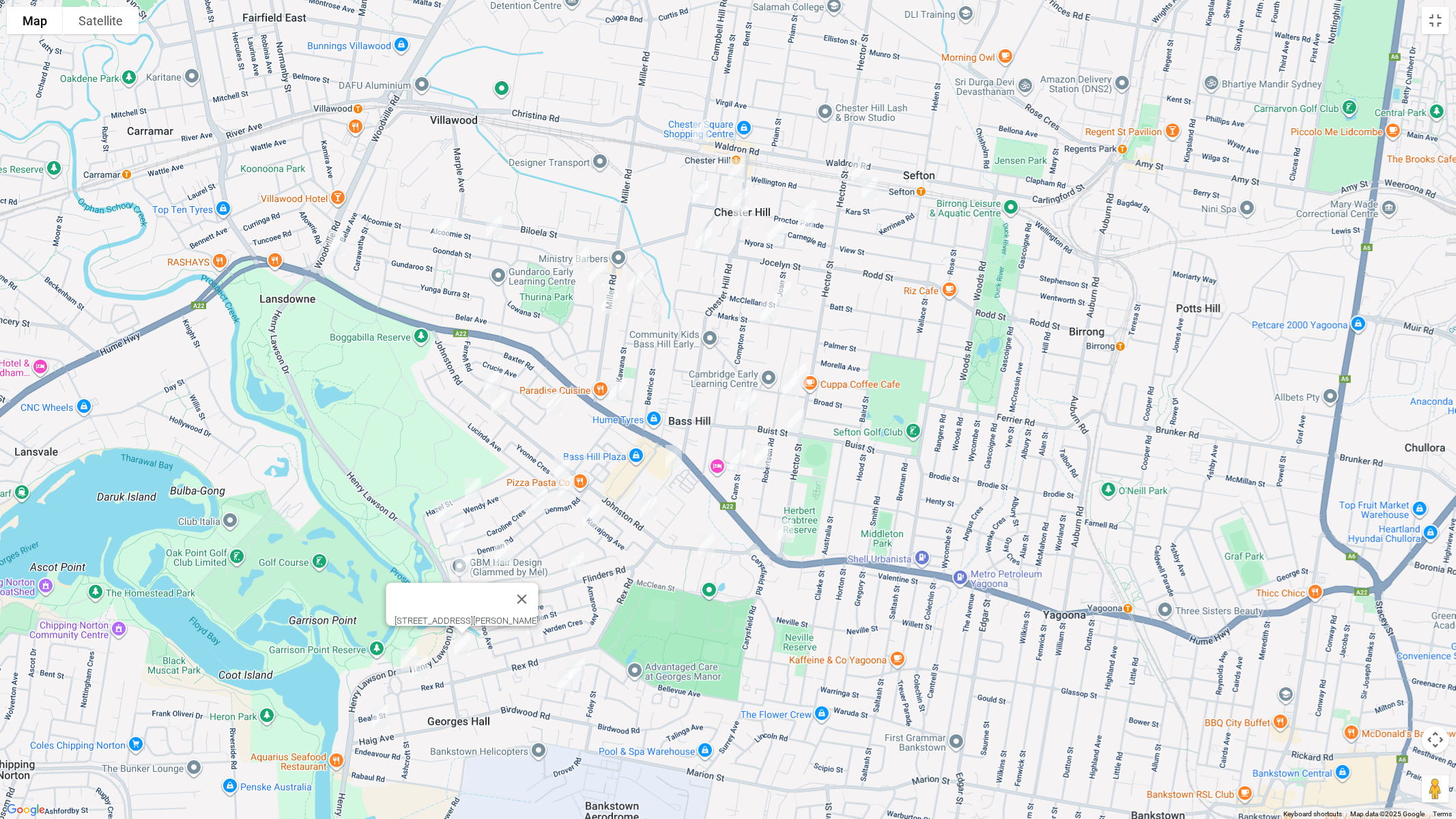
click at [536, 634] on img "13 Orison Street, GEORGES HALL NSW 2198" at bounding box center [535, 625] width 27 height 35
drag, startPoint x: 581, startPoint y: 661, endPoint x: 569, endPoint y: 679, distance: 21.6
click at [581, 662] on img "18A Balmoral Crescent, GEORGES HALL NSW 2198" at bounding box center [577, 670] width 27 height 35
click at [561, 687] on img "24 Keswick Street, GEORGES HALL NSW 2198" at bounding box center [565, 682] width 27 height 35
click at [471, 480] on img "58 Wendy Avenue, GEORGES HALL NSW 2198" at bounding box center [473, 489] width 27 height 35
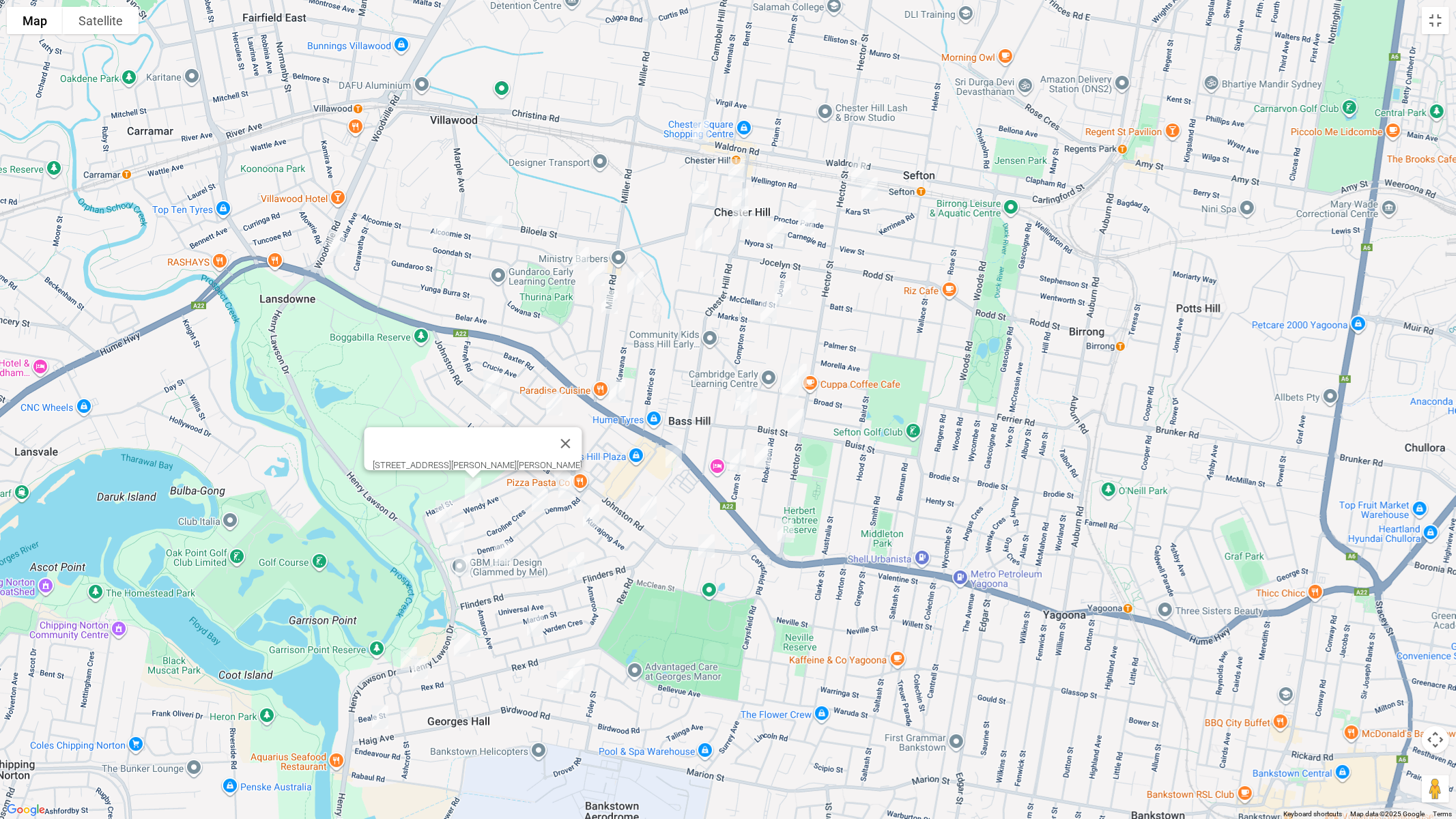
click at [438, 509] on img "82 Wendy Avenue, GEORGES HALL NSW 2198" at bounding box center [444, 511] width 27 height 35
click at [459, 528] on img "98 Wendy Avenue, GEORGES HALL NSW 2198" at bounding box center [456, 534] width 27 height 35
click at [472, 560] on img "6 Ash Street, GEORGES HALL NSW 2198" at bounding box center [463, 565] width 27 height 35
click at [505, 553] on img "26 Jacaranda Drive, GEORGES HALL NSW 2198" at bounding box center [503, 552] width 27 height 35
click at [581, 564] on img "64 Flinders Road, GEORGES HALL NSW 2198" at bounding box center [577, 564] width 27 height 35
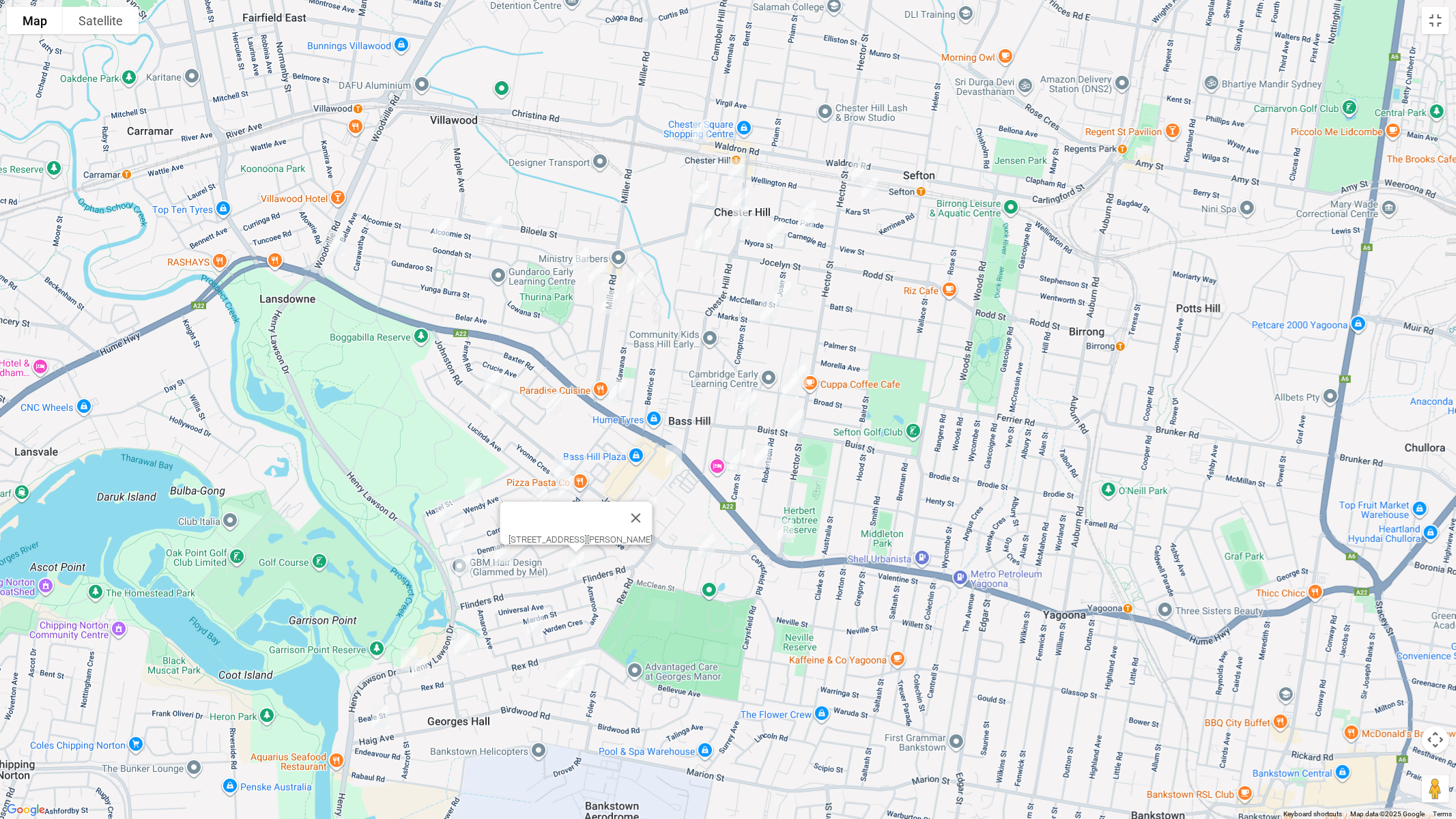
click at [492, 377] on img "148 Johnston Road, BASS HILL NSW 2197" at bounding box center [491, 382] width 27 height 35
drag, startPoint x: 504, startPoint y: 403, endPoint x: 520, endPoint y: 401, distance: 16.1
click at [504, 404] on img "1 Amber Place, BASS HILL NSW 2197" at bounding box center [499, 403] width 27 height 35
click at [555, 401] on img "5 Sevenoaks Crescent, BASS HILL NSW 2197" at bounding box center [555, 404] width 27 height 35
click at [497, 410] on img "1 Amber Place, BASS HILL NSW 2197" at bounding box center [500, 404] width 27 height 35
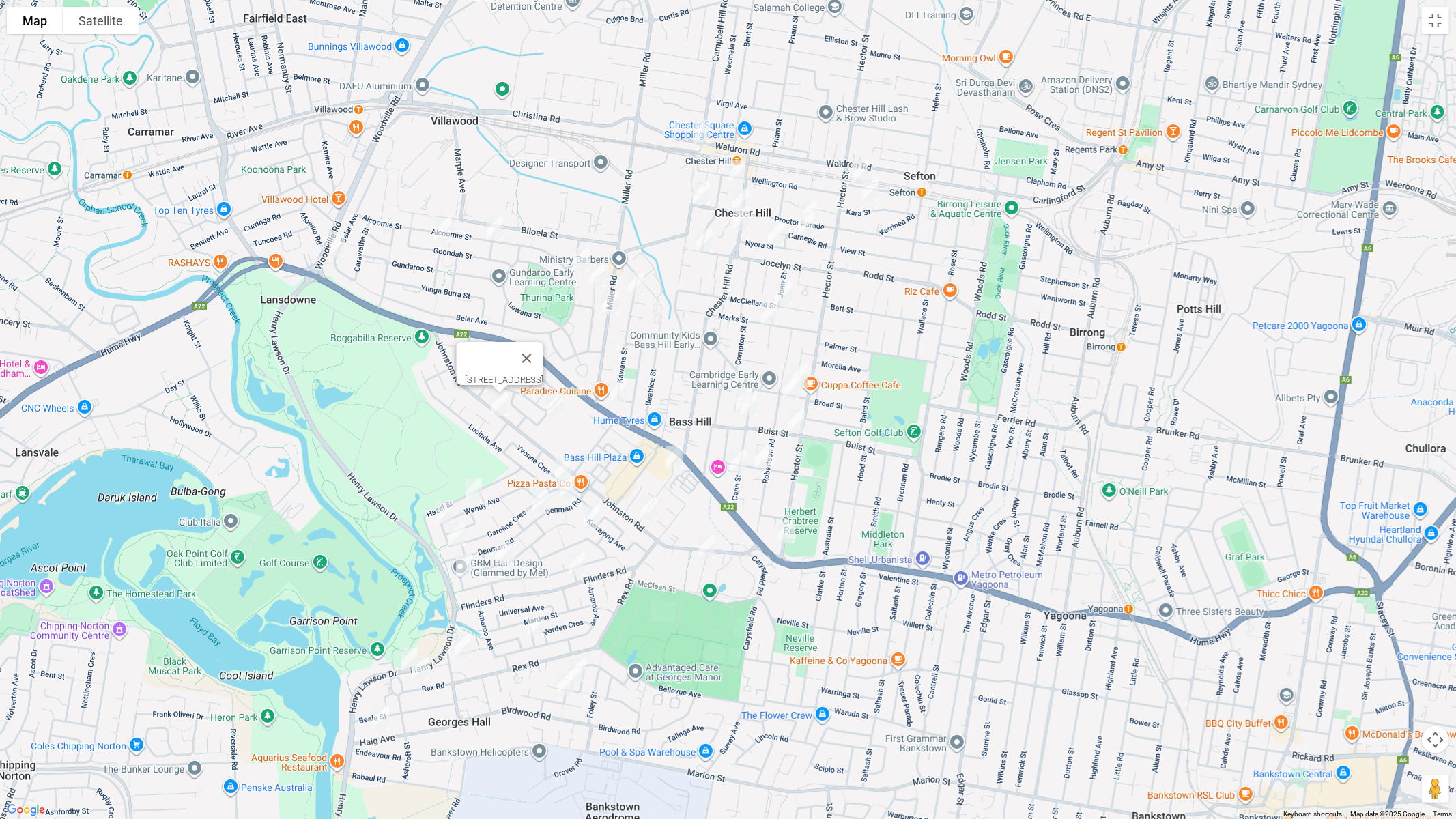
click at [556, 403] on img "5 Sevenoaks Crescent, BASS HILL NSW 2197" at bounding box center [555, 405] width 27 height 35
click at [555, 458] on img "14 Caroline Crescent, GEORGES HALL NSW 2198" at bounding box center [563, 470] width 27 height 35
drag, startPoint x: 570, startPoint y: 494, endPoint x: 549, endPoint y: 499, distance: 21.6
click at [571, 494] on img "81 Denman Road, GEORGES HALL NSW 2198" at bounding box center [567, 488] width 27 height 35
click at [544, 499] on img "61a Denman Road, GEORGES HALL NSW 2198" at bounding box center [540, 501] width 27 height 35
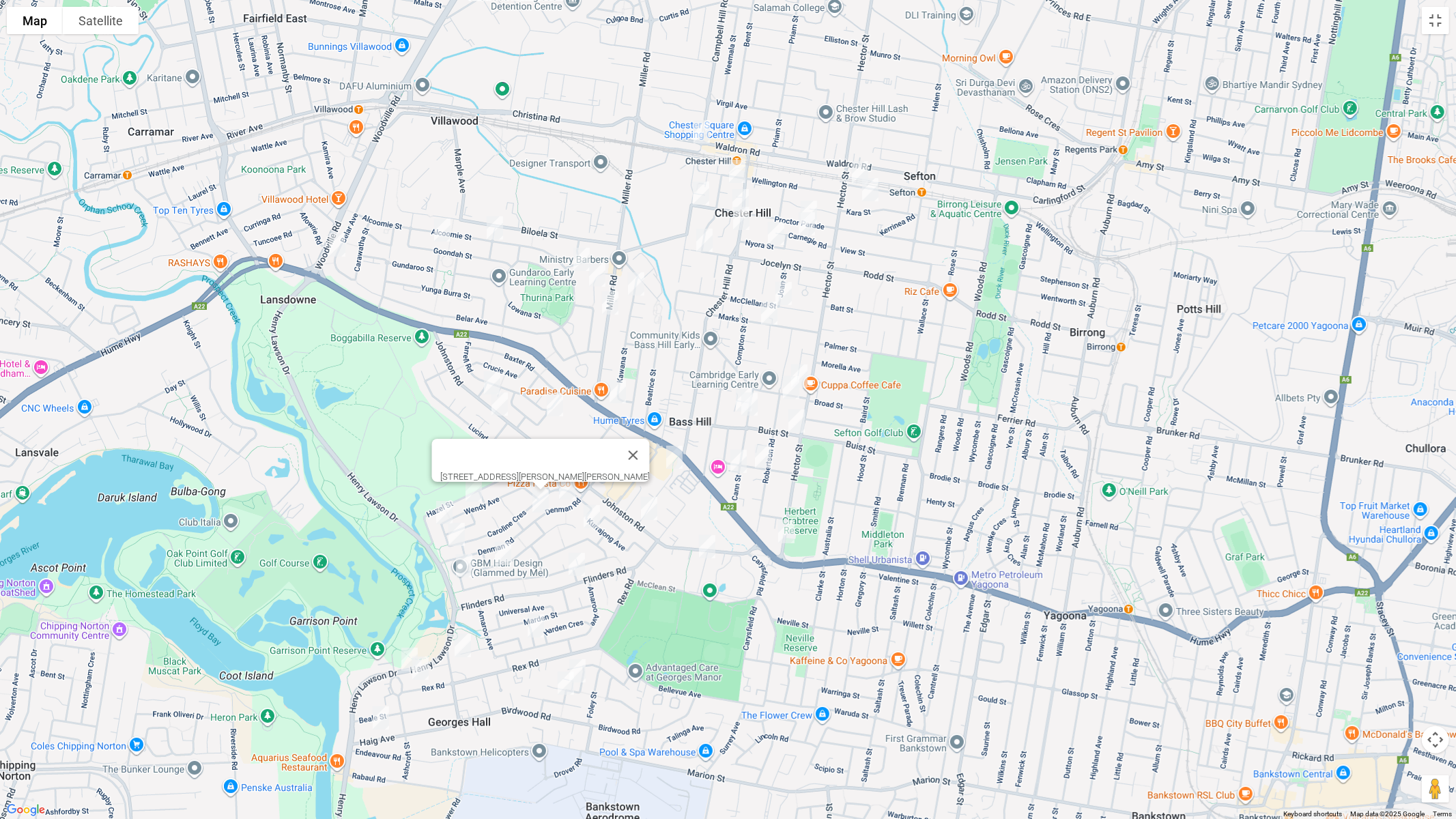
drag, startPoint x: 590, startPoint y: 508, endPoint x: 601, endPoint y: 508, distance: 11.0
click at [591, 508] on img "20 Binalong Avenue, GEORGES HALL NSW 2198" at bounding box center [592, 516] width 27 height 35
drag, startPoint x: 738, startPoint y: 460, endPoint x: 727, endPoint y: 462, distance: 11.2
click at [736, 460] on img "108 Cann Street, BASS HILL NSW 2197" at bounding box center [739, 461] width 27 height 35
click at [654, 510] on img "2 Carey Street, BASS HILL NSW 2197" at bounding box center [649, 508] width 27 height 35
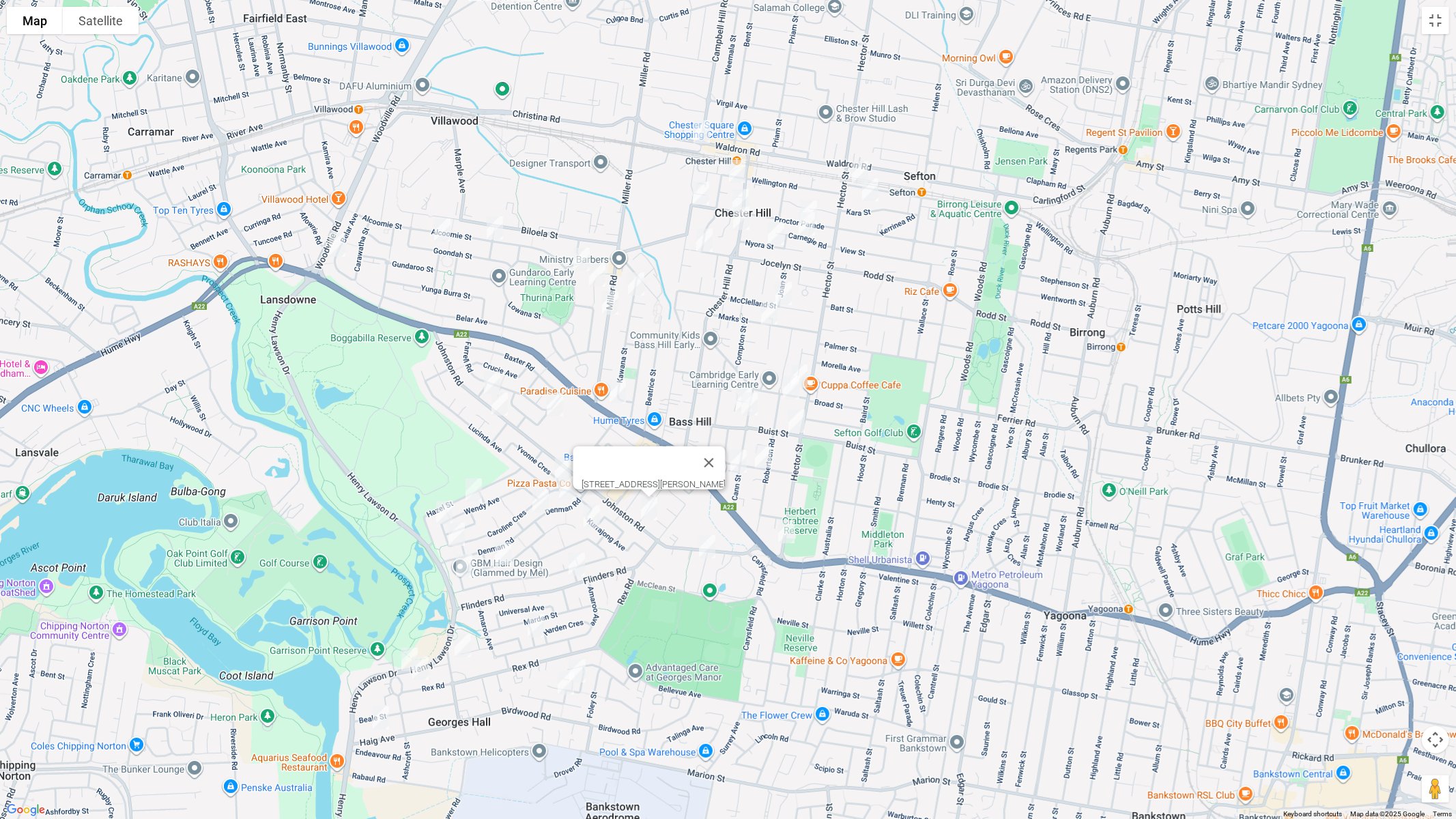
click at [705, 543] on img "4 Quentin Street, BASS HILL NSW 2197" at bounding box center [708, 547] width 27 height 35
click at [776, 494] on button "Close" at bounding box center [766, 501] width 33 height 33
click at [675, 458] on img "35 Carey Street, BASS HILL NSW 2197" at bounding box center [675, 457] width 27 height 35
click at [810, 367] on img "6 Doust Street, BASS HILL NSW 2197" at bounding box center [799, 376] width 27 height 35
click at [805, 368] on img "6 Doust Street, BASS HILL NSW 2197" at bounding box center [799, 376] width 27 height 35
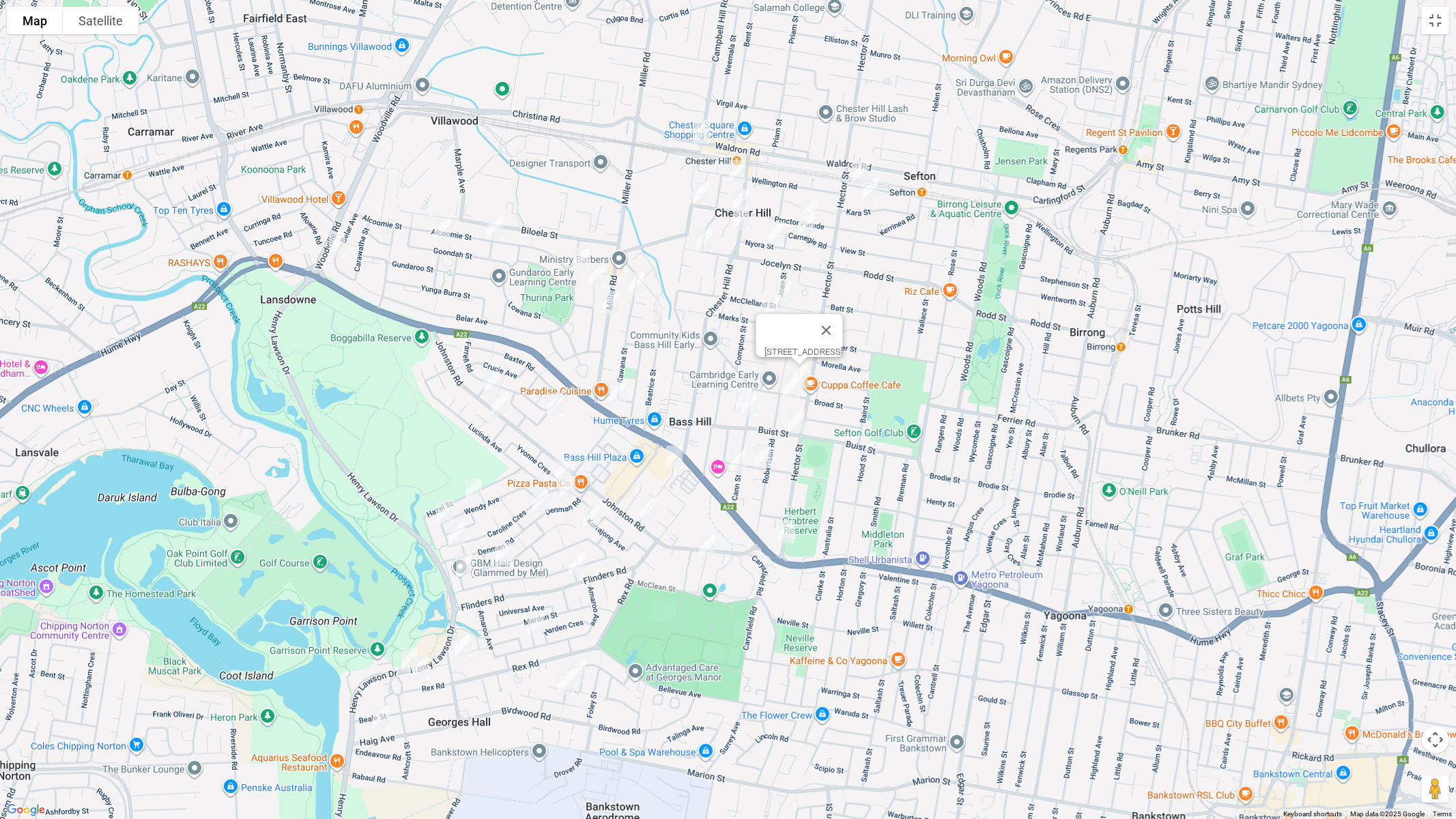
click at [788, 389] on img "43A Robertson Road, BASS HILL NSW 2197" at bounding box center [791, 388] width 27 height 35
click at [728, 389] on div "43A Robertson Road, BASS HILL NSW 2197" at bounding box center [728, 410] width 1456 height 819
click at [733, 391] on img "24 Hitter Avenue, BASS HILL NSW 2197" at bounding box center [744, 400] width 27 height 35
click at [751, 405] on img "66 Cann Street, BASS HILL NSW 2197" at bounding box center [749, 404] width 27 height 35
click at [793, 418] on img "11 Buist Street, BASS HILL NSW 2197" at bounding box center [797, 421] width 27 height 35
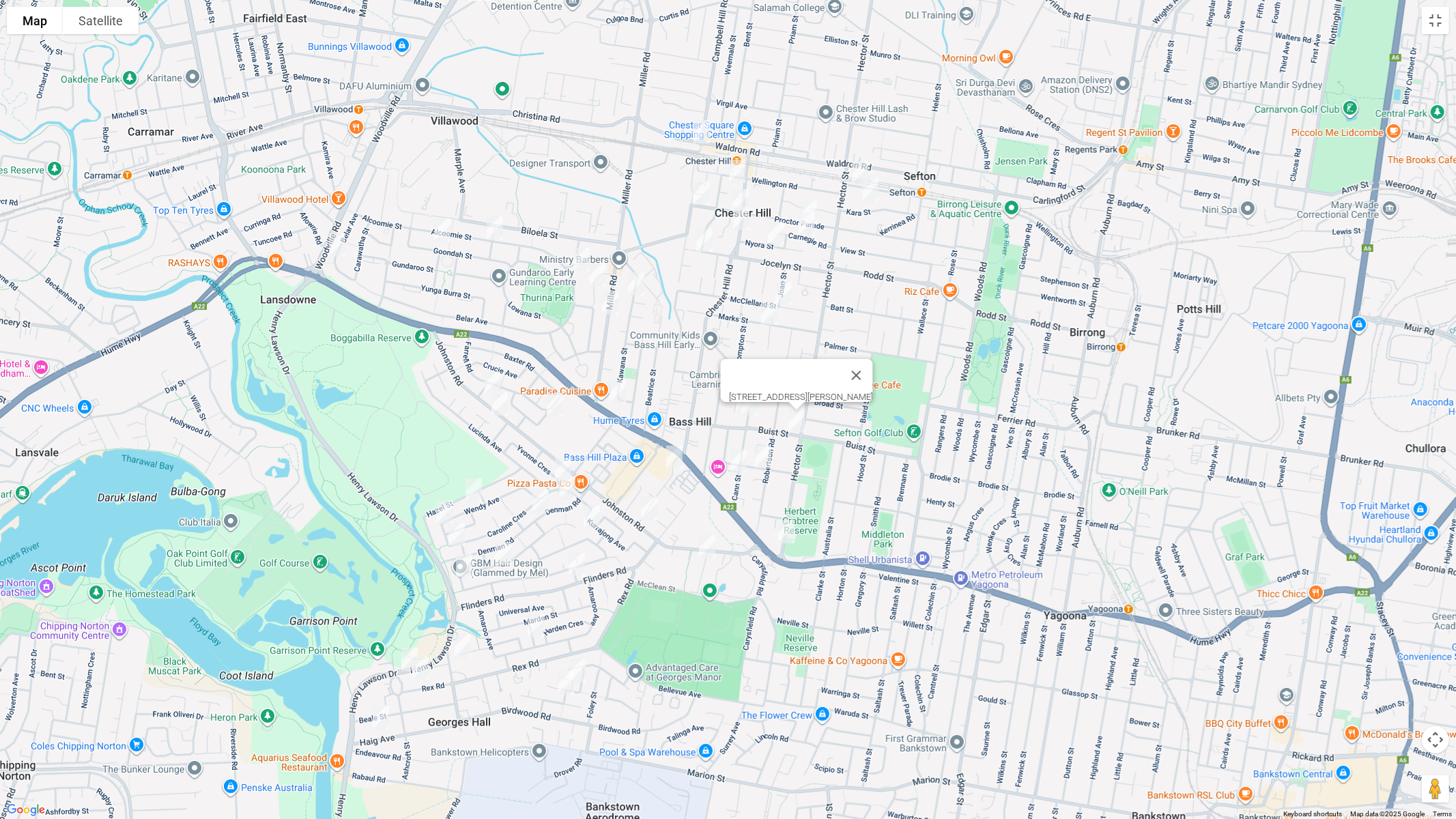
click at [765, 455] on img "23B Trebartha Street, BASS HILL NSW 2197" at bounding box center [763, 456] width 27 height 35
click at [741, 466] on img "108 Cann Street, BASS HILL NSW 2197" at bounding box center [739, 461] width 27 height 35
click at [784, 291] on img "35 Mc Clelland Street, CHESTER HILL NSW 2162" at bounding box center [784, 293] width 27 height 35
click at [769, 316] on img "33 Marks Street, CHESTER HILL NSW 2162" at bounding box center [769, 313] width 27 height 35
click at [853, 166] on img "195 Wellington Road, SEFTON NSW 2162" at bounding box center [860, 173] width 27 height 35
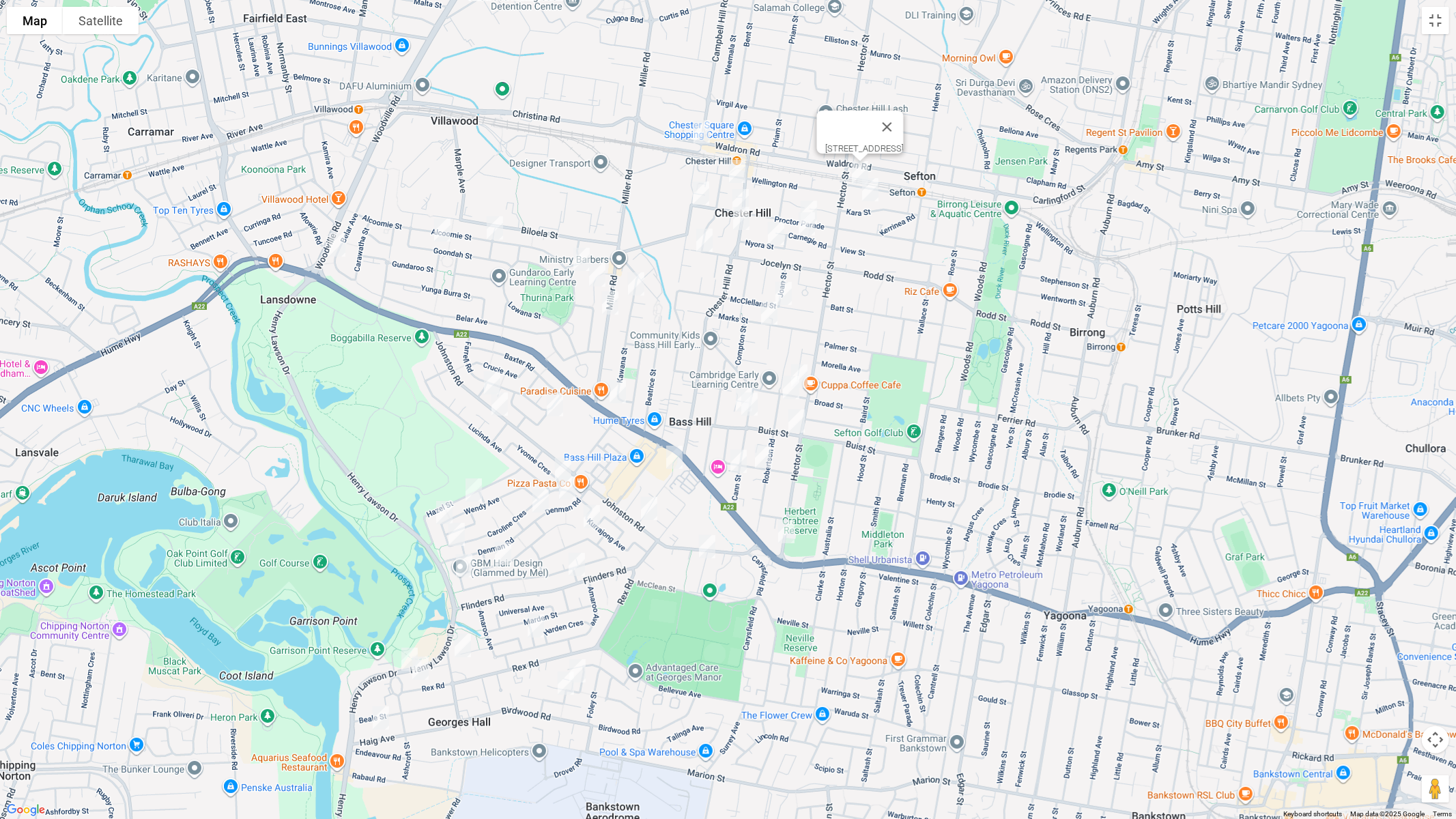
click at [870, 197] on img "46 Kara Street, SEFTON NSW 2162" at bounding box center [871, 189] width 27 height 35
click at [739, 166] on img "2 Birriga Avenue, CHESTER HILL NSW 2162" at bounding box center [737, 171] width 27 height 35
click at [743, 193] on img "141 Proctor Parade, CHESTER HILL NSW 2162" at bounding box center [740, 201] width 27 height 35
click at [812, 198] on img "91 Proctor Parade, CHESTER HILL NSW 2162" at bounding box center [809, 212] width 27 height 35
drag, startPoint x: 809, startPoint y: 221, endPoint x: 797, endPoint y: 222, distance: 12.0
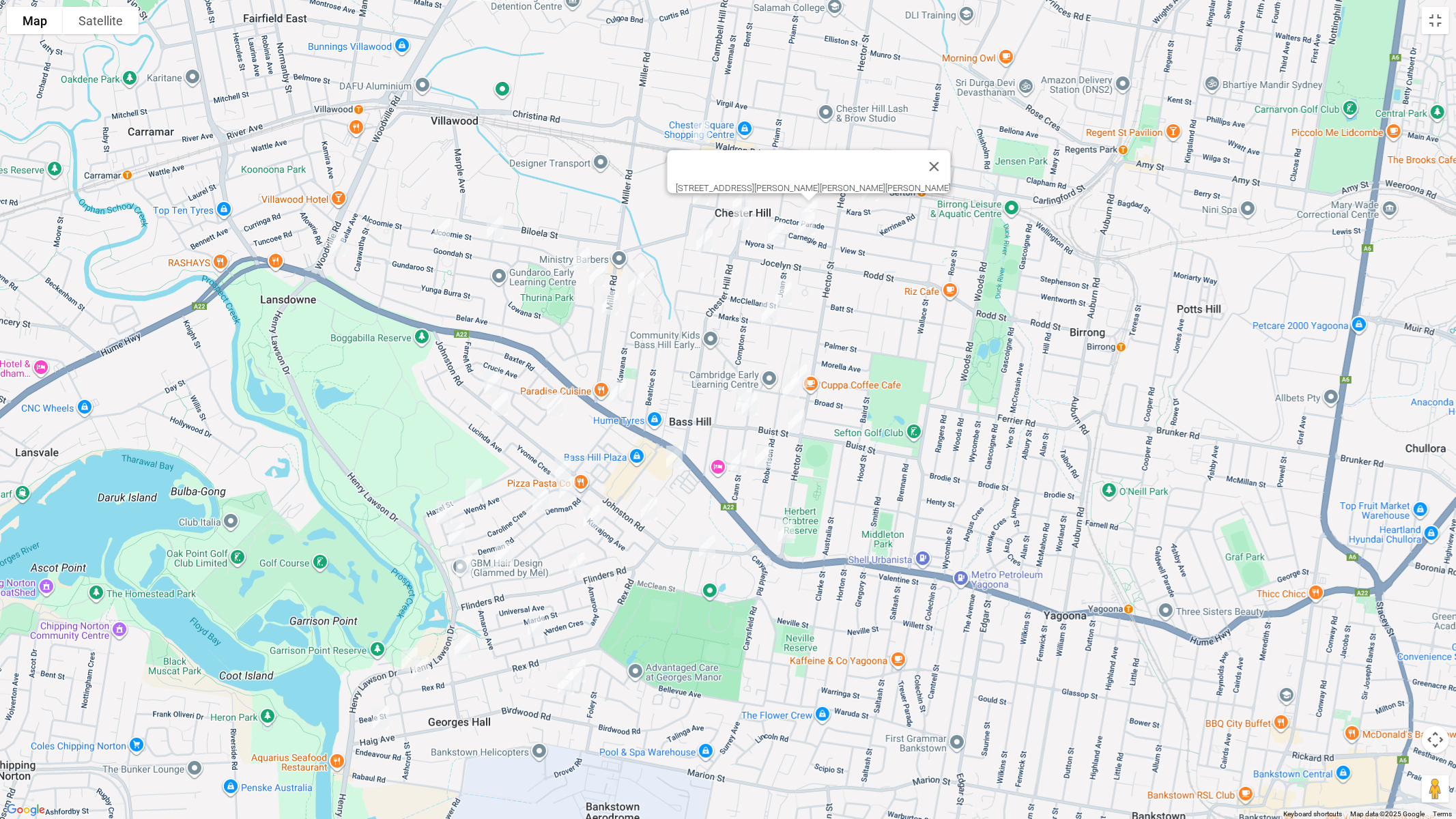
click at [809, 221] on img "18 Carnegie Road, CHESTER HILL NSW 2162" at bounding box center [807, 224] width 27 height 35
click at [742, 221] on img "34 Chester Hill Road, CHESTER HILL NSW 2162" at bounding box center [741, 218] width 27 height 35
click at [777, 234] on img "21 Nyora Street, CHESTER HILL NSW 2162" at bounding box center [777, 233] width 27 height 35
click at [700, 136] on img "147 Waldron Road, CHESTER HILL NSW 2162" at bounding box center [702, 132] width 27 height 35
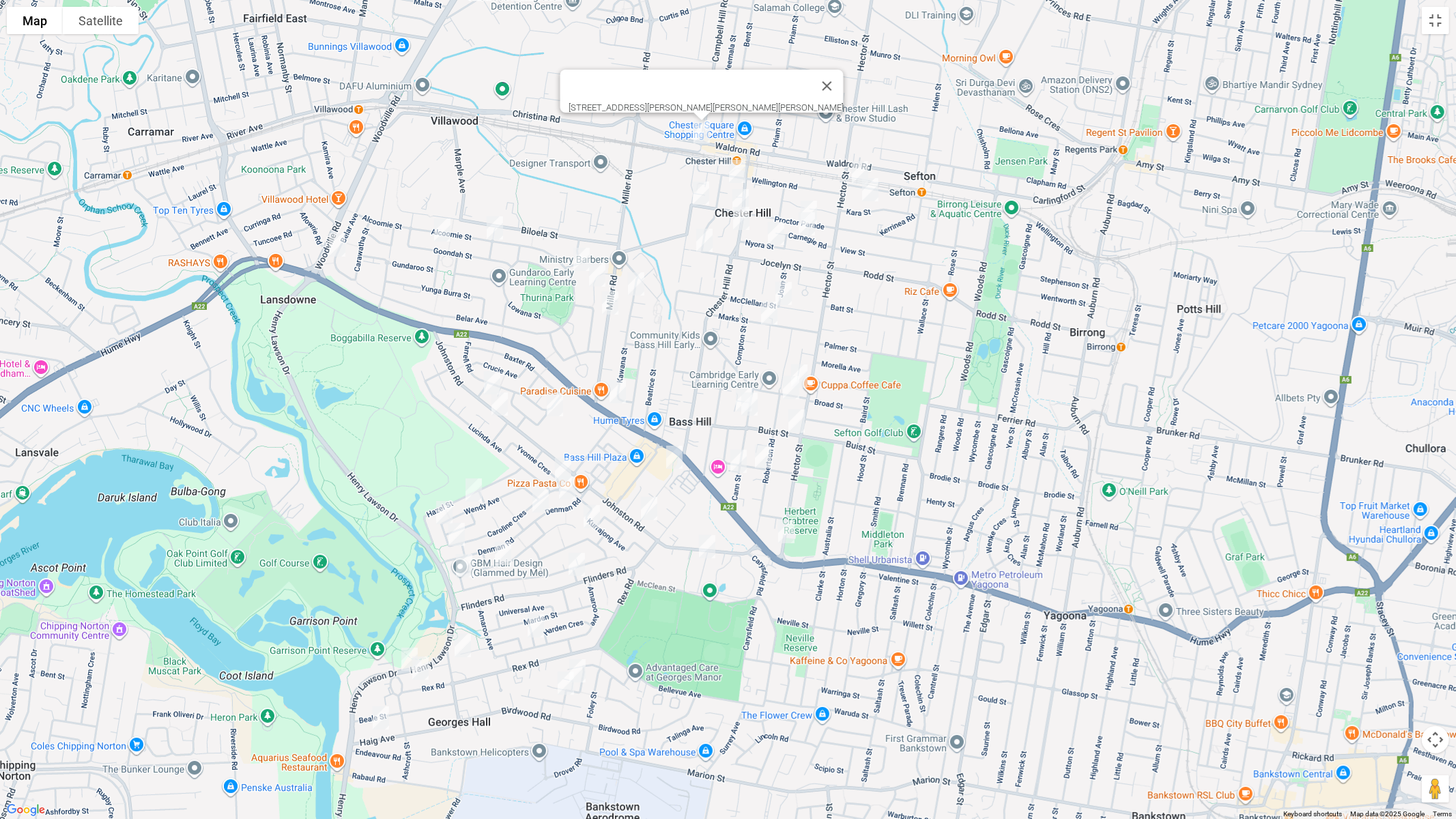
click at [708, 199] on img "171 Proctor Parade, CHESTER HILL NSW 2162" at bounding box center [701, 193] width 27 height 35
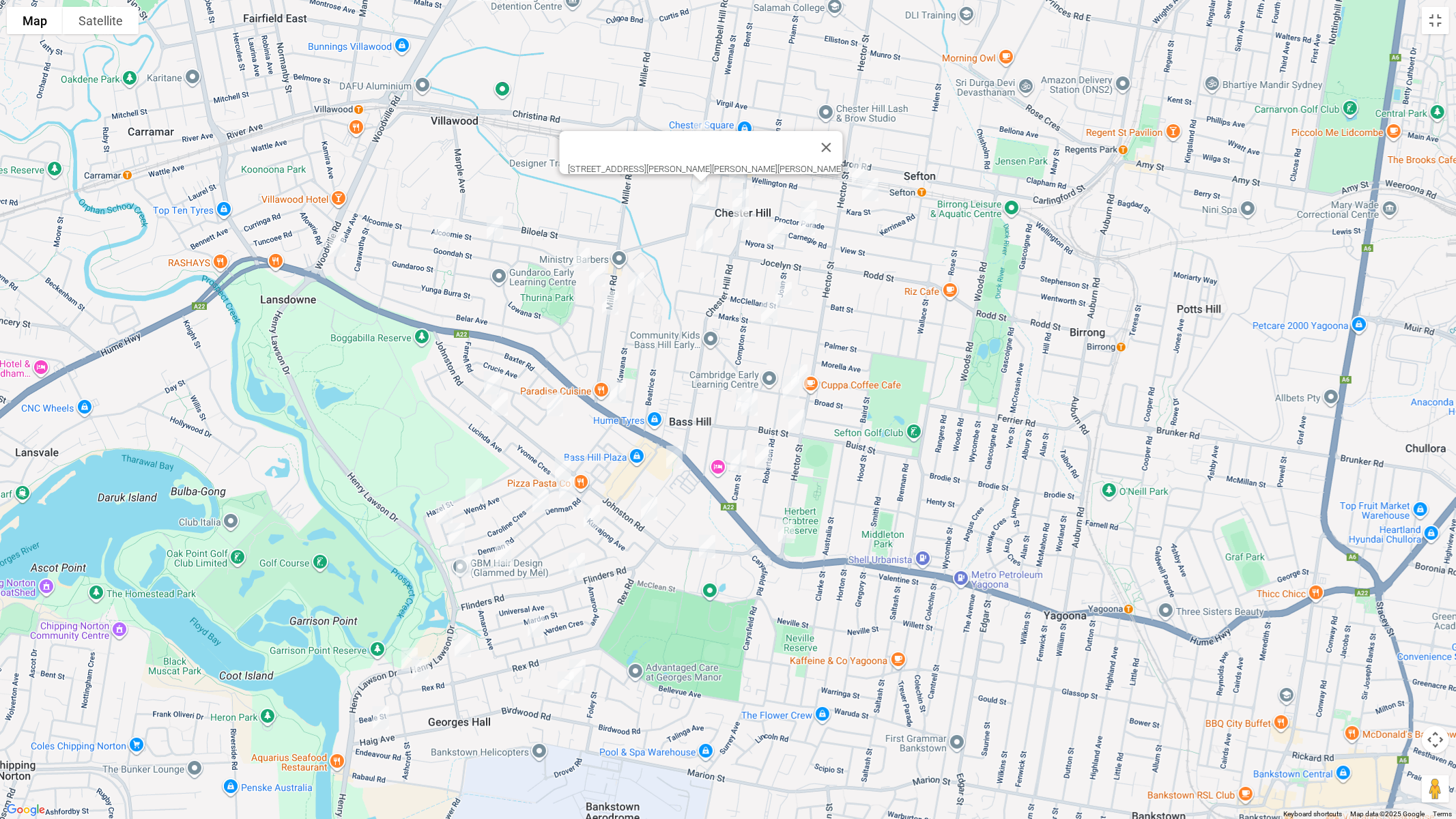
click at [708, 239] on img "97 Jocelyn Street, CHESTER HILL NSW 2162" at bounding box center [704, 240] width 27 height 35
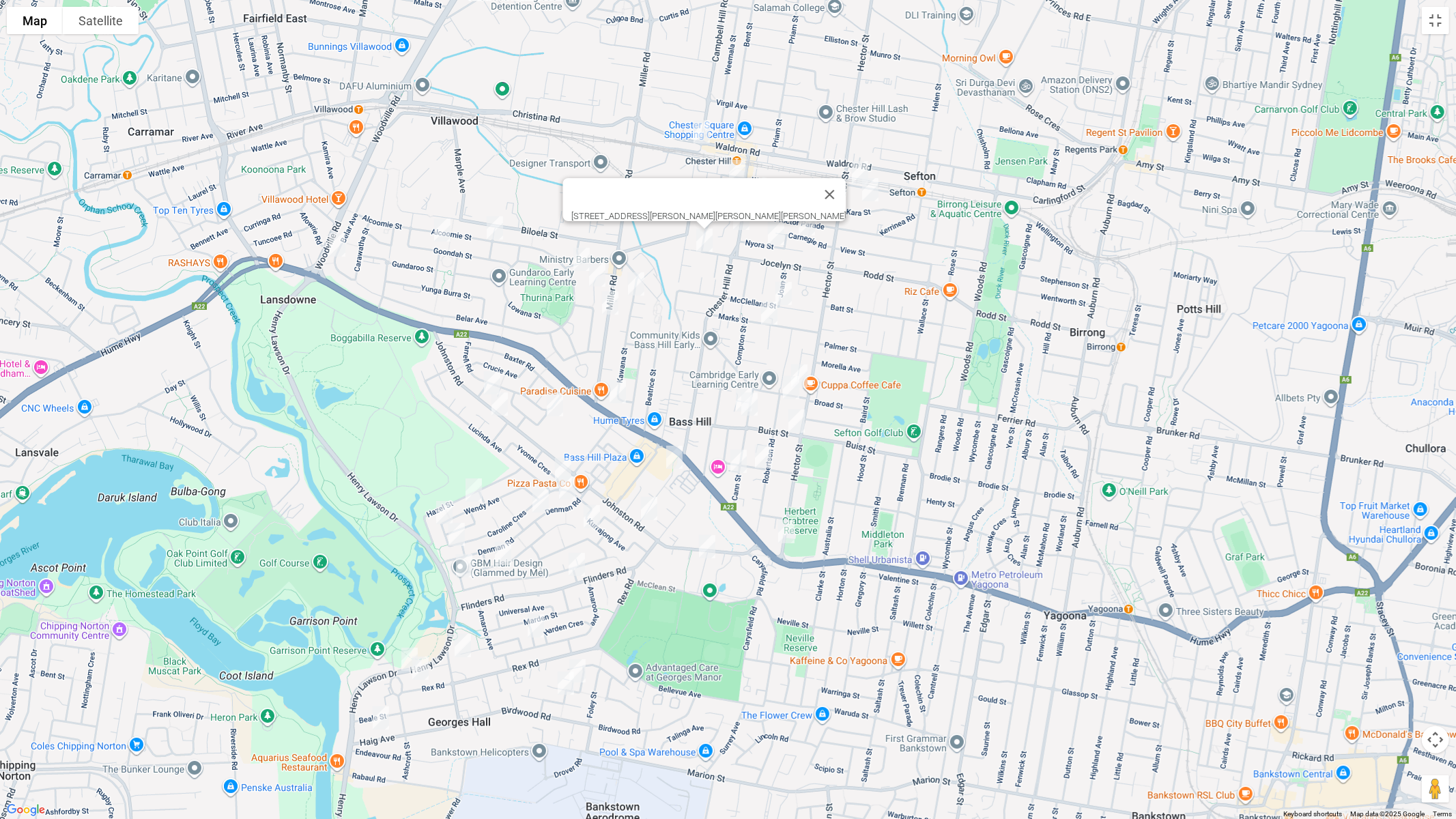
click at [579, 251] on img "24 Alcoomie Street, VILLAWOOD NSW 2163" at bounding box center [581, 259] width 27 height 35
drag, startPoint x: 598, startPoint y: 271, endPoint x: 640, endPoint y: 283, distance: 43.7
click at [599, 271] on img "26A Goonaroi Street, VILLAWOOD NSW 2163" at bounding box center [597, 275] width 27 height 35
drag, startPoint x: 638, startPoint y: 284, endPoint x: 630, endPoint y: 283, distance: 8.1
click at [638, 284] on img "16 Kawana Street, BASS HILL NSW 2197" at bounding box center [636, 283] width 27 height 35
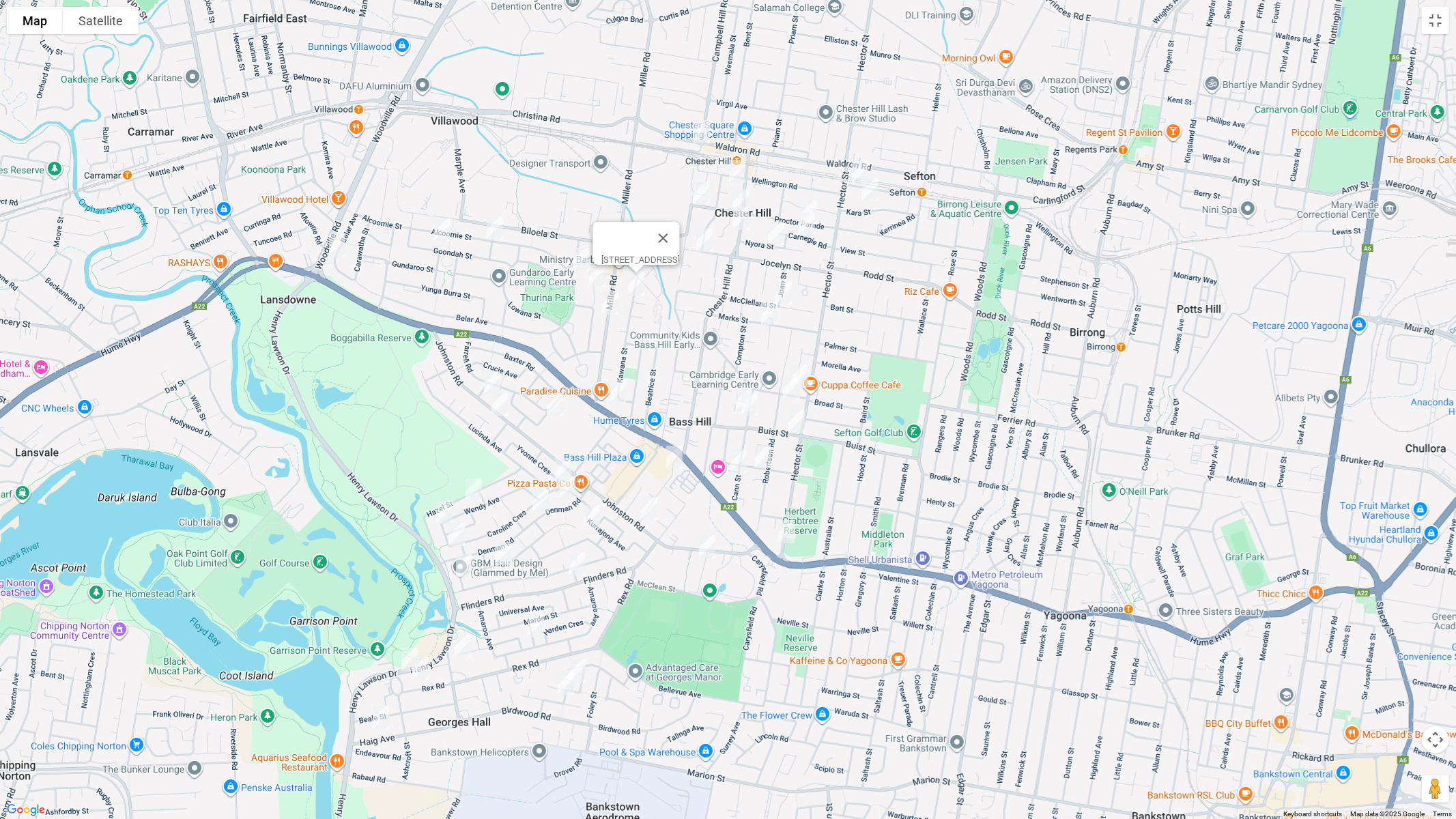
drag, startPoint x: 442, startPoint y: 226, endPoint x: 453, endPoint y: 226, distance: 11.0
click at [443, 226] on img "50 Goondah Street, VILLAWOOD NSW 2163" at bounding box center [443, 230] width 27 height 35
click at [496, 230] on img "51 Alcoomie Street, VILLAWOOD NSW 2163" at bounding box center [495, 228] width 27 height 35
click at [439, 234] on img "50 Goondah Street, VILLAWOOD NSW 2163" at bounding box center [443, 230] width 27 height 35
click at [340, 245] on img "74 Belar Avenue, VILLAWOOD NSW 2163" at bounding box center [337, 245] width 27 height 35
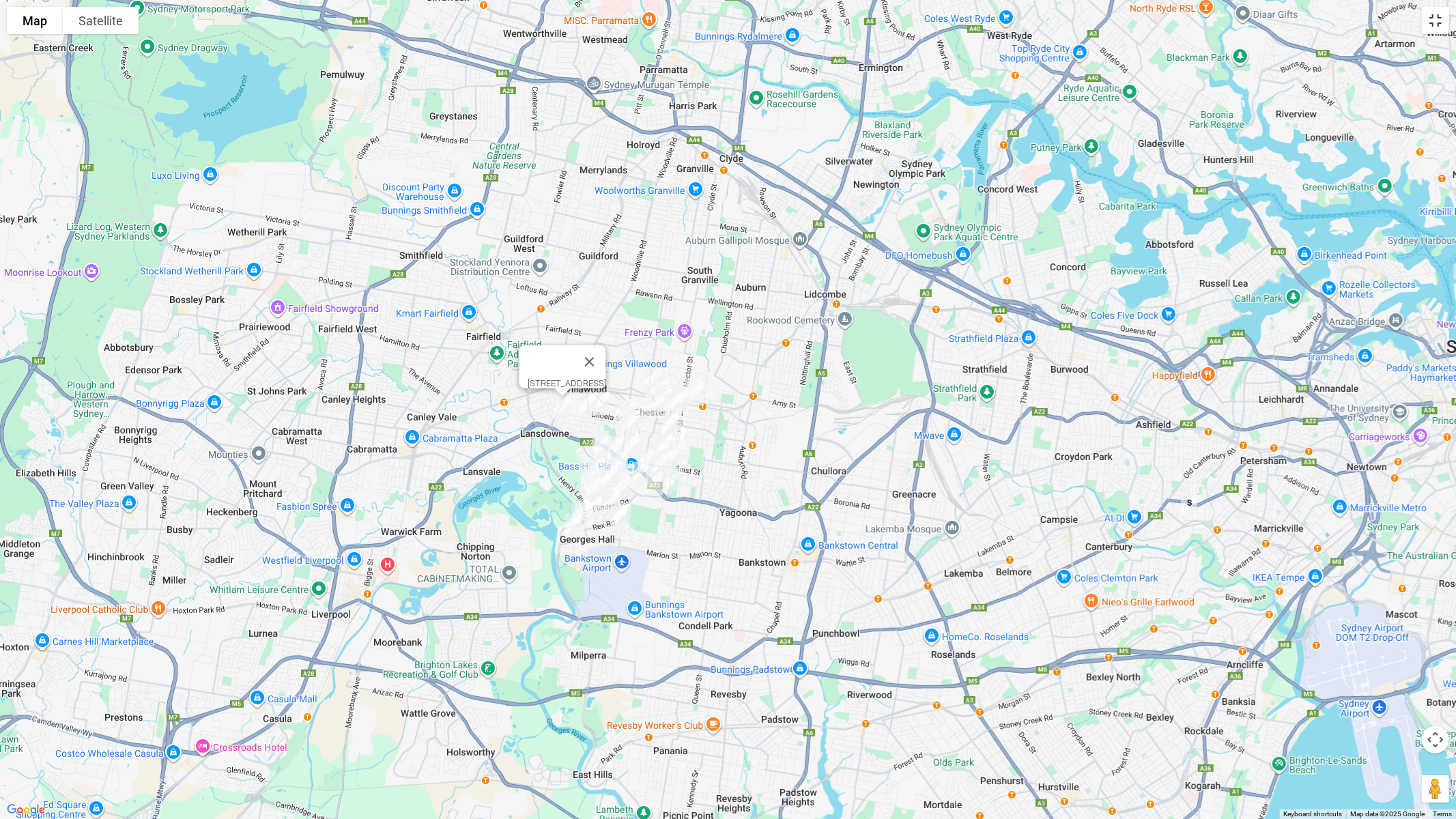
click at [1432, 19] on button "Toggle fullscreen view" at bounding box center [1436, 21] width 27 height 27
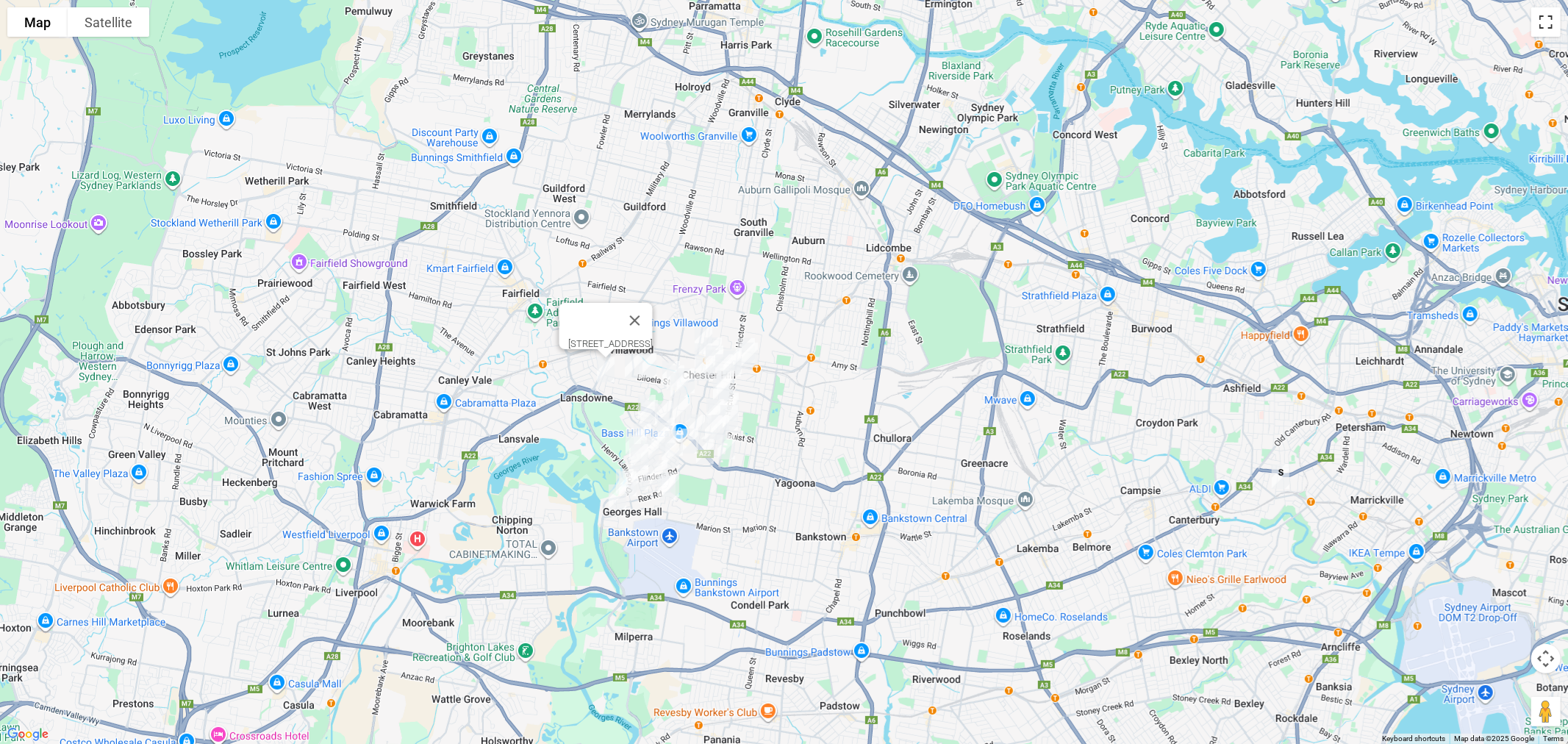
scroll to position [0, 0]
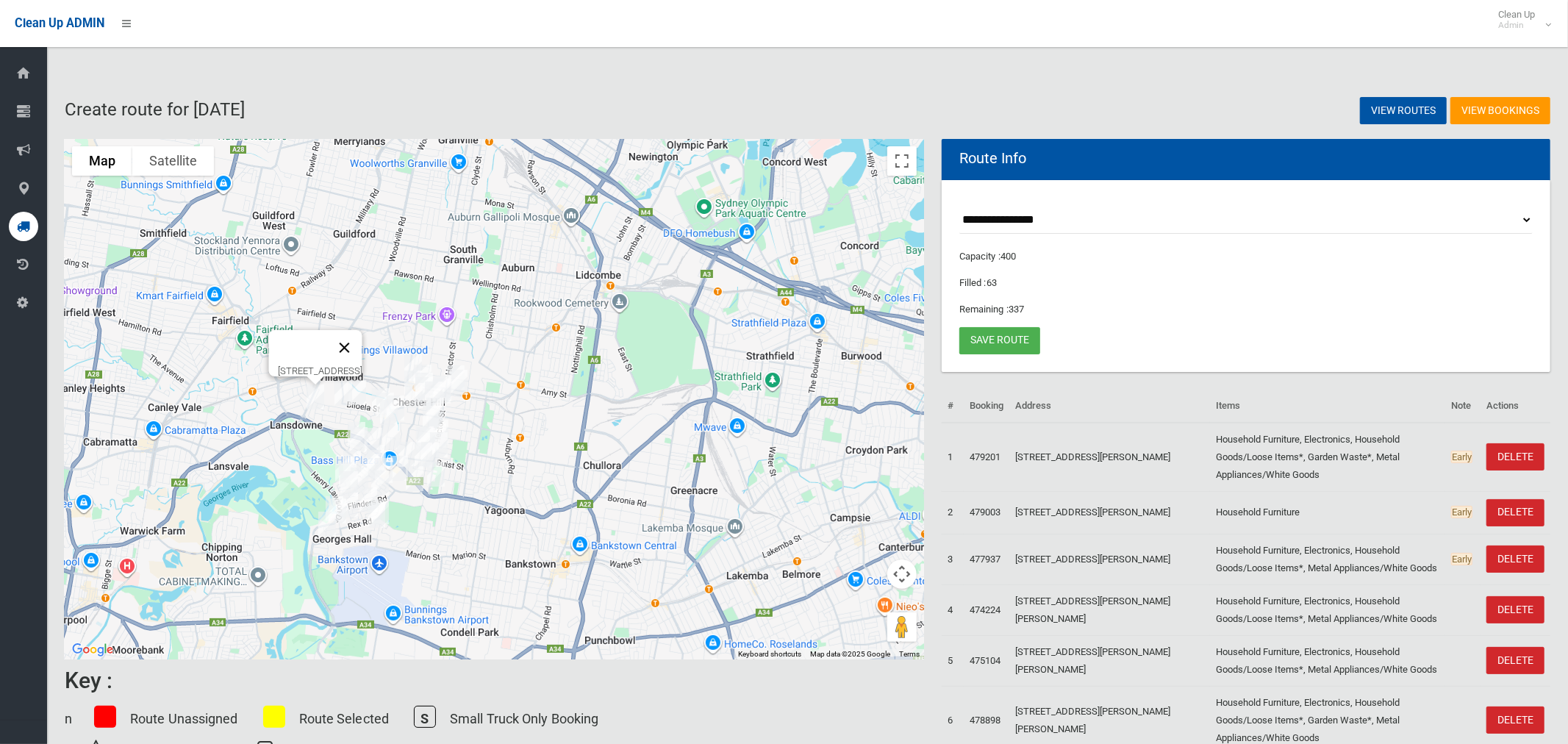
click at [362, 337] on button "Close" at bounding box center [344, 348] width 35 height 35
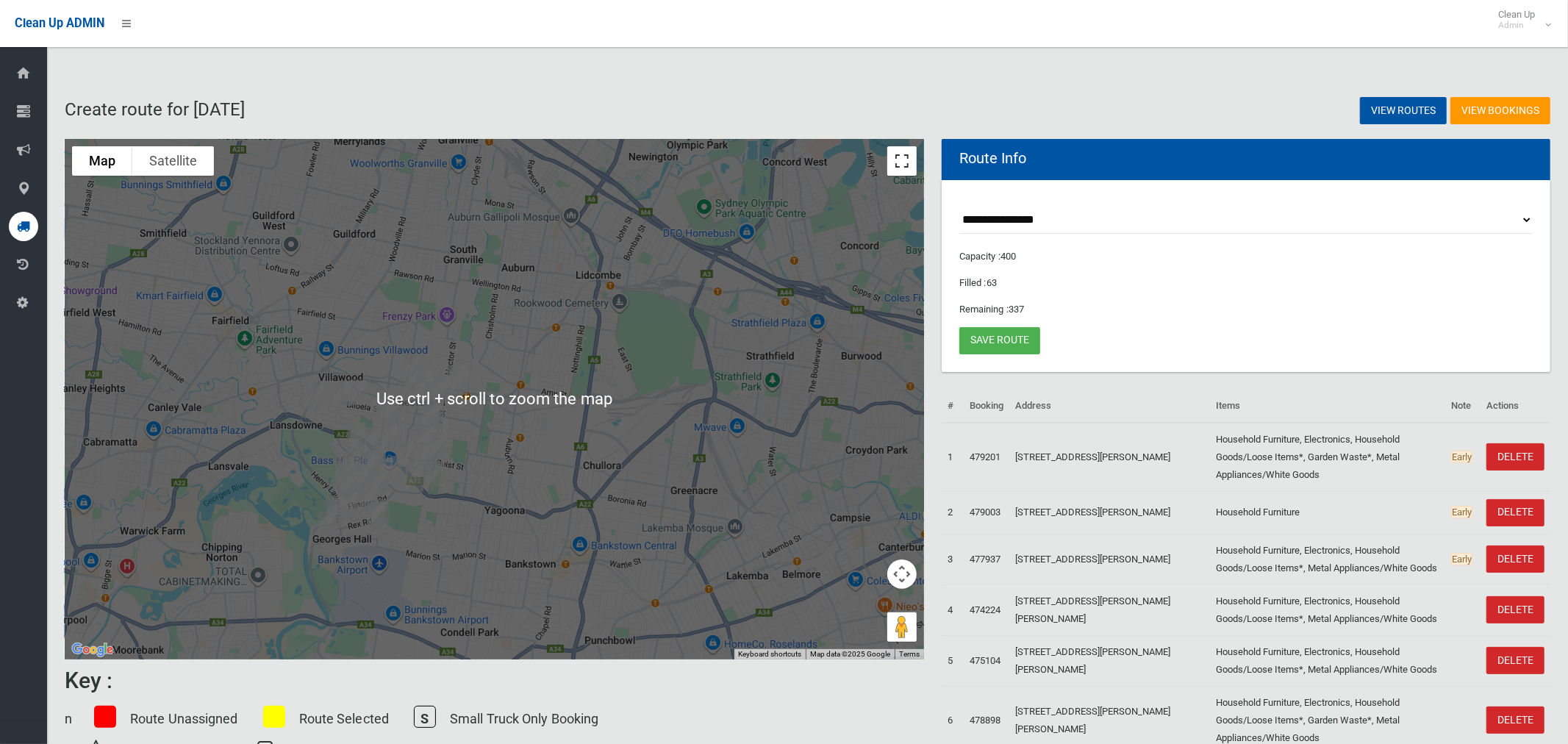
click at [900, 170] on button "Toggle fullscreen view" at bounding box center [902, 161] width 29 height 29
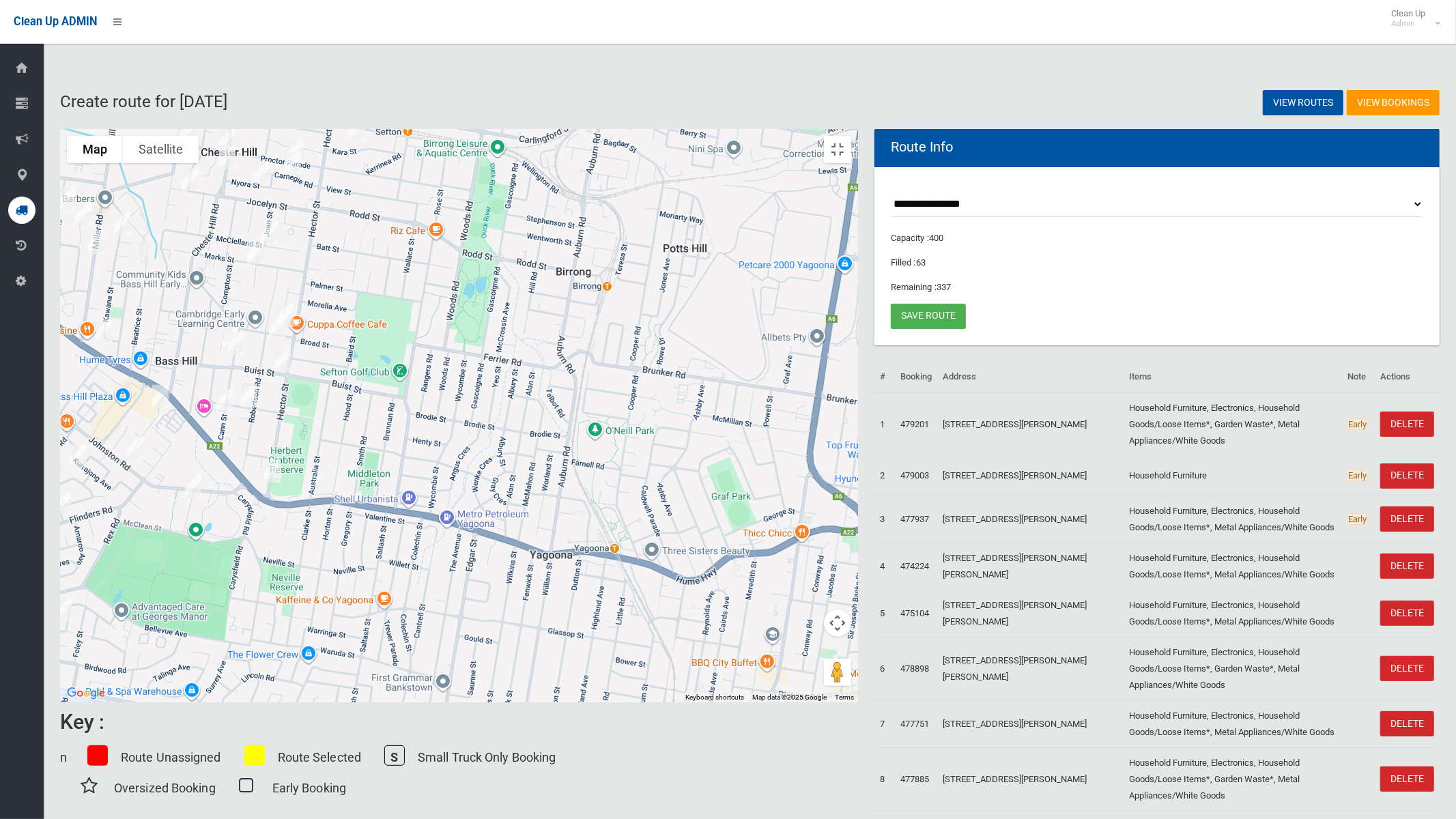
drag, startPoint x: 907, startPoint y: 292, endPoint x: 647, endPoint y: 393, distance: 278.9
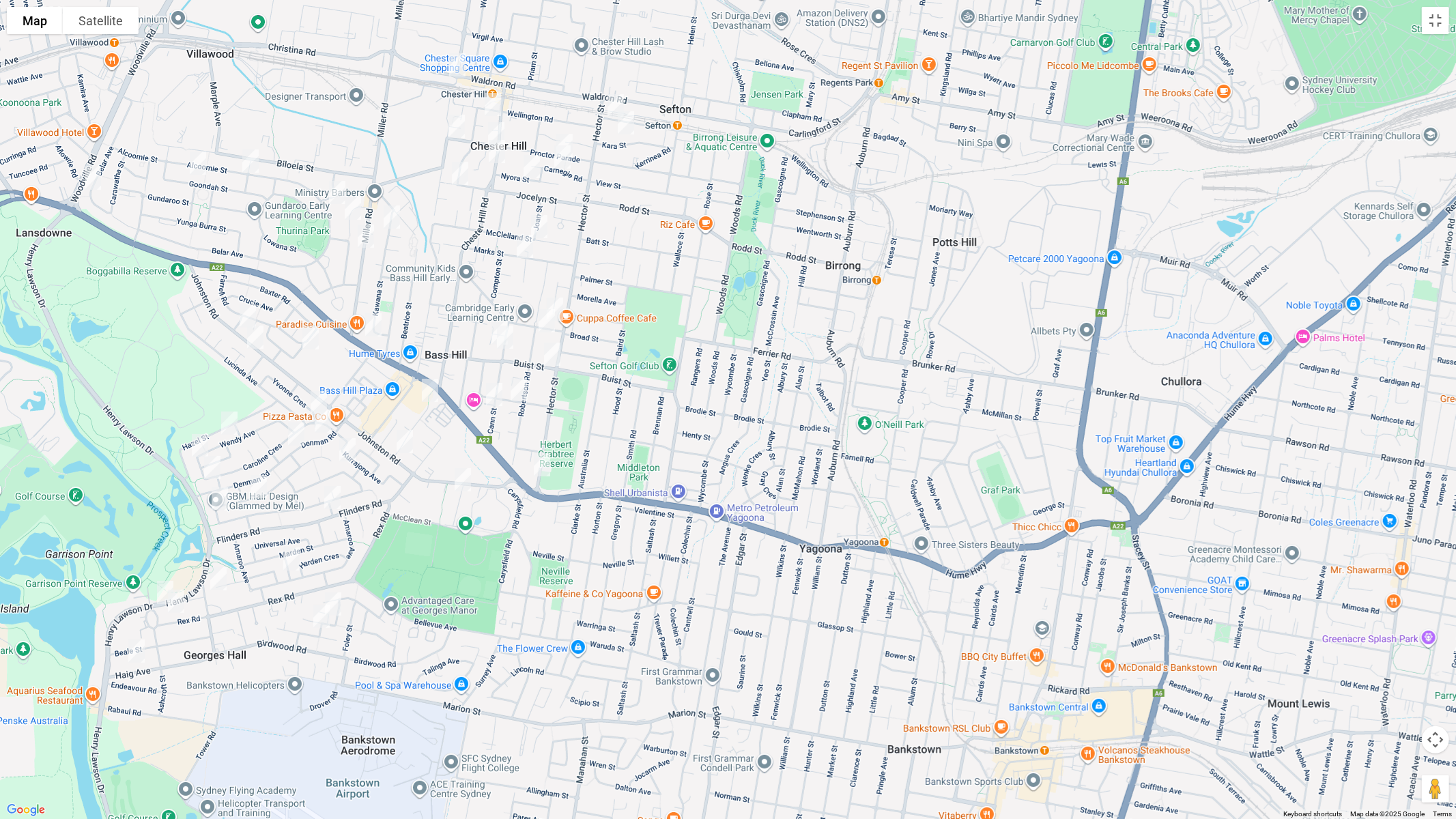
click at [647, 393] on div at bounding box center [728, 410] width 1456 height 819
click at [557, 303] on img "6 Doust Street, BASS HILL NSW 2197" at bounding box center [553, 311] width 27 height 35
click at [1436, 20] on button "Toggle fullscreen view" at bounding box center [1436, 21] width 27 height 27
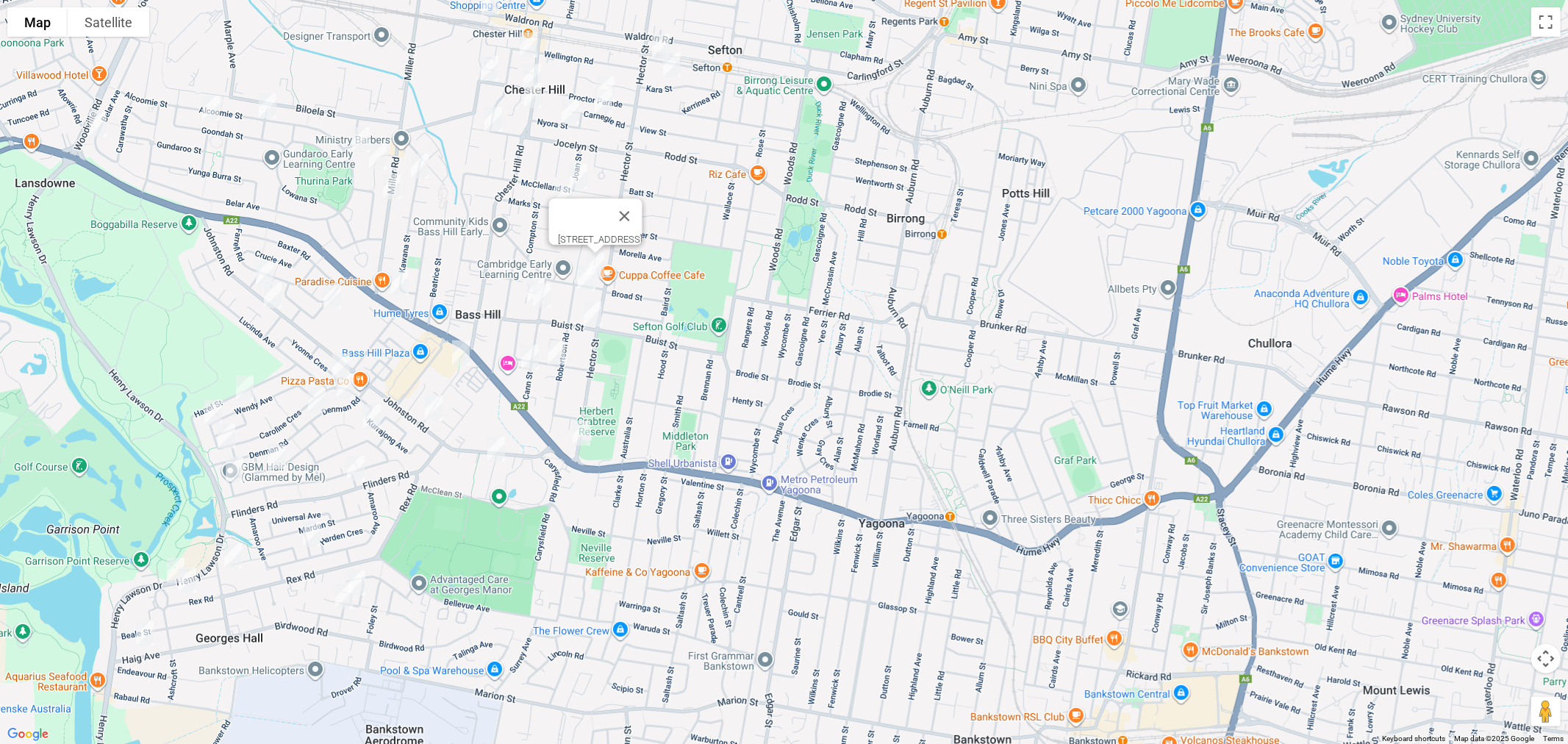
click at [1003, 331] on link "Save route" at bounding box center [1000, 340] width 81 height 27
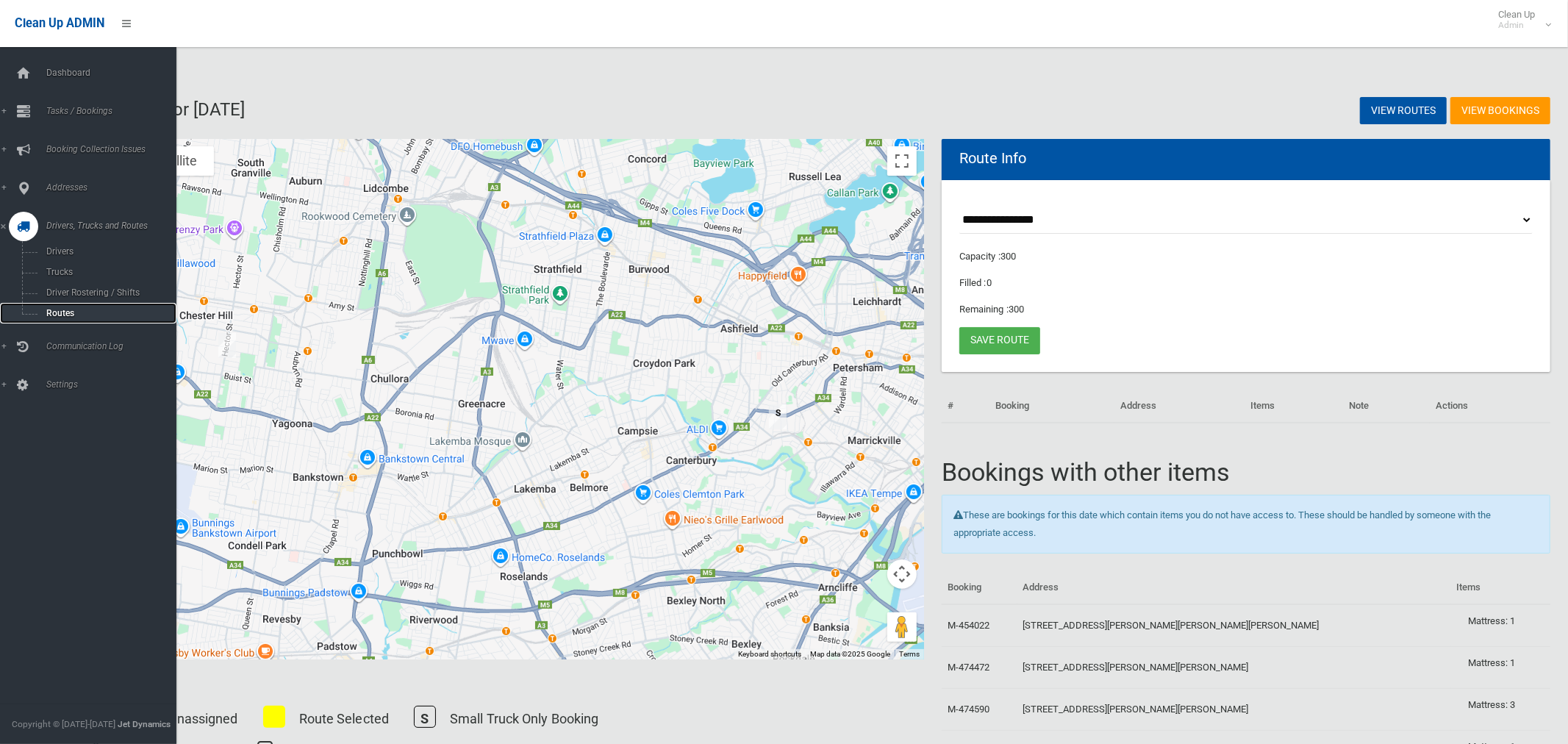
click at [53, 313] on span "Routes" at bounding box center [102, 313] width 122 height 10
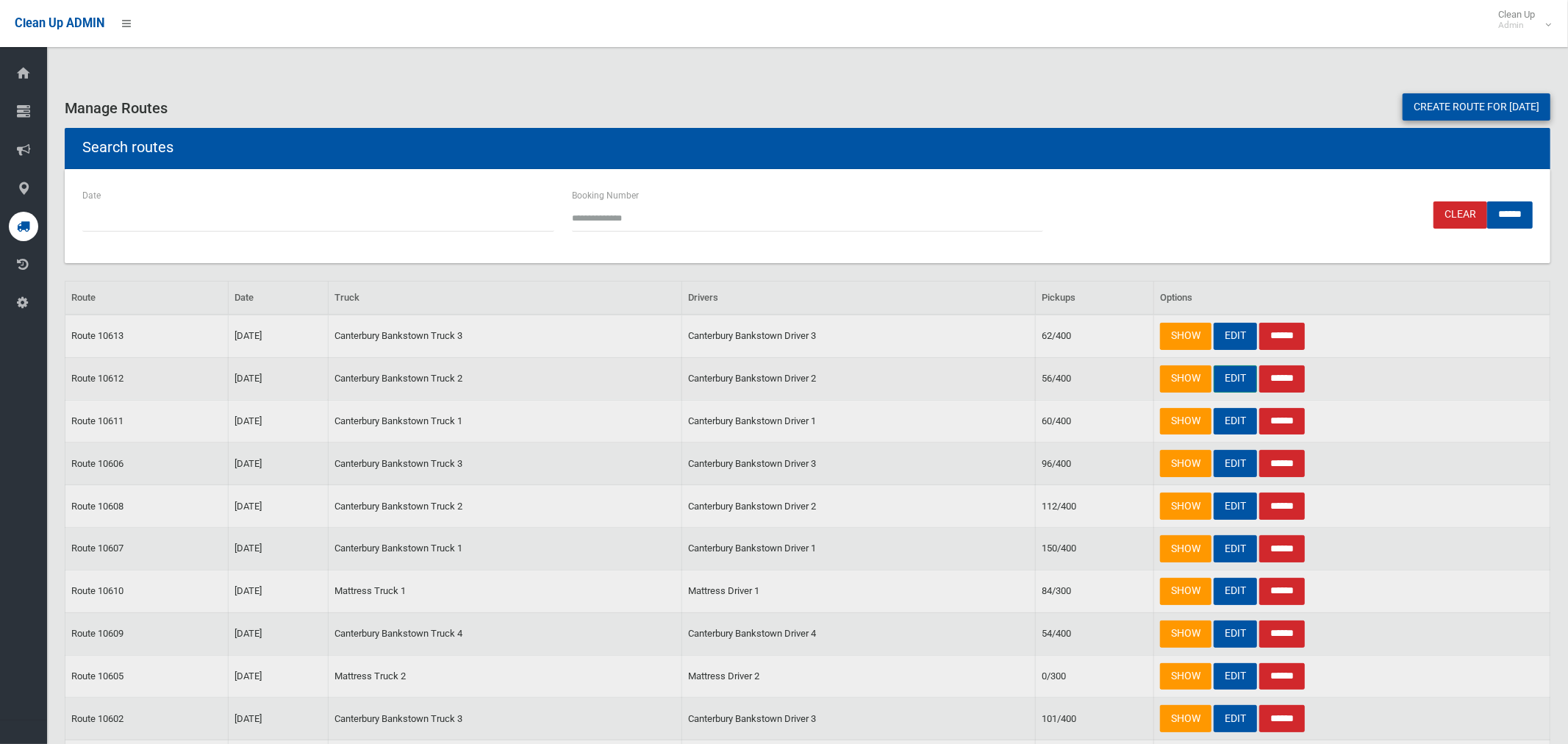
click at [1229, 372] on link "EDIT" at bounding box center [1236, 379] width 43 height 27
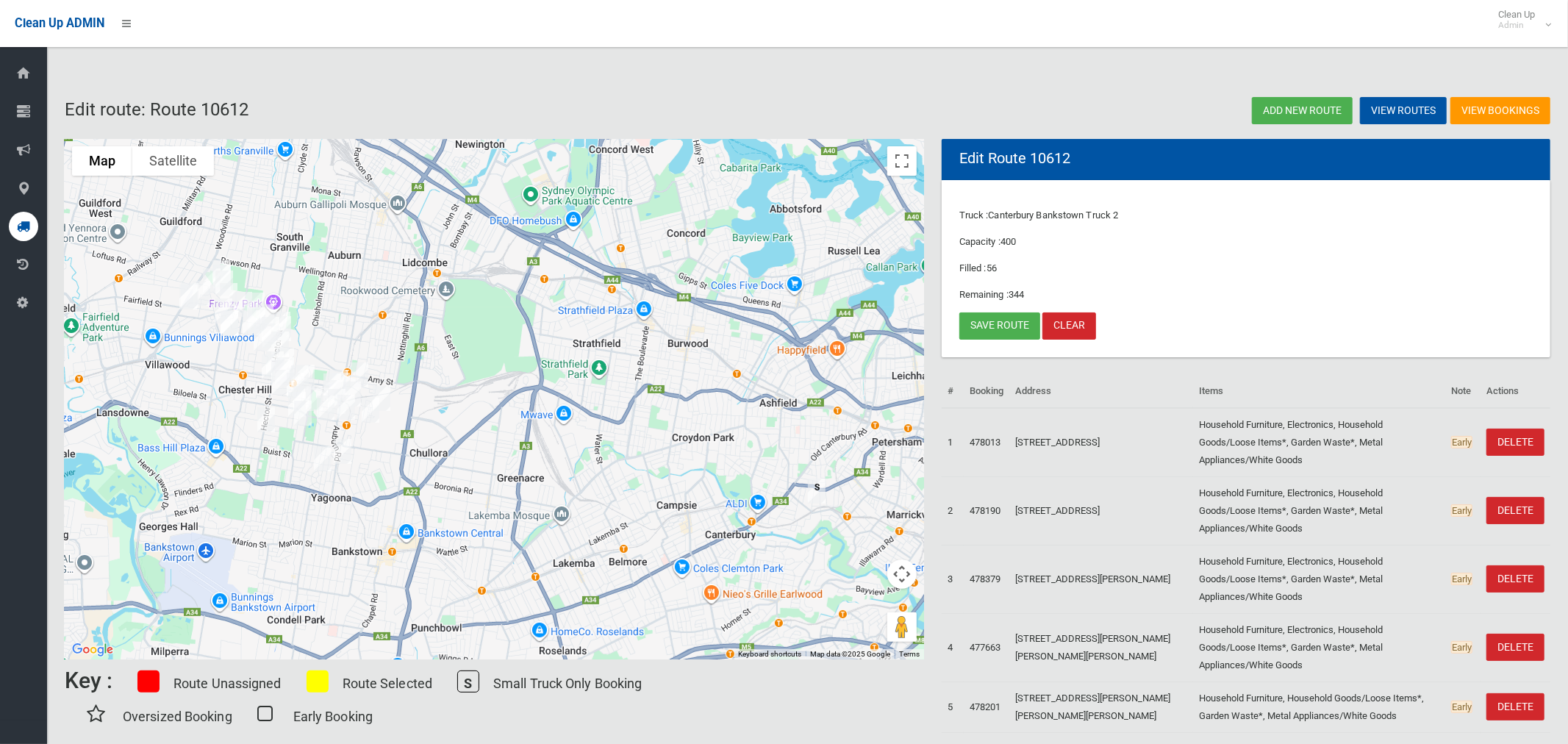
click at [263, 414] on img "6 Doust Street, BASS HILL NSW 2197" at bounding box center [266, 420] width 29 height 37
click at [995, 326] on link "Save route" at bounding box center [1000, 325] width 81 height 27
